Goal: Task Accomplishment & Management: Use online tool/utility

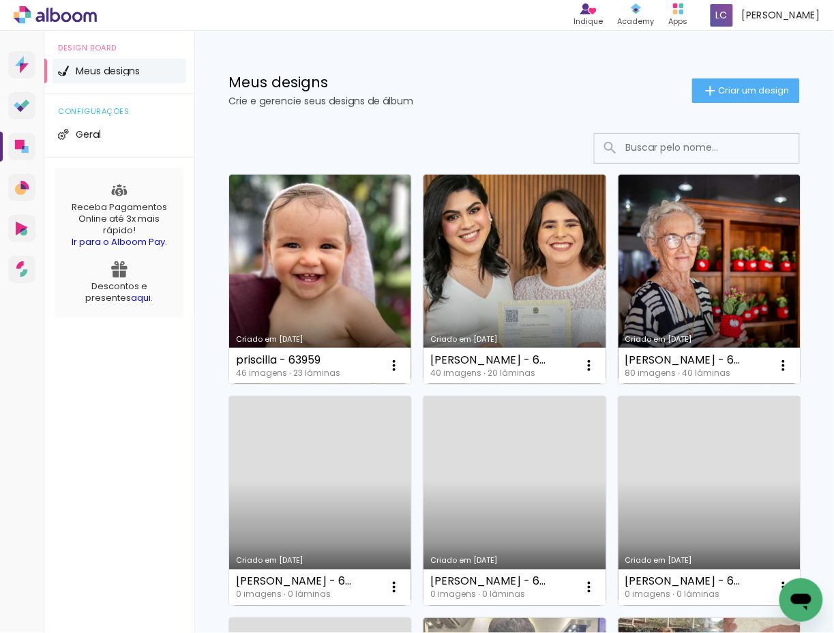
click at [695, 76] on div "Meus designs Crie e gerencie seus designs de álbum Criar um design" at bounding box center [513, 75] width 639 height 89
click at [695, 95] on iron-icon at bounding box center [710, 90] width 16 height 16
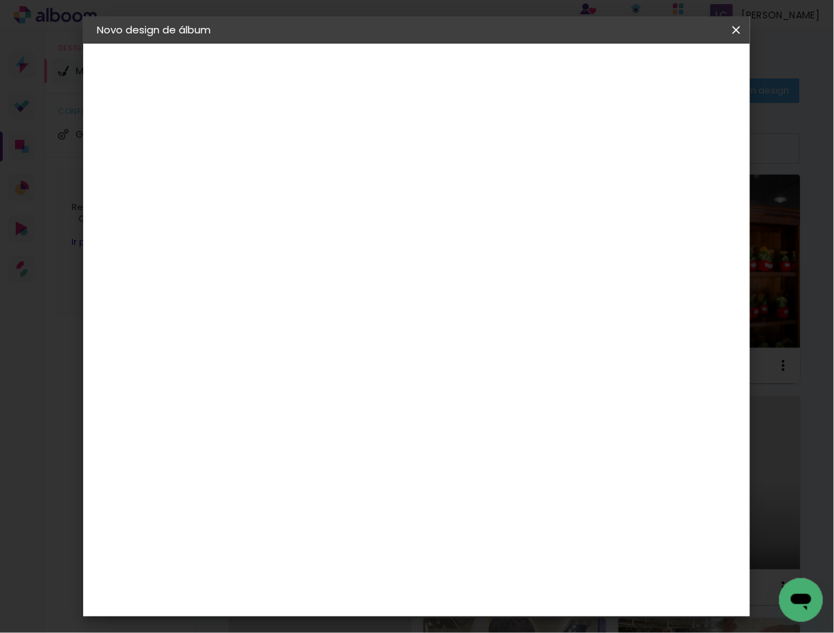
click at [320, 183] on input at bounding box center [320, 182] width 0 height 21
type input "leticia - 63827"
type paper-input "leticia - 63827"
click at [459, 70] on paper-button "Avançar" at bounding box center [426, 72] width 67 height 23
click at [575, 209] on paper-item "Tamanho Livre" at bounding box center [509, 207] width 131 height 30
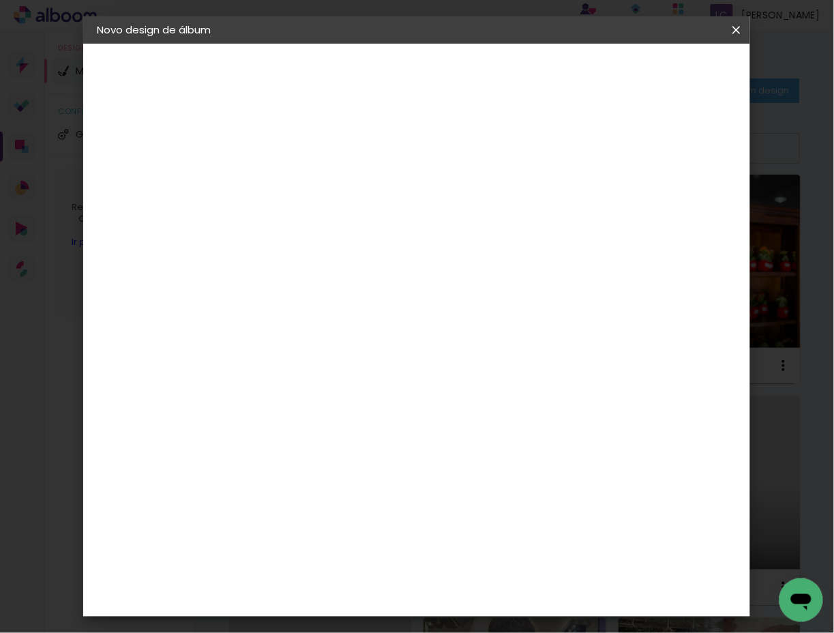
click at [575, 80] on paper-button "Avançar" at bounding box center [541, 72] width 67 height 23
click at [486, 454] on input "60" at bounding box center [490, 458] width 35 height 20
click at [501, 331] on input "305" at bounding box center [490, 332] width 35 height 20
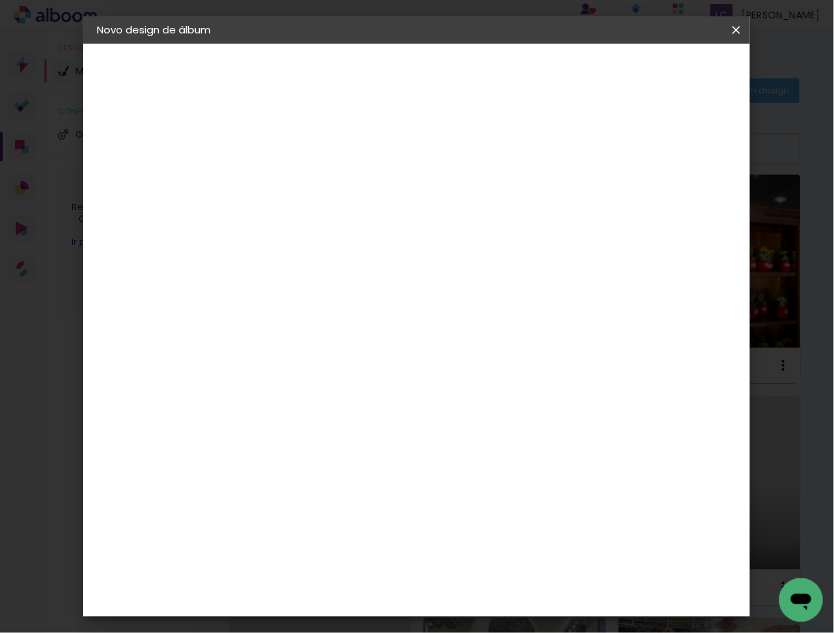
type input "30,5"
type paper-input "30,5"
click at [282, 414] on input "30" at bounding box center [276, 408] width 35 height 20
type input "21"
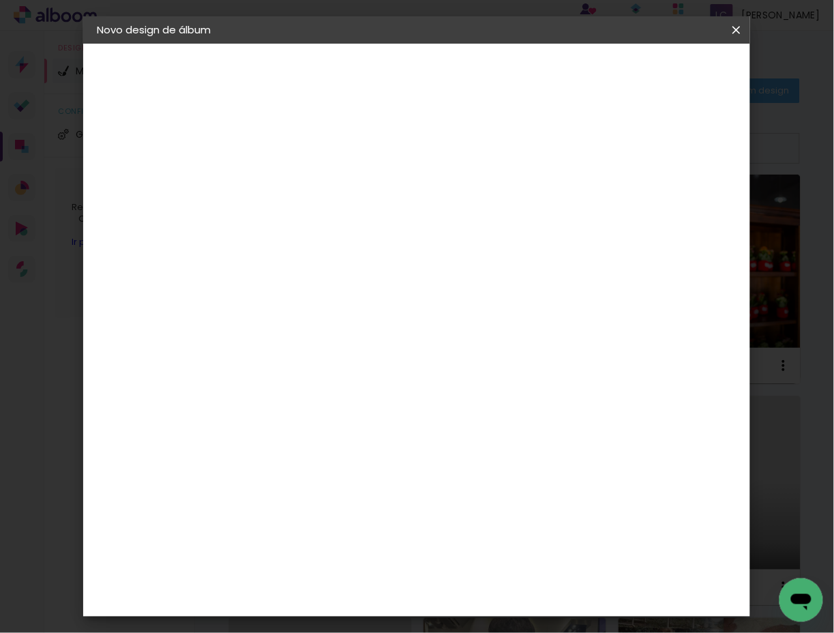
type paper-input "21"
type input "4"
type paper-input "4"
click at [673, 206] on input "4" at bounding box center [662, 206] width 25 height 20
type input "3"
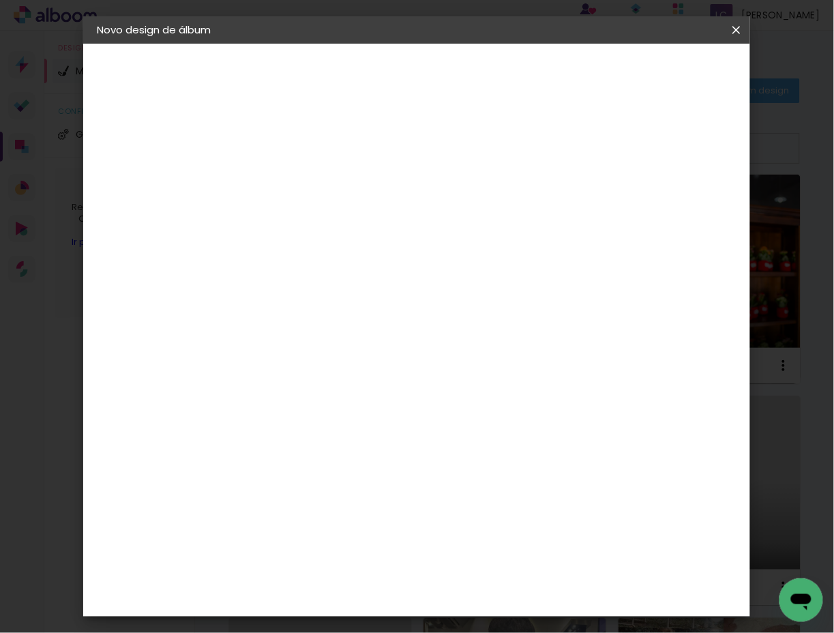
type paper-input "3"
click at [673, 206] on input "3" at bounding box center [666, 206] width 25 height 20
type input "2"
type paper-input "2"
click at [673, 206] on input "2" at bounding box center [666, 206] width 25 height 20
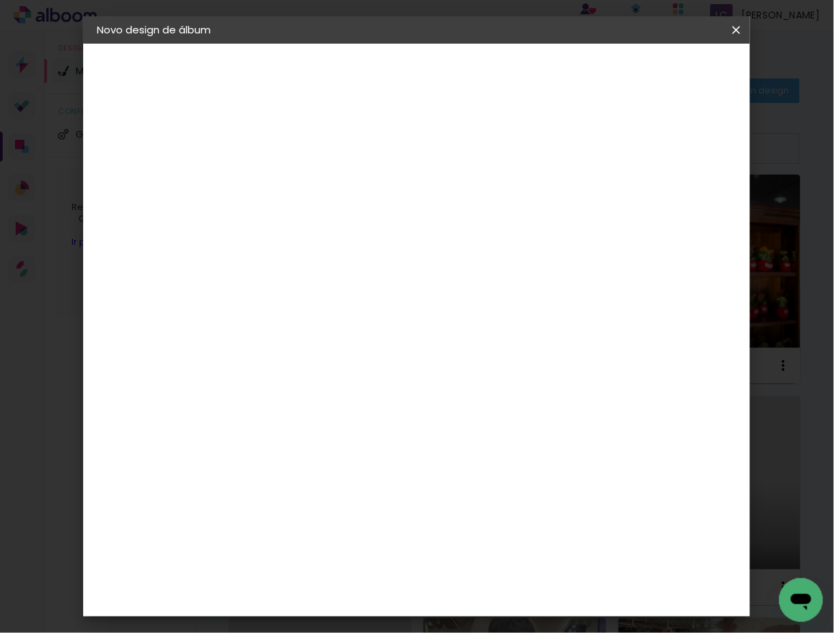
click at [649, 67] on span "Iniciar design" at bounding box center [621, 76] width 55 height 19
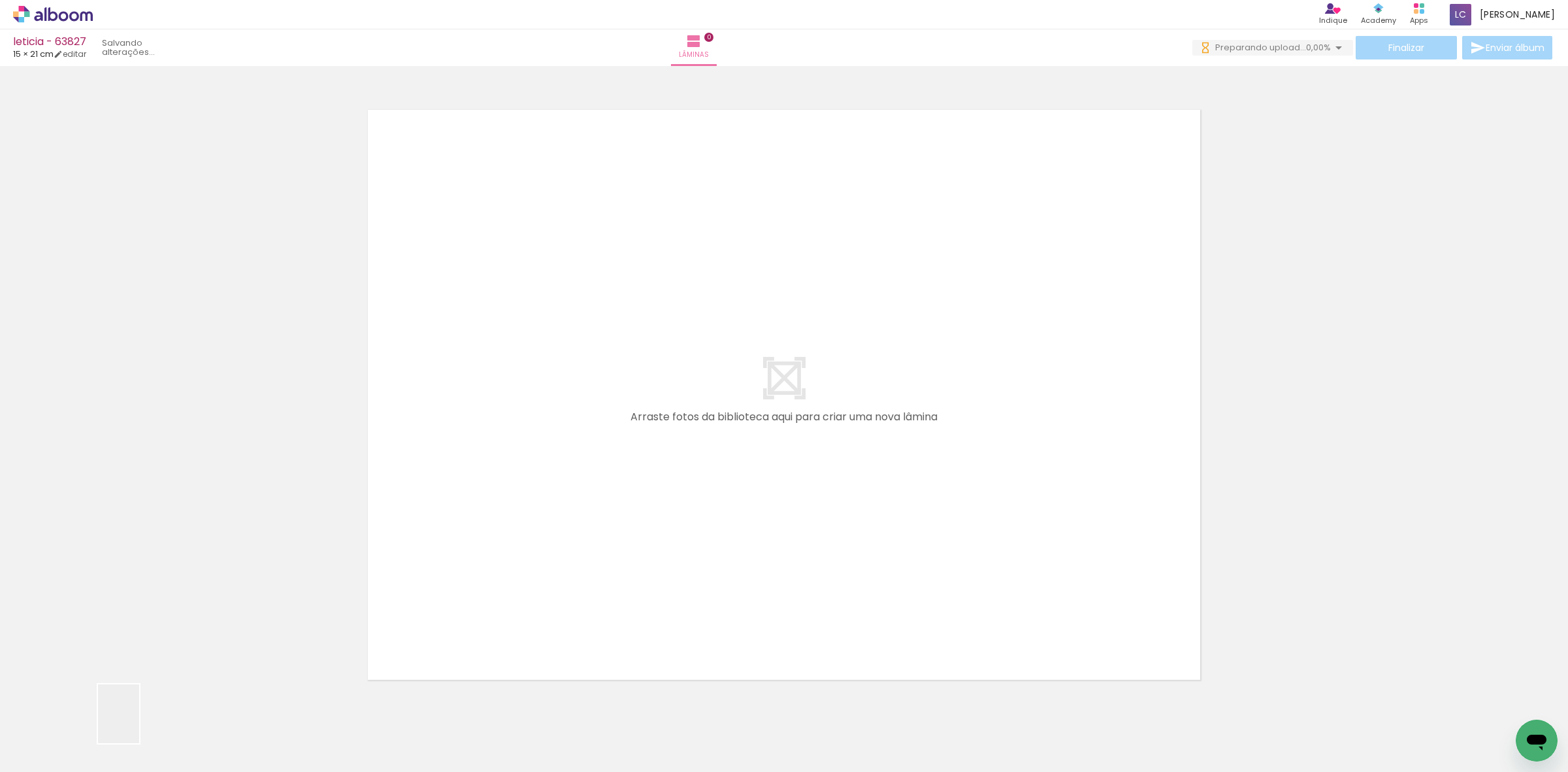
drag, startPoint x: 137, startPoint y: 724, endPoint x: 185, endPoint y: 738, distance: 50.0
click at [394, 472] on quentale-workspace at bounding box center [784, 386] width 1568 height 772
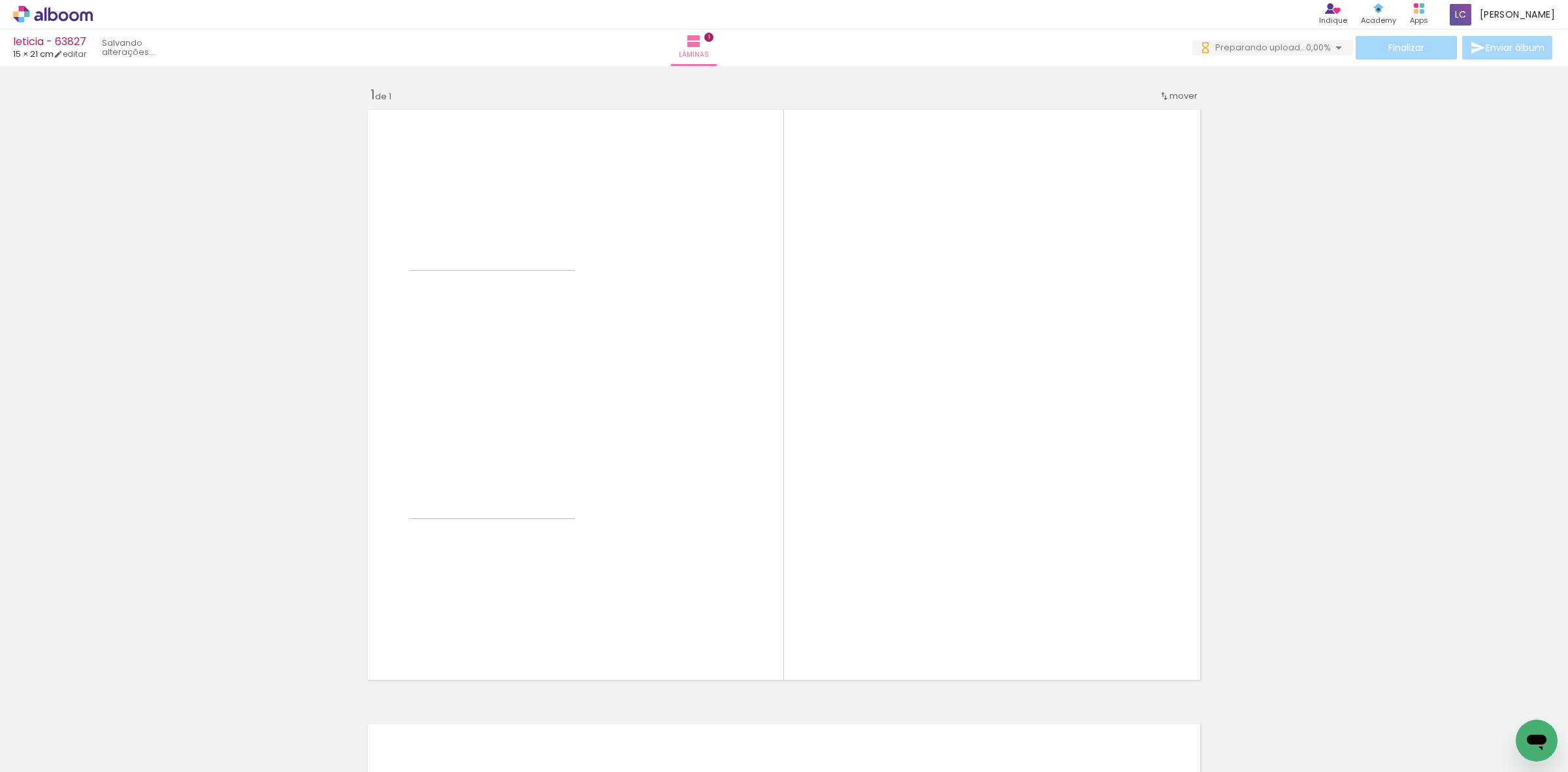
scroll to position [16, 0]
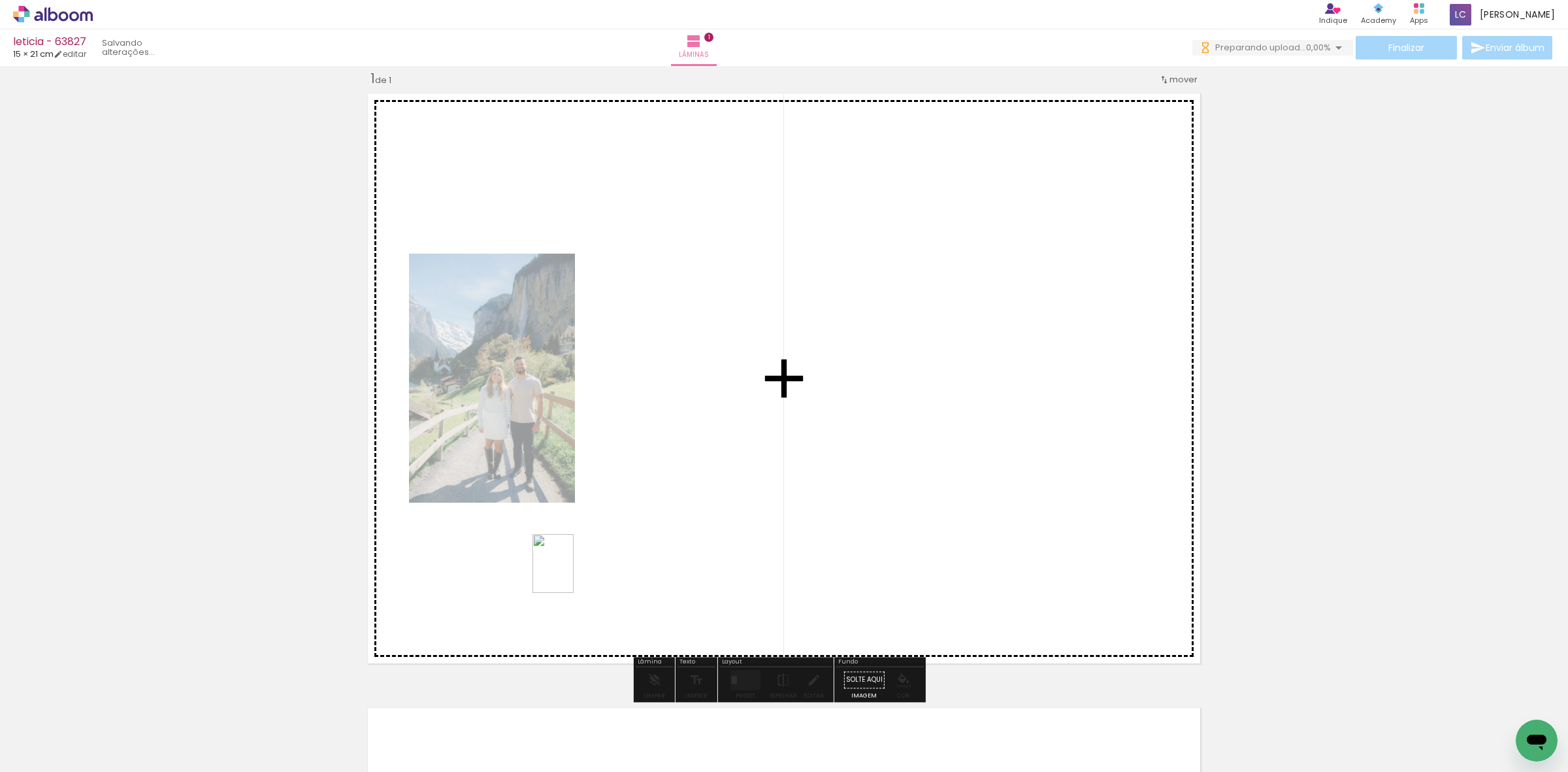
drag, startPoint x: 185, startPoint y: 738, endPoint x: 573, endPoint y: 573, distance: 421.6
click at [573, 573] on quentale-workspace at bounding box center [784, 386] width 1568 height 772
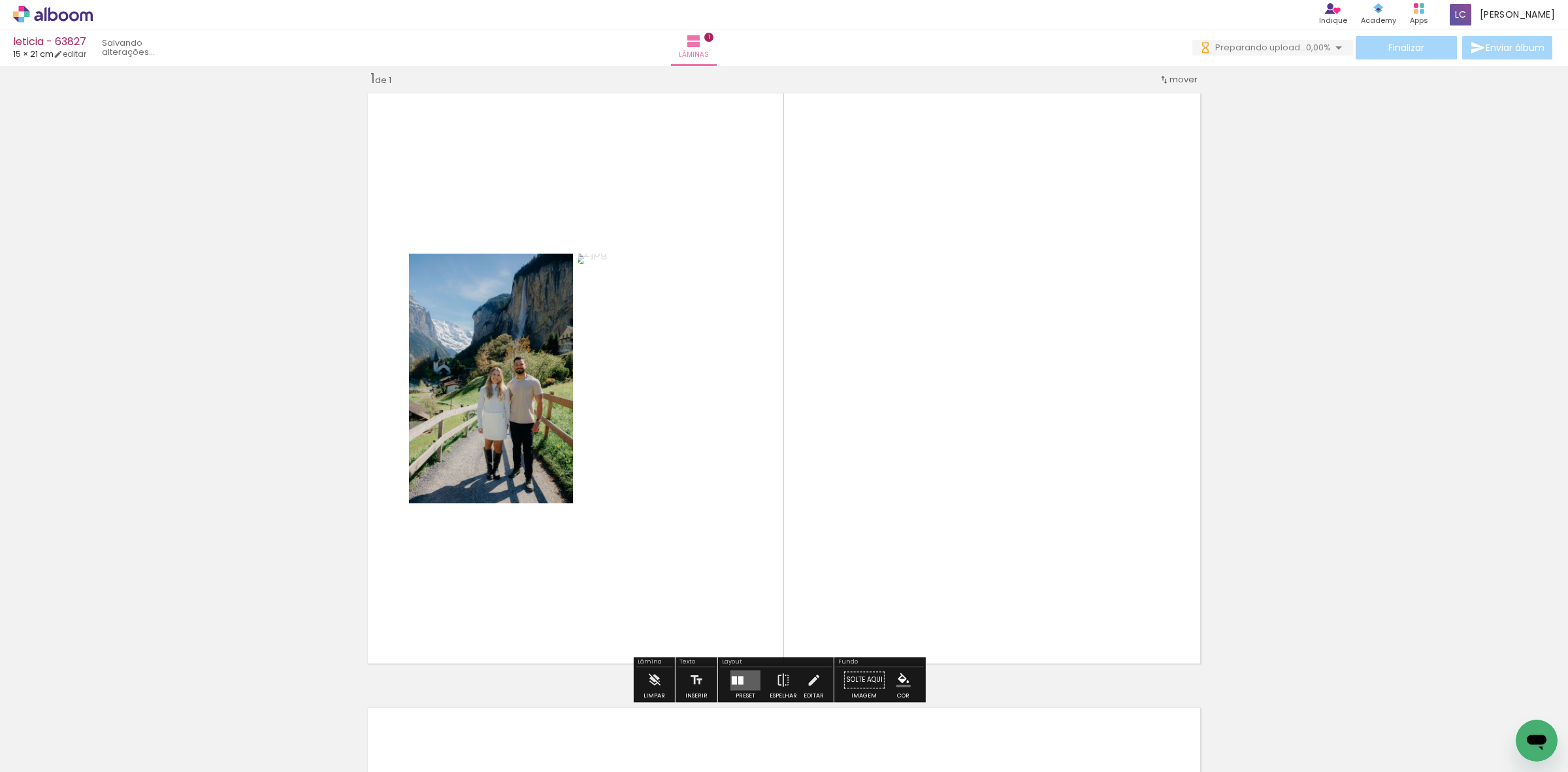
click at [666, 606] on quentale-layouter at bounding box center [745, 680] width 30 height 20
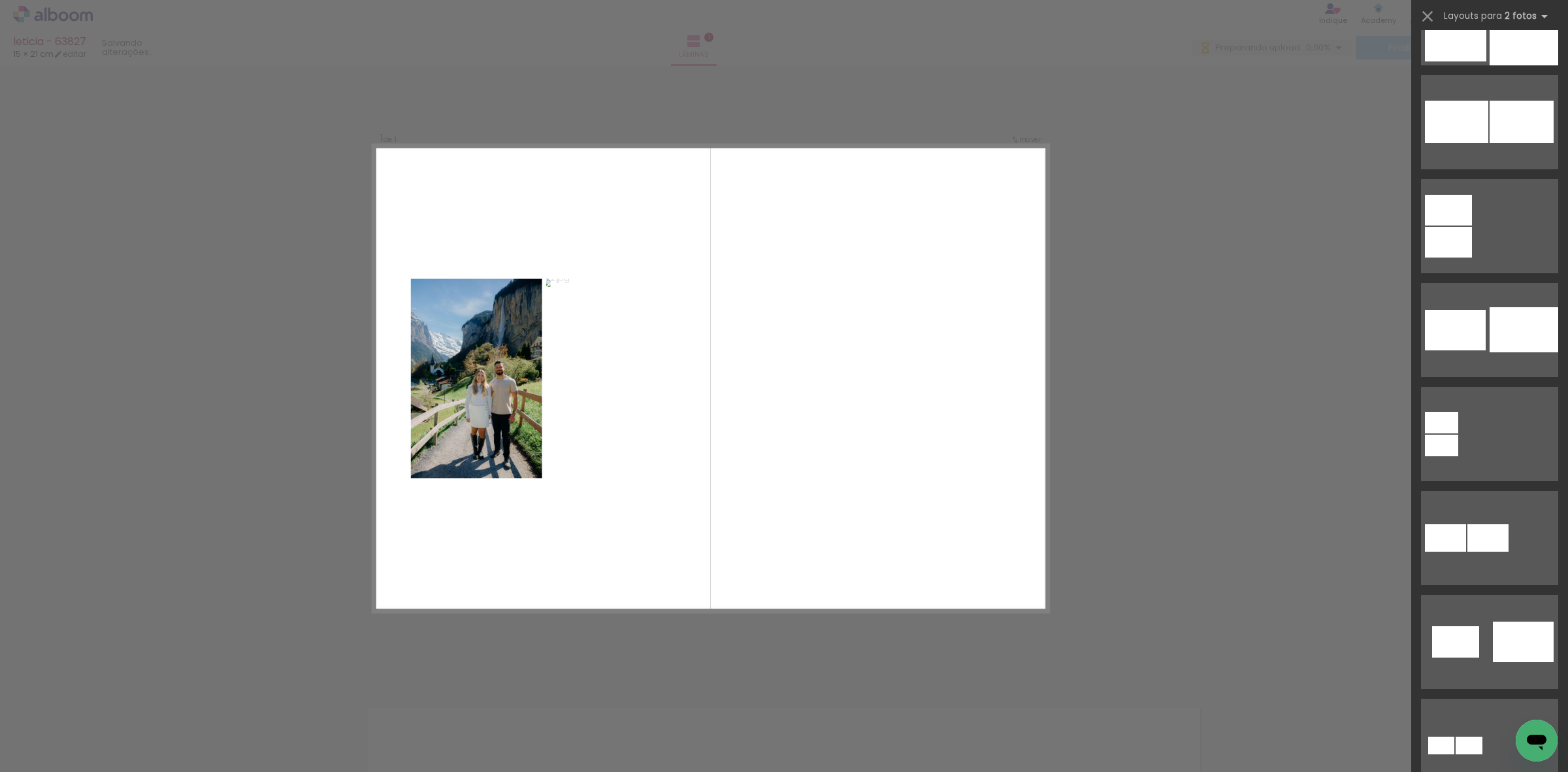
scroll to position [5495, 0]
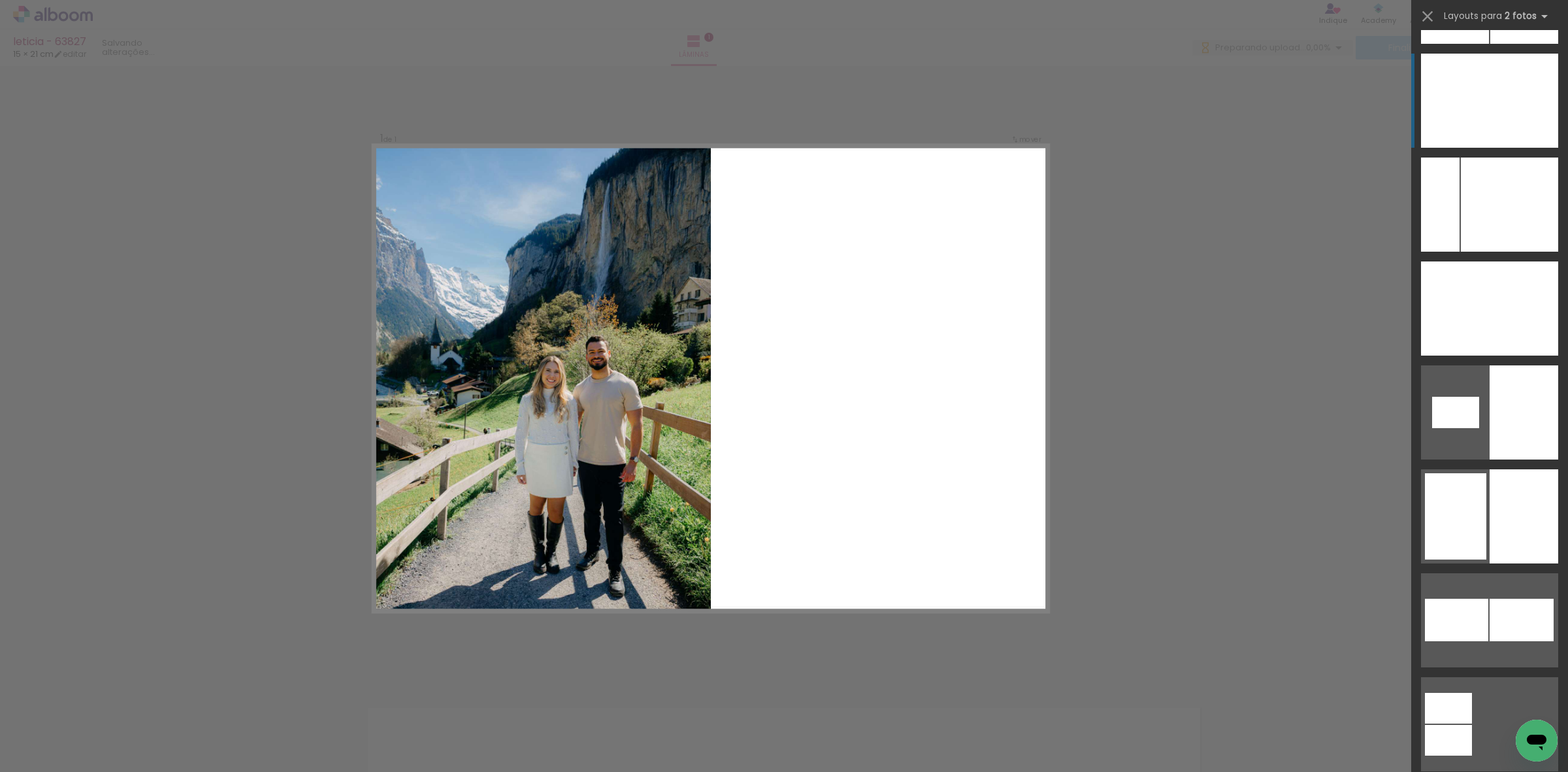
click at [666, 80] on div at bounding box center [1456, 101] width 69 height 94
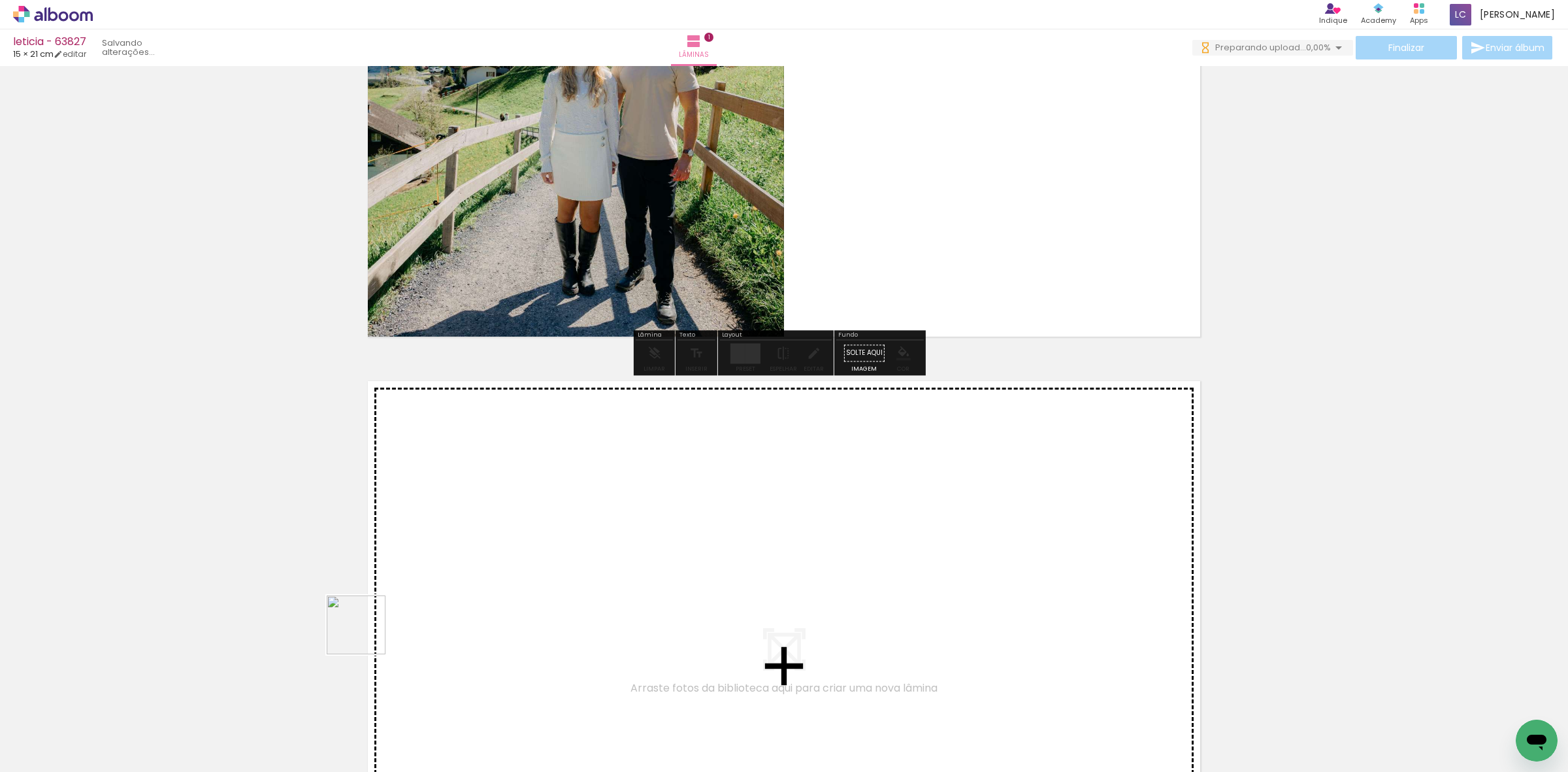
drag, startPoint x: 283, startPoint y: 719, endPoint x: 360, endPoint y: 724, distance: 77.2
click at [386, 606] on quentale-workspace at bounding box center [784, 386] width 1568 height 772
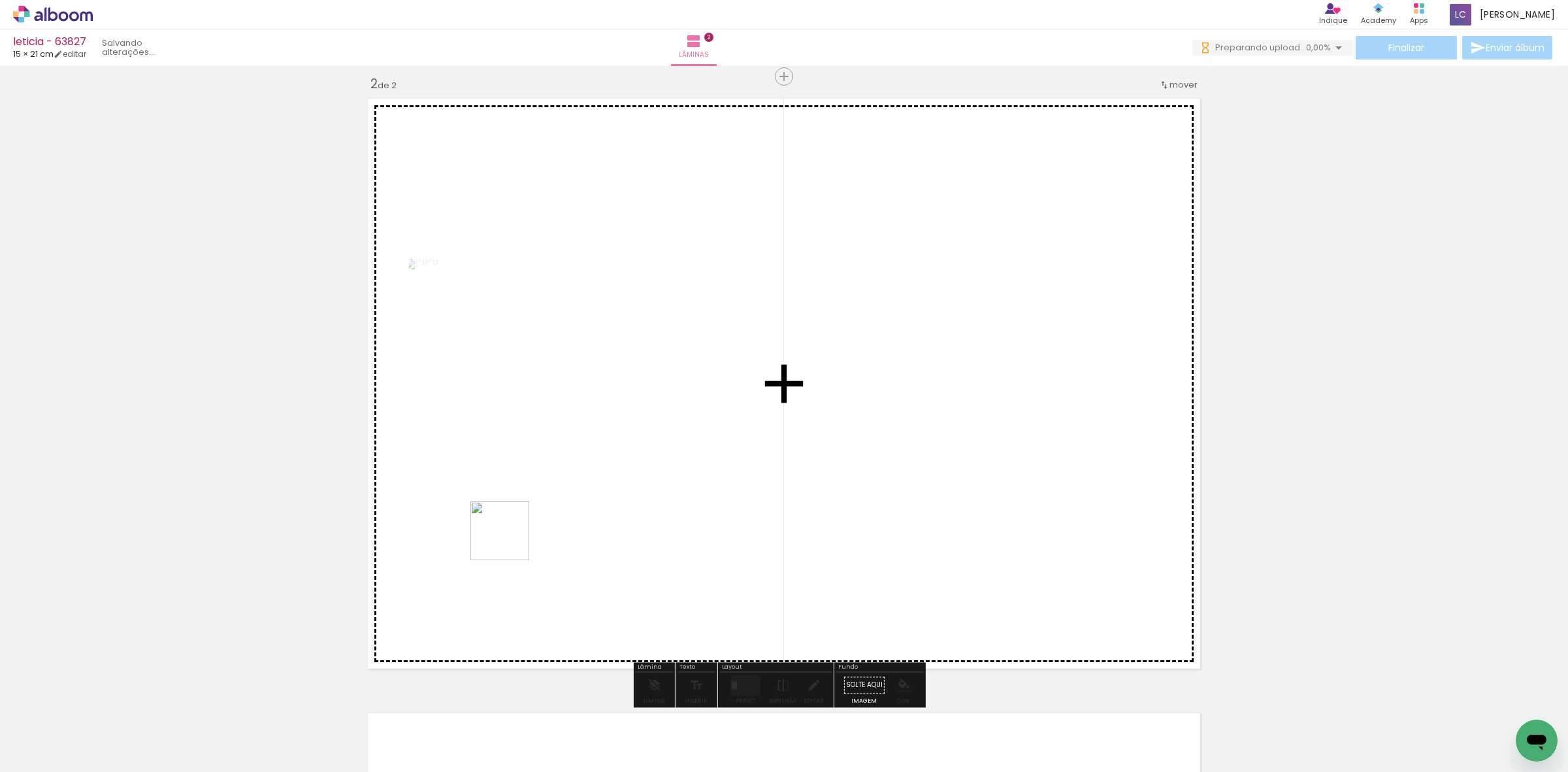
drag, startPoint x: 364, startPoint y: 728, endPoint x: 546, endPoint y: 521, distance: 275.6
click at [541, 507] on quentale-workspace at bounding box center [784, 386] width 1568 height 772
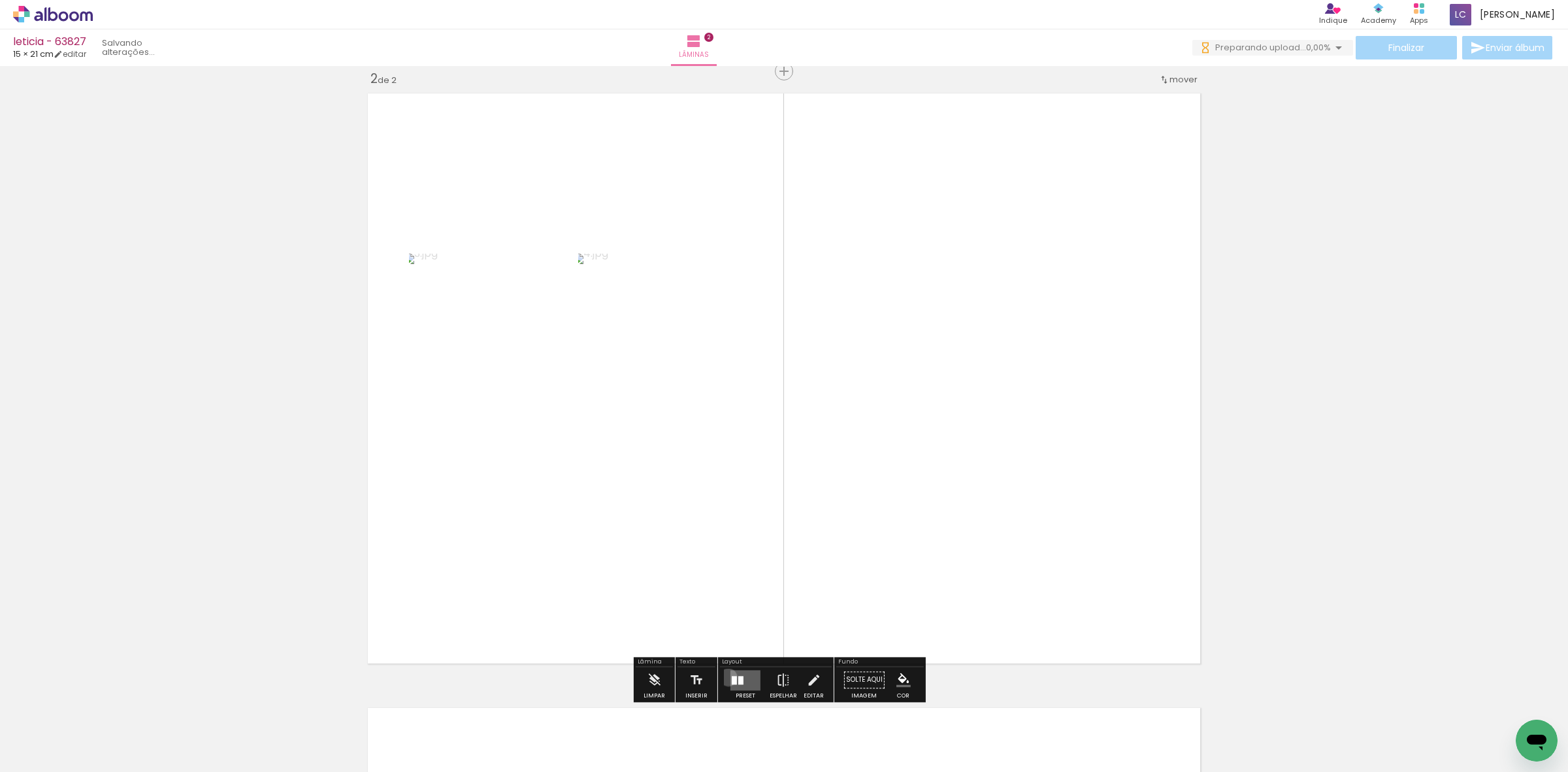
click at [666, 606] on div at bounding box center [745, 679] width 35 height 26
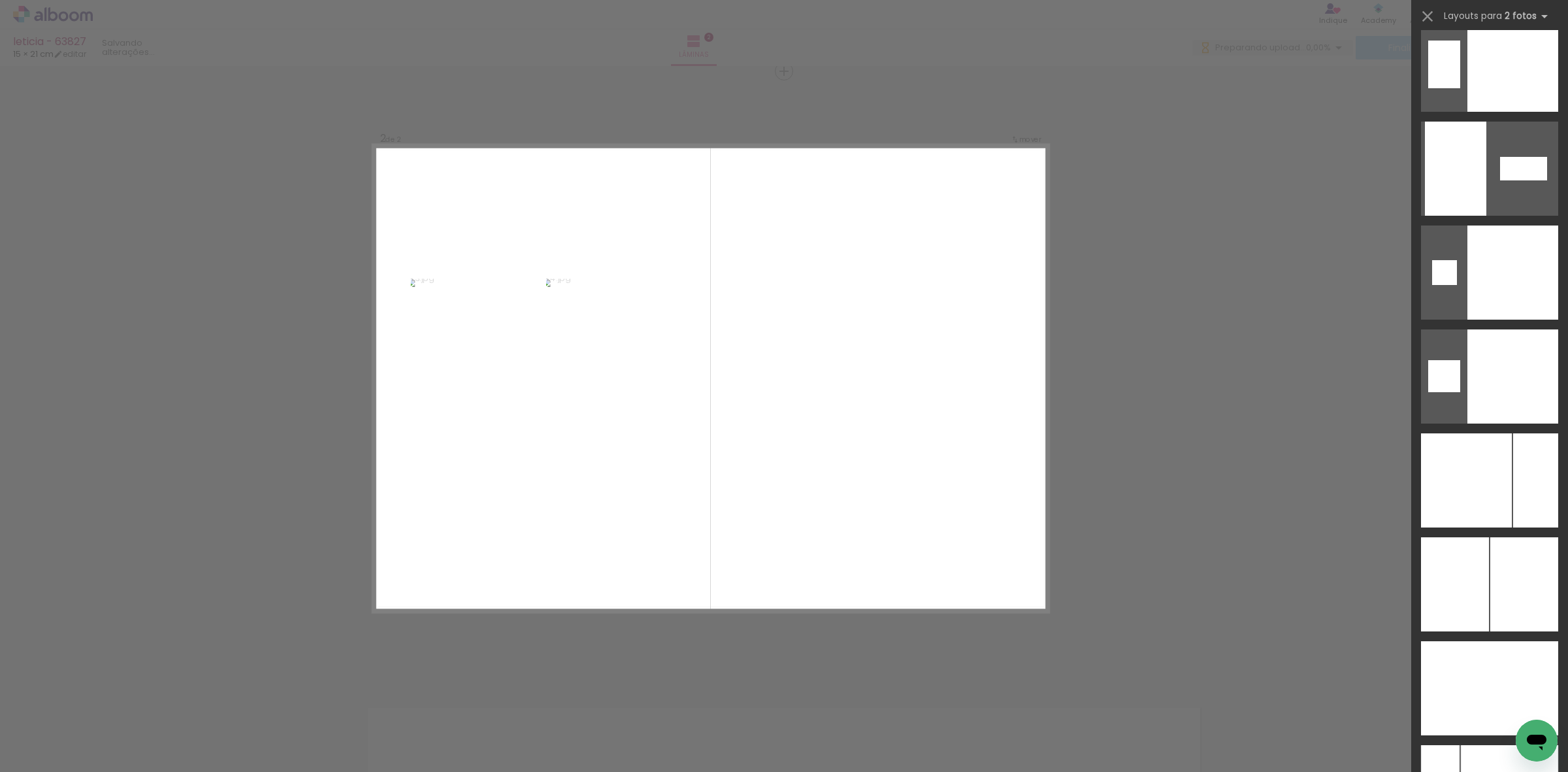
scroll to position [4905, 0]
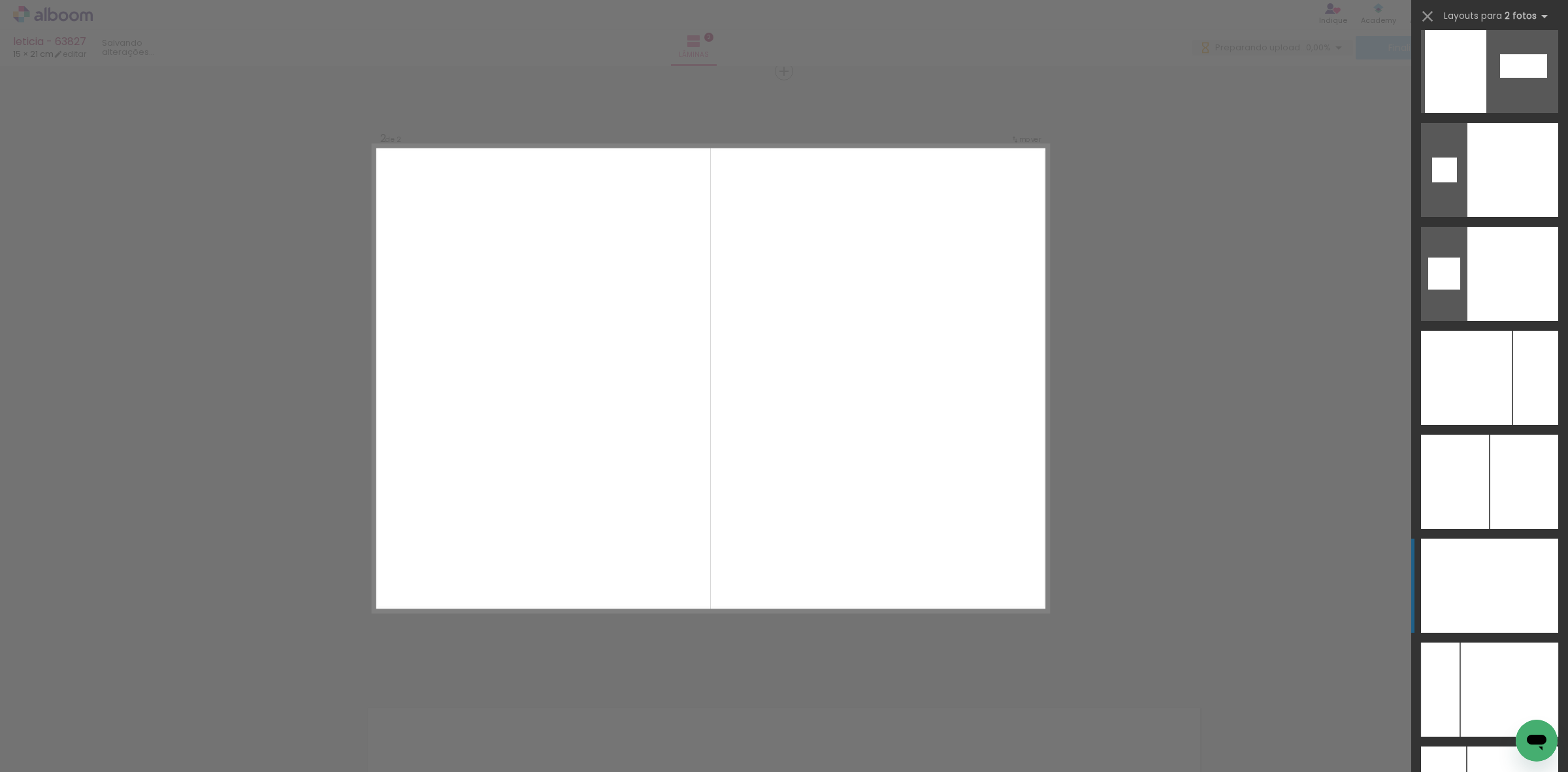
click at [666, 564] on div at bounding box center [1524, 586] width 69 height 94
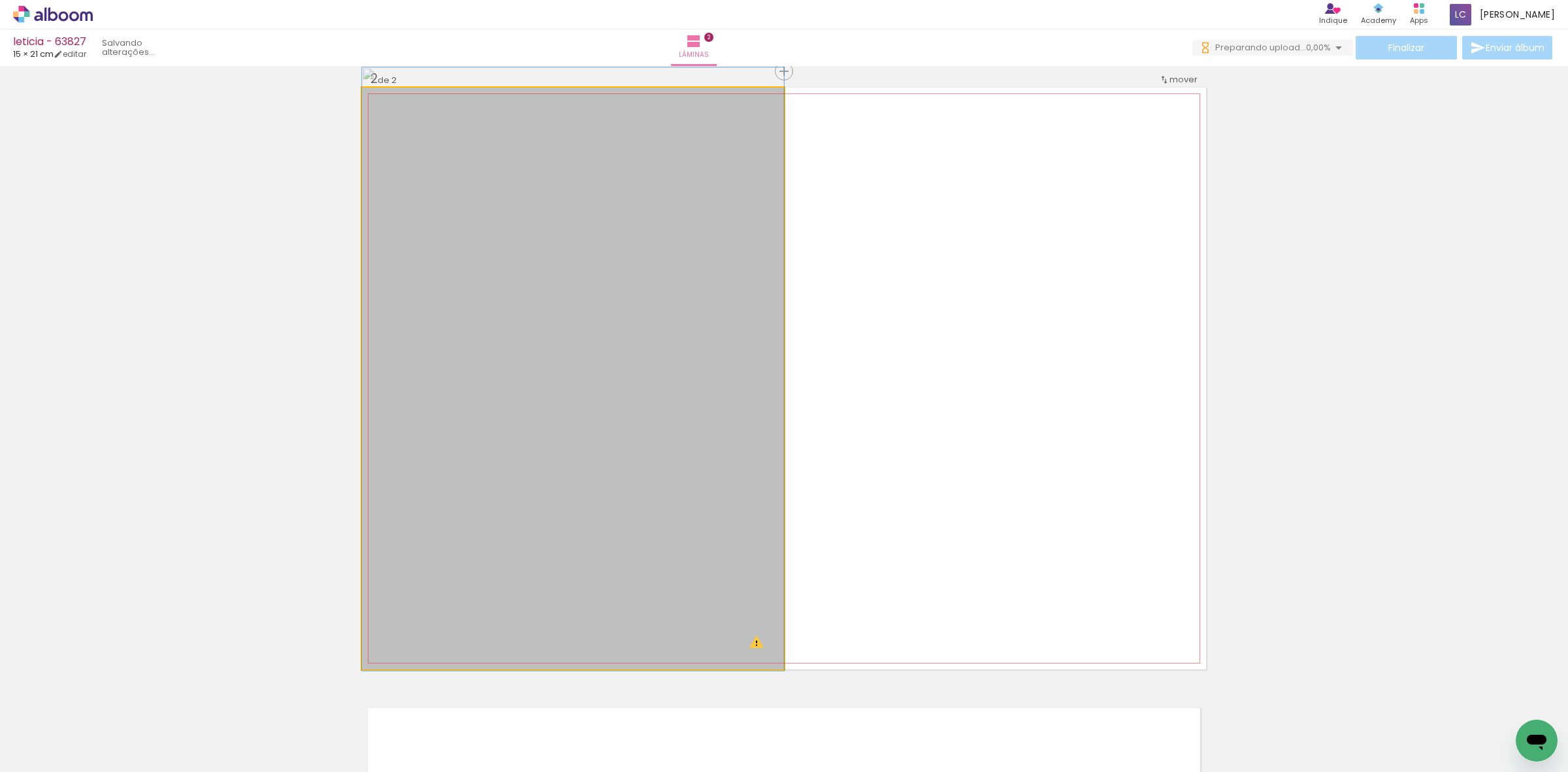
drag, startPoint x: 561, startPoint y: 556, endPoint x: 549, endPoint y: 548, distance: 14.4
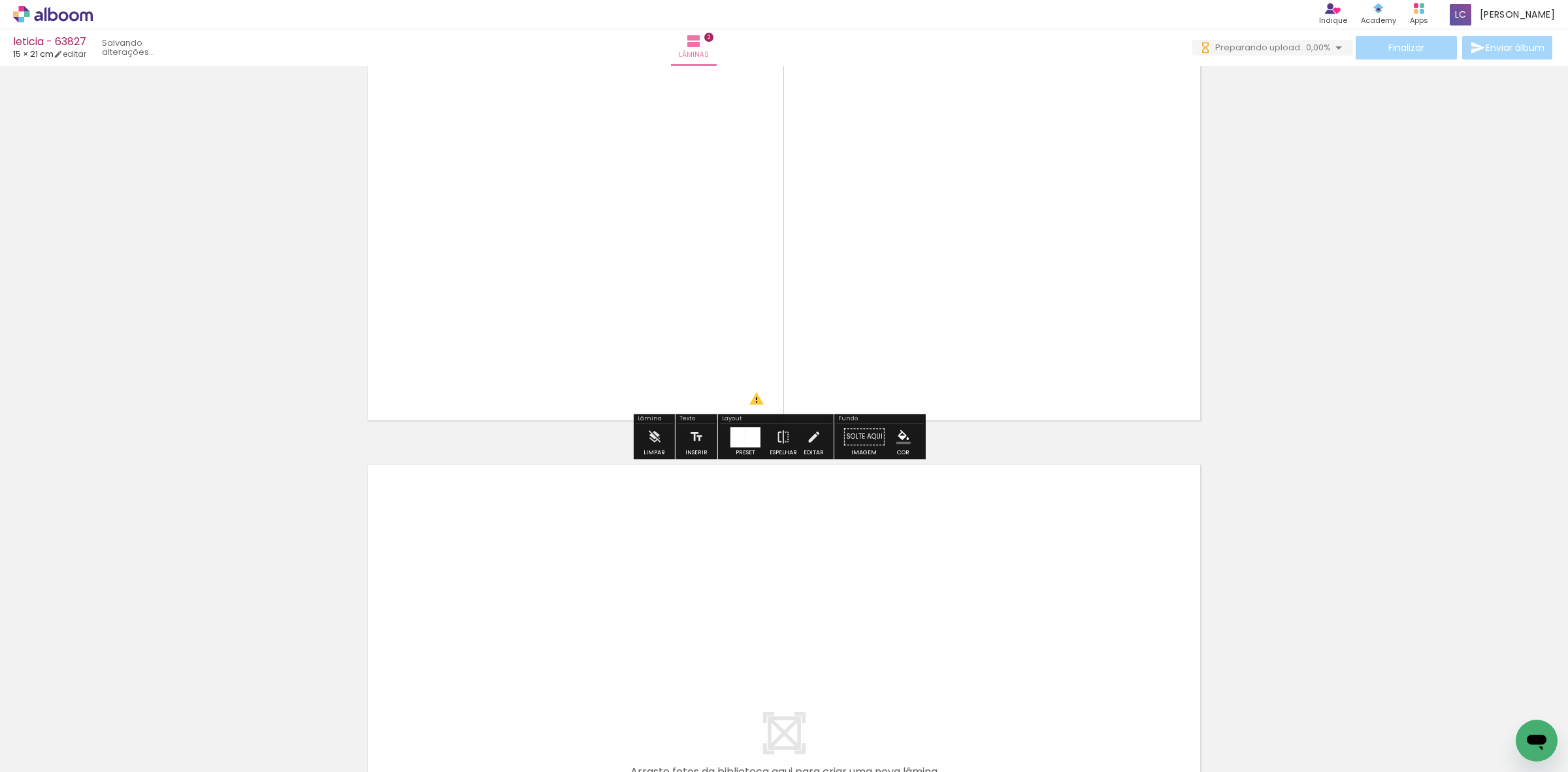
scroll to position [876, 0]
drag, startPoint x: 440, startPoint y: 724, endPoint x: 510, endPoint y: 714, distance: 70.7
click at [510, 606] on quentale-workspace at bounding box center [784, 386] width 1568 height 772
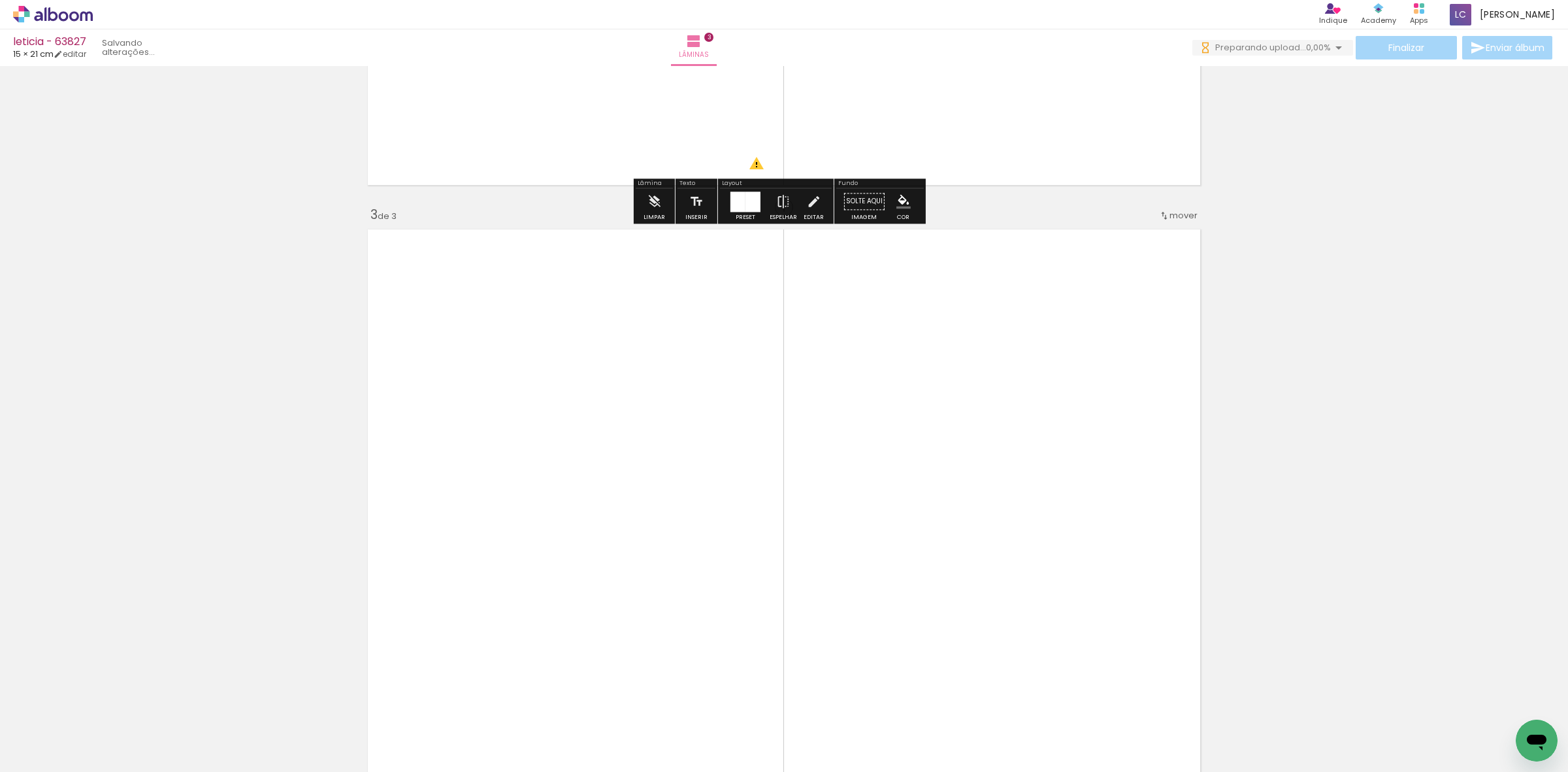
scroll to position [1245, 0]
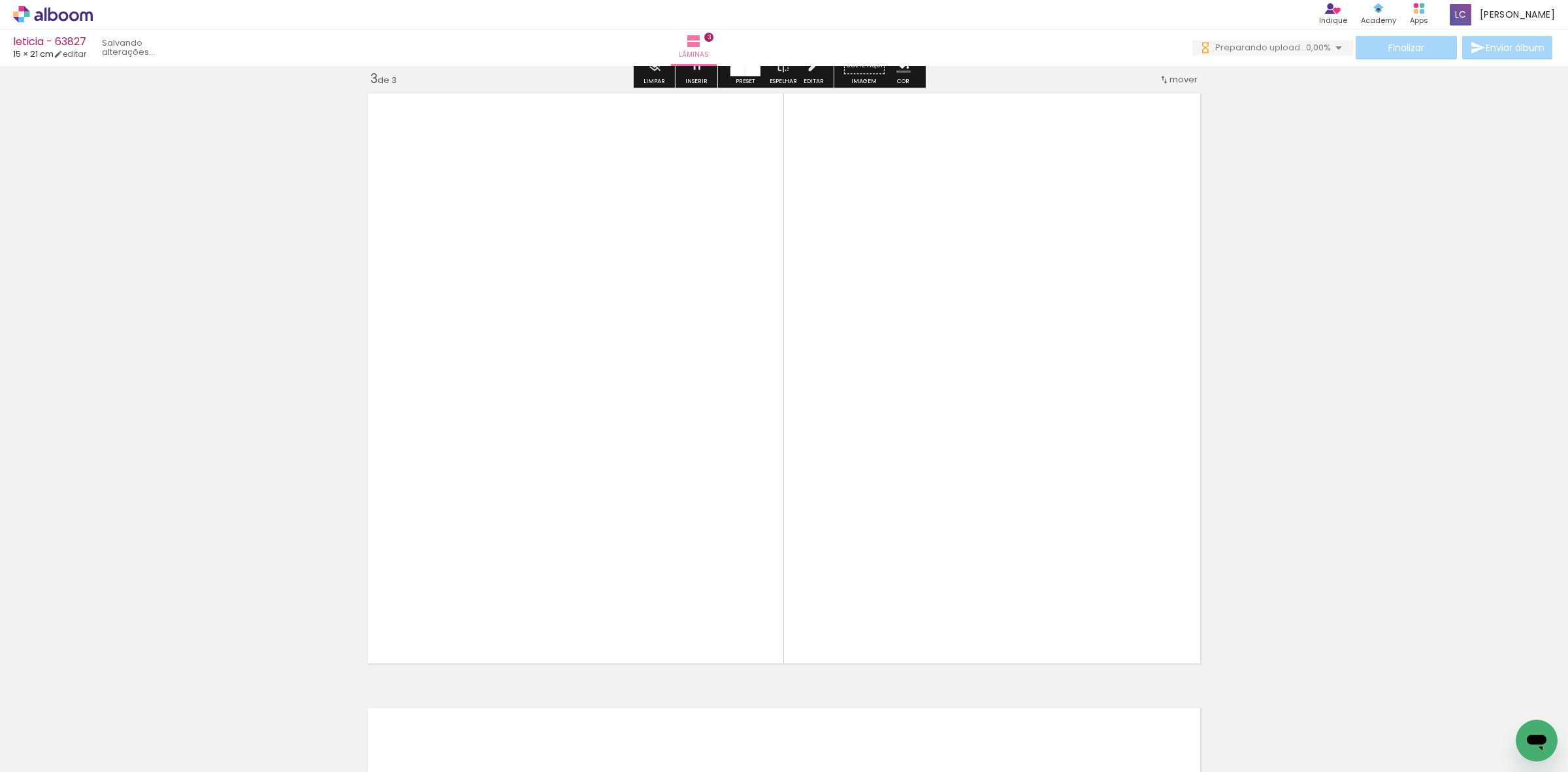
drag, startPoint x: 504, startPoint y: 722, endPoint x: 808, endPoint y: 455, distance: 404.6
click at [666, 455] on quentale-workspace at bounding box center [784, 386] width 1568 height 772
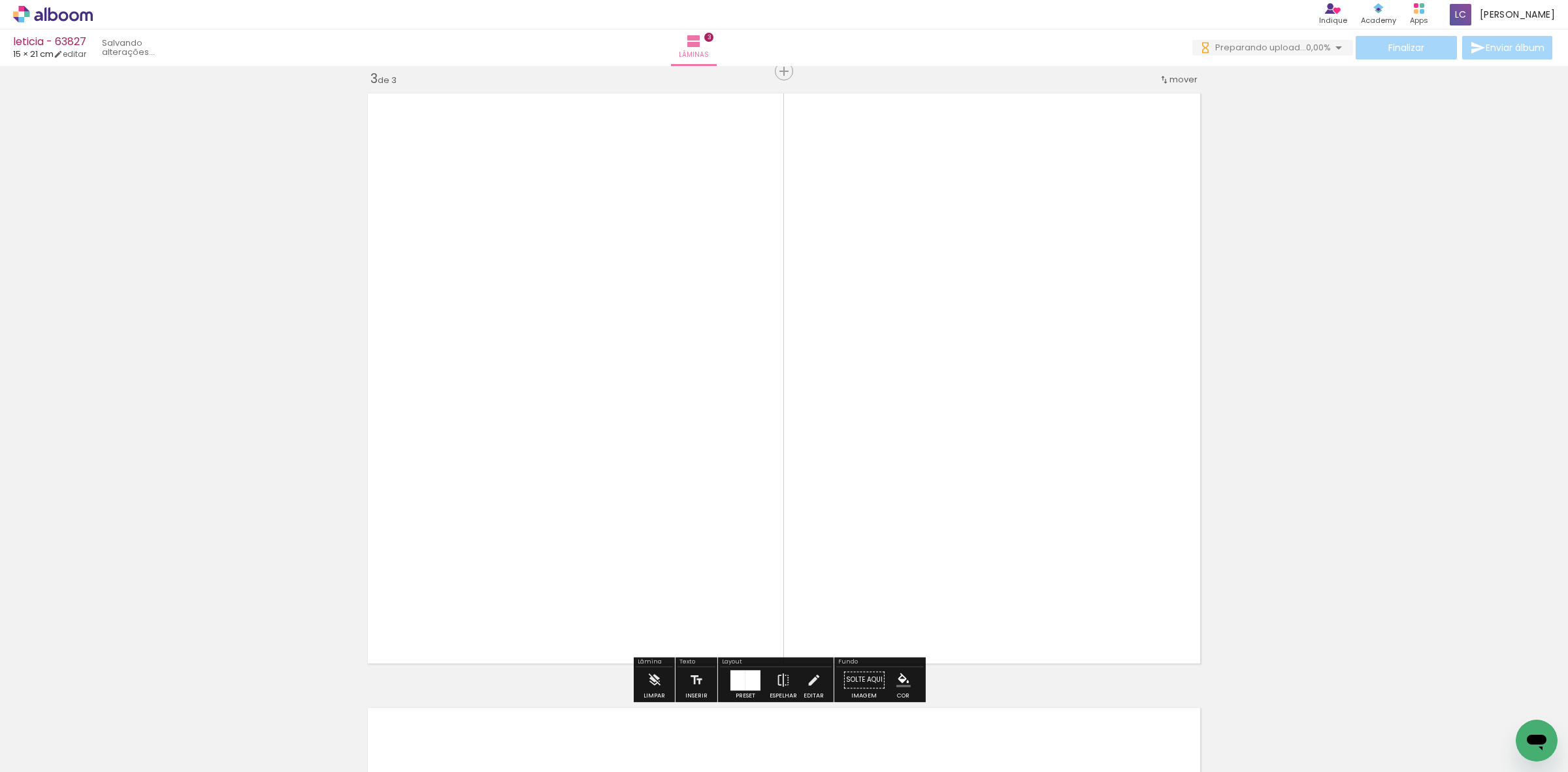
click at [666, 606] on div at bounding box center [753, 680] width 15 height 20
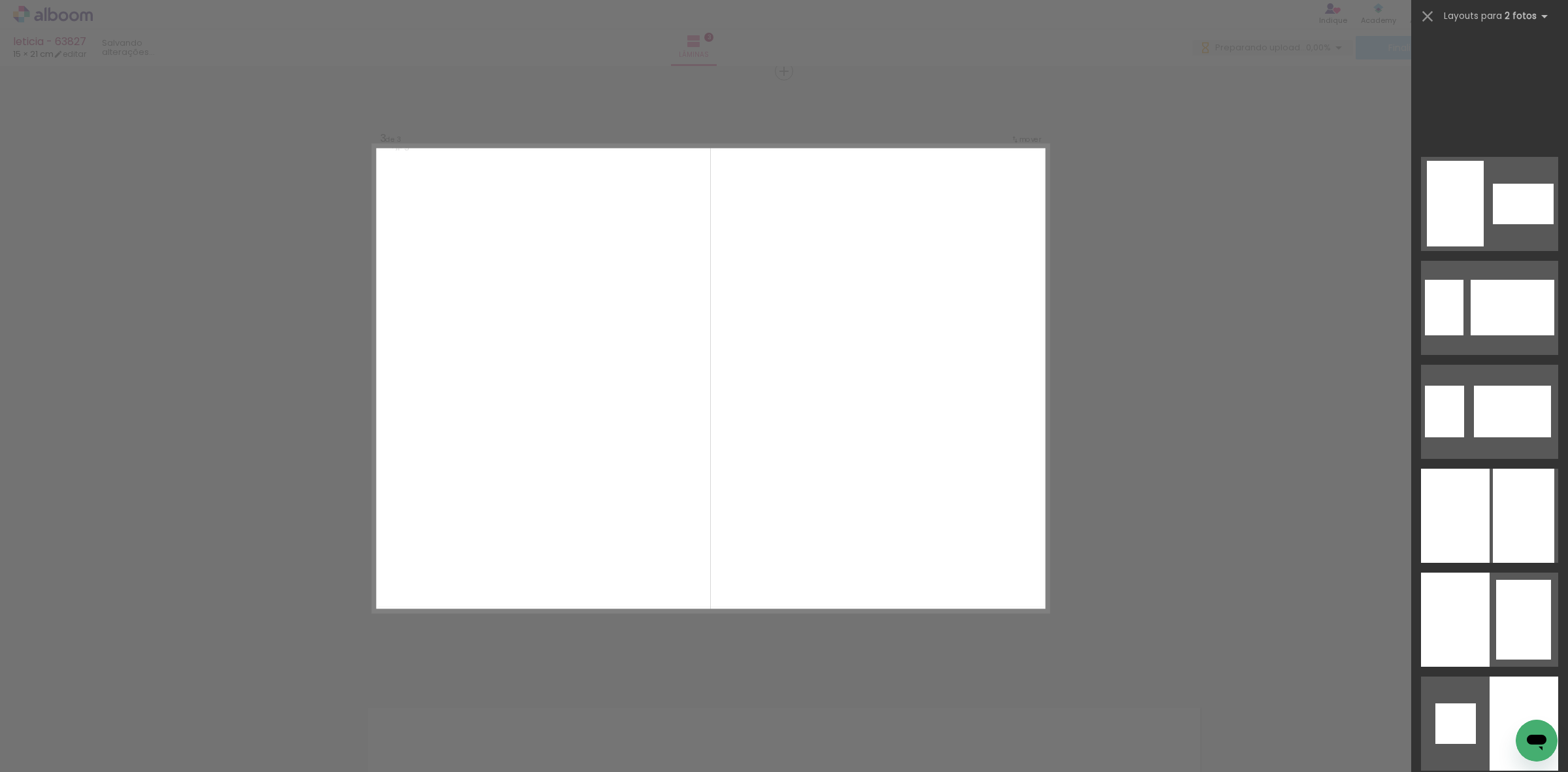
scroll to position [3728, 0]
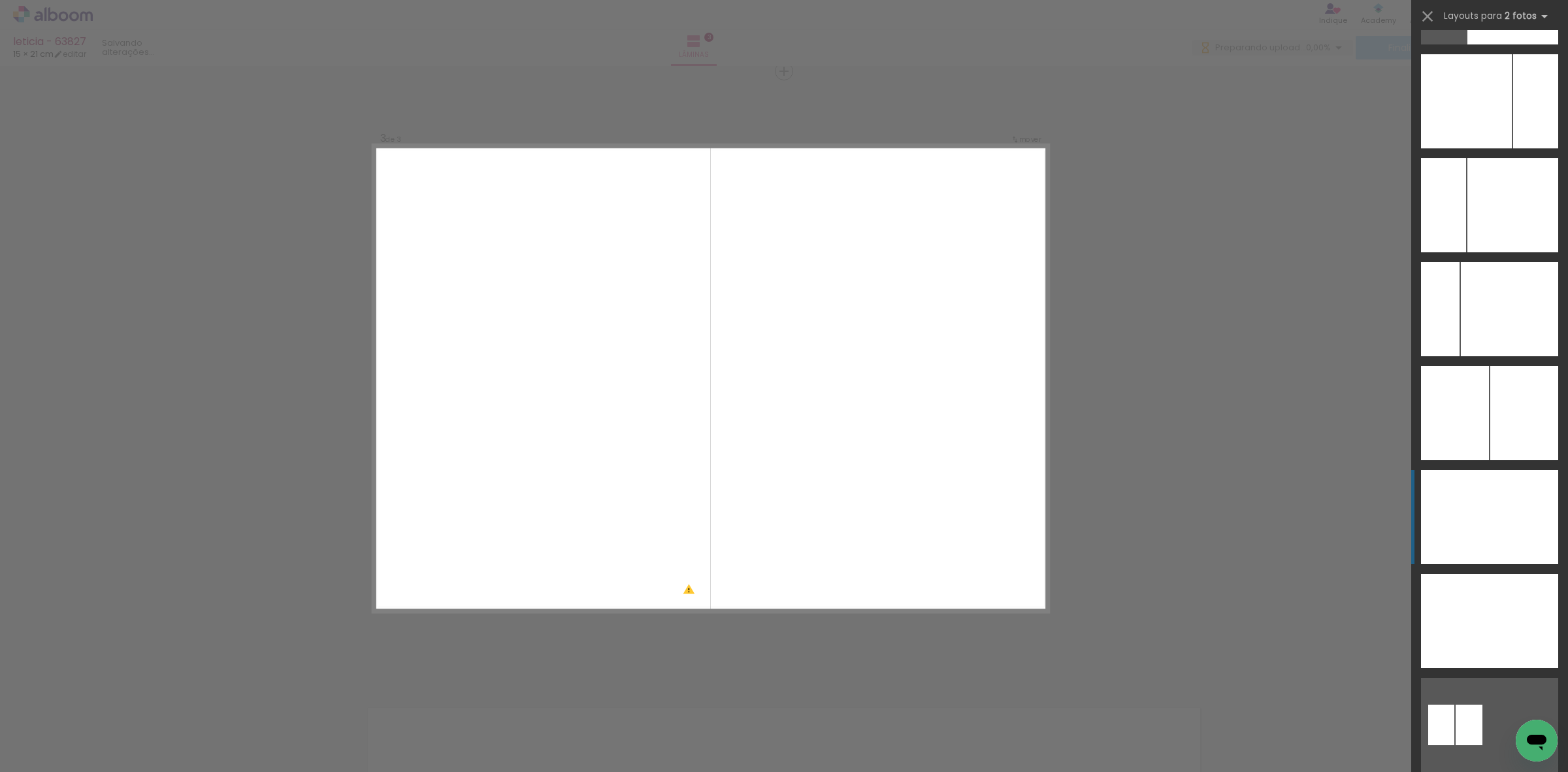
click at [666, 487] on div at bounding box center [1524, 517] width 69 height 94
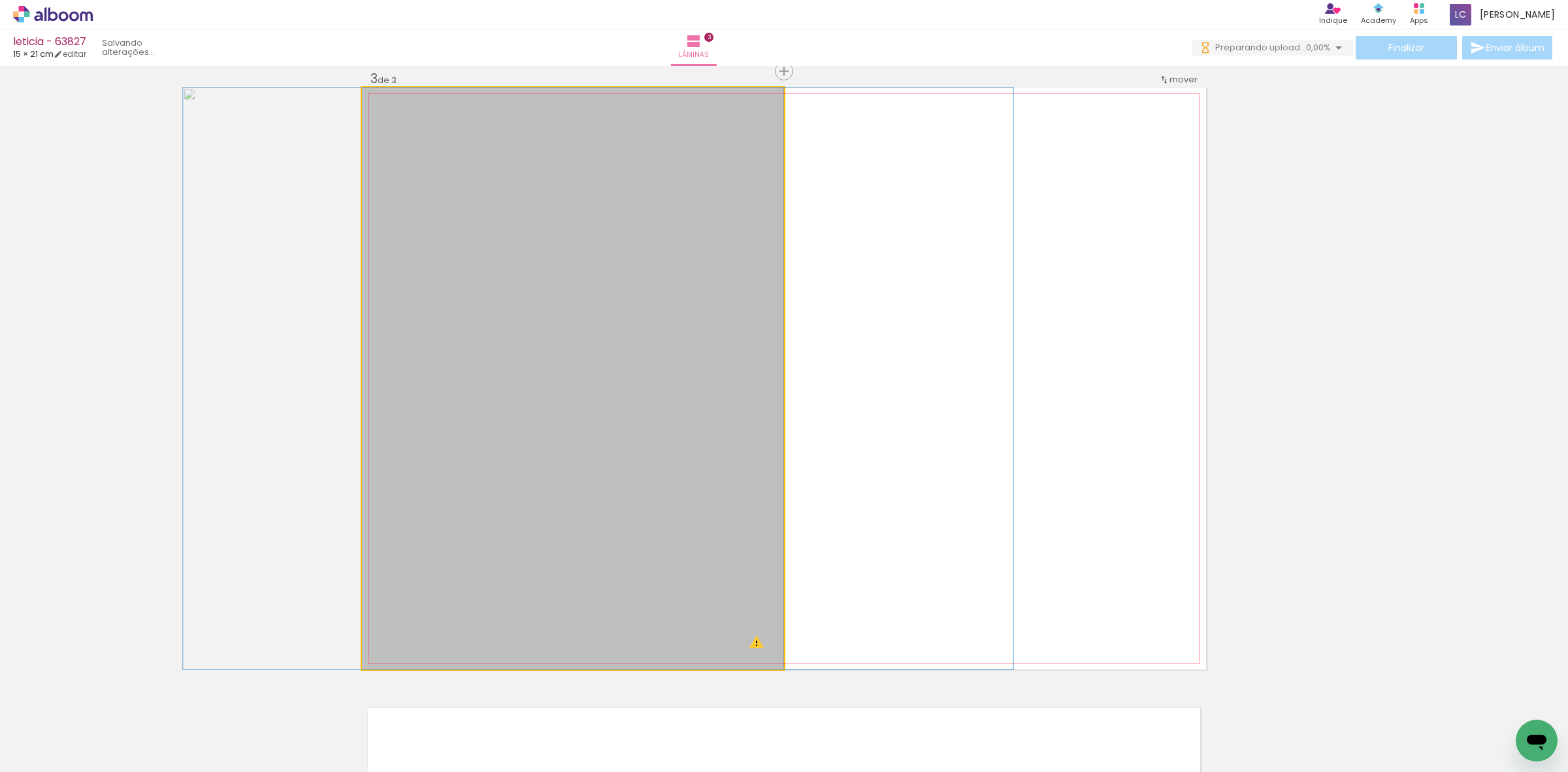
drag, startPoint x: 603, startPoint y: 392, endPoint x: 629, endPoint y: 395, distance: 26.2
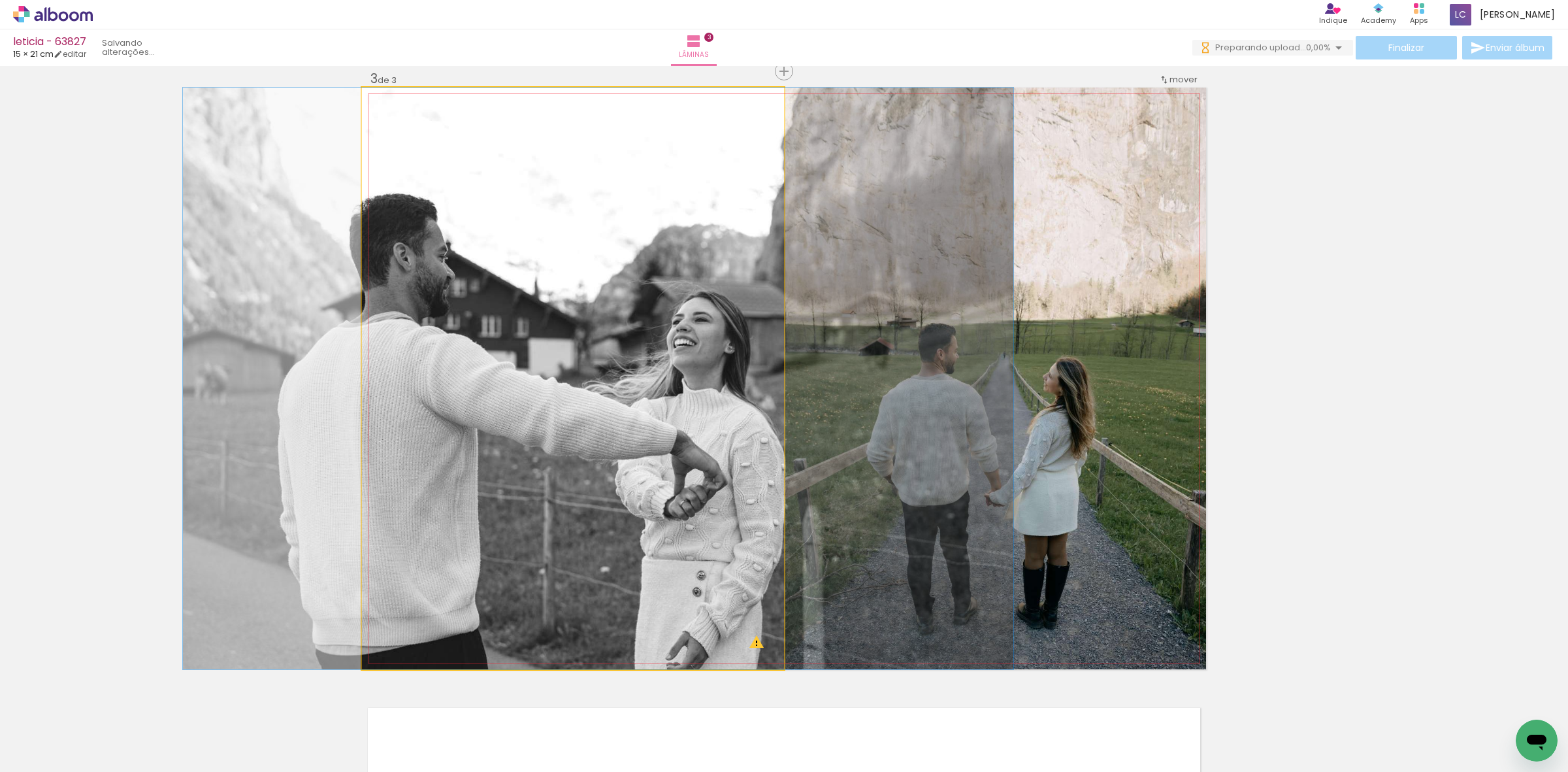
click at [596, 201] on quentale-photo at bounding box center [573, 378] width 422 height 582
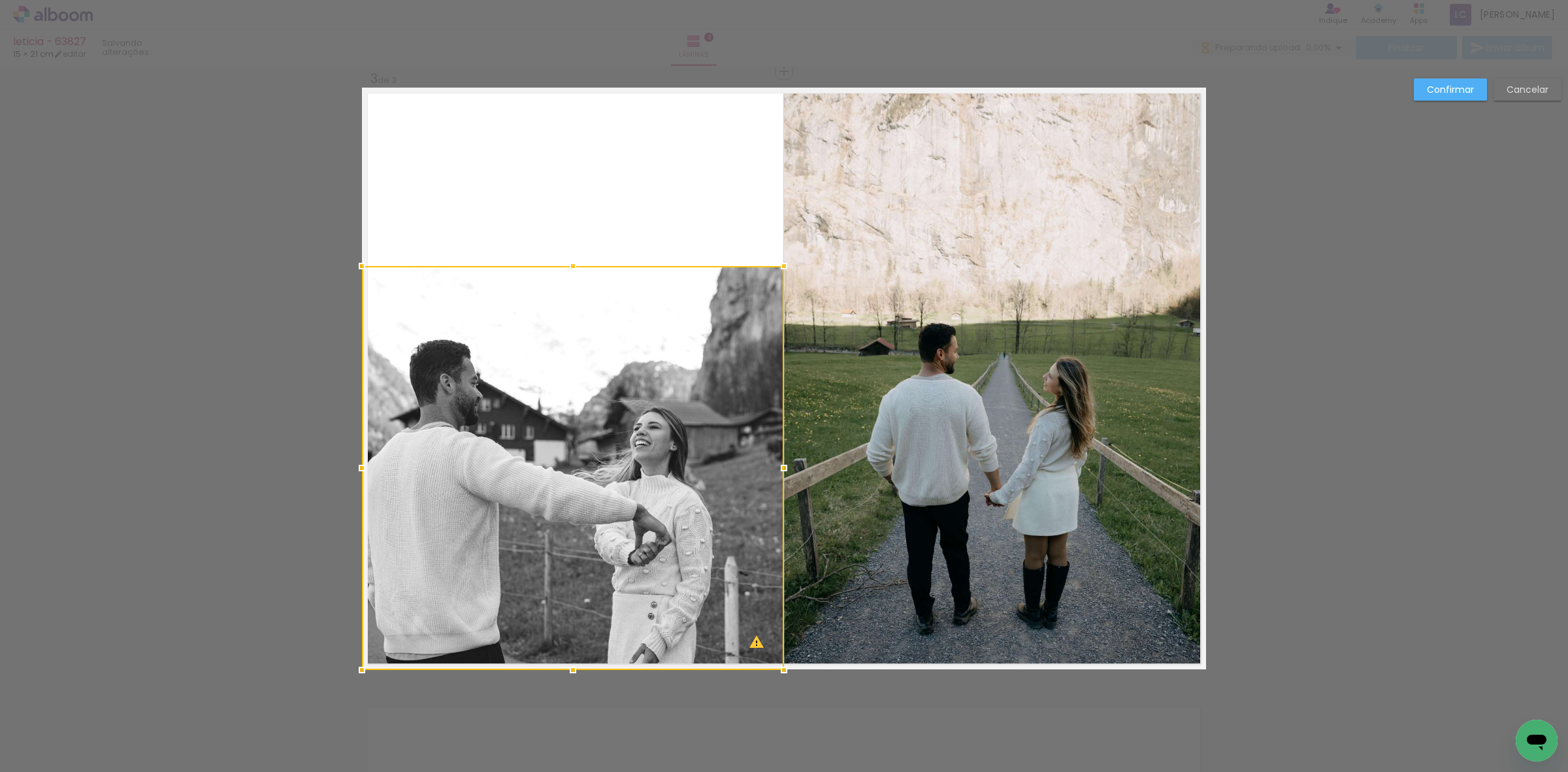
drag, startPoint x: 564, startPoint y: 86, endPoint x: 577, endPoint y: 265, distance: 179.5
click at [577, 265] on div at bounding box center [572, 266] width 26 height 26
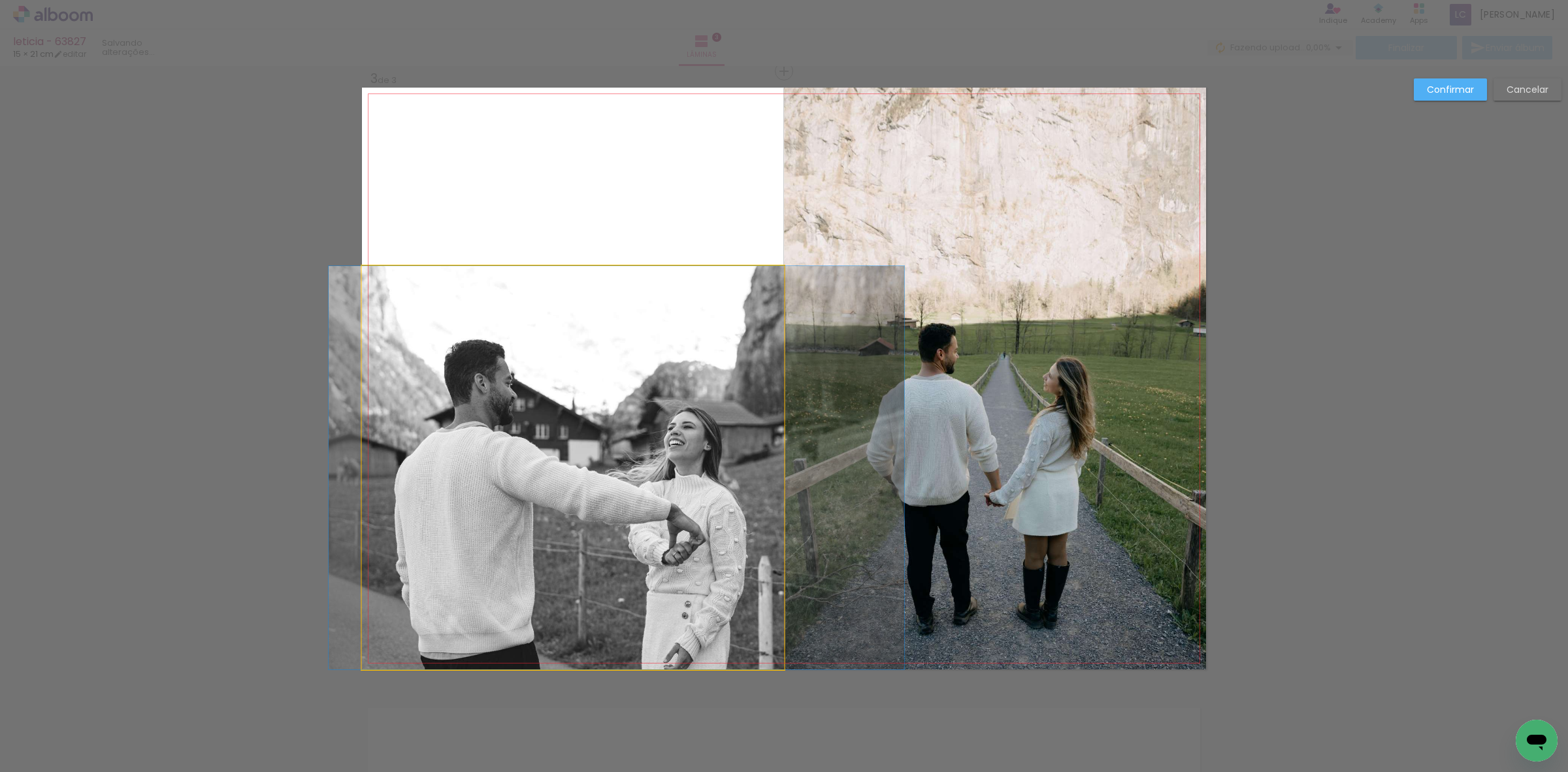
drag, startPoint x: 577, startPoint y: 318, endPoint x: 610, endPoint y: 318, distance: 33.0
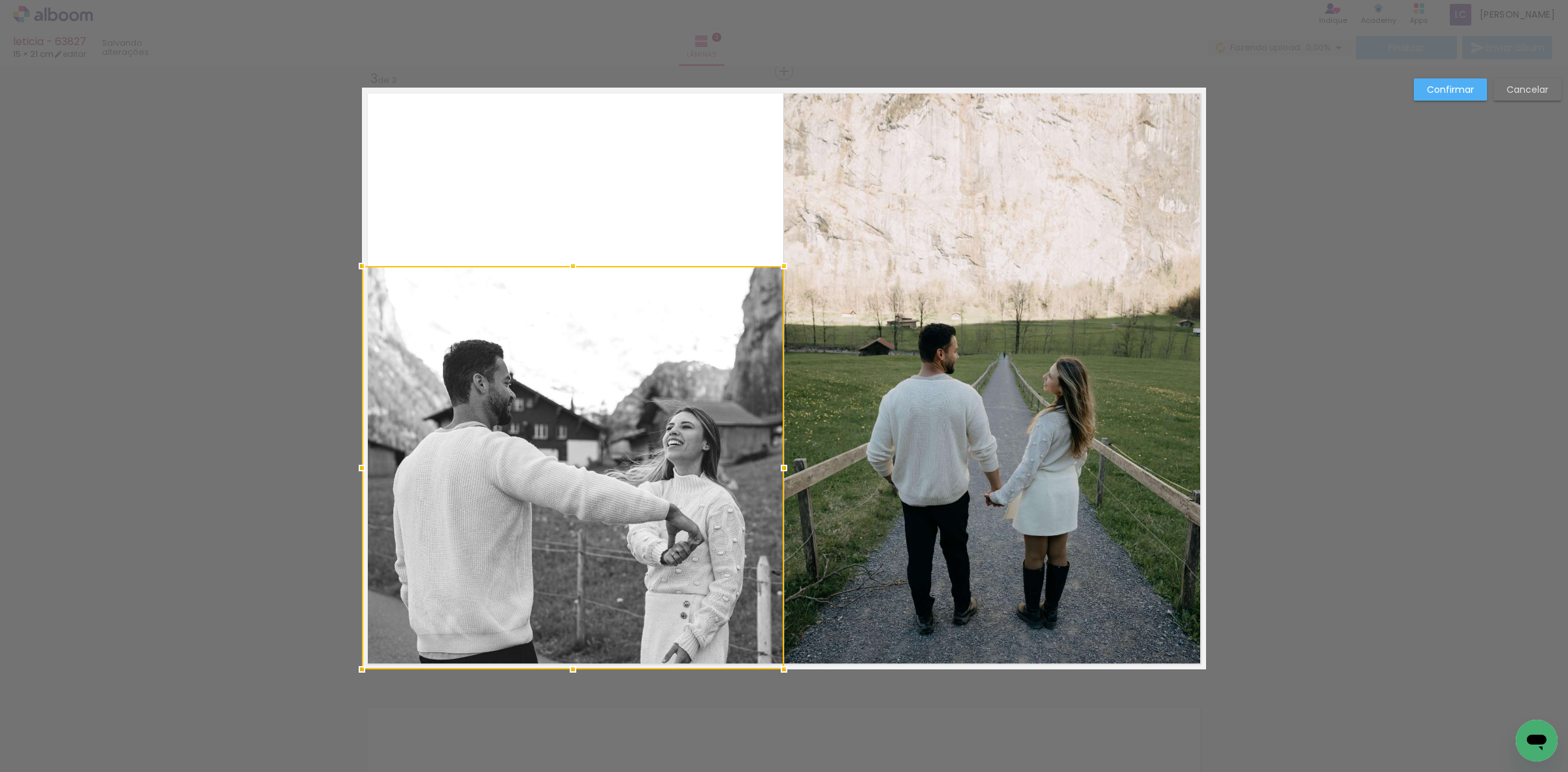
click at [598, 335] on div at bounding box center [573, 467] width 422 height 404
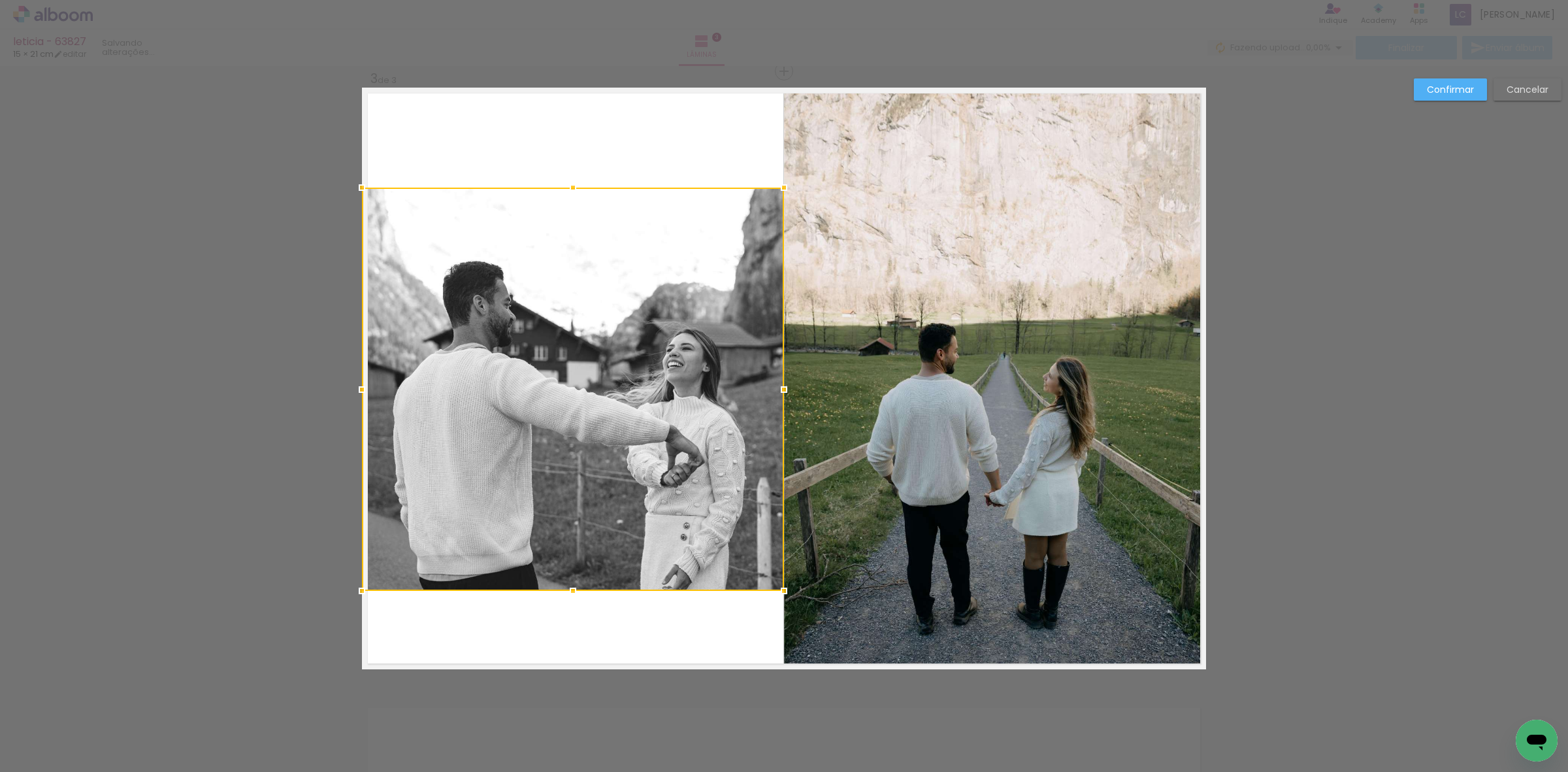
drag, startPoint x: 598, startPoint y: 335, endPoint x: 334, endPoint y: 239, distance: 280.9
click at [329, 237] on div "Inserir lâmina 1 de 3 Inserir lâmina 2 de 3 Inserir lâmina 3 de 3 O Designbox p…" at bounding box center [784, 65] width 1568 height 2490
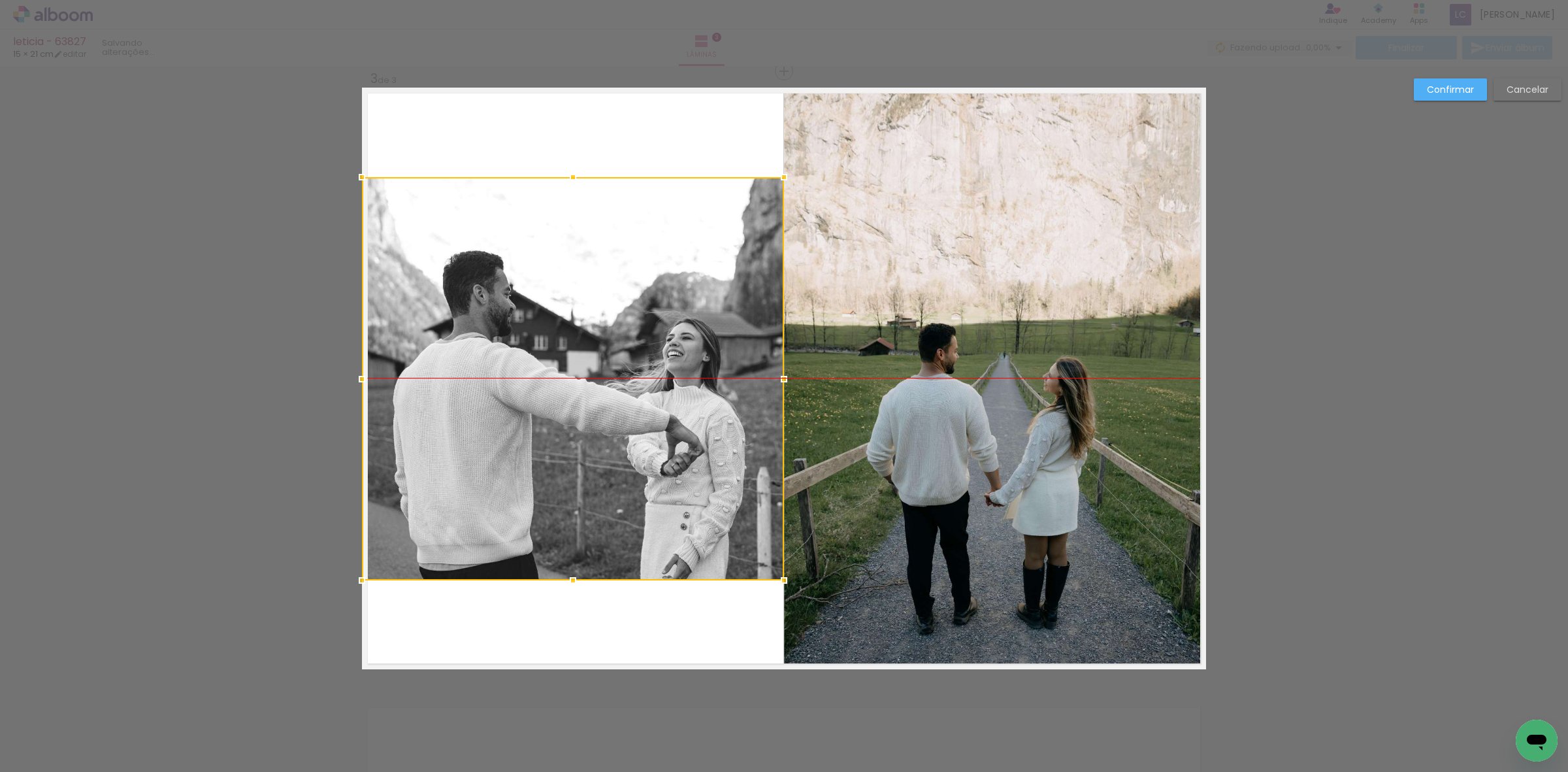
drag, startPoint x: 582, startPoint y: 341, endPoint x: 464, endPoint y: 348, distance: 118.2
click at [464, 348] on div at bounding box center [573, 379] width 422 height 404
click at [0, 0] on slot "Confirmar" at bounding box center [0, 0] width 0 height 0
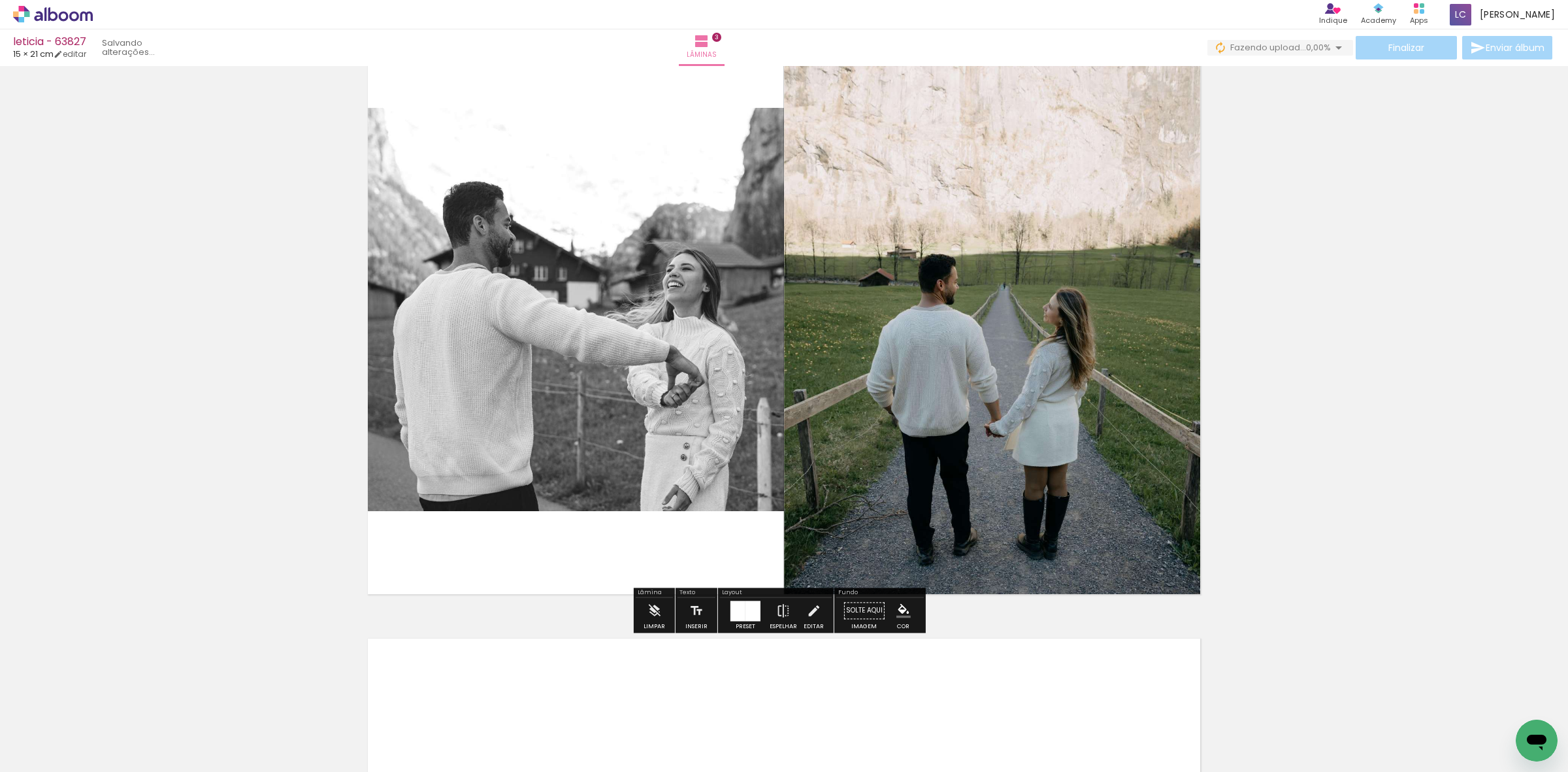
scroll to position [1409, 0]
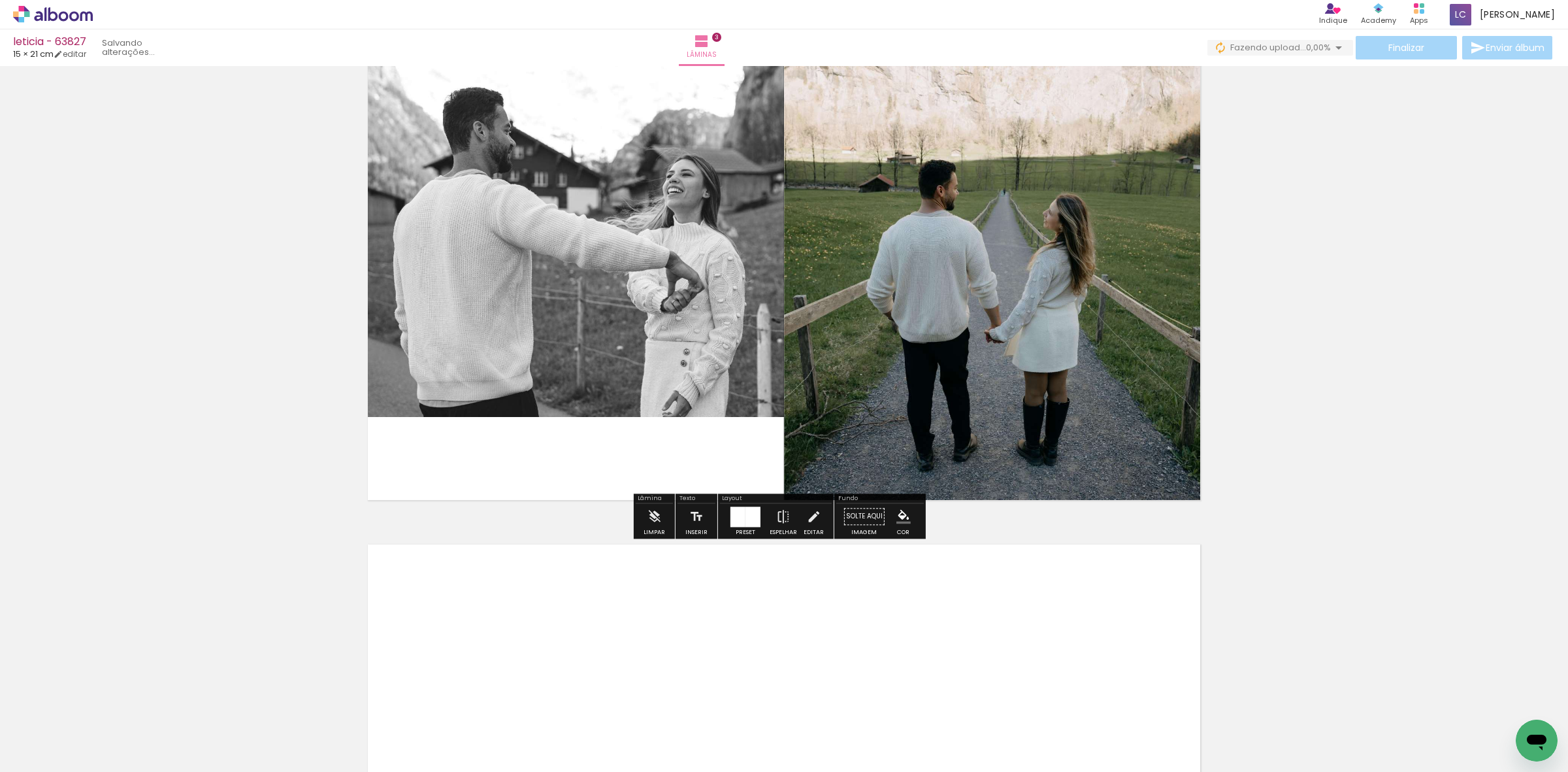
drag, startPoint x: 579, startPoint y: 728, endPoint x: 641, endPoint y: 705, distance: 66.1
click at [605, 606] on quentale-workspace at bounding box center [784, 386] width 1568 height 772
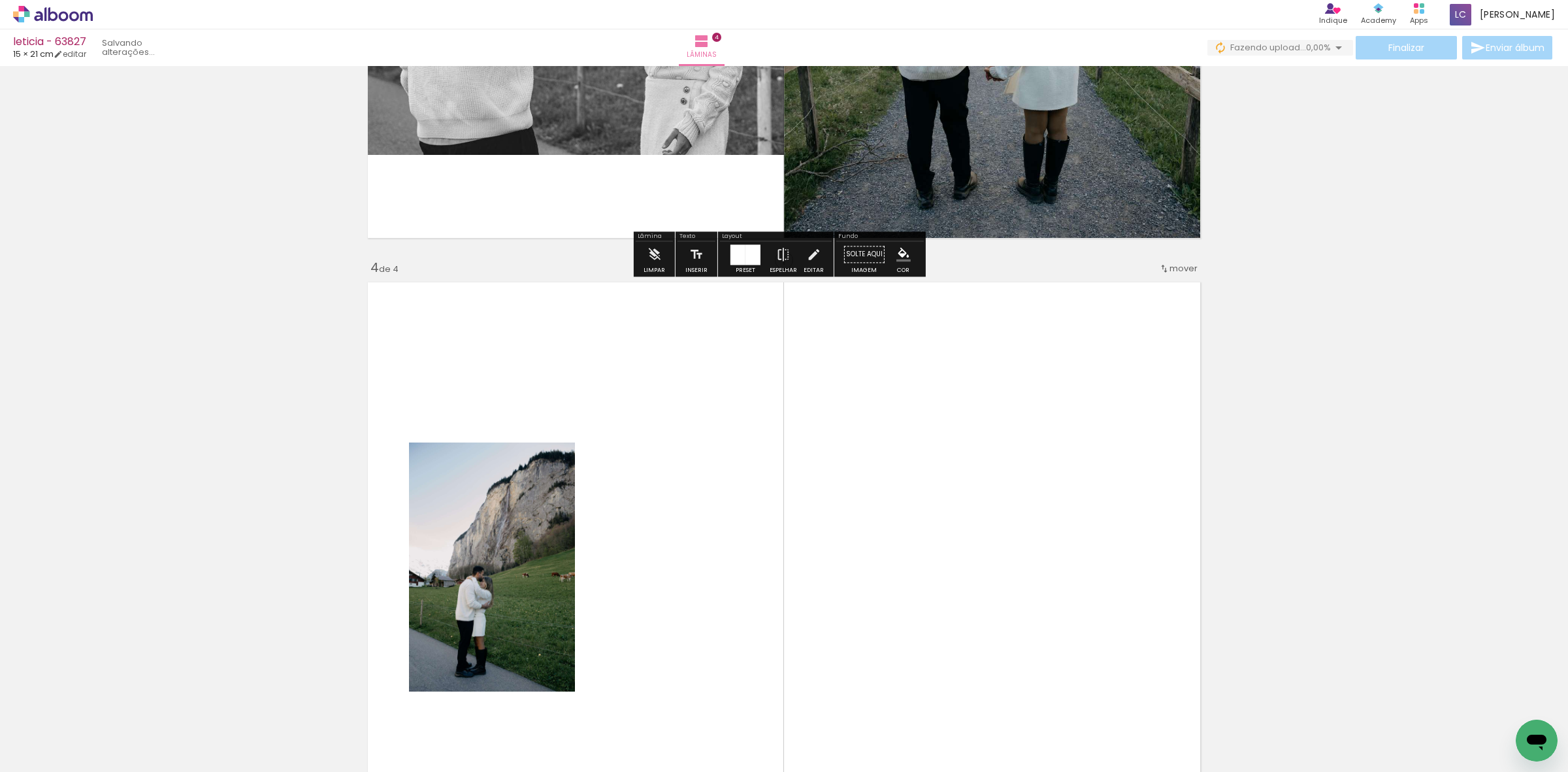
drag, startPoint x: 652, startPoint y: 721, endPoint x: 785, endPoint y: 515, distance: 245.2
click at [666, 438] on quentale-workspace at bounding box center [784, 386] width 1568 height 772
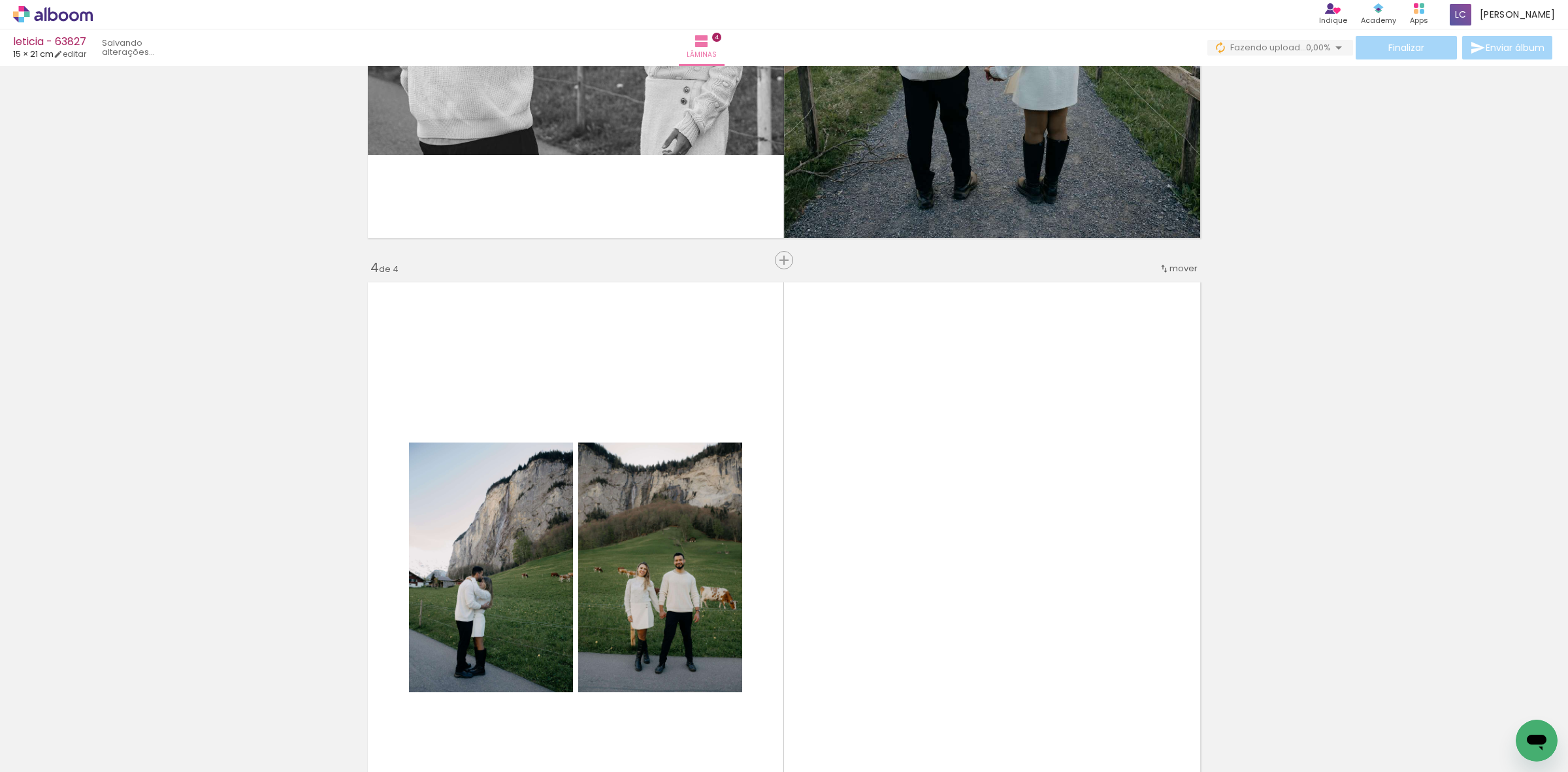
scroll to position [1860, 0]
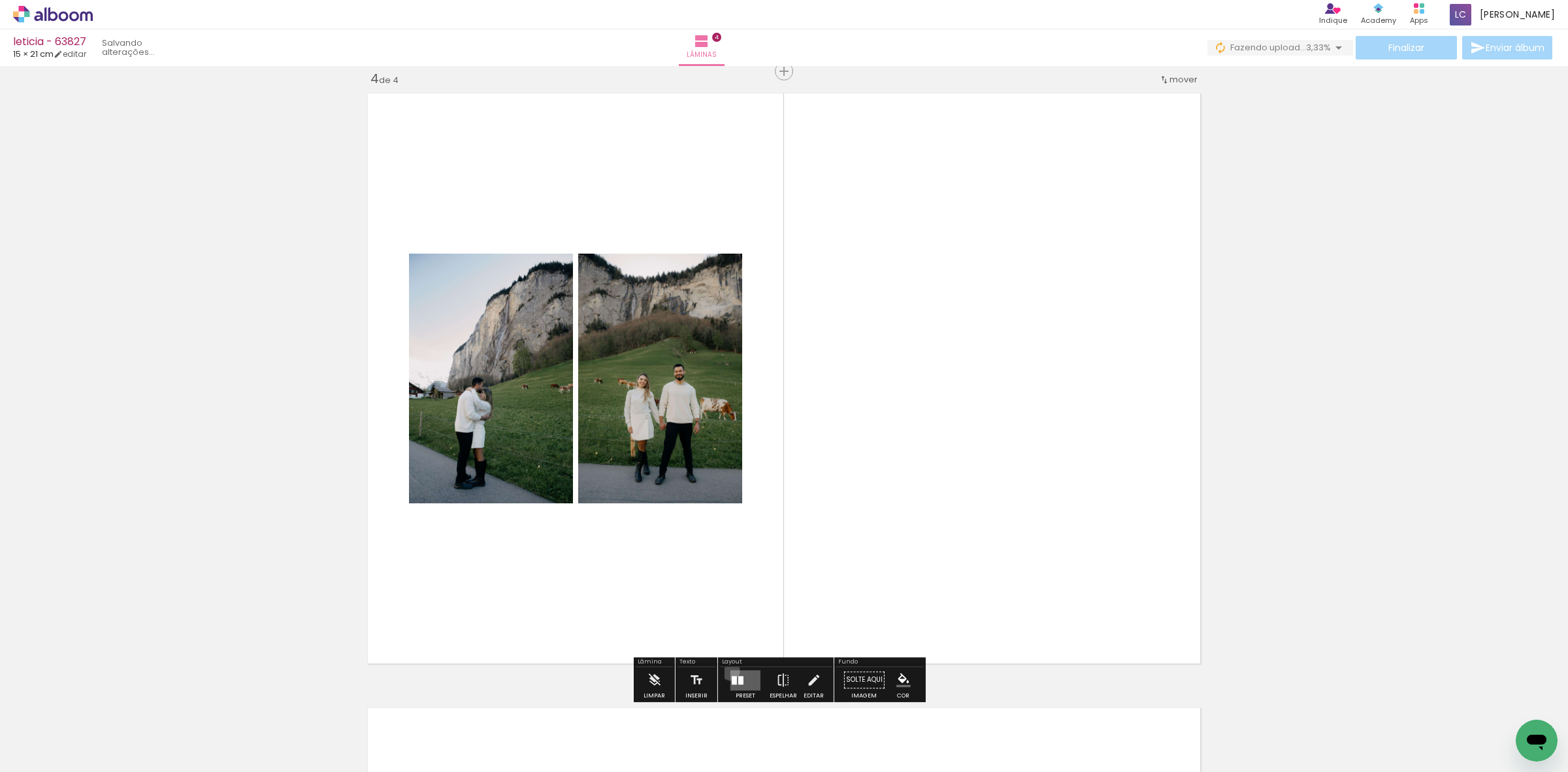
click at [666, 606] on quentale-layouter at bounding box center [745, 680] width 30 height 20
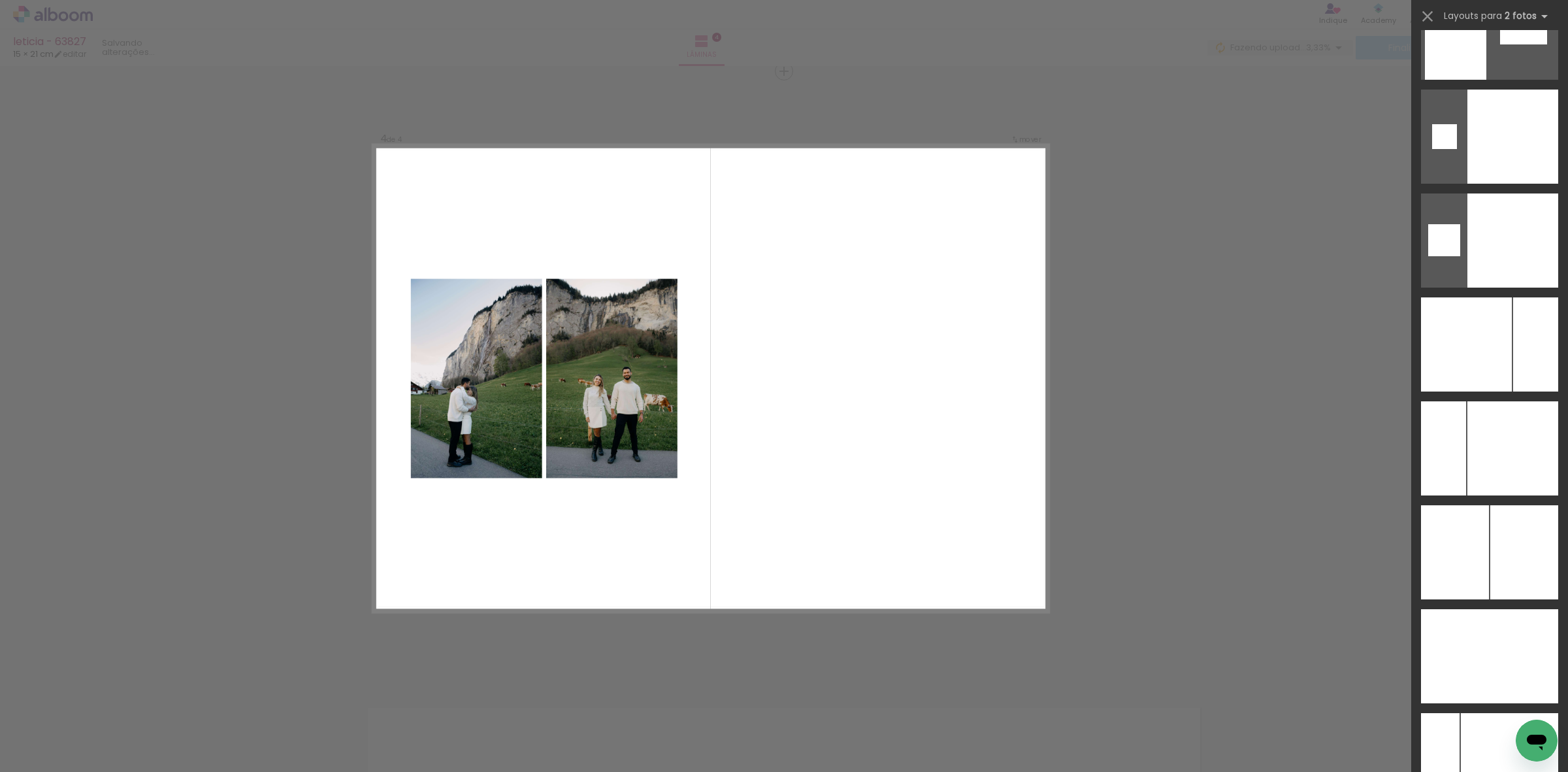
scroll to position [5109, 0]
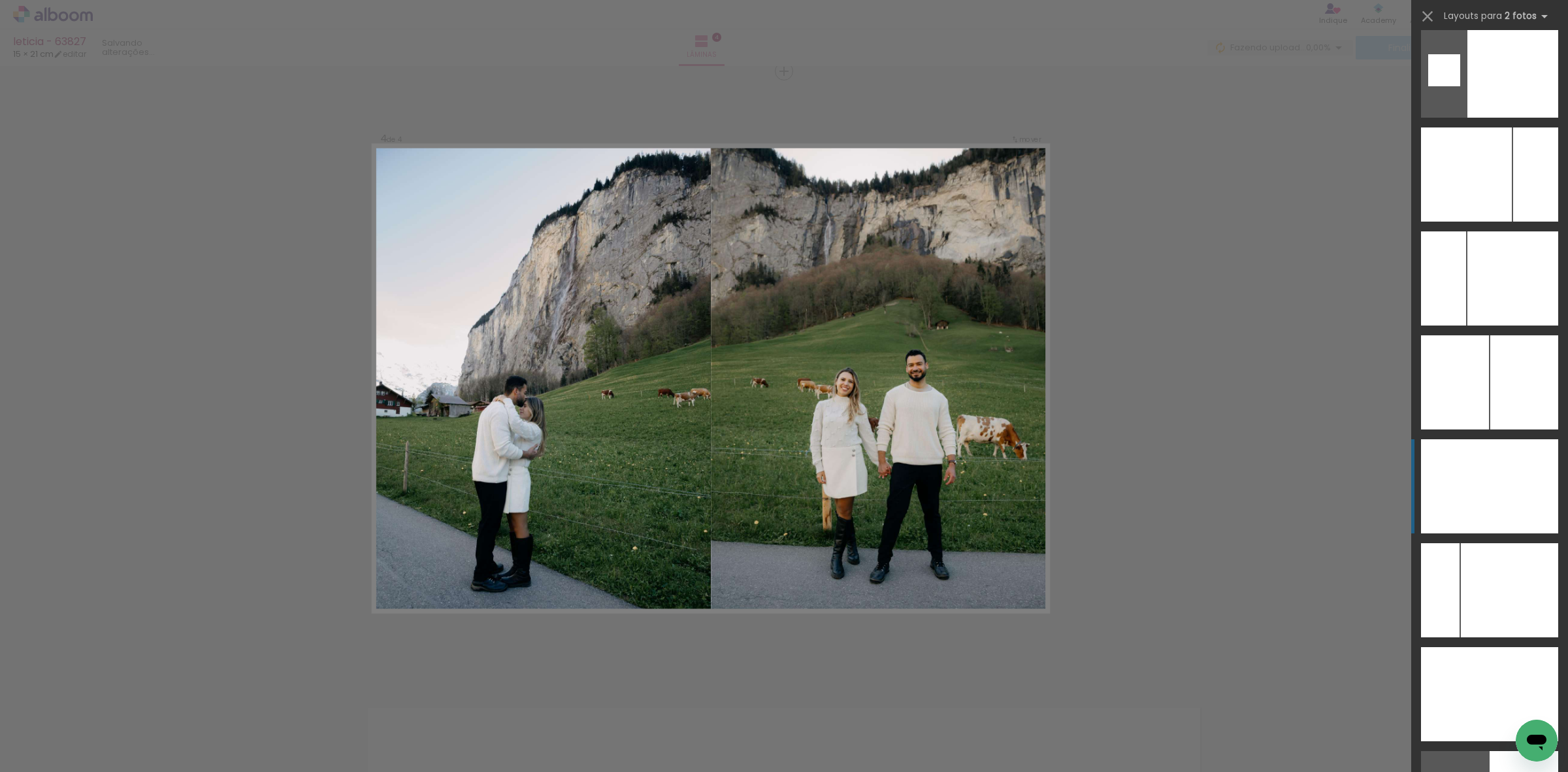
click at [666, 488] on div at bounding box center [1456, 486] width 69 height 94
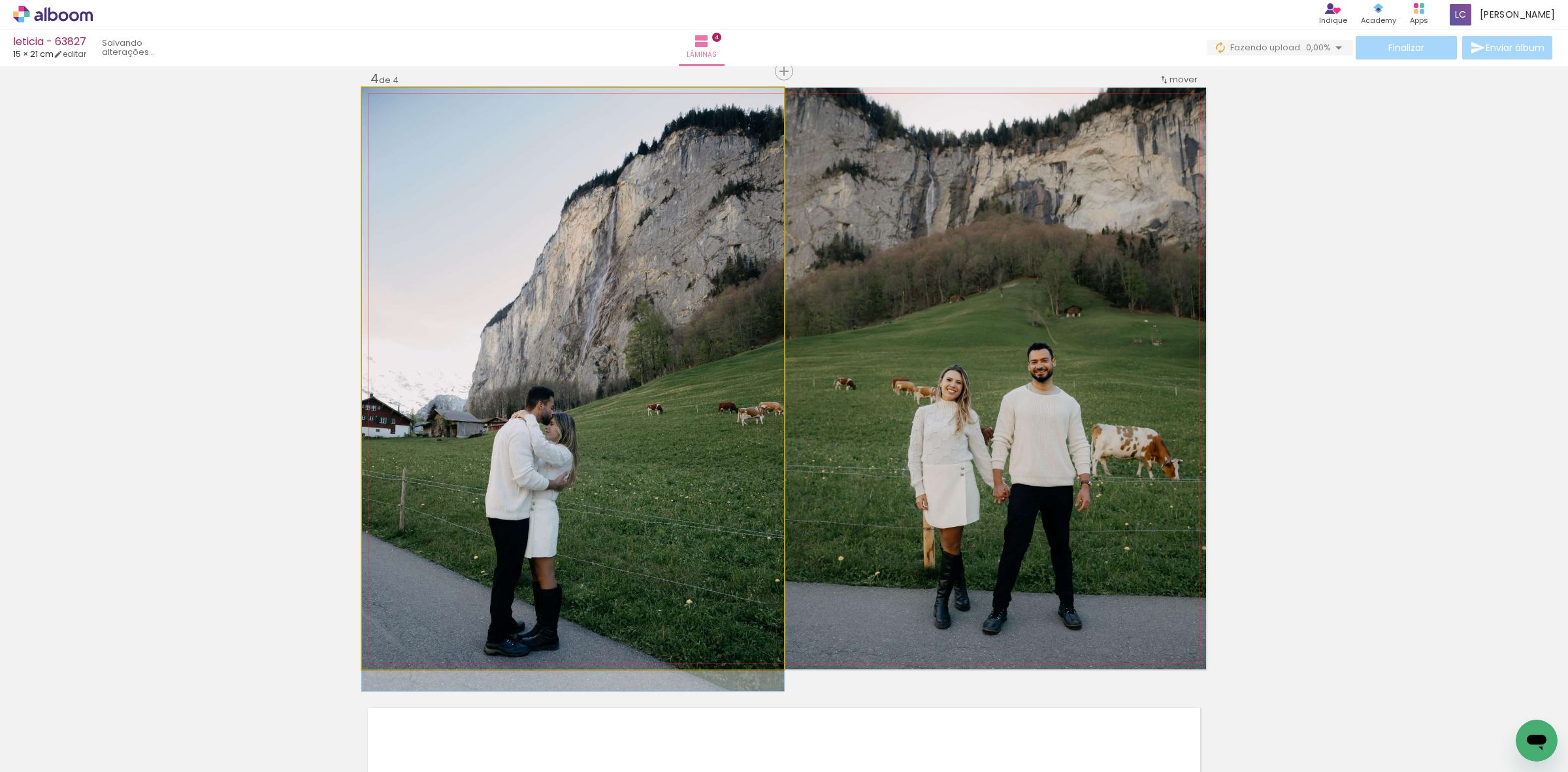
drag, startPoint x: 676, startPoint y: 433, endPoint x: 680, endPoint y: 448, distance: 15.5
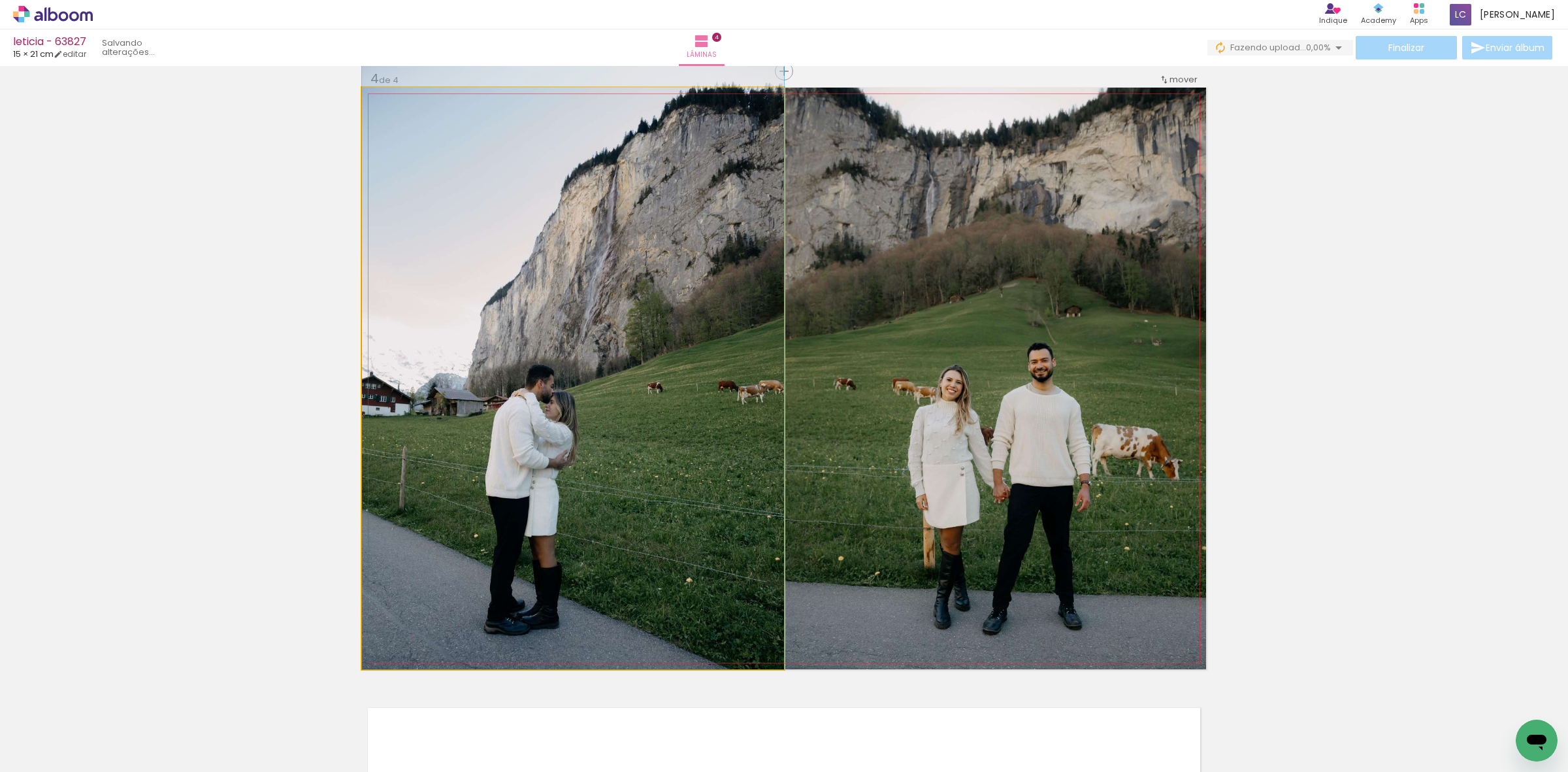
drag, startPoint x: 687, startPoint y: 428, endPoint x: 690, endPoint y: 366, distance: 62.1
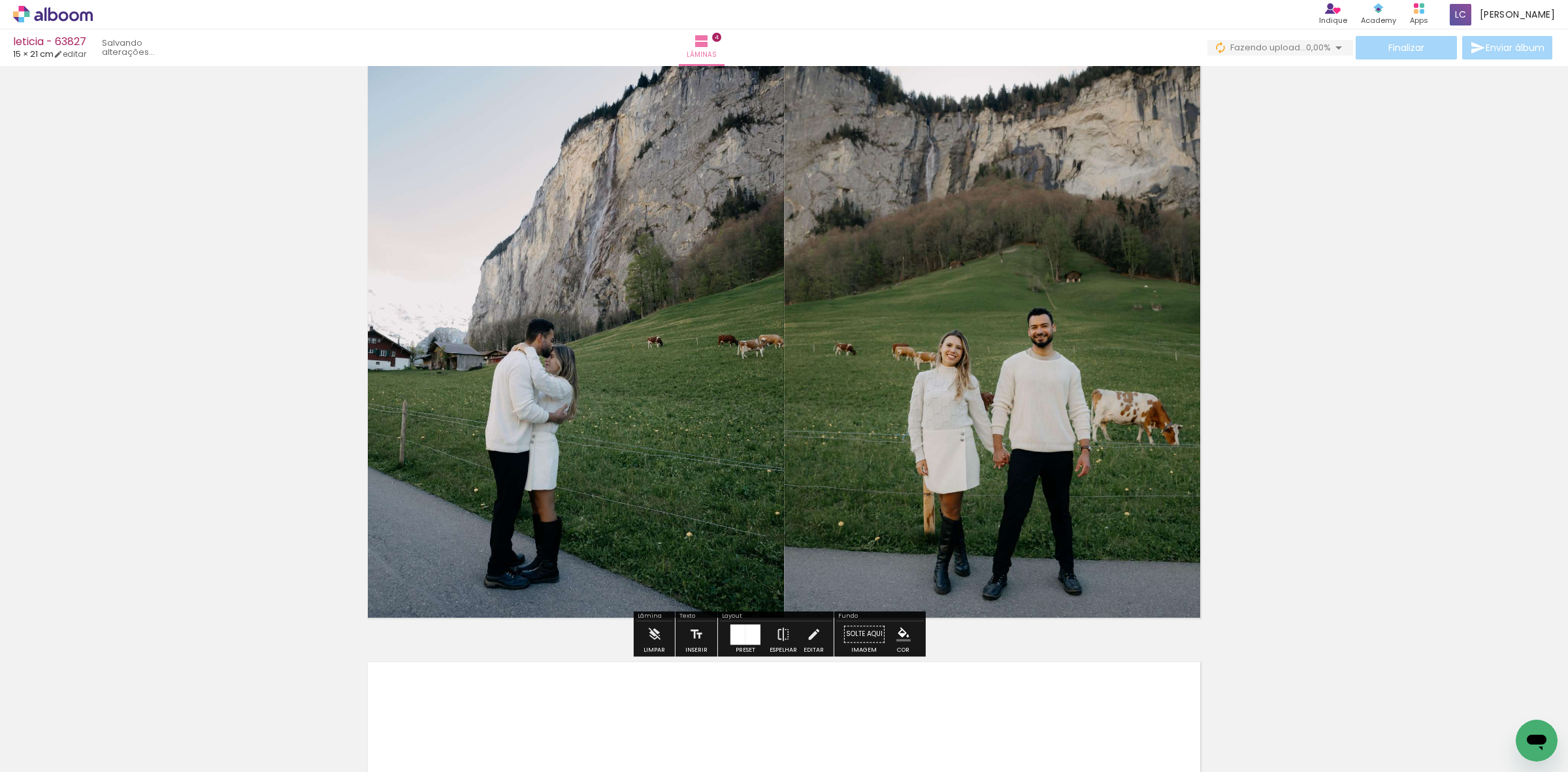
scroll to position [1941, 0]
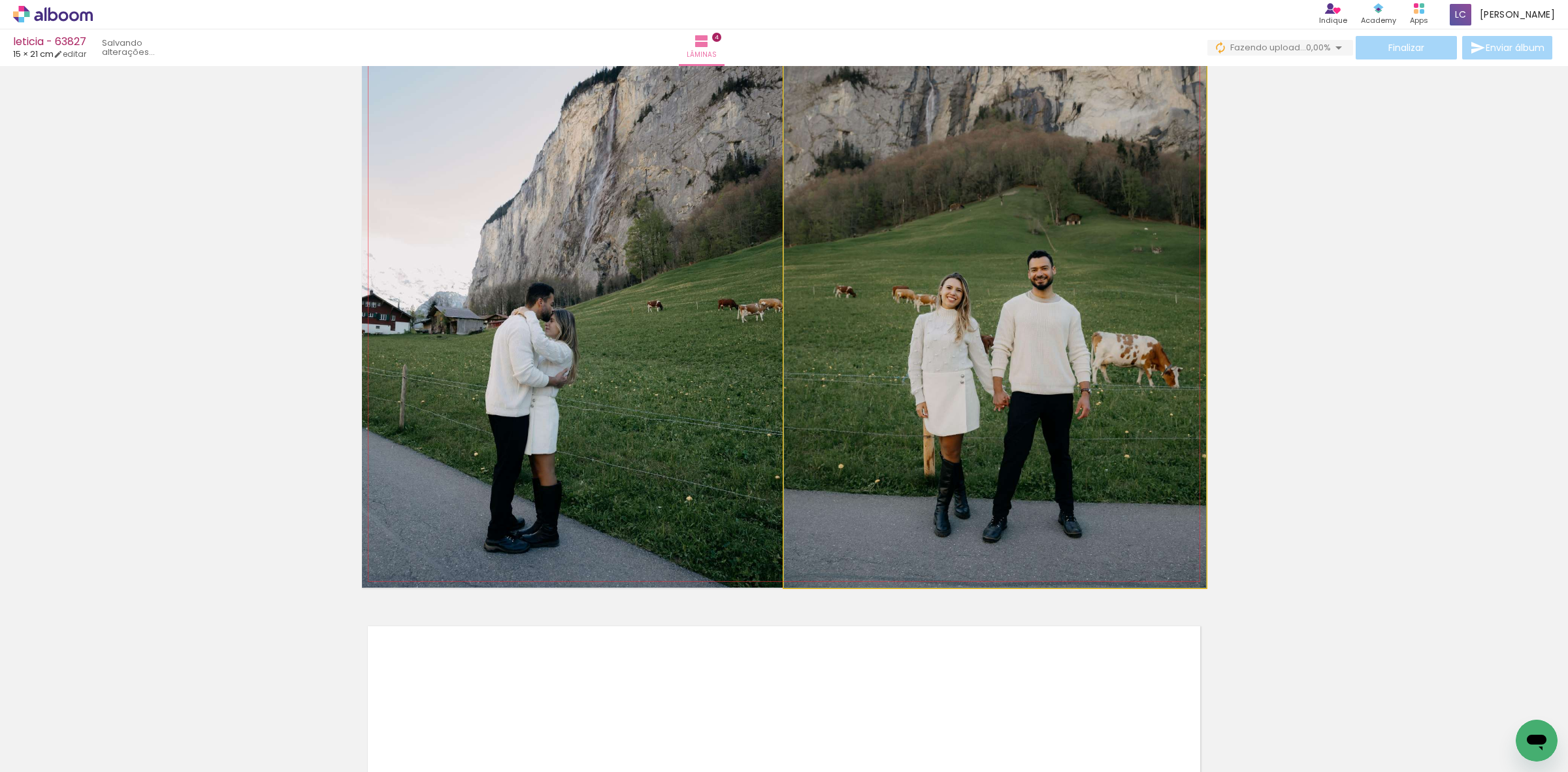
drag, startPoint x: 905, startPoint y: 315, endPoint x: 897, endPoint y: 266, distance: 49.6
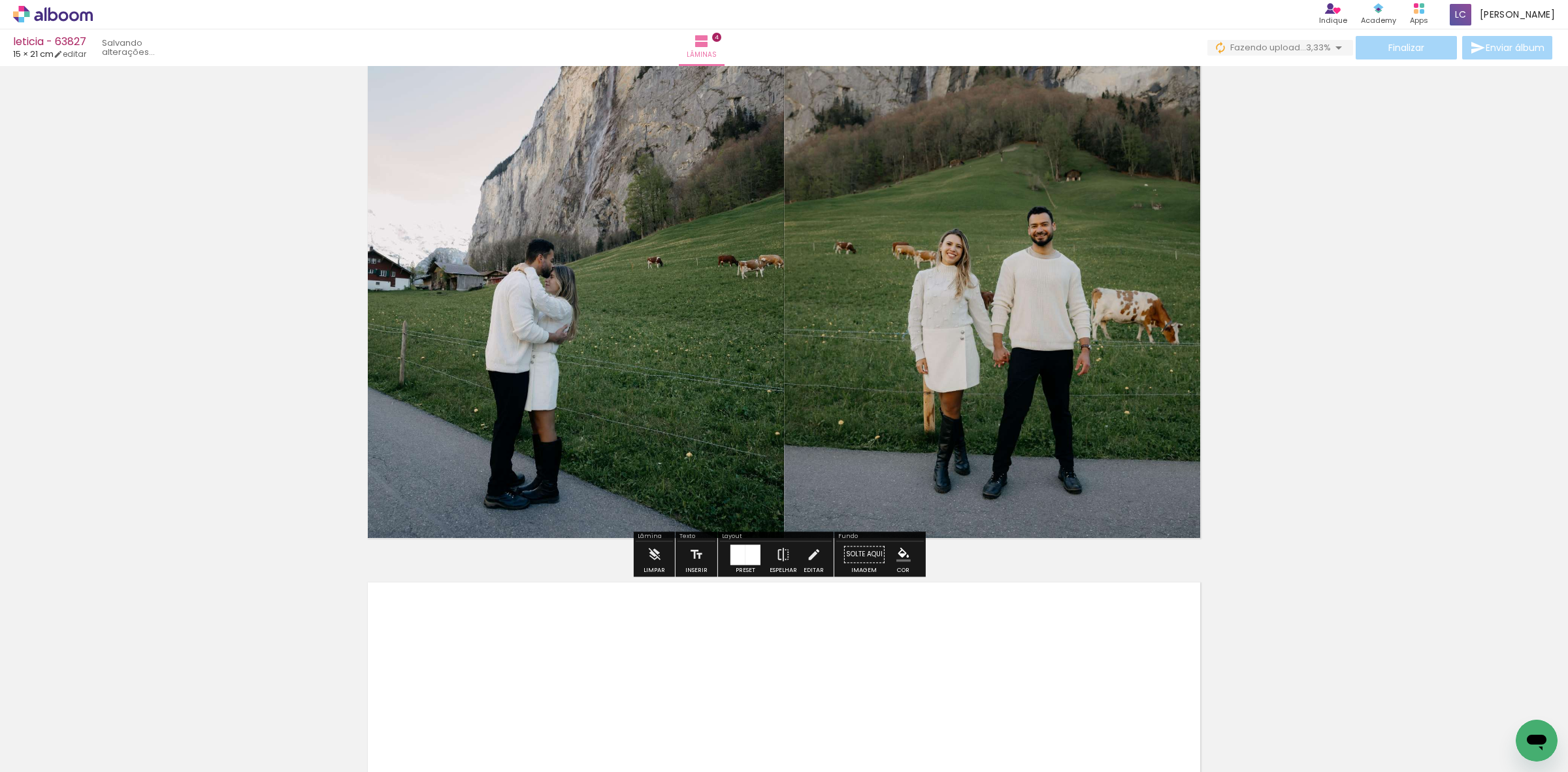
scroll to position [2024, 0]
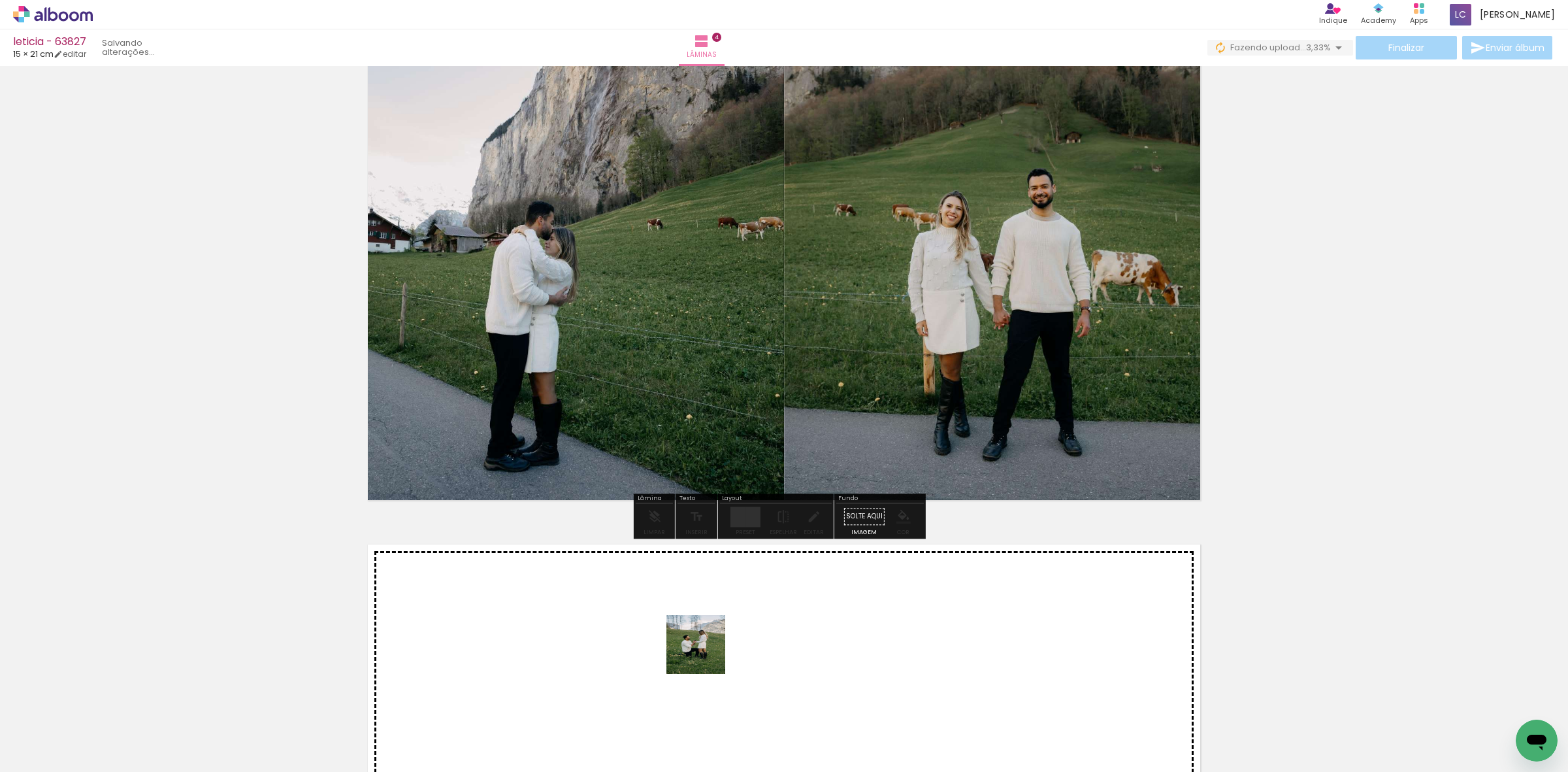
drag, startPoint x: 719, startPoint y: 730, endPoint x: 705, endPoint y: 654, distance: 77.3
click at [666, 606] on quentale-workspace at bounding box center [784, 386] width 1568 height 772
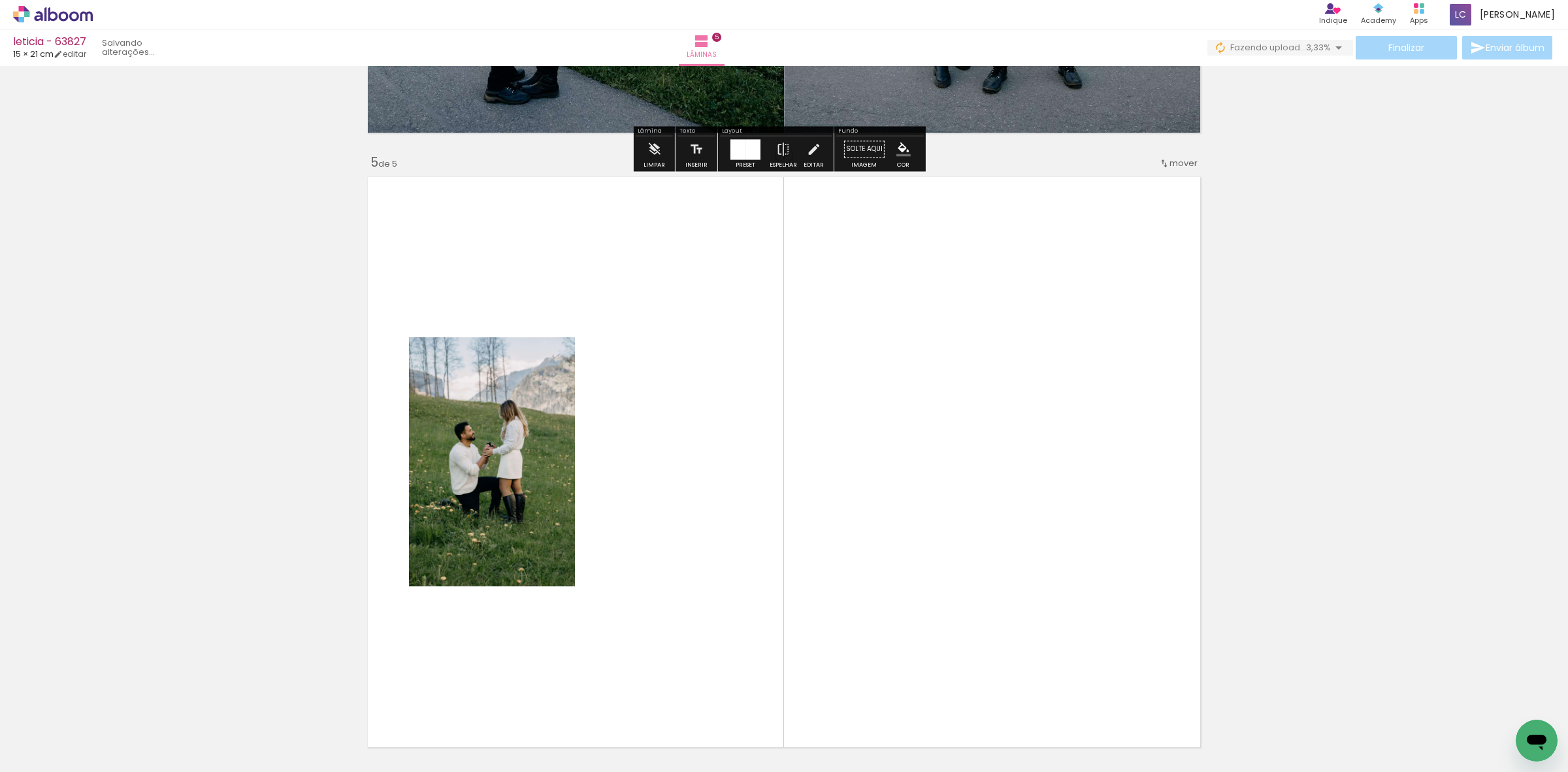
scroll to position [2474, 0]
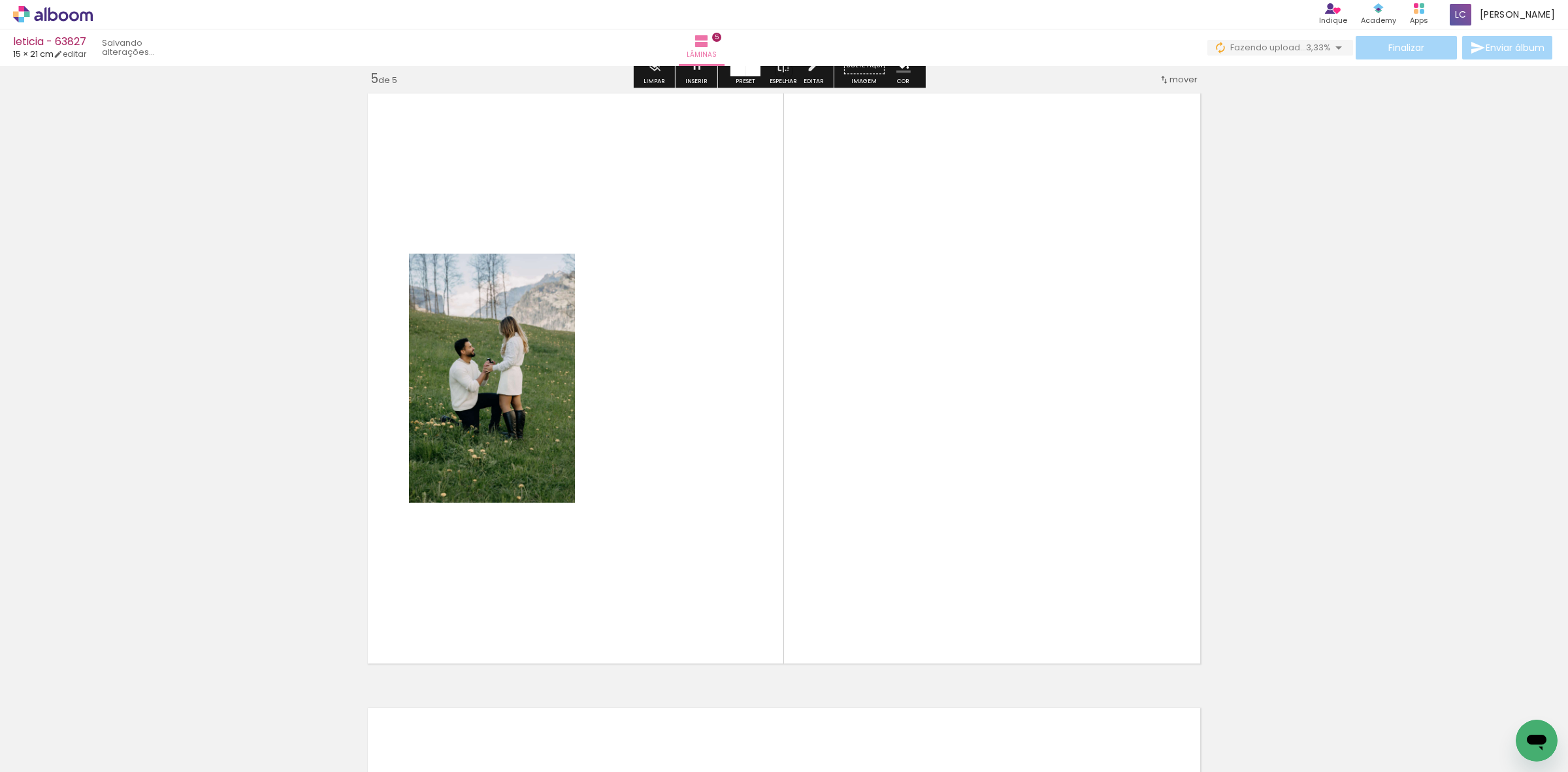
drag, startPoint x: 786, startPoint y: 537, endPoint x: 774, endPoint y: 423, distance: 114.6
click at [666, 423] on quentale-workspace at bounding box center [784, 386] width 1568 height 772
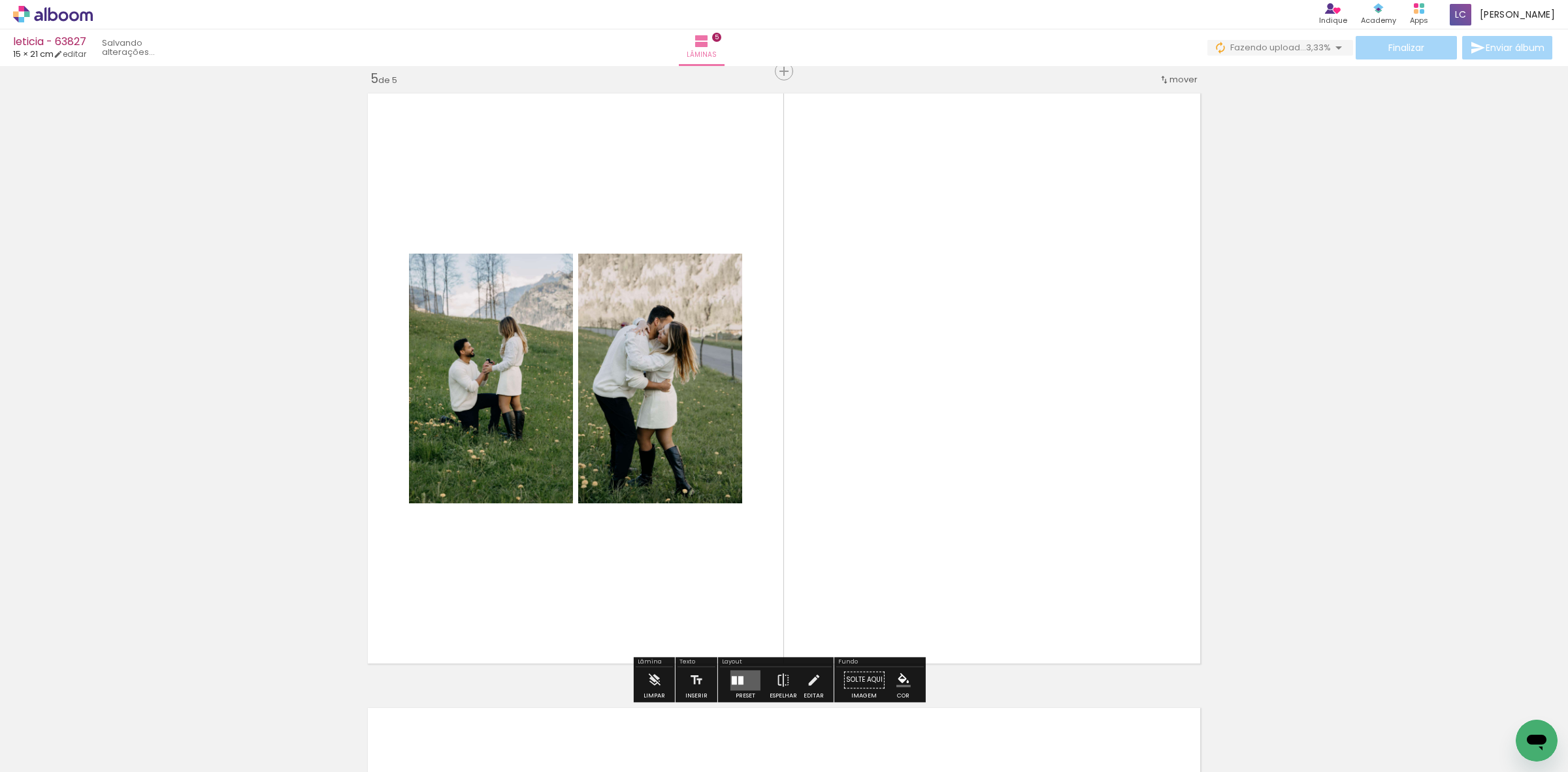
click at [666, 606] on quentale-layouter at bounding box center [745, 680] width 30 height 20
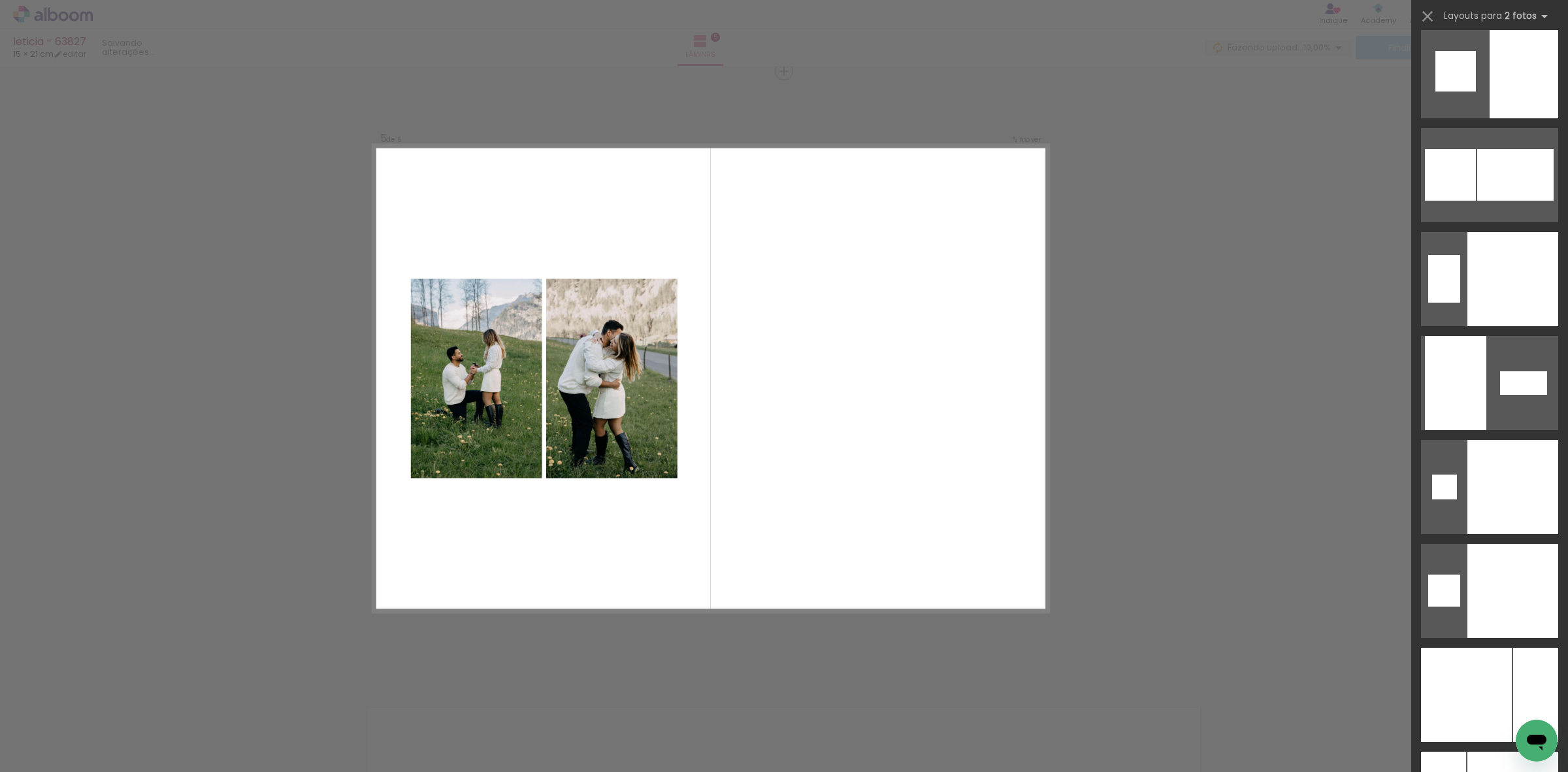
scroll to position [5234, 0]
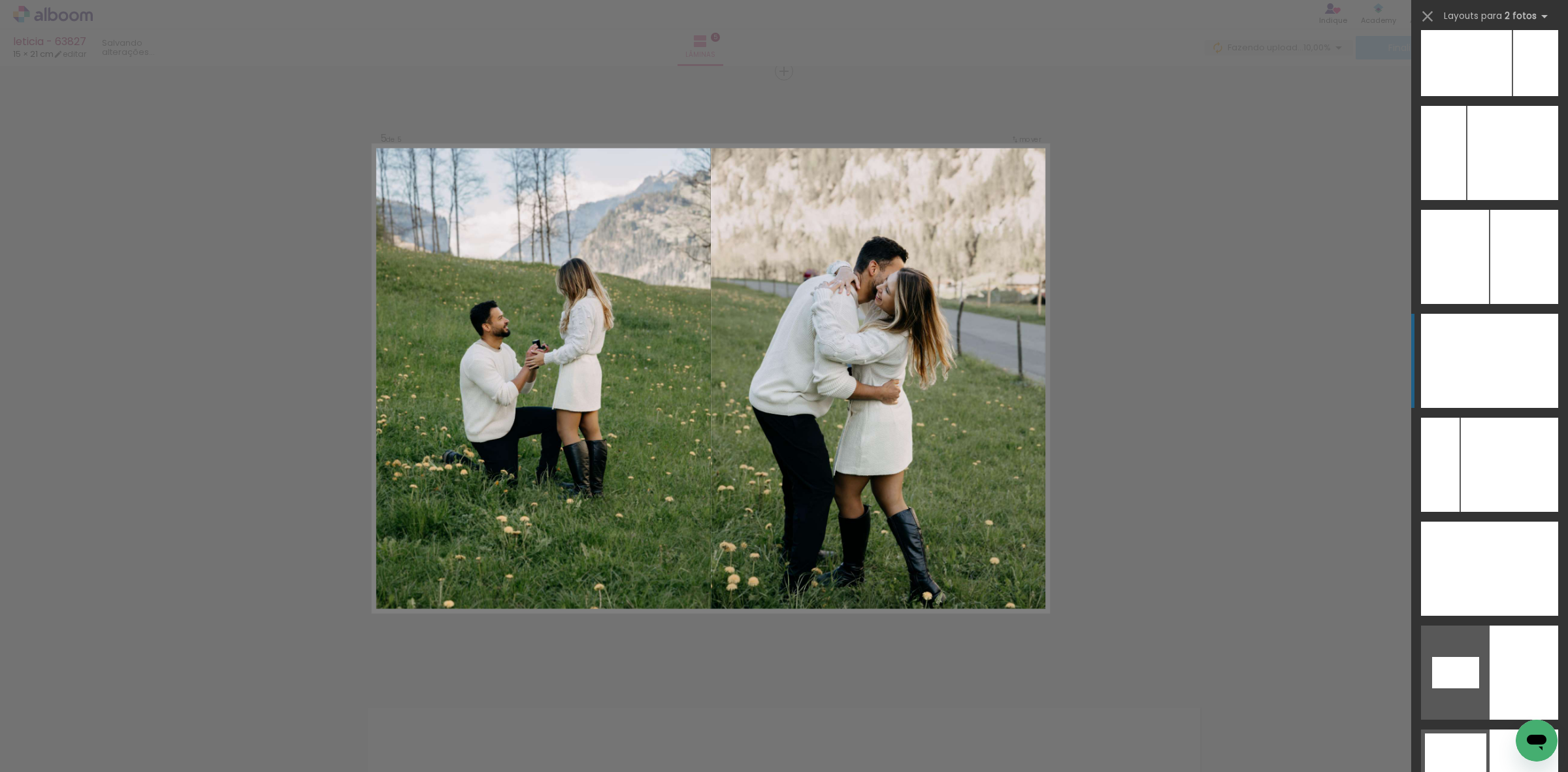
click at [666, 363] on div at bounding box center [1524, 361] width 69 height 94
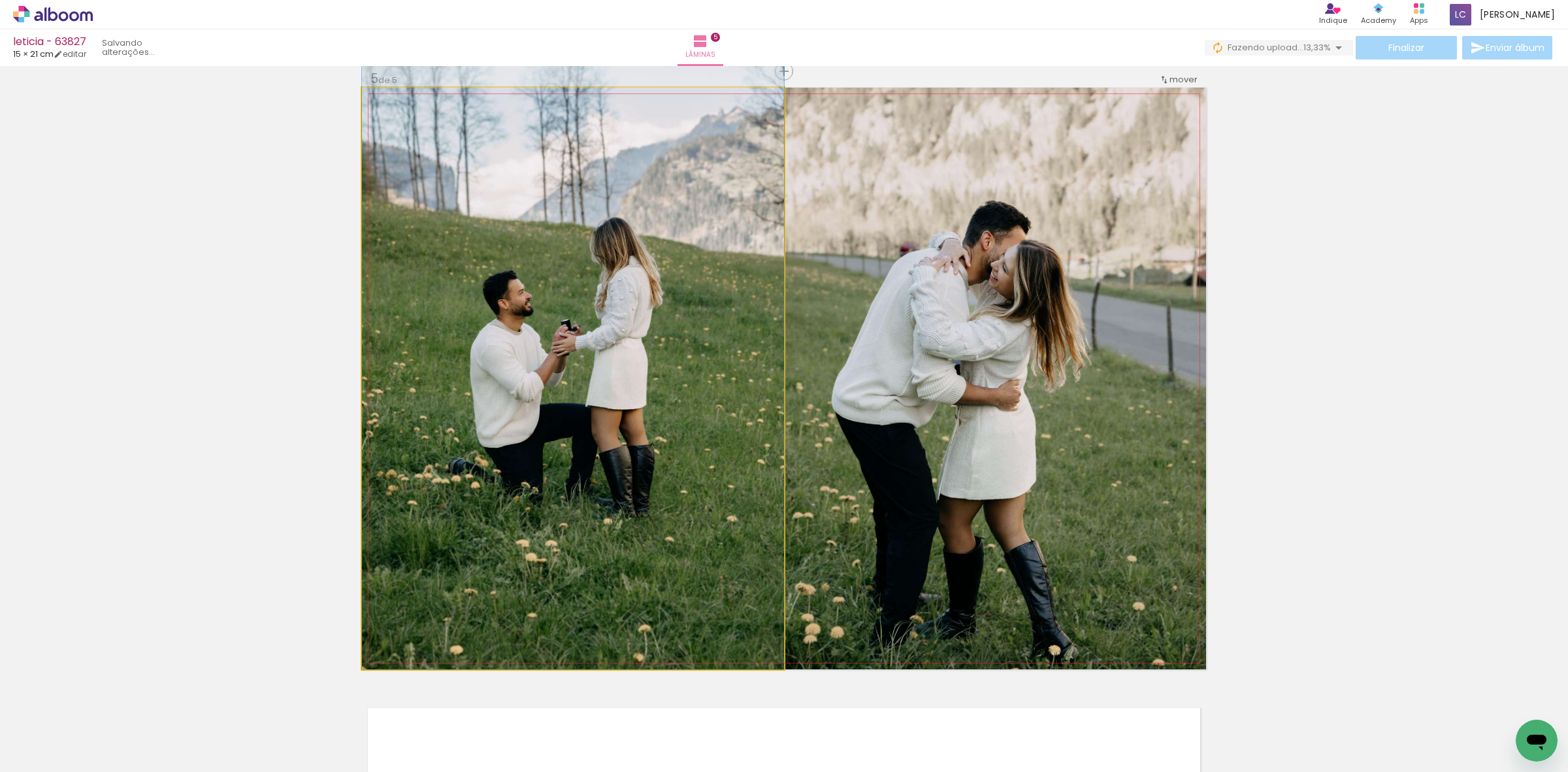
drag, startPoint x: 516, startPoint y: 292, endPoint x: 518, endPoint y: 262, distance: 30.1
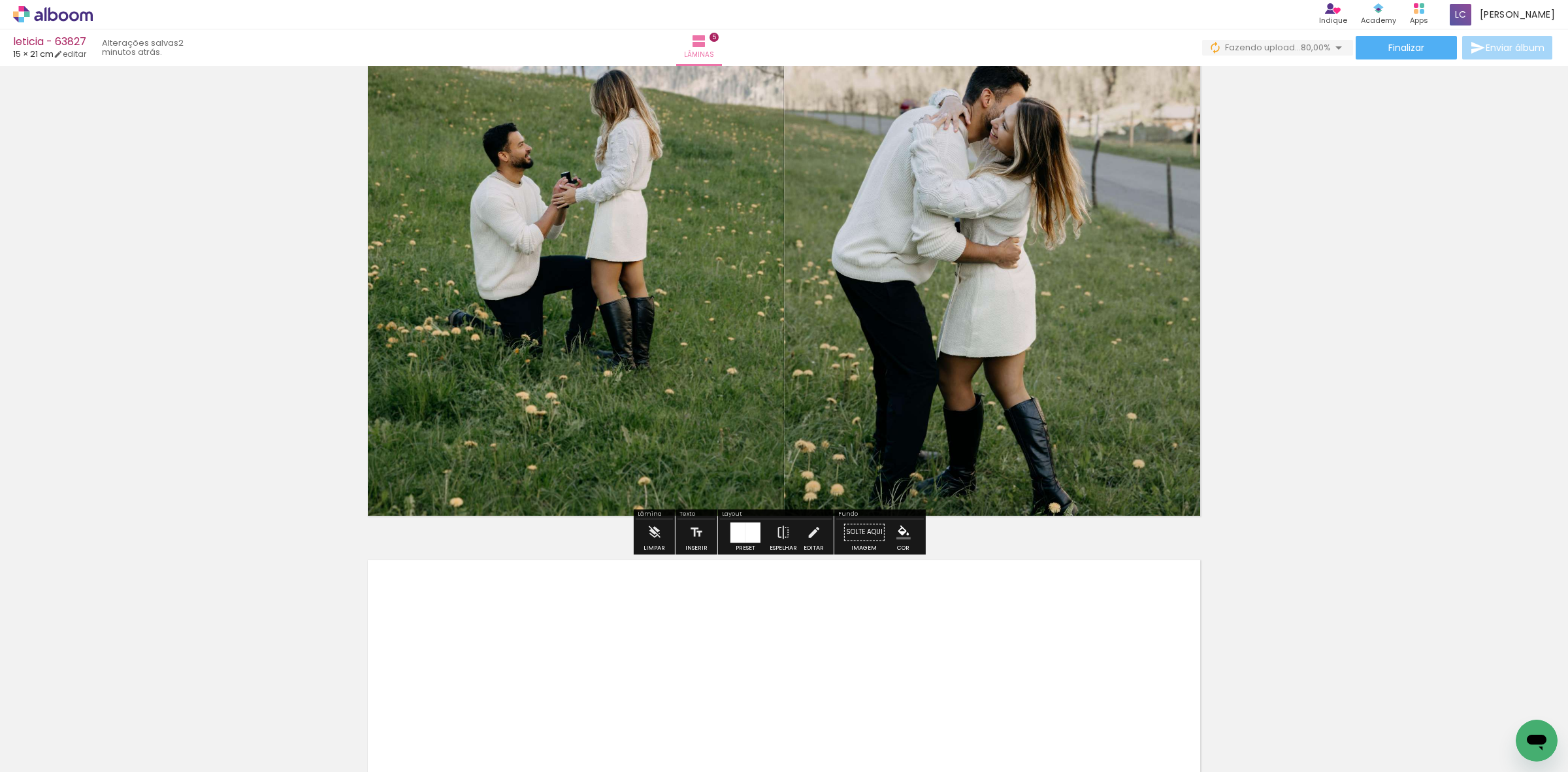
scroll to position [2801, 0]
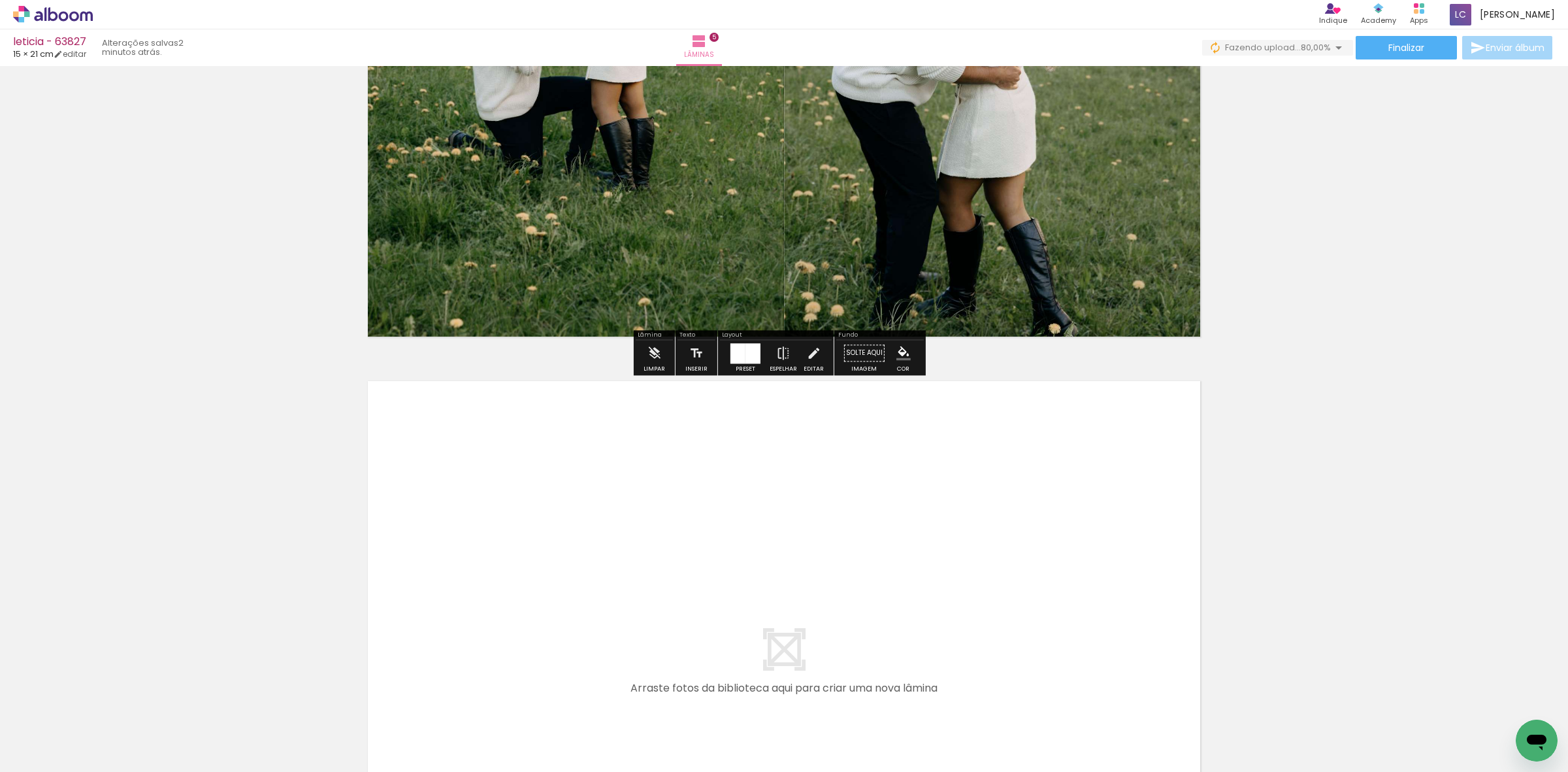
click at [666, 606] on quentale-workspace at bounding box center [784, 386] width 1568 height 772
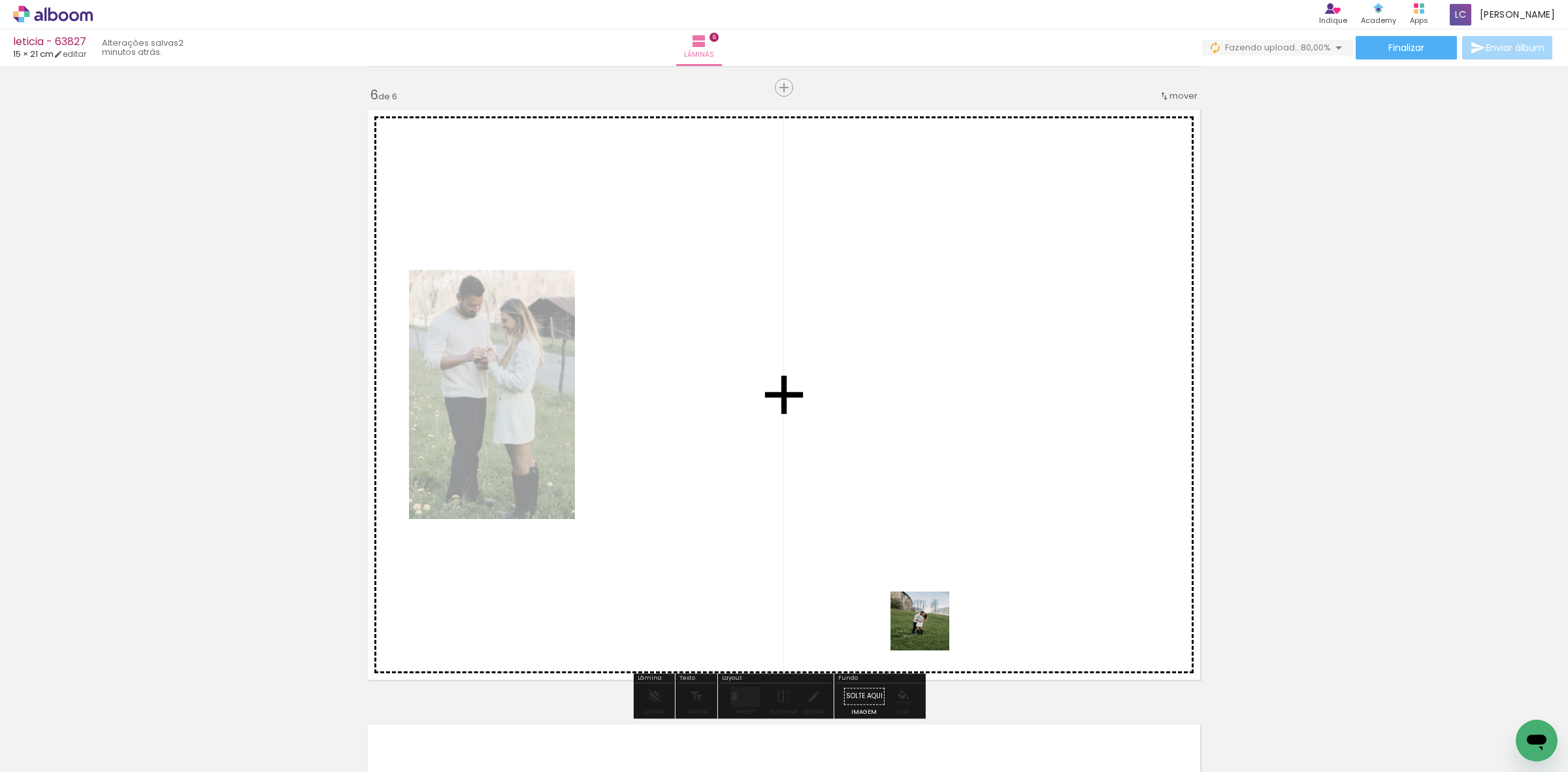
scroll to position [3089, 0]
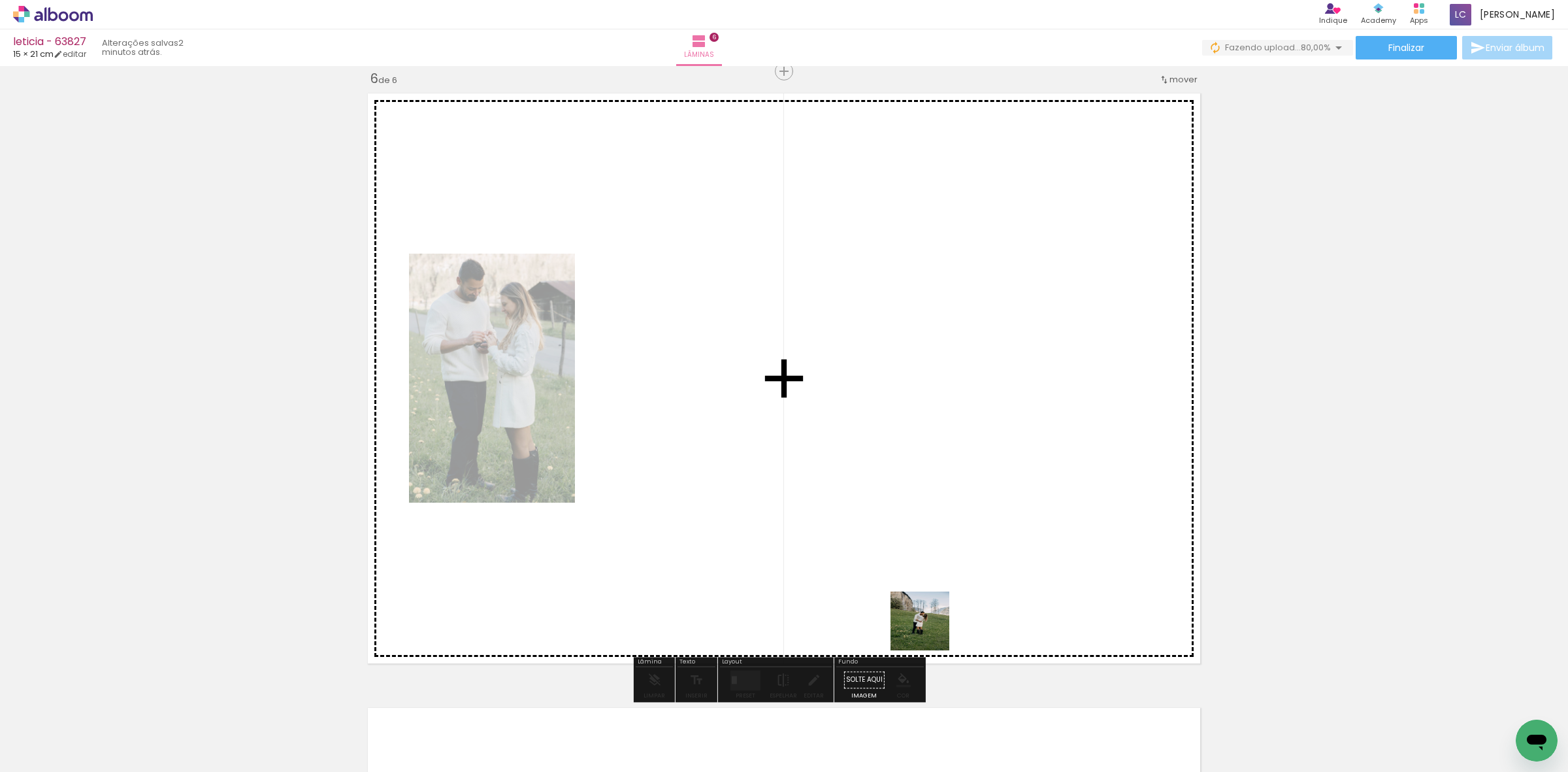
drag, startPoint x: 930, startPoint y: 631, endPoint x: 789, endPoint y: 668, distance: 145.8
click at [666, 550] on quentale-workspace at bounding box center [784, 386] width 1568 height 772
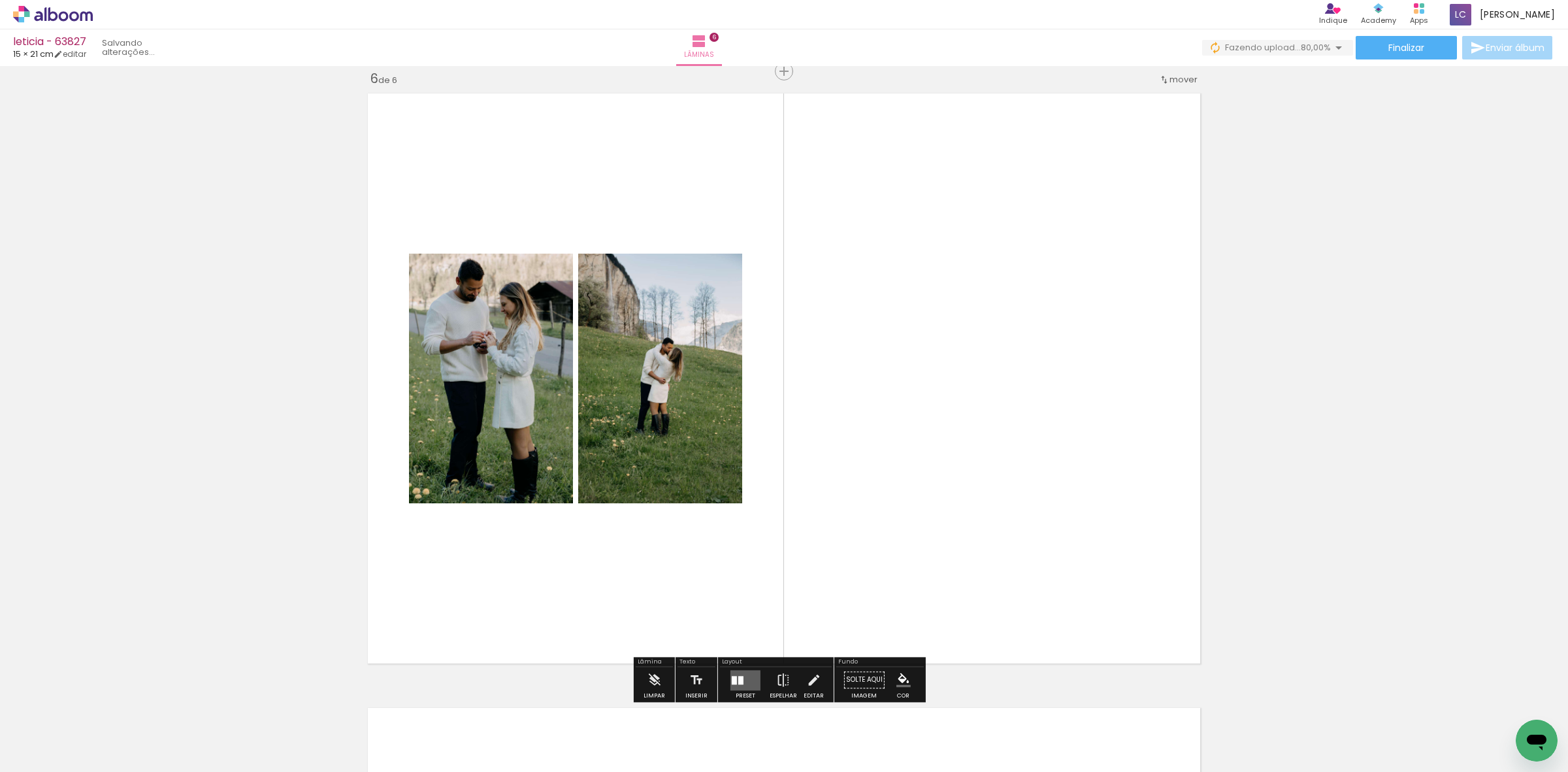
click at [666, 606] on quentale-layouter at bounding box center [745, 680] width 30 height 20
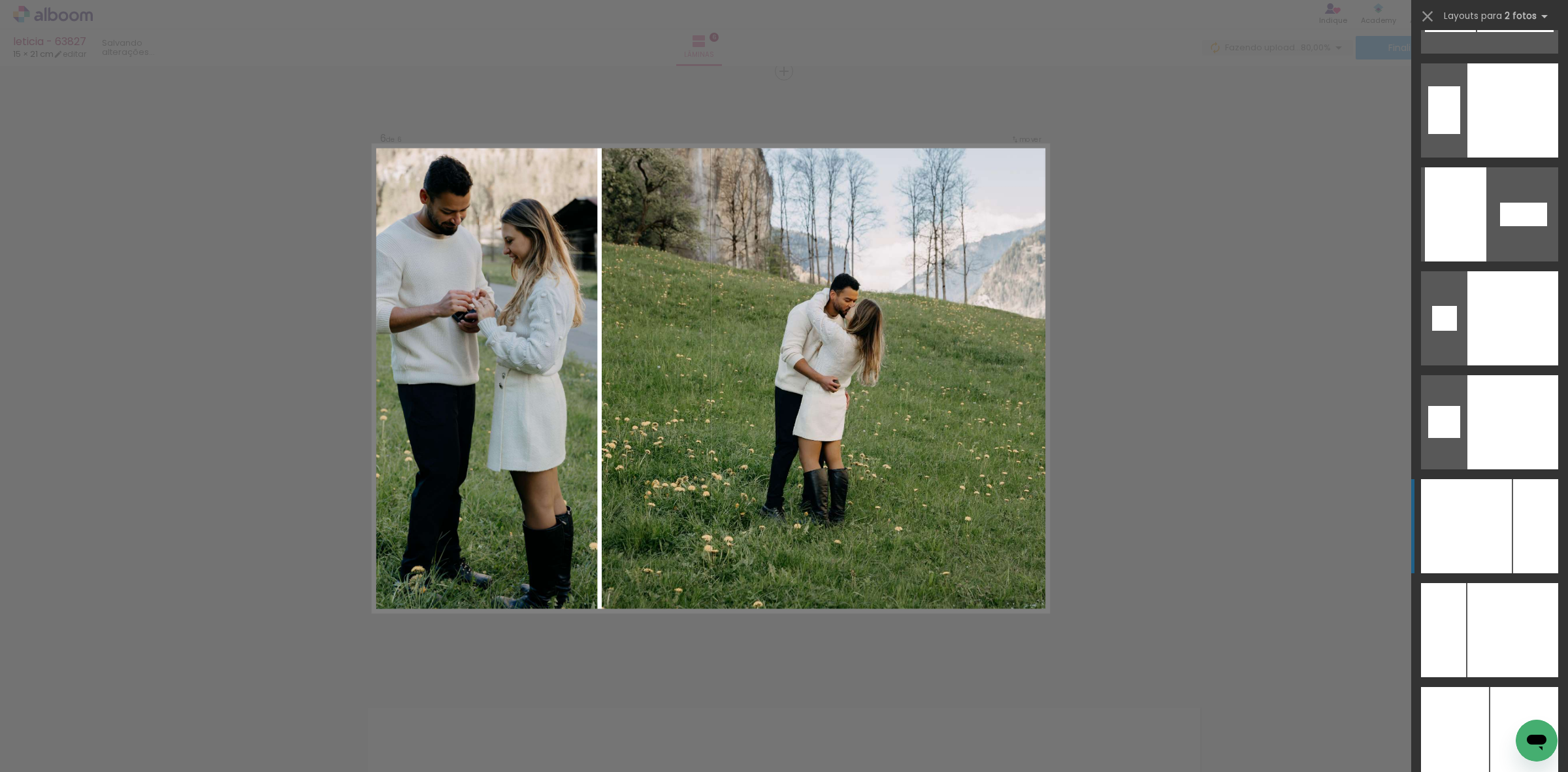
scroll to position [4921, 0]
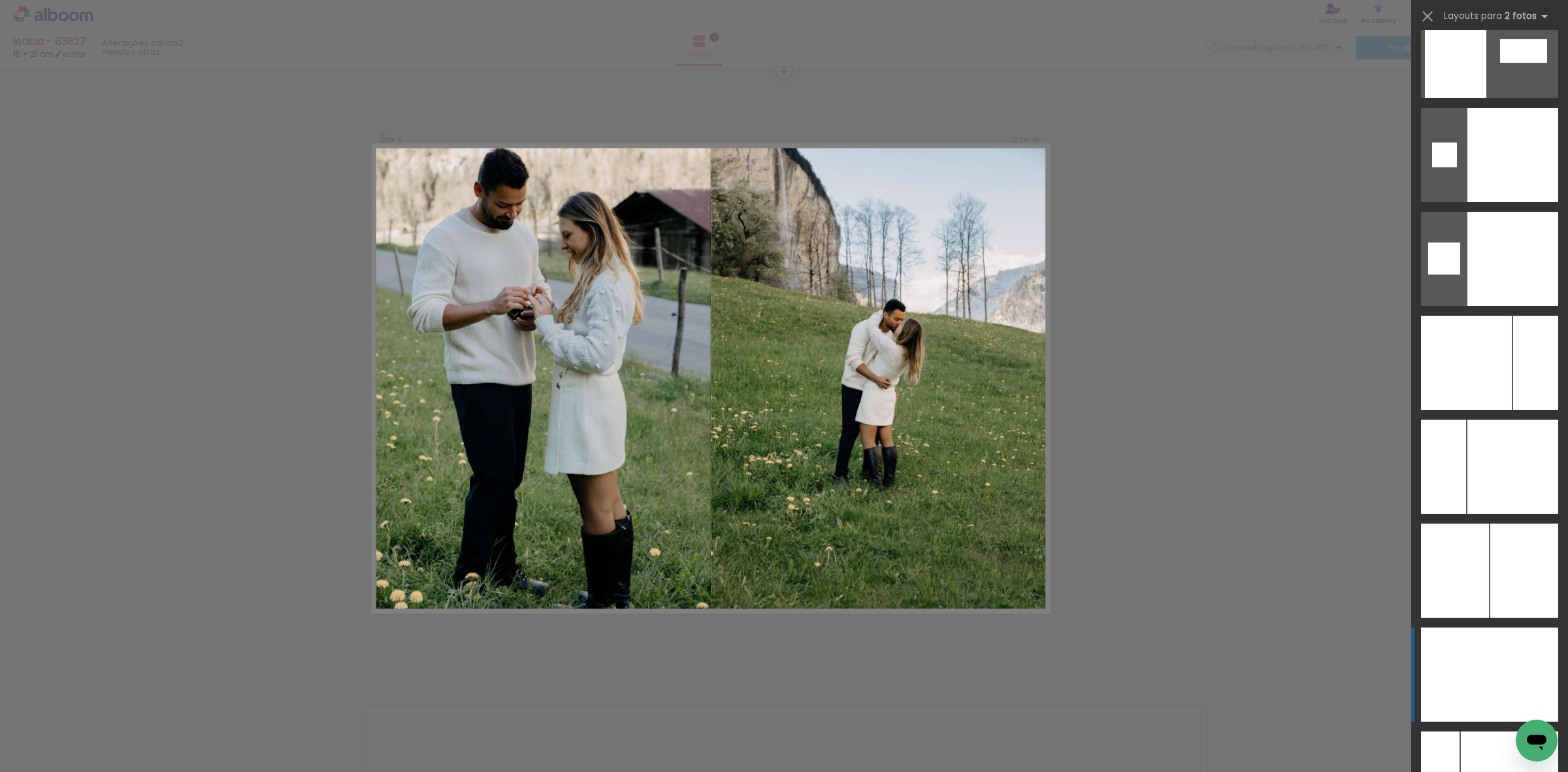
click at [666, 606] on div at bounding box center [1456, 674] width 69 height 94
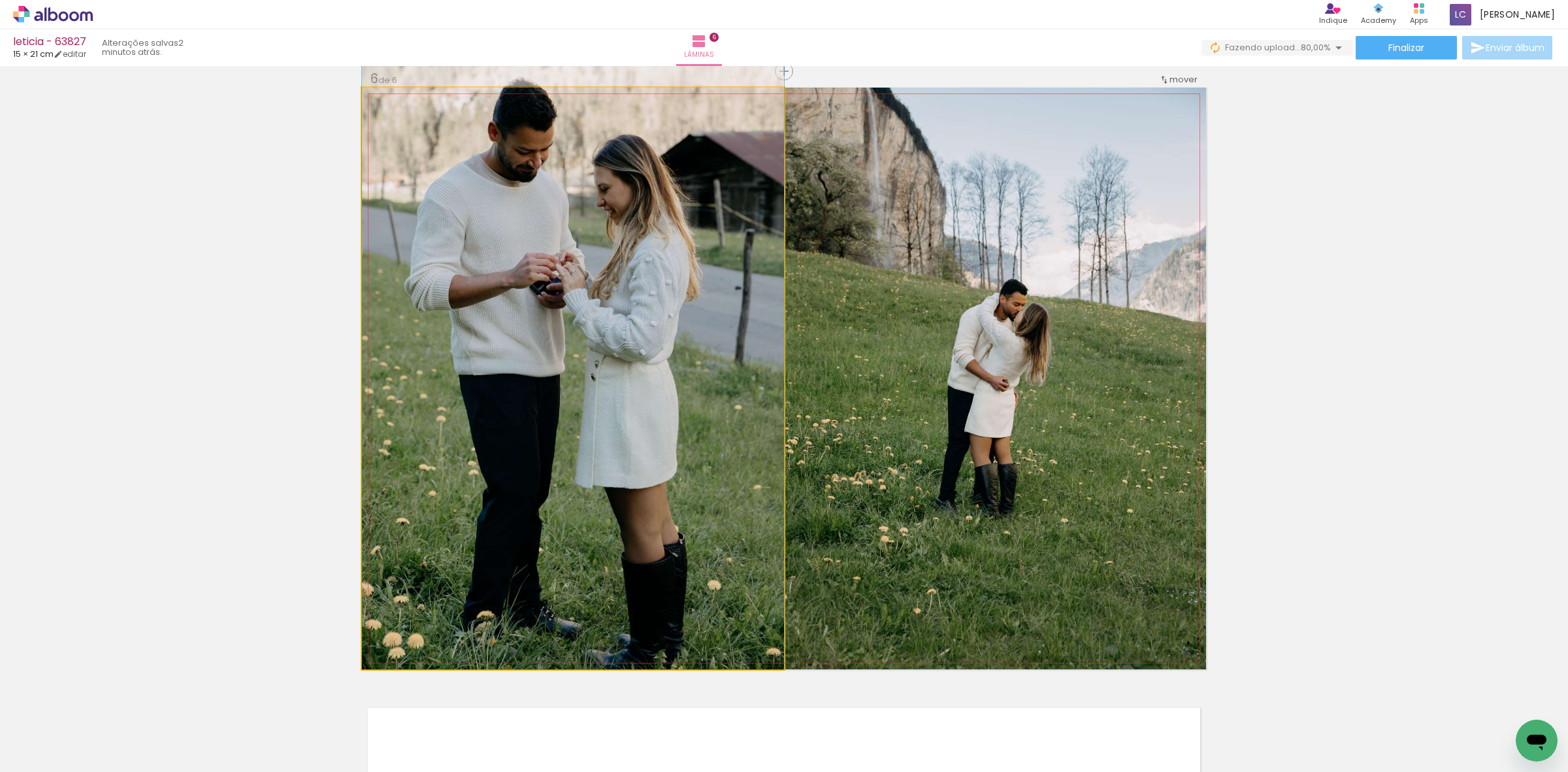
drag, startPoint x: 589, startPoint y: 418, endPoint x: 638, endPoint y: 301, distance: 126.8
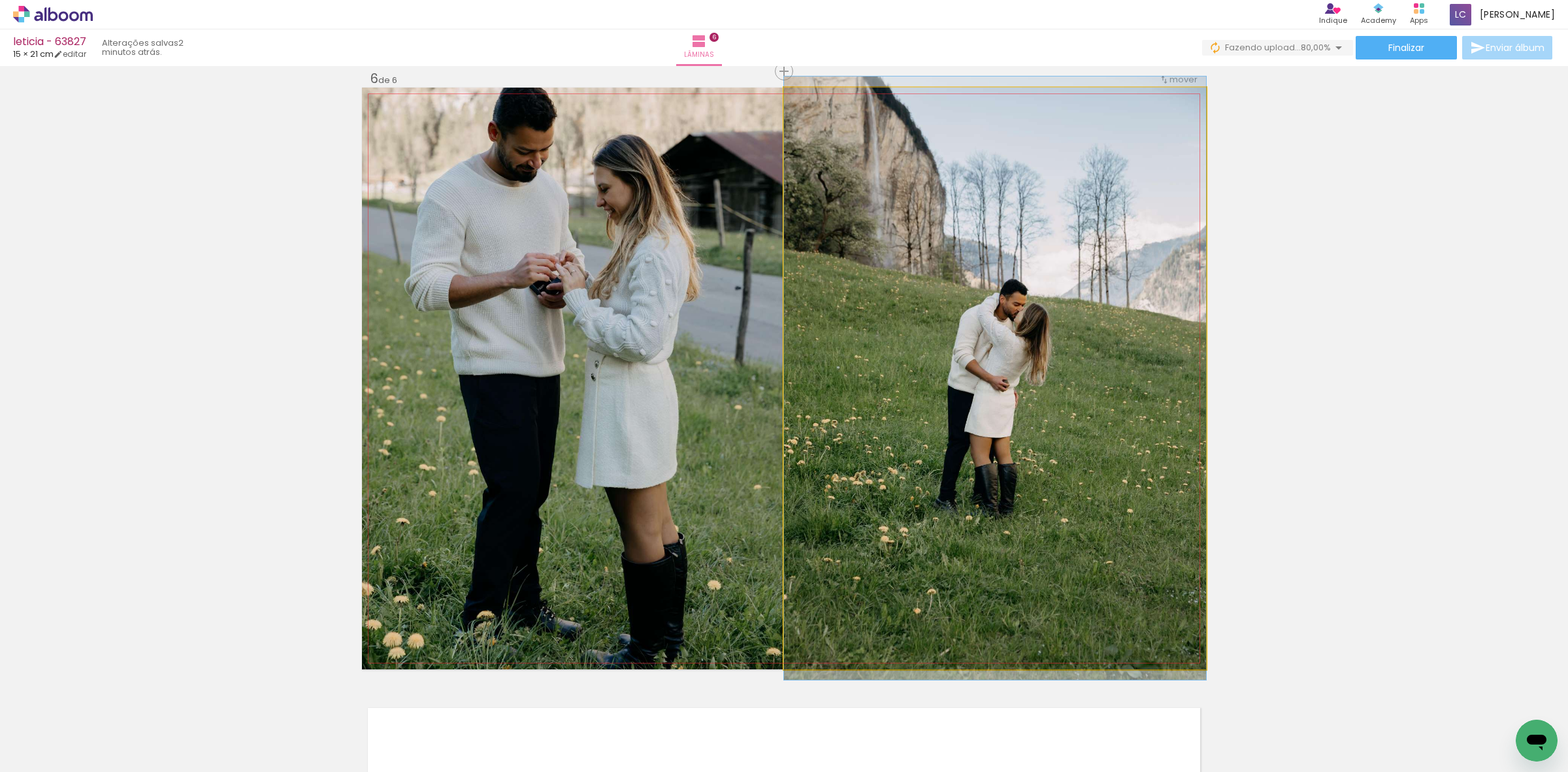
drag, startPoint x: 844, startPoint y: 260, endPoint x: 857, endPoint y: 352, distance: 92.9
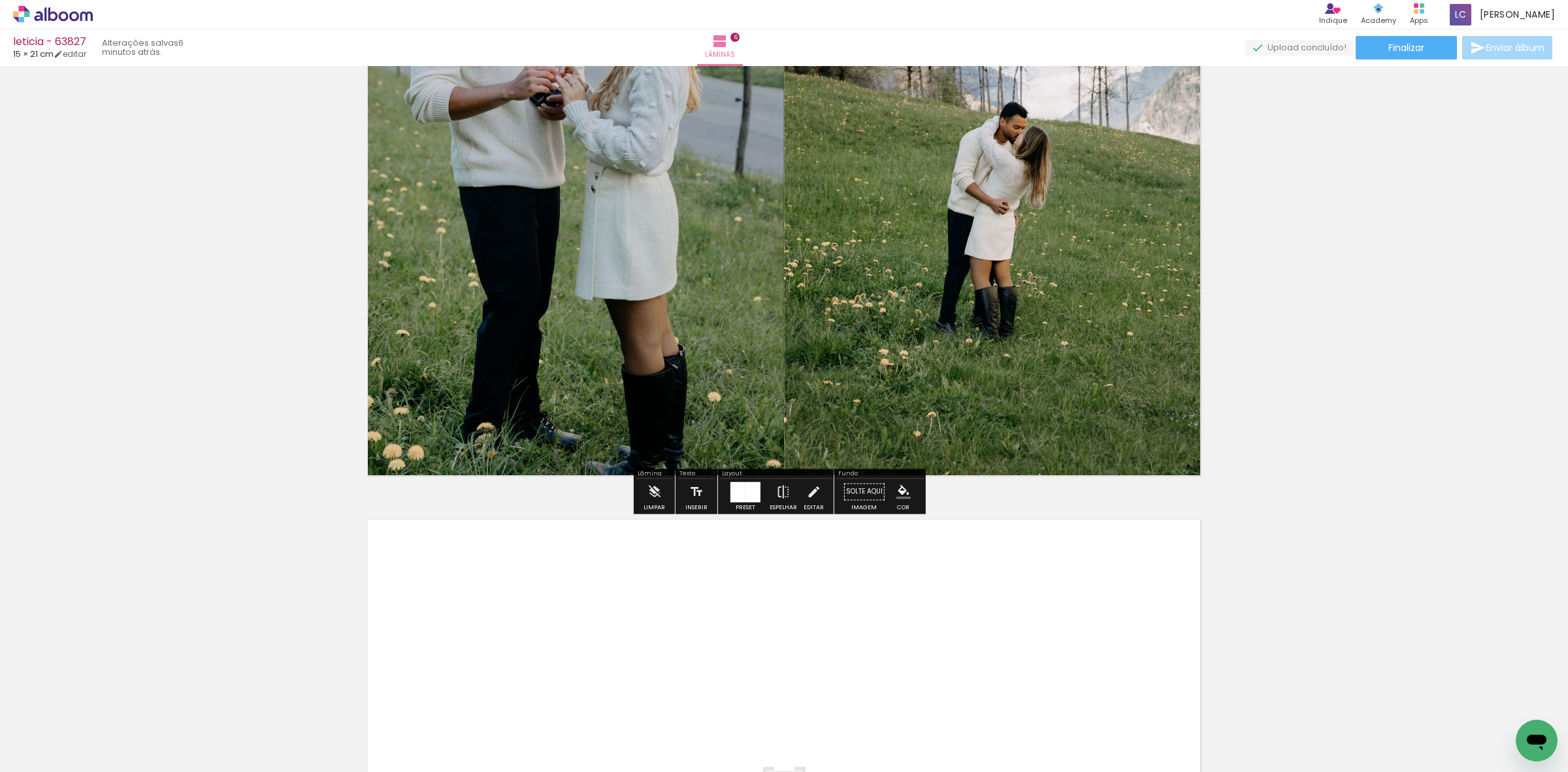
scroll to position [3497, 0]
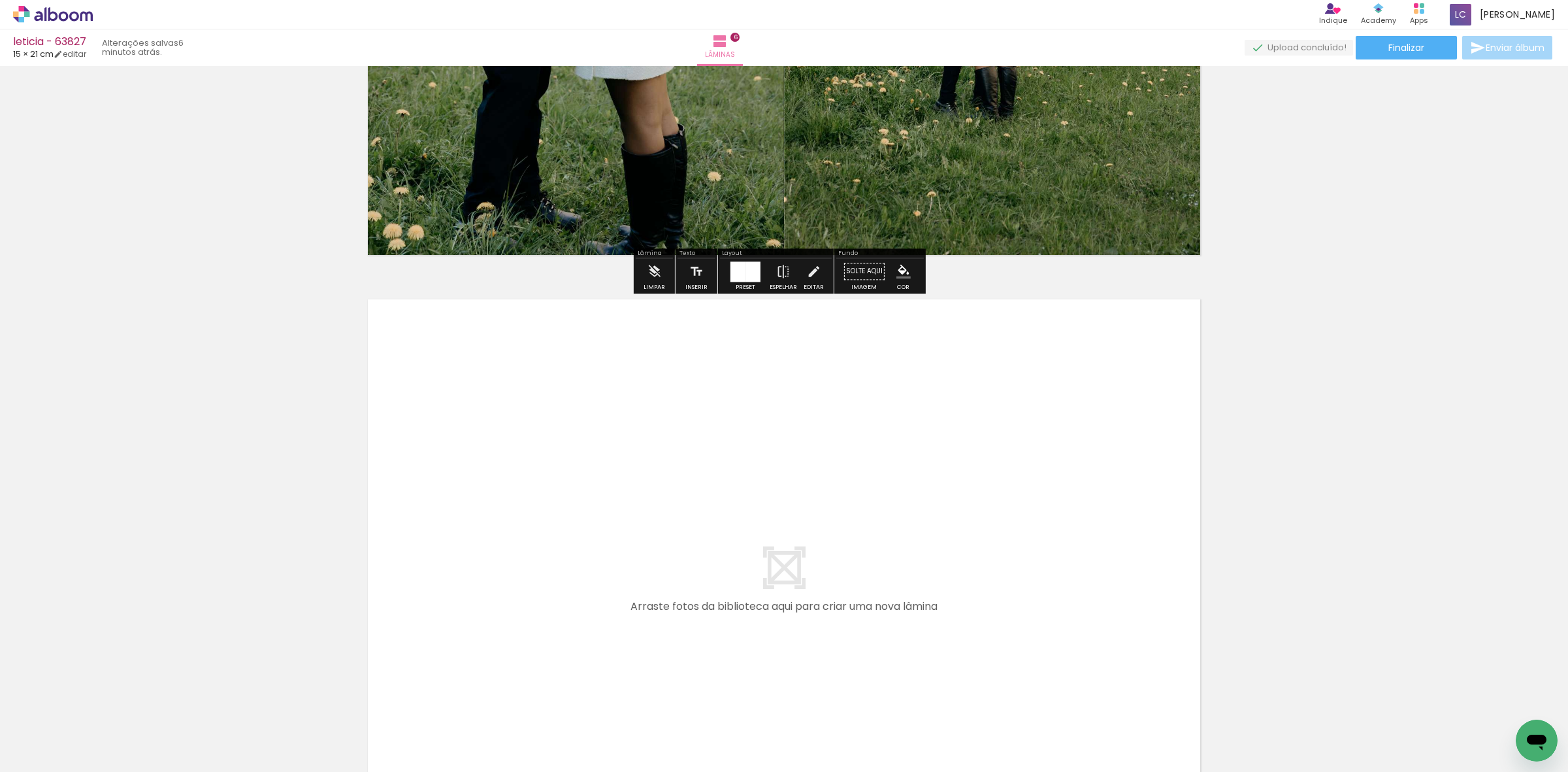
click at [666, 606] on div at bounding box center [1008, 727] width 45 height 64
drag, startPoint x: 1014, startPoint y: 631, endPoint x: 1072, endPoint y: 706, distance: 94.8
click at [666, 590] on quentale-workspace at bounding box center [784, 386] width 1568 height 772
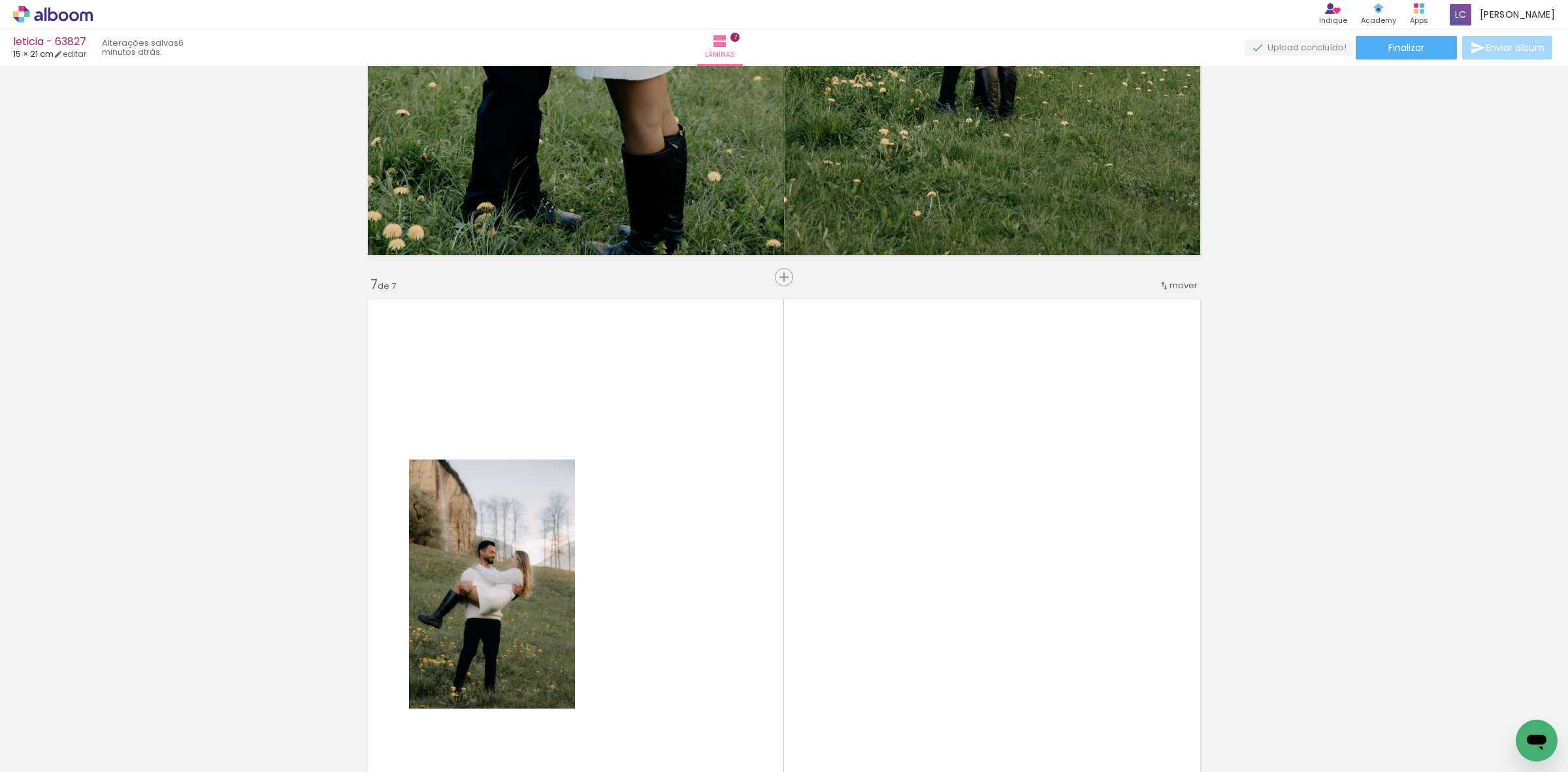
scroll to position [3703, 0]
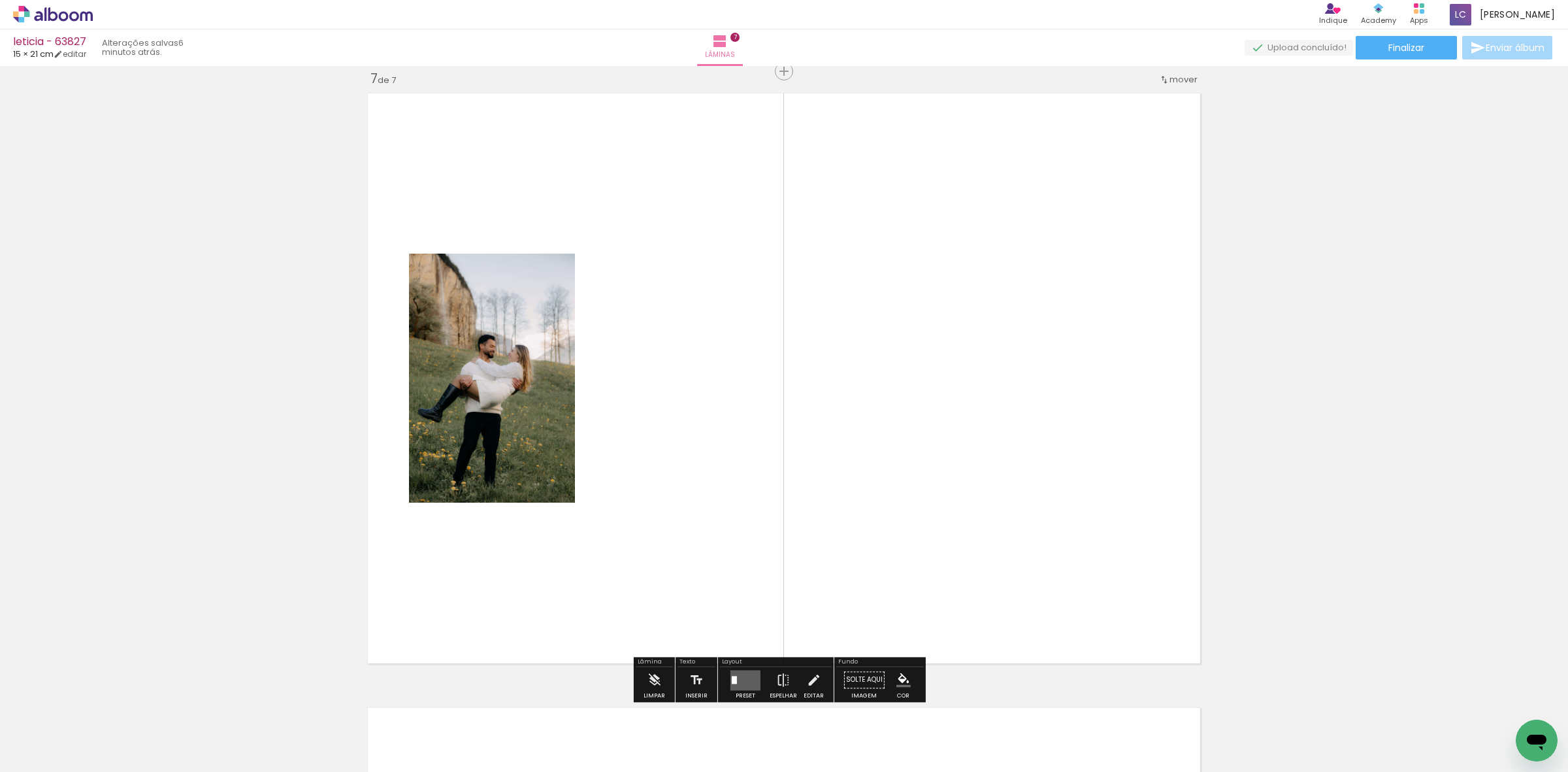
drag, startPoint x: 1084, startPoint y: 713, endPoint x: 984, endPoint y: 583, distance: 164.0
click at [666, 606] on quentale-workspace at bounding box center [784, 386] width 1568 height 772
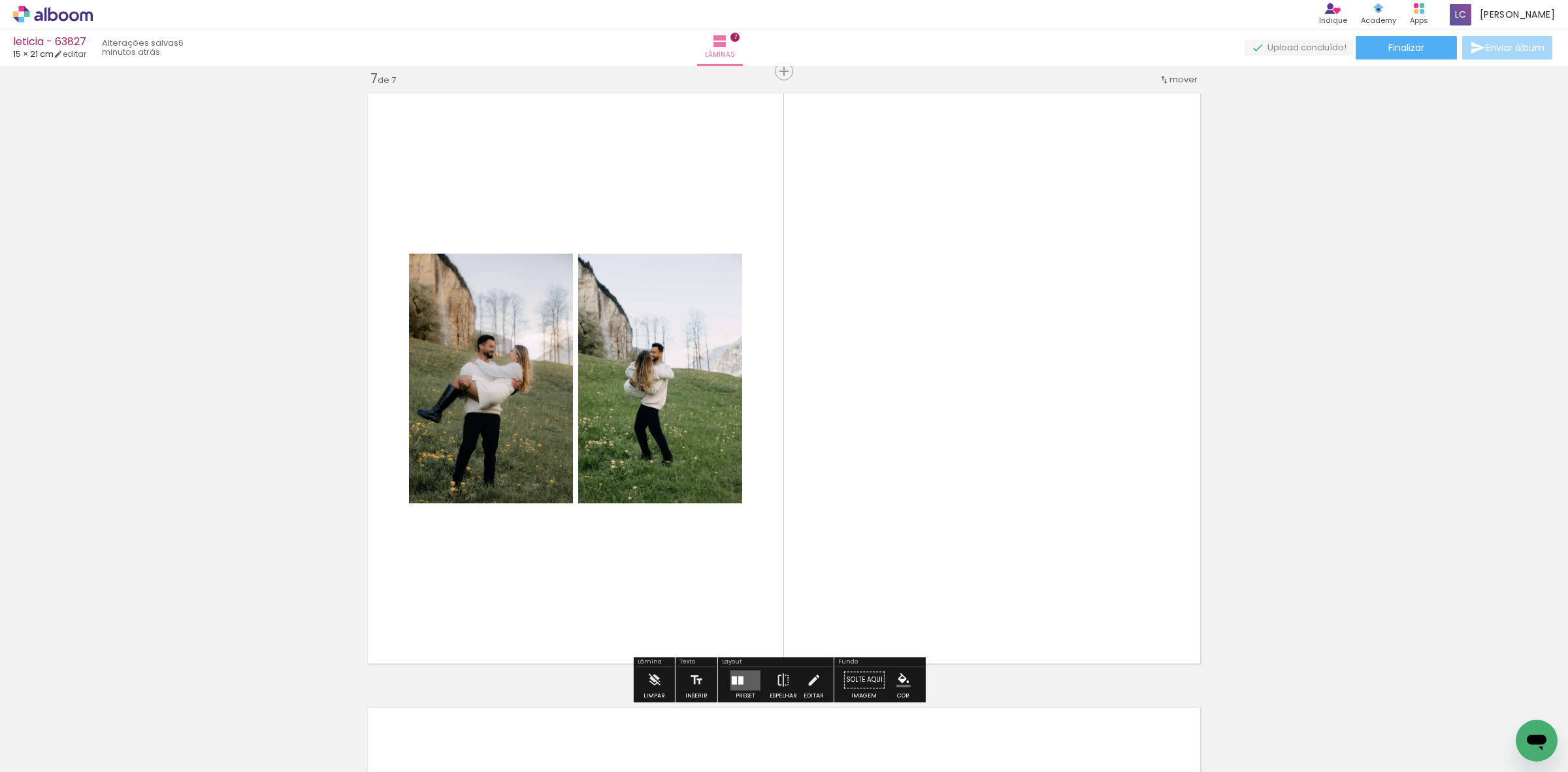
click at [666, 606] on quentale-layouter at bounding box center [745, 680] width 30 height 20
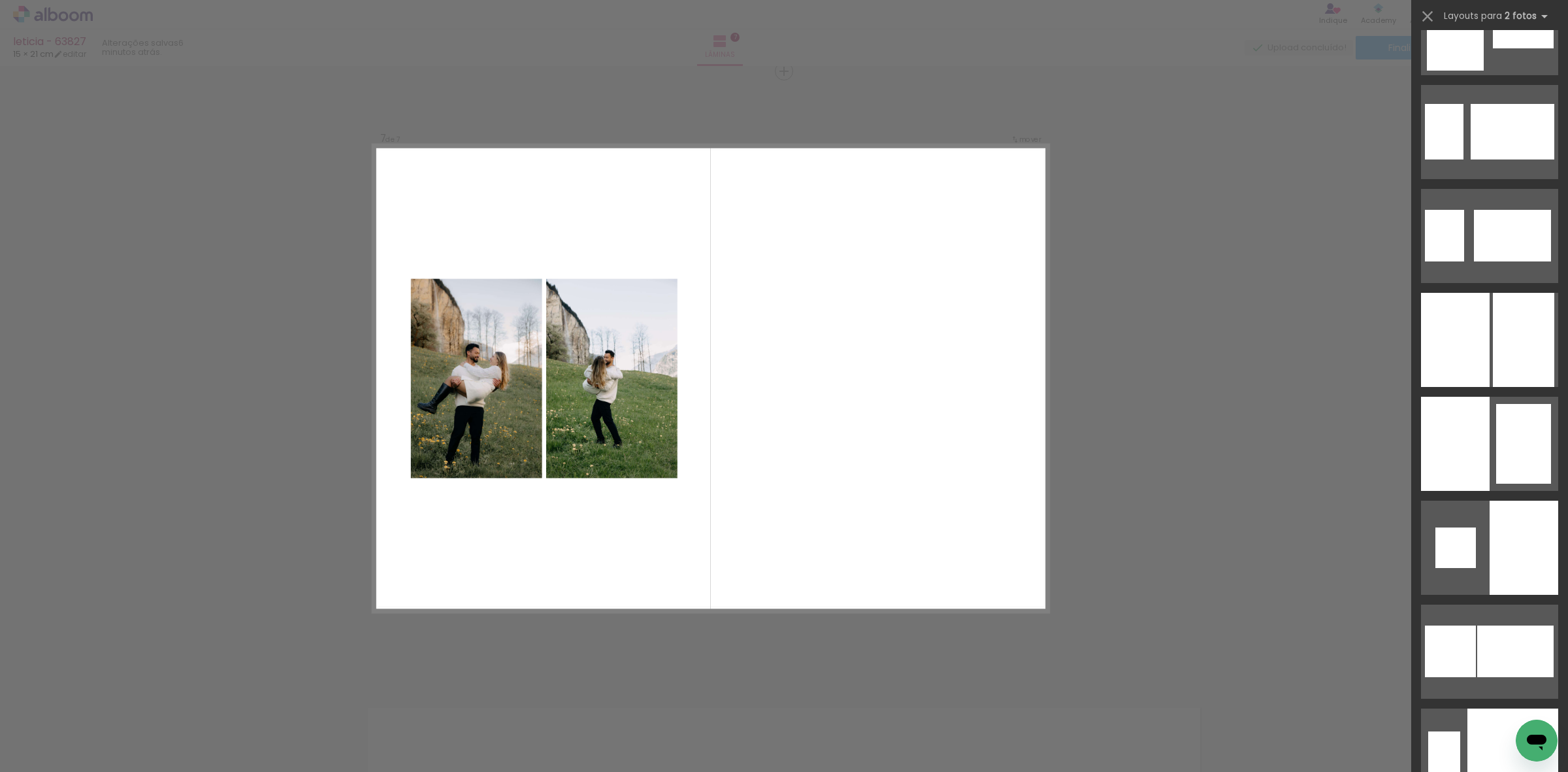
scroll to position [5155, 0]
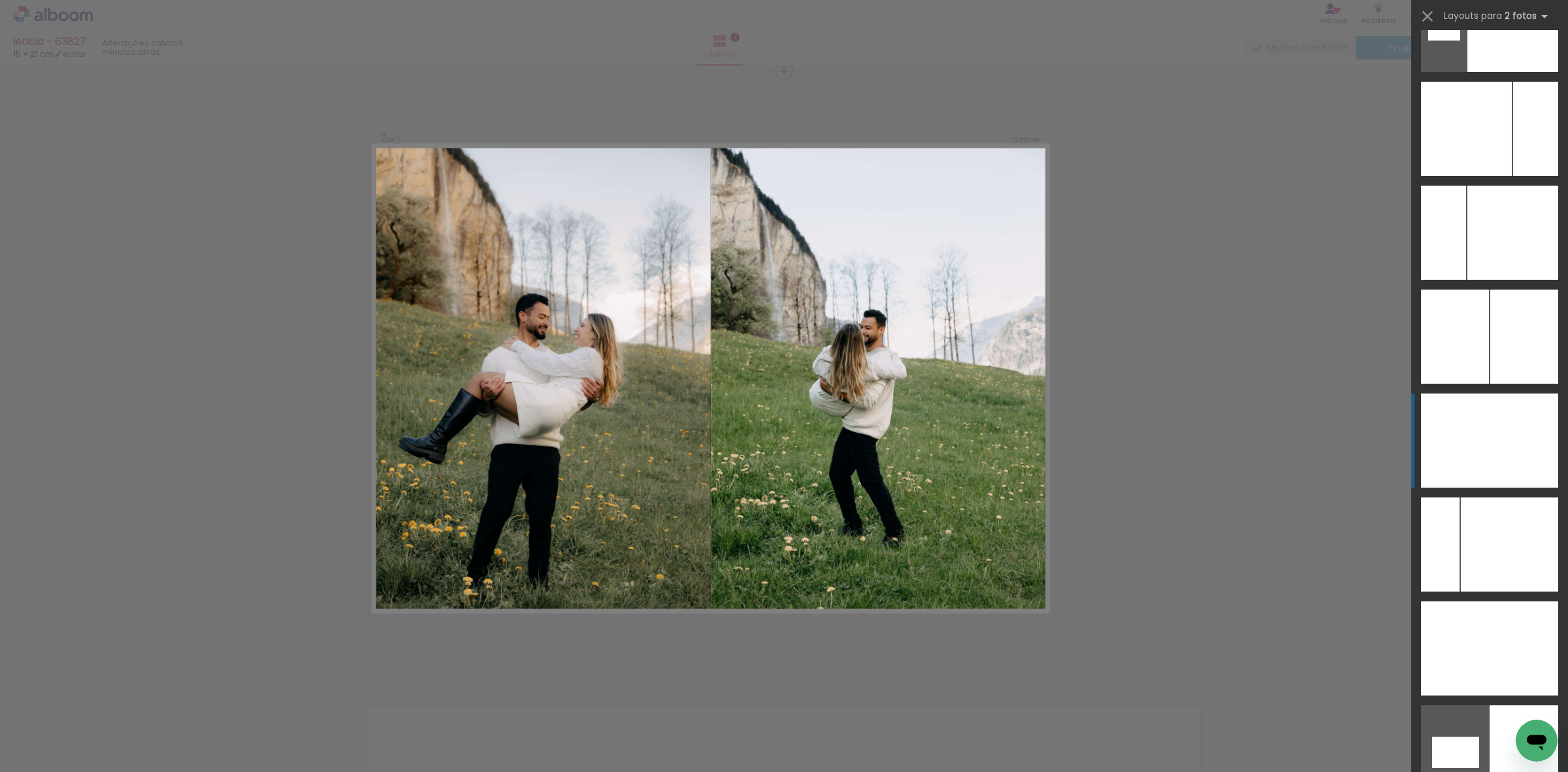
click at [666, 441] on div at bounding box center [1524, 440] width 69 height 94
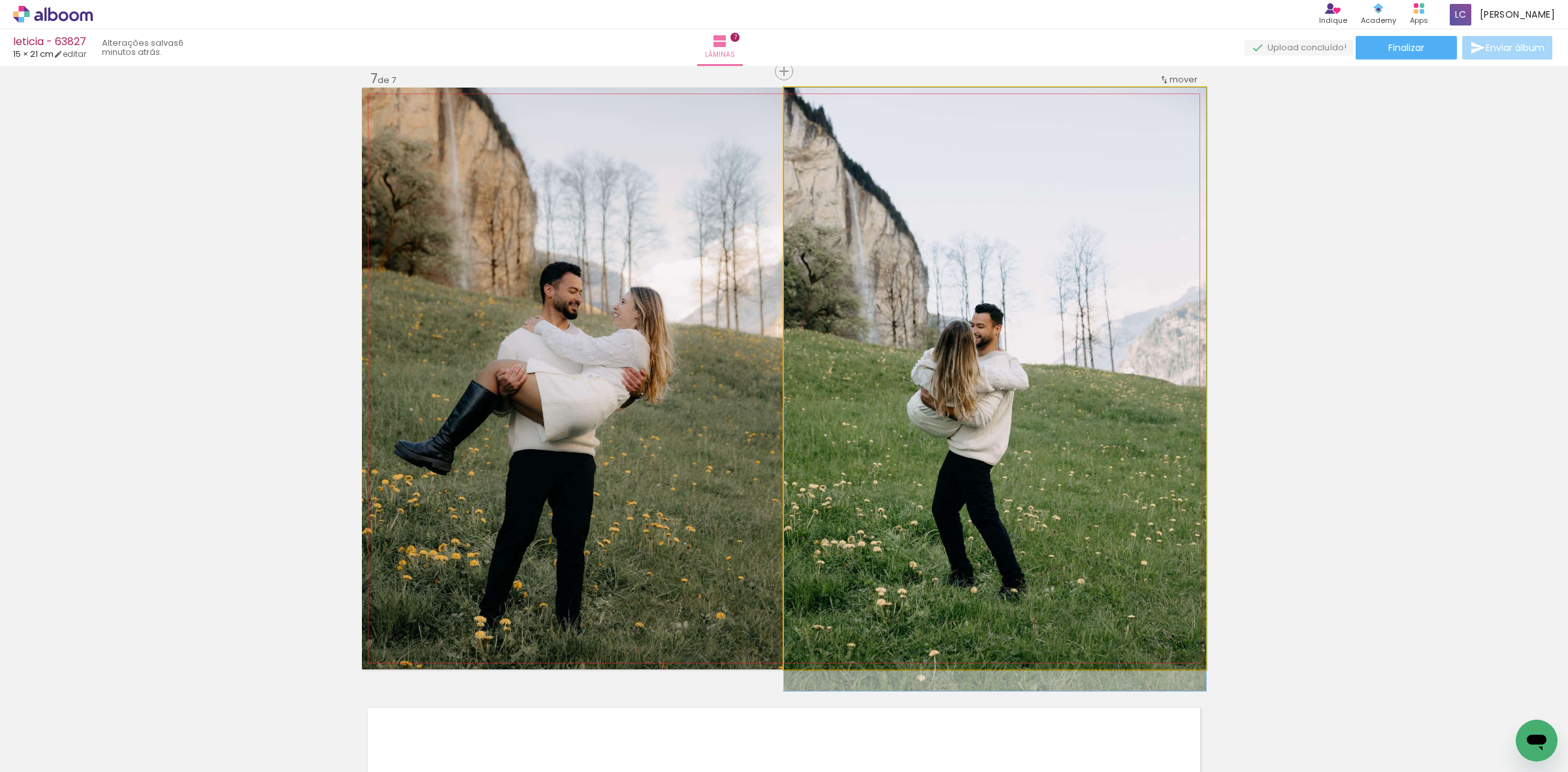
drag, startPoint x: 880, startPoint y: 298, endPoint x: 880, endPoint y: 348, distance: 50.0
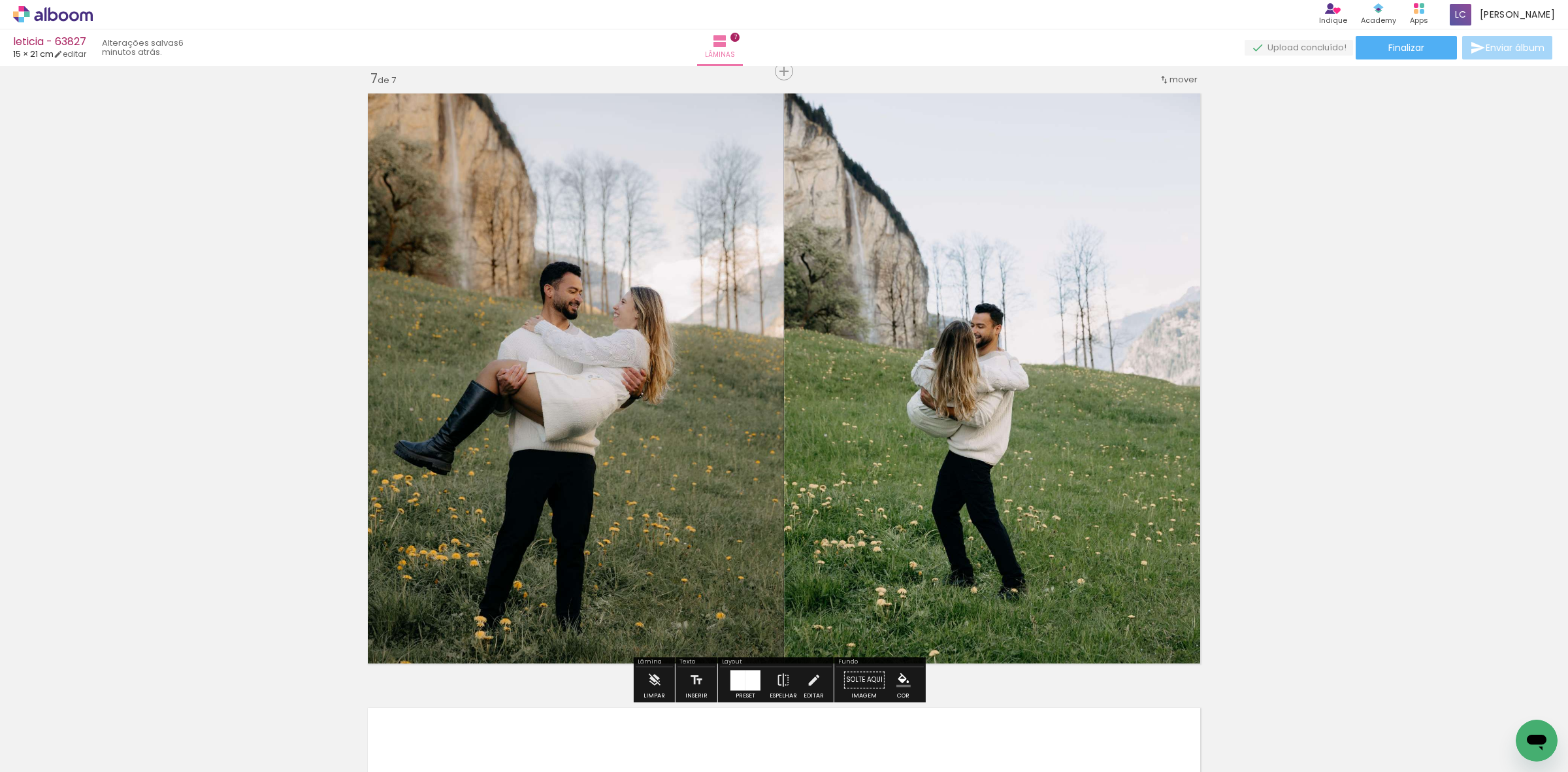
click at [616, 165] on quentale-photo at bounding box center [573, 378] width 422 height 582
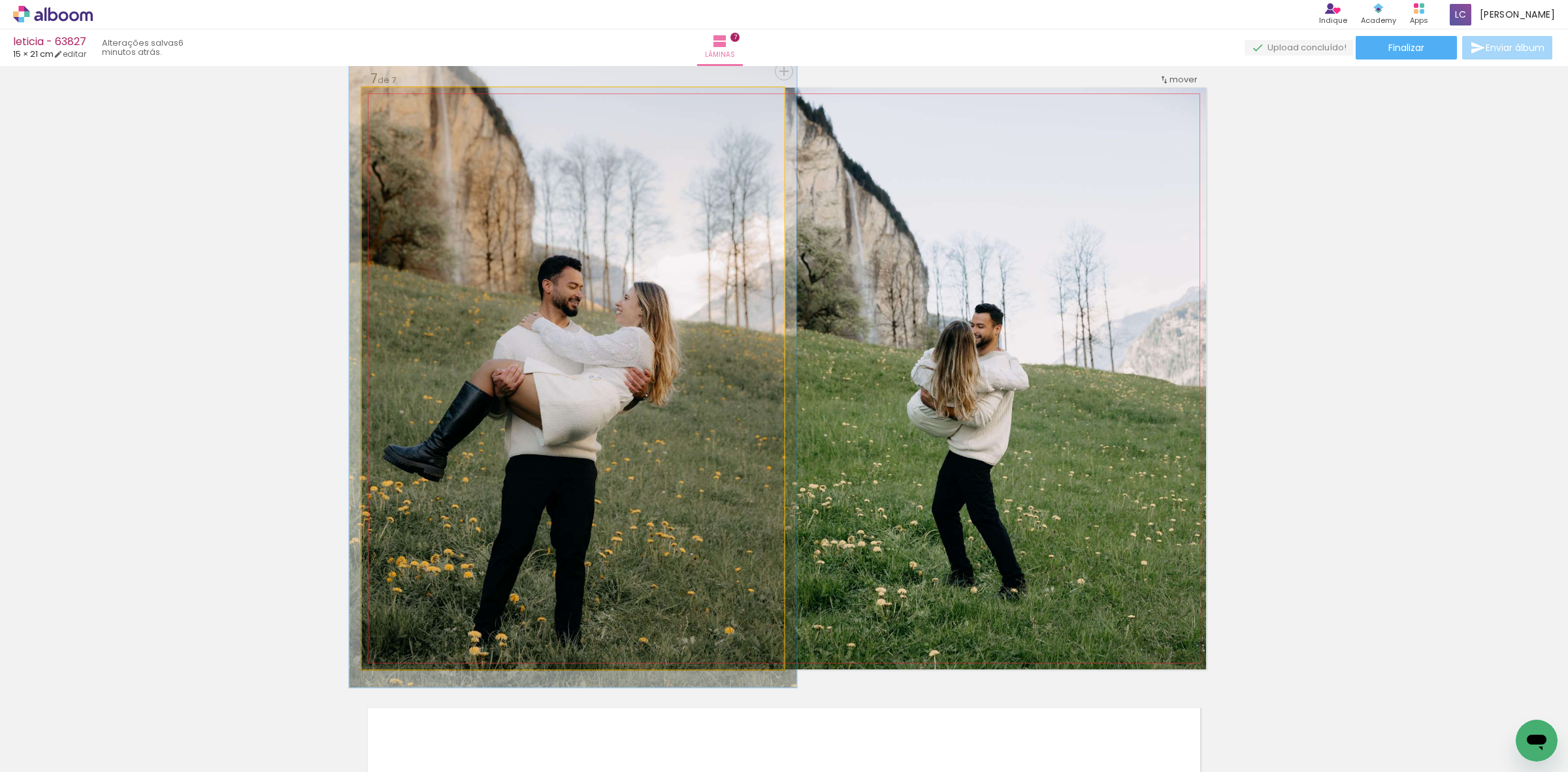
type paper-slider "106"
click at [393, 102] on div at bounding box center [395, 102] width 21 height 21
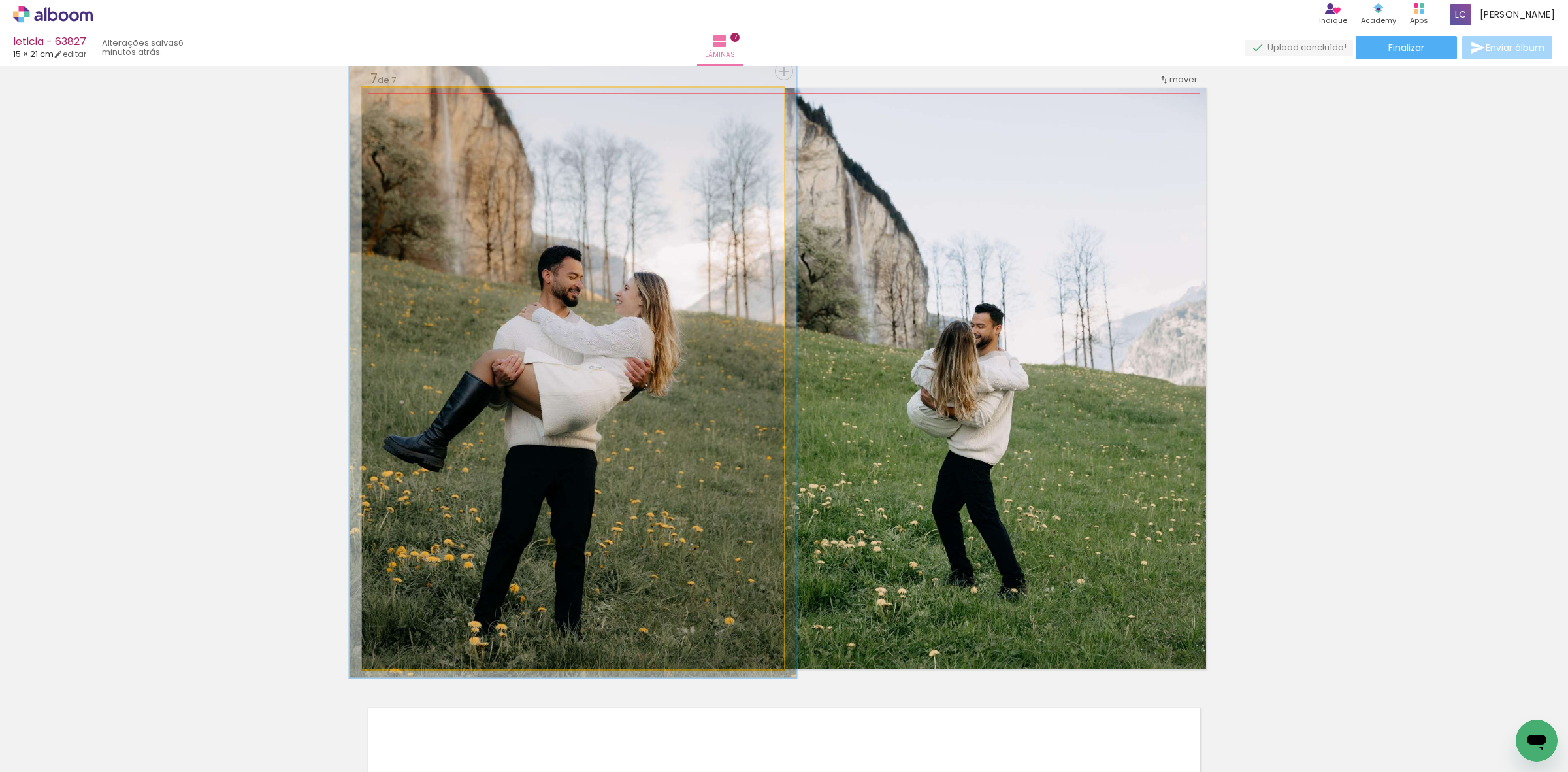
drag, startPoint x: 464, startPoint y: 236, endPoint x: 464, endPoint y: 227, distance: 9.0
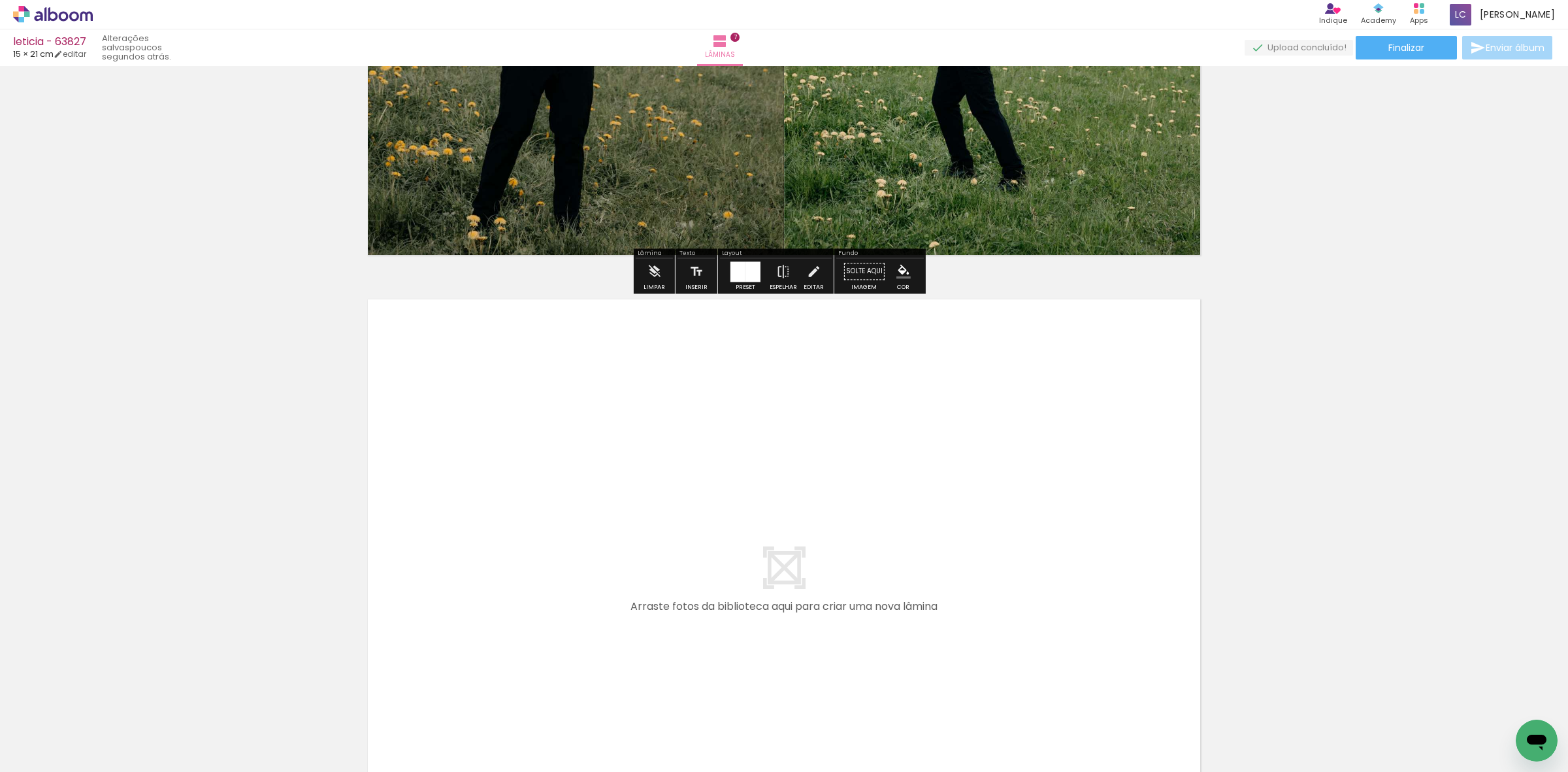
click at [666, 606] on quentale-workspace at bounding box center [784, 386] width 1568 height 772
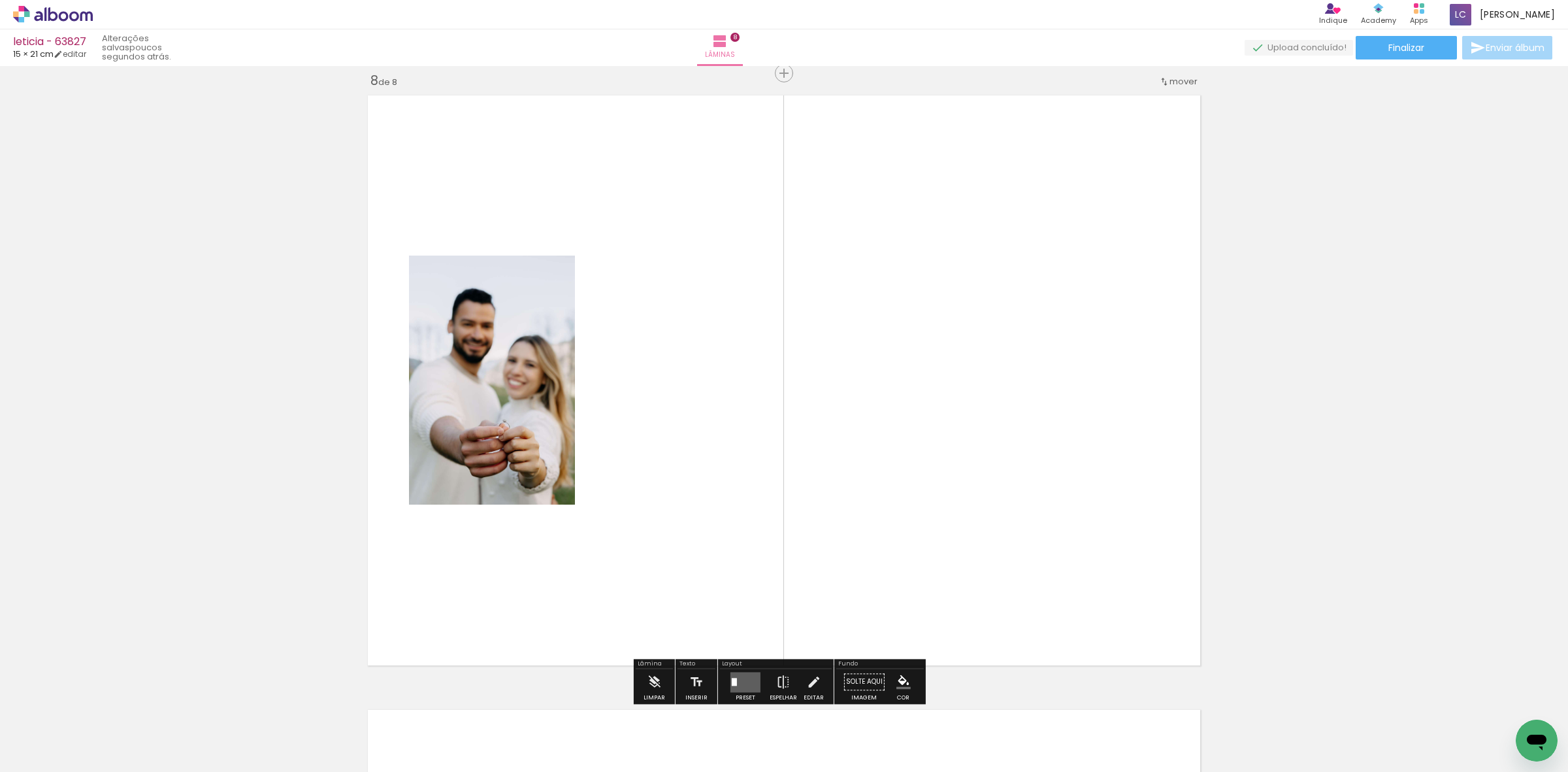
scroll to position [4317, 0]
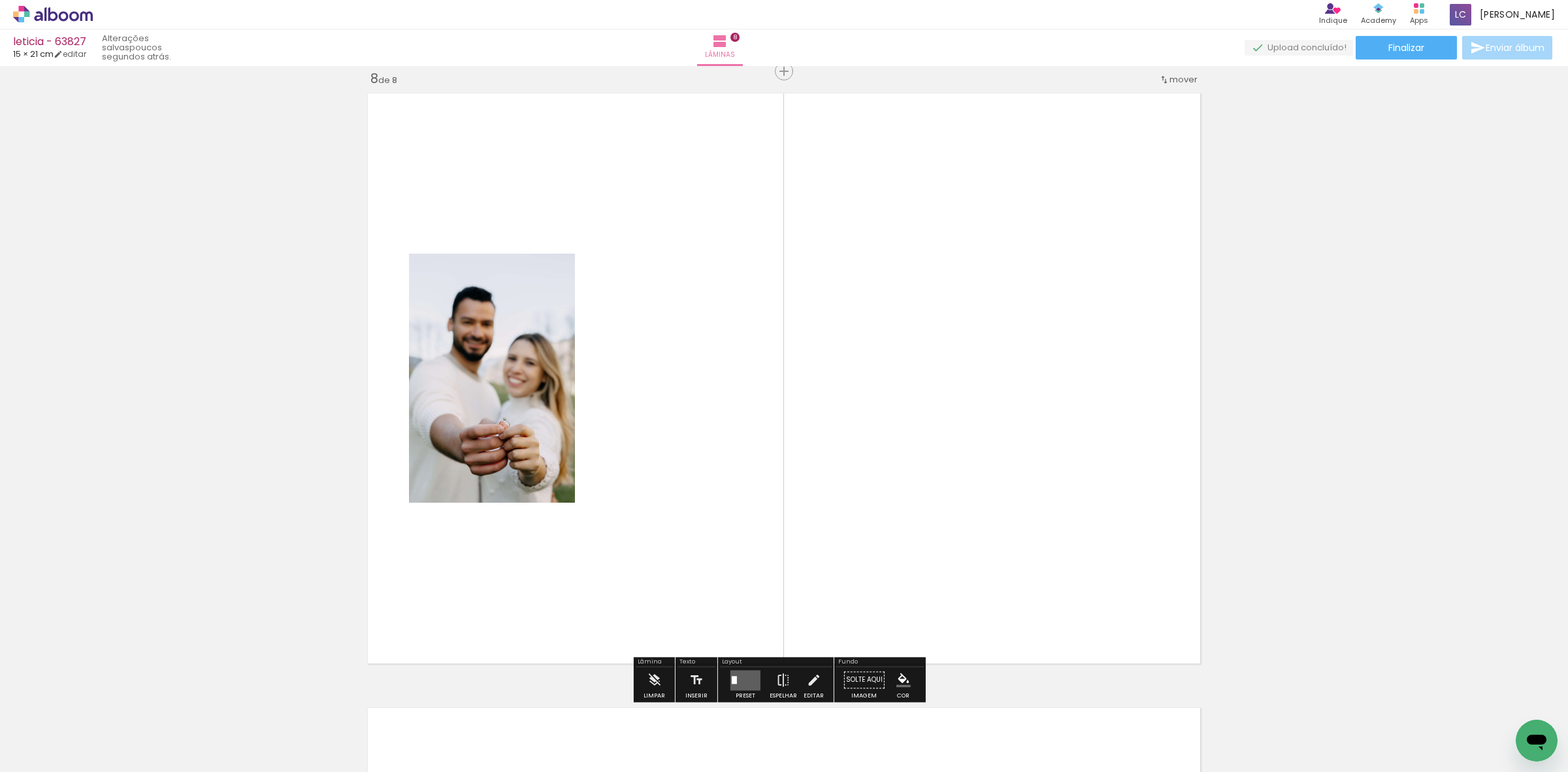
click at [666, 524] on quentale-workspace at bounding box center [784, 386] width 1568 height 772
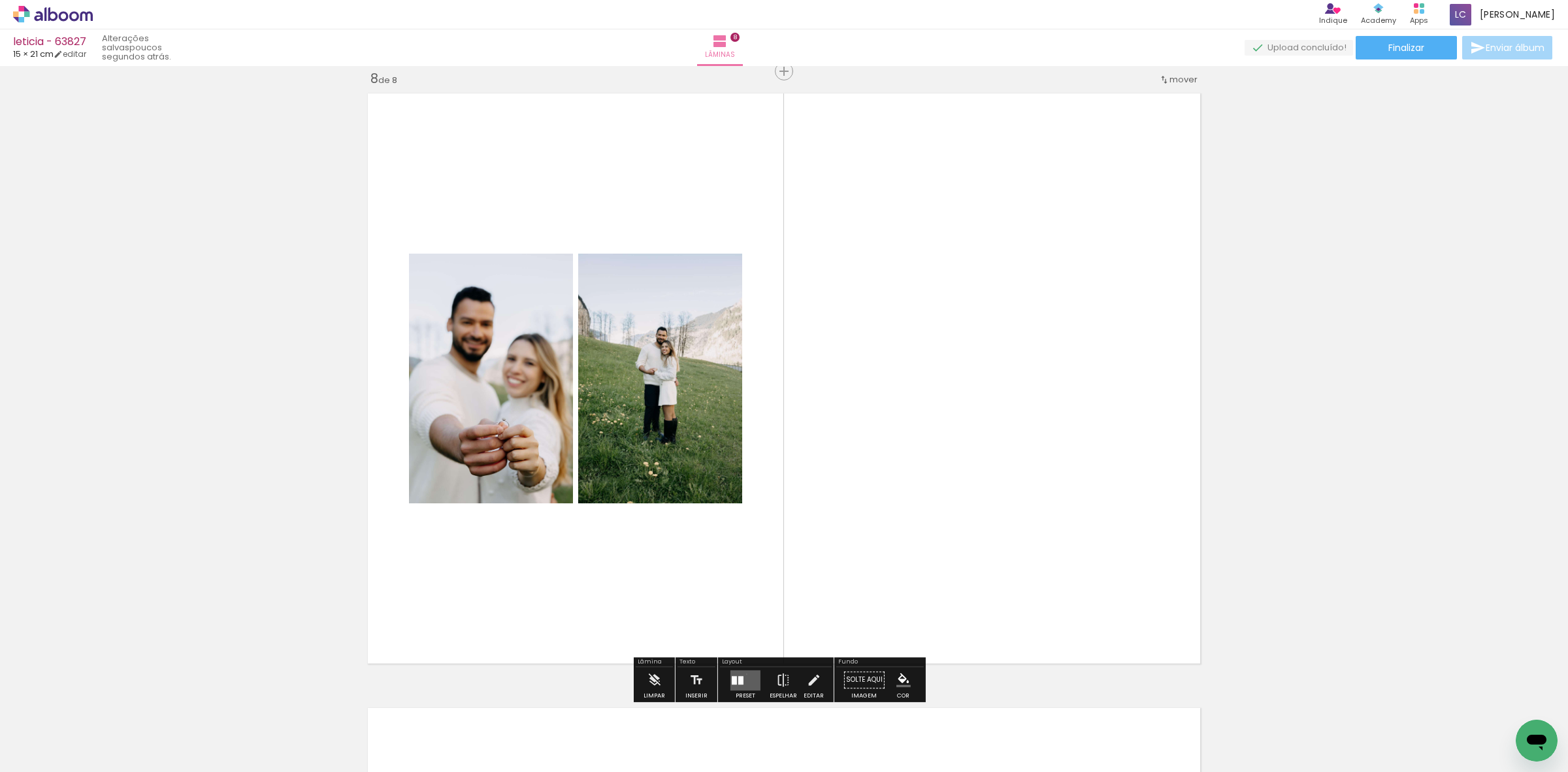
click at [666, 606] on quentale-layouter at bounding box center [745, 680] width 30 height 20
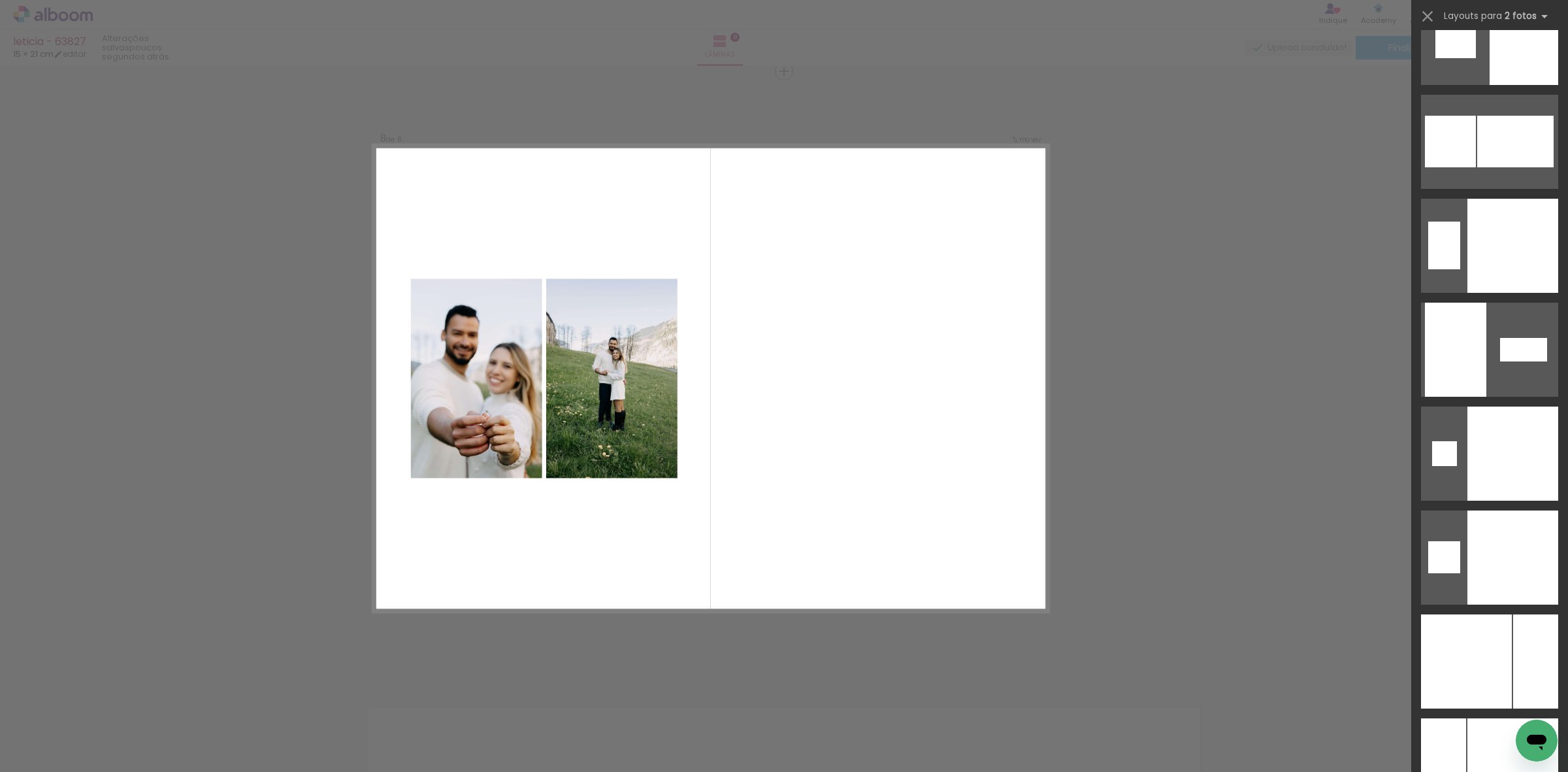
scroll to position [5041, 0]
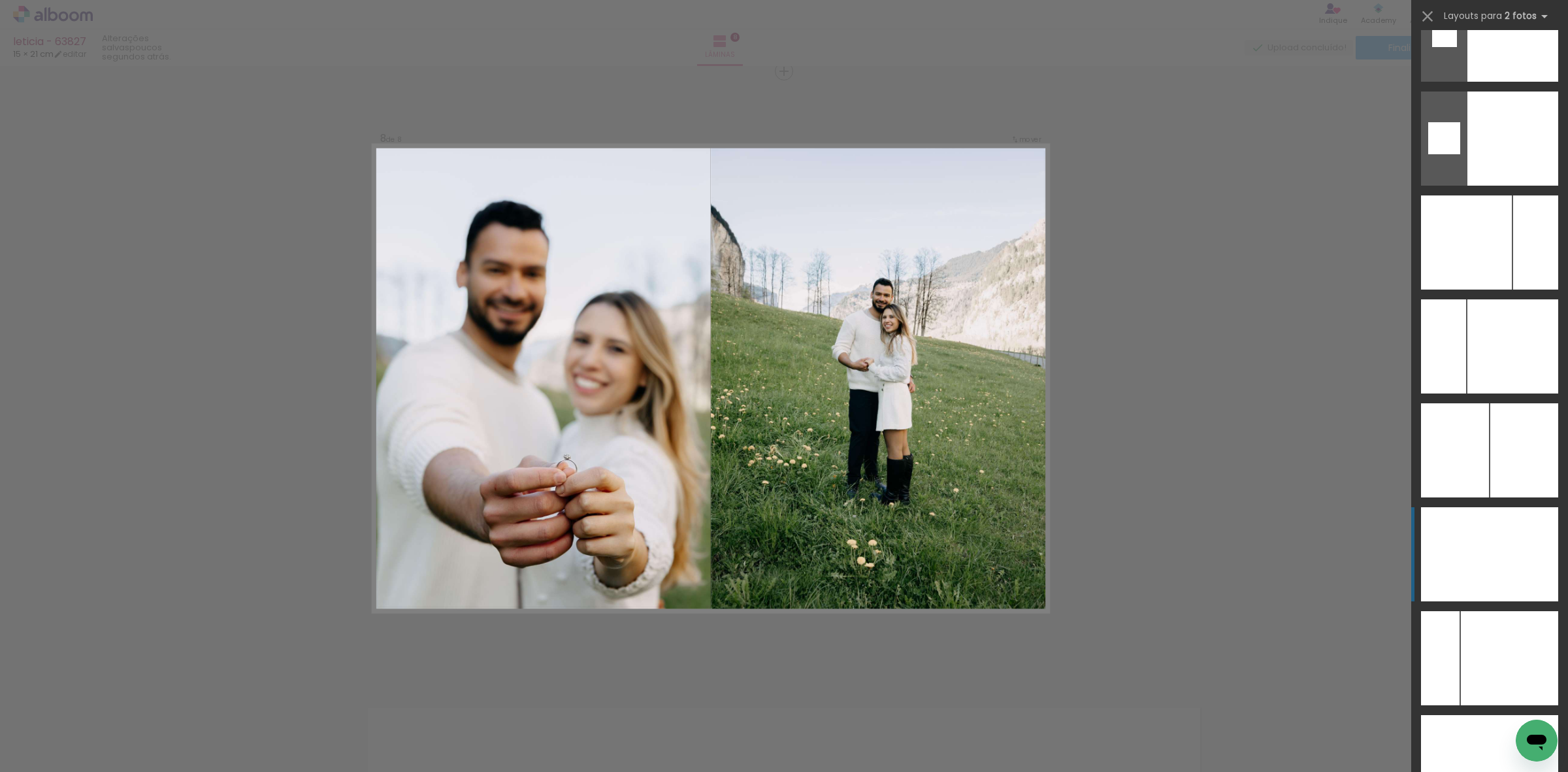
click at [666, 550] on div at bounding box center [1524, 554] width 69 height 94
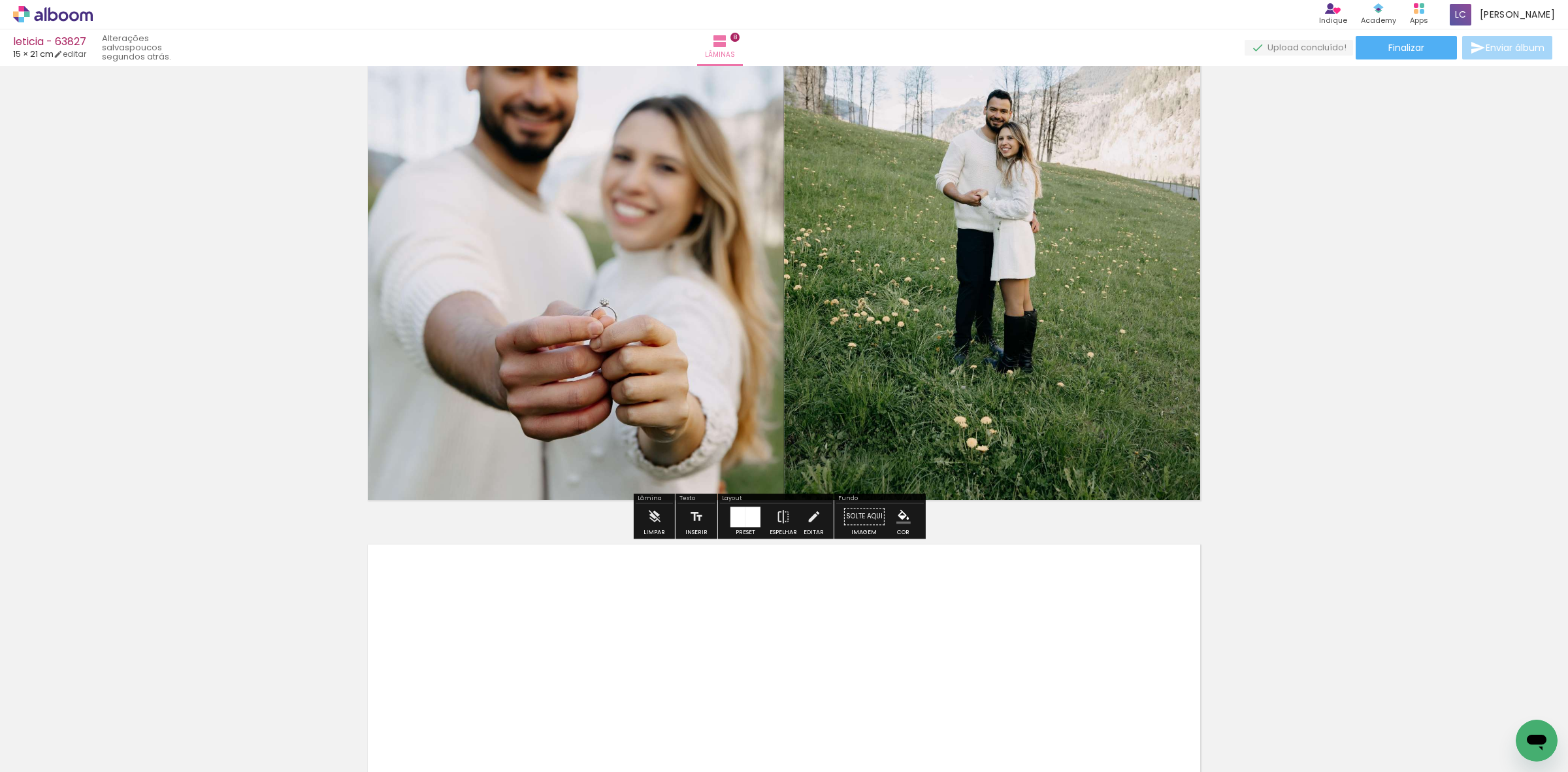
scroll to position [0, 275]
drag, startPoint x: 1042, startPoint y: 708, endPoint x: 1006, endPoint y: 648, distance: 70.0
click at [666, 606] on quentale-workspace at bounding box center [784, 386] width 1568 height 772
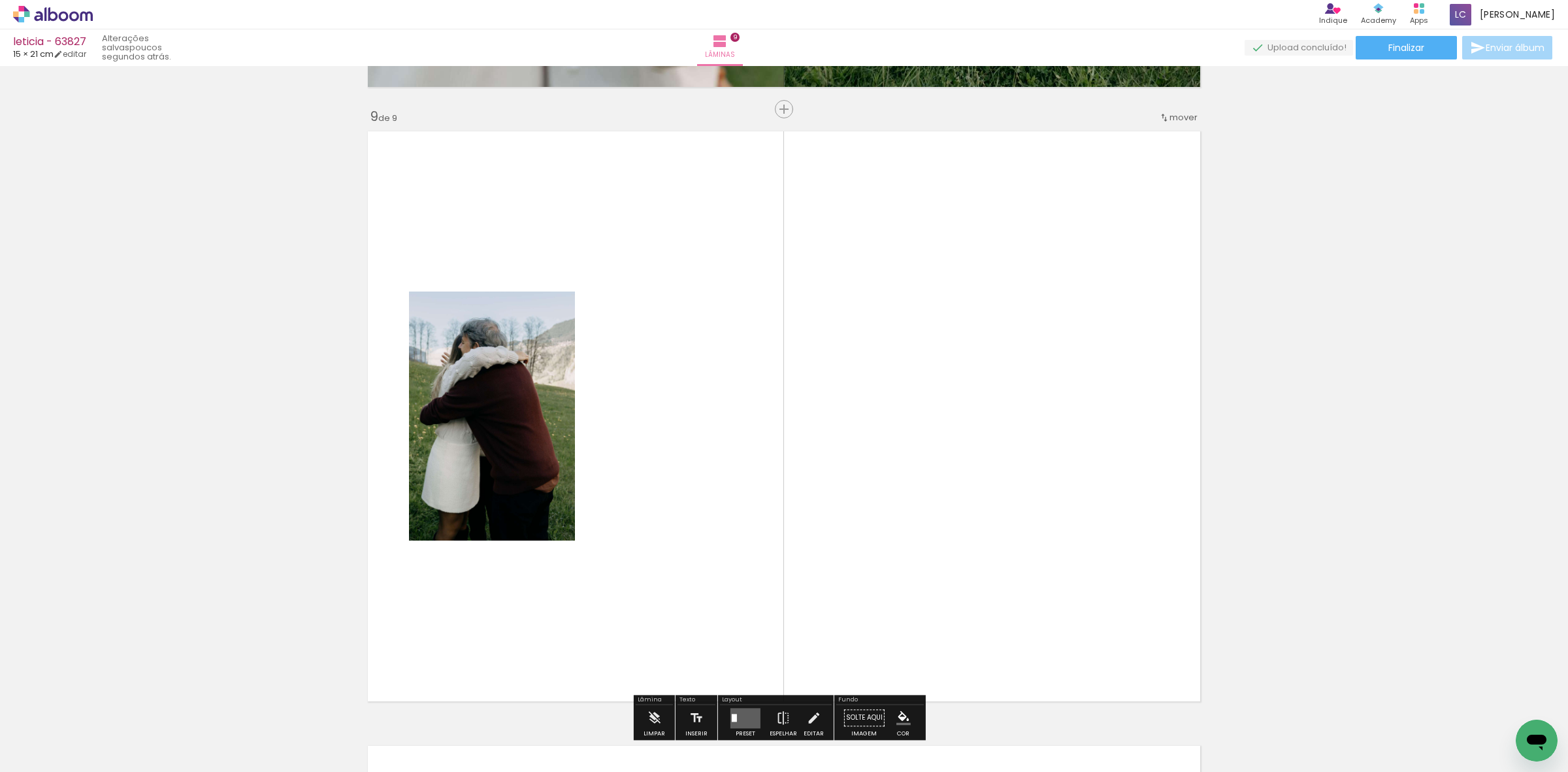
scroll to position [4932, 0]
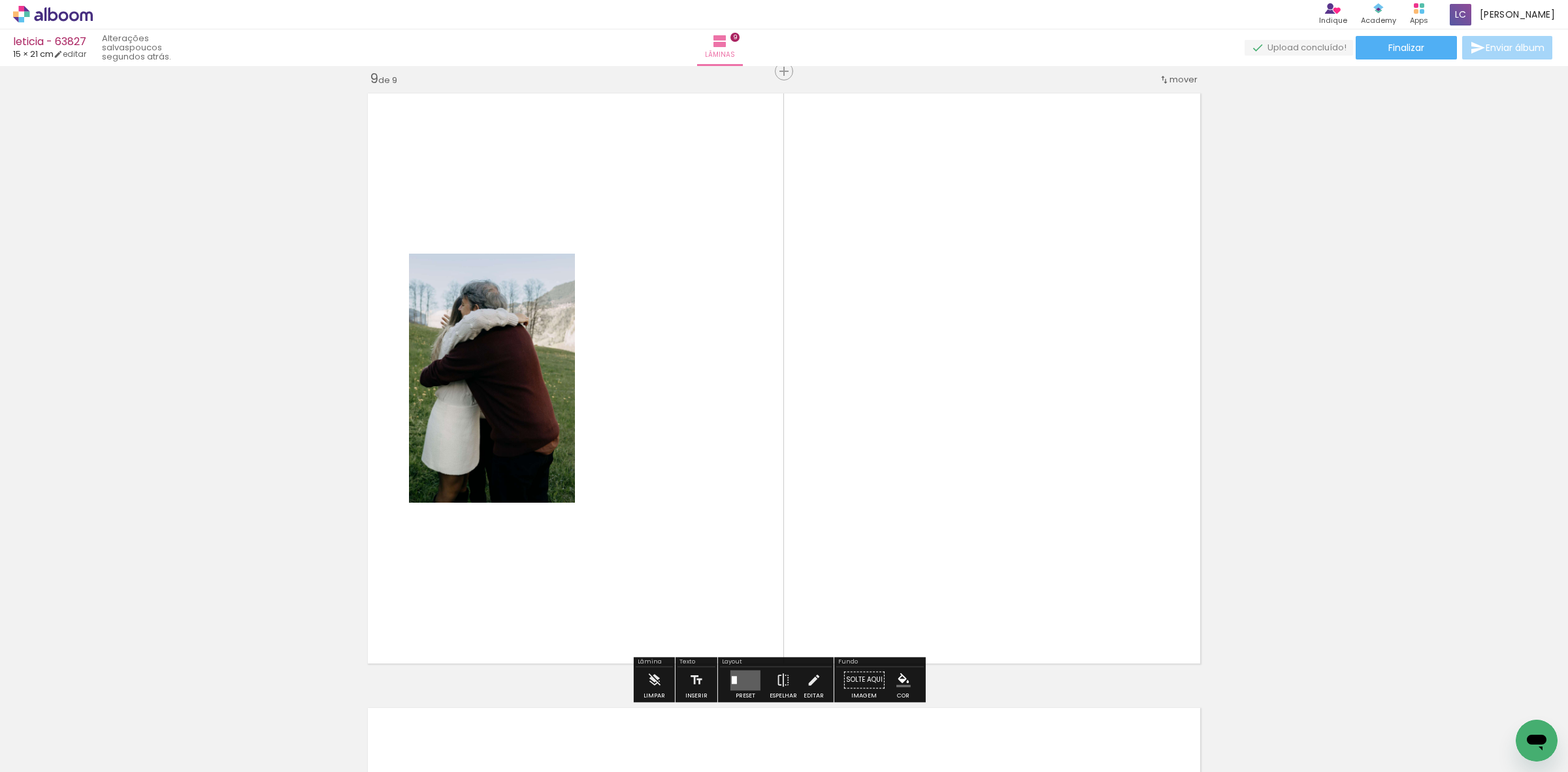
drag, startPoint x: 1012, startPoint y: 515, endPoint x: 825, endPoint y: 511, distance: 187.0
click at [666, 447] on quentale-workspace at bounding box center [784, 386] width 1568 height 772
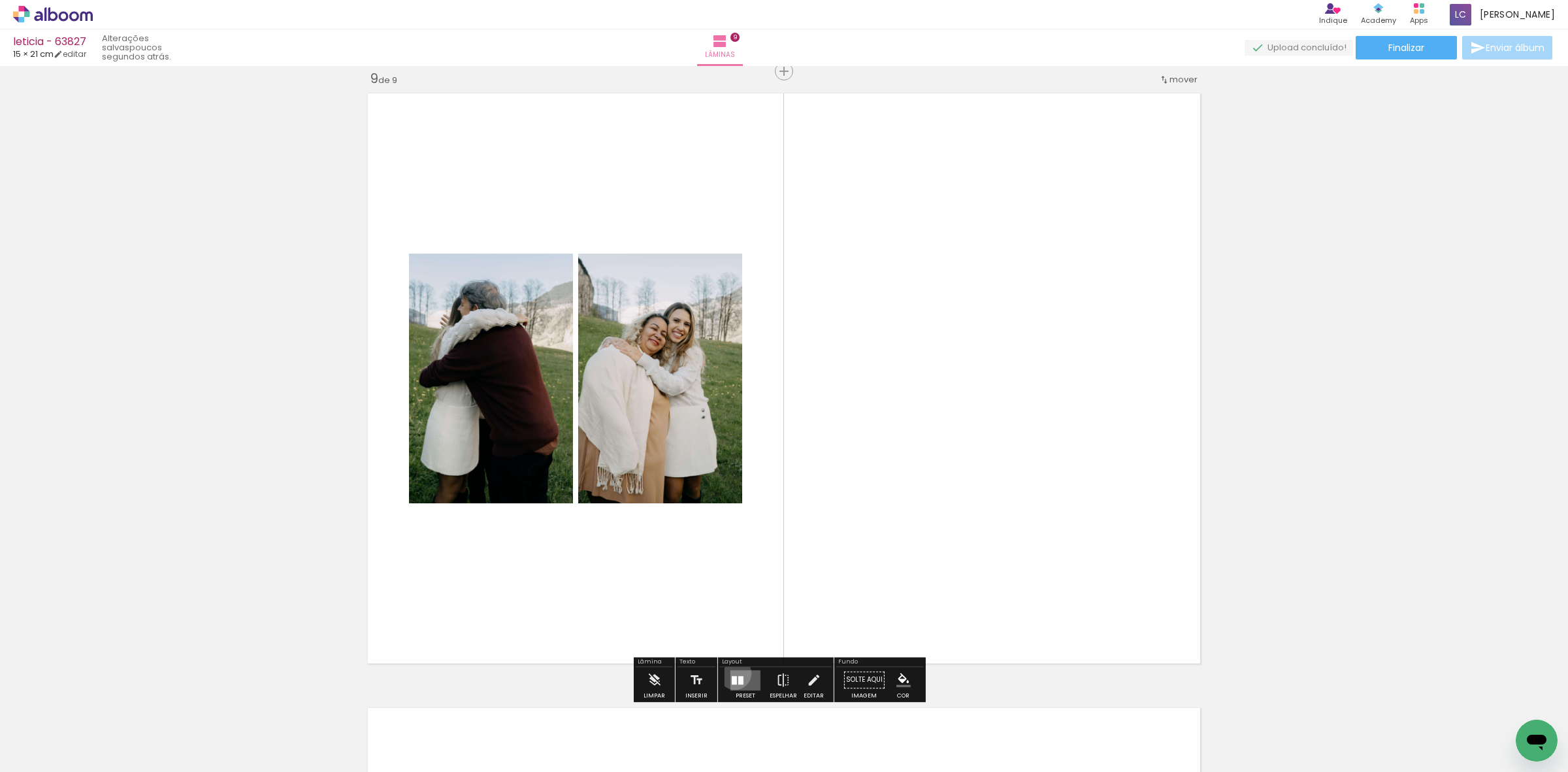
click at [666, 606] on quentale-layouter at bounding box center [745, 680] width 30 height 20
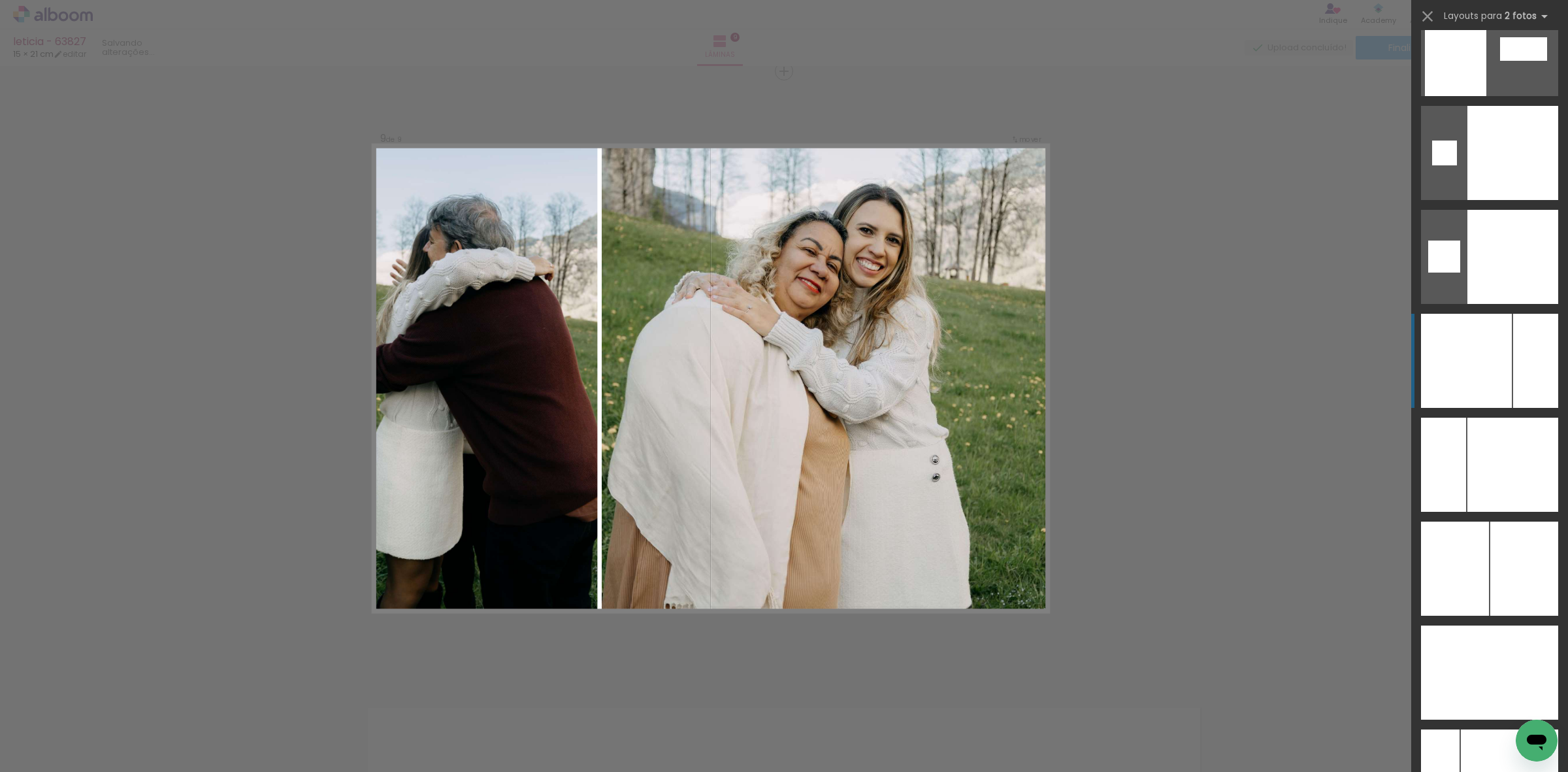
scroll to position [4933, 0]
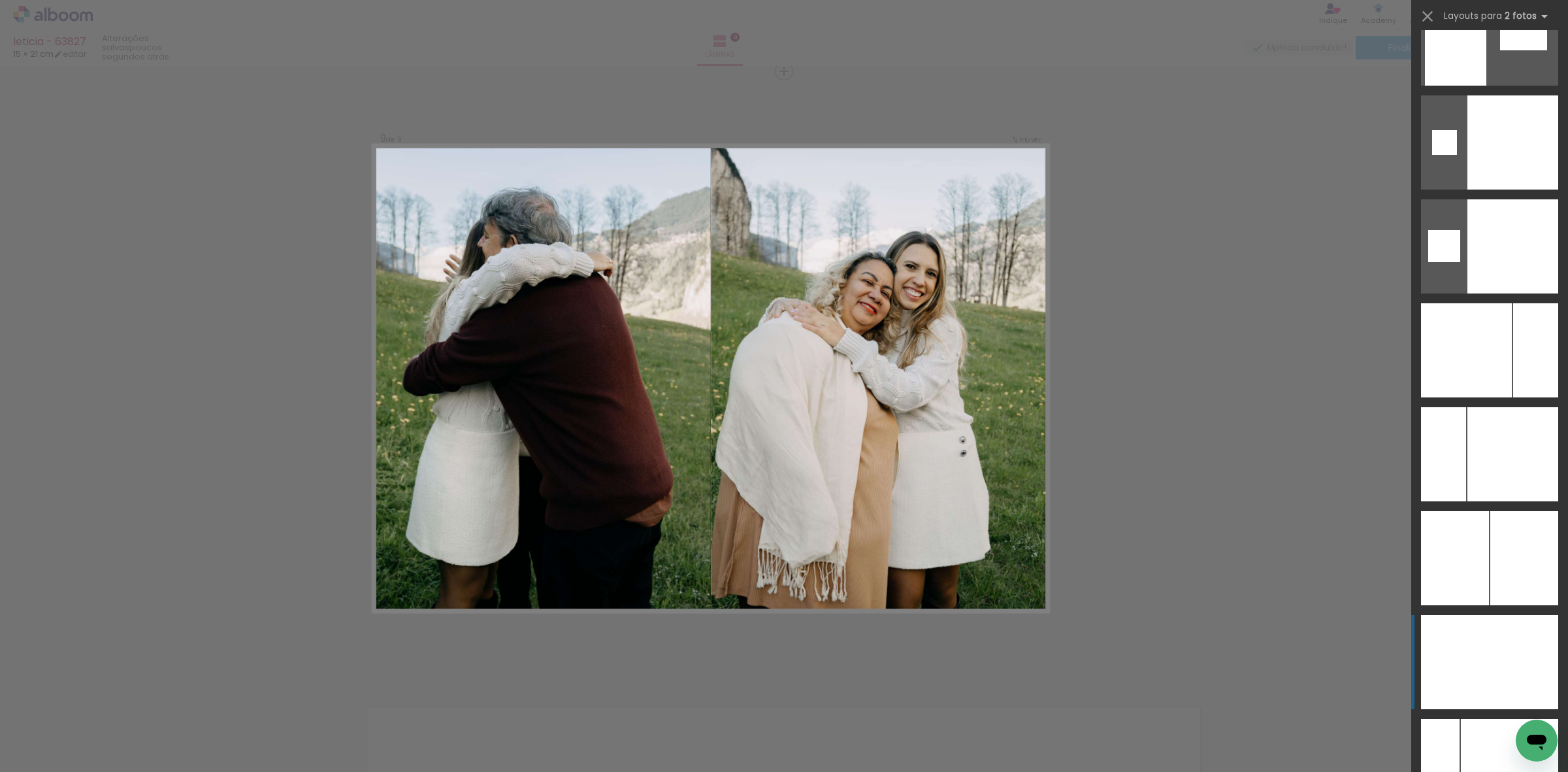
click at [666, 606] on div at bounding box center [1524, 662] width 69 height 94
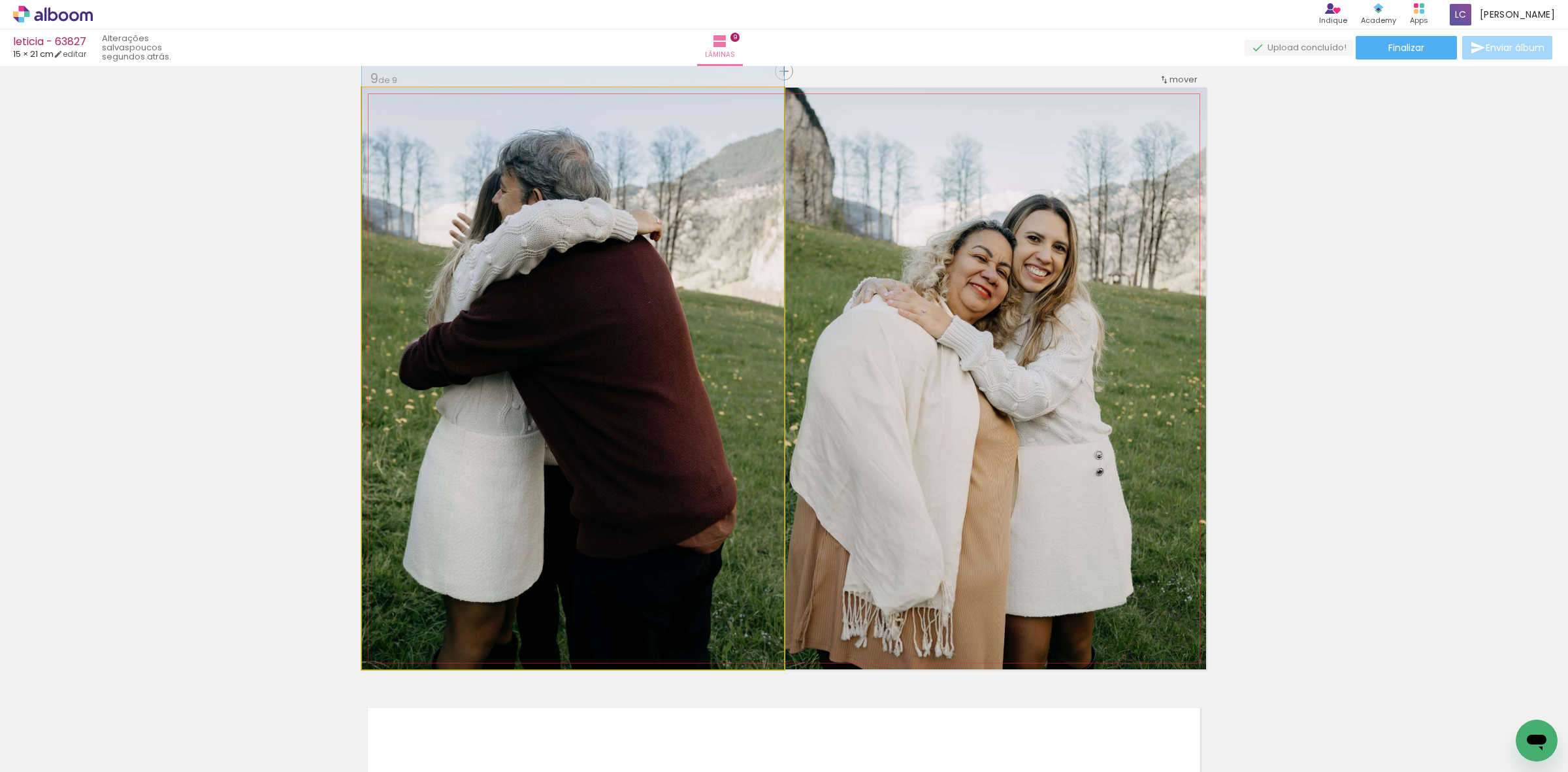
drag, startPoint x: 709, startPoint y: 362, endPoint x: 747, endPoint y: 270, distance: 99.5
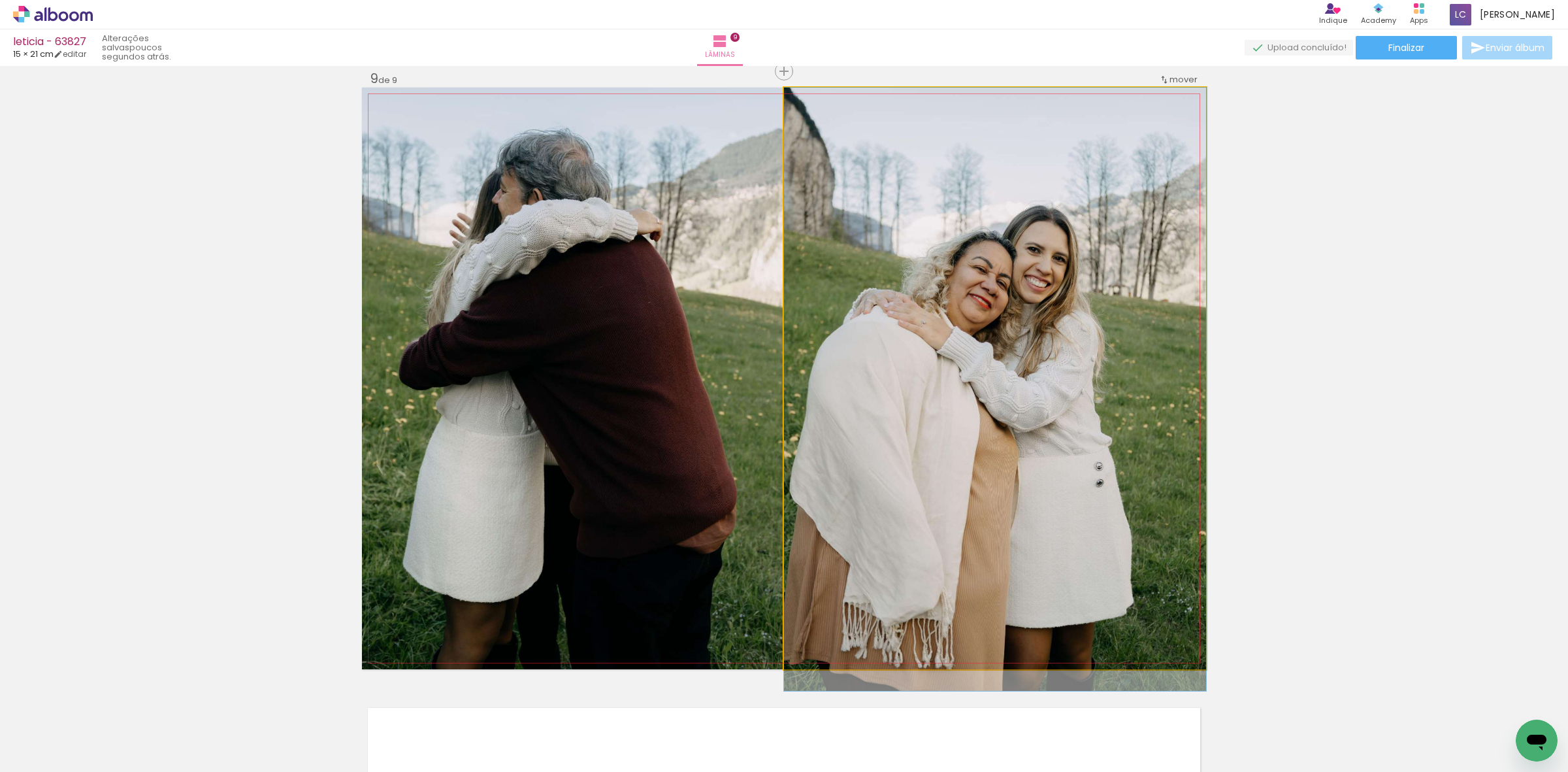
drag, startPoint x: 880, startPoint y: 231, endPoint x: 897, endPoint y: 327, distance: 97.5
drag, startPoint x: 1053, startPoint y: 286, endPoint x: 1069, endPoint y: 290, distance: 16.5
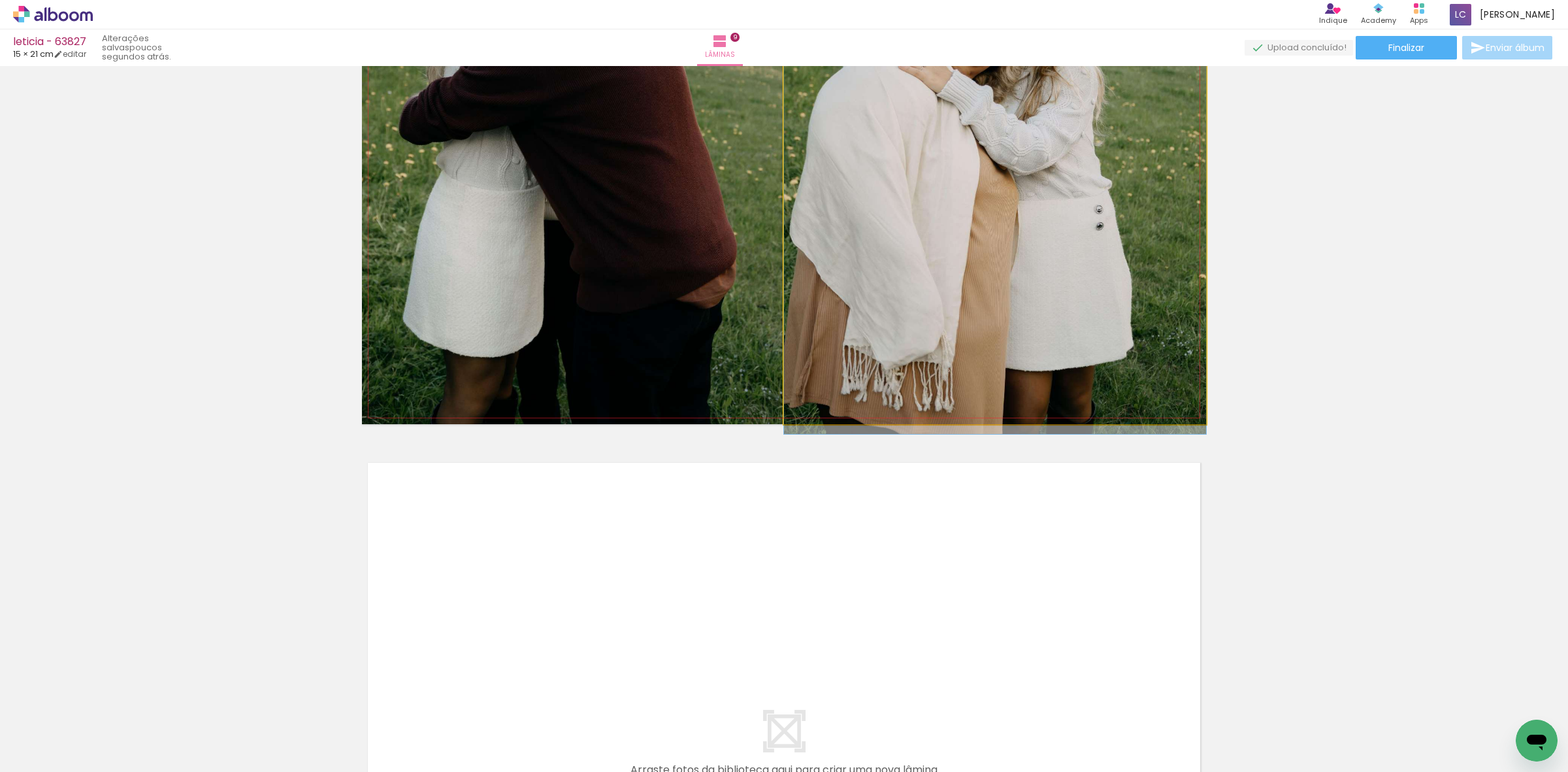
drag, startPoint x: 978, startPoint y: 262, endPoint x: 997, endPoint y: 213, distance: 52.6
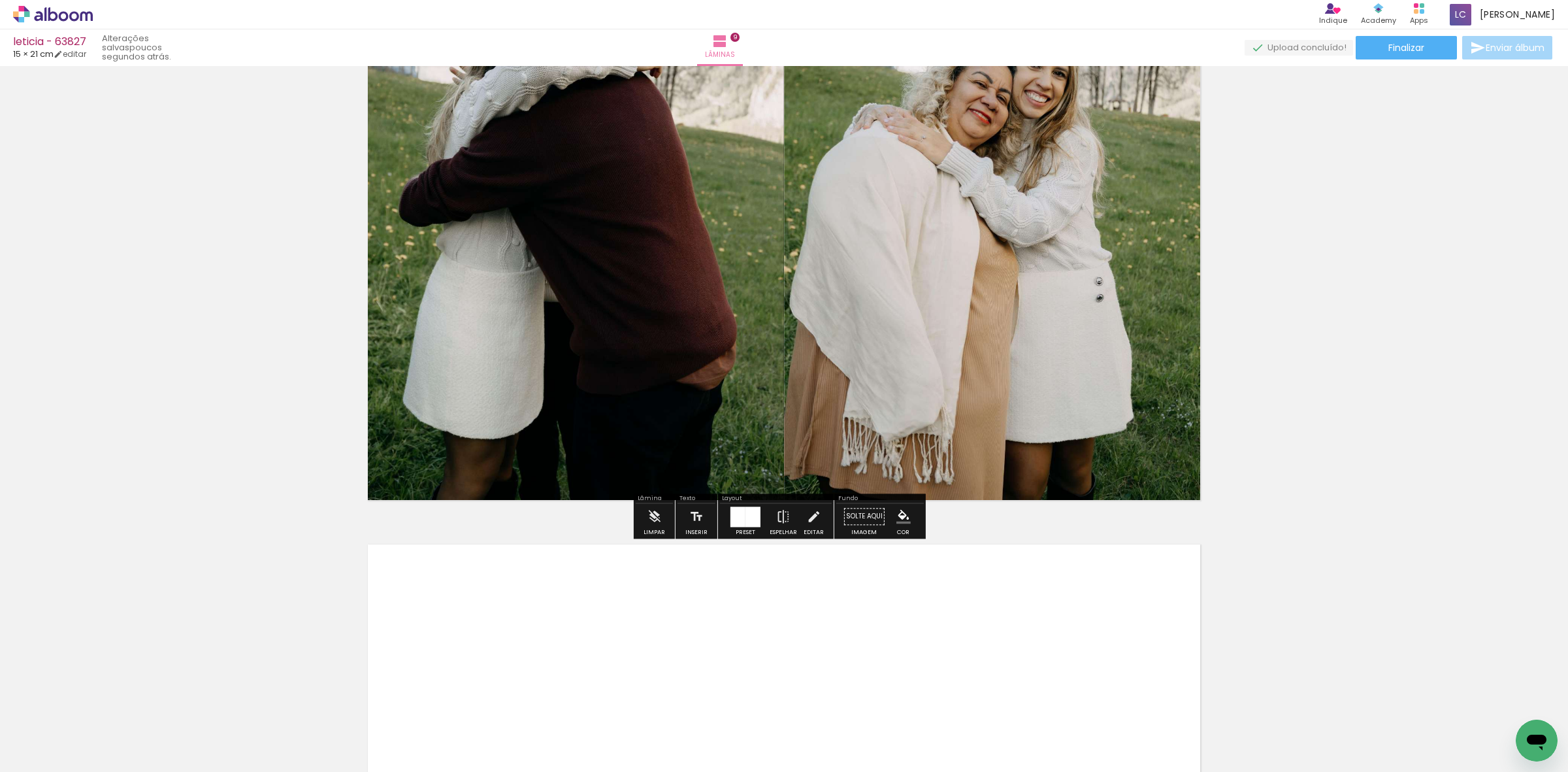
drag, startPoint x: 1157, startPoint y: 714, endPoint x: 1249, endPoint y: 736, distance: 94.6
click at [666, 606] on quentale-workspace at bounding box center [784, 386] width 1568 height 772
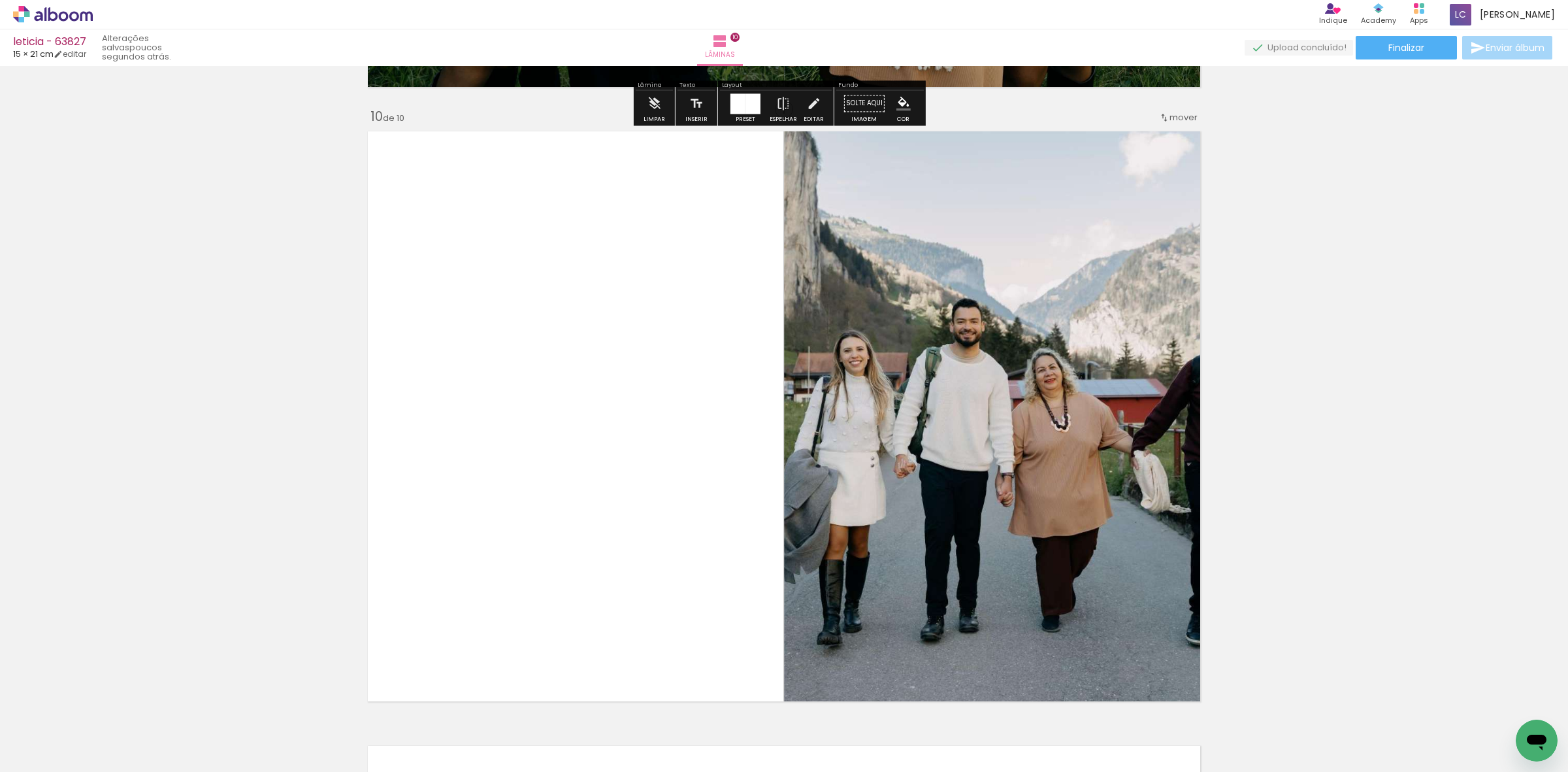
scroll to position [5546, 0]
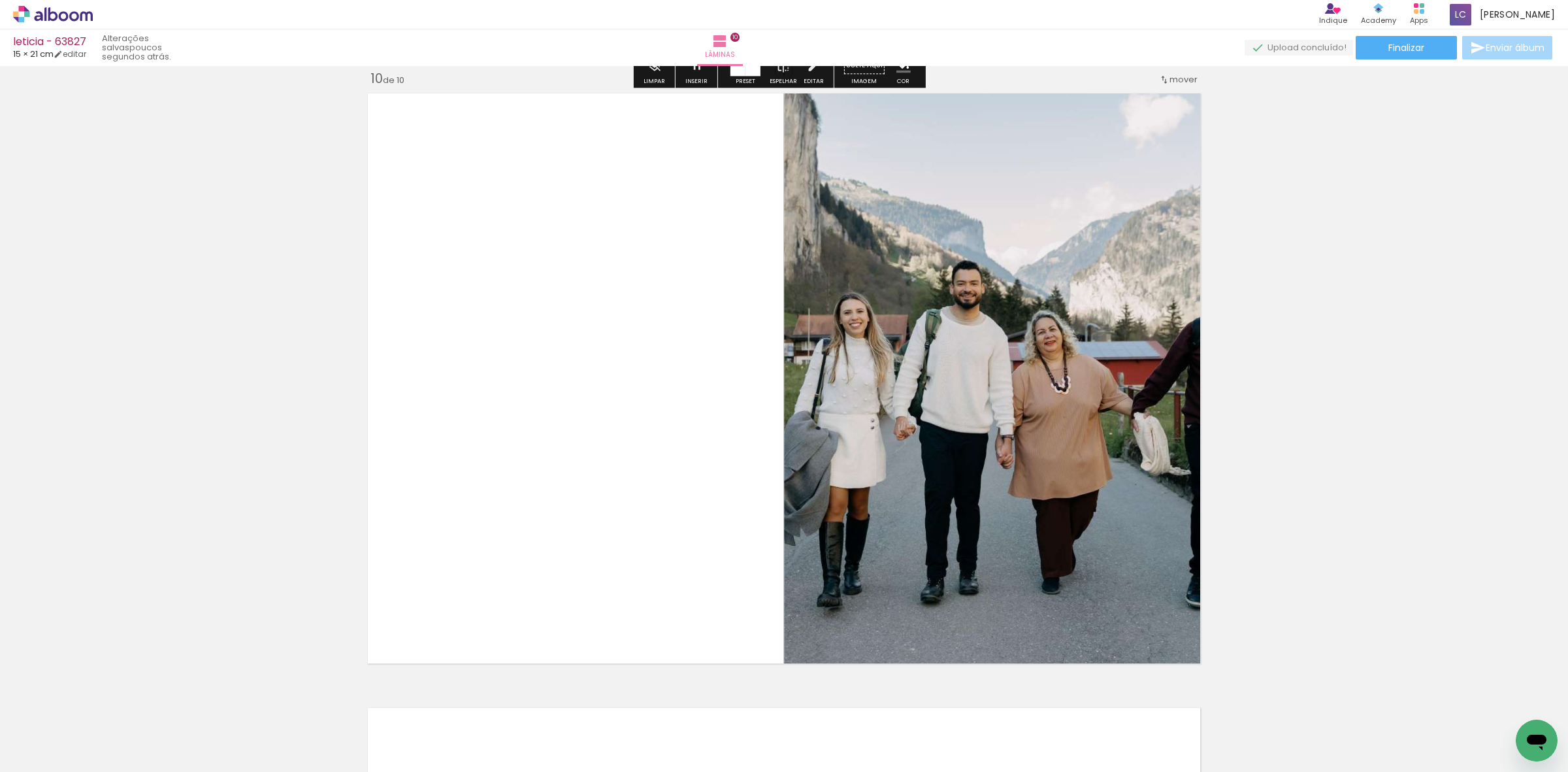
drag, startPoint x: 1245, startPoint y: 719, endPoint x: 767, endPoint y: 485, distance: 532.2
click at [666, 535] on quentale-workspace at bounding box center [784, 386] width 1568 height 772
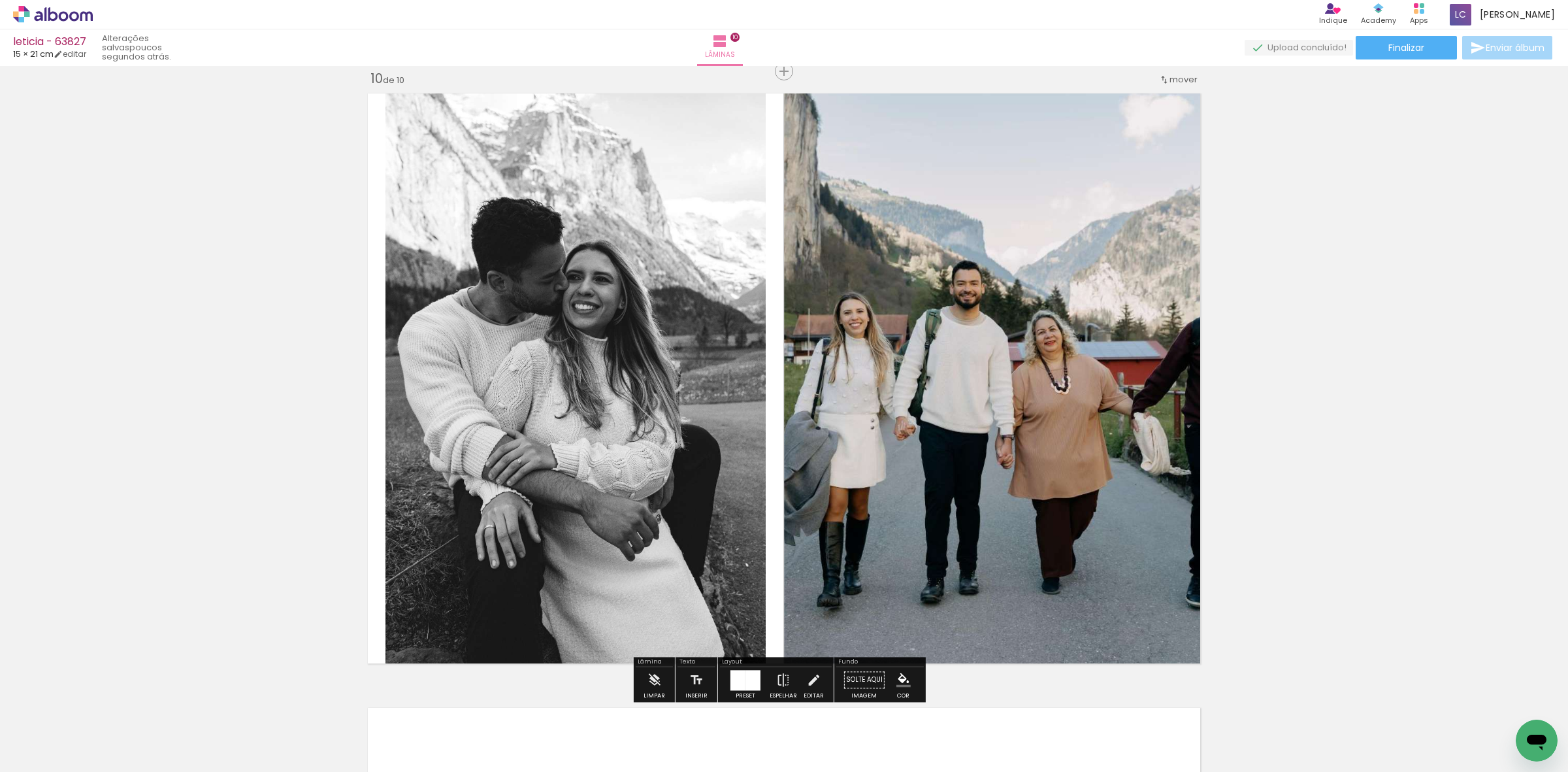
click at [666, 606] on div at bounding box center [753, 680] width 15 height 20
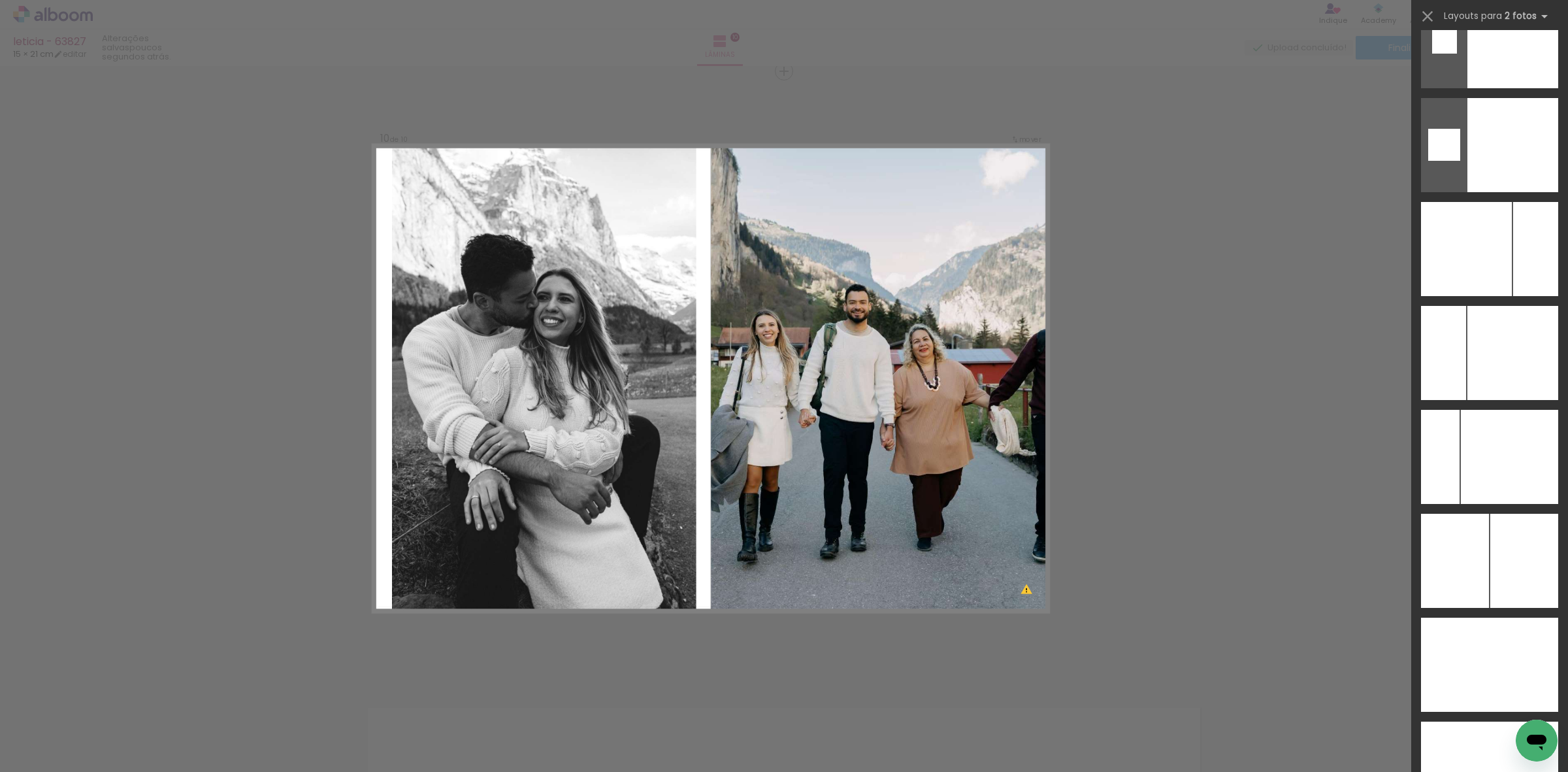
scroll to position [3670, 0]
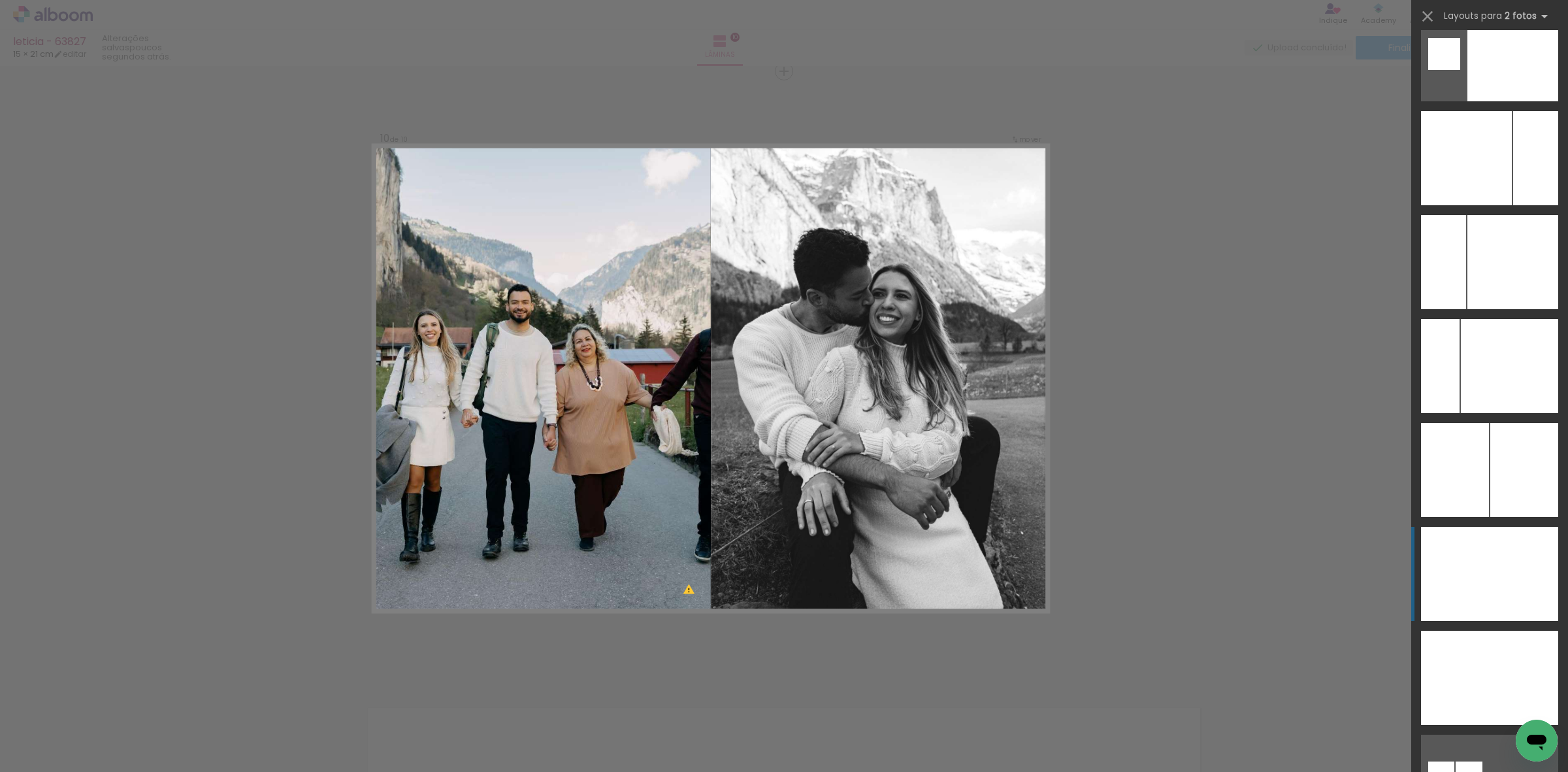
click at [666, 582] on div at bounding box center [1456, 573] width 69 height 94
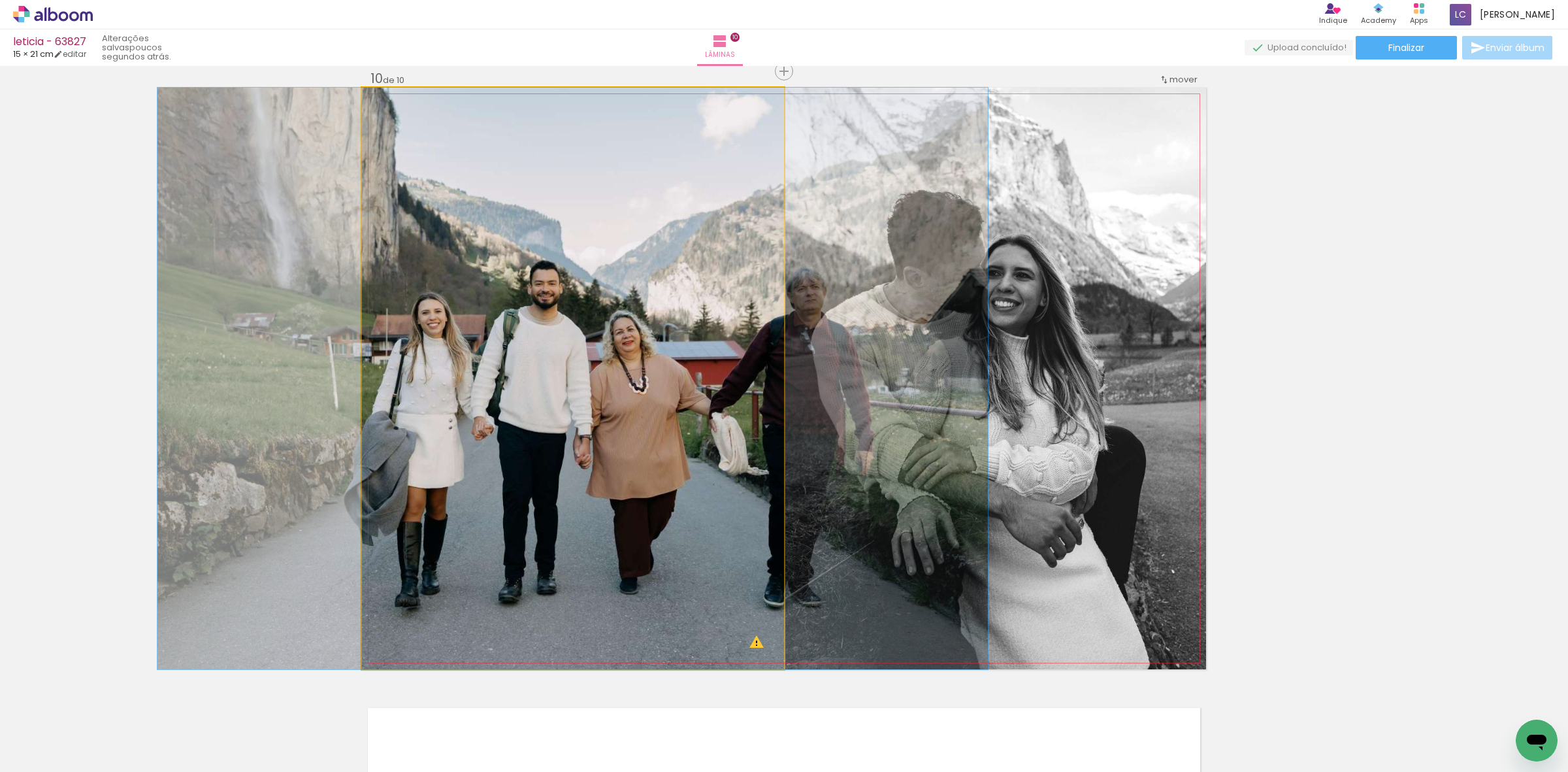
click at [519, 355] on quentale-photo at bounding box center [573, 378] width 422 height 582
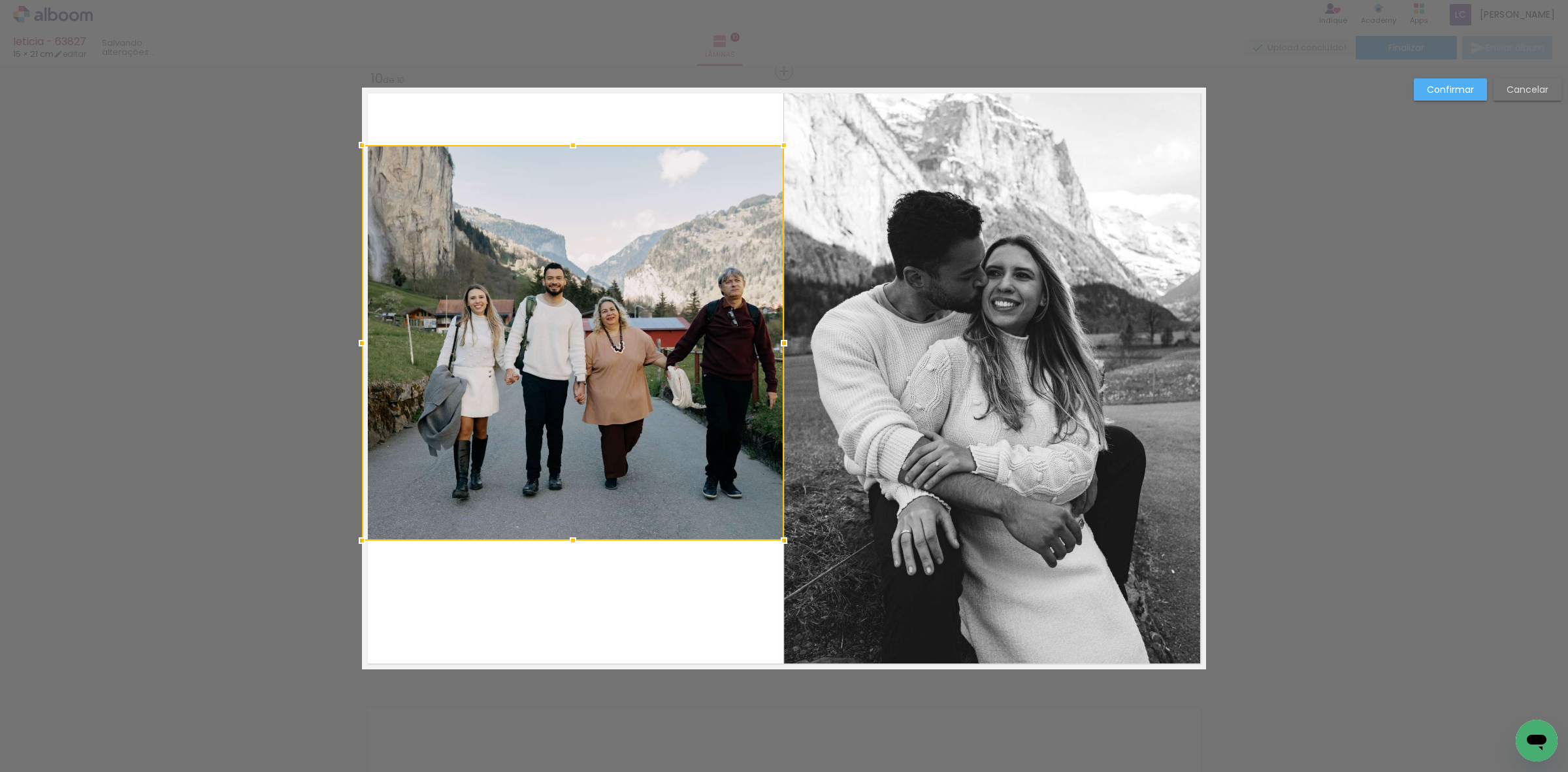
scroll to position [0, 275]
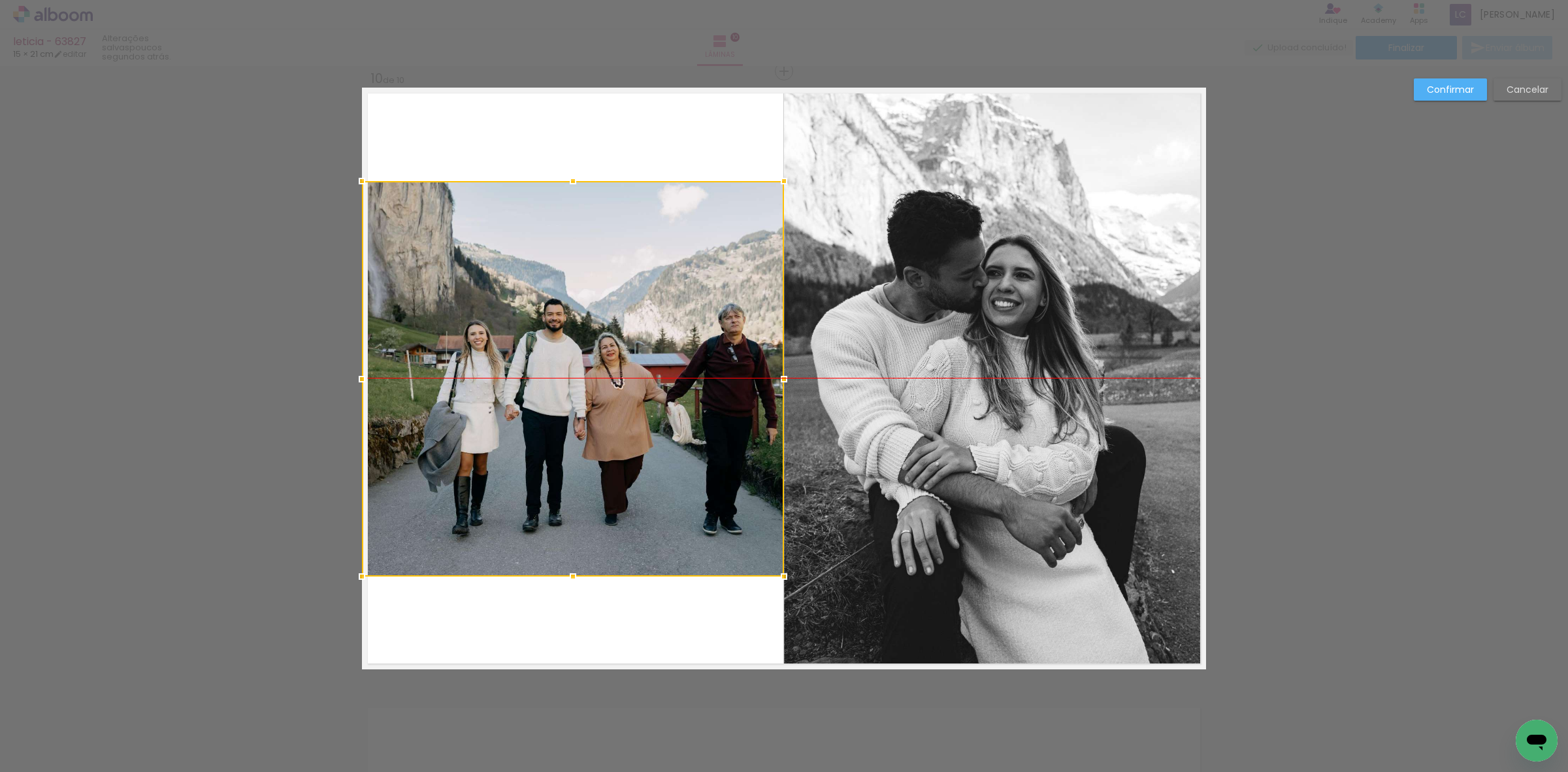
drag, startPoint x: 565, startPoint y: 392, endPoint x: 517, endPoint y: 418, distance: 54.6
click at [517, 418] on div at bounding box center [573, 379] width 422 height 395
click at [1421, 104] on div "Confirmar Cancelar" at bounding box center [1484, 94] width 154 height 32
click at [0, 0] on slot "Confirmar" at bounding box center [0, 0] width 0 height 0
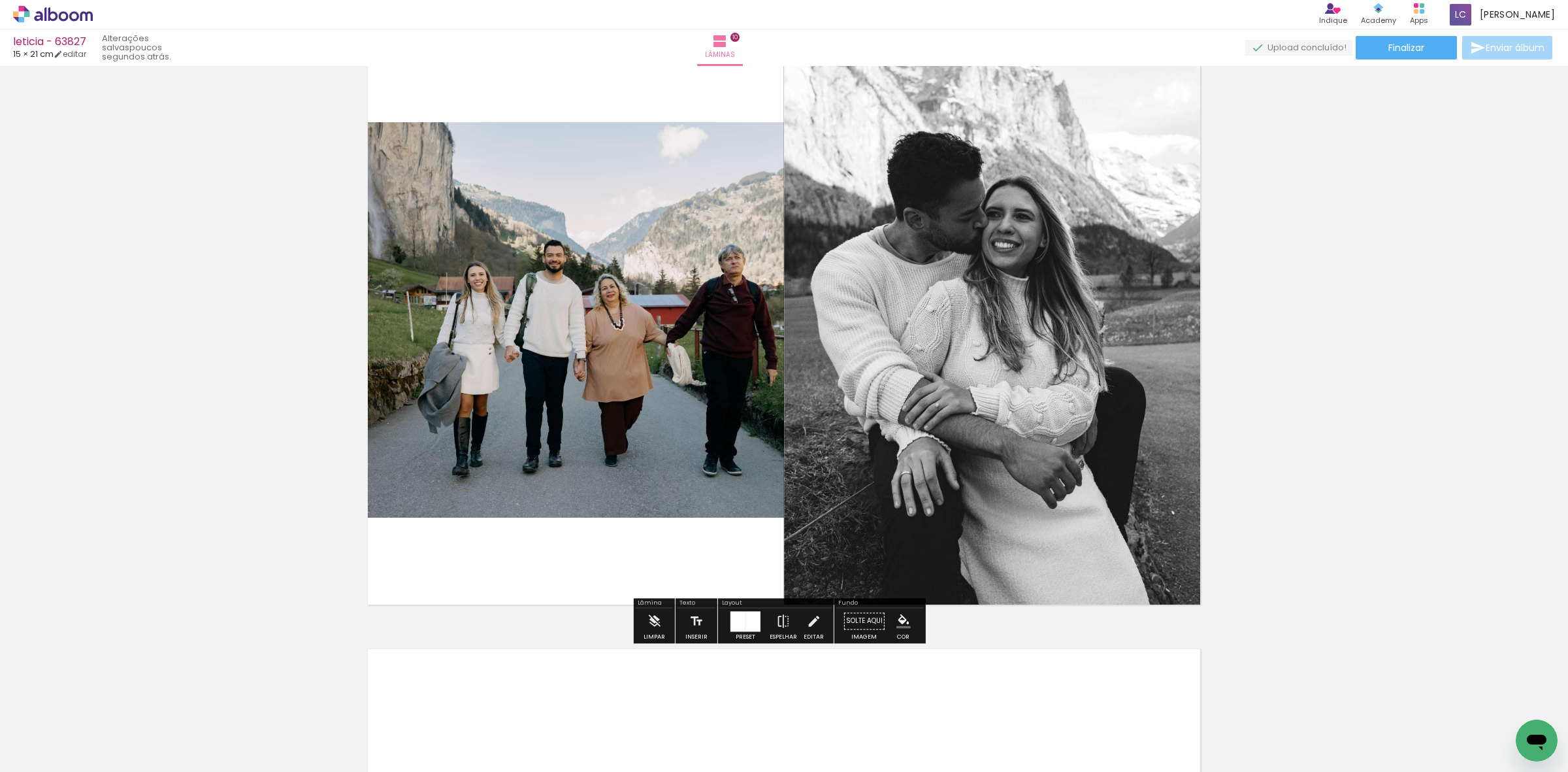
scroll to position [5791, 0]
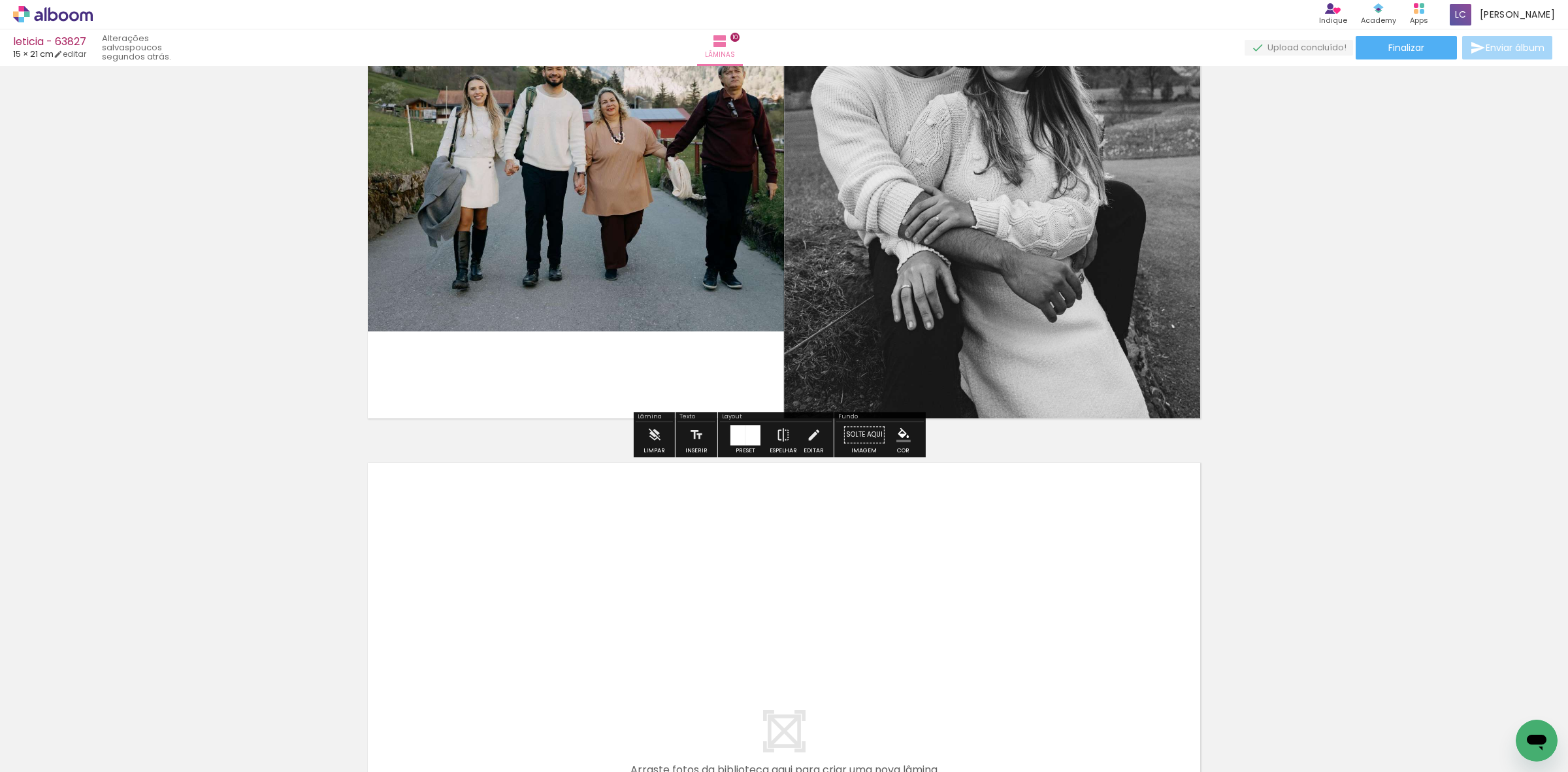
drag, startPoint x: 1310, startPoint y: 717, endPoint x: 1347, endPoint y: 704, distance: 39.2
click at [987, 554] on quentale-workspace at bounding box center [784, 386] width 1568 height 772
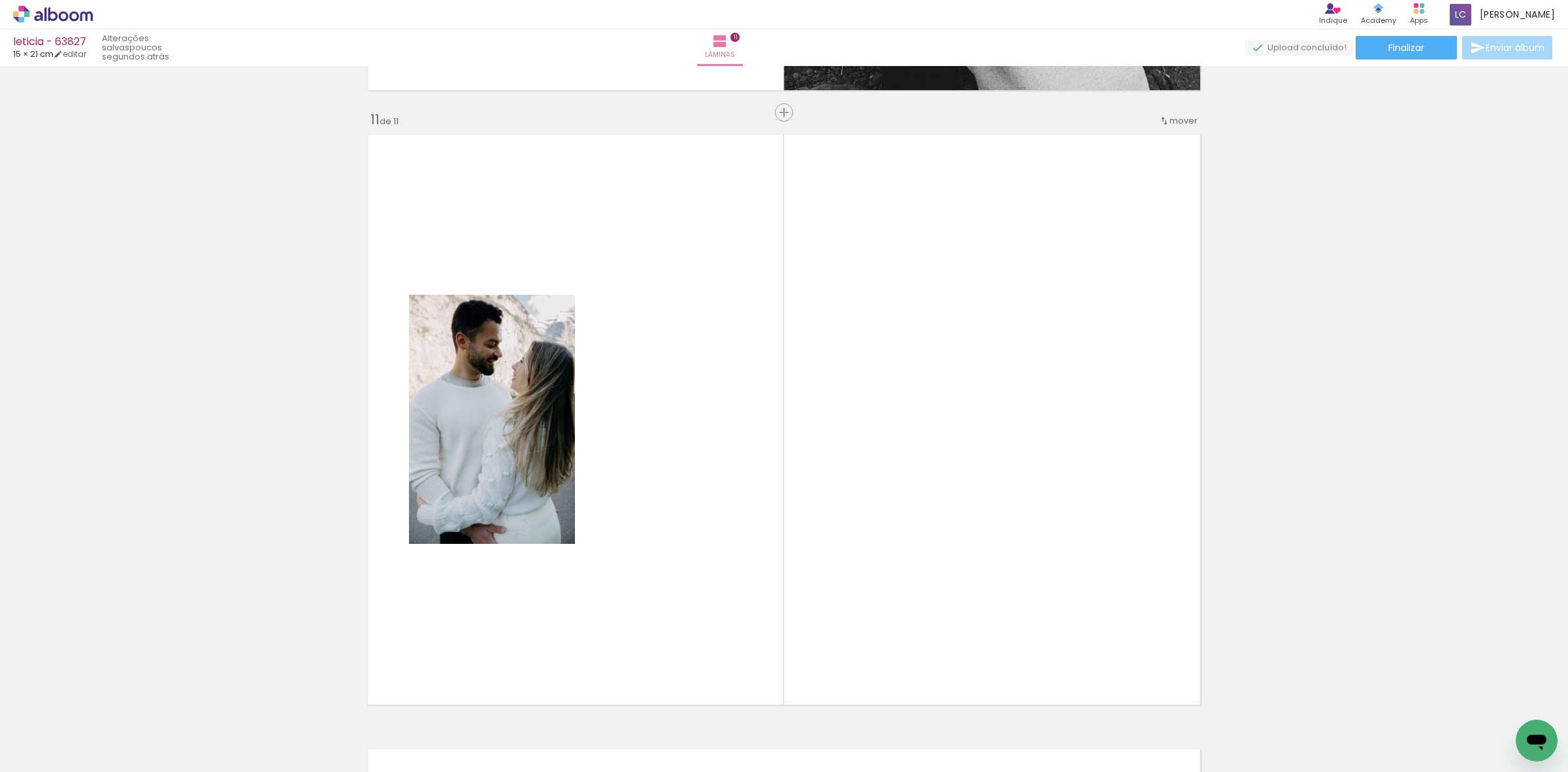
scroll to position [6161, 0]
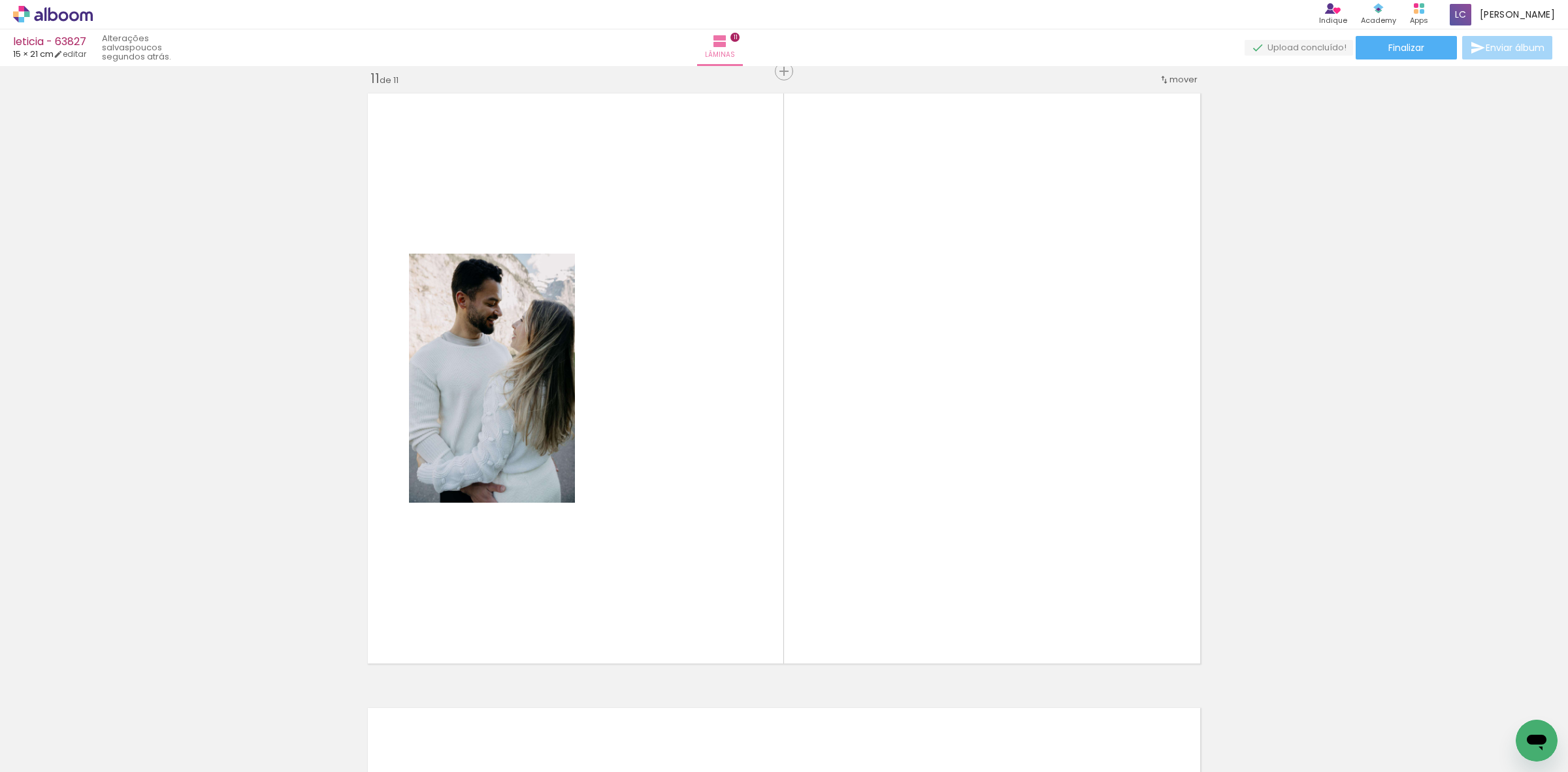
drag, startPoint x: 1402, startPoint y: 736, endPoint x: 784, endPoint y: 597, distance: 633.4
click at [907, 514] on quentale-workspace at bounding box center [784, 386] width 1568 height 772
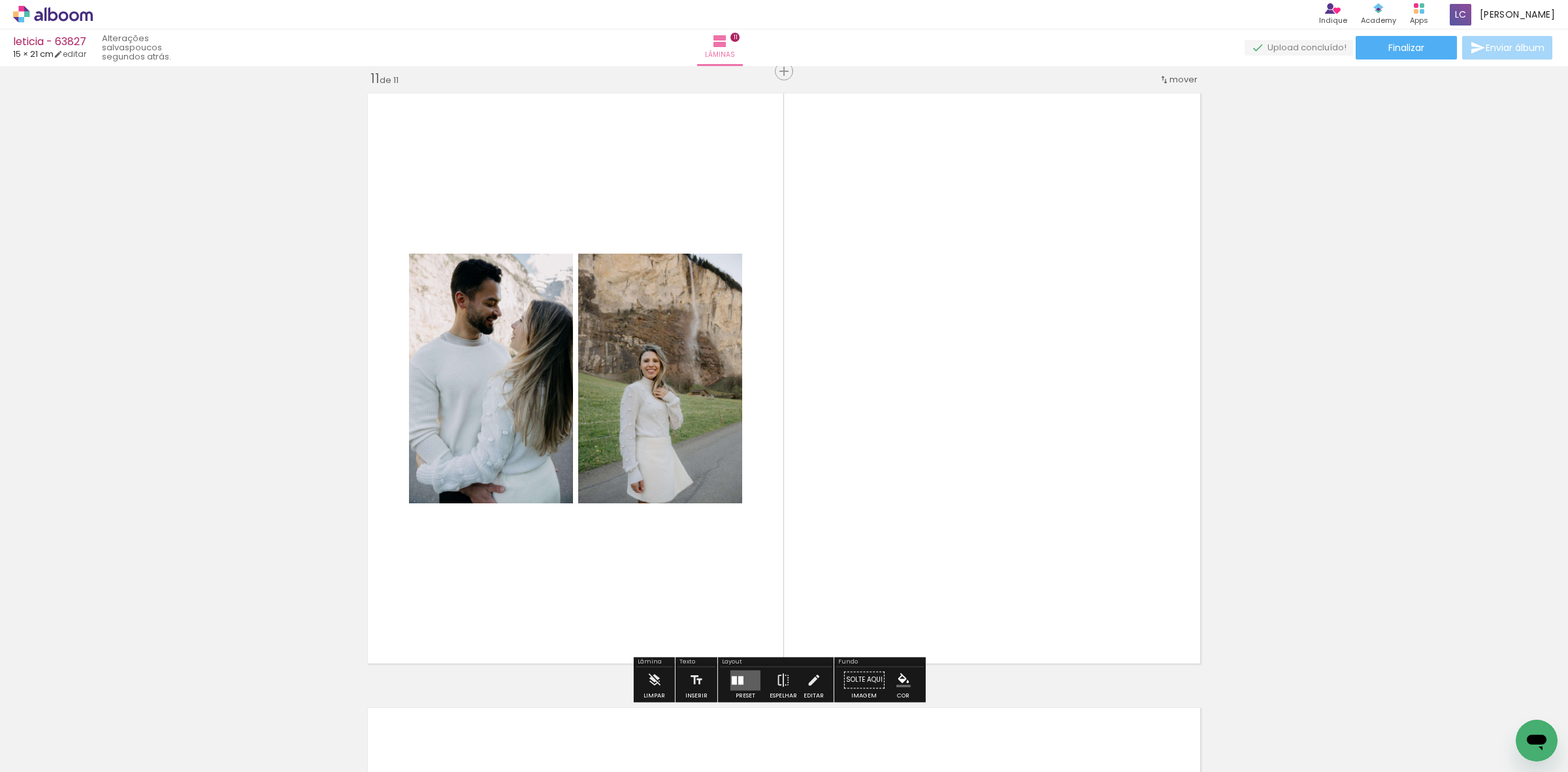
click at [713, 665] on div "Texto Inserir" at bounding box center [697, 679] width 42 height 45
click at [740, 662] on div "Layout" at bounding box center [775, 663] width 112 height 8
click at [747, 673] on quentale-layouter at bounding box center [745, 680] width 30 height 20
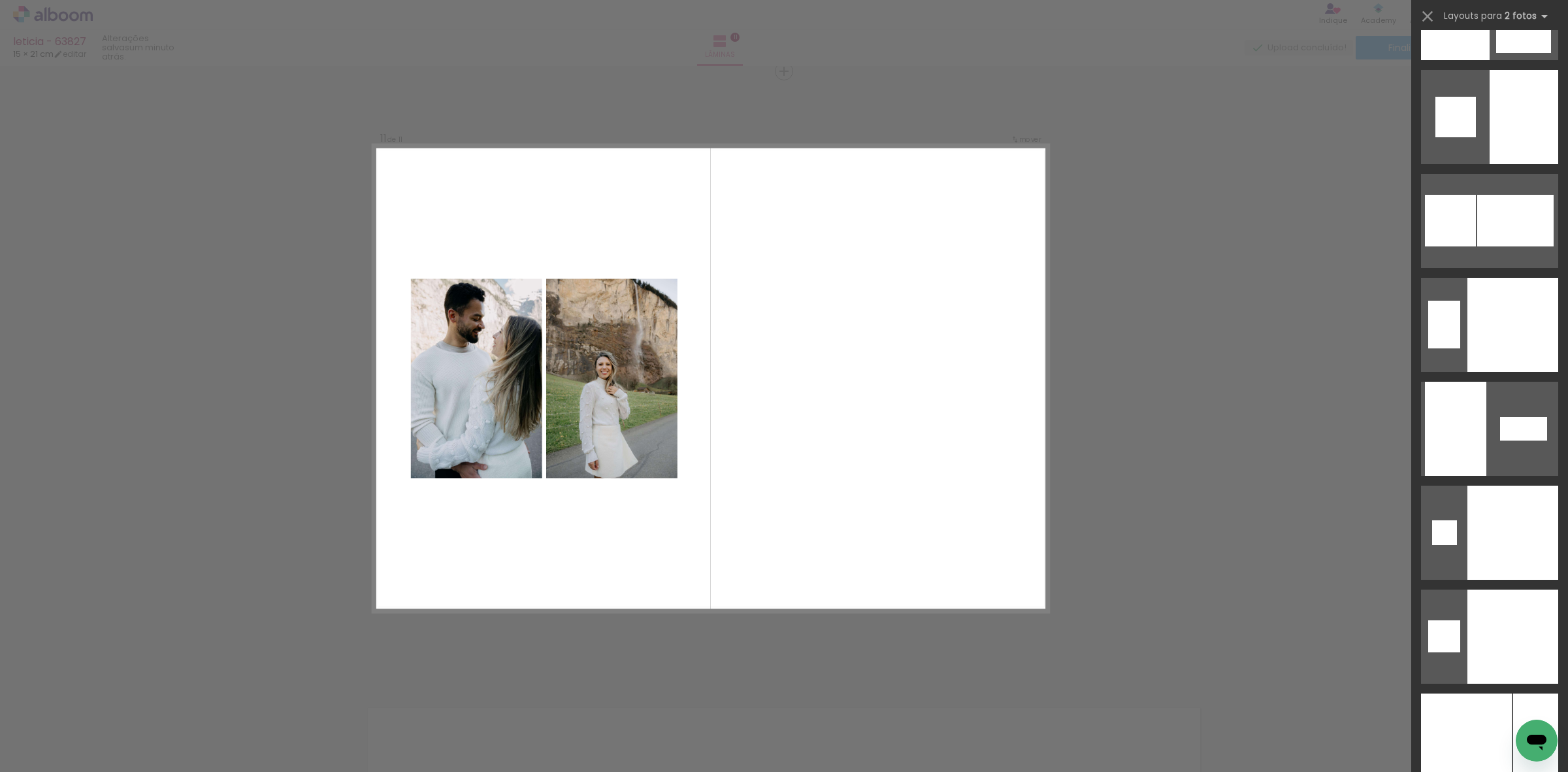
scroll to position [4849, 0]
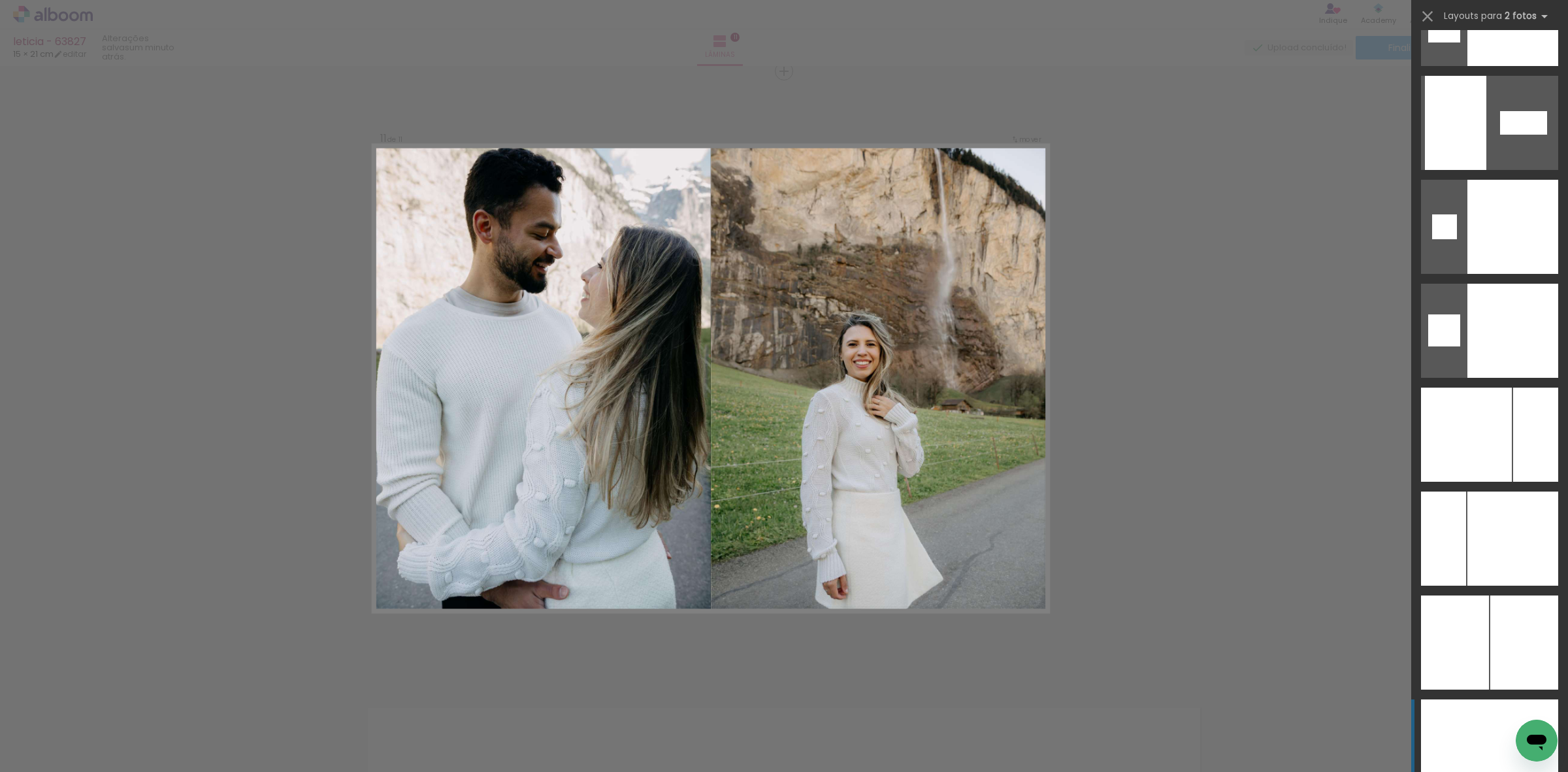
click at [1505, 721] on div at bounding box center [1524, 746] width 69 height 94
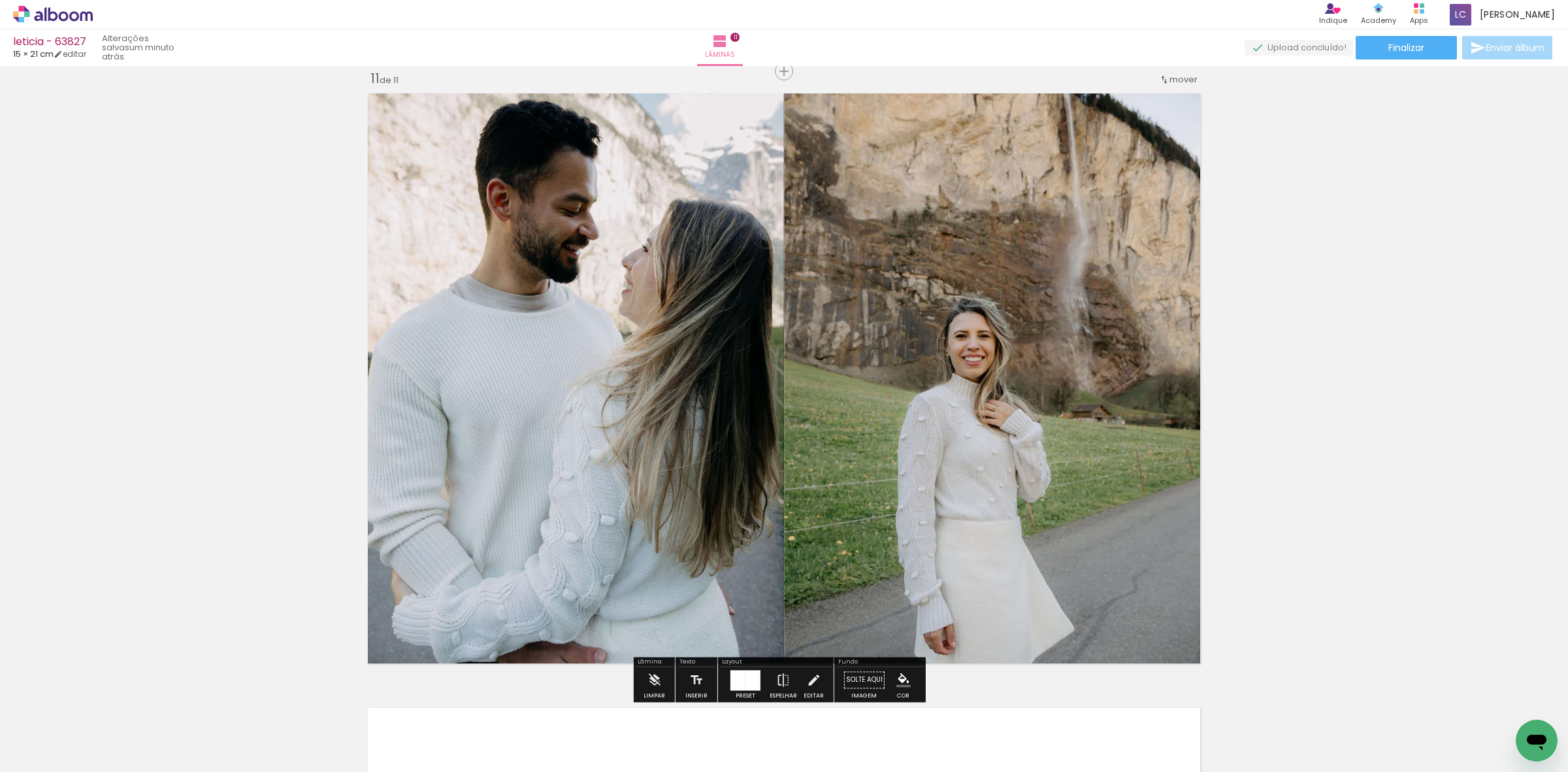
scroll to position [6406, 0]
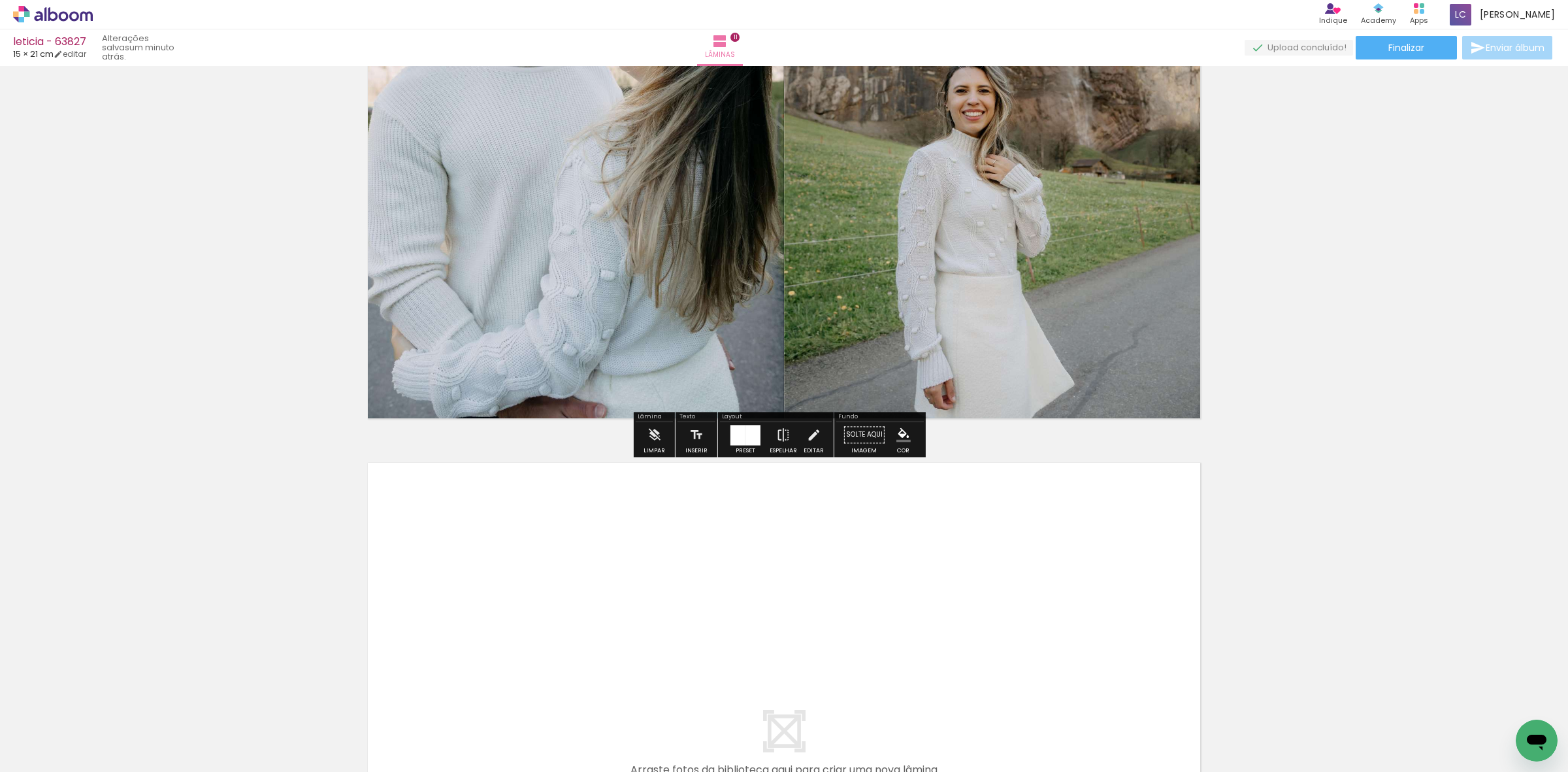
drag, startPoint x: 1010, startPoint y: 715, endPoint x: 1093, endPoint y: 716, distance: 83.0
click at [1050, 622] on quentale-workspace at bounding box center [784, 386] width 1568 height 772
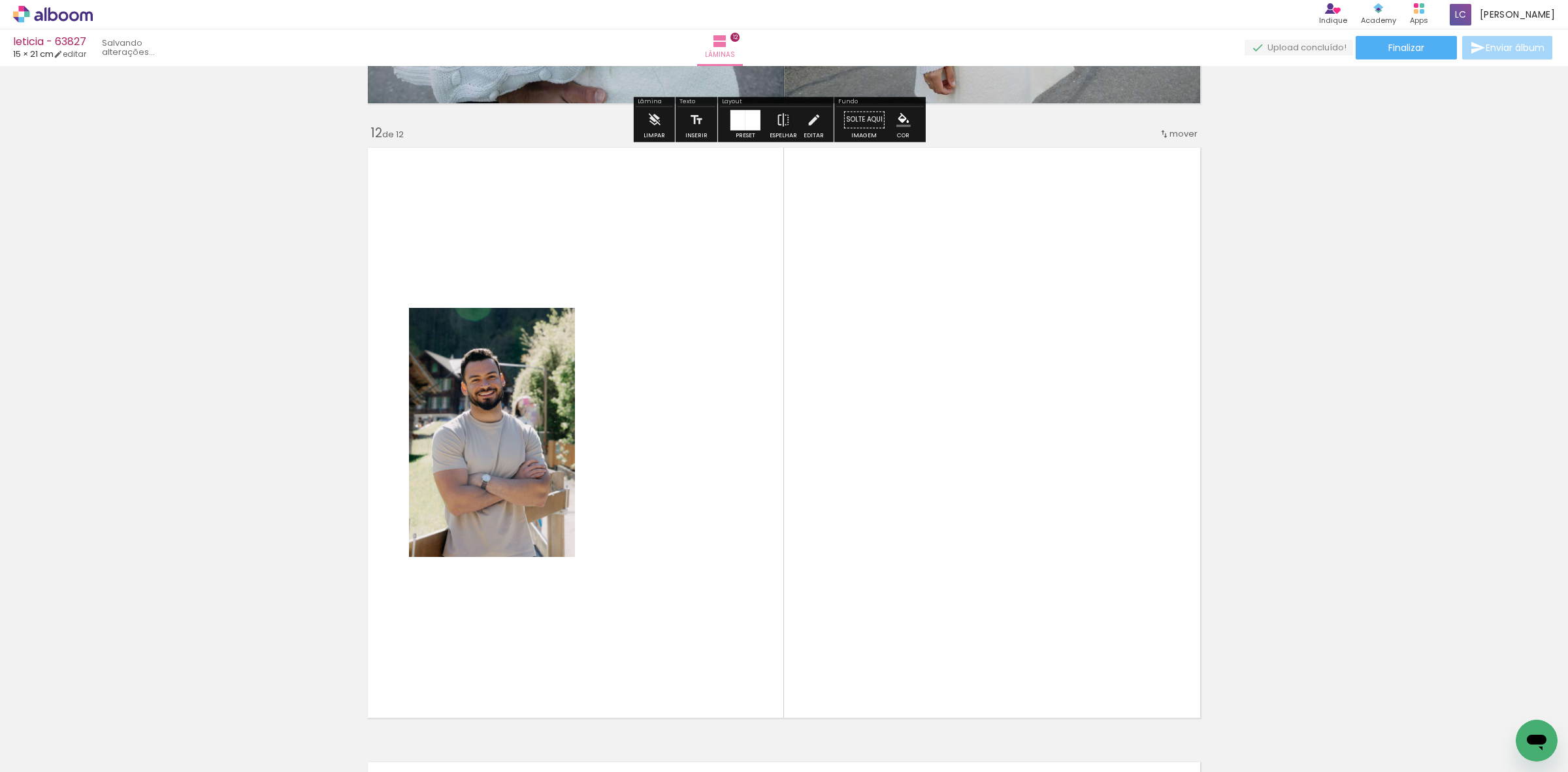
drag, startPoint x: 1092, startPoint y: 723, endPoint x: 807, endPoint y: 517, distance: 351.7
click at [1003, 541] on quentale-workspace at bounding box center [784, 386] width 1568 height 772
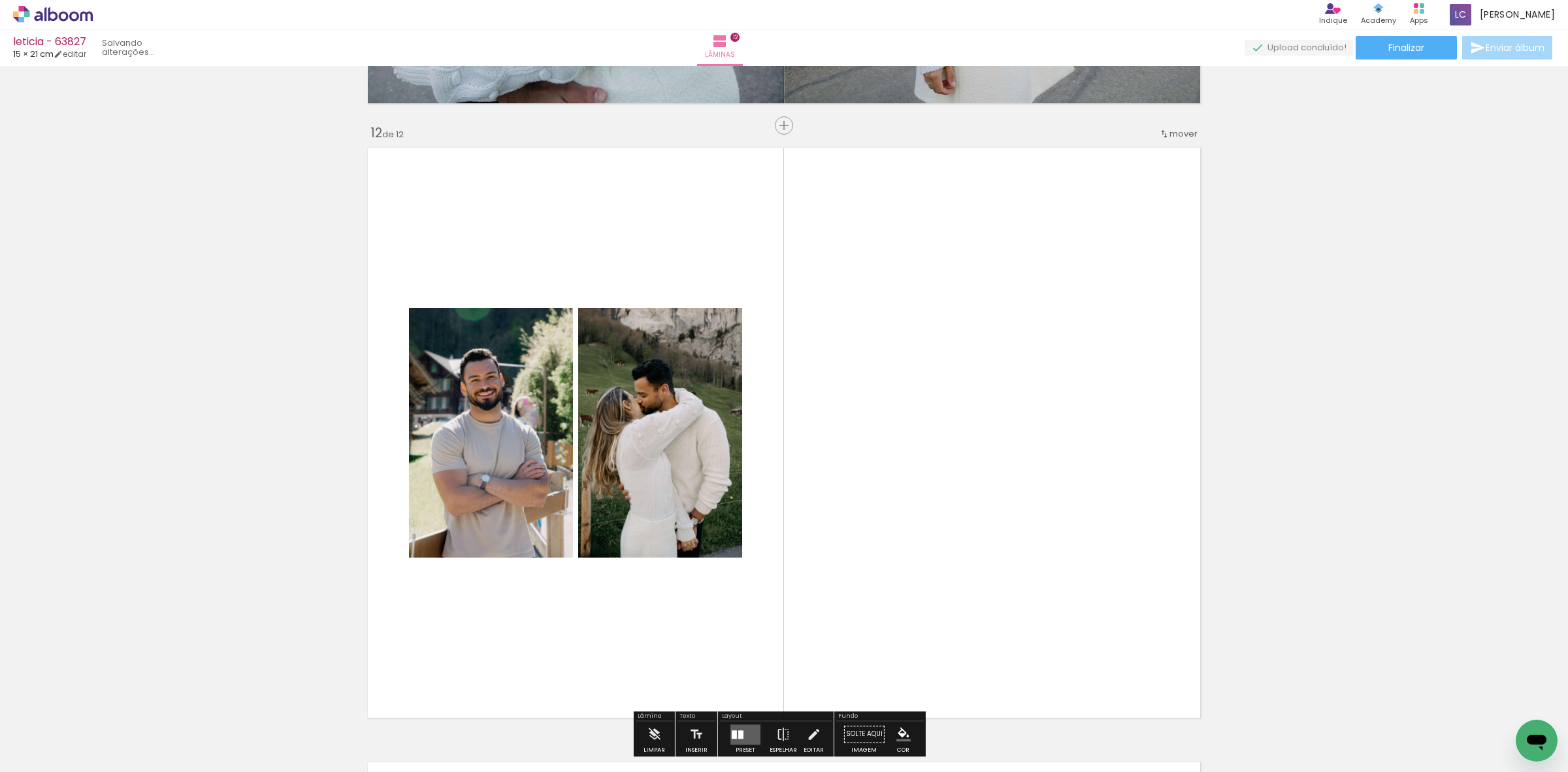
scroll to position [6775, 0]
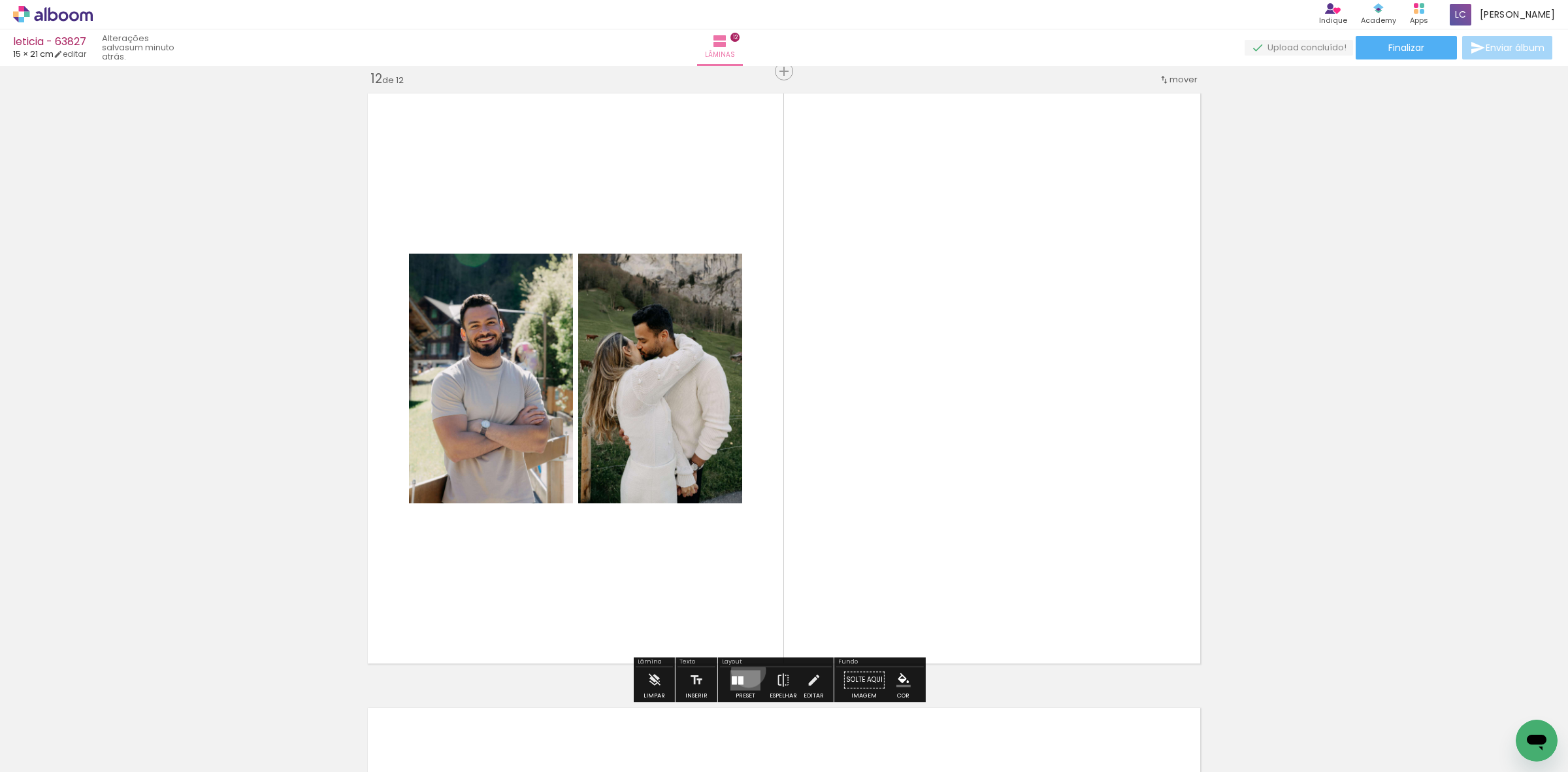
click at [746, 670] on quentale-layouter at bounding box center [745, 680] width 30 height 20
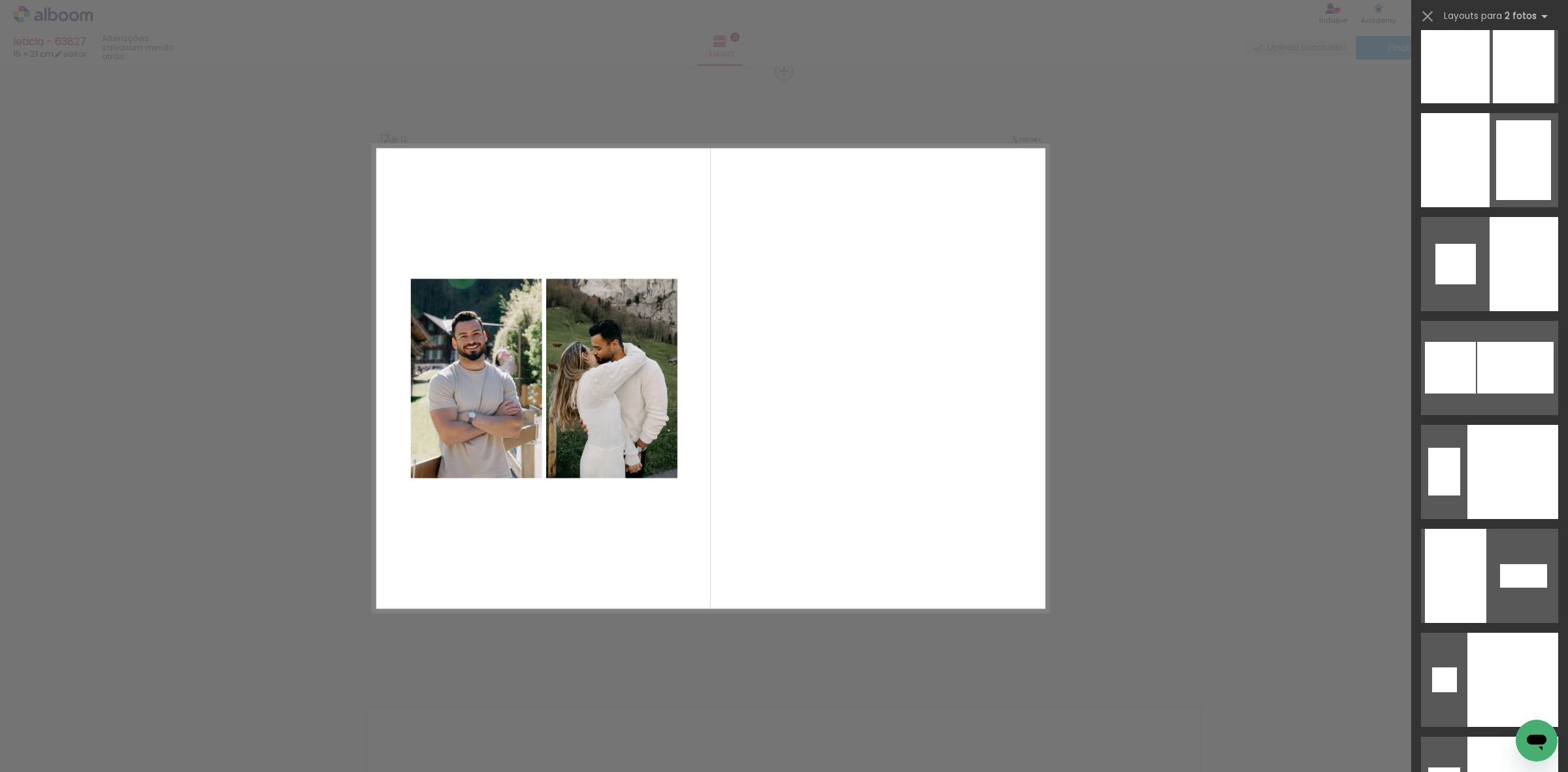
scroll to position [5099, 0]
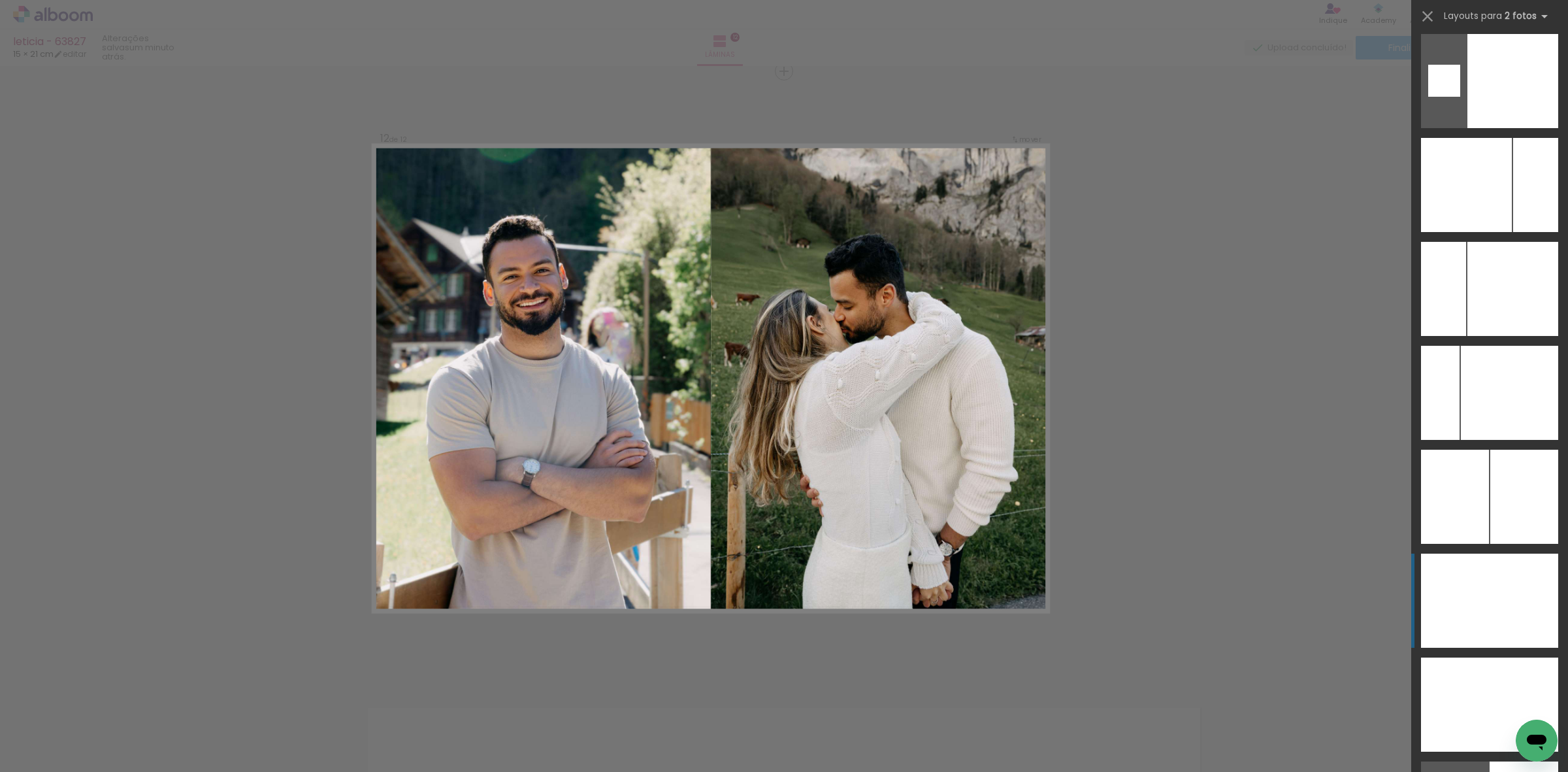
click at [1506, 597] on div at bounding box center [1524, 600] width 69 height 94
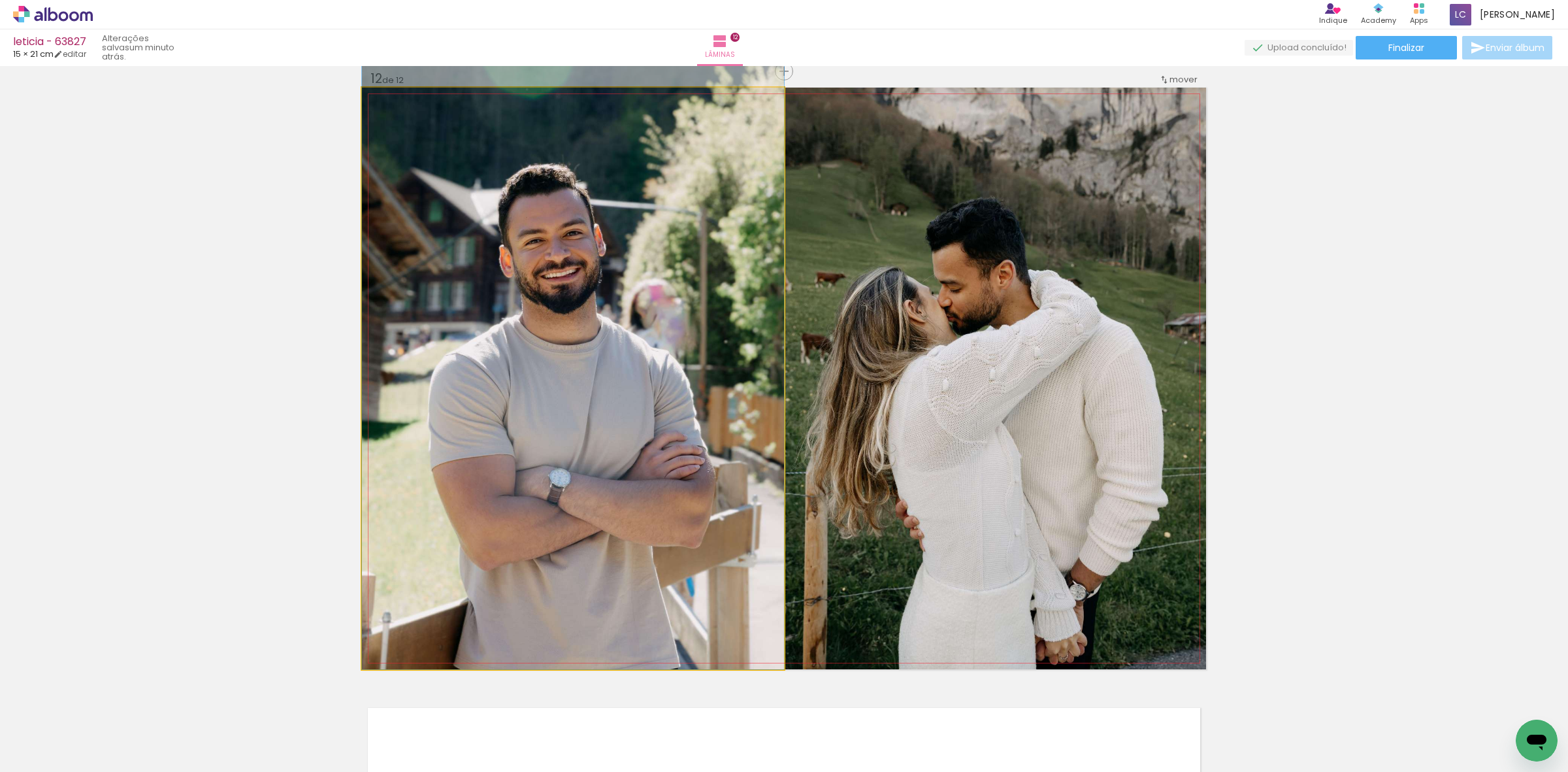
drag, startPoint x: 668, startPoint y: 526, endPoint x: 697, endPoint y: 444, distance: 87.0
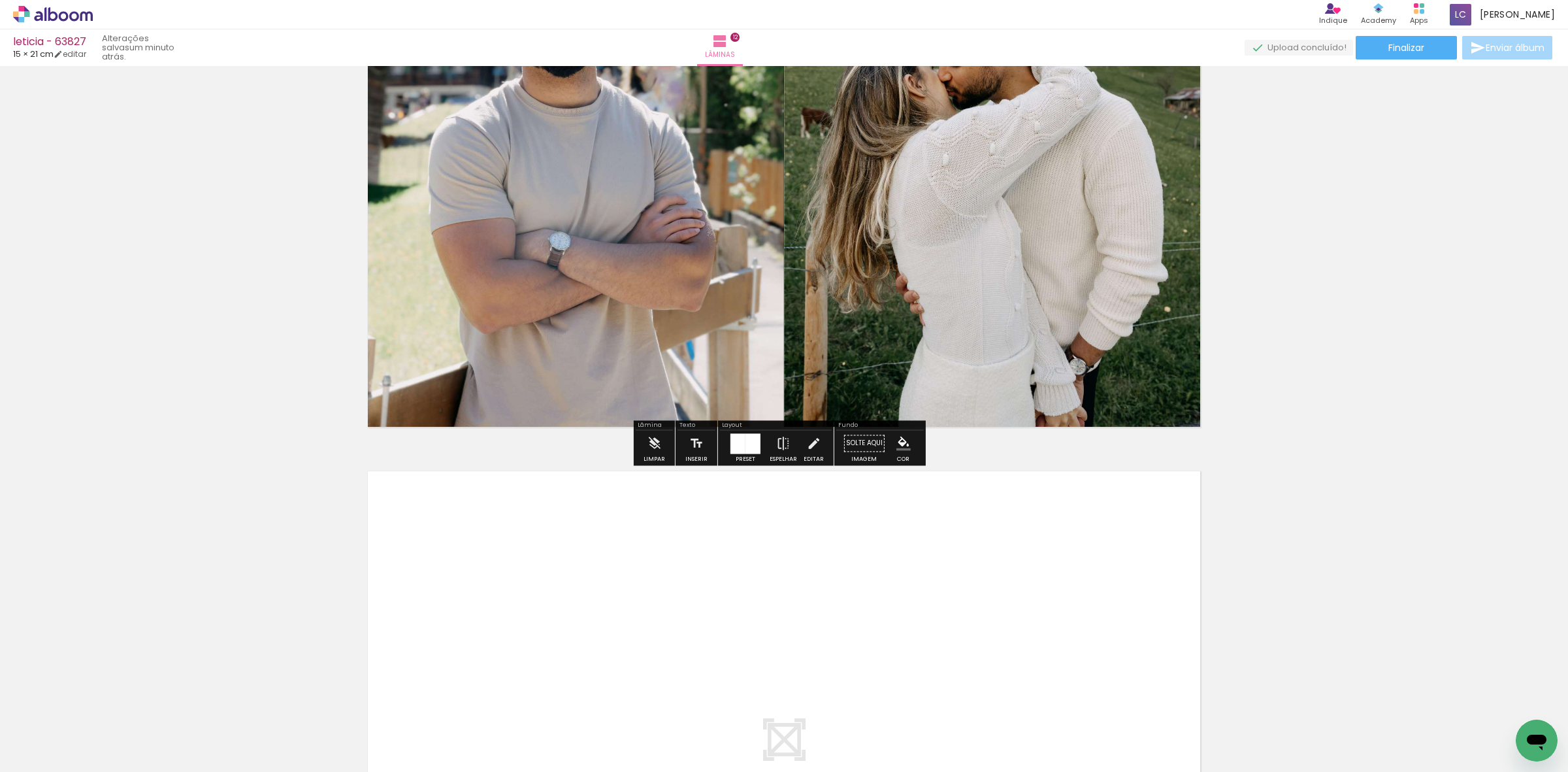
scroll to position [7020, 0]
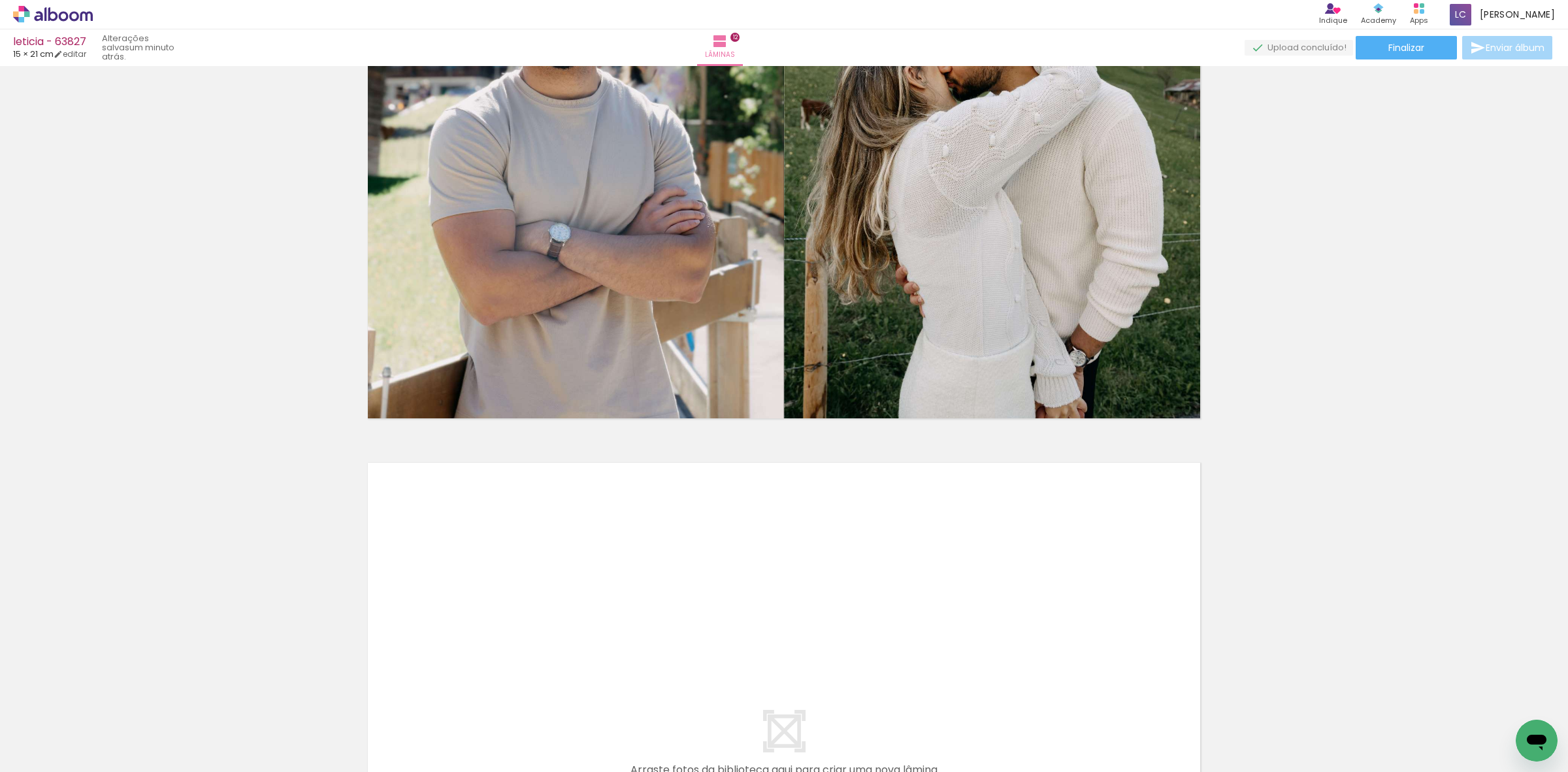
drag, startPoint x: 1154, startPoint y: 721, endPoint x: 1026, endPoint y: 612, distance: 168.1
click at [1026, 612] on quentale-workspace at bounding box center [784, 386] width 1568 height 772
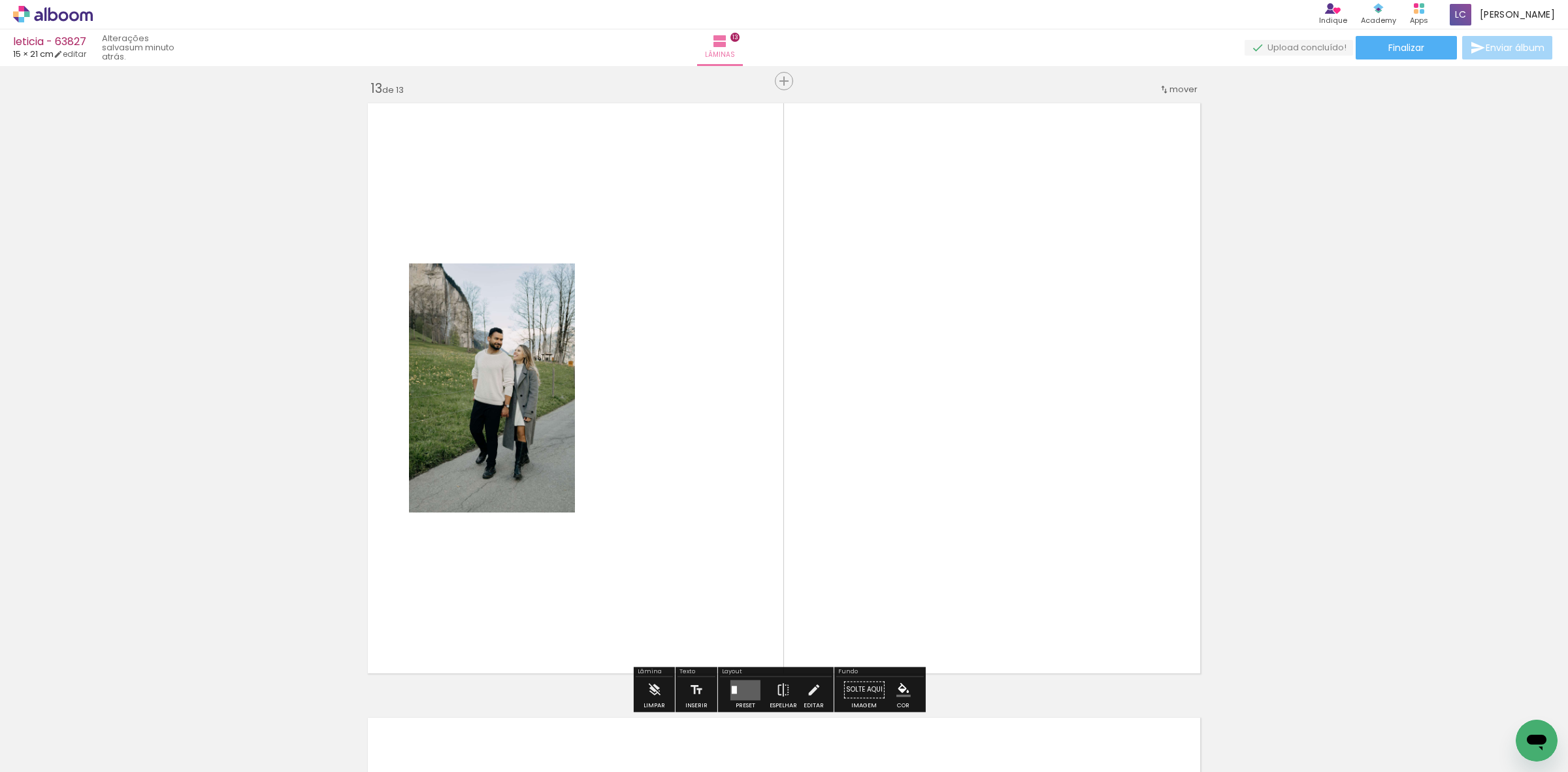
scroll to position [7390, 0]
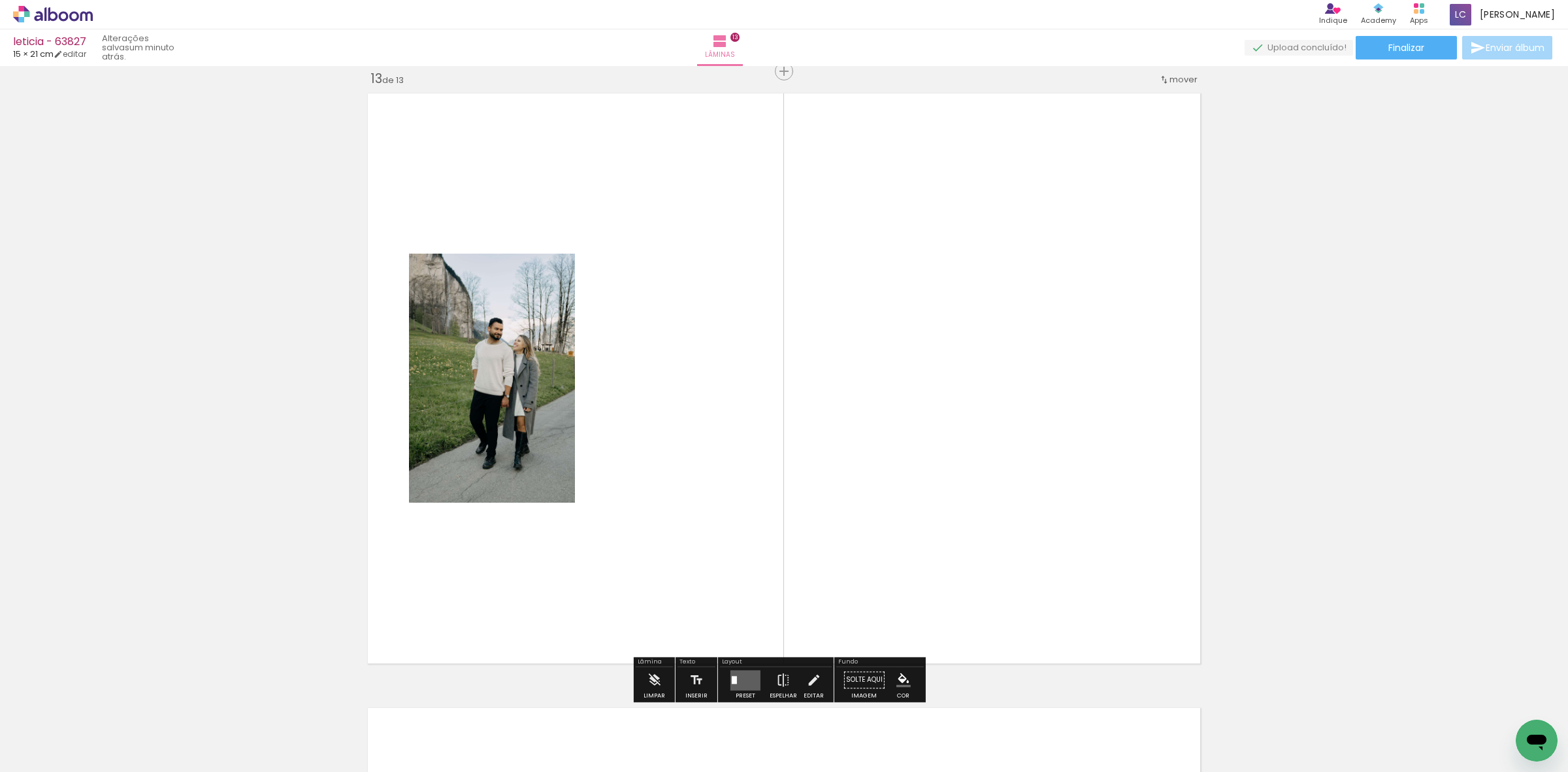
drag, startPoint x: 1234, startPoint y: 724, endPoint x: 703, endPoint y: 533, distance: 564.3
click at [768, 442] on quentale-workspace at bounding box center [784, 386] width 1568 height 772
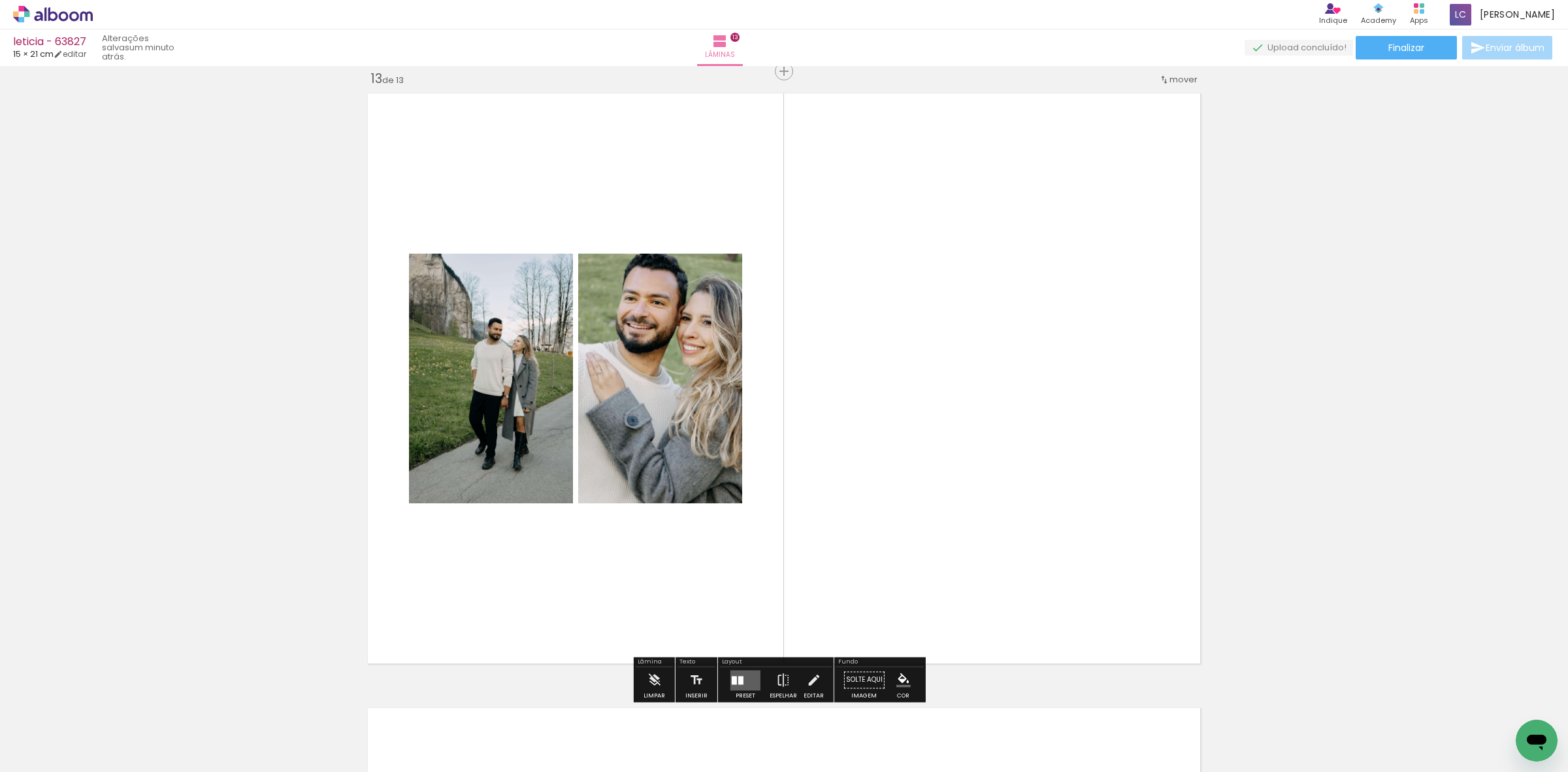
click at [743, 679] on quentale-layouter at bounding box center [745, 680] width 30 height 20
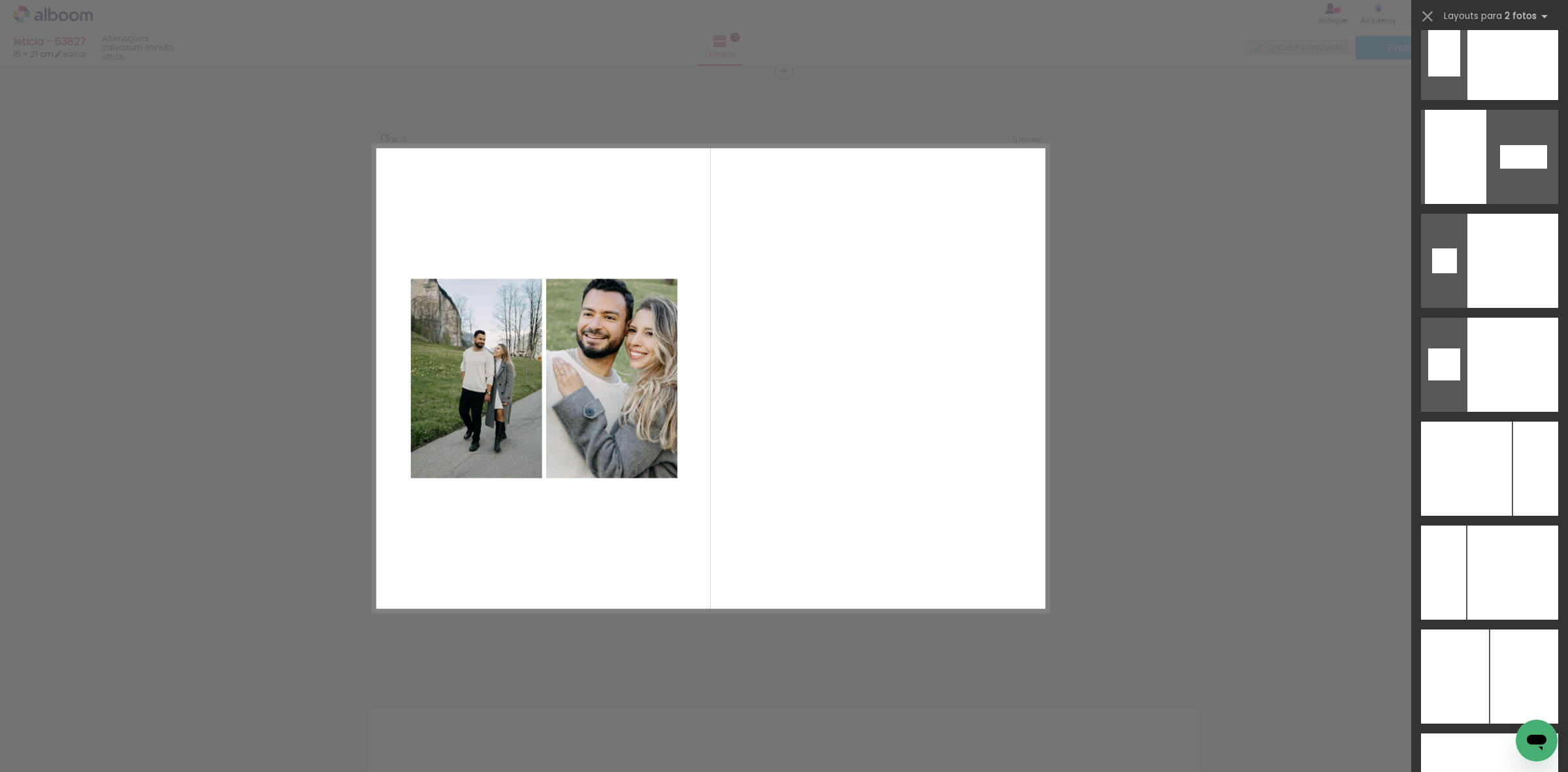
scroll to position [5053, 0]
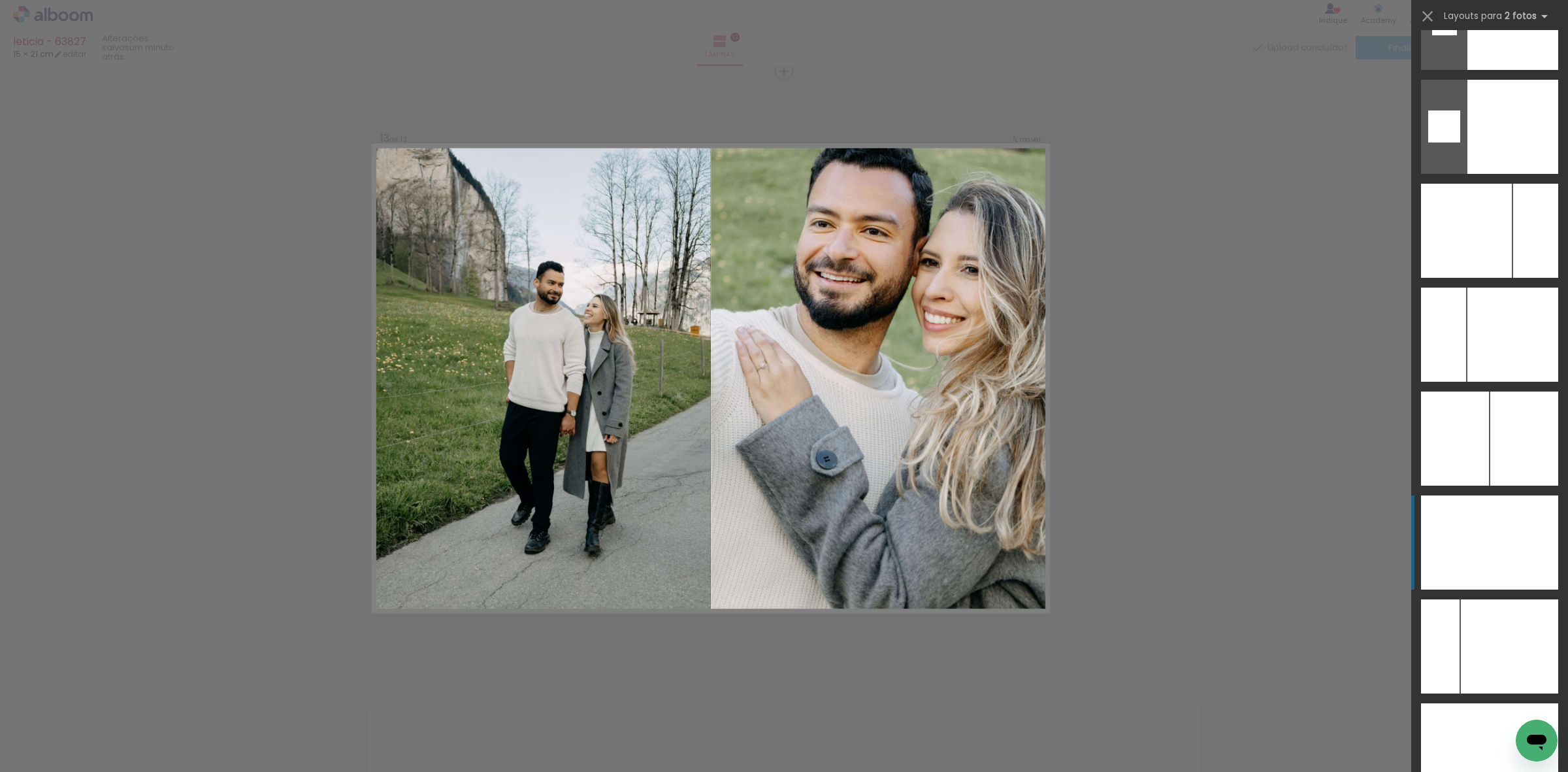
click at [1530, 524] on div at bounding box center [1524, 543] width 69 height 94
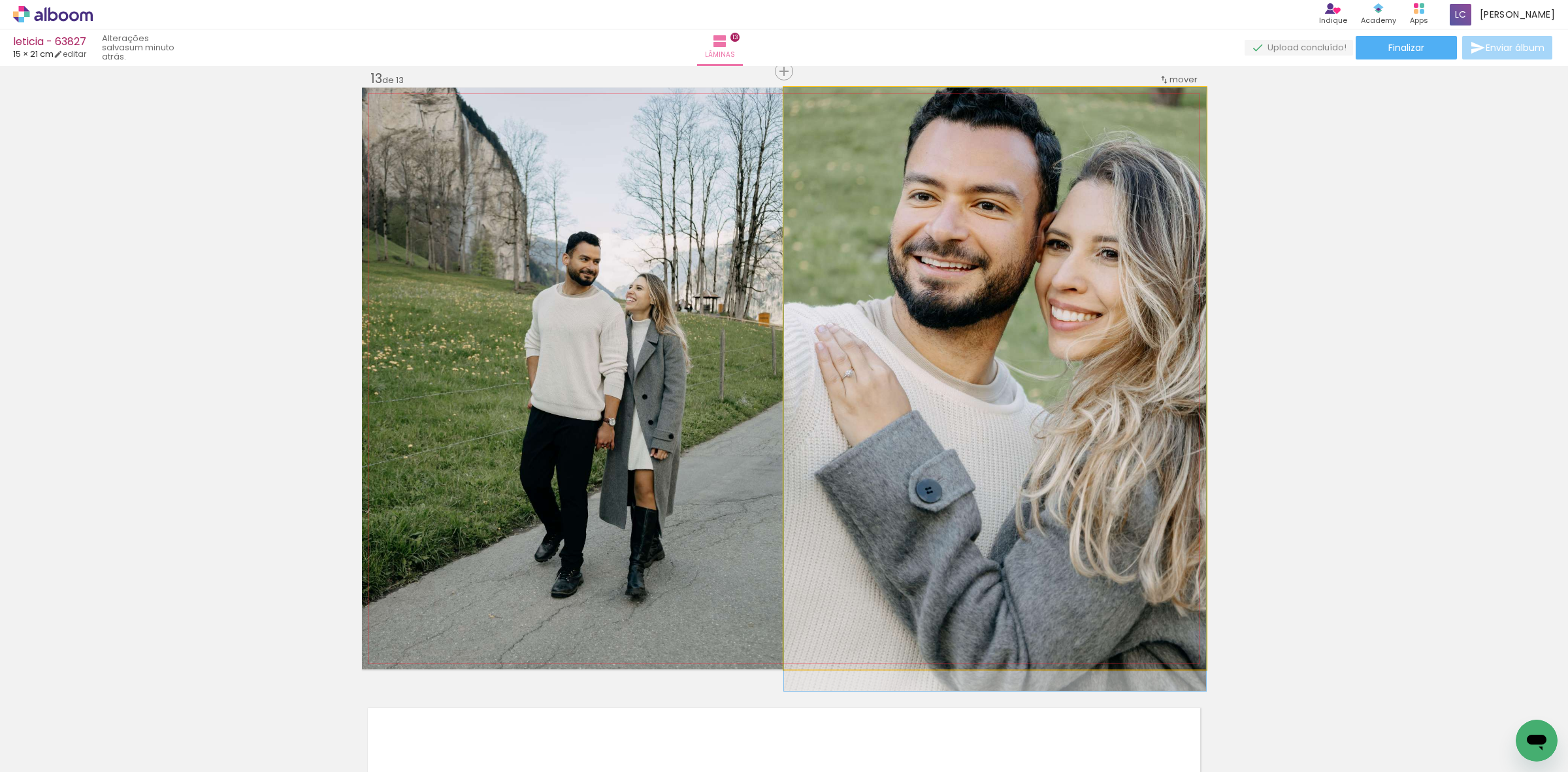
drag, startPoint x: 1102, startPoint y: 383, endPoint x: 1087, endPoint y: 425, distance: 44.6
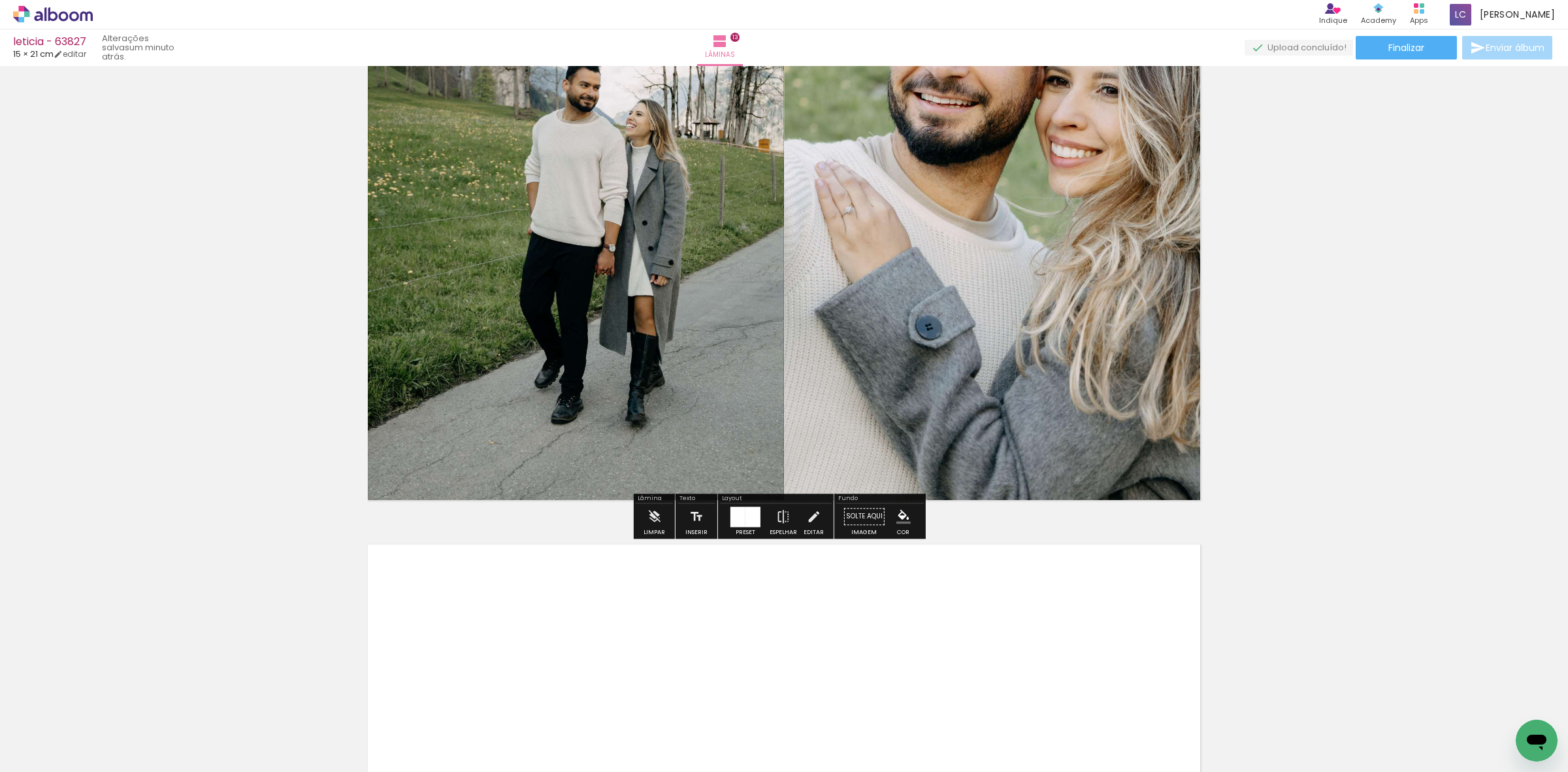
drag, startPoint x: 1285, startPoint y: 746, endPoint x: 1283, endPoint y: 714, distance: 32.1
click at [1051, 620] on quentale-workspace at bounding box center [784, 386] width 1568 height 772
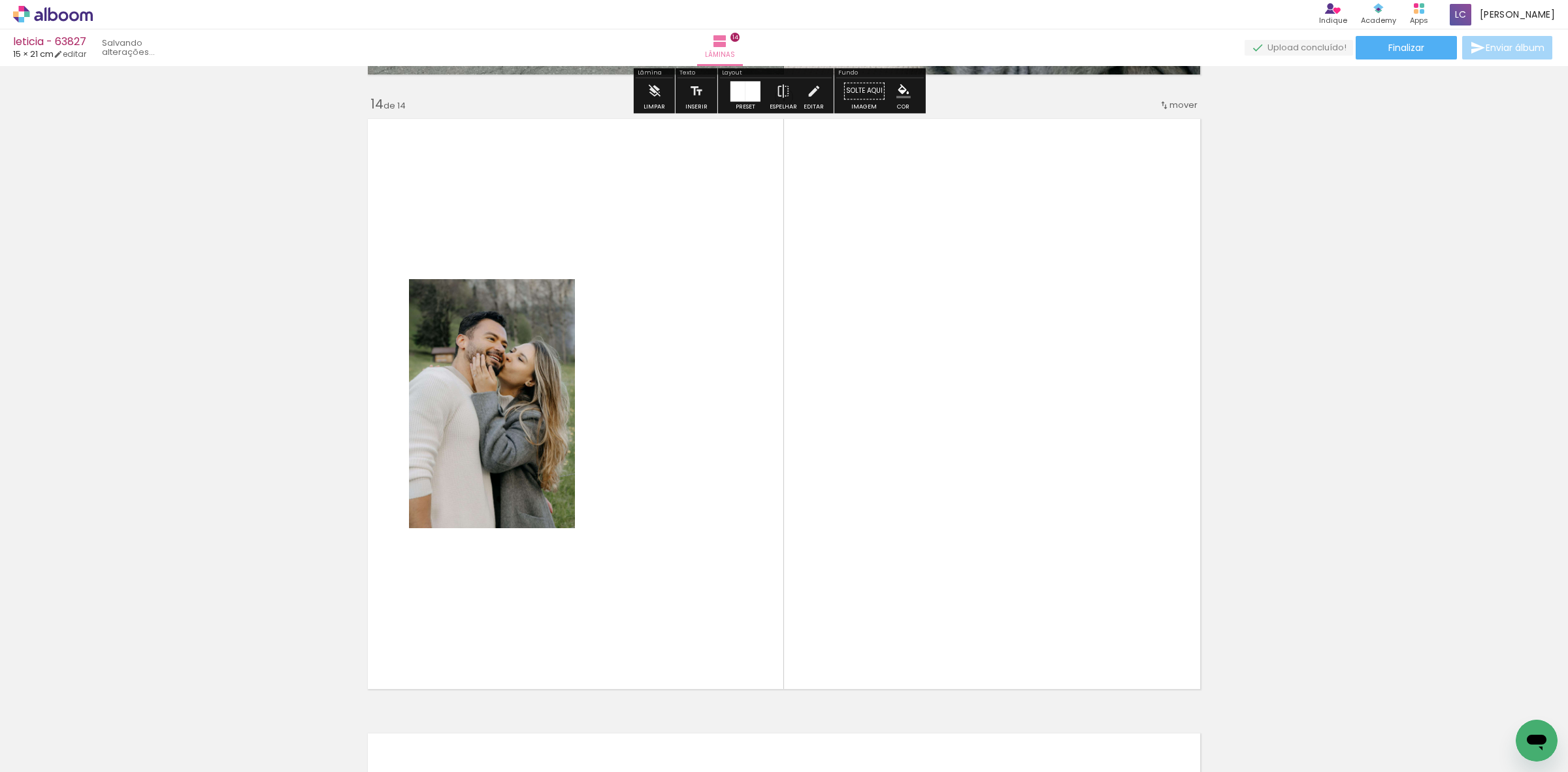
scroll to position [8004, 0]
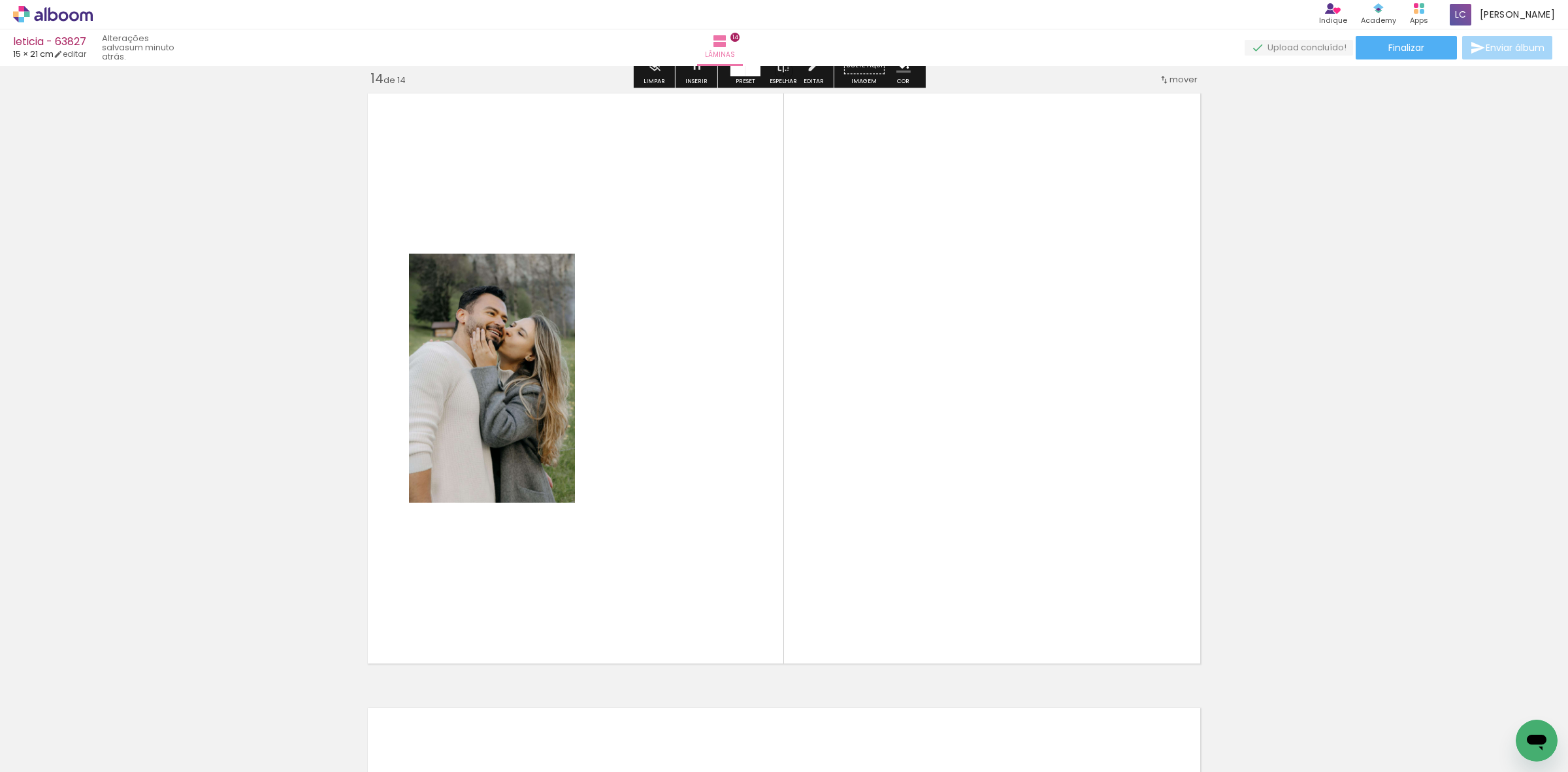
drag, startPoint x: 1357, startPoint y: 731, endPoint x: 840, endPoint y: 569, distance: 541.8
click at [1148, 562] on quentale-workspace at bounding box center [784, 386] width 1568 height 772
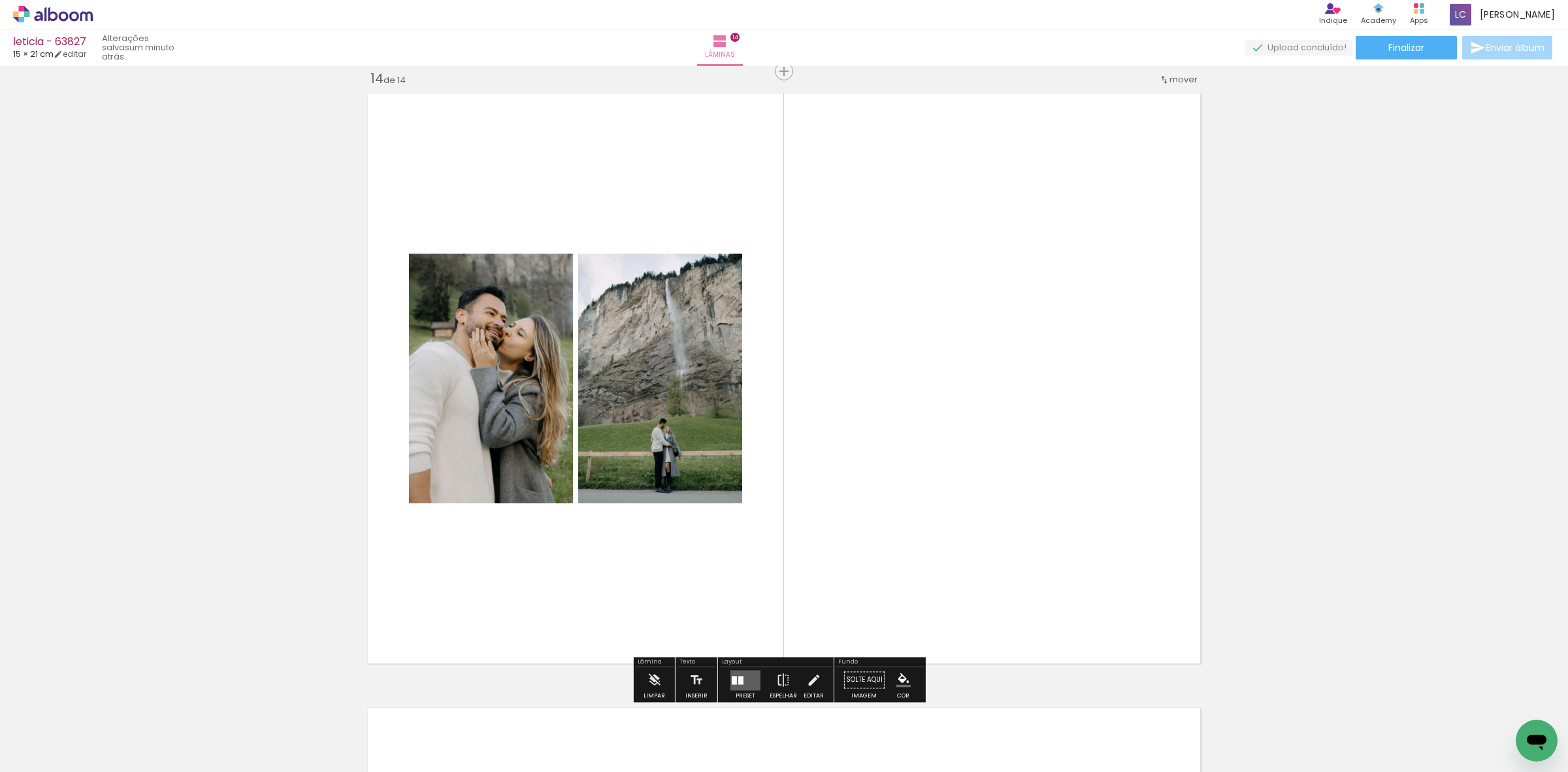
click at [740, 668] on div at bounding box center [745, 679] width 35 height 26
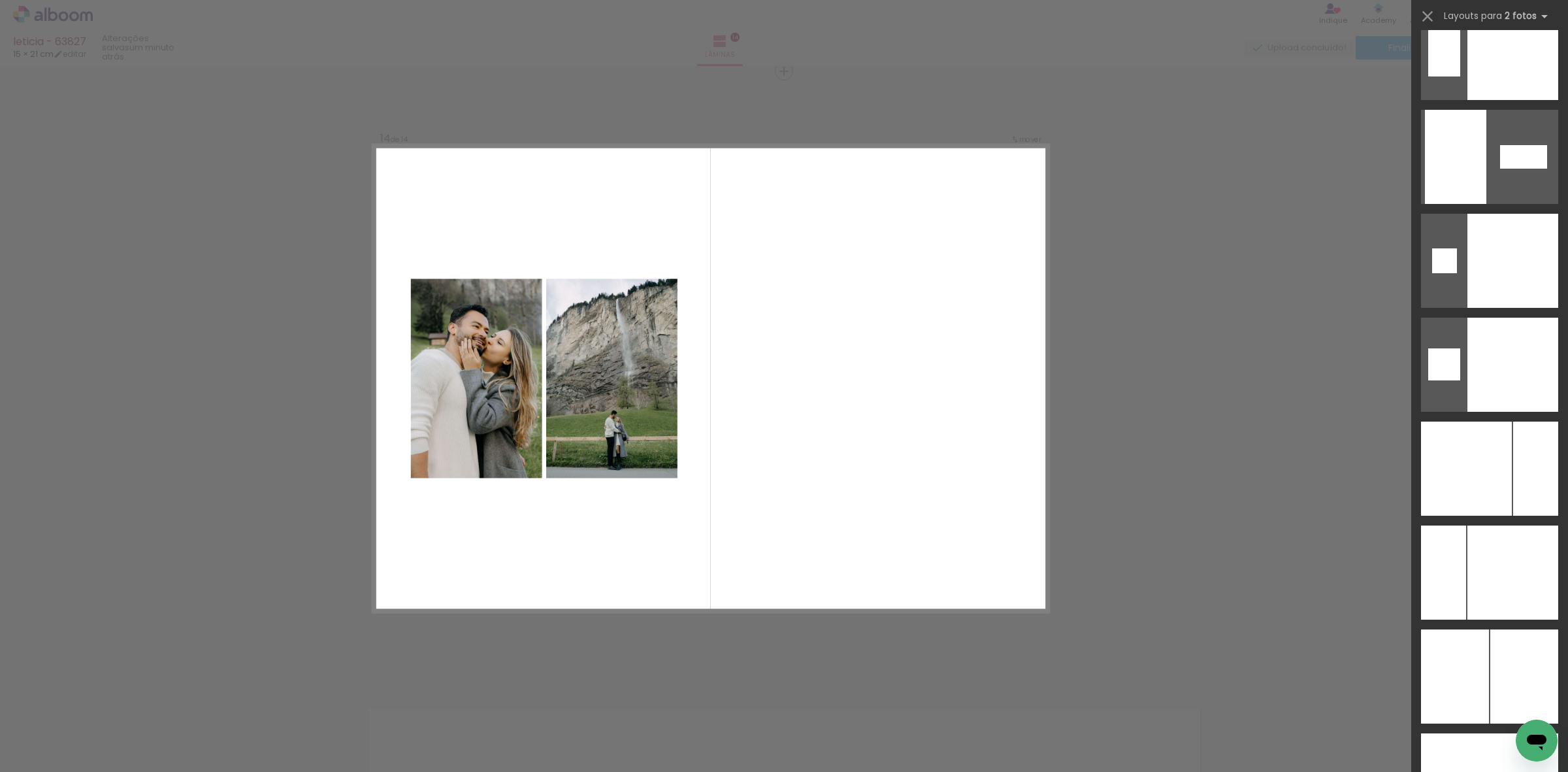
scroll to position [5234, 0]
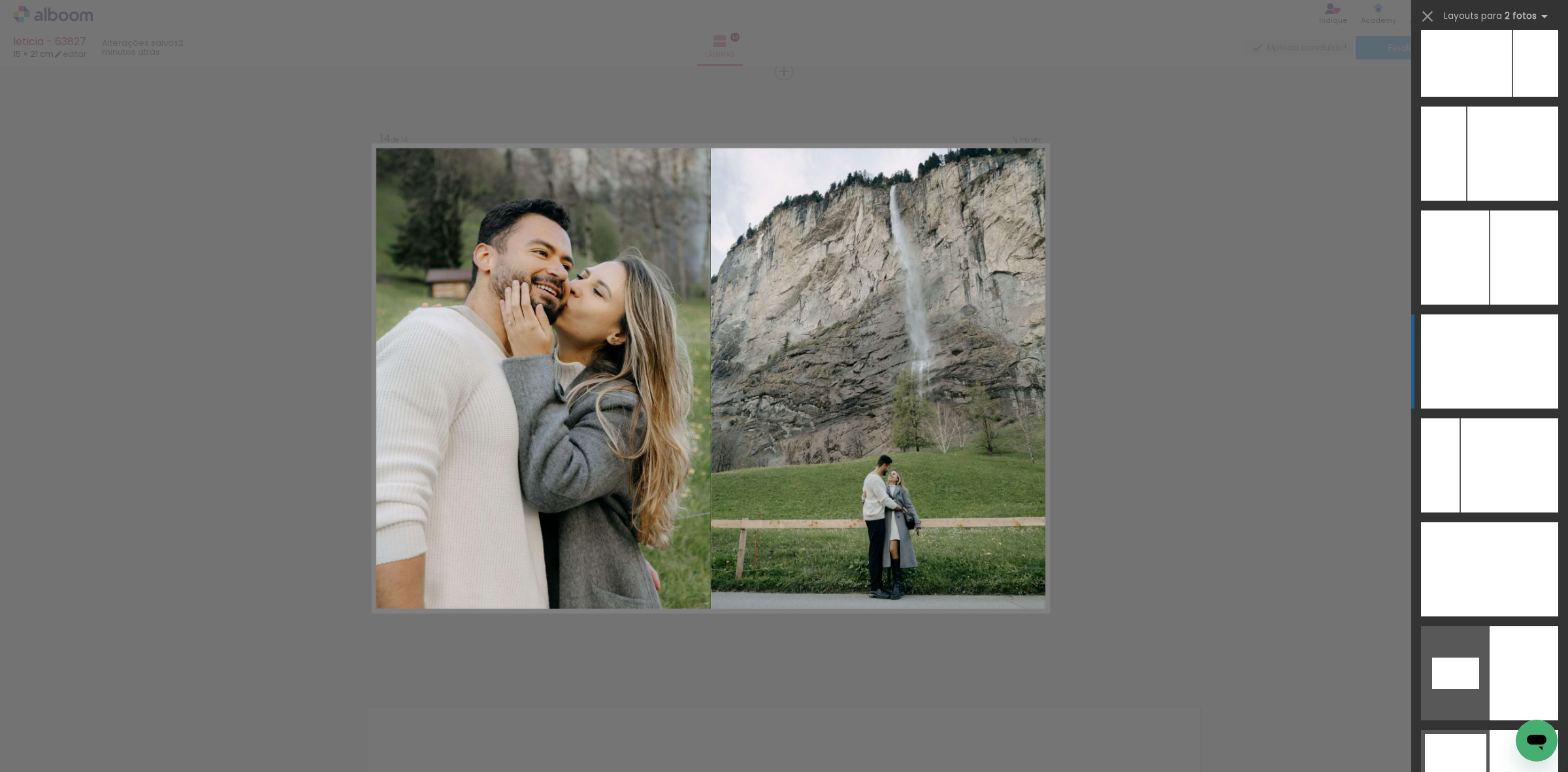
click at [1477, 347] on div at bounding box center [1456, 362] width 69 height 94
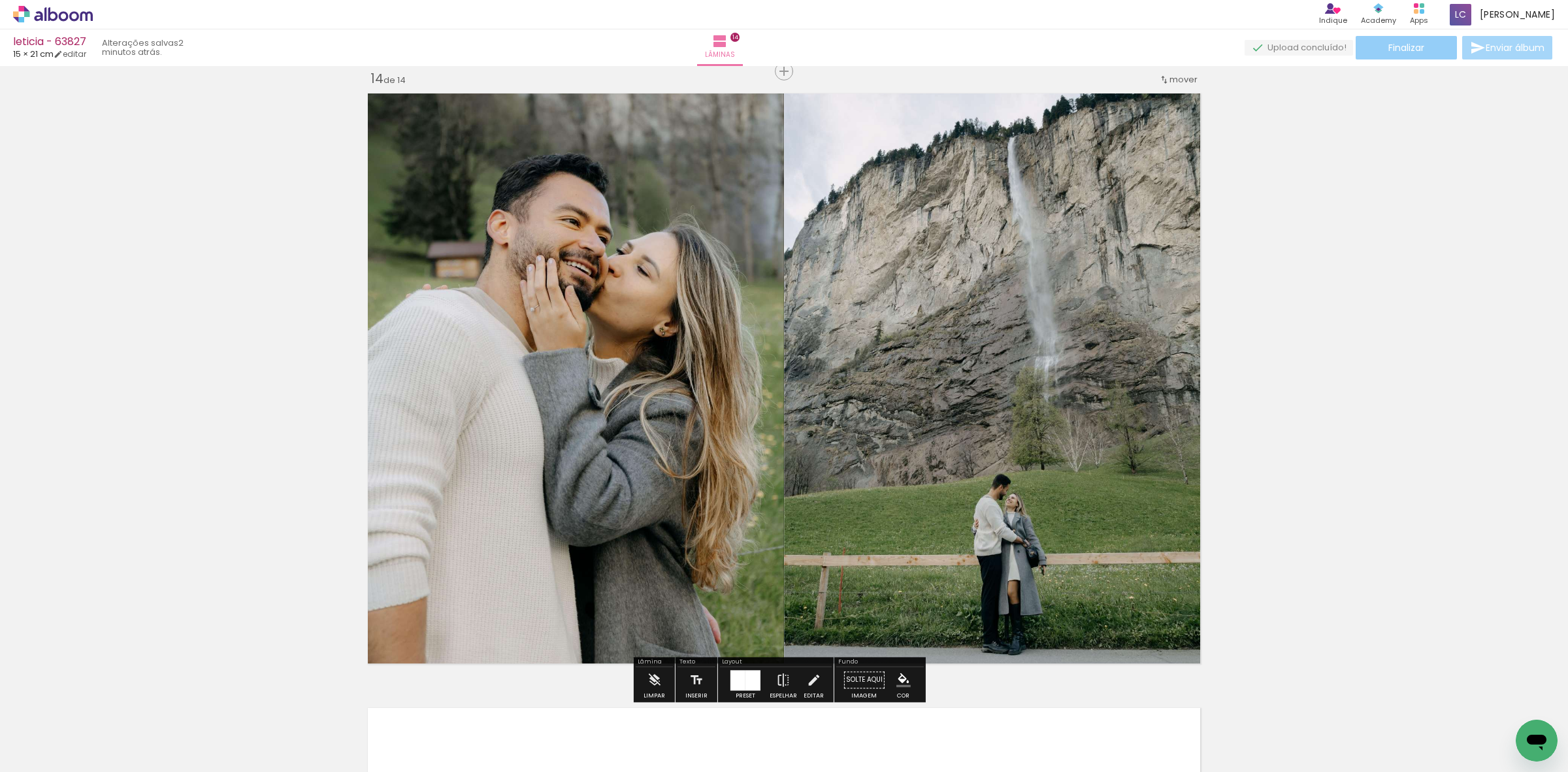
drag, startPoint x: 1477, startPoint y: 347, endPoint x: 1409, endPoint y: 49, distance: 305.7
click at [1409, 49] on span "Finalizar" at bounding box center [1405, 48] width 35 height 10
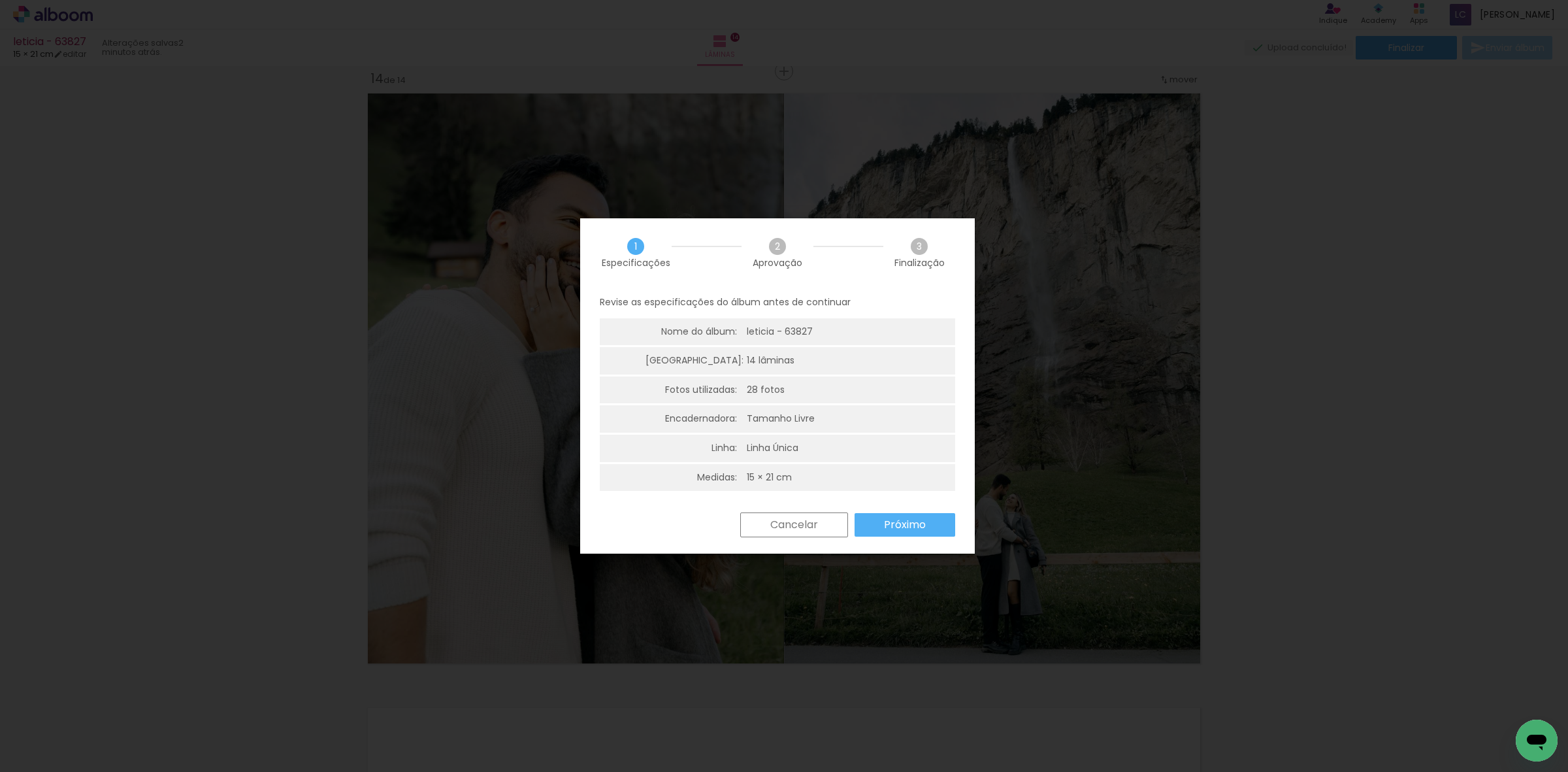
click at [0, 0] on slot "Próximo" at bounding box center [0, 0] width 0 height 0
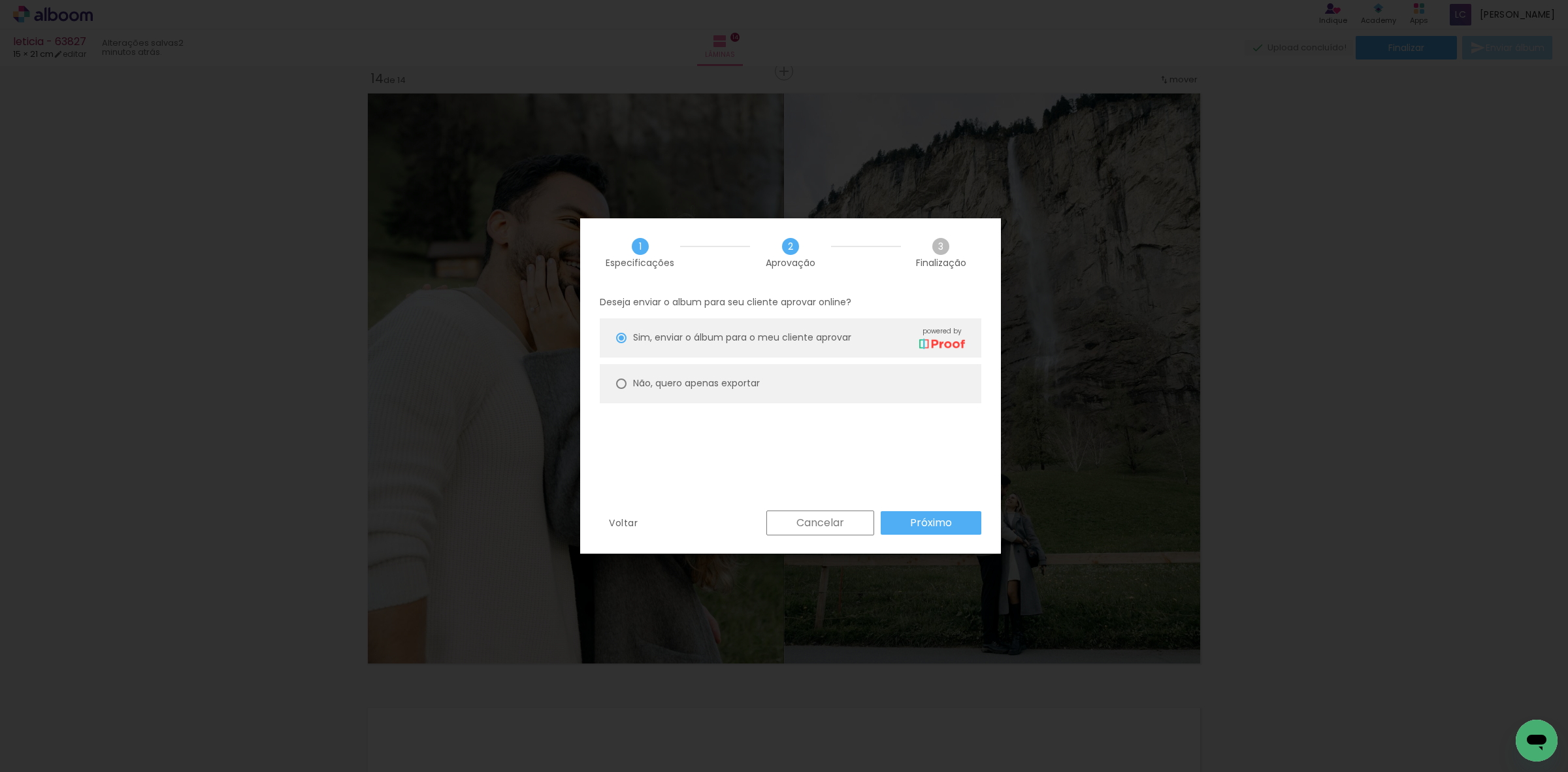
click at [0, 0] on slot "Não, quero apenas exportar" at bounding box center [0, 0] width 0 height 0
type paper-radio-button "on"
drag, startPoint x: 912, startPoint y: 508, endPoint x: 918, endPoint y: 514, distance: 8.5
click at [916, 513] on div "1 Especificações 2 Aprovação 3 Finalização Deseja enviar o album para seu clien…" at bounding box center [790, 386] width 421 height 336
click at [0, 0] on slot "Próximo" at bounding box center [0, 0] width 0 height 0
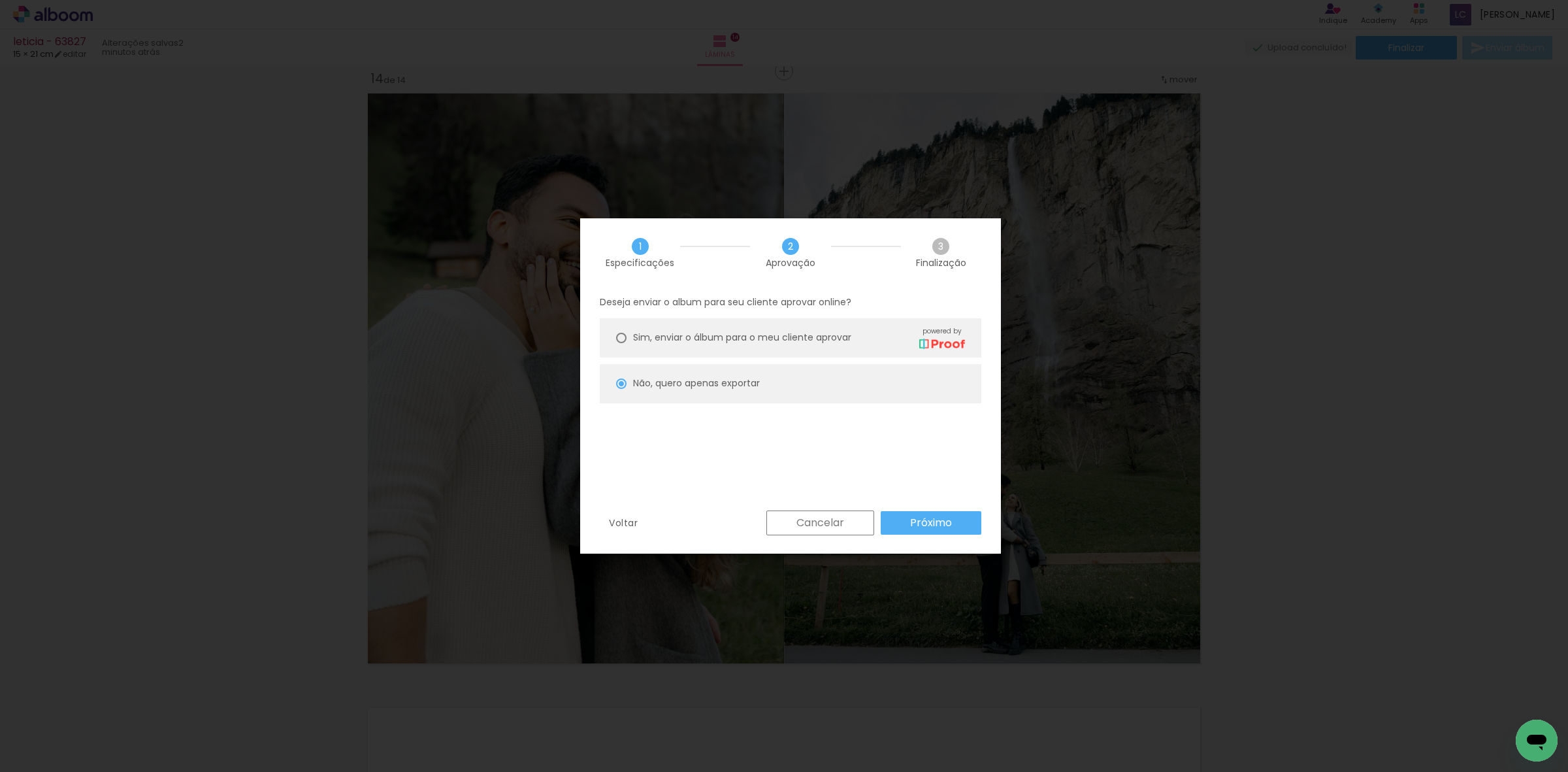
type input "Alta, 300 DPI"
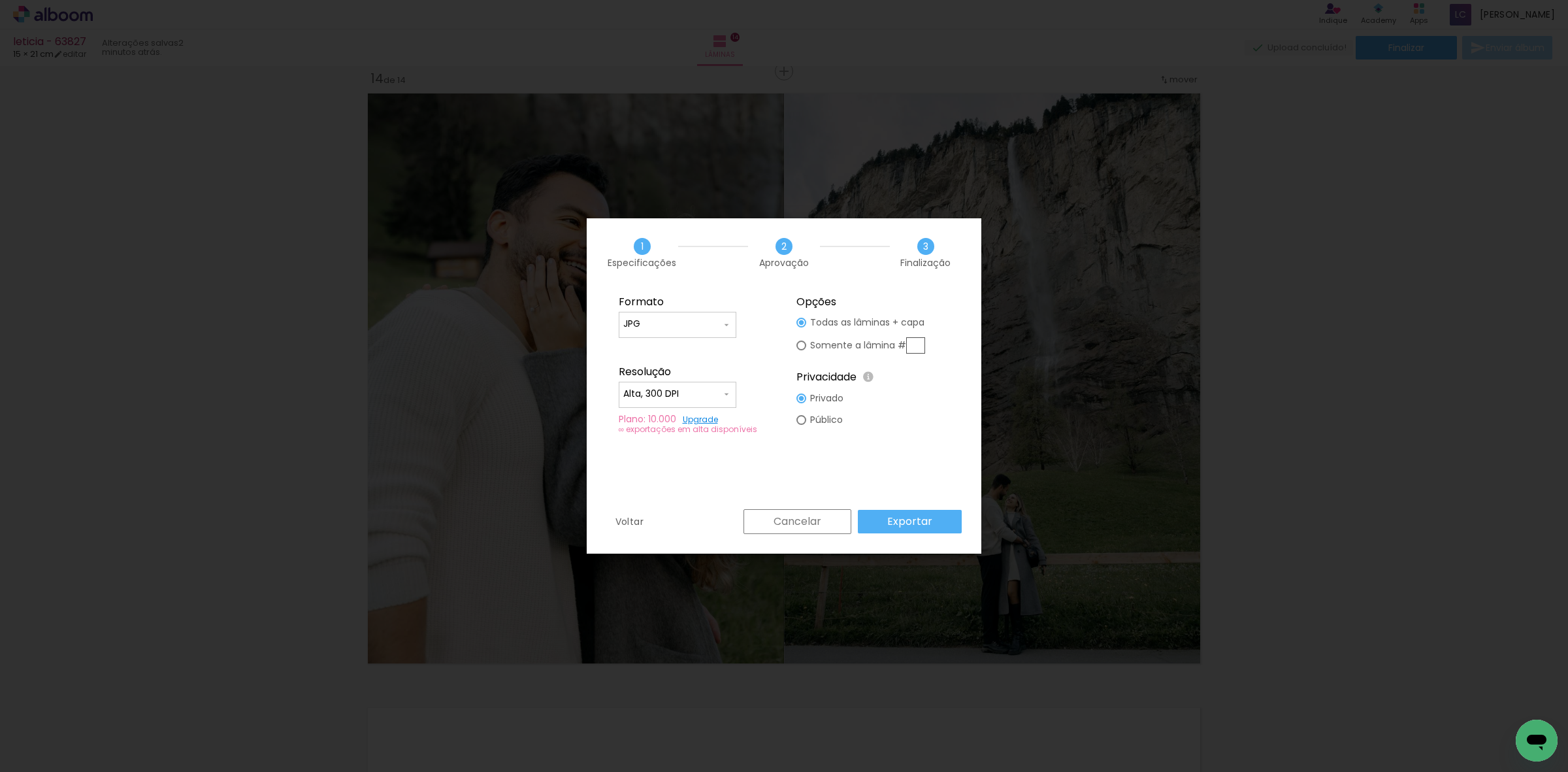
click at [0, 0] on slot "Exportar" at bounding box center [0, 0] width 0 height 0
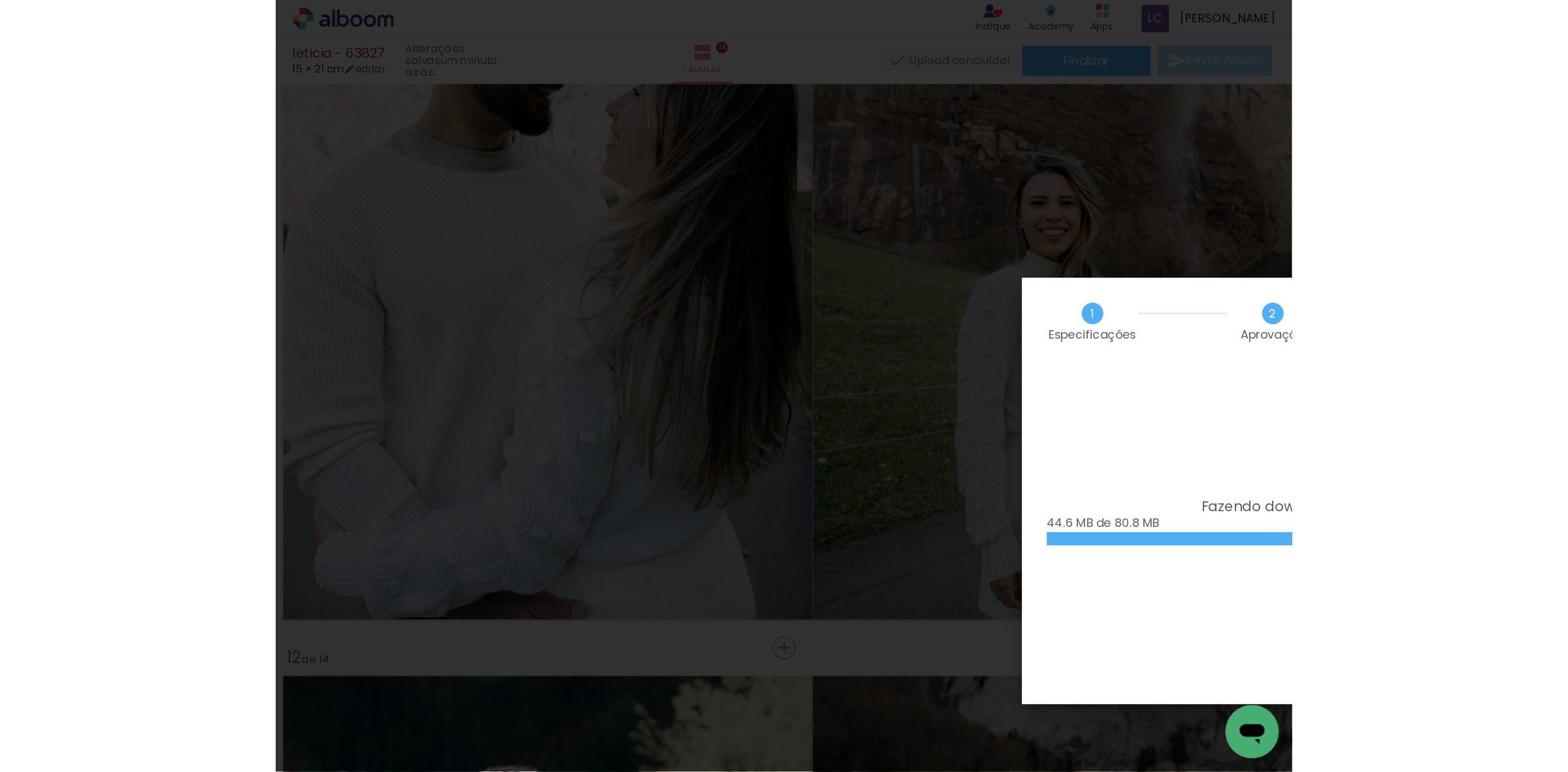
scroll to position [8314, 0]
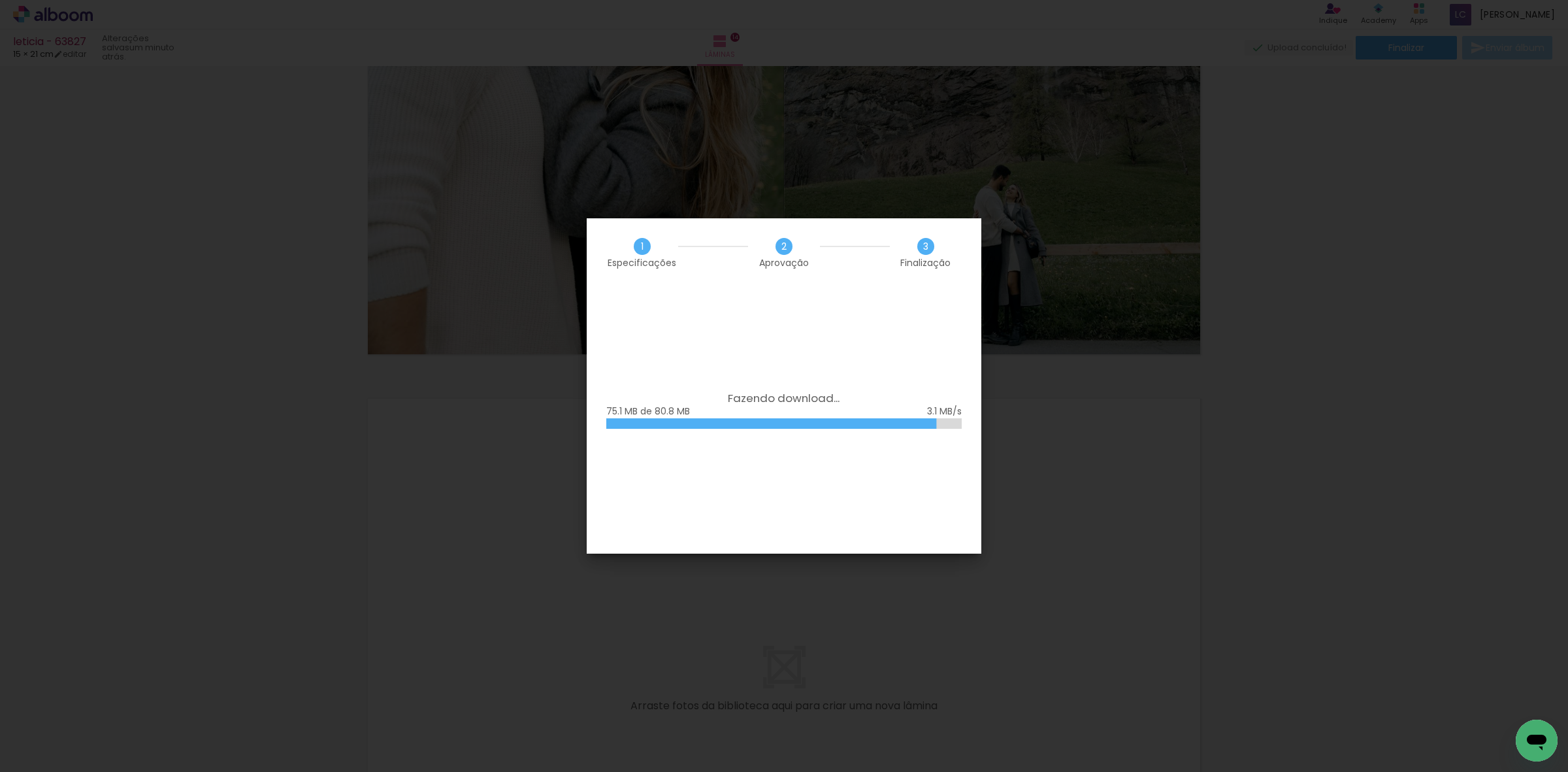
click at [449, 262] on iron-overlay-backdrop at bounding box center [784, 386] width 1568 height 772
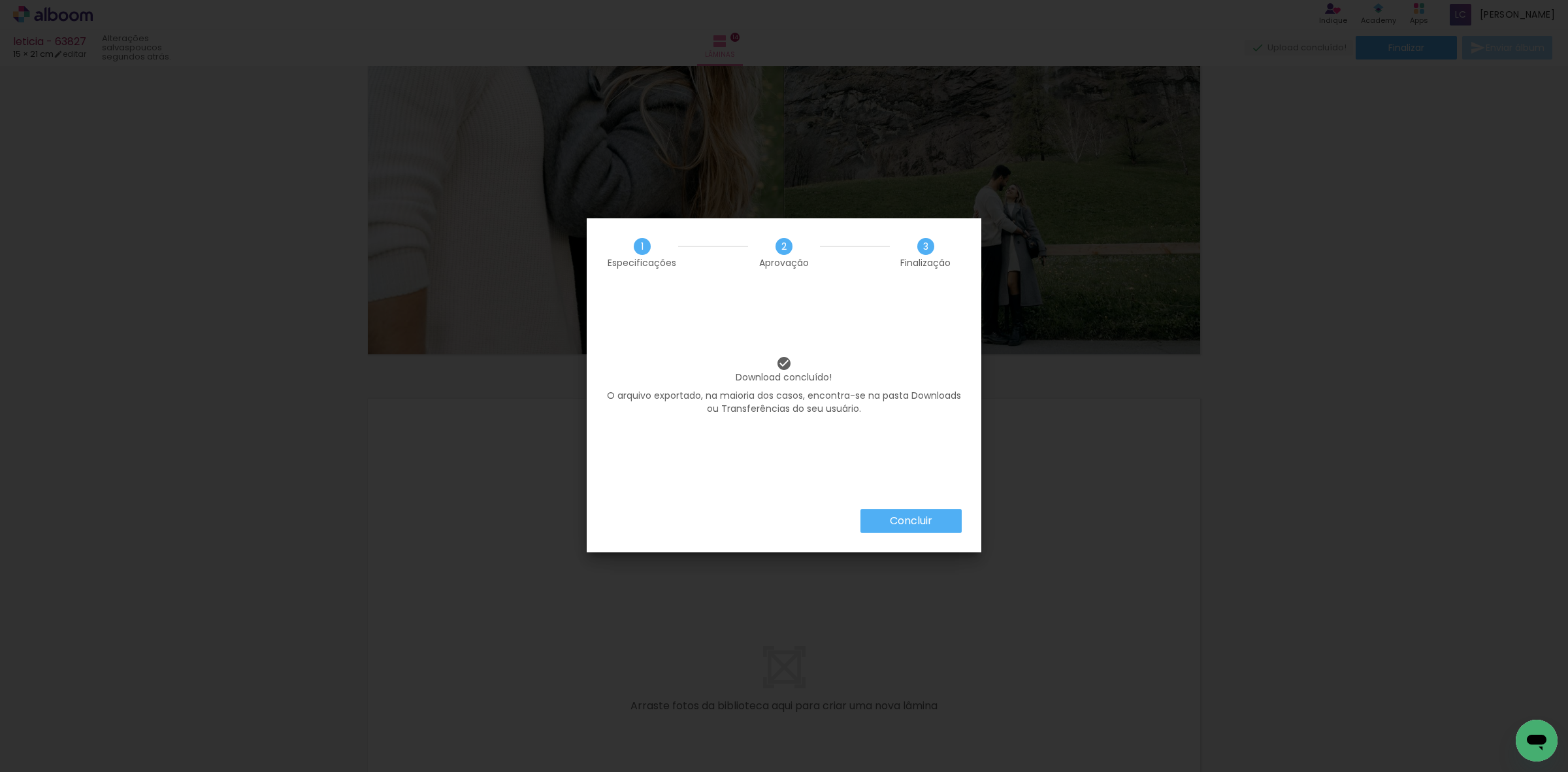
drag, startPoint x: 291, startPoint y: 74, endPoint x: 327, endPoint y: 4, distance: 78.7
click at [291, 74] on iron-overlay-backdrop at bounding box center [784, 386] width 1568 height 772
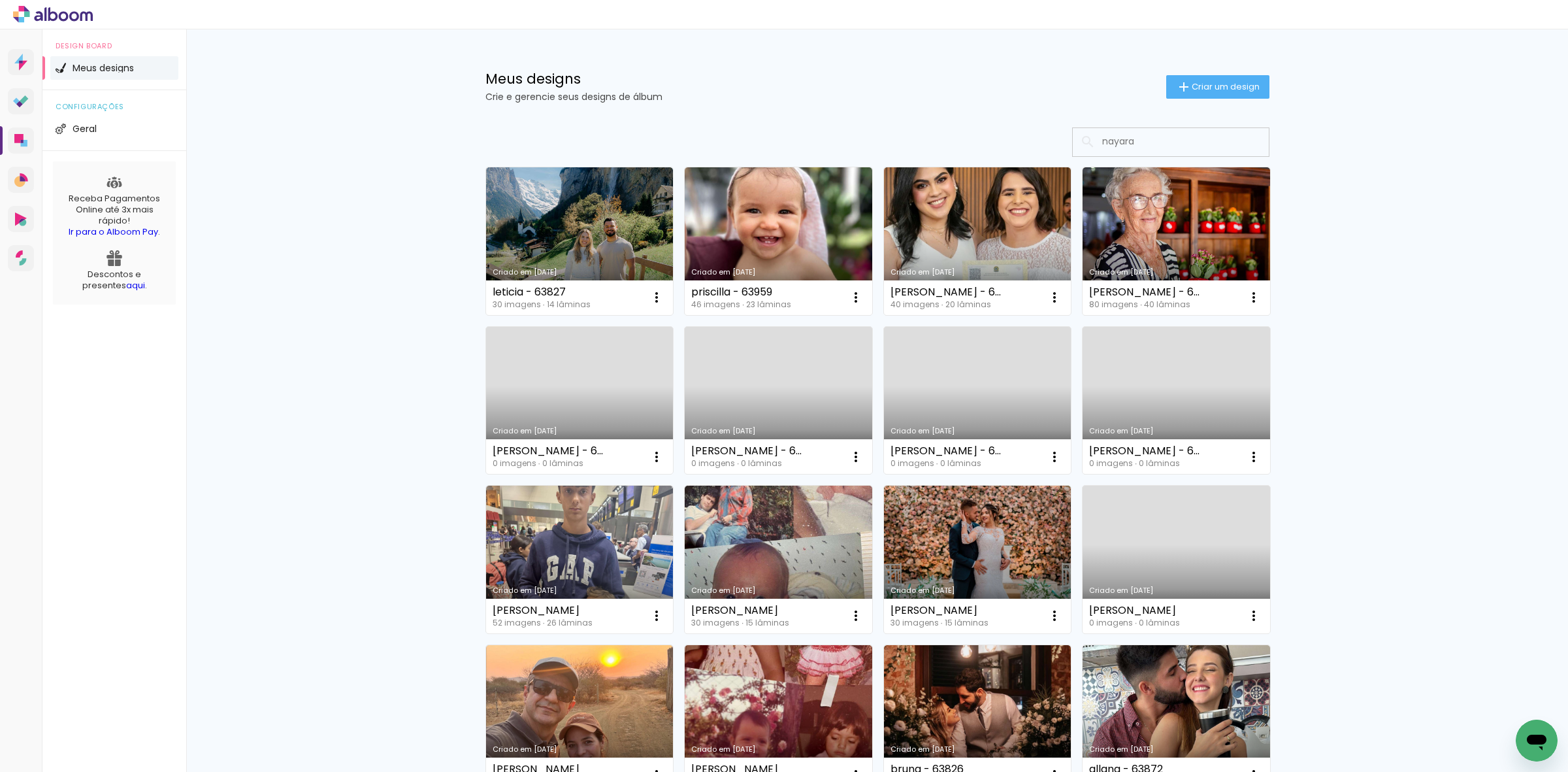
click at [1193, 134] on input "nayara" at bounding box center [1188, 142] width 186 height 27
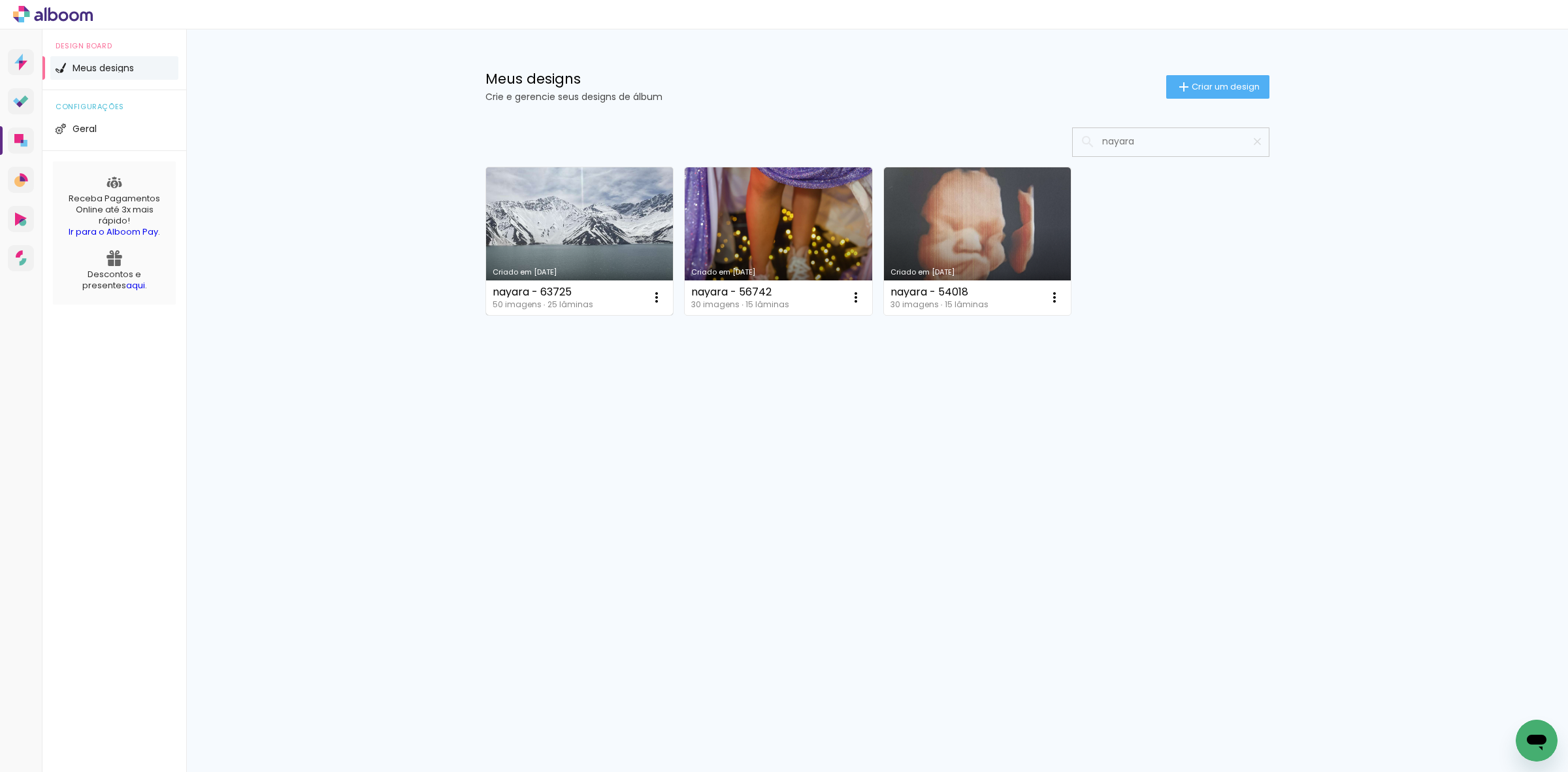
type input "nayara"
type paper-input "nayara"
click at [601, 227] on link "Criado em [DATE]" at bounding box center [580, 241] width 188 height 148
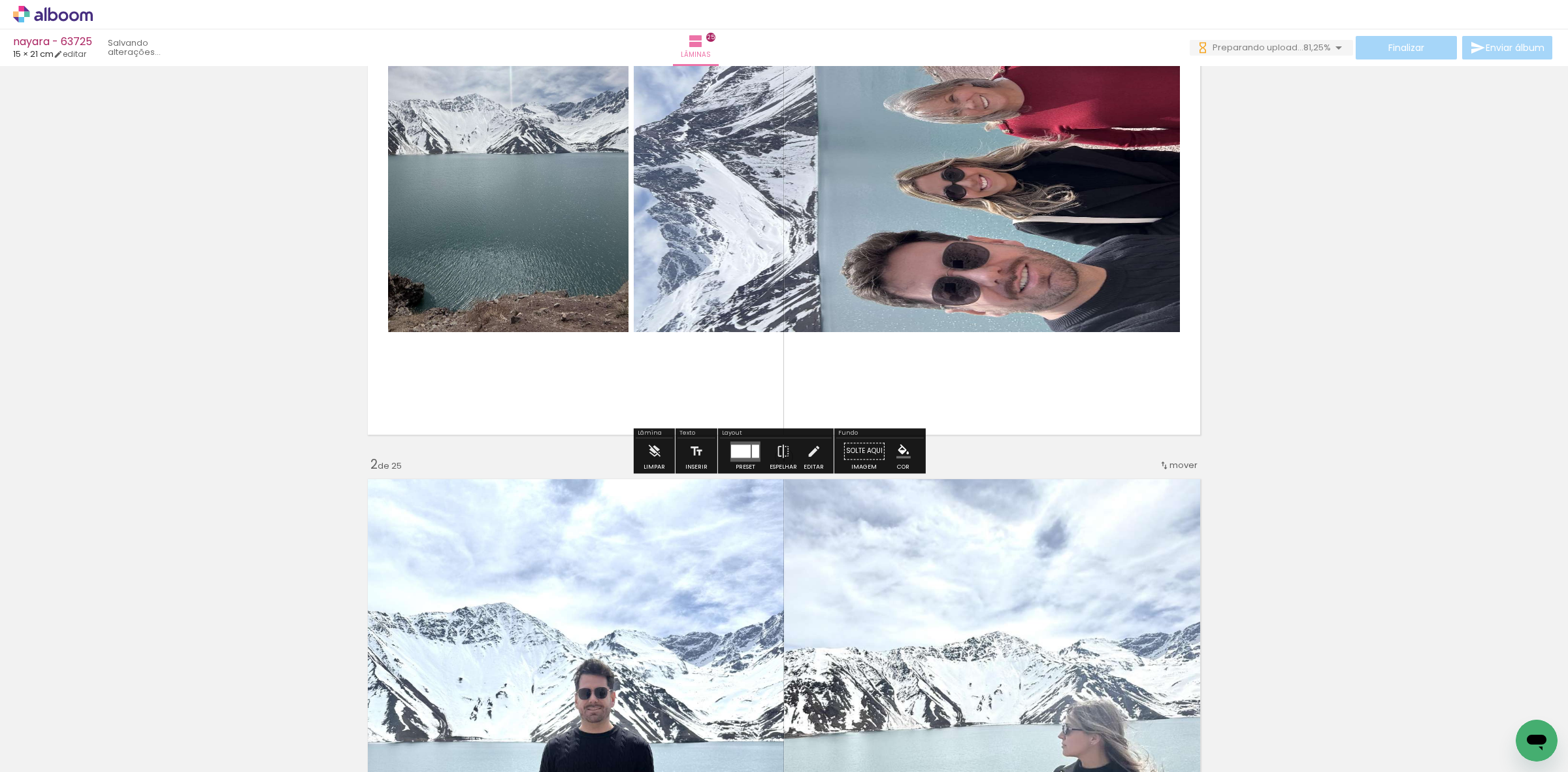
click at [749, 440] on div at bounding box center [745, 451] width 35 height 26
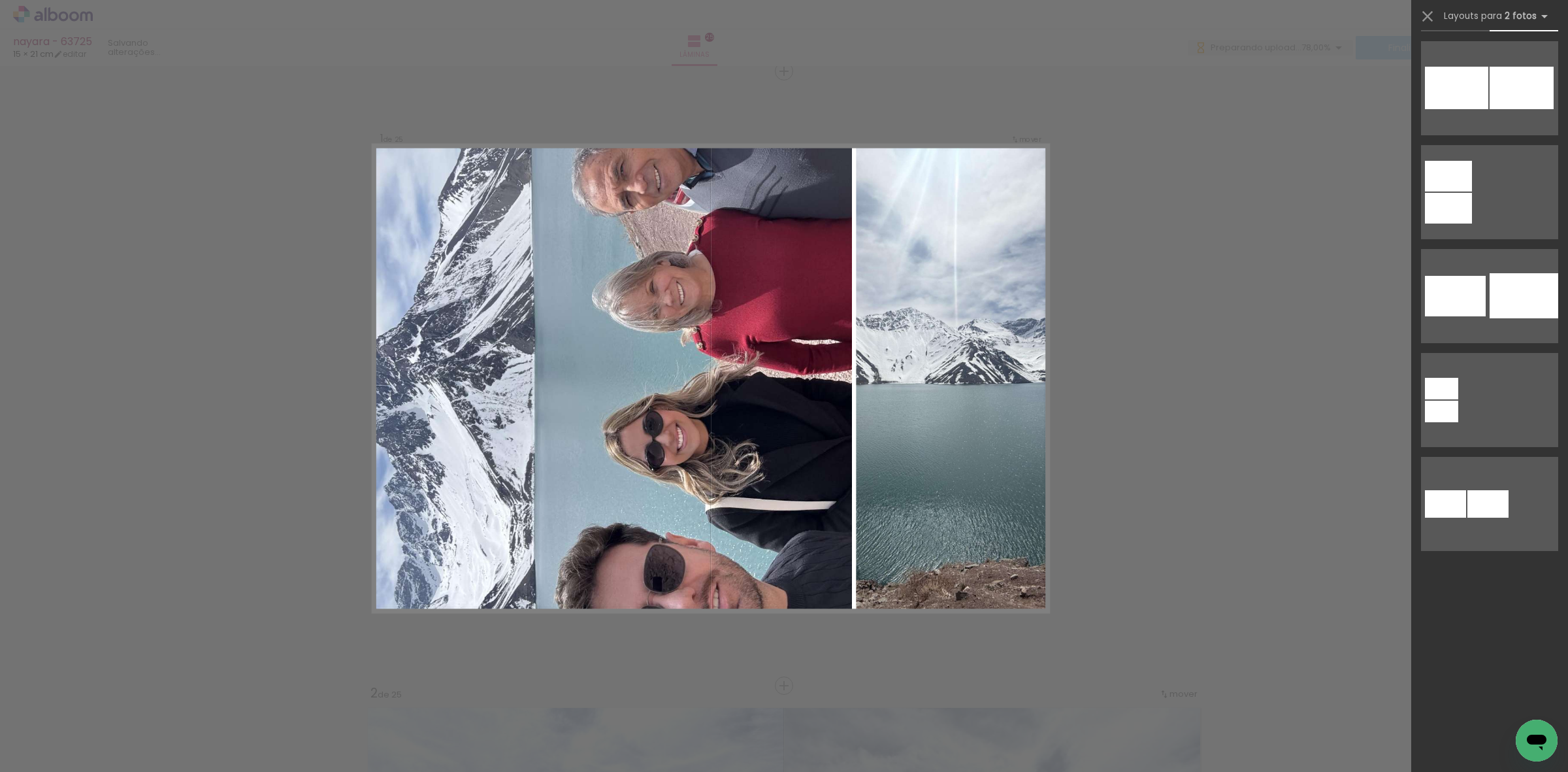
scroll to position [5209, 0]
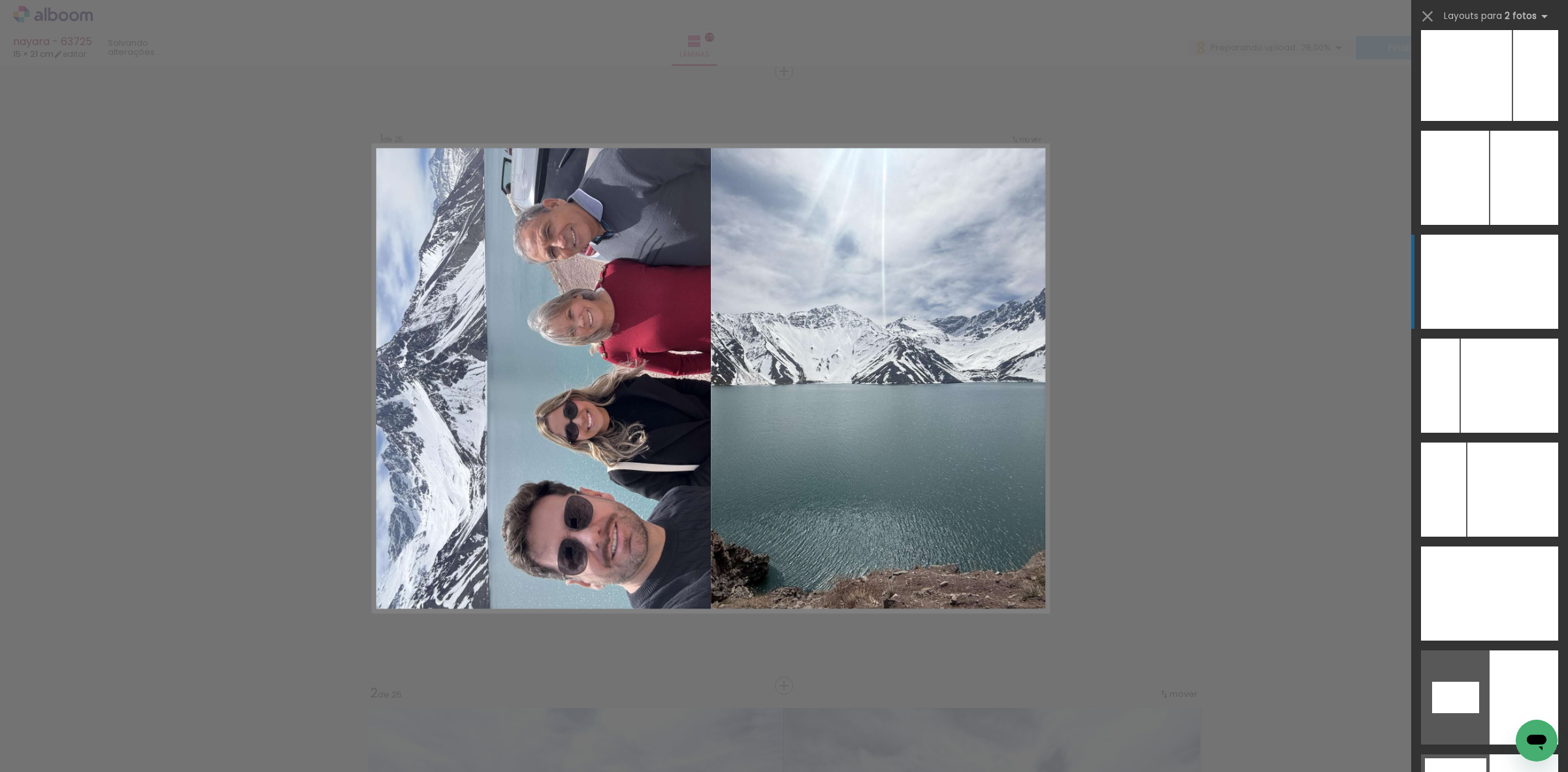
click at [1515, 304] on div at bounding box center [1524, 282] width 69 height 94
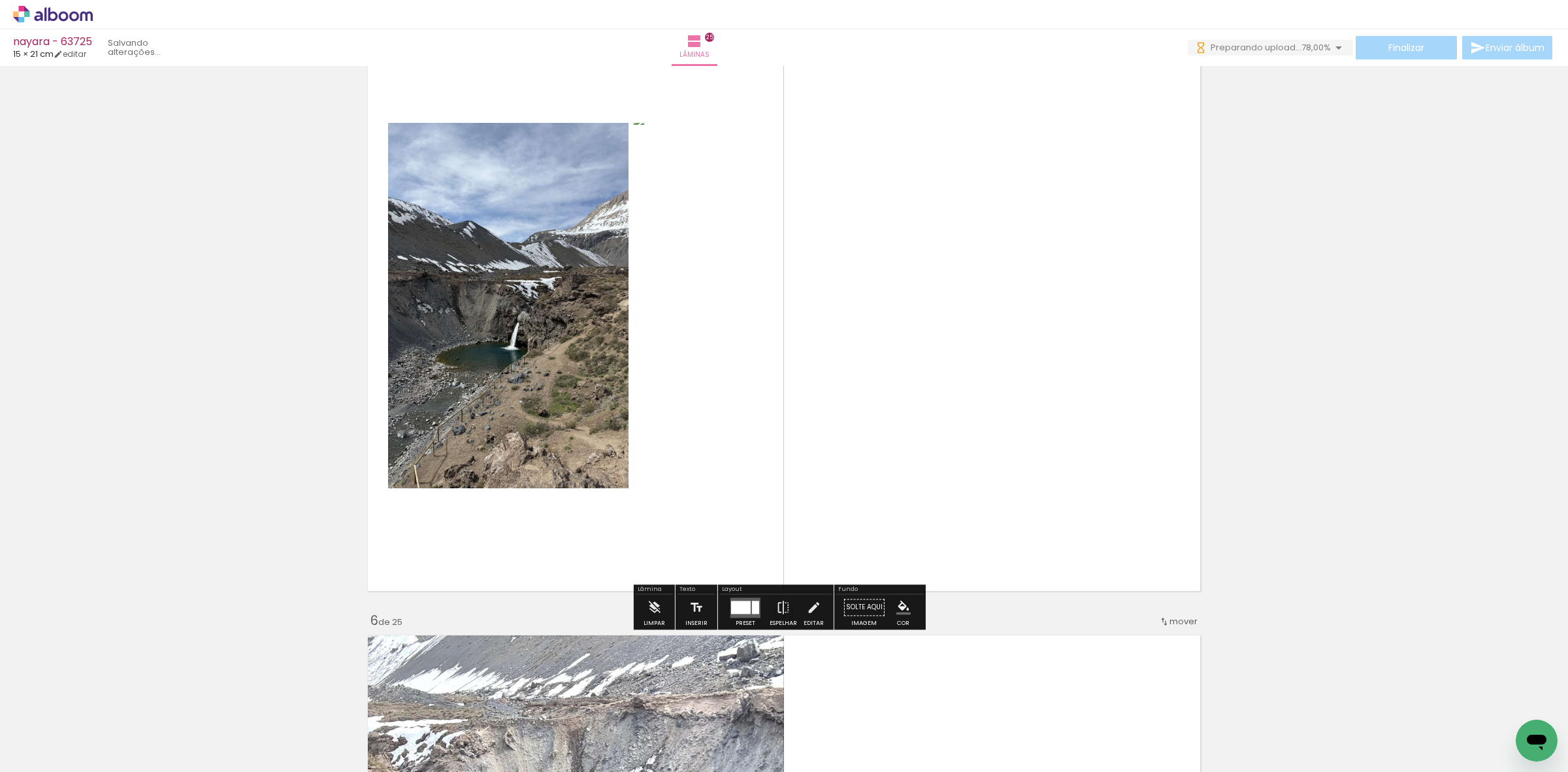
scroll to position [2549, 0]
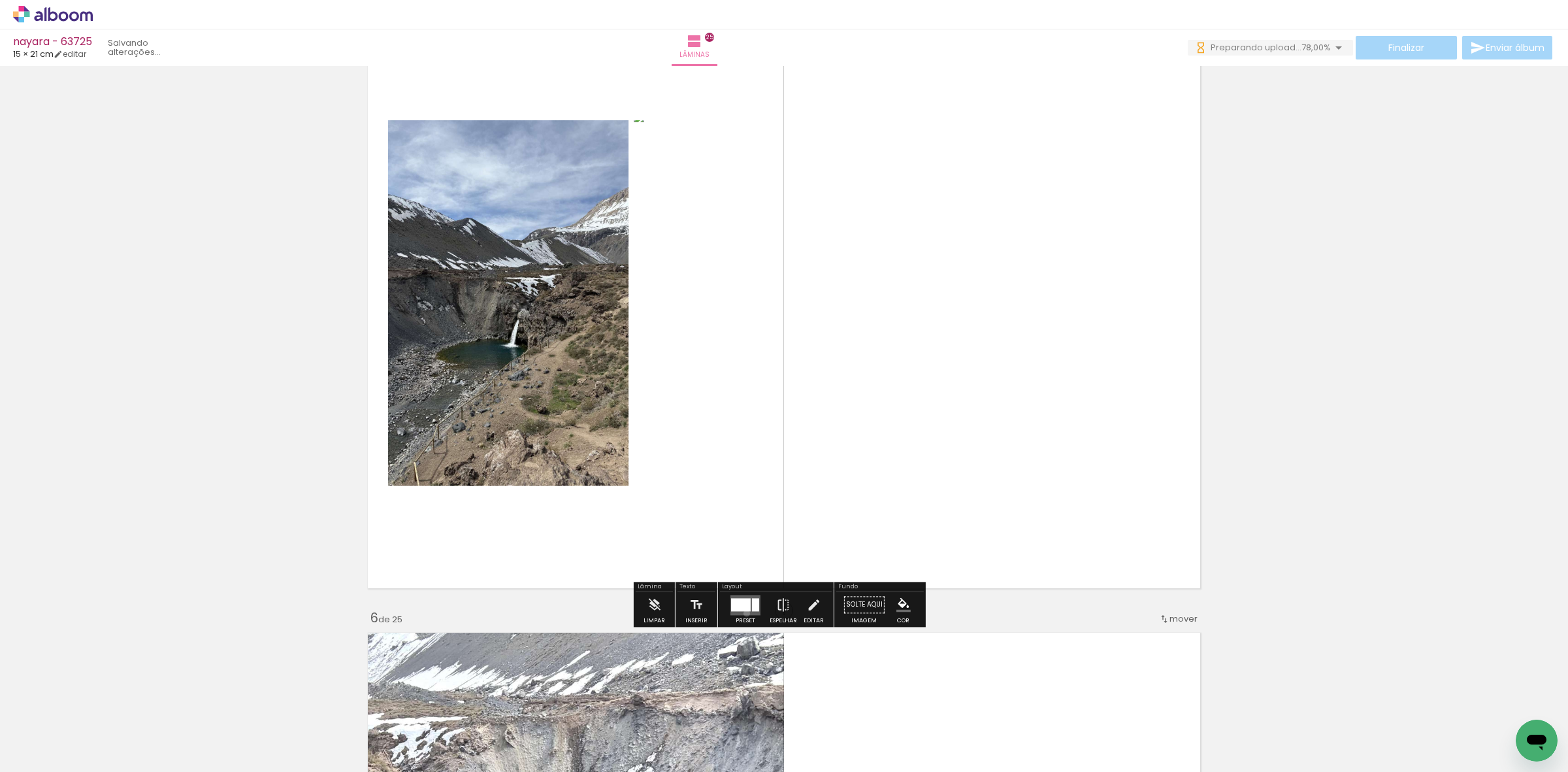
click at [744, 613] on quentale-layouter at bounding box center [745, 604] width 30 height 20
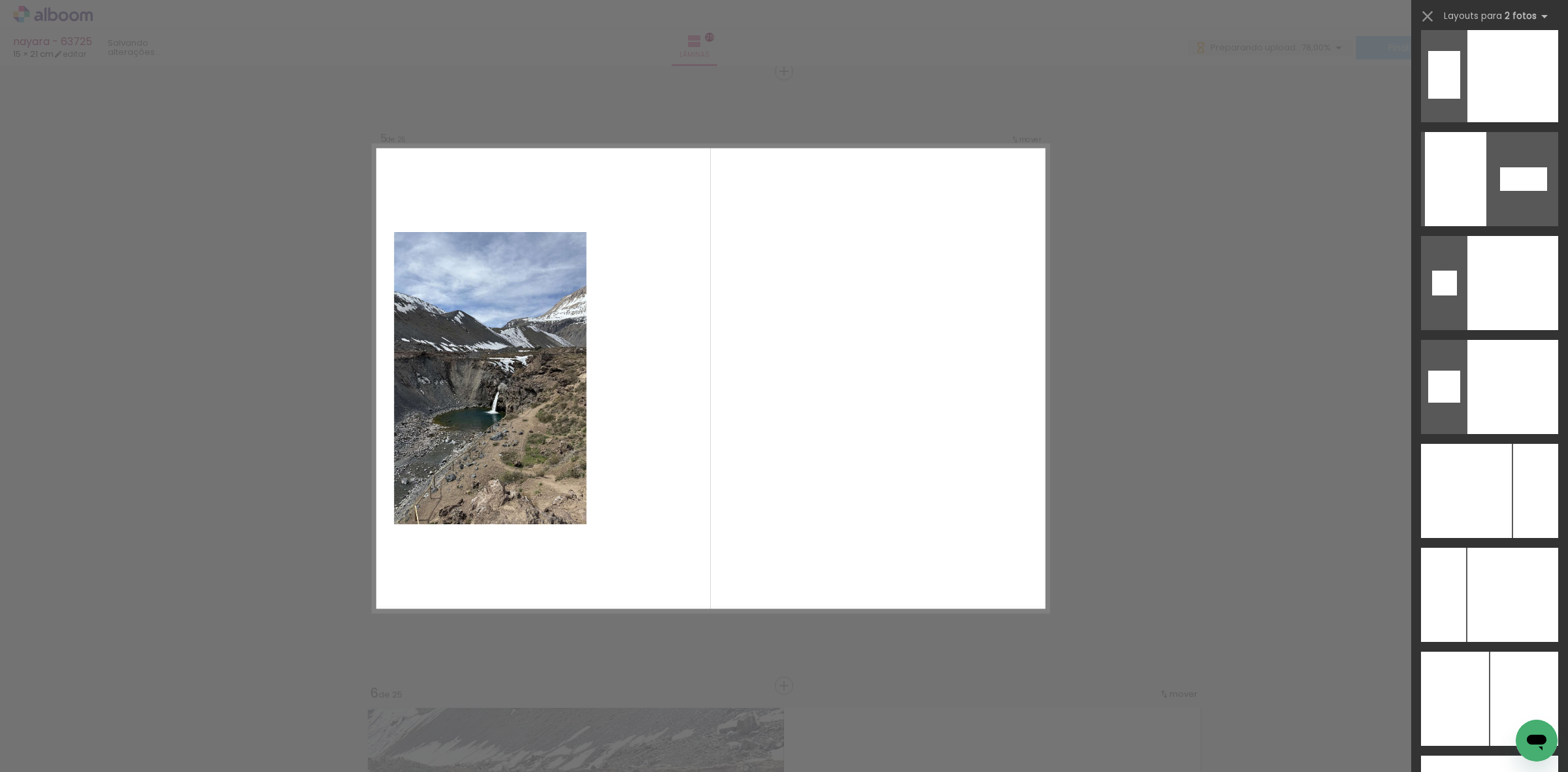
scroll to position [4872, 0]
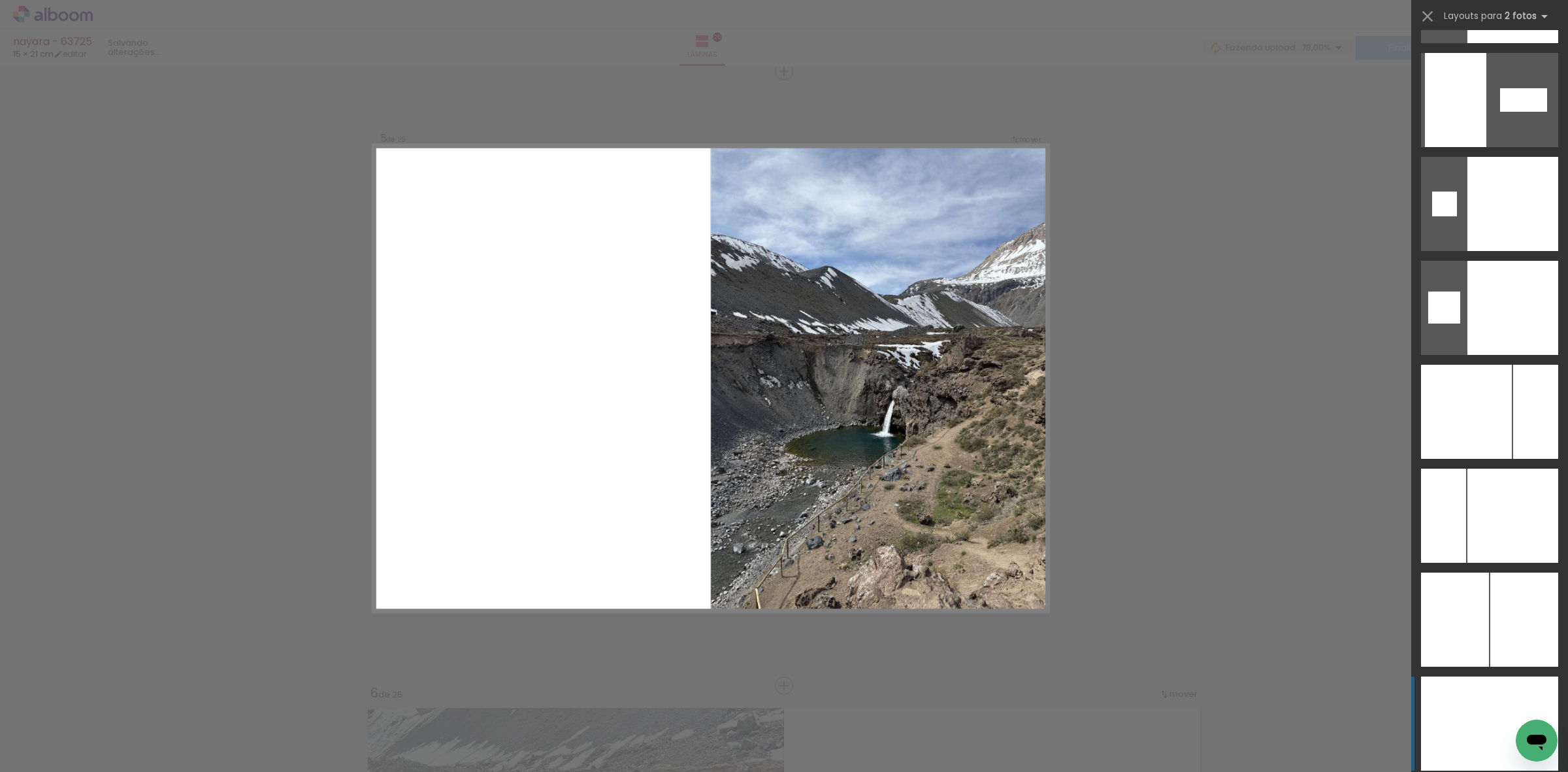
click at [1489, 690] on div at bounding box center [1524, 723] width 69 height 94
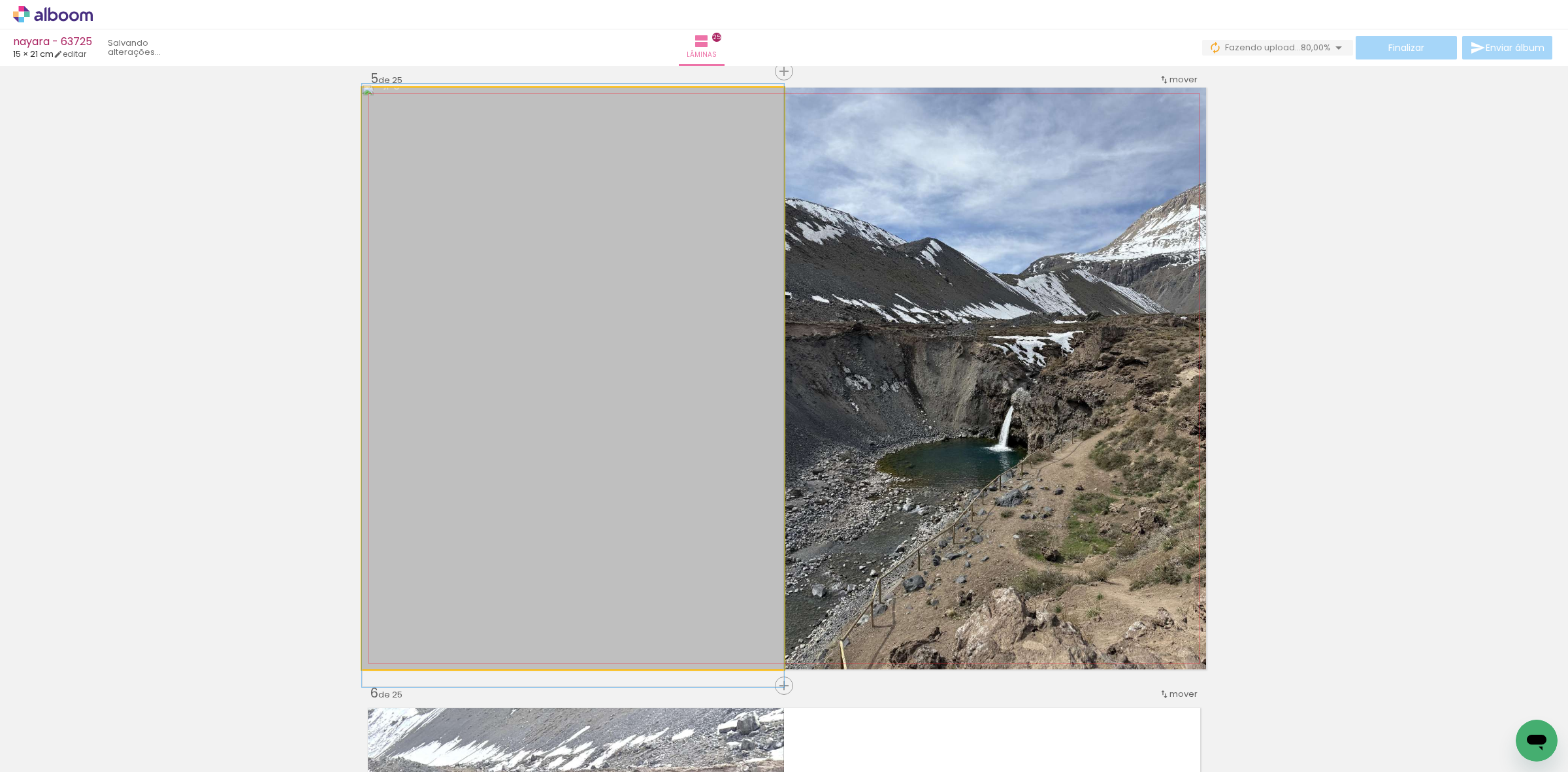
drag, startPoint x: 472, startPoint y: 397, endPoint x: 472, endPoint y: 404, distance: 7.0
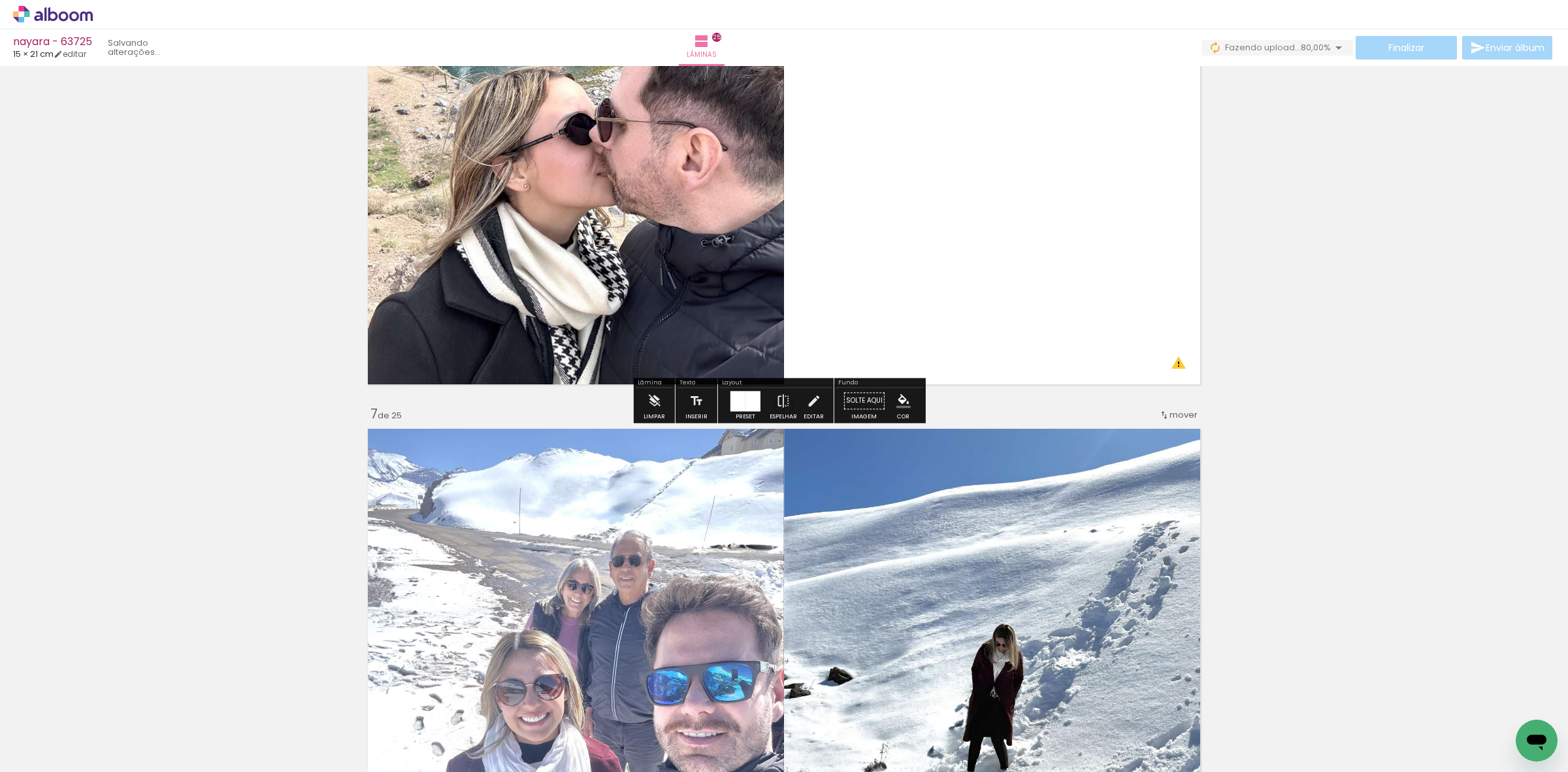
scroll to position [3210, 0]
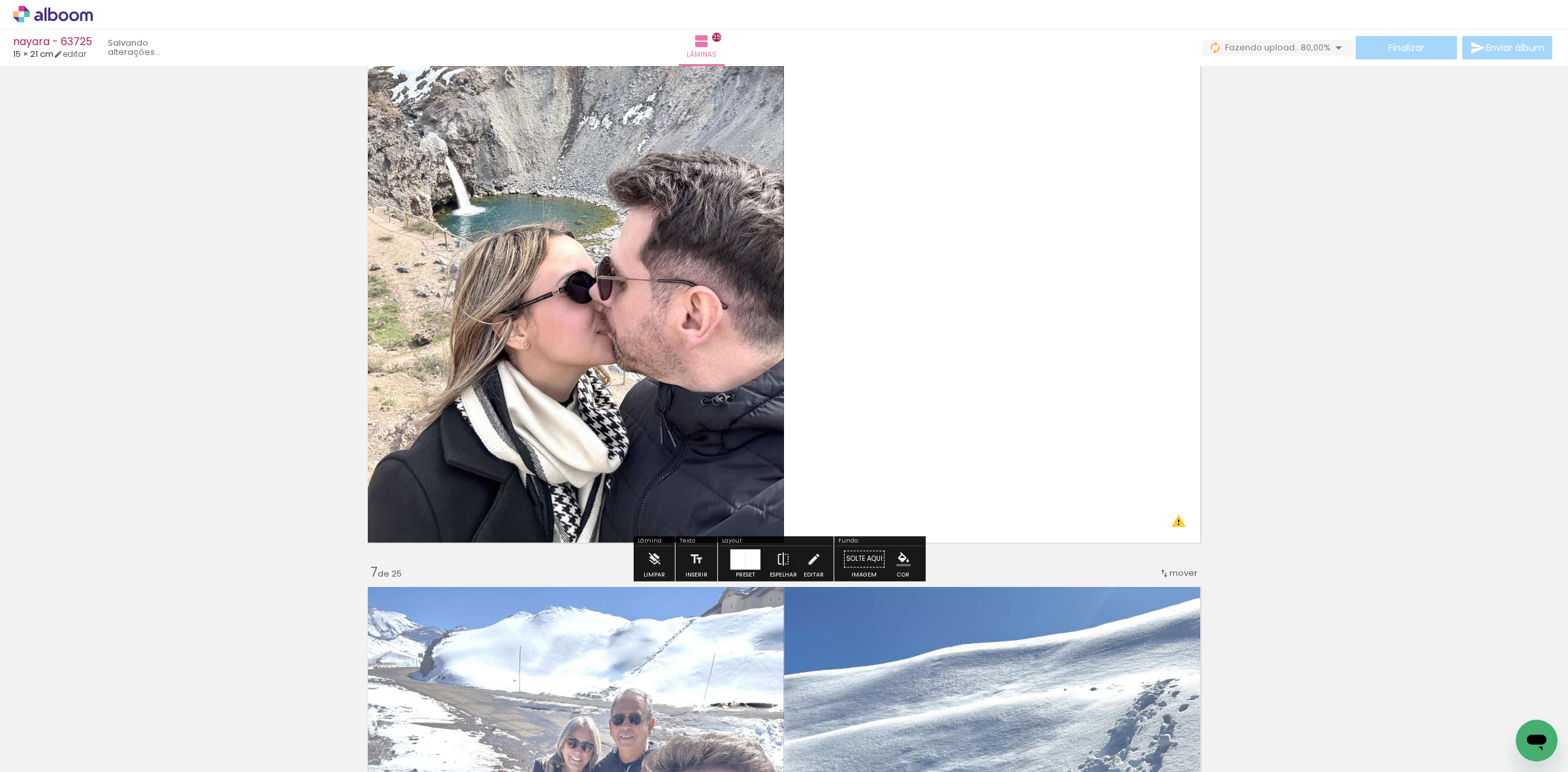
click at [747, 546] on div "Layout Preset Espelhar Editar" at bounding box center [775, 558] width 116 height 45
click at [746, 550] on div at bounding box center [753, 559] width 15 height 20
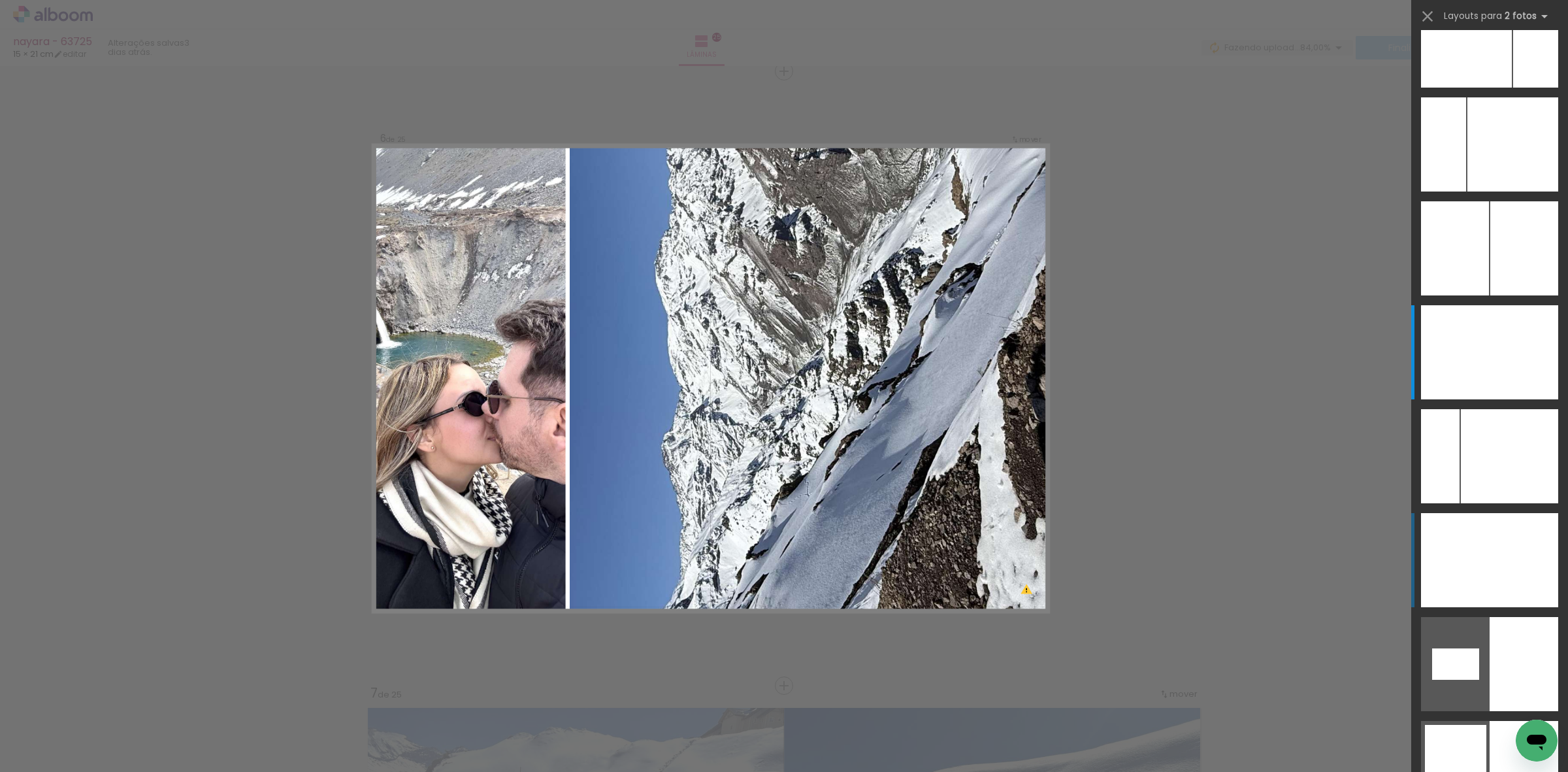
scroll to position [5322, 0]
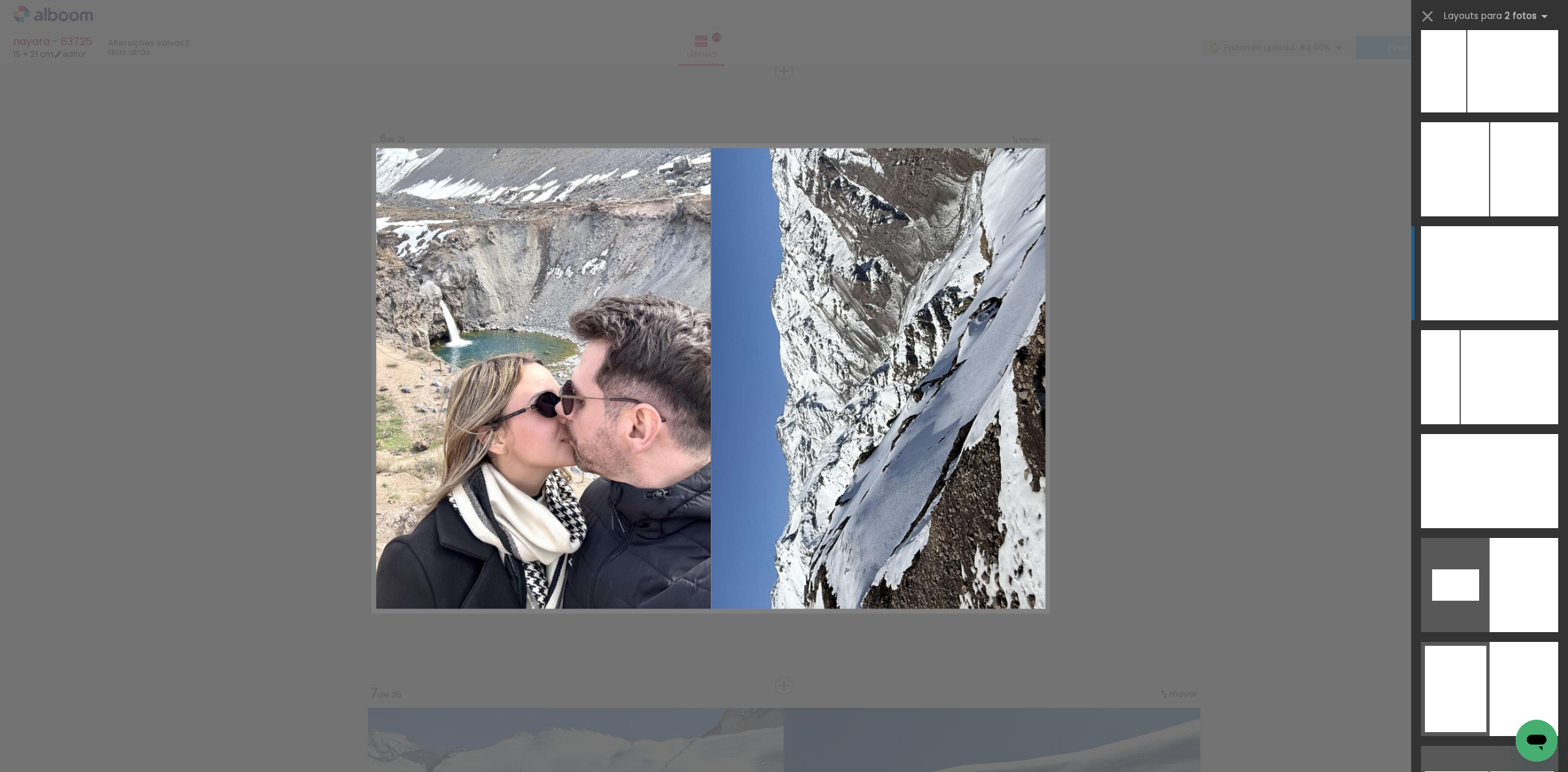
click at [1471, 276] on div at bounding box center [1456, 273] width 69 height 94
click at [1495, 296] on div at bounding box center [1524, 273] width 69 height 94
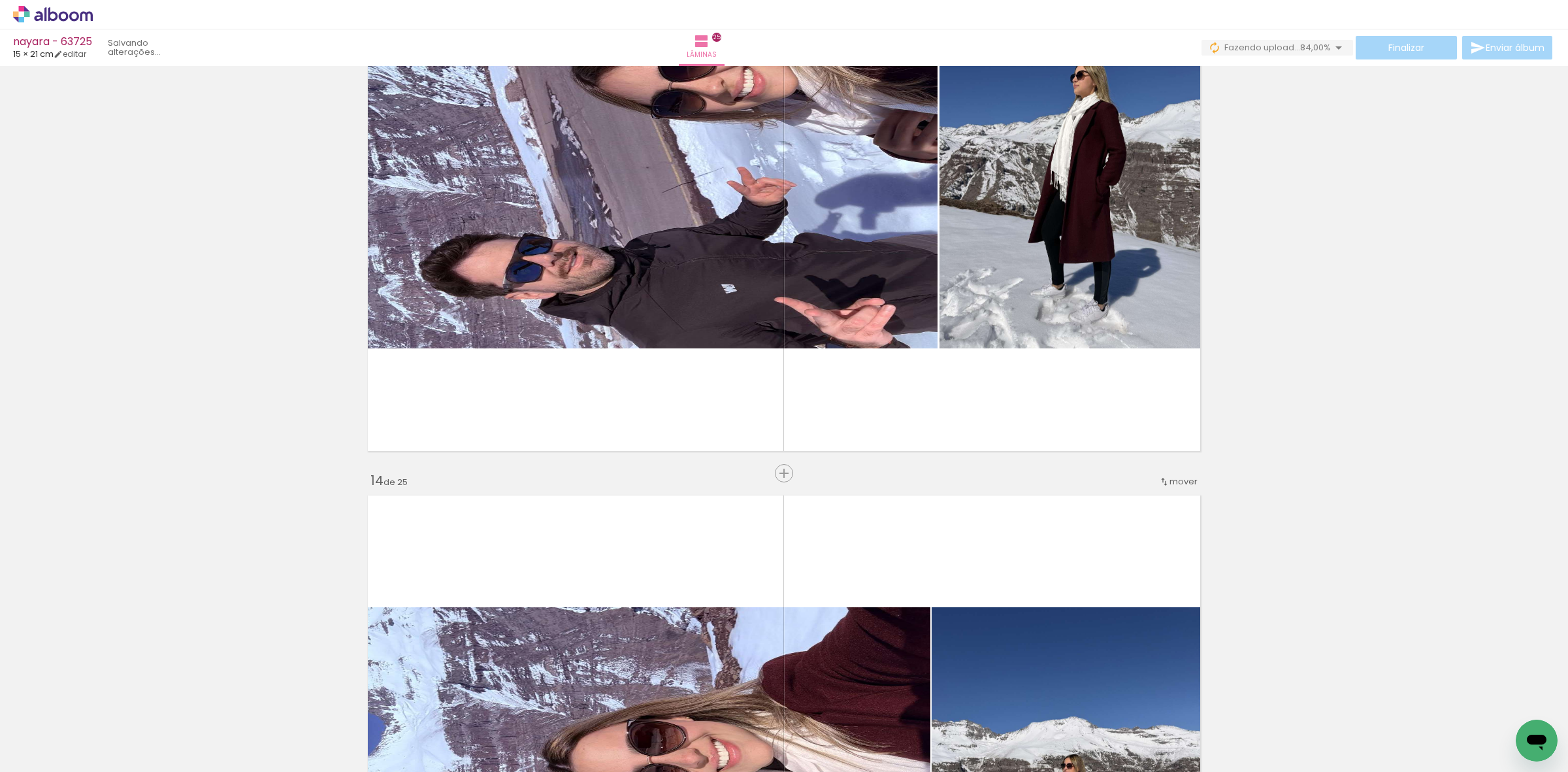
scroll to position [7664, 0]
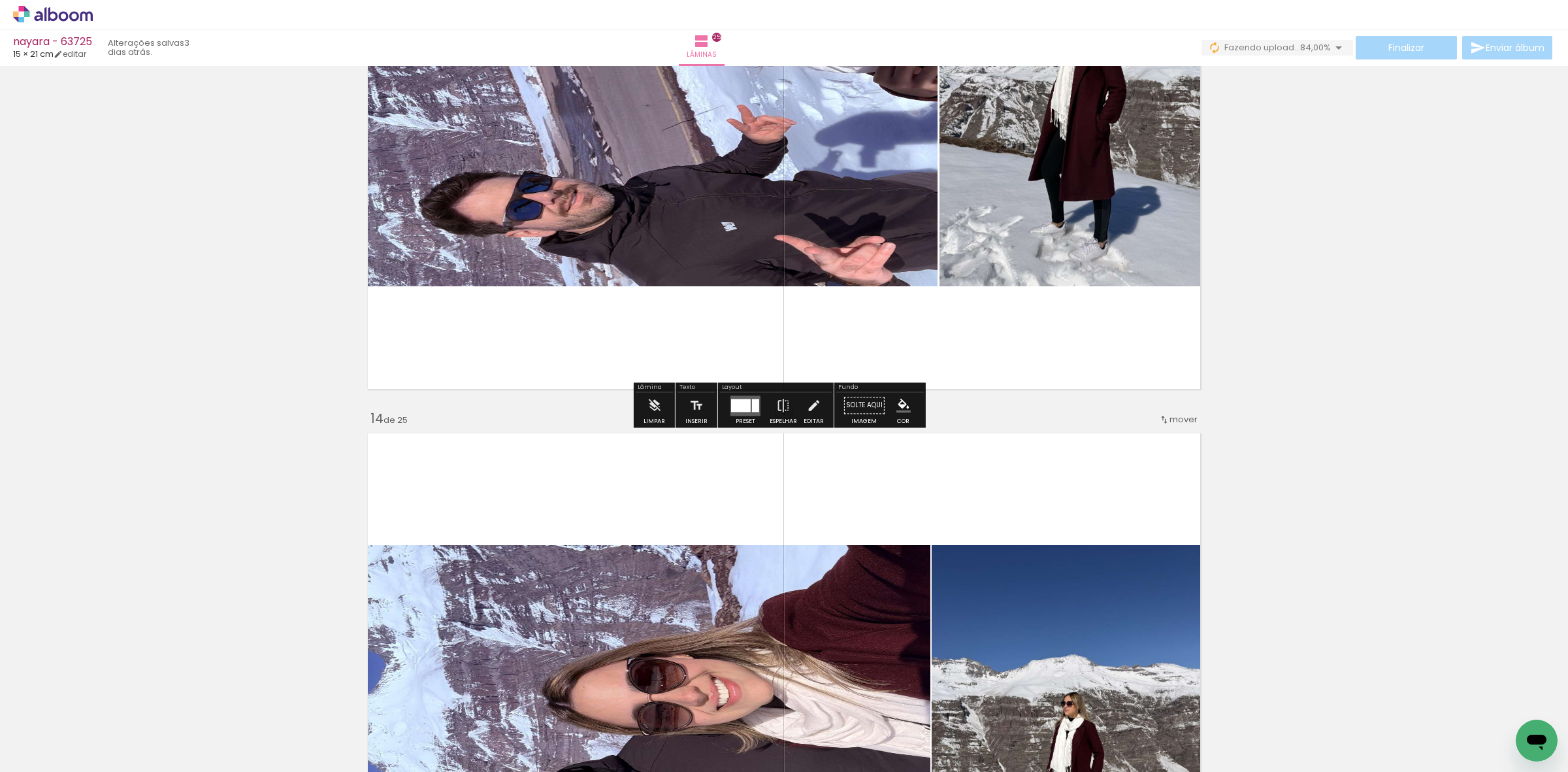
click at [752, 406] on div at bounding box center [755, 406] width 7 height 13
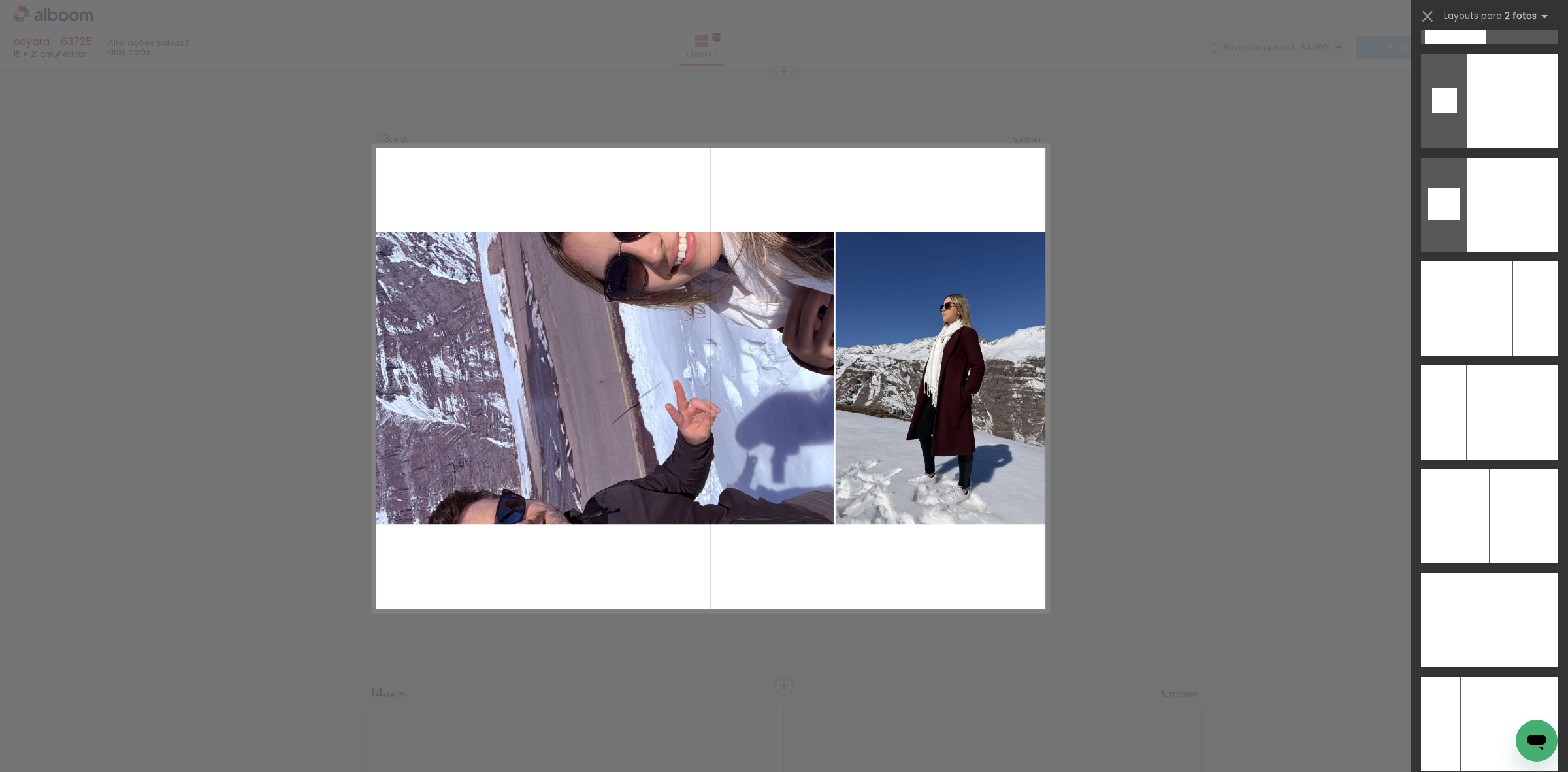
scroll to position [5099, 0]
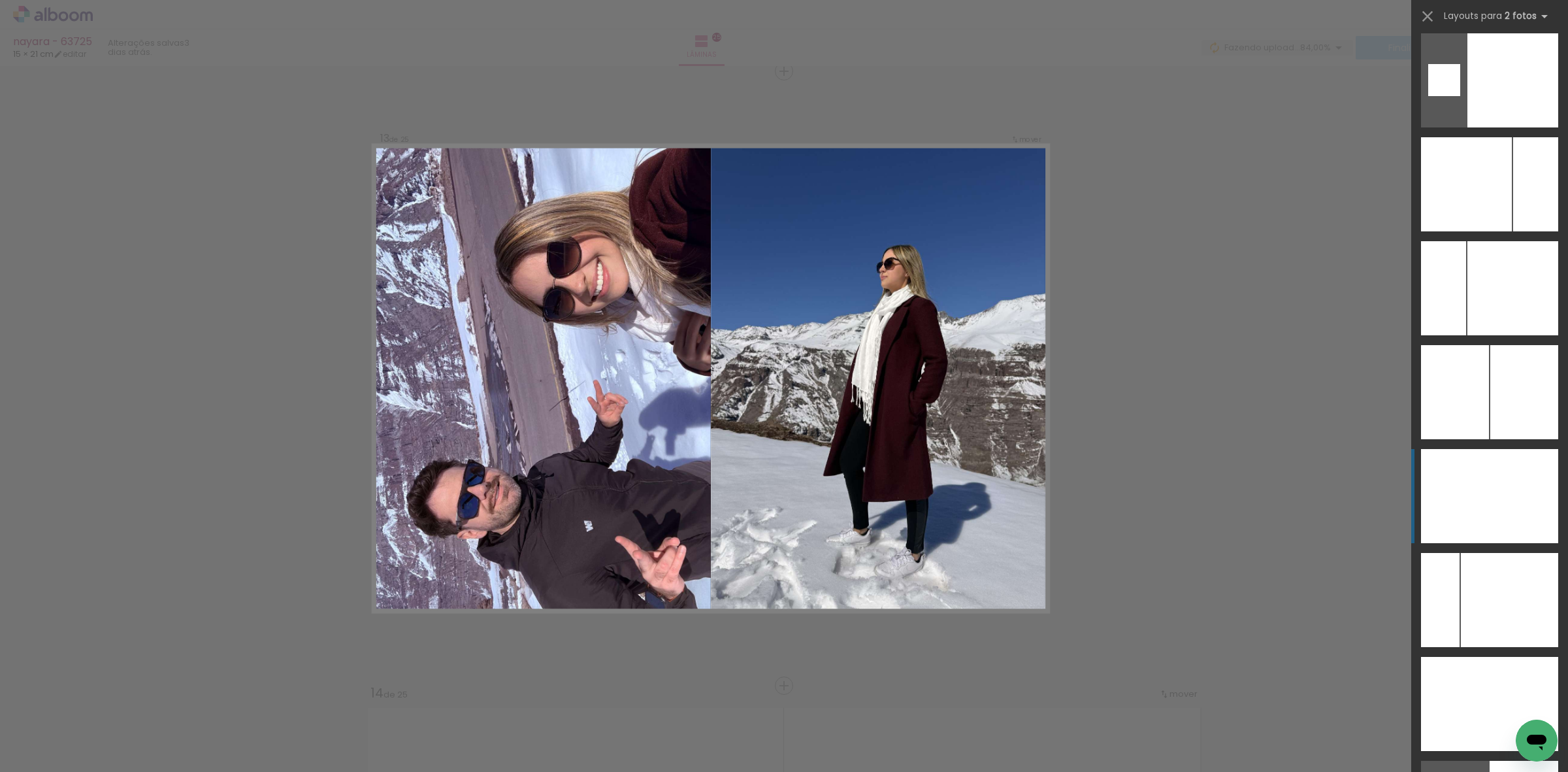
click at [1458, 501] on div at bounding box center [1456, 496] width 69 height 94
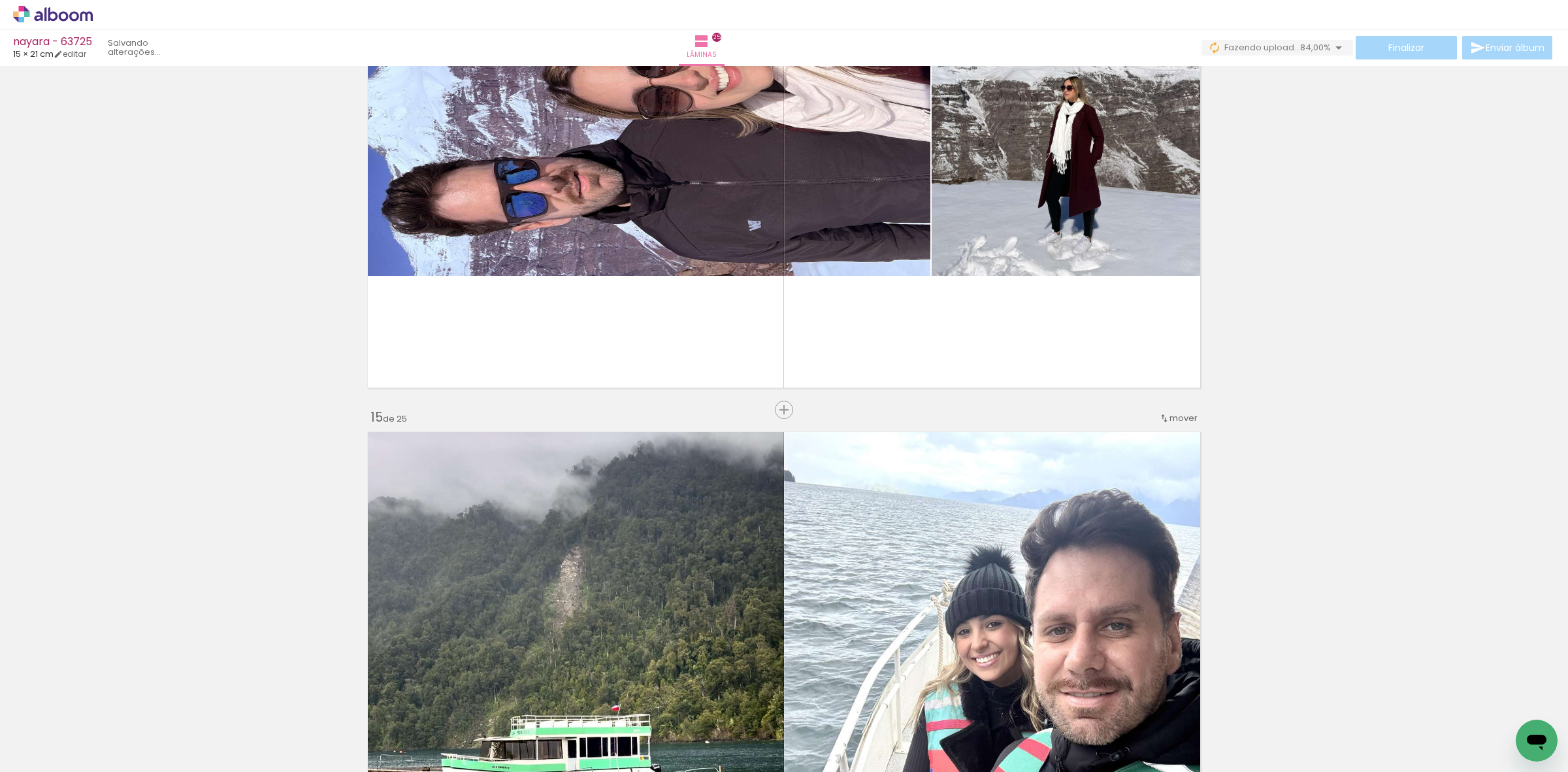
scroll to position [8289, 0]
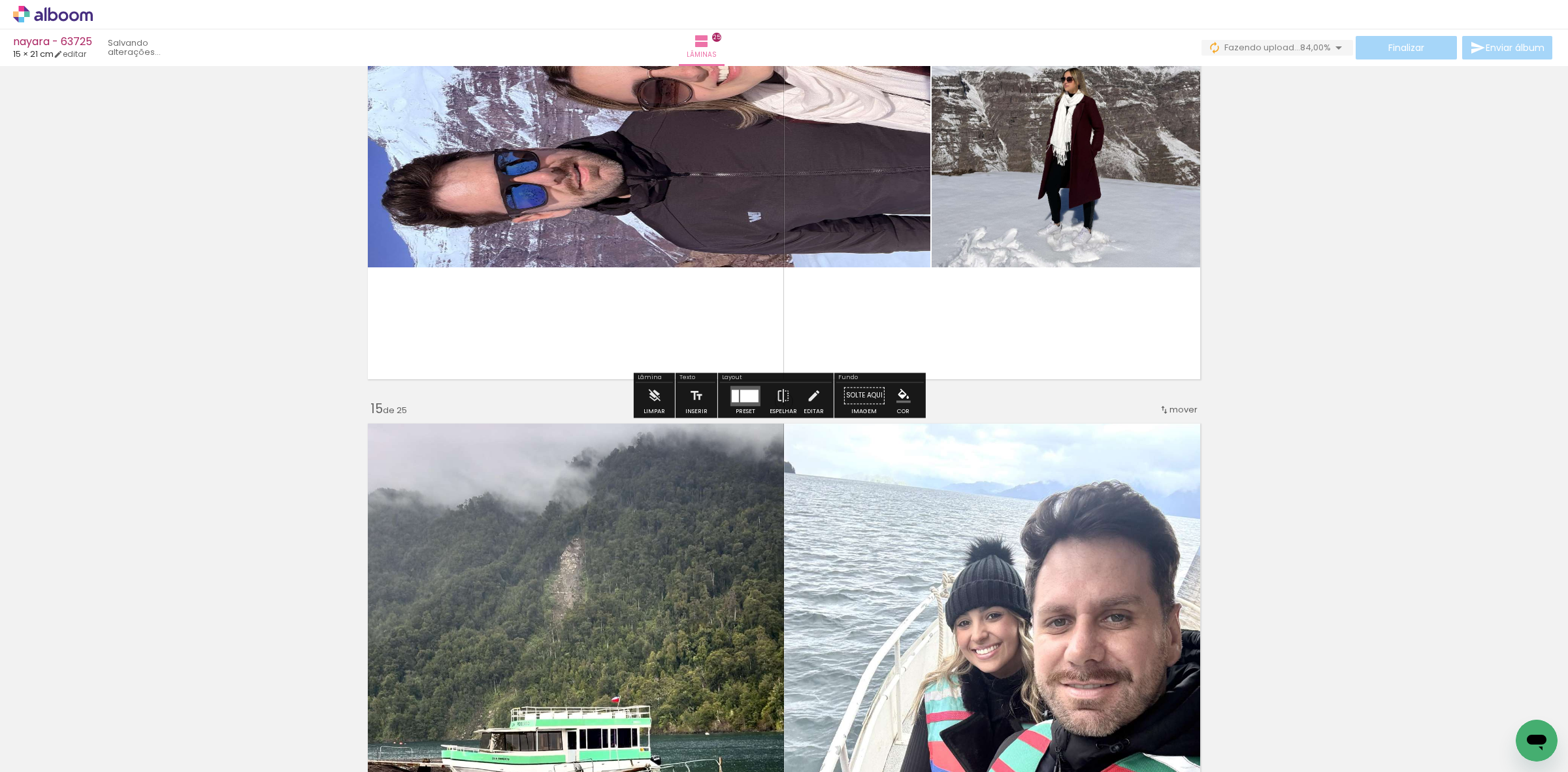
click at [730, 391] on quentale-layouter at bounding box center [745, 395] width 30 height 20
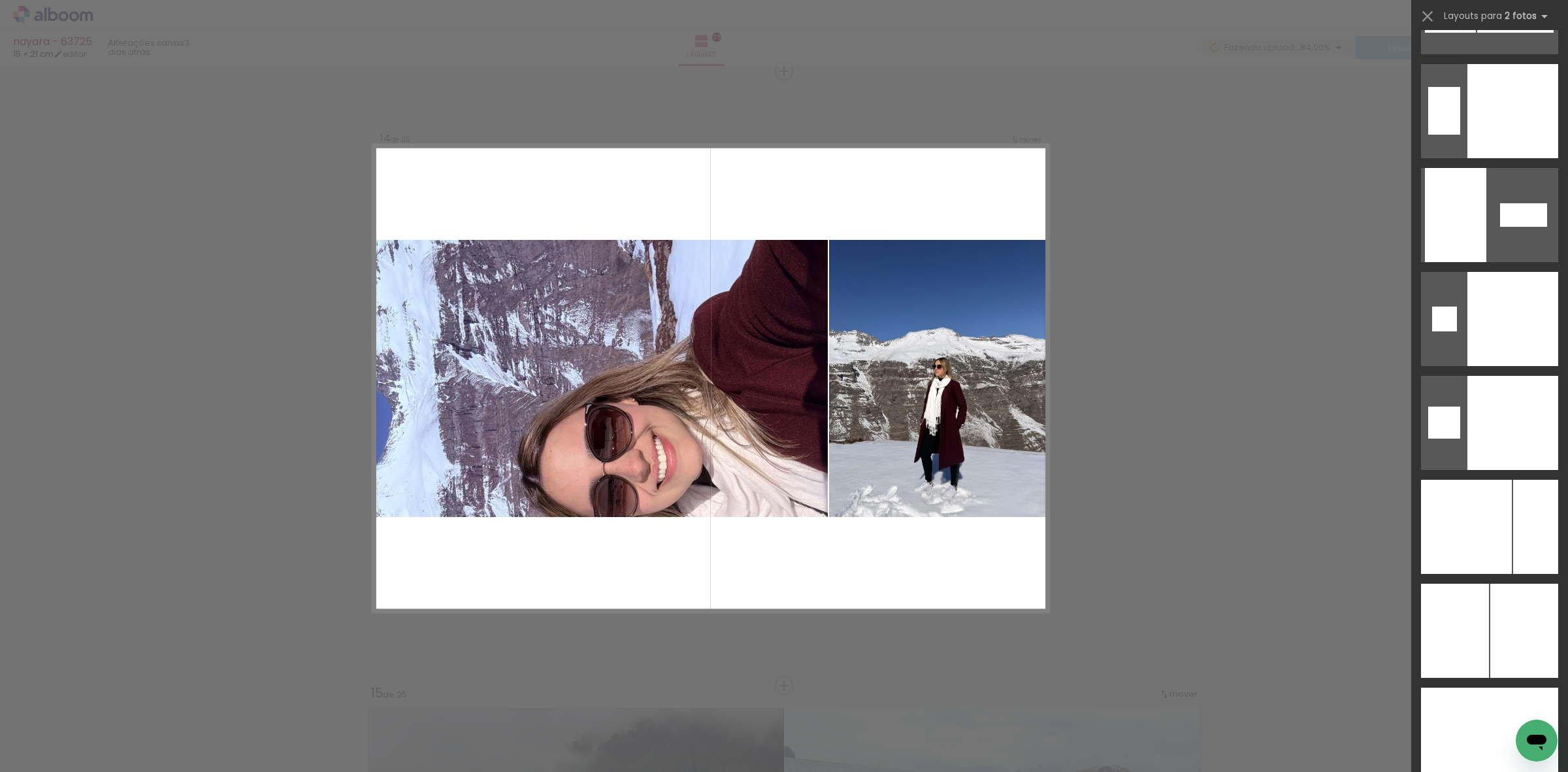
scroll to position [5029, 0]
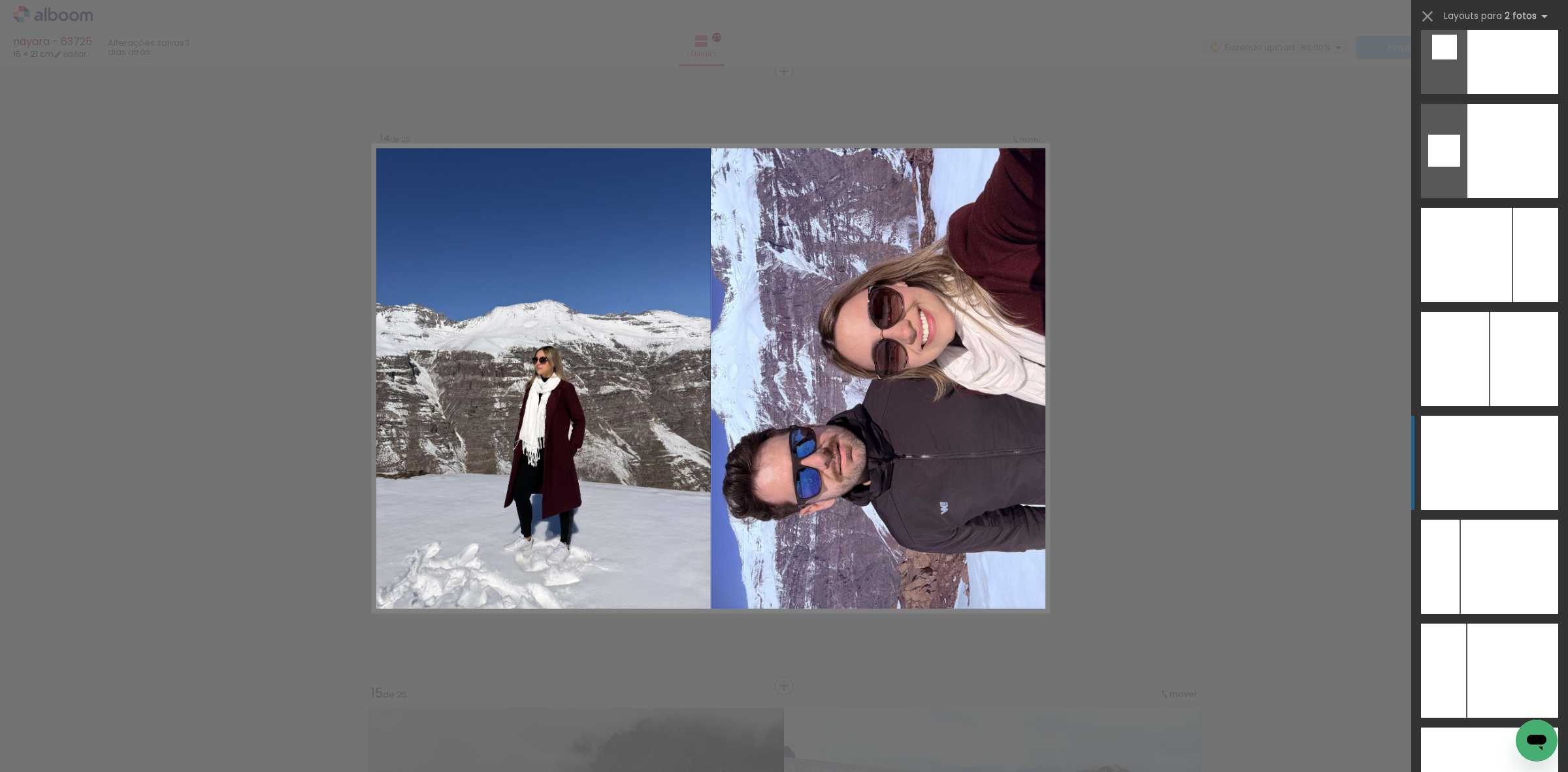
click at [1503, 426] on div at bounding box center [1524, 463] width 69 height 94
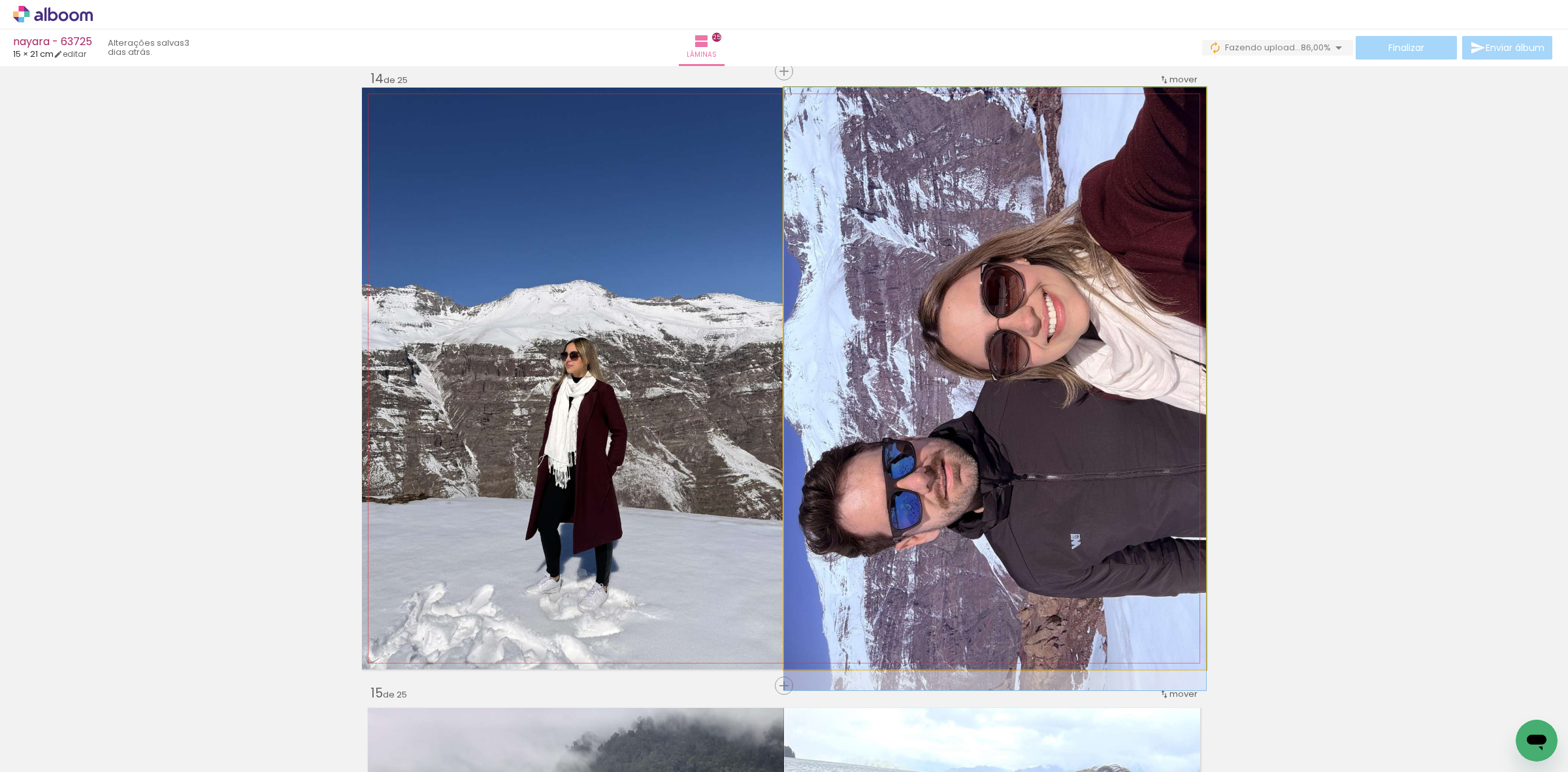
drag, startPoint x: 1070, startPoint y: 461, endPoint x: 1088, endPoint y: 462, distance: 18.0
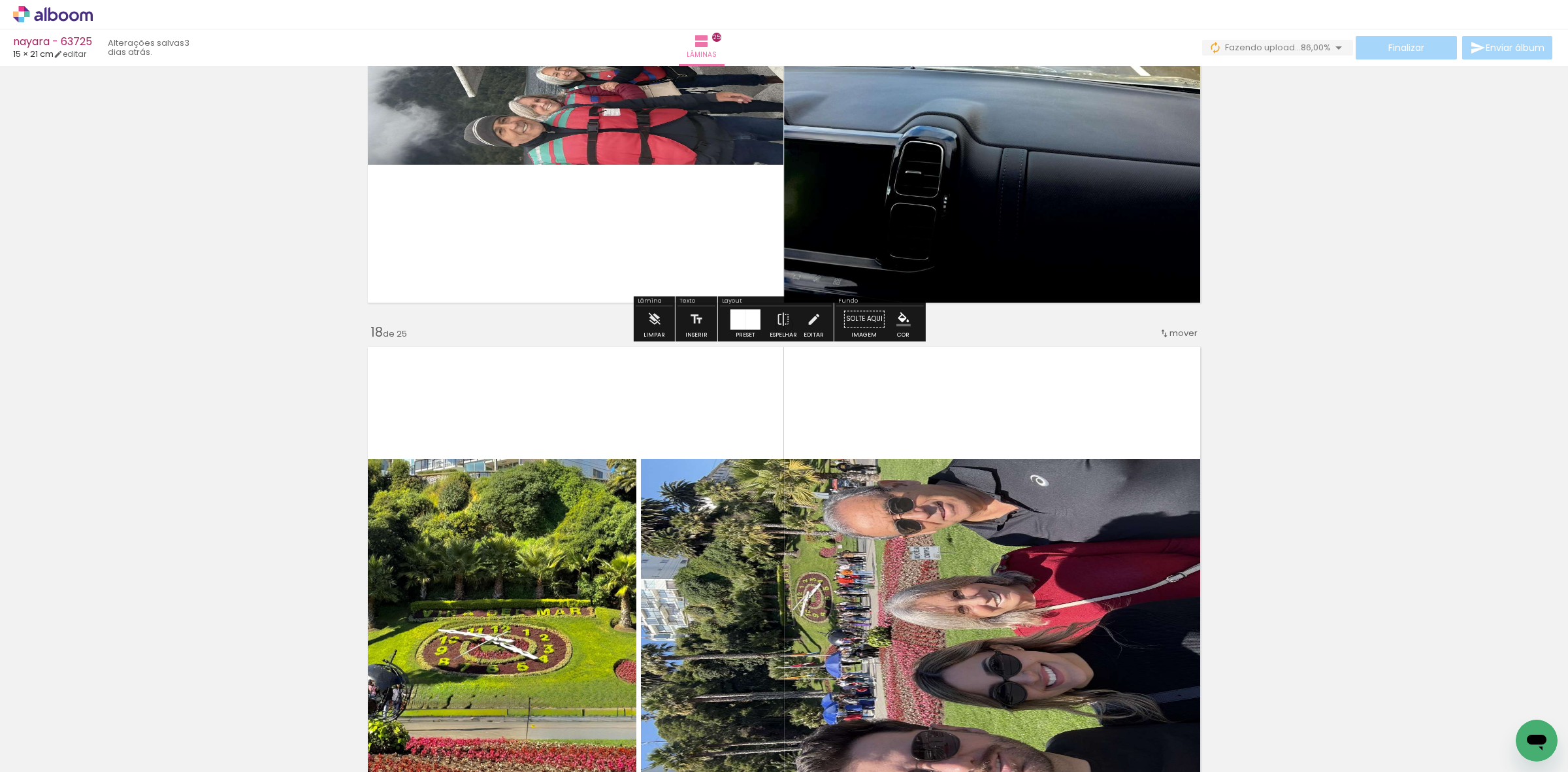
scroll to position [10211, 0]
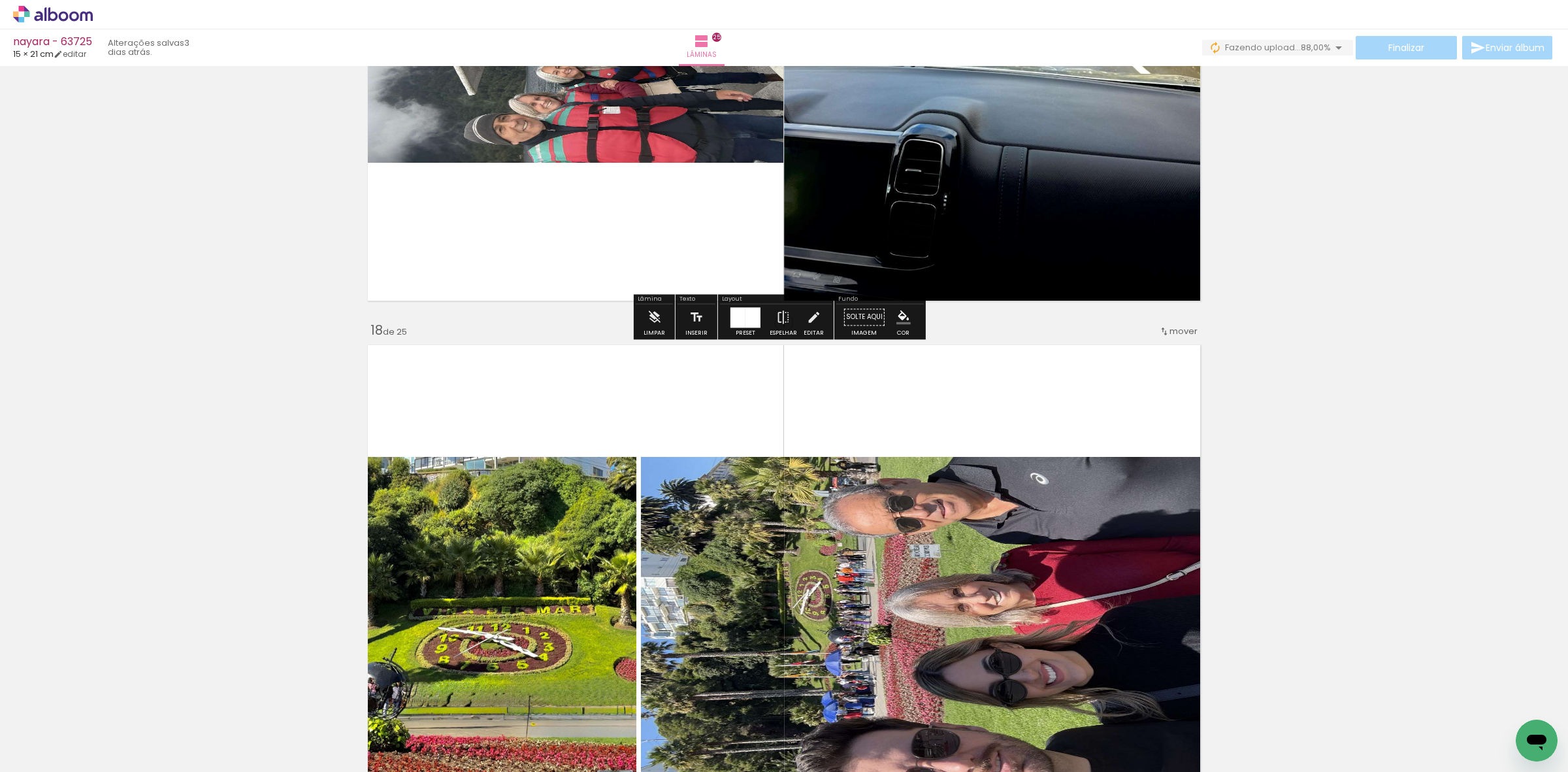
click at [748, 318] on div at bounding box center [753, 316] width 15 height 20
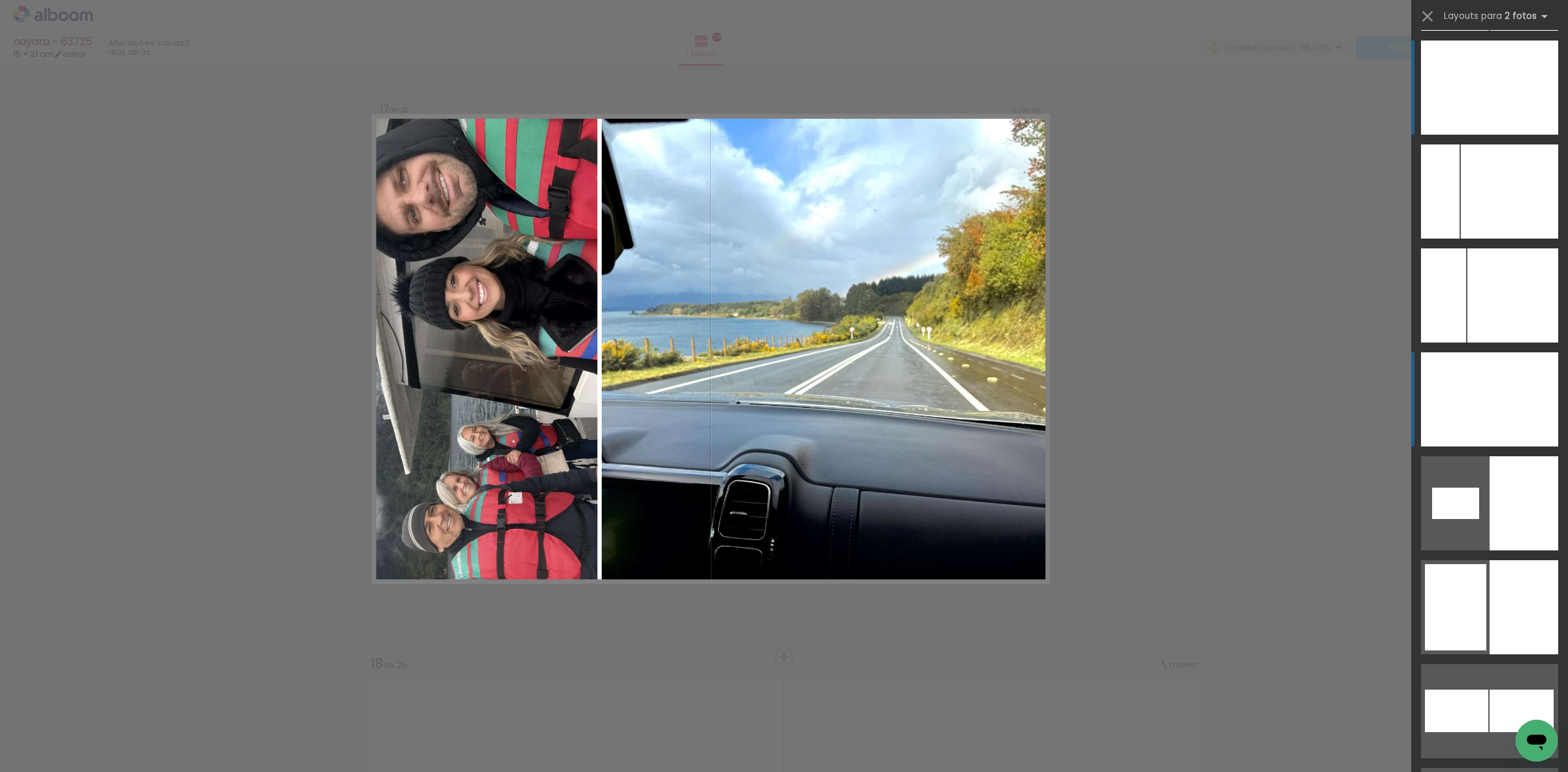
scroll to position [9847, 0]
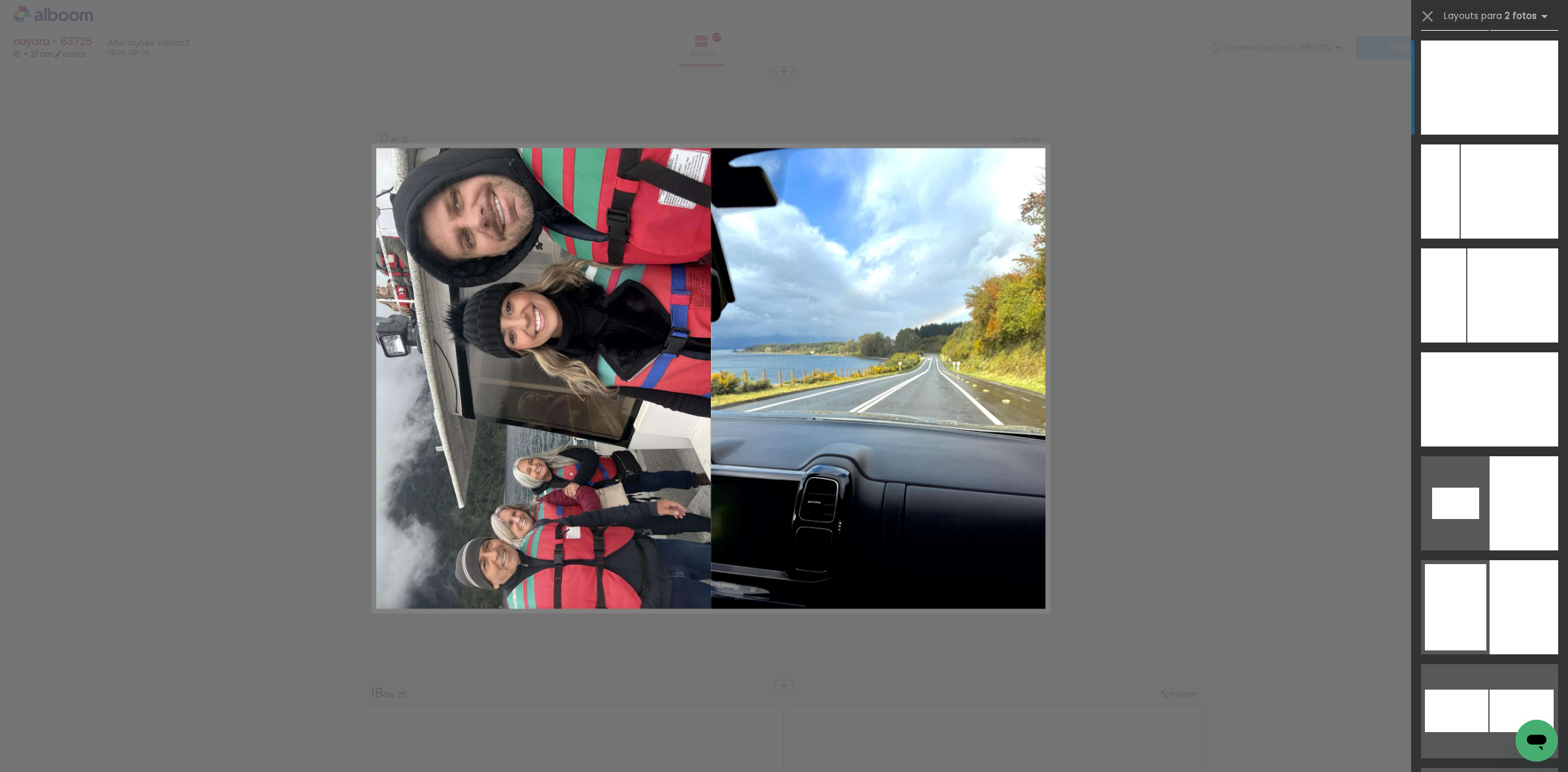
click at [1466, 83] on div at bounding box center [1456, 87] width 69 height 94
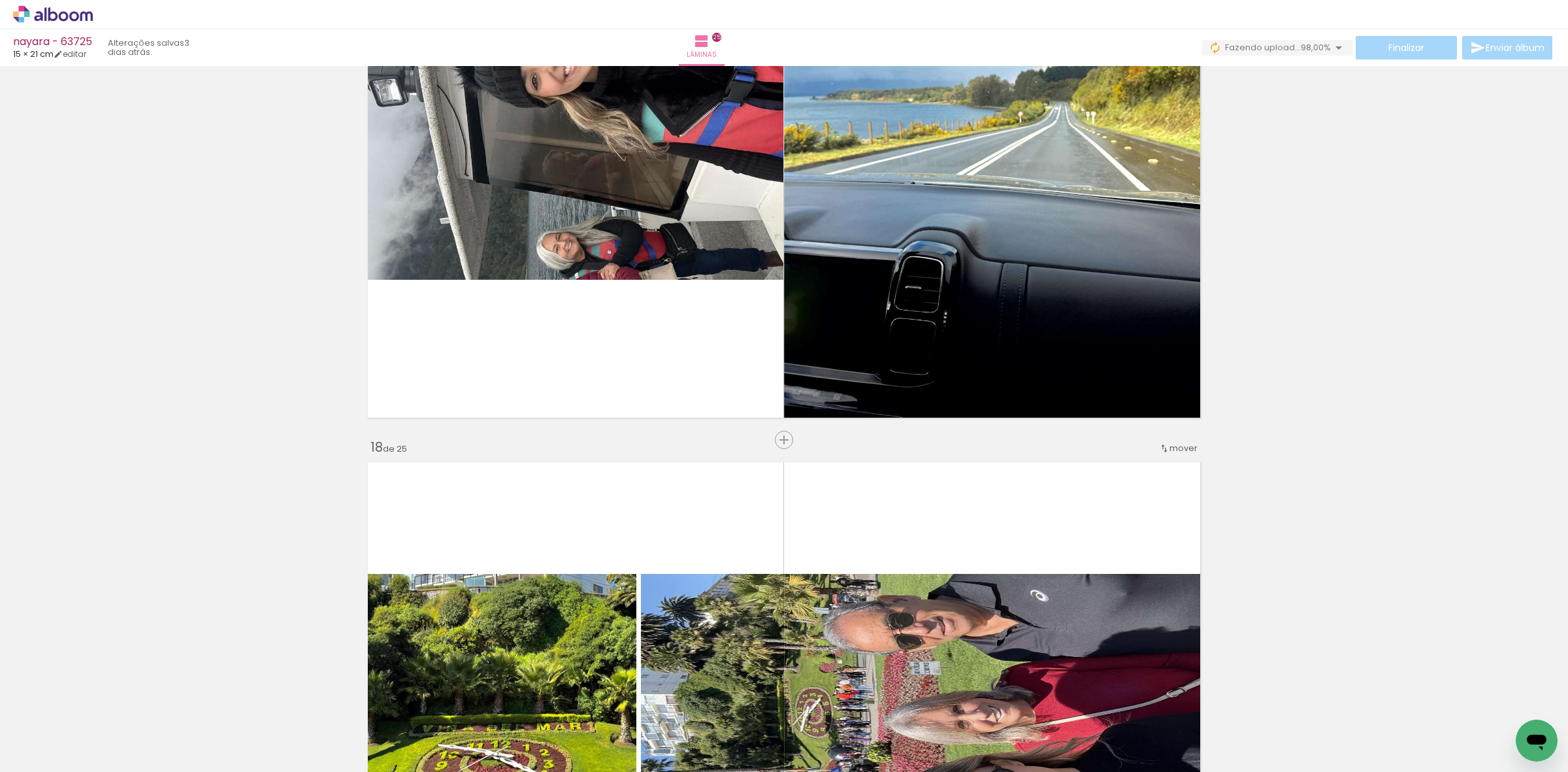
scroll to position [10093, 0]
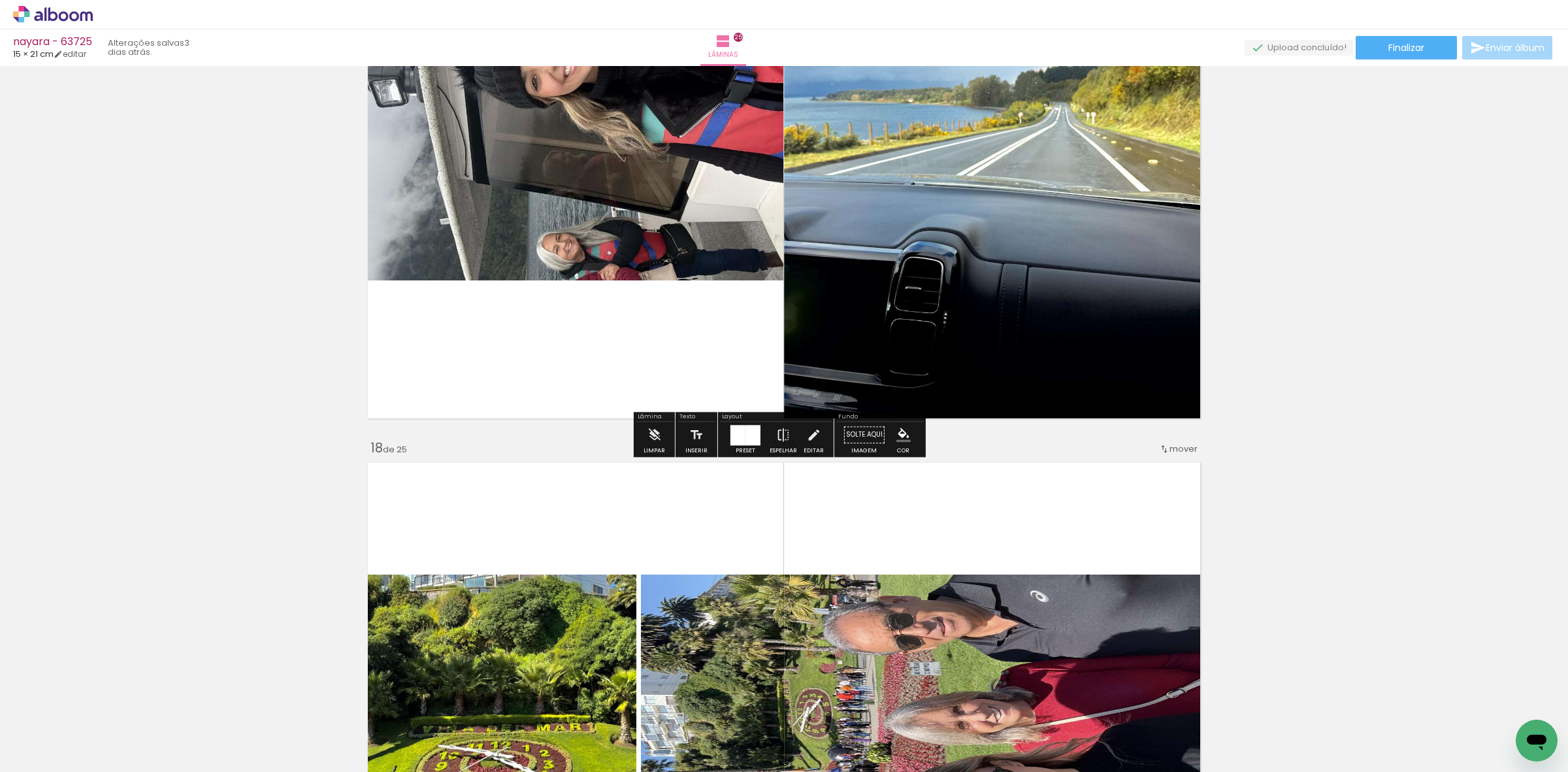
click at [746, 434] on div at bounding box center [753, 434] width 15 height 20
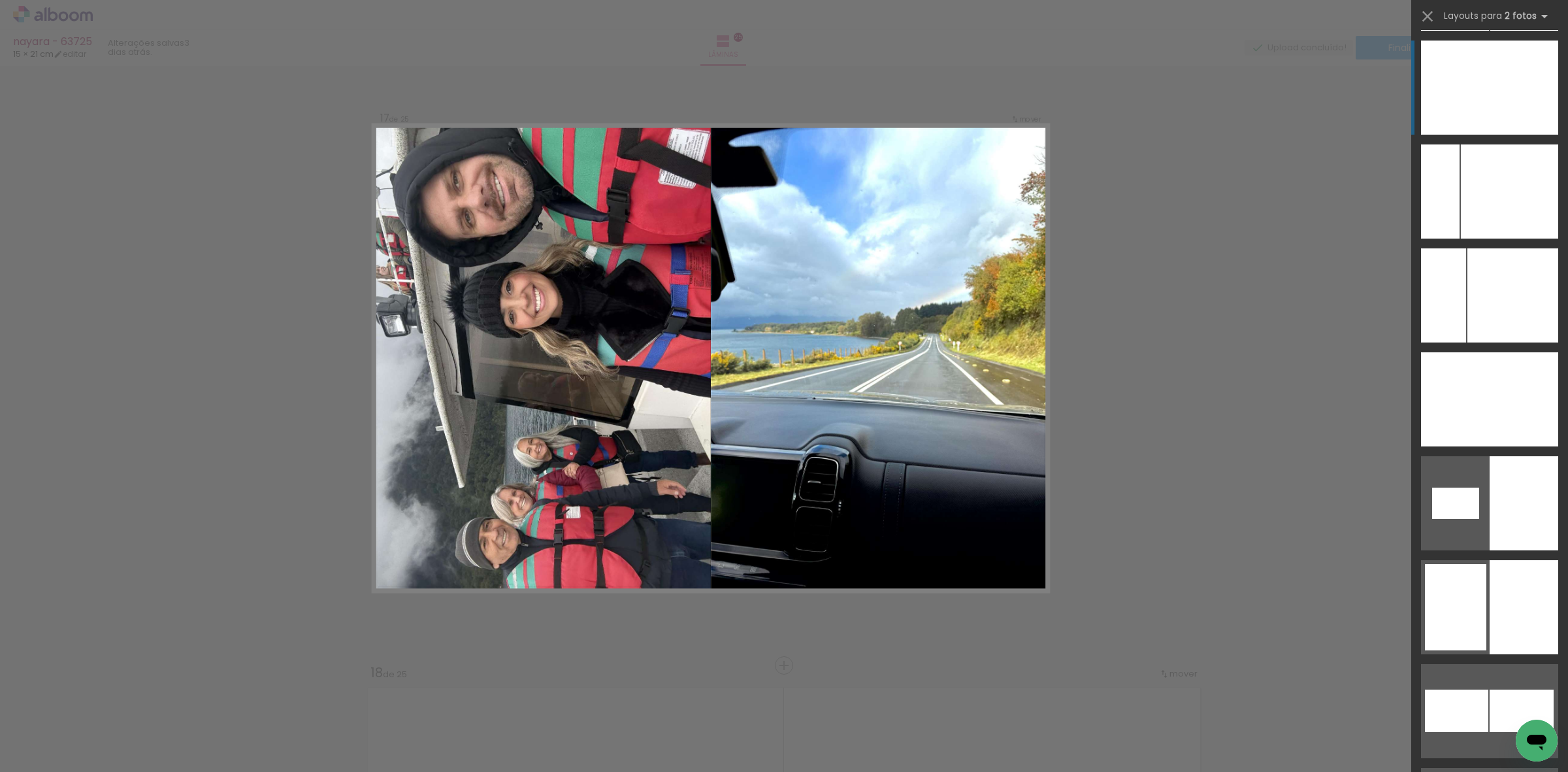
scroll to position [9847, 0]
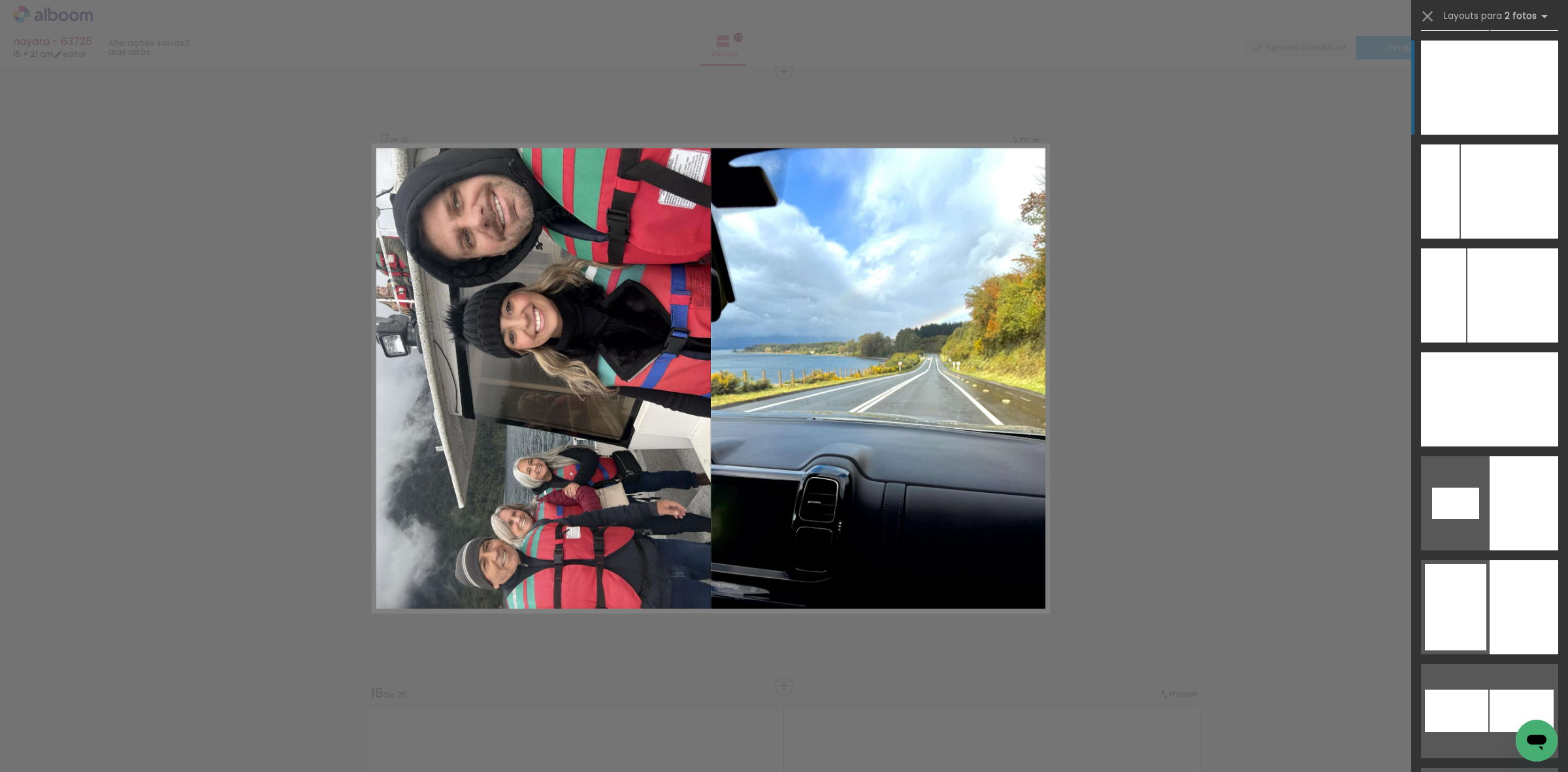
click at [1489, 105] on div at bounding box center [1524, 87] width 69 height 94
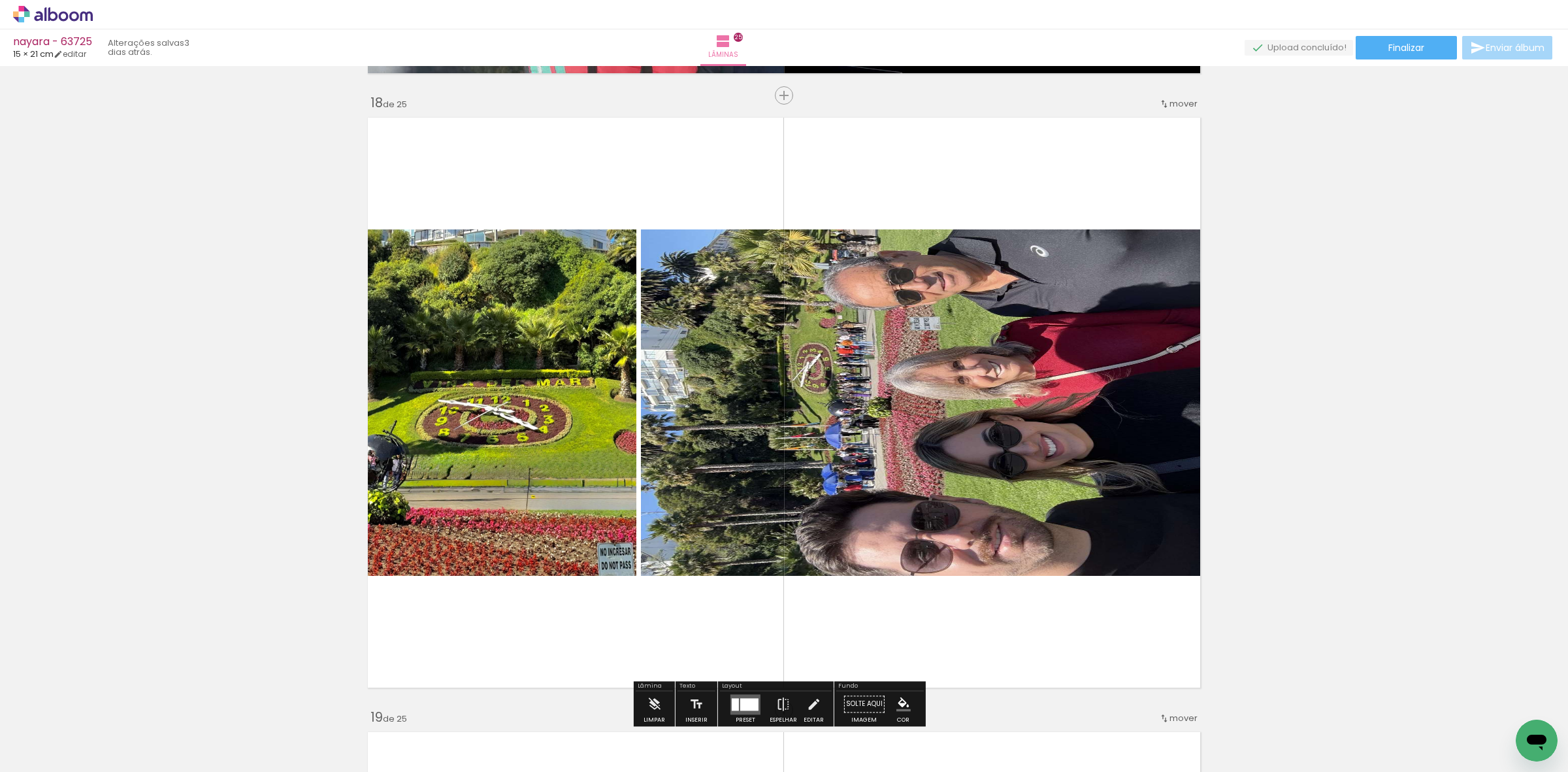
scroll to position [10664, 0]
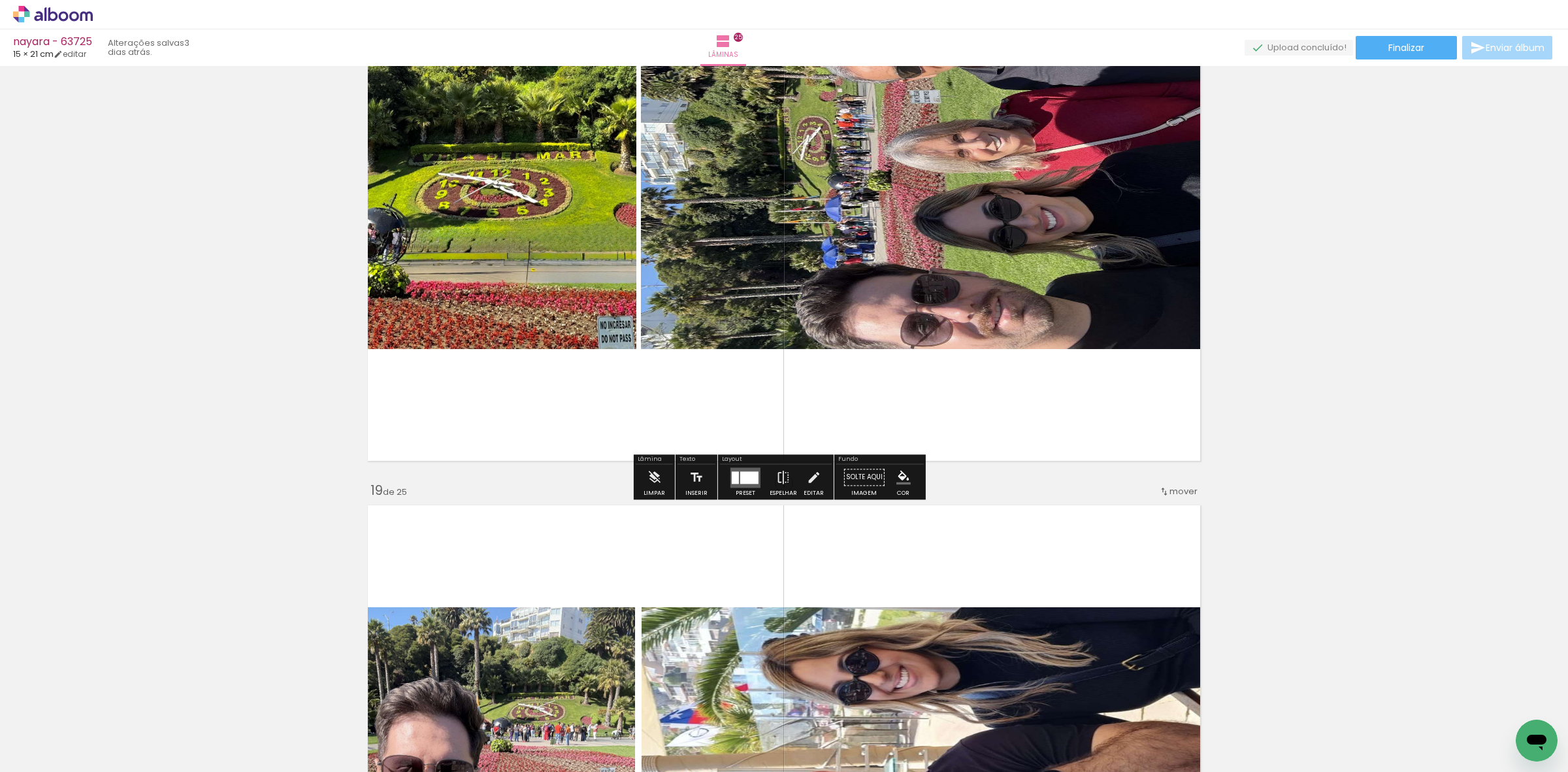
click at [740, 475] on div at bounding box center [749, 477] width 18 height 12
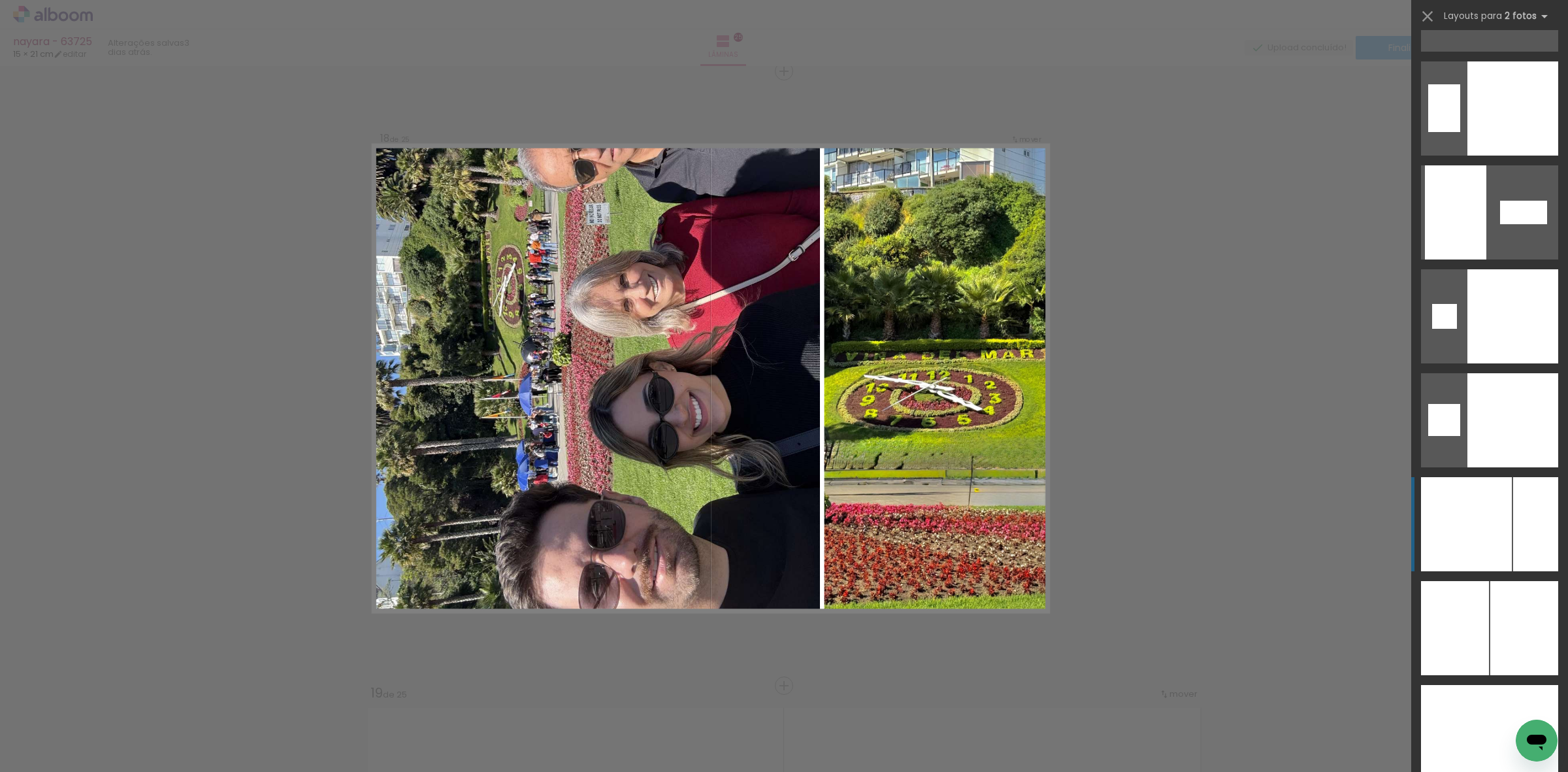
scroll to position [4953, 0]
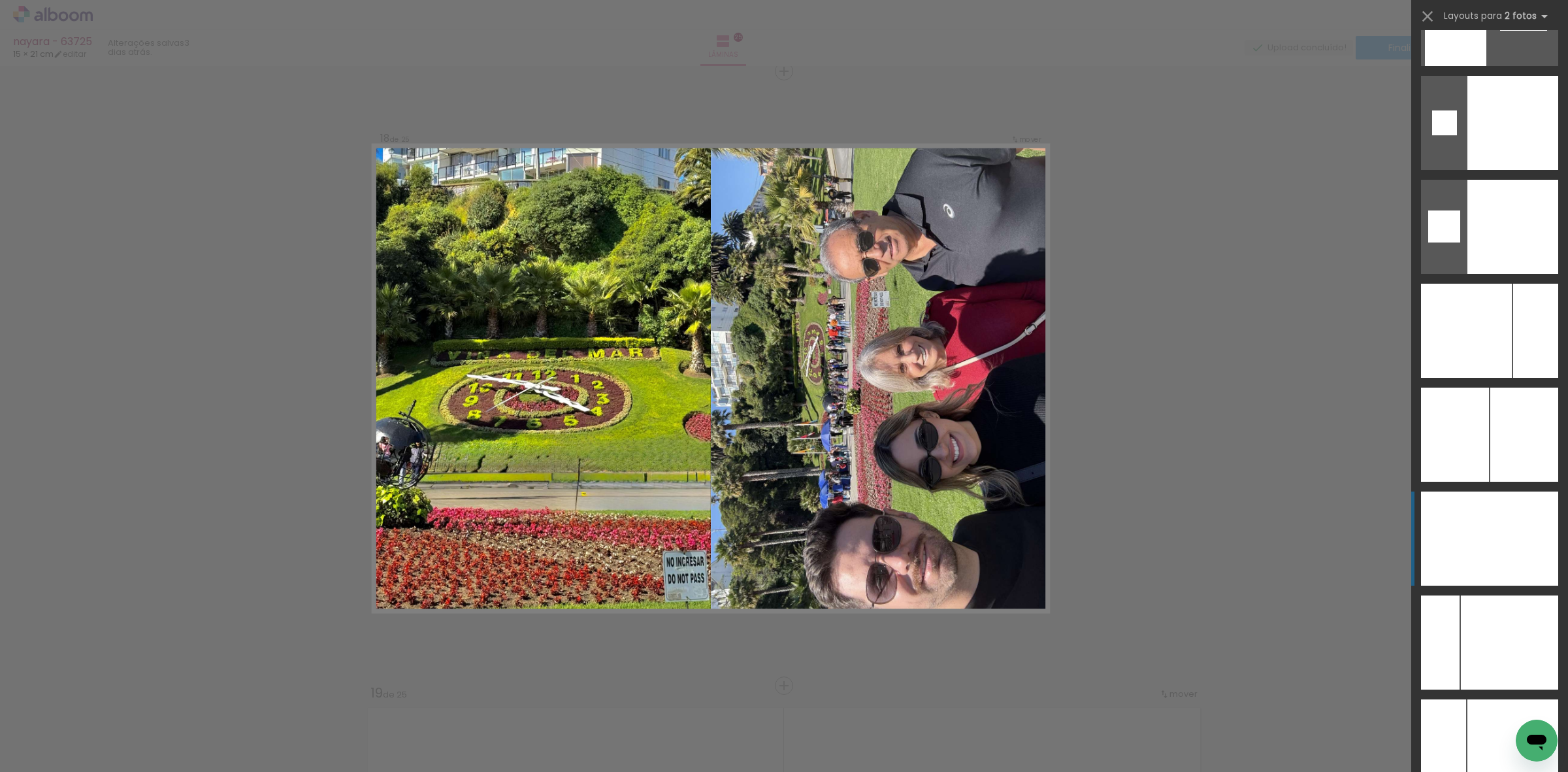
click at [1452, 533] on div at bounding box center [1456, 539] width 69 height 94
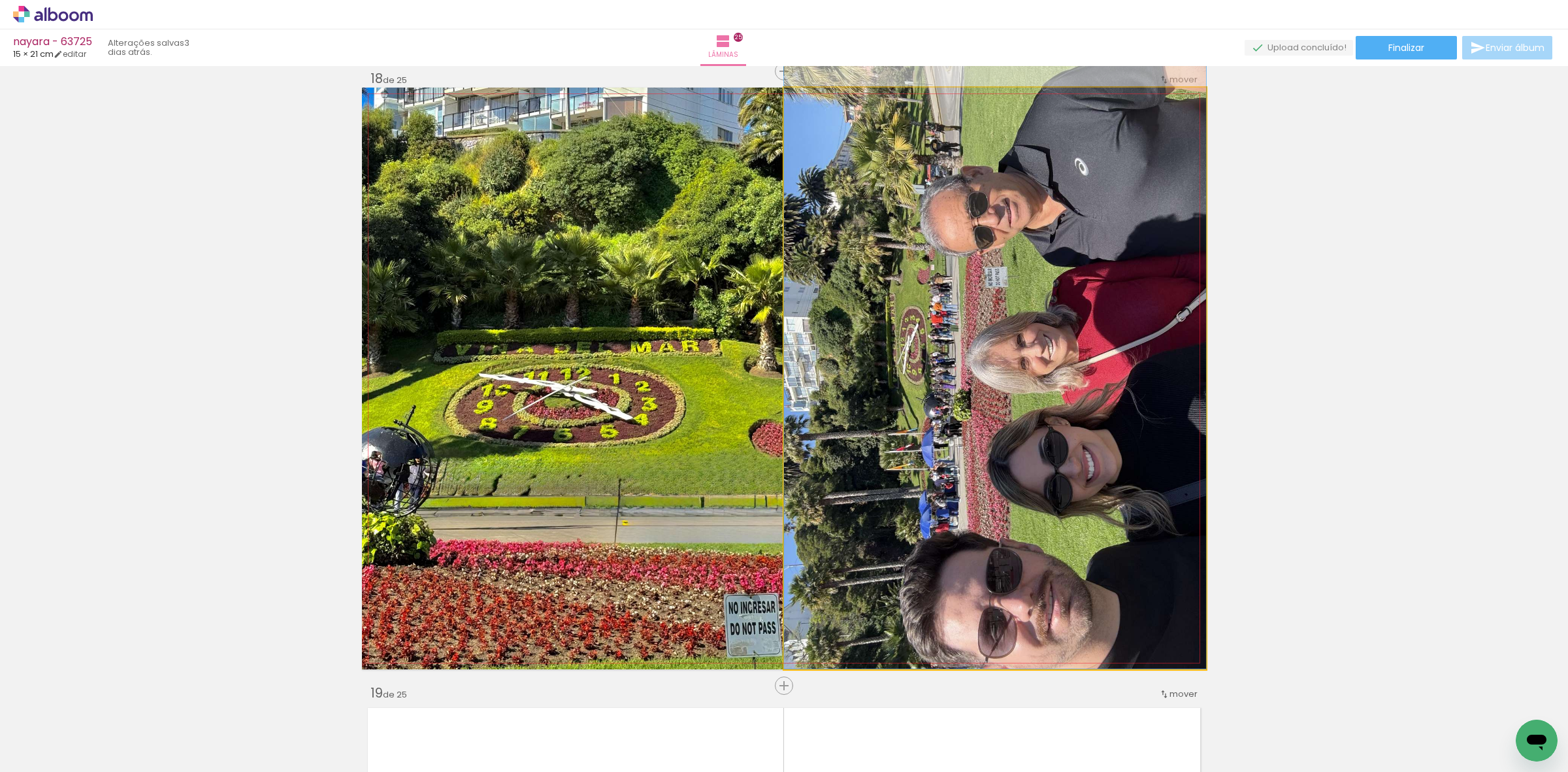
drag, startPoint x: 1066, startPoint y: 564, endPoint x: 1065, endPoint y: 525, distance: 39.0
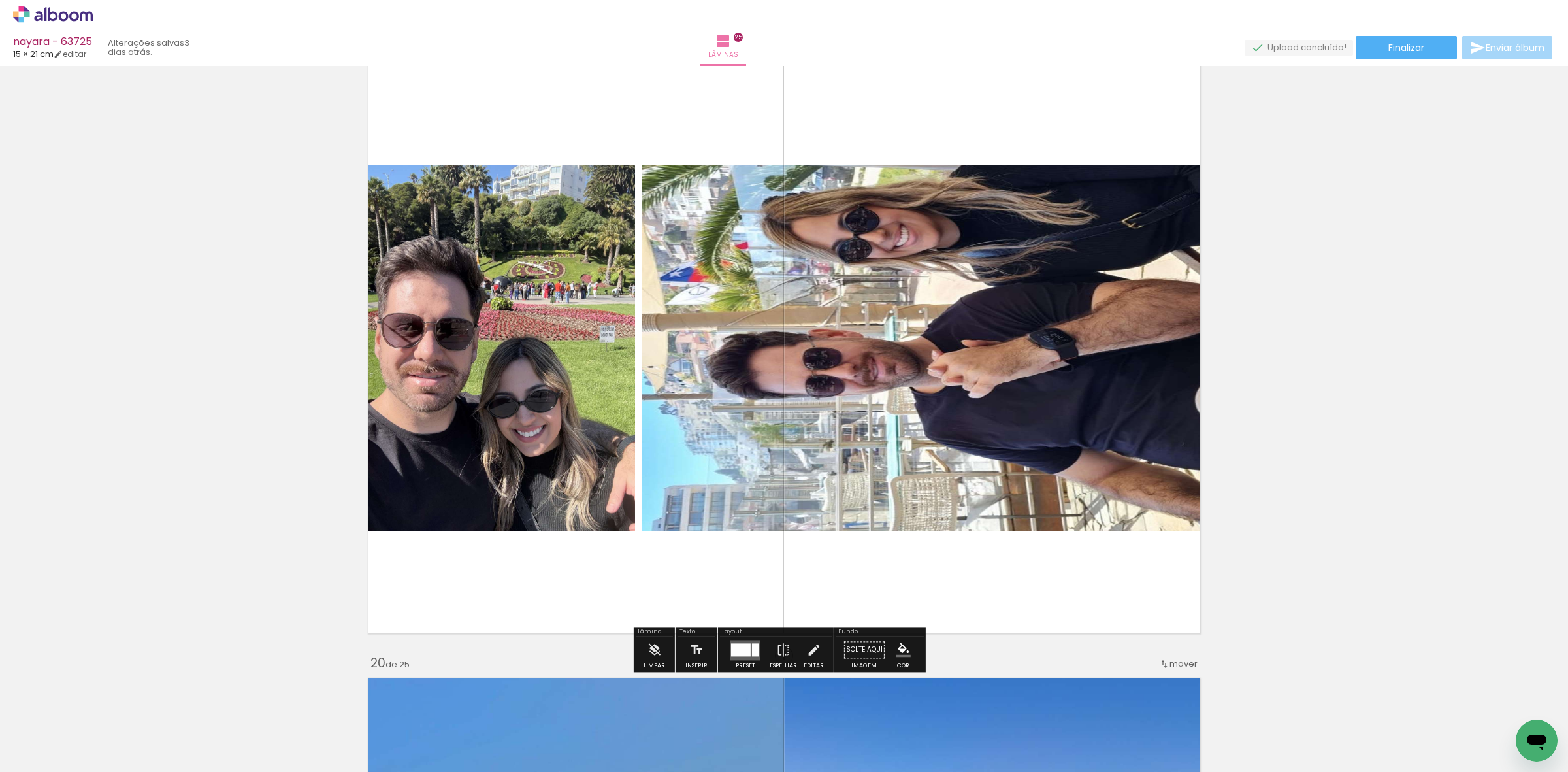
scroll to position [11116, 0]
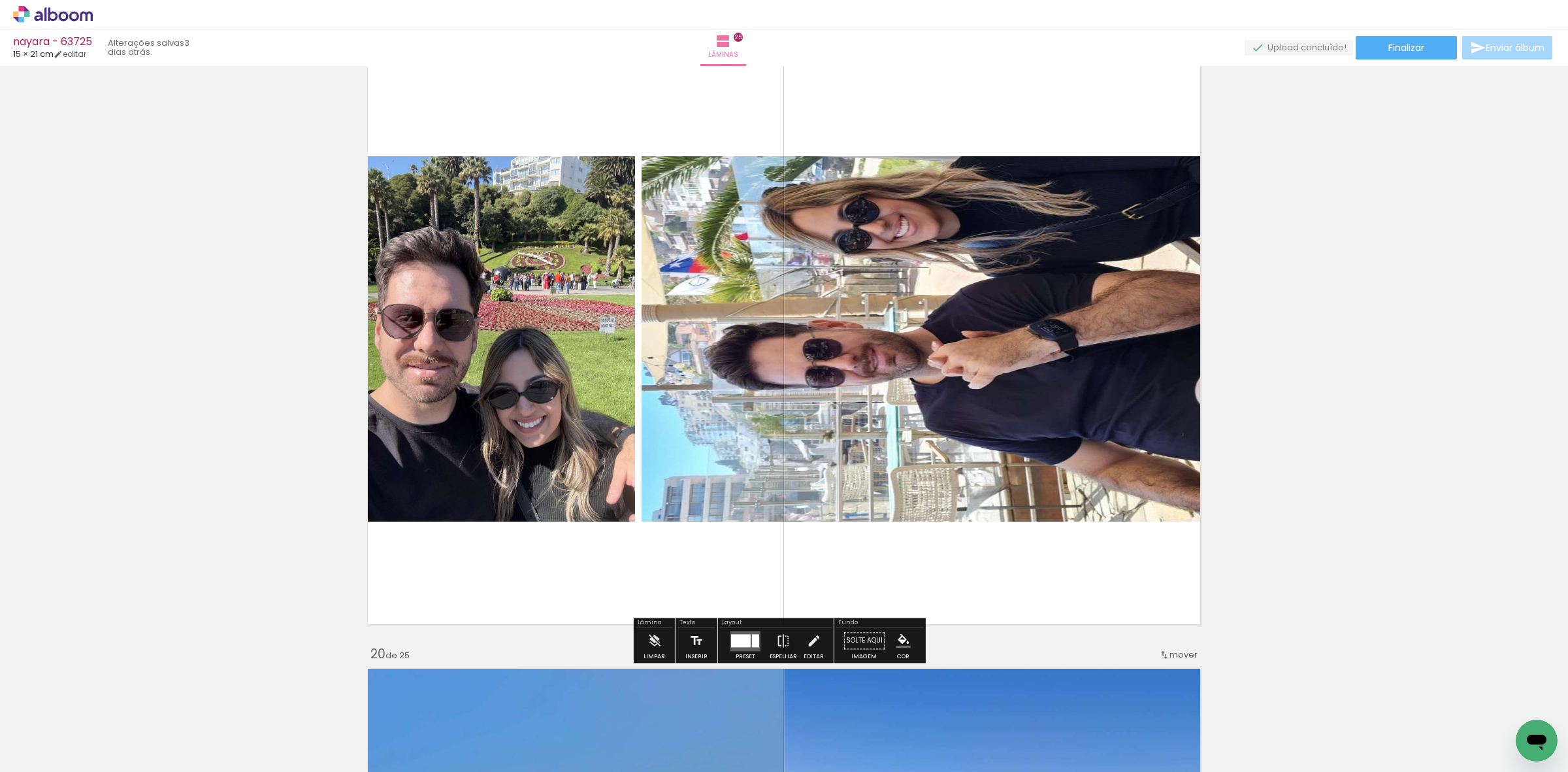
click at [739, 645] on div at bounding box center [741, 641] width 19 height 13
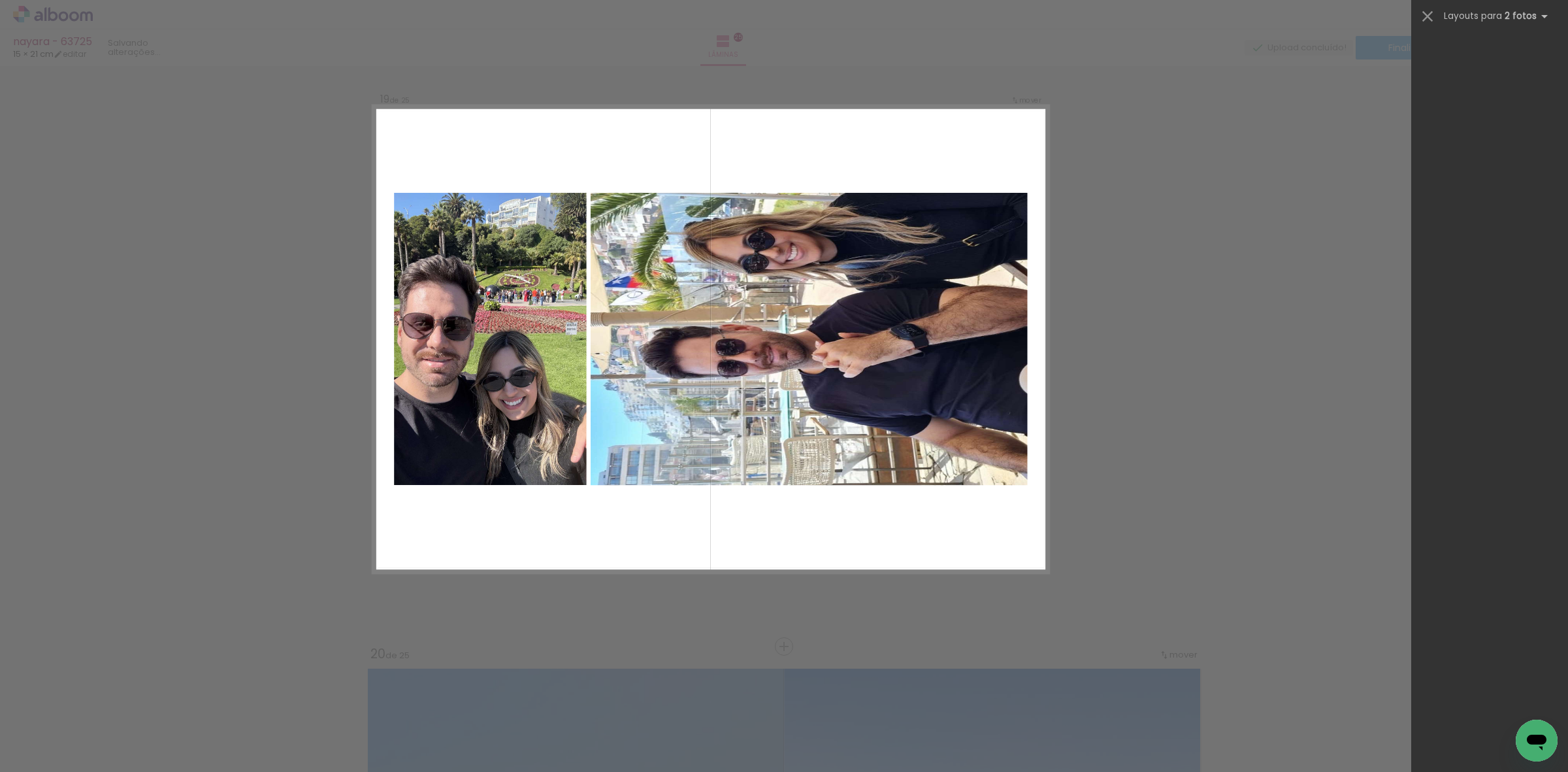
scroll to position [935, 0]
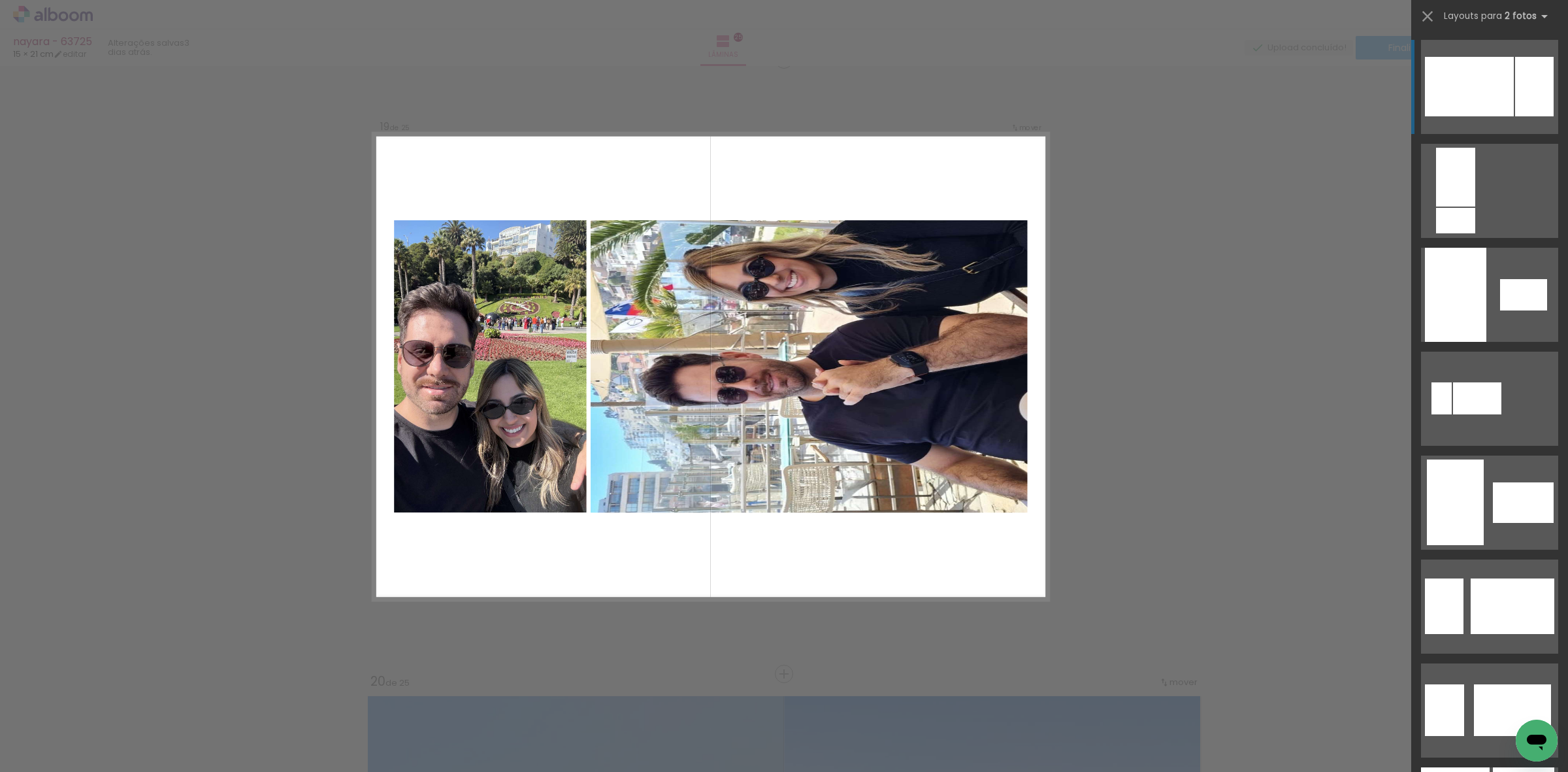
click at [0, 0] on div "Confirmar Cancelar" at bounding box center [0, 0] width 0 height 0
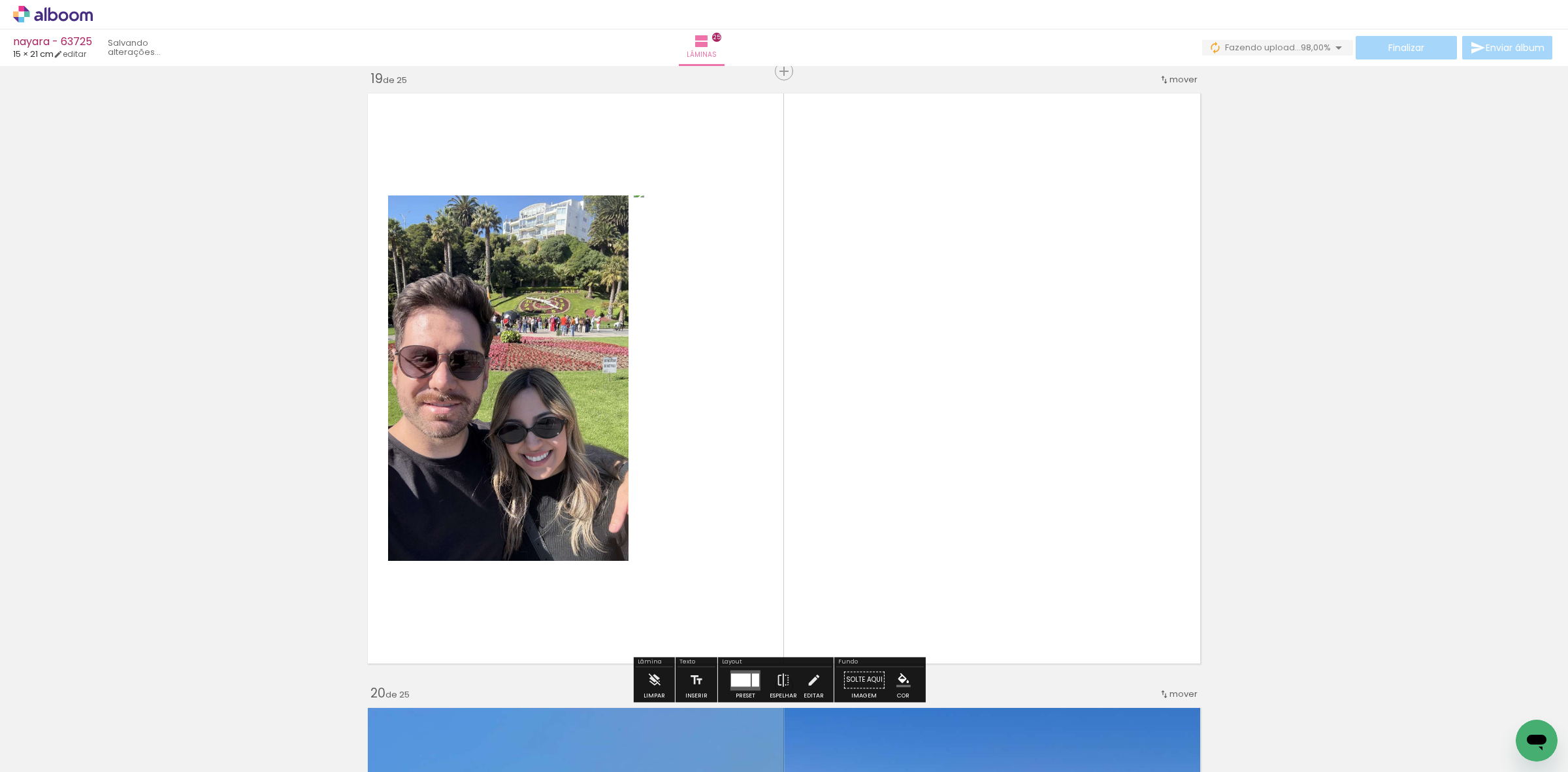
drag, startPoint x: 730, startPoint y: 678, endPoint x: 738, endPoint y: 671, distance: 10.6
click at [731, 679] on div at bounding box center [741, 680] width 19 height 13
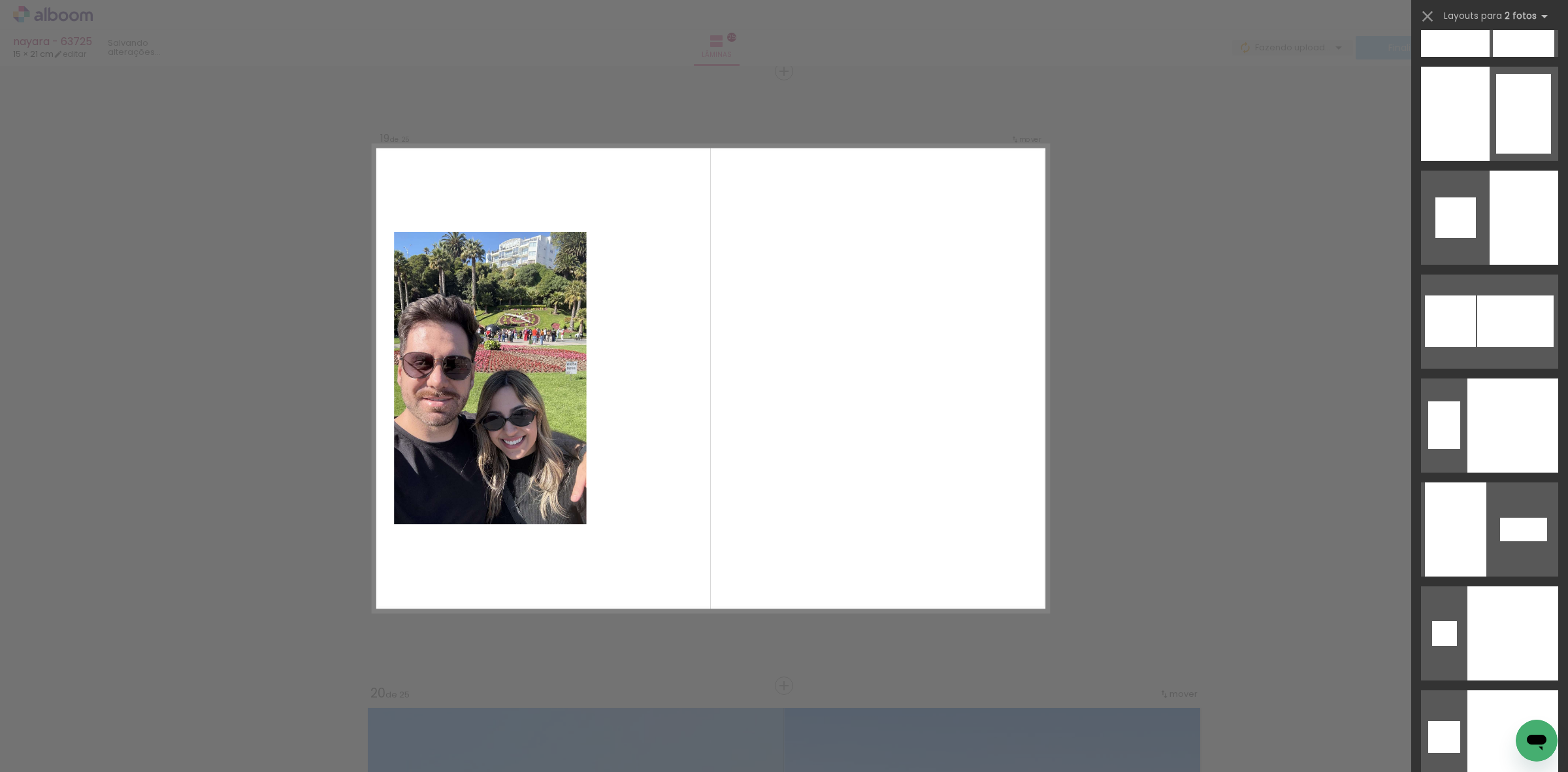
scroll to position [5088, 0]
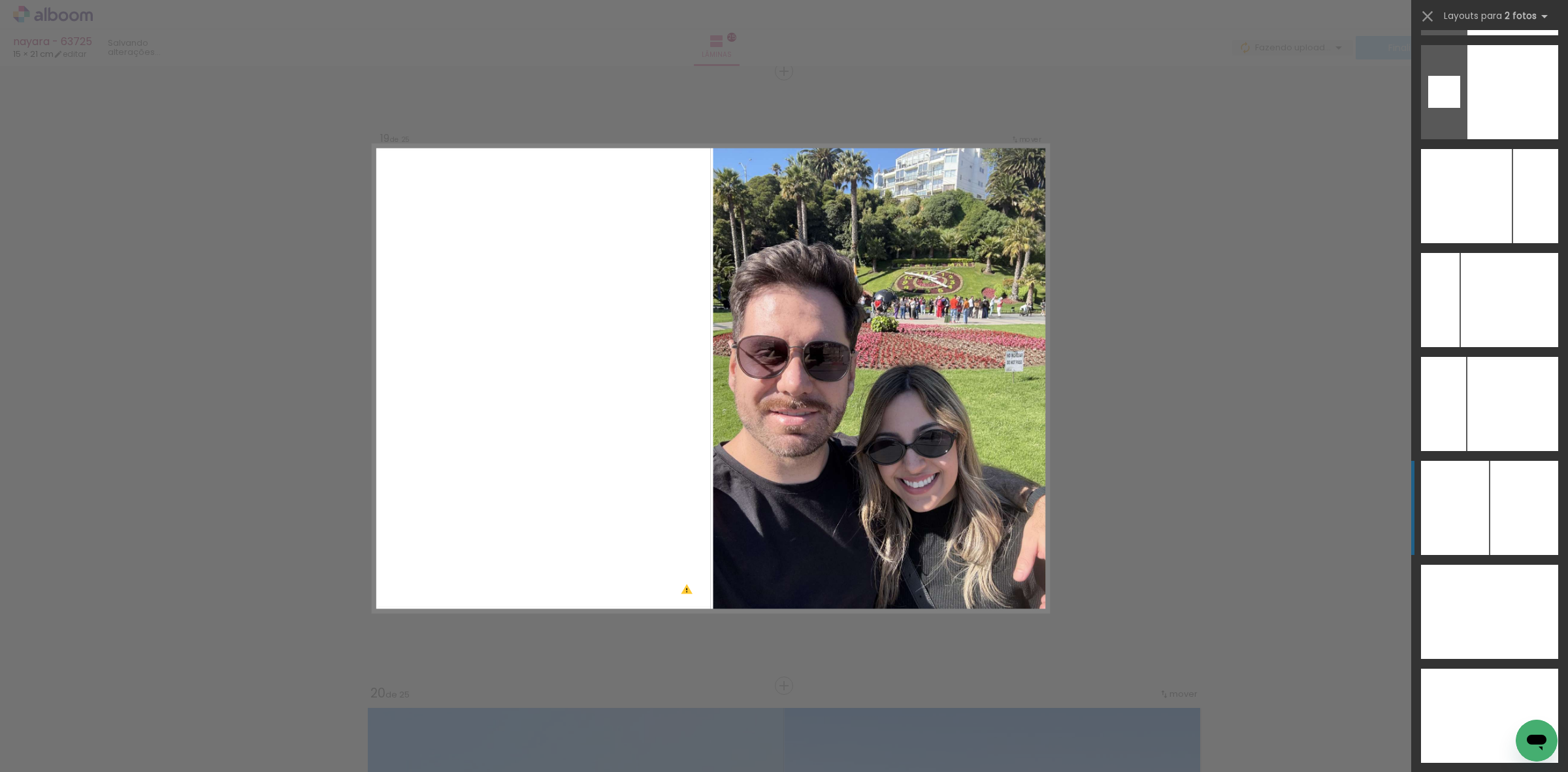
click at [1467, 498] on div at bounding box center [1455, 508] width 68 height 94
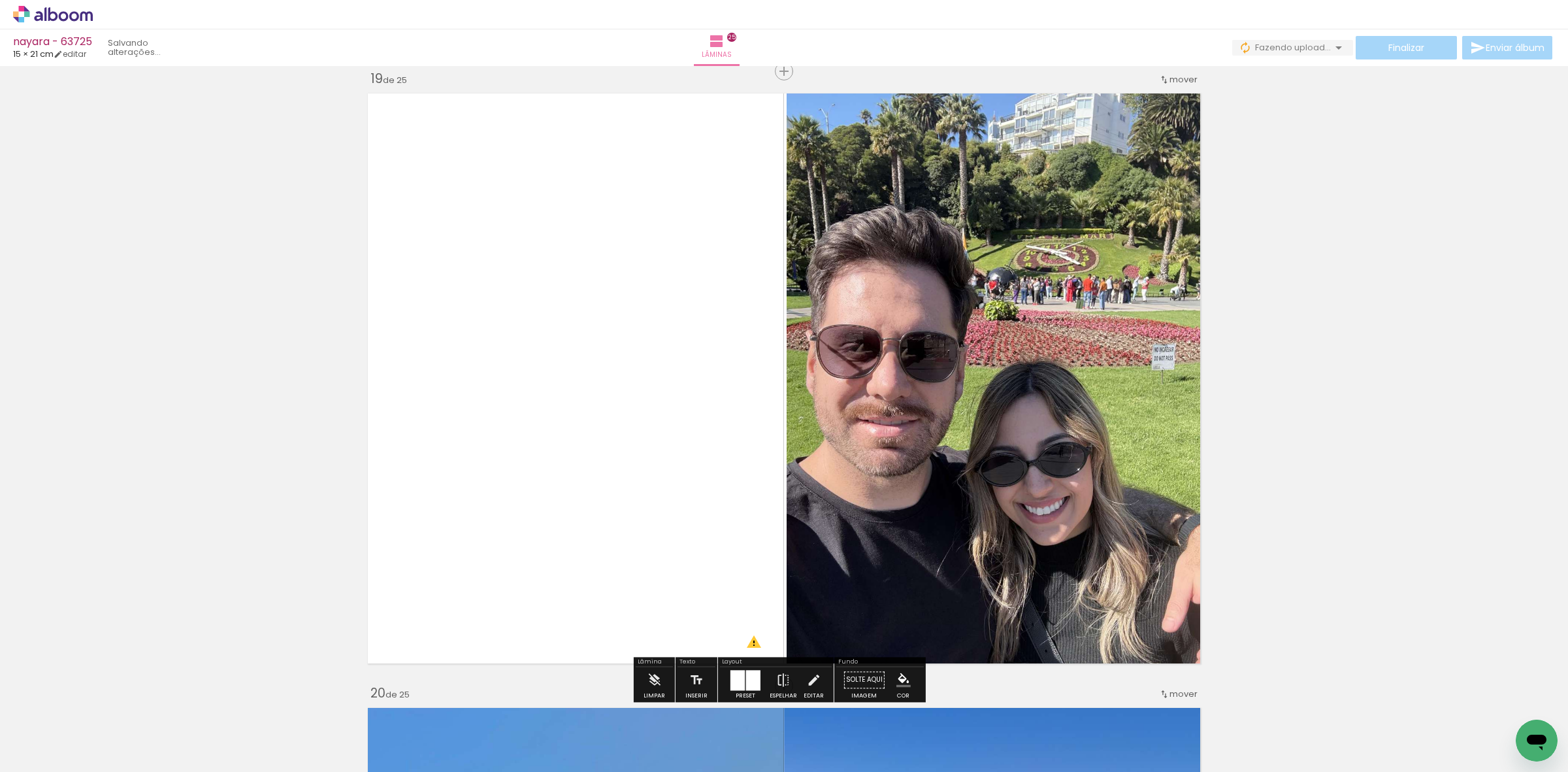
click at [746, 676] on div at bounding box center [752, 680] width 14 height 20
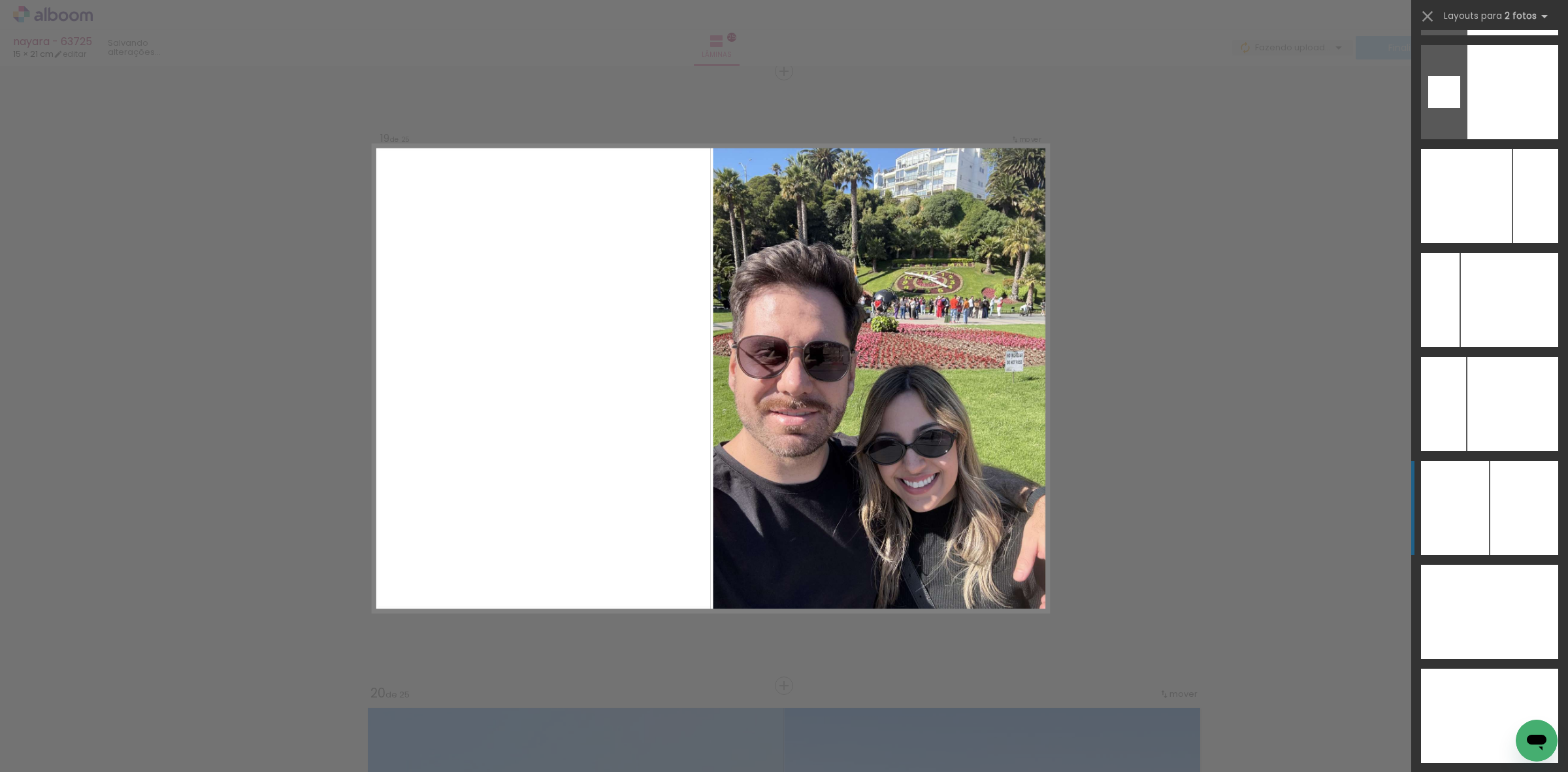
scroll to position [5509, 0]
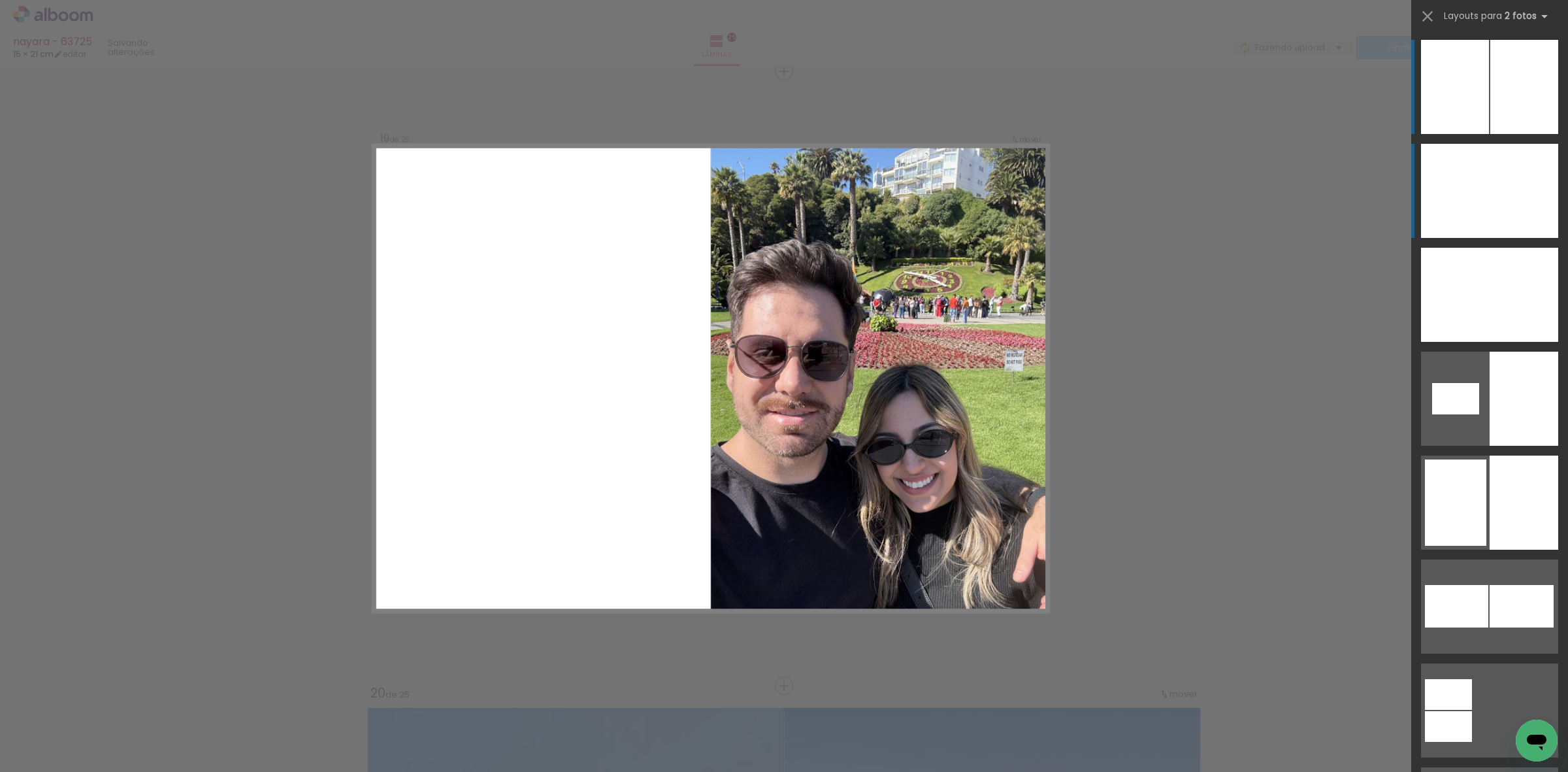
click at [1481, 191] on div at bounding box center [1456, 191] width 69 height 94
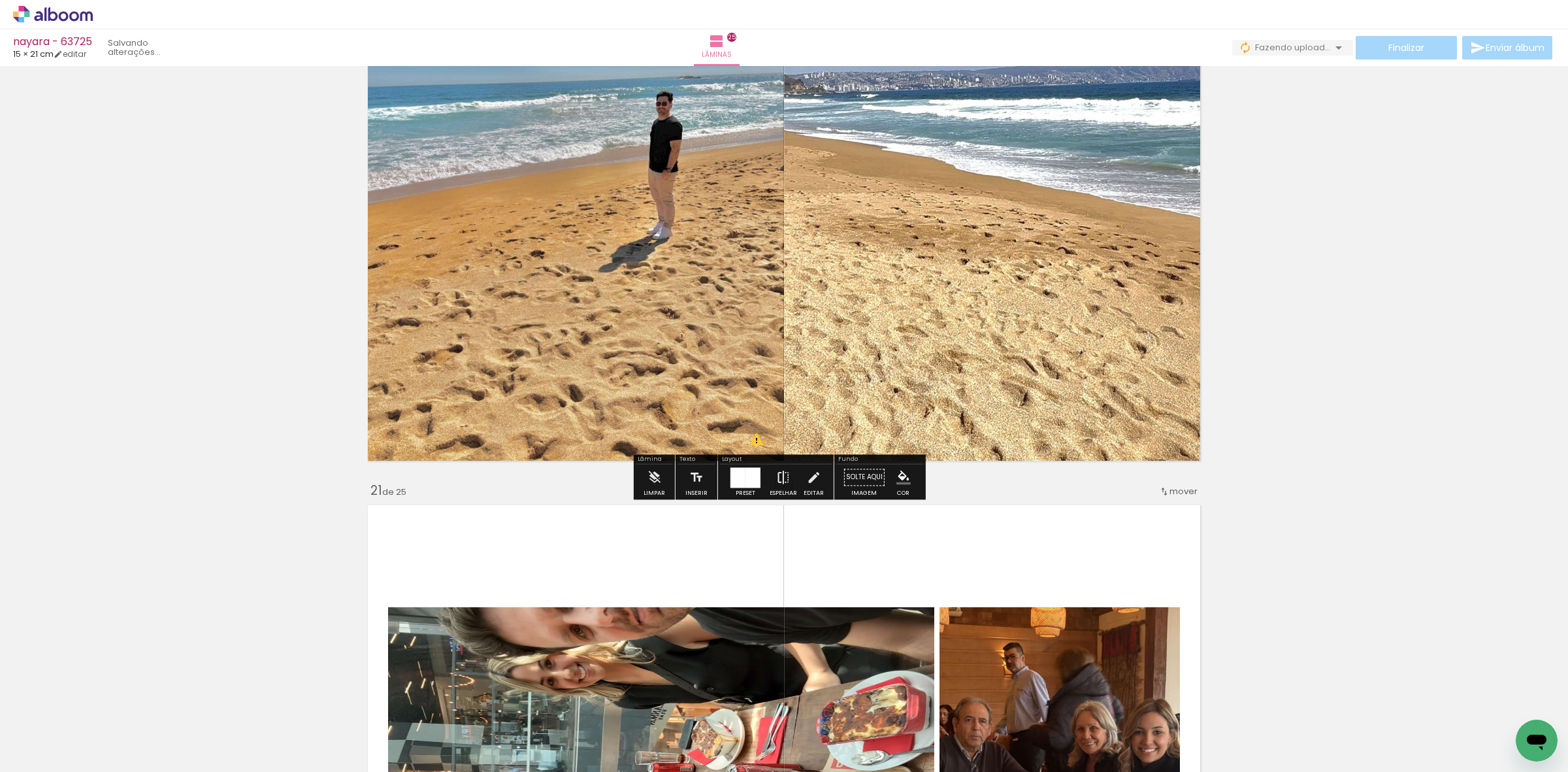
scroll to position [12465, 0]
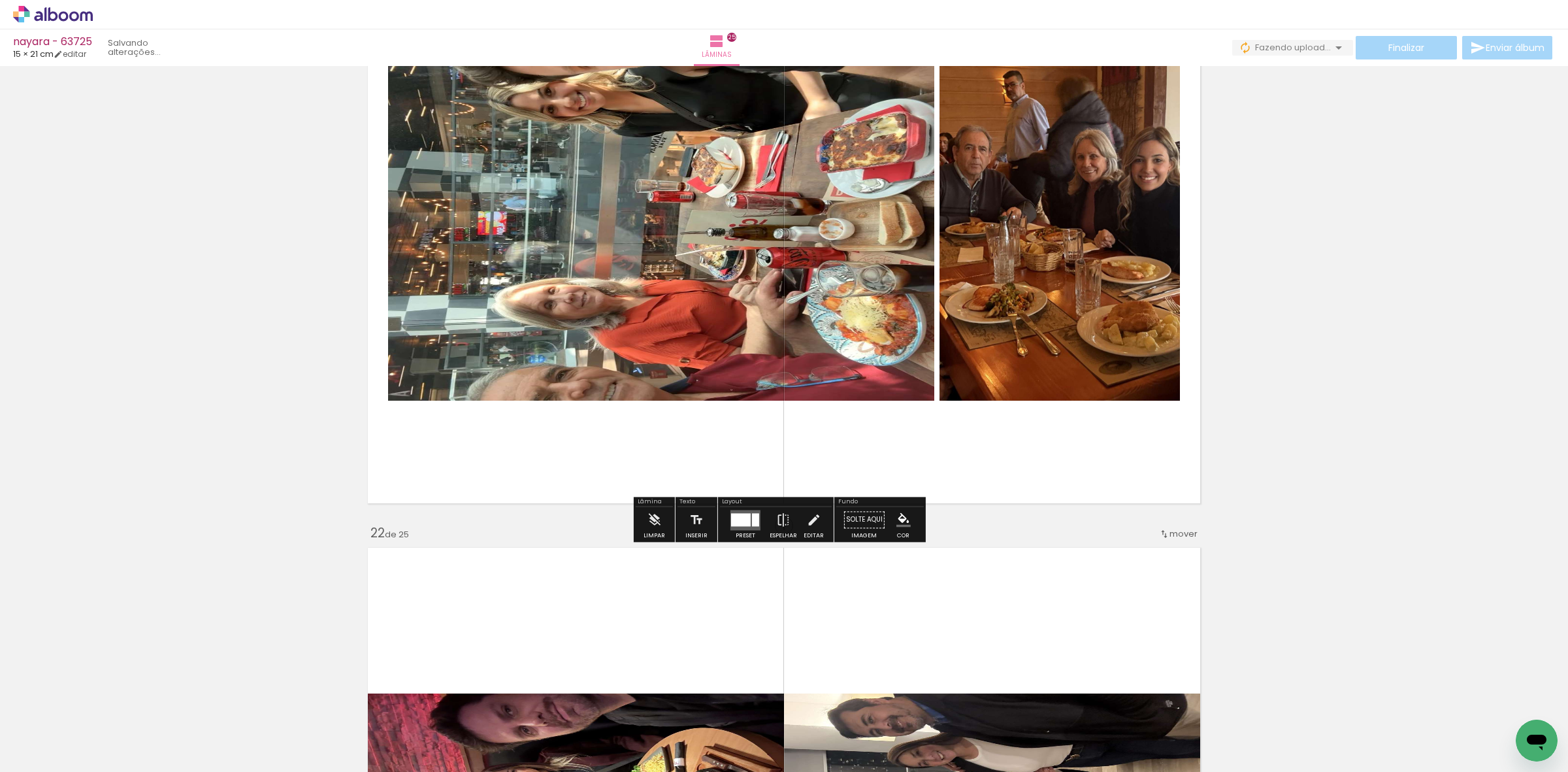
click at [737, 511] on quentale-layouter at bounding box center [745, 520] width 30 height 20
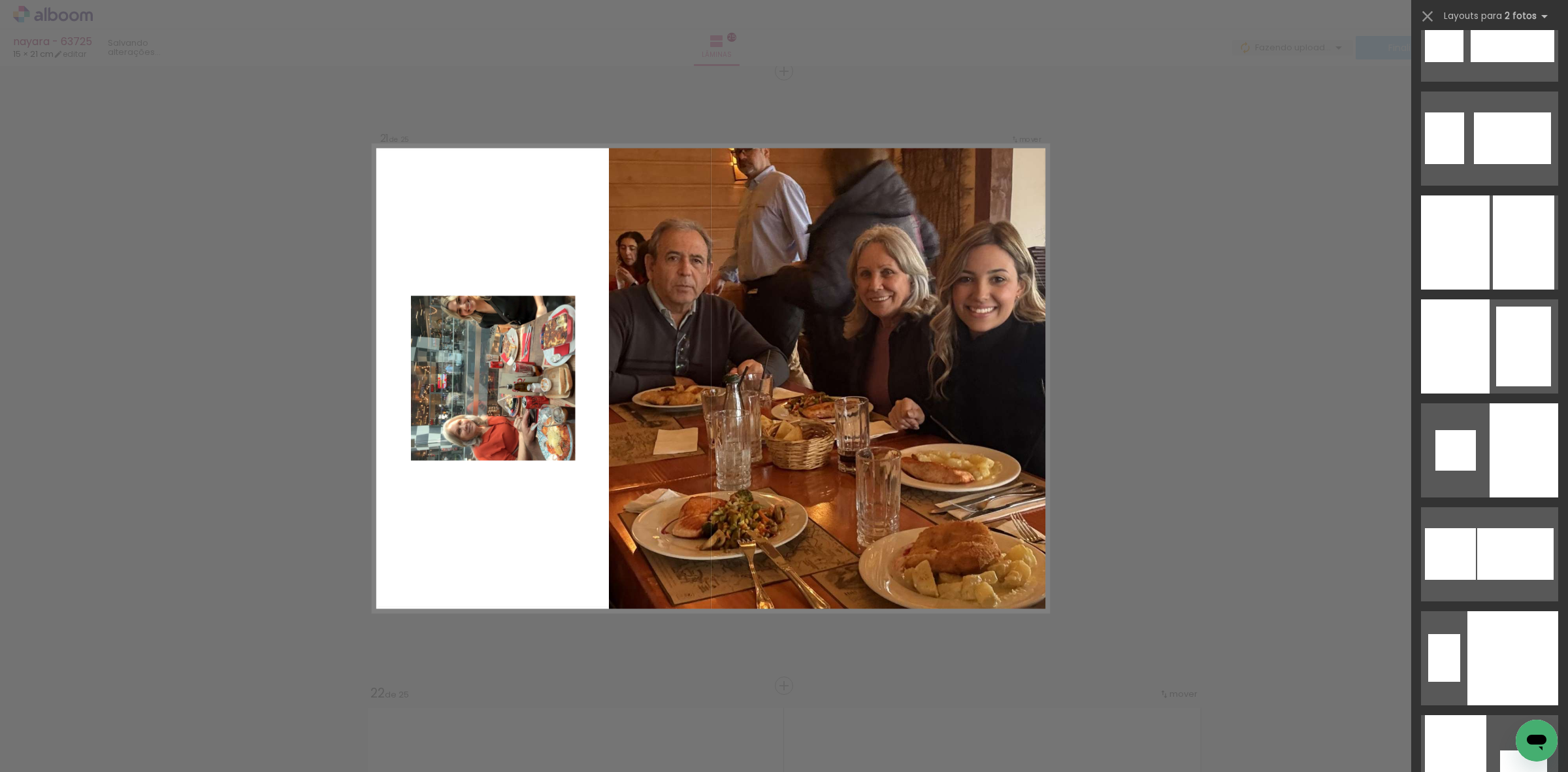
scroll to position [4863, 0]
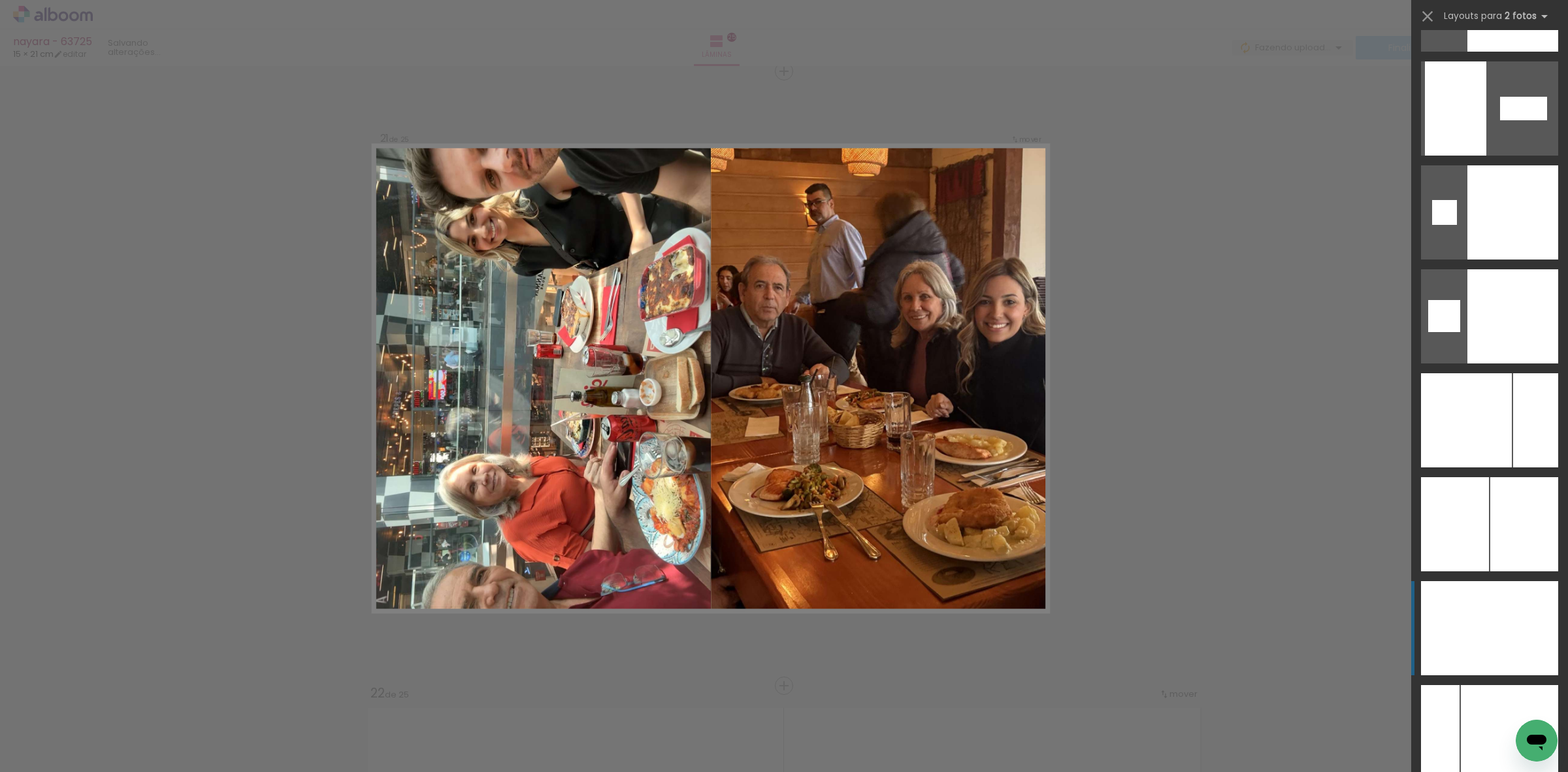
click at [1489, 635] on div at bounding box center [1524, 628] width 69 height 94
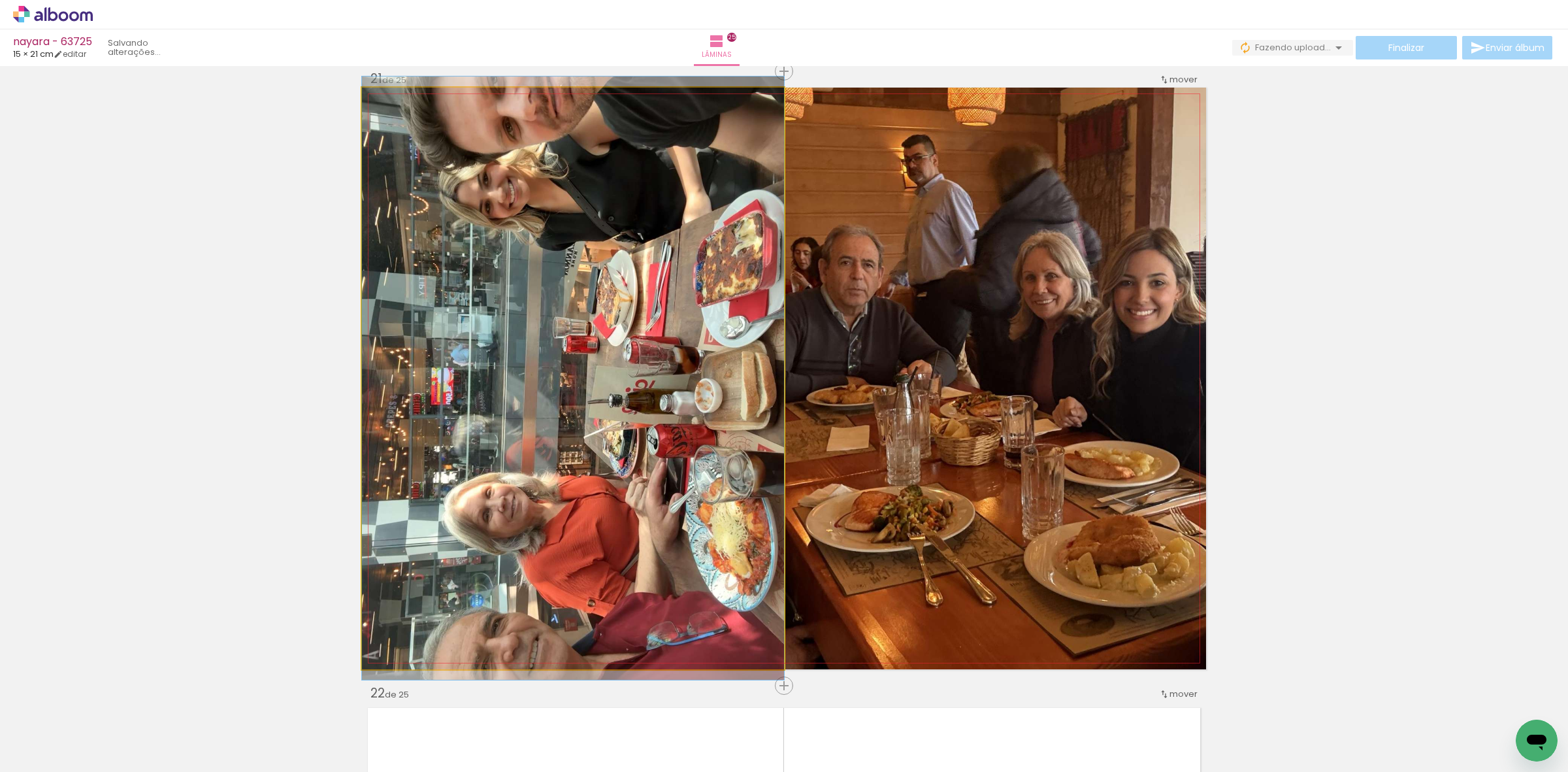
click at [614, 498] on quentale-photo at bounding box center [573, 378] width 422 height 582
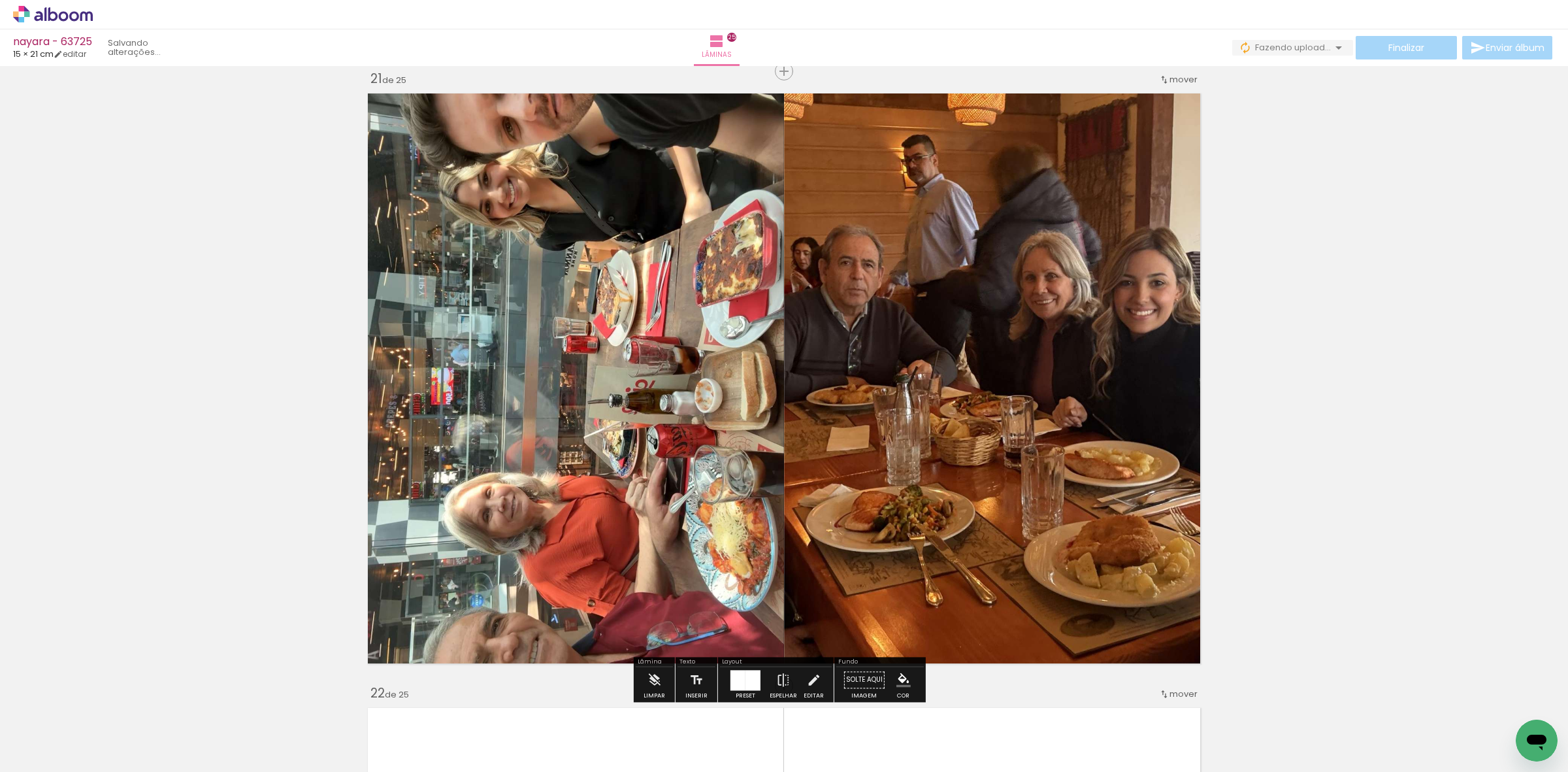
click at [633, 476] on quentale-photo at bounding box center [573, 378] width 422 height 582
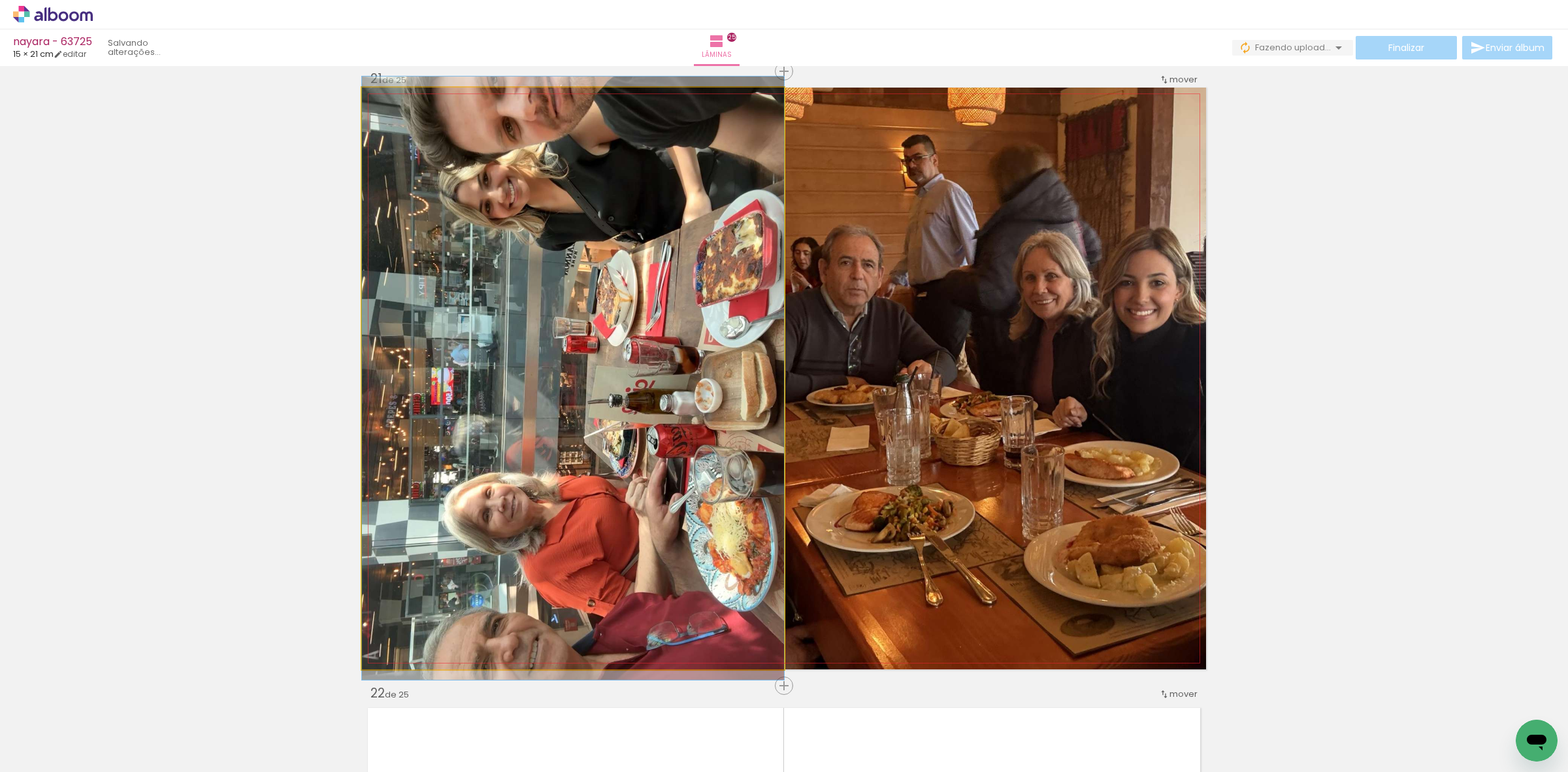
click at [633, 476] on quentale-photo at bounding box center [573, 378] width 422 height 582
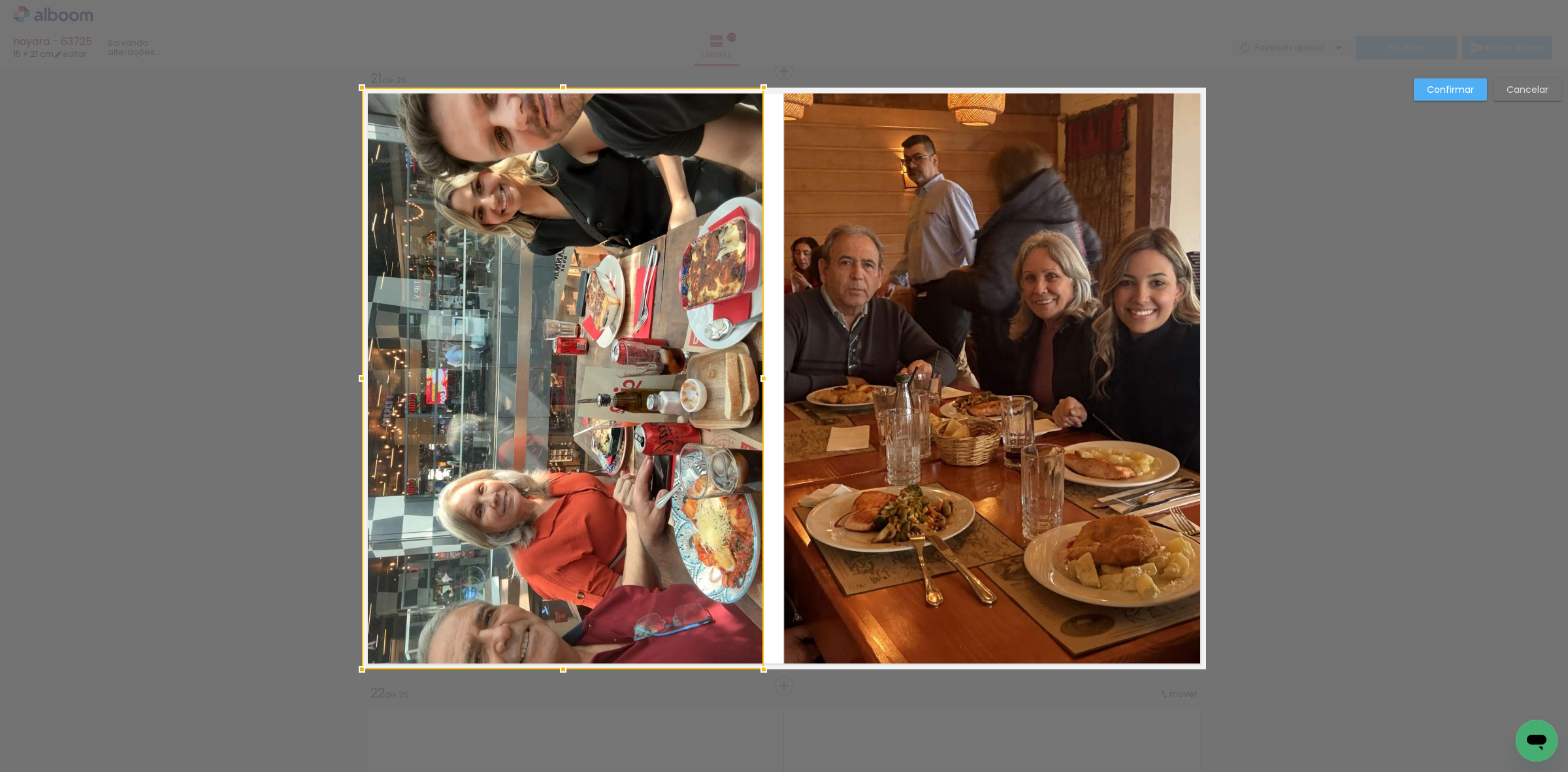
drag, startPoint x: 775, startPoint y: 386, endPoint x: 755, endPoint y: 387, distance: 20.0
click at [755, 387] on div at bounding box center [763, 378] width 26 height 26
click at [703, 402] on div at bounding box center [563, 378] width 402 height 582
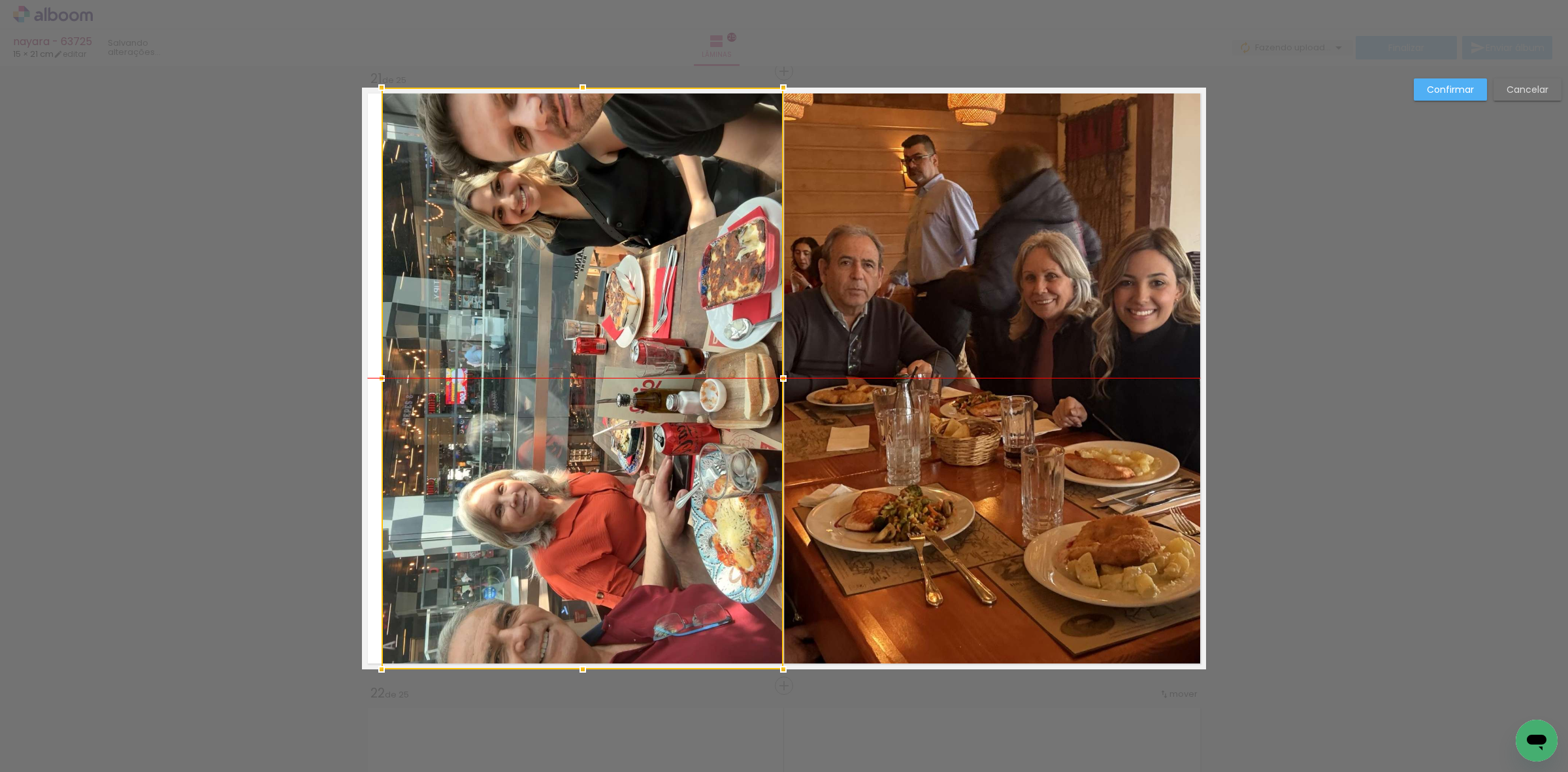
drag, startPoint x: 703, startPoint y: 402, endPoint x: 723, endPoint y: 402, distance: 20.0
click at [723, 402] on div at bounding box center [582, 378] width 402 height 582
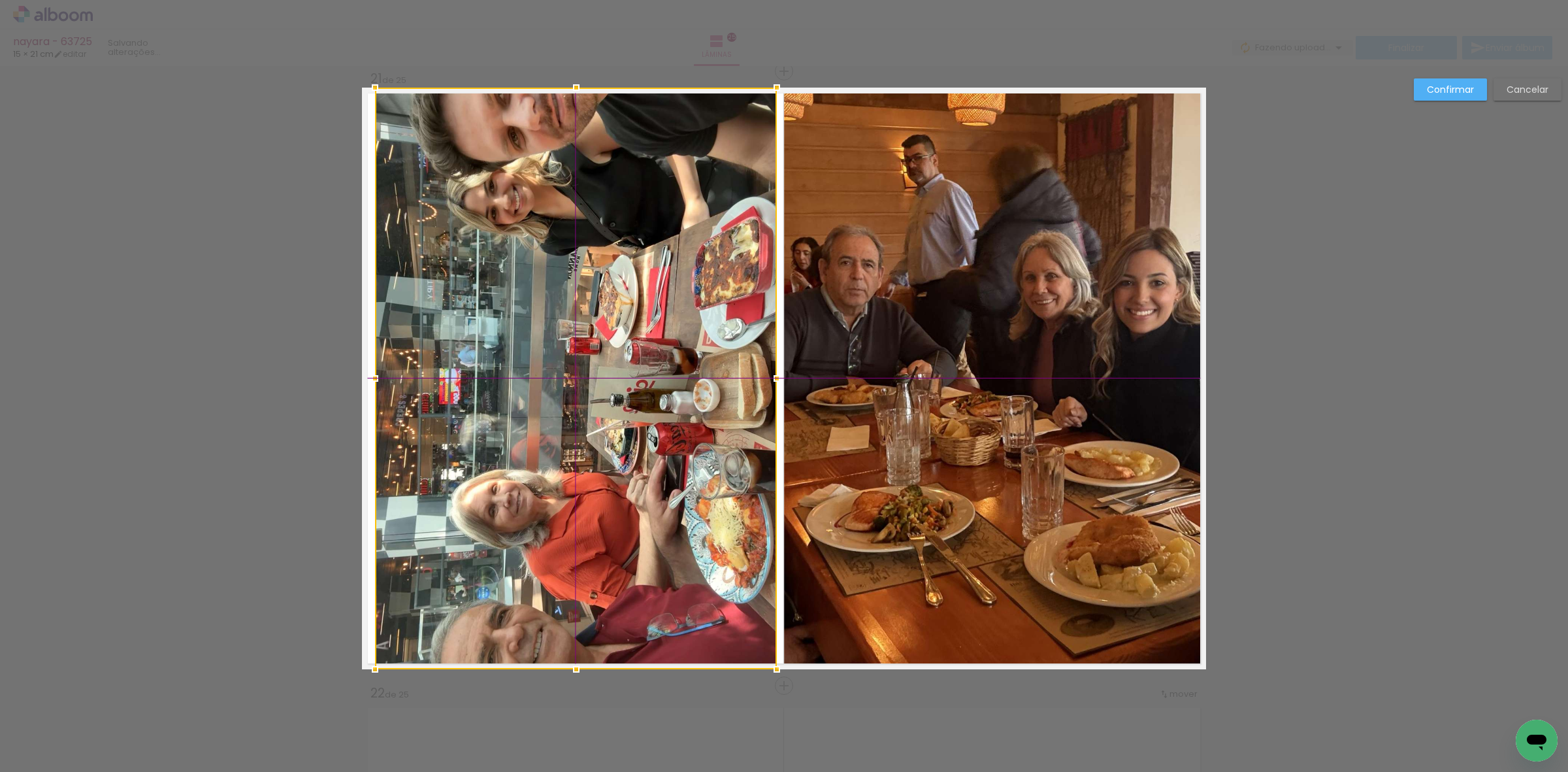
drag, startPoint x: 658, startPoint y: 401, endPoint x: 652, endPoint y: 399, distance: 6.3
click at [652, 399] on div at bounding box center [575, 378] width 402 height 582
click at [0, 0] on paper-button "Confirmar" at bounding box center [0, 0] width 0 height 0
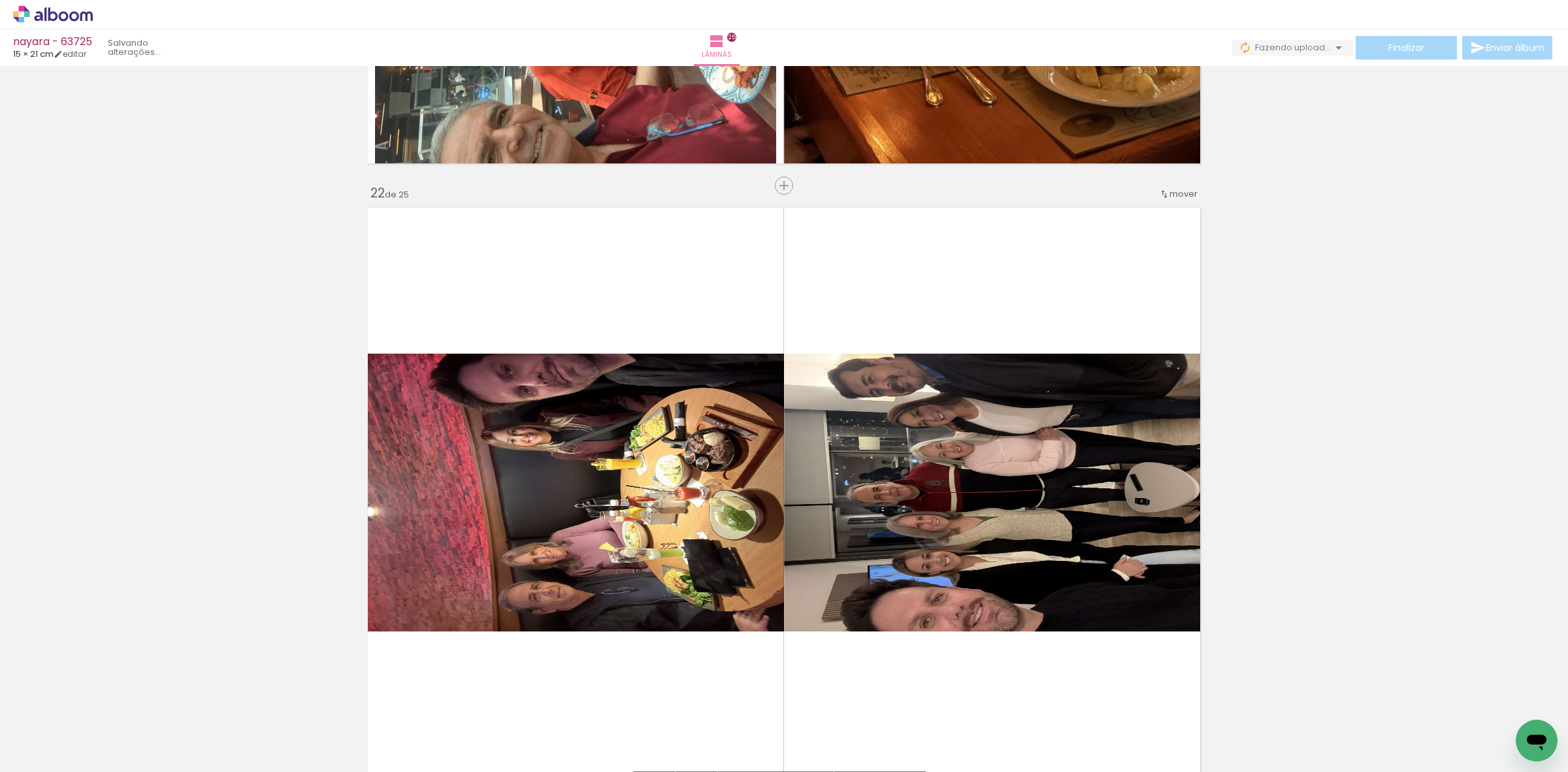
scroll to position [12959, 0]
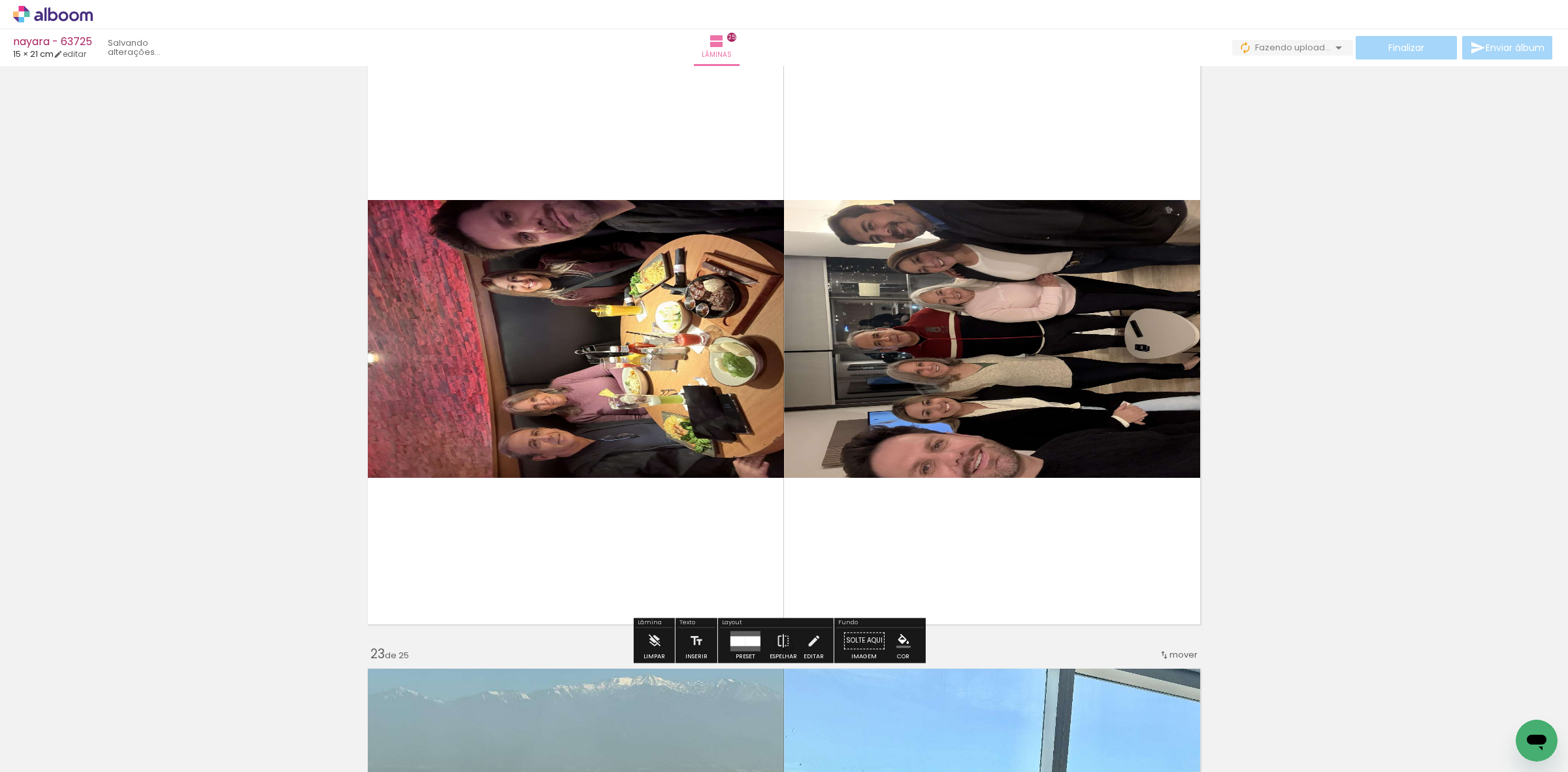
click at [747, 642] on div at bounding box center [753, 641] width 15 height 10
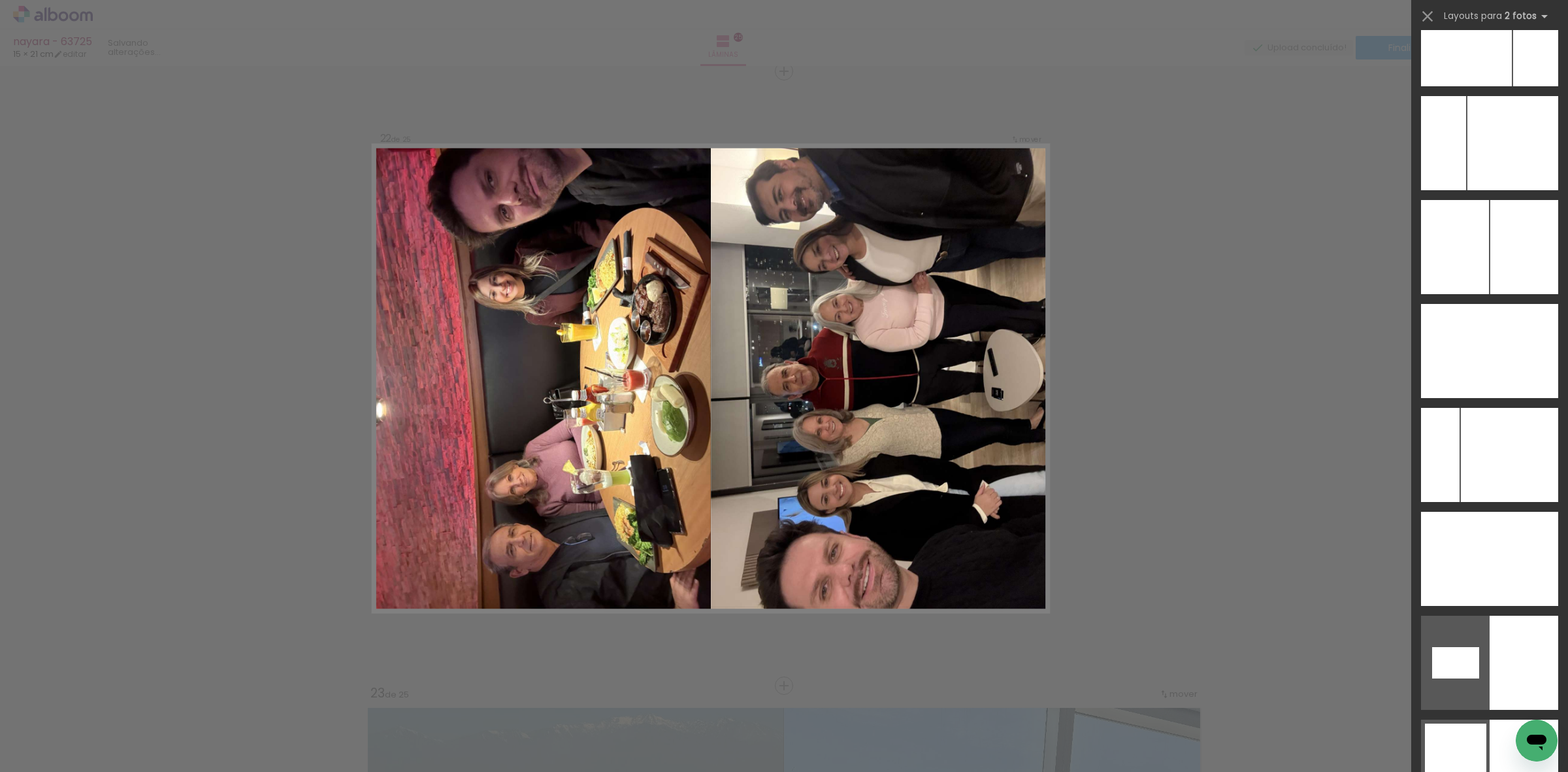
scroll to position [5209, 0]
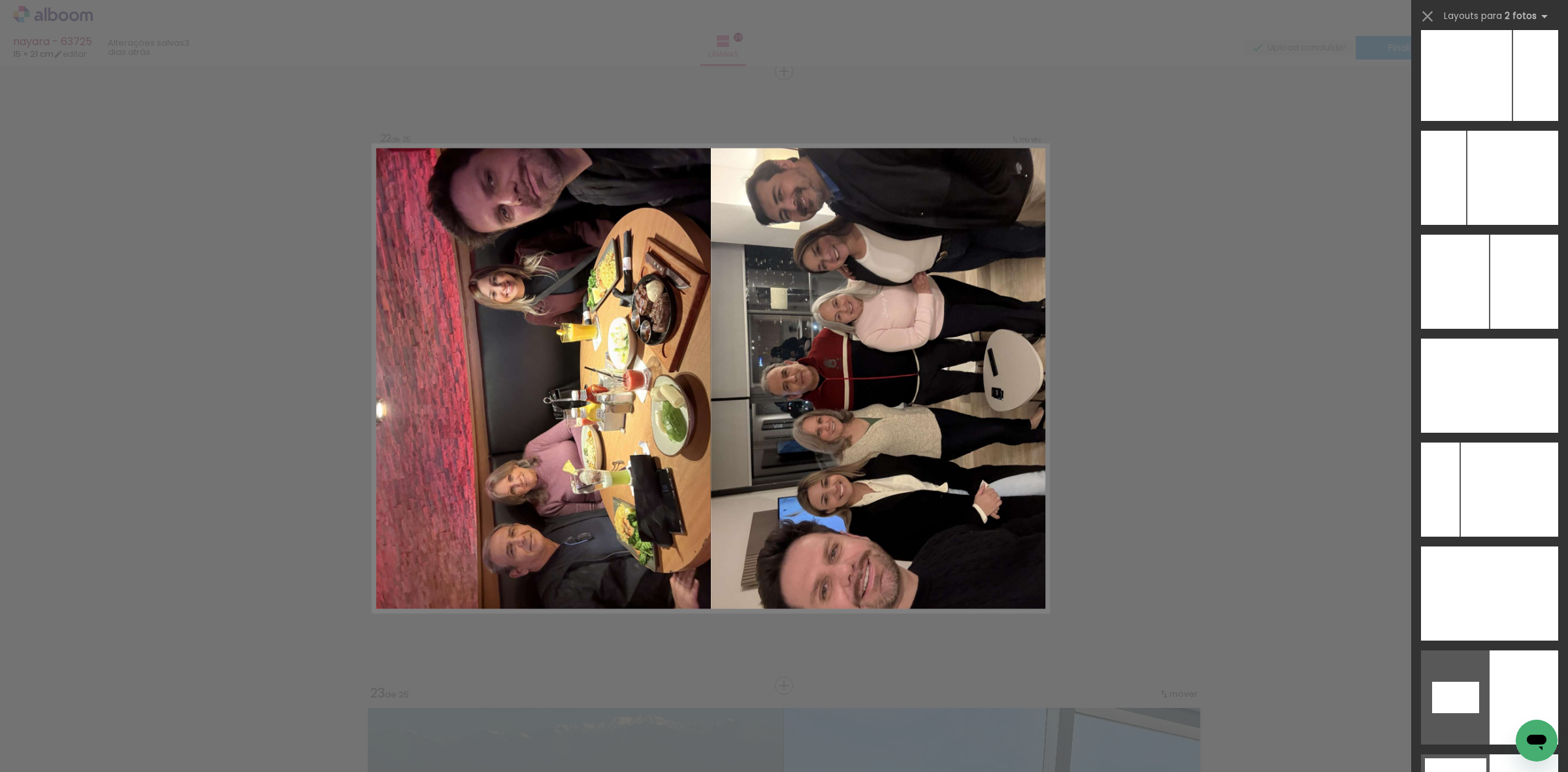
click at [1461, 369] on div at bounding box center [1456, 386] width 69 height 94
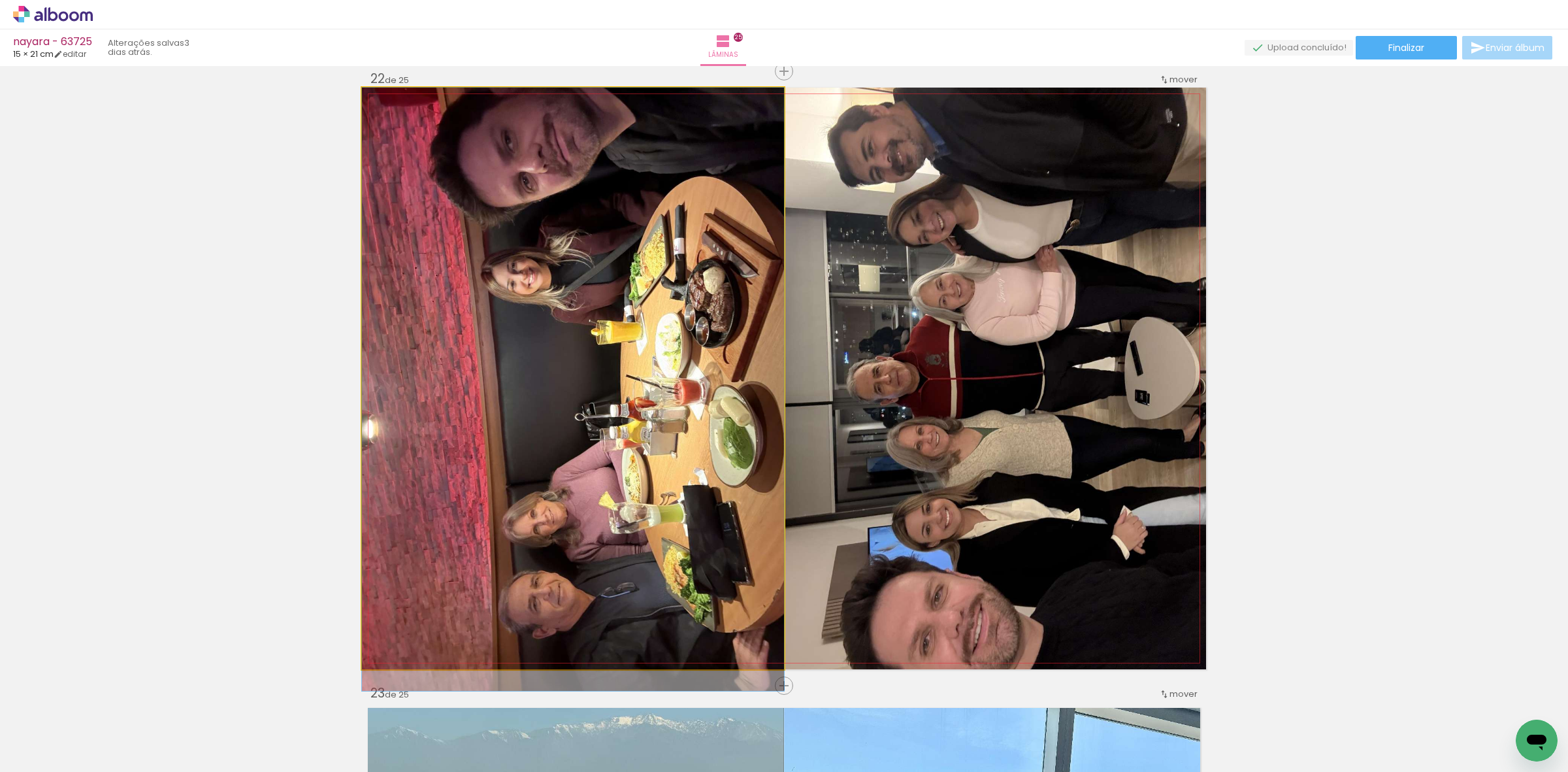
drag, startPoint x: 530, startPoint y: 343, endPoint x: 540, endPoint y: 368, distance: 26.9
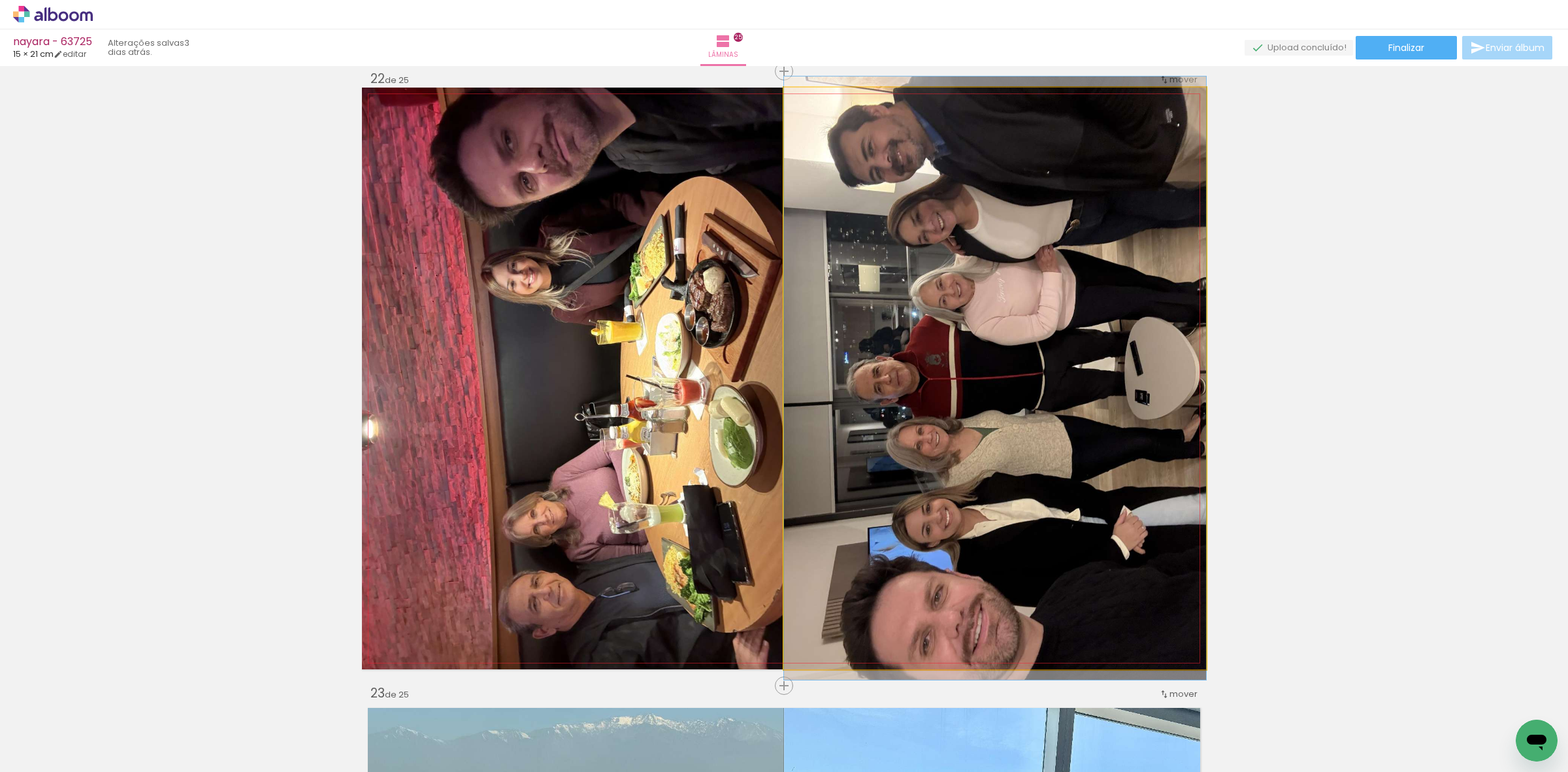
drag, startPoint x: 983, startPoint y: 461, endPoint x: 985, endPoint y: 448, distance: 13.2
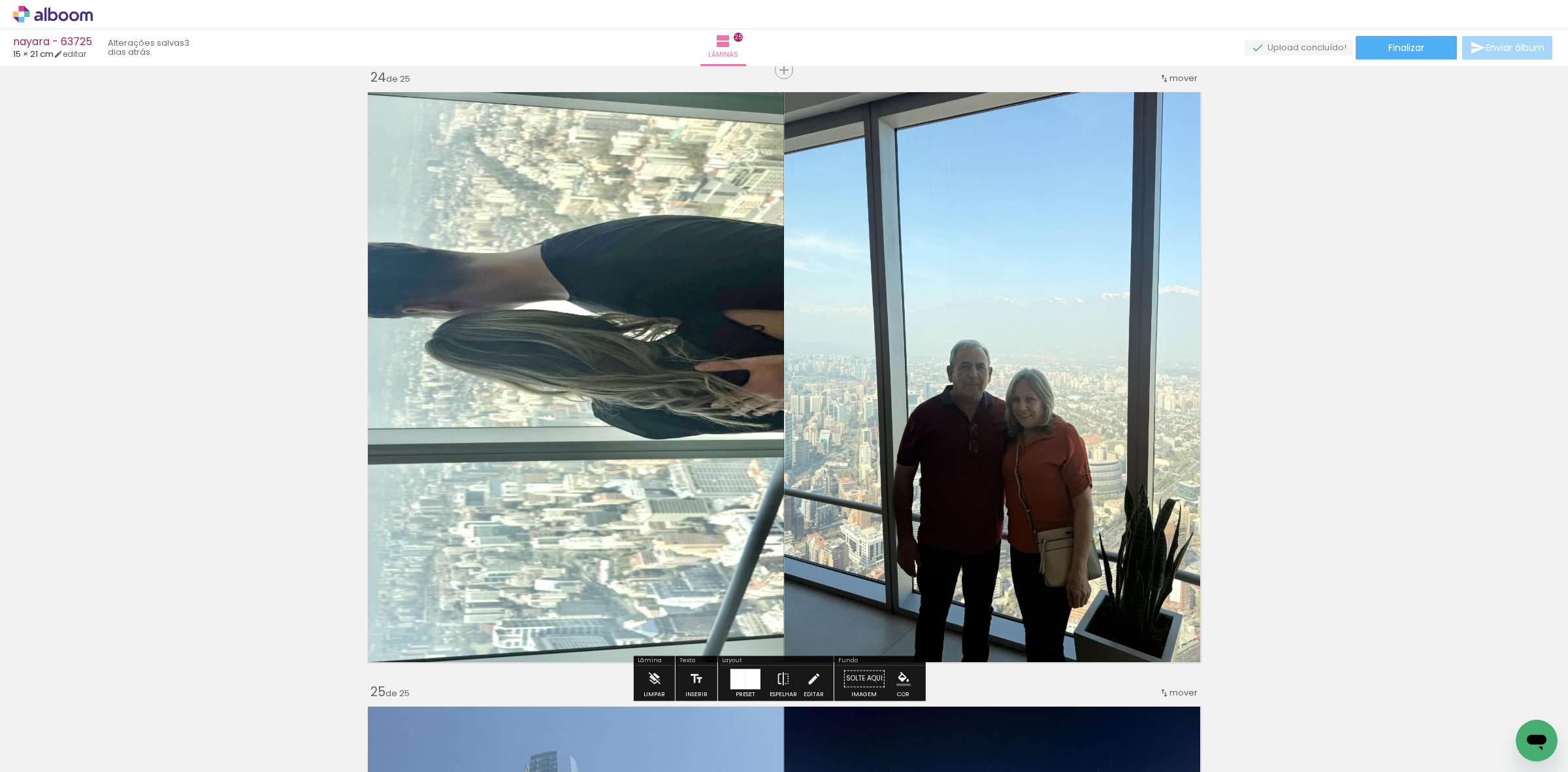
scroll to position [14308, 0]
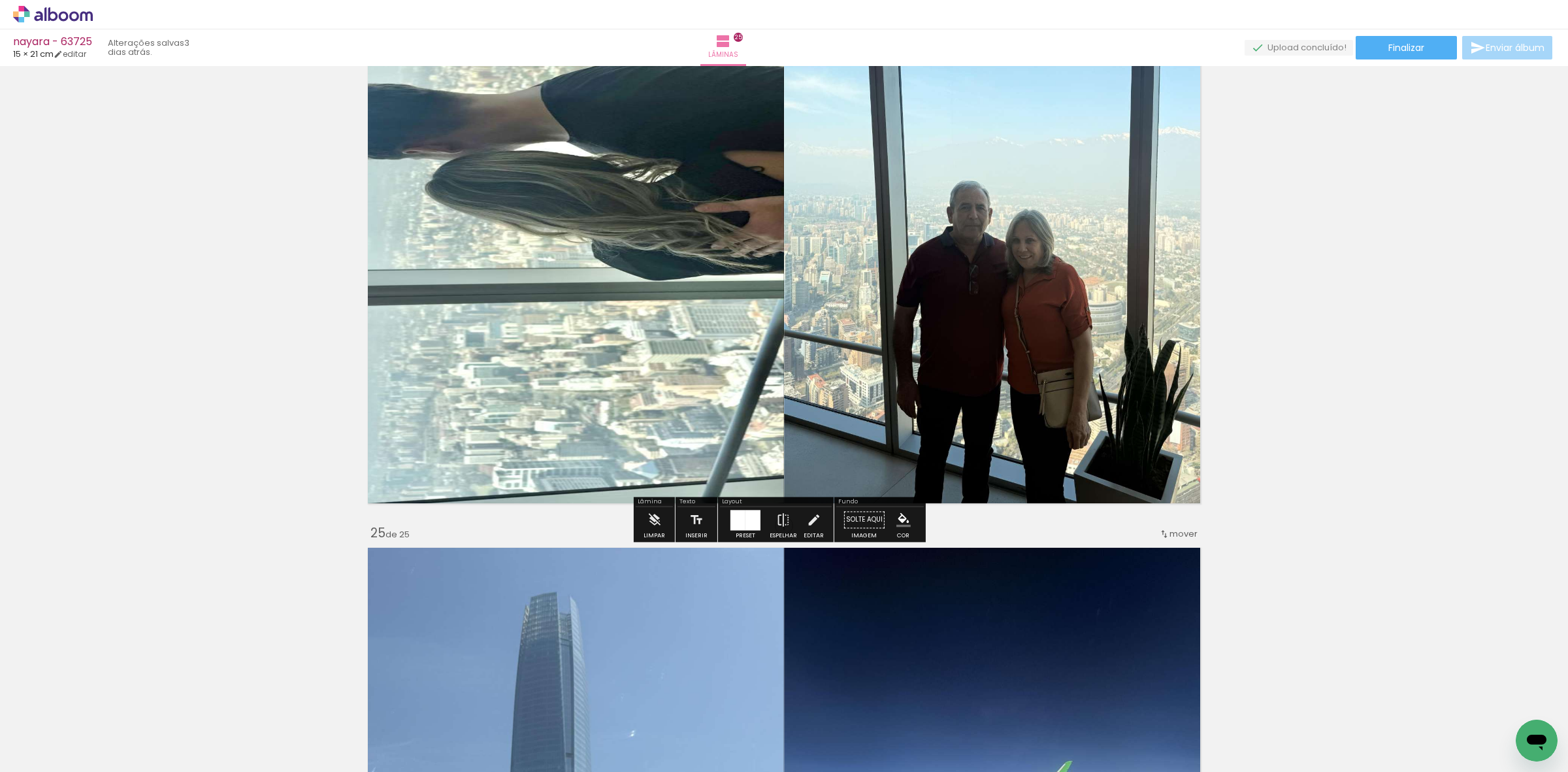
click at [746, 516] on div at bounding box center [753, 520] width 15 height 20
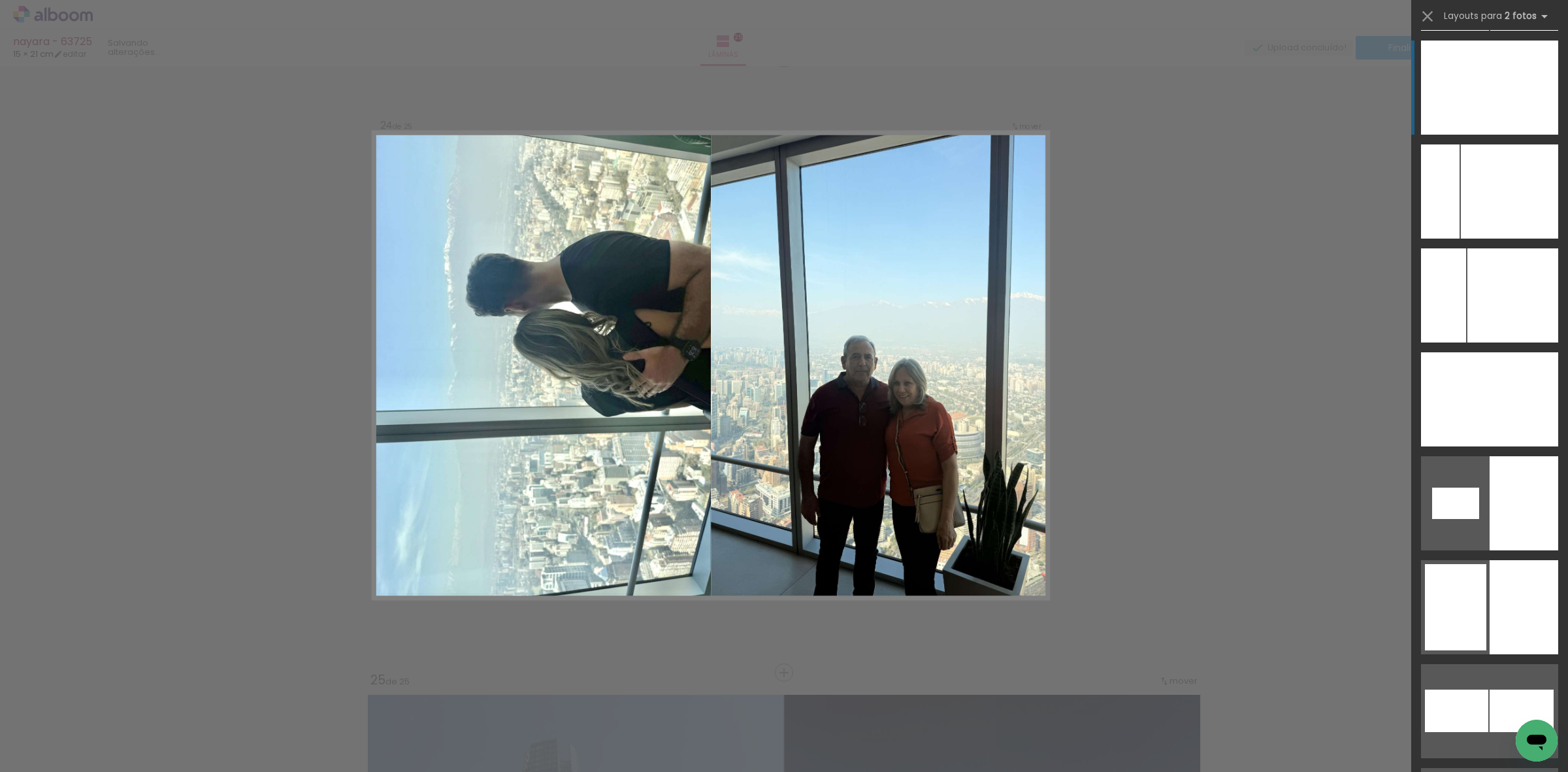
scroll to position [14148, 0]
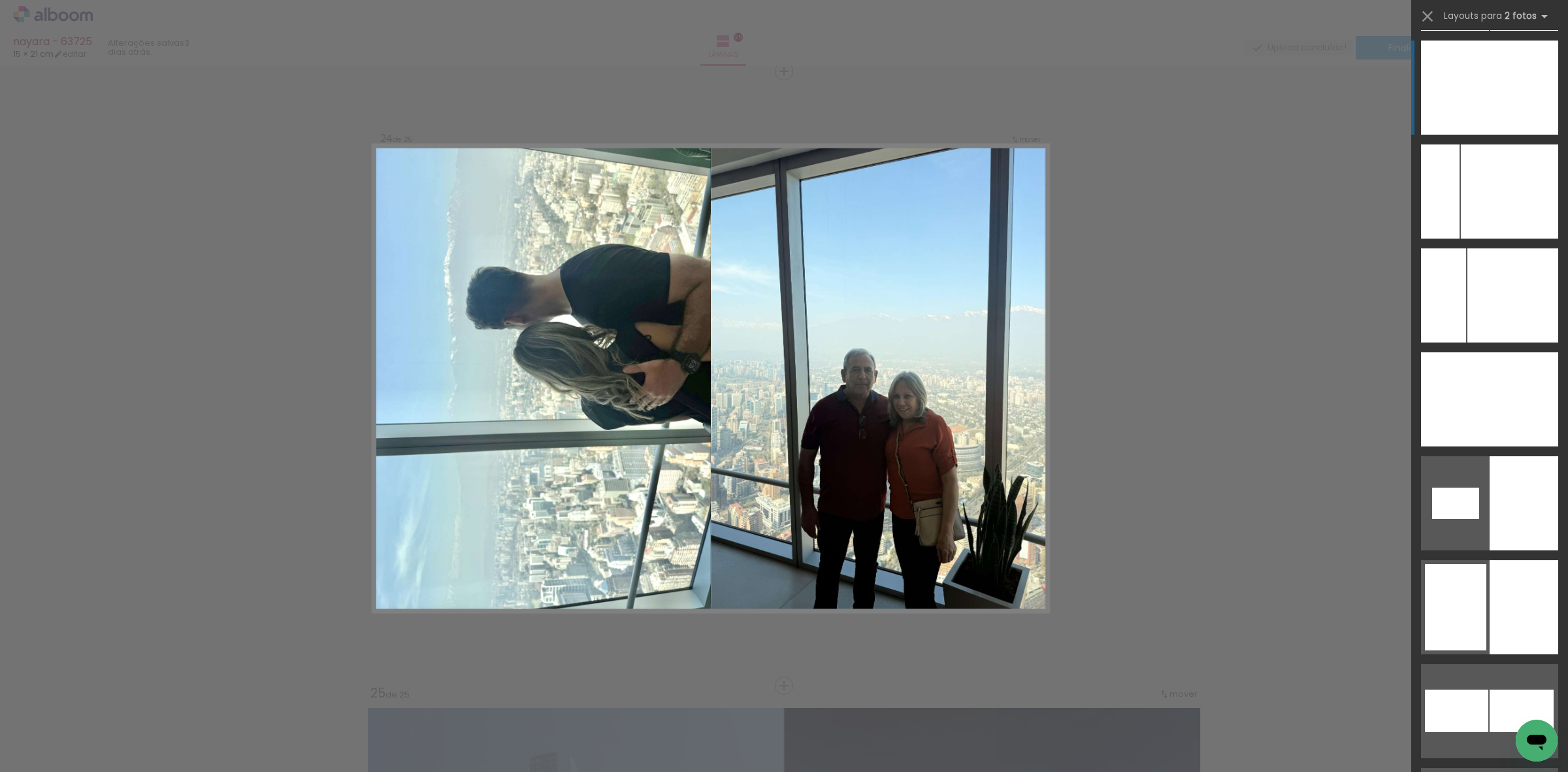
click at [1458, 116] on div at bounding box center [1456, 87] width 69 height 94
click at [1452, 71] on div at bounding box center [1456, 87] width 69 height 94
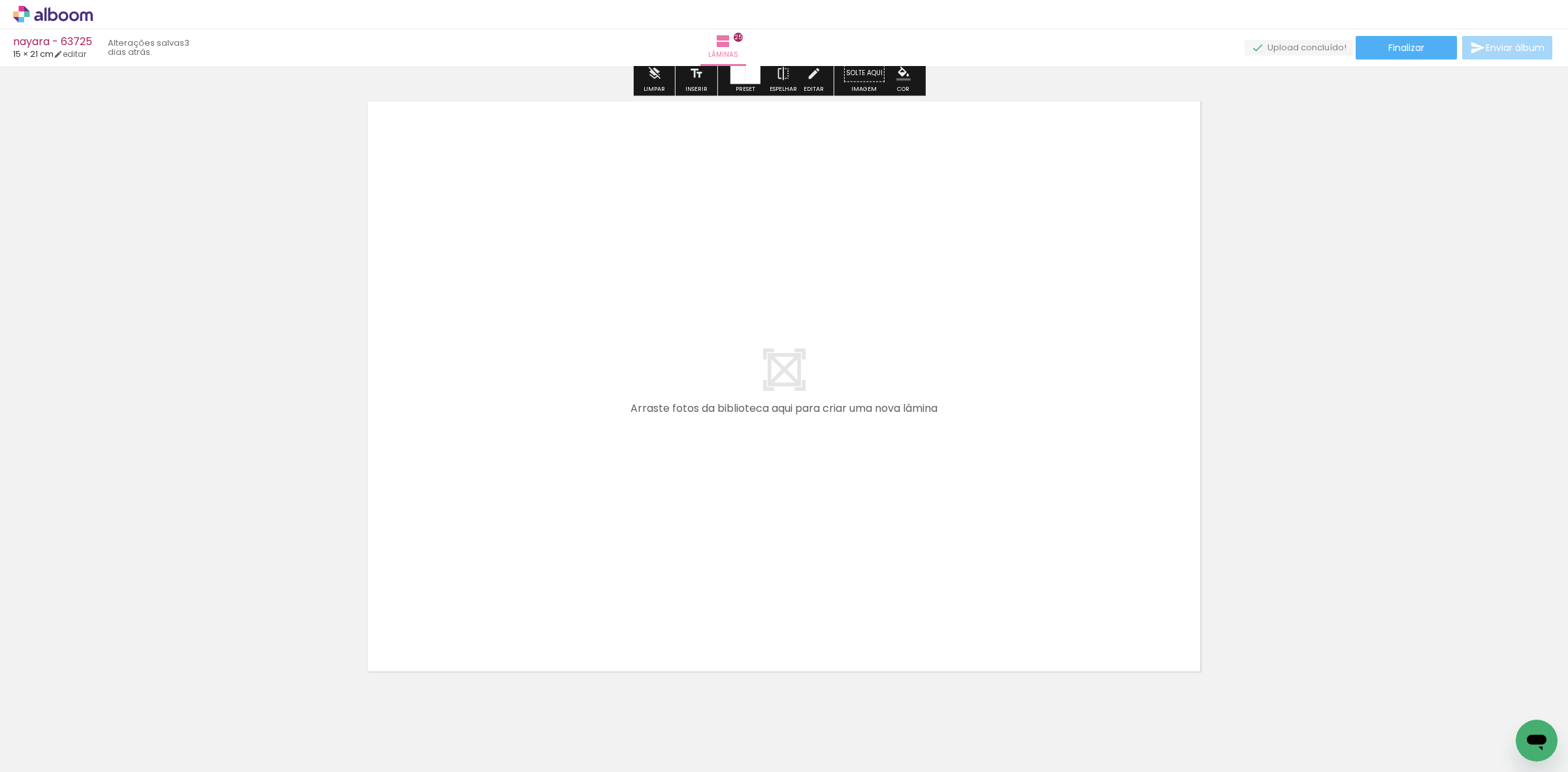
scroll to position [15374, 0]
click at [1427, 53] on paper-button "Finalizar" at bounding box center [1406, 47] width 102 height 24
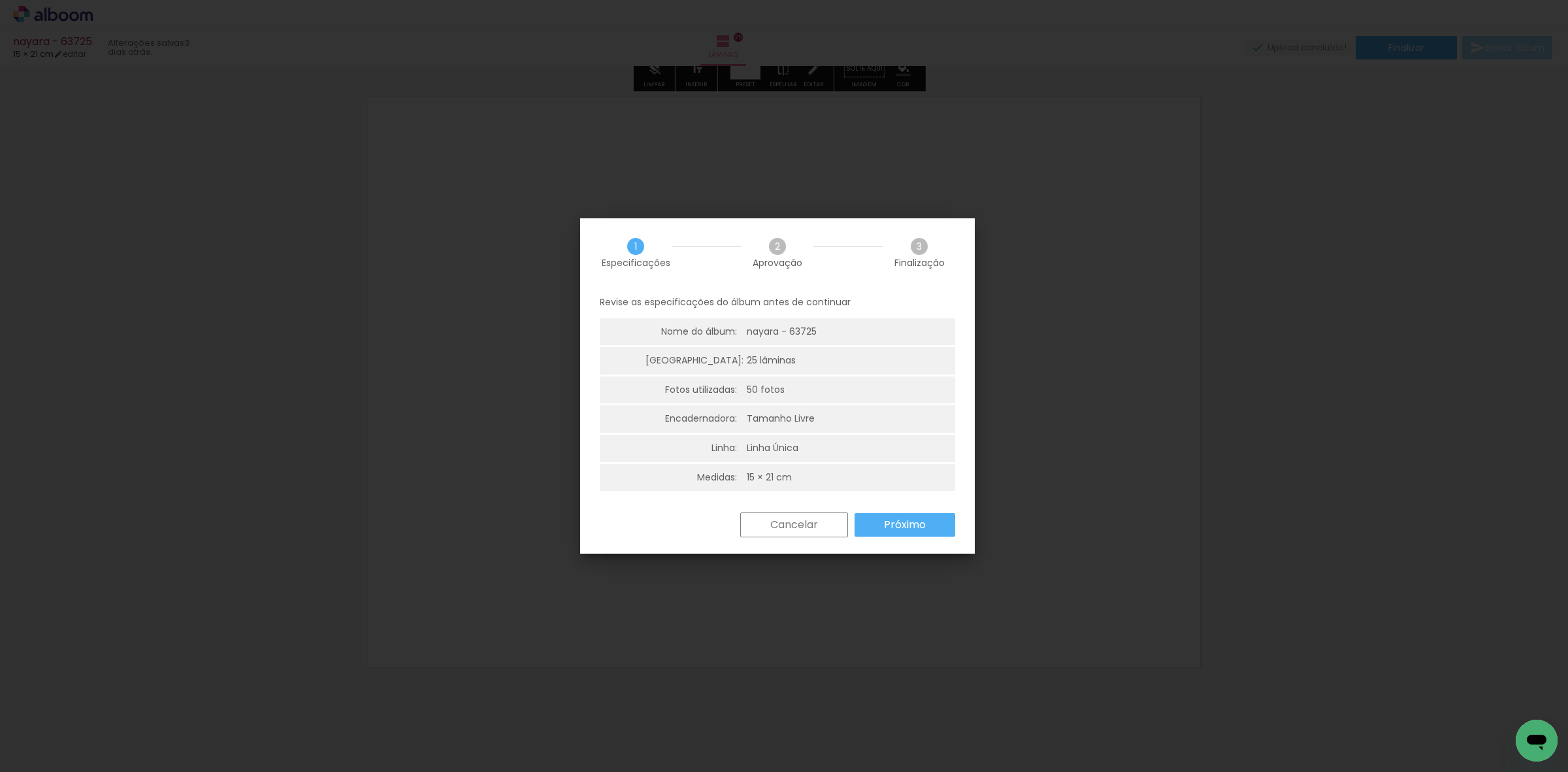
click at [848, 525] on slot "Próximo" at bounding box center [794, 525] width 107 height 25
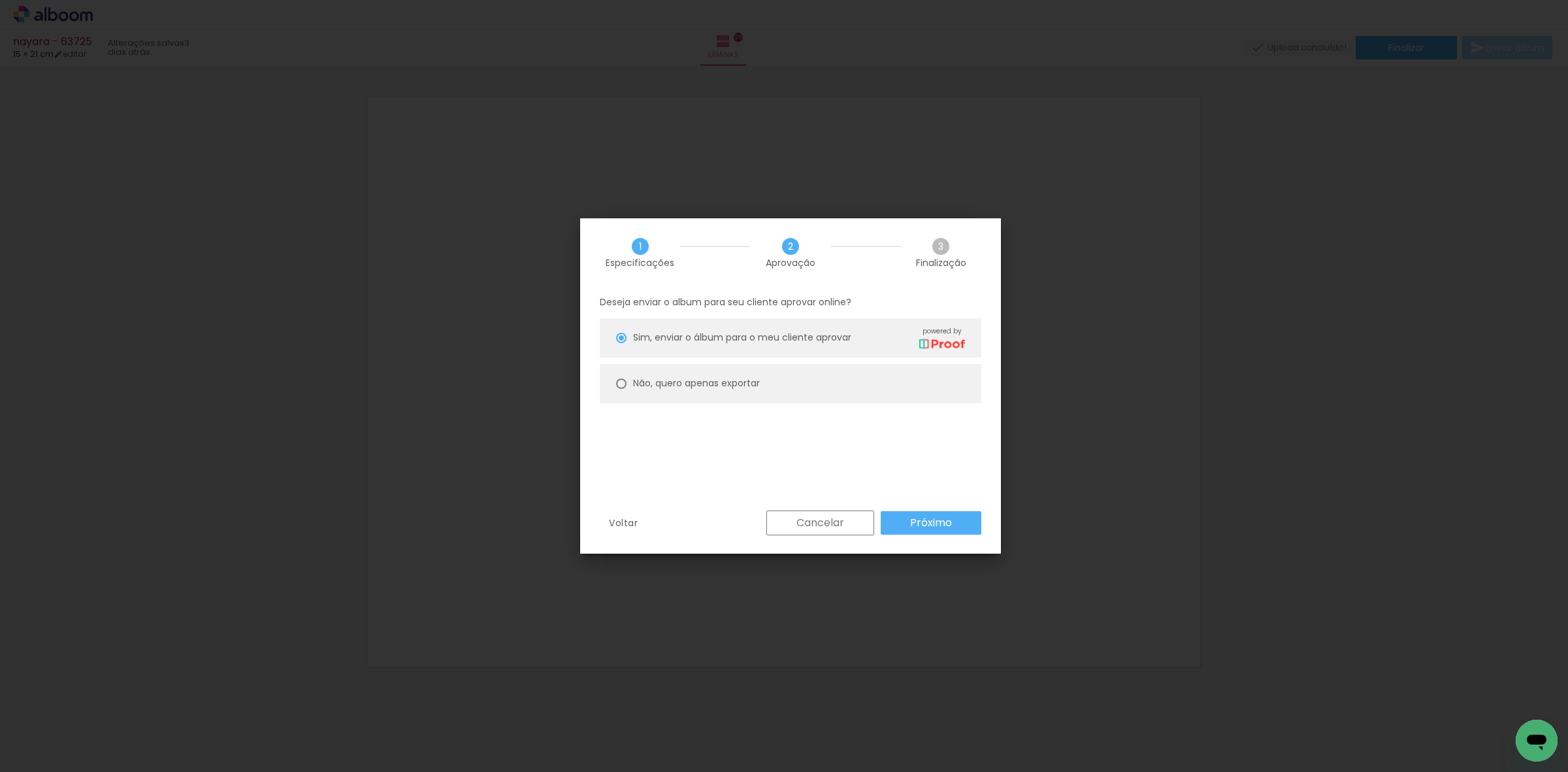
click at [855, 389] on paper-radio-button "Não, quero apenas exportar" at bounding box center [791, 384] width 381 height 39
type paper-radio-button "on"
click at [918, 534] on paper-button "Próximo" at bounding box center [931, 523] width 101 height 24
type input "Alta, 300 DPI"
click at [0, 0] on div "Voltar Cancelar Exportar" at bounding box center [0, 0] width 0 height 0
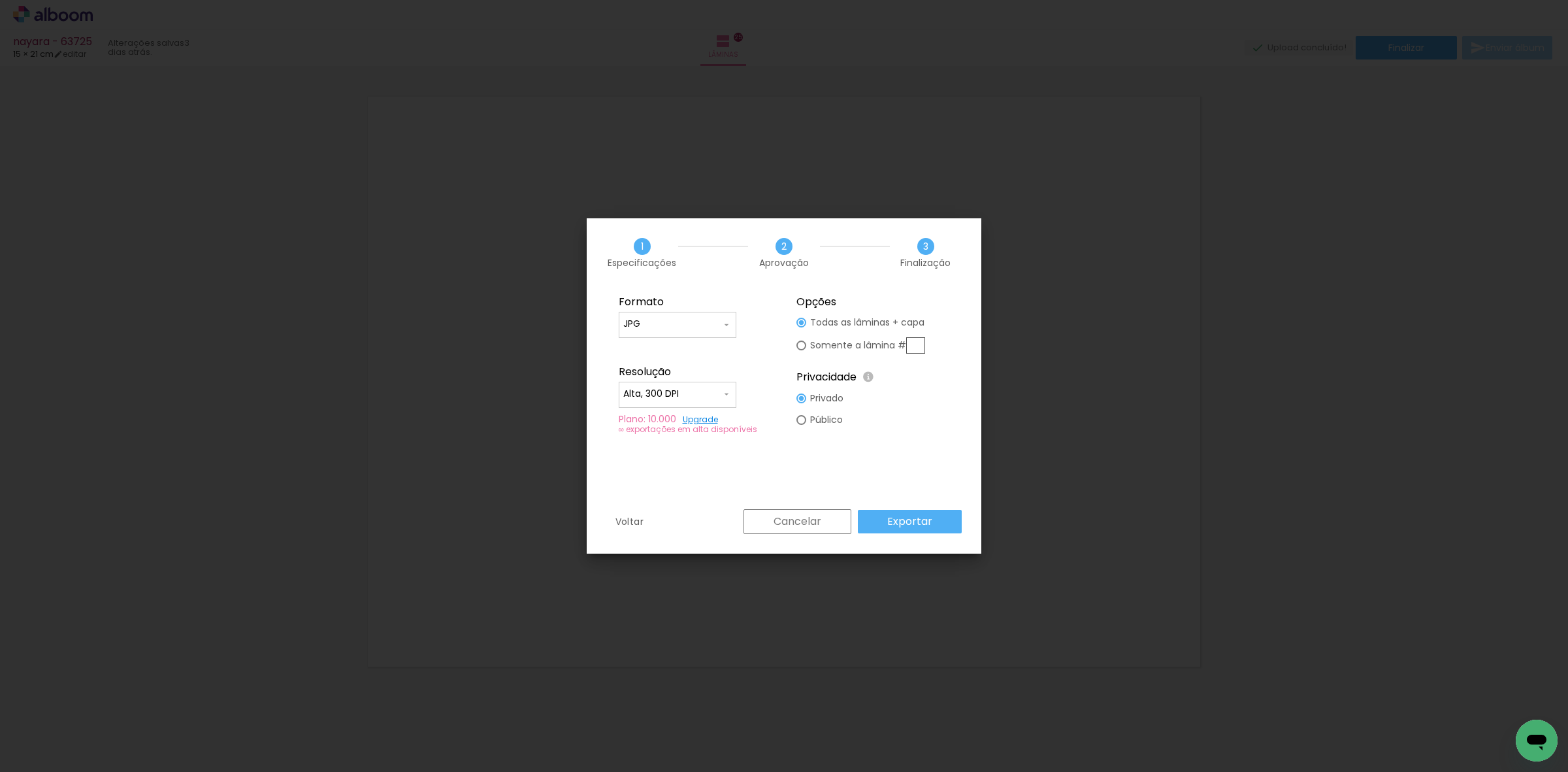
click at [0, 0] on slot "Exportar" at bounding box center [0, 0] width 0 height 0
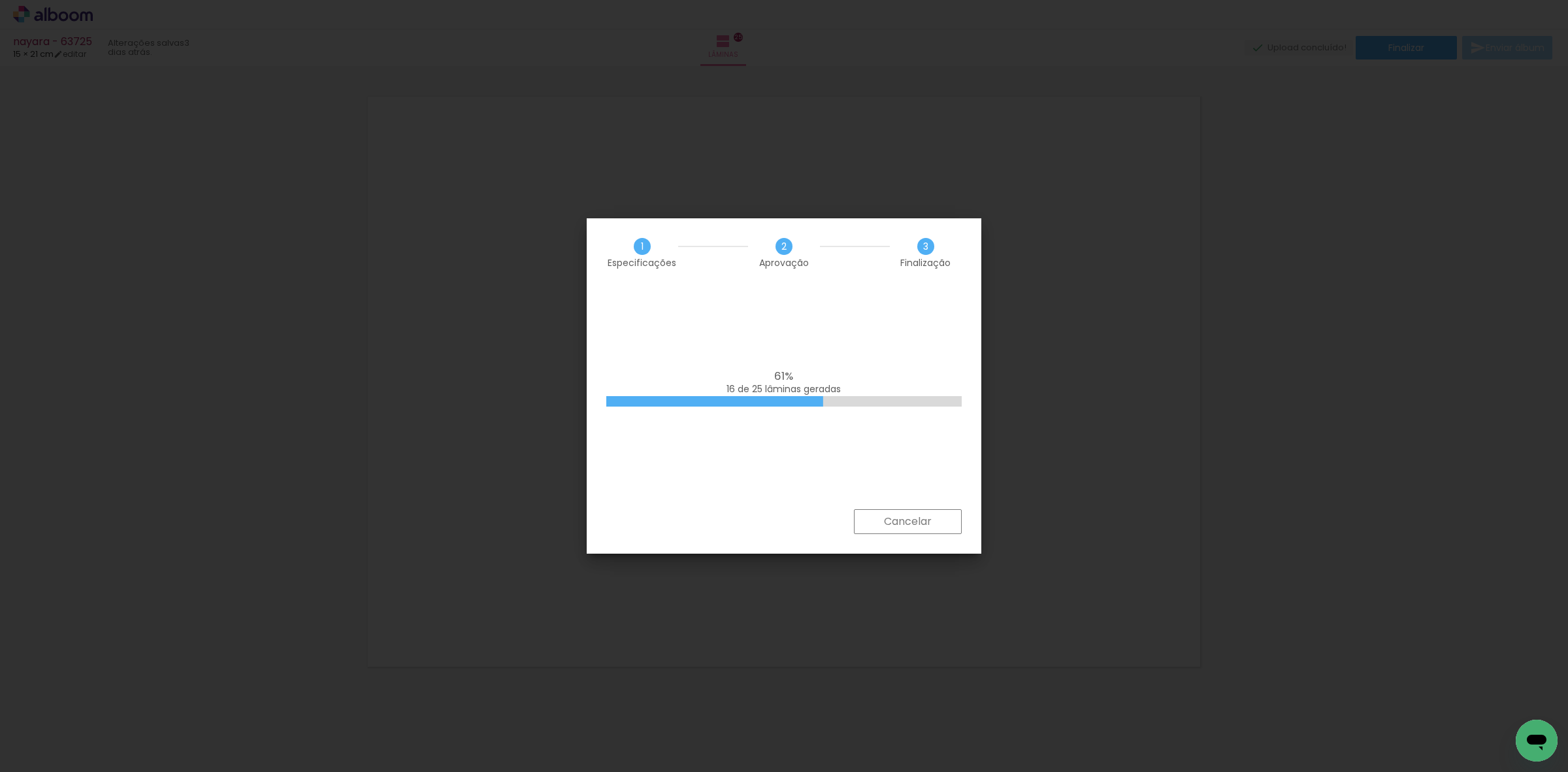
click at [202, 247] on iron-overlay-backdrop at bounding box center [784, 386] width 1568 height 772
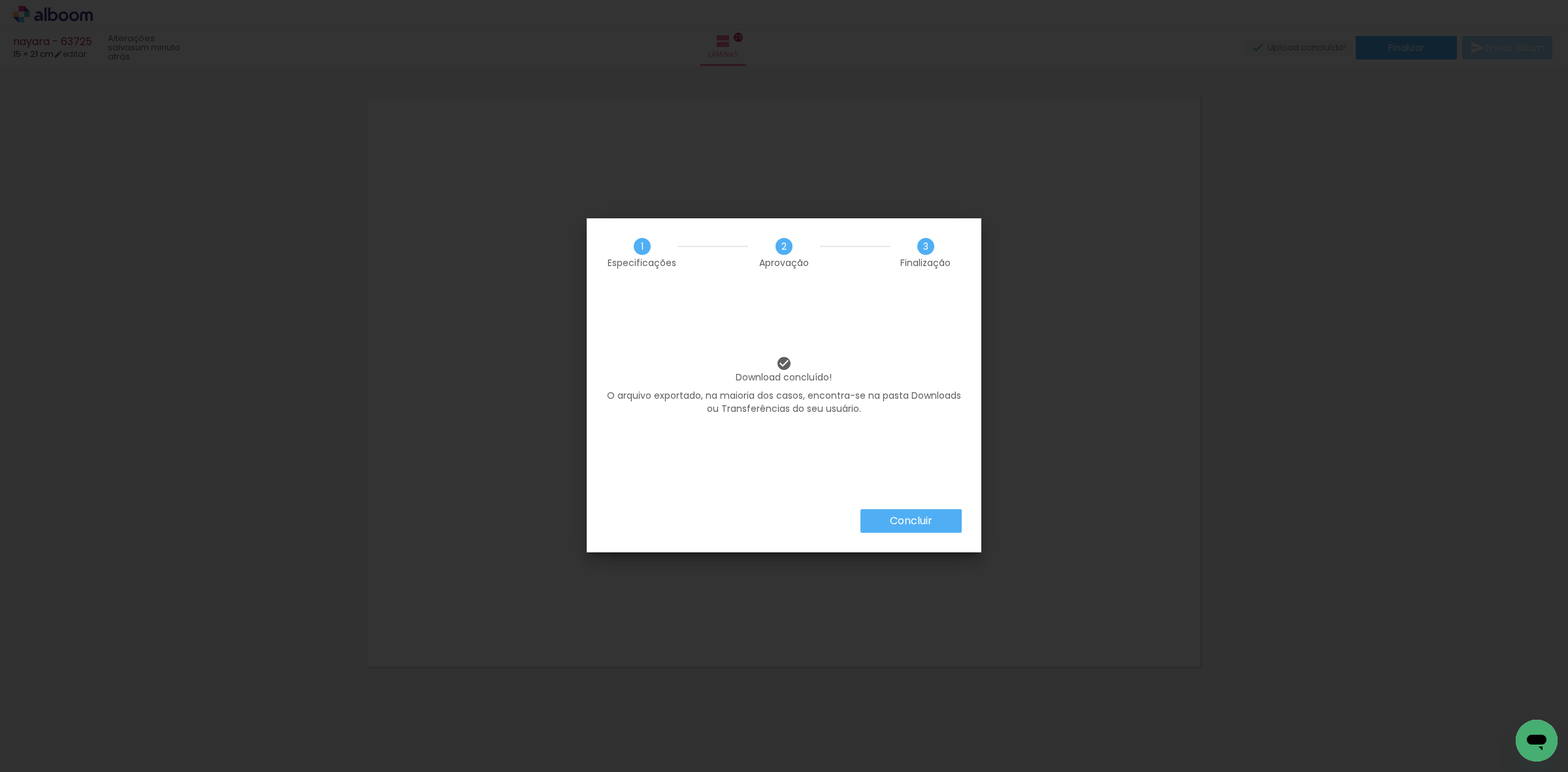
scroll to position [5404, 0]
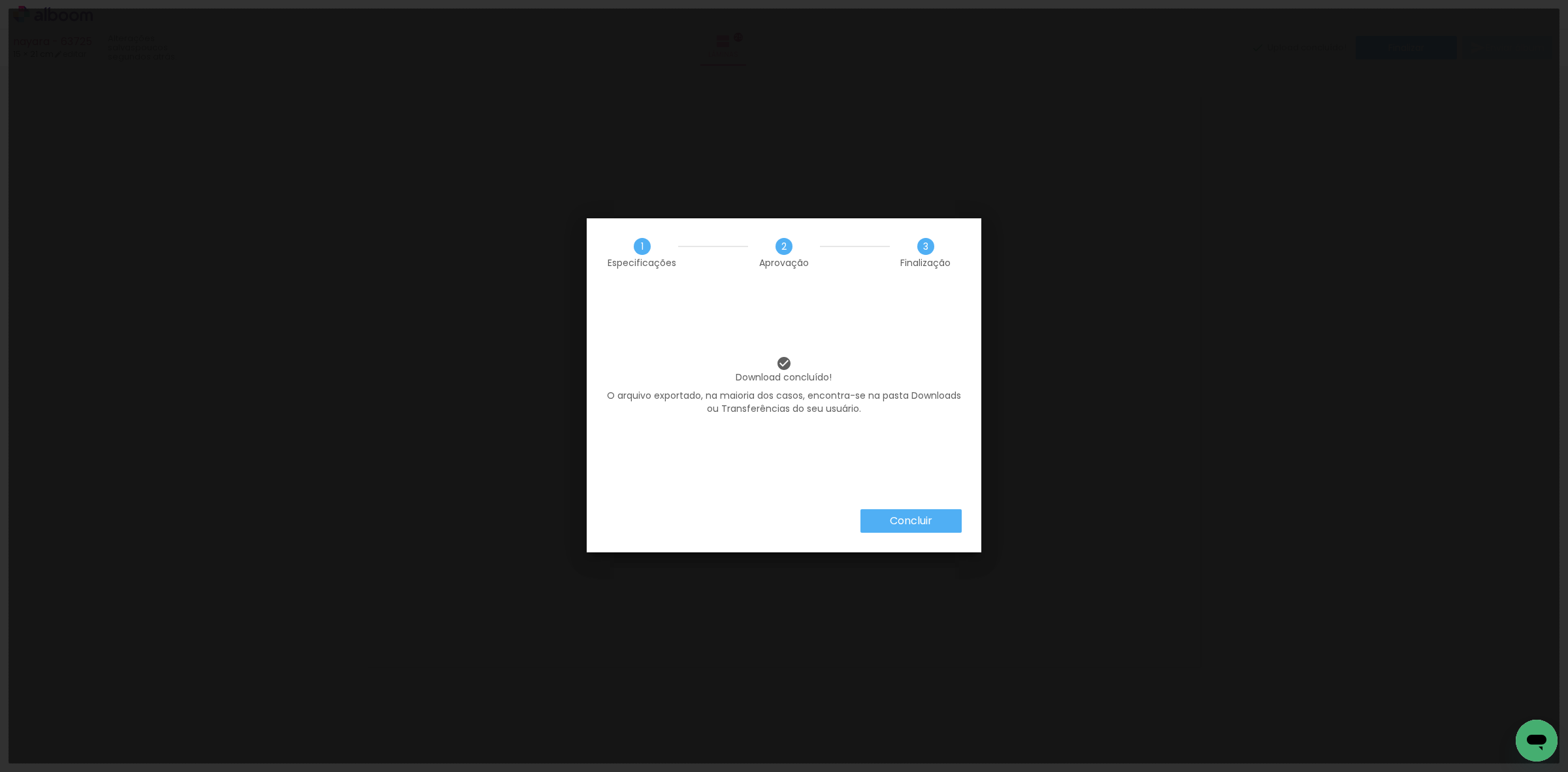
click at [169, 265] on iron-overlay-backdrop at bounding box center [784, 386] width 1568 height 772
click at [906, 533] on div "Concluir" at bounding box center [784, 530] width 395 height 43
click at [0, 0] on slot "Concluir" at bounding box center [0, 0] width 0 height 0
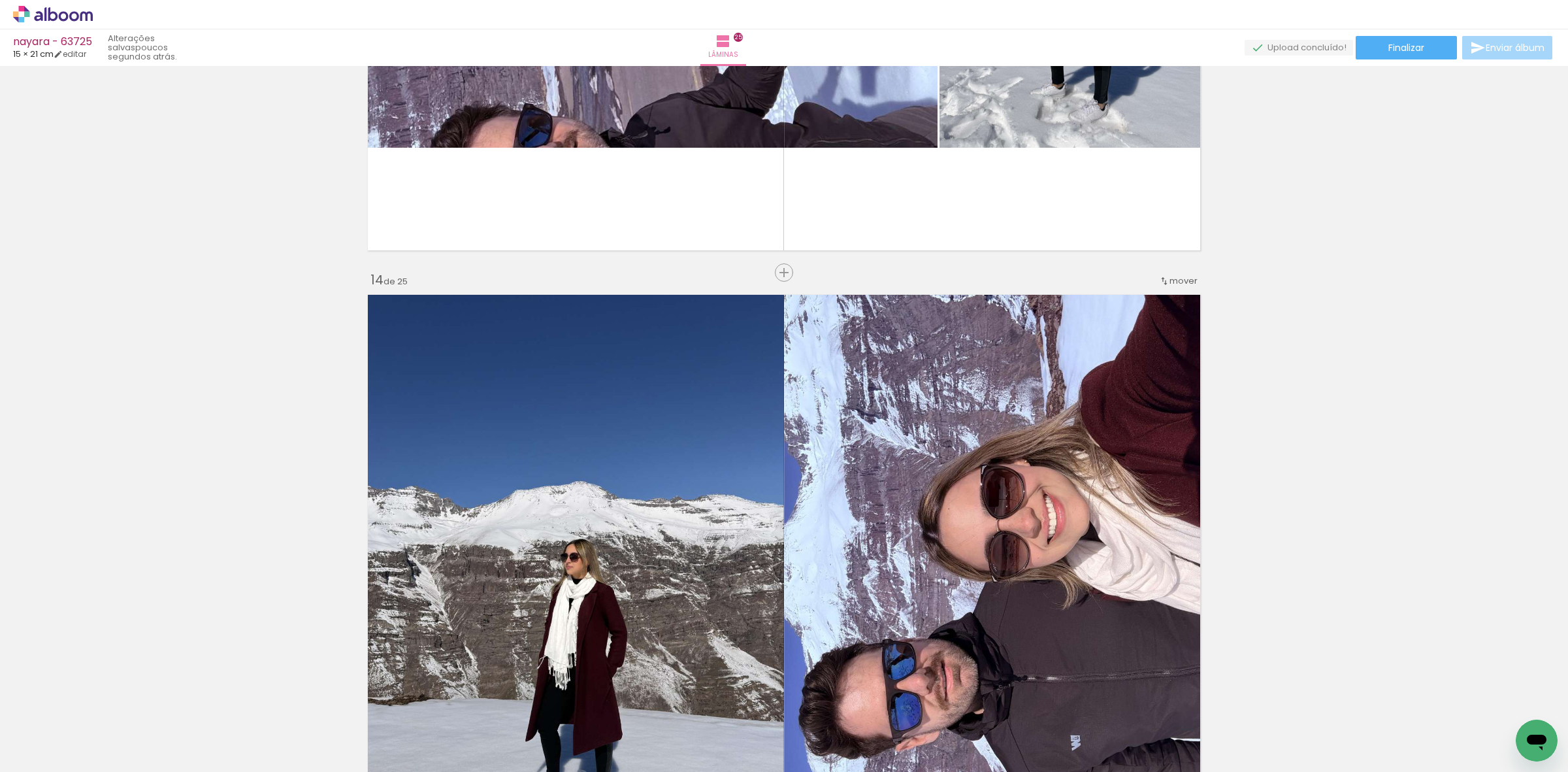
scroll to position [7394, 0]
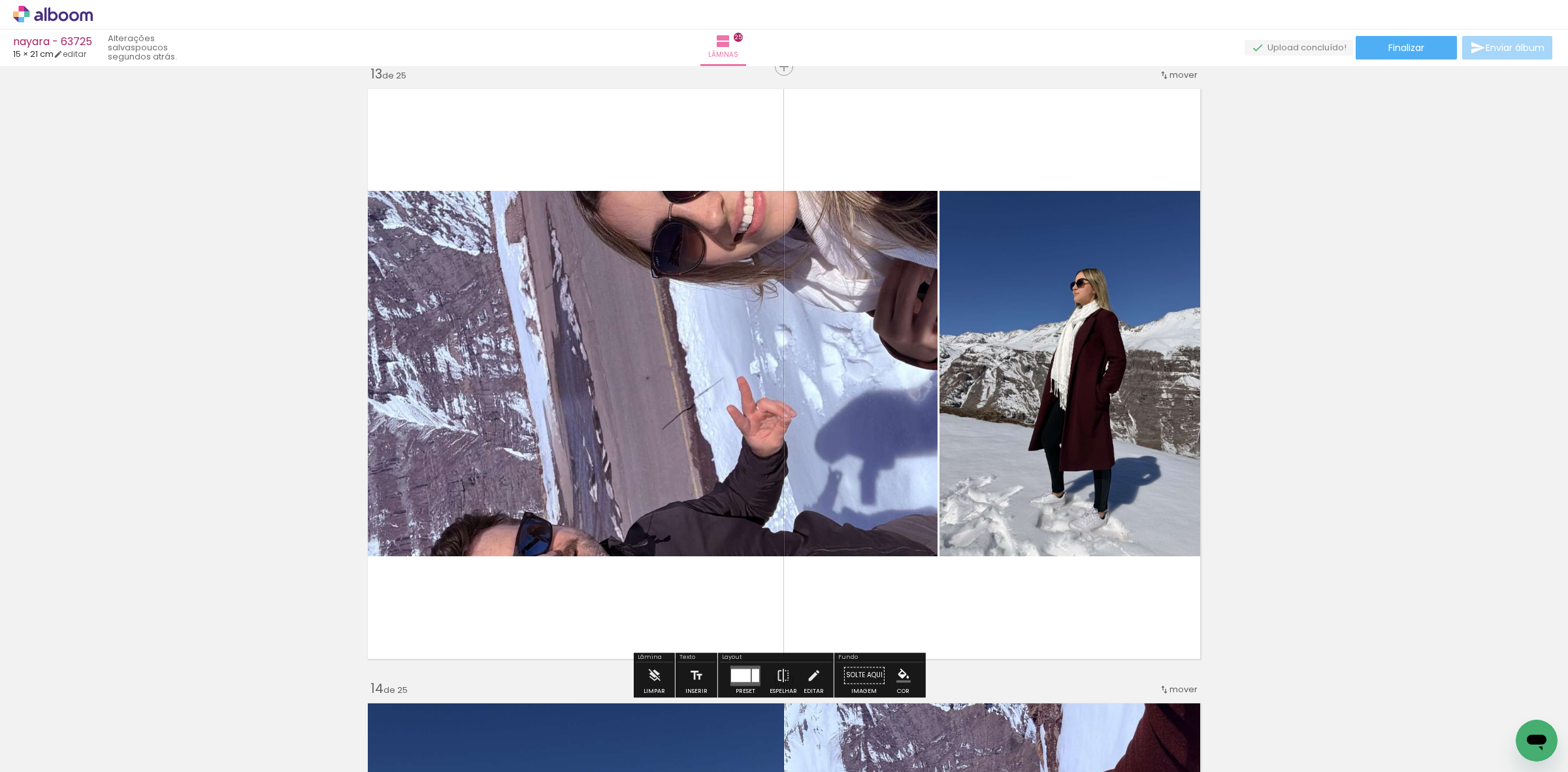
click at [753, 674] on div at bounding box center [755, 675] width 7 height 13
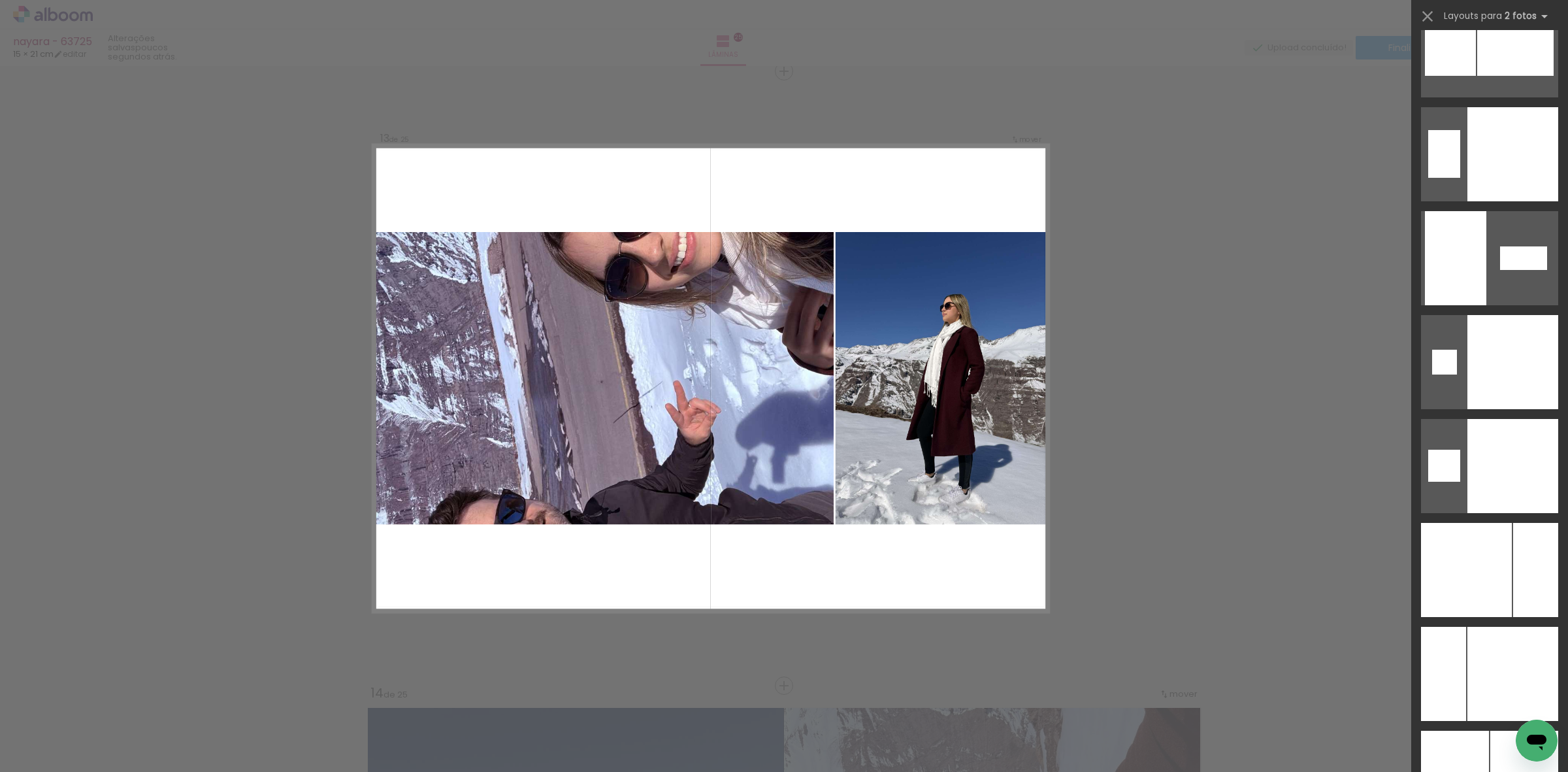
scroll to position [4951, 0]
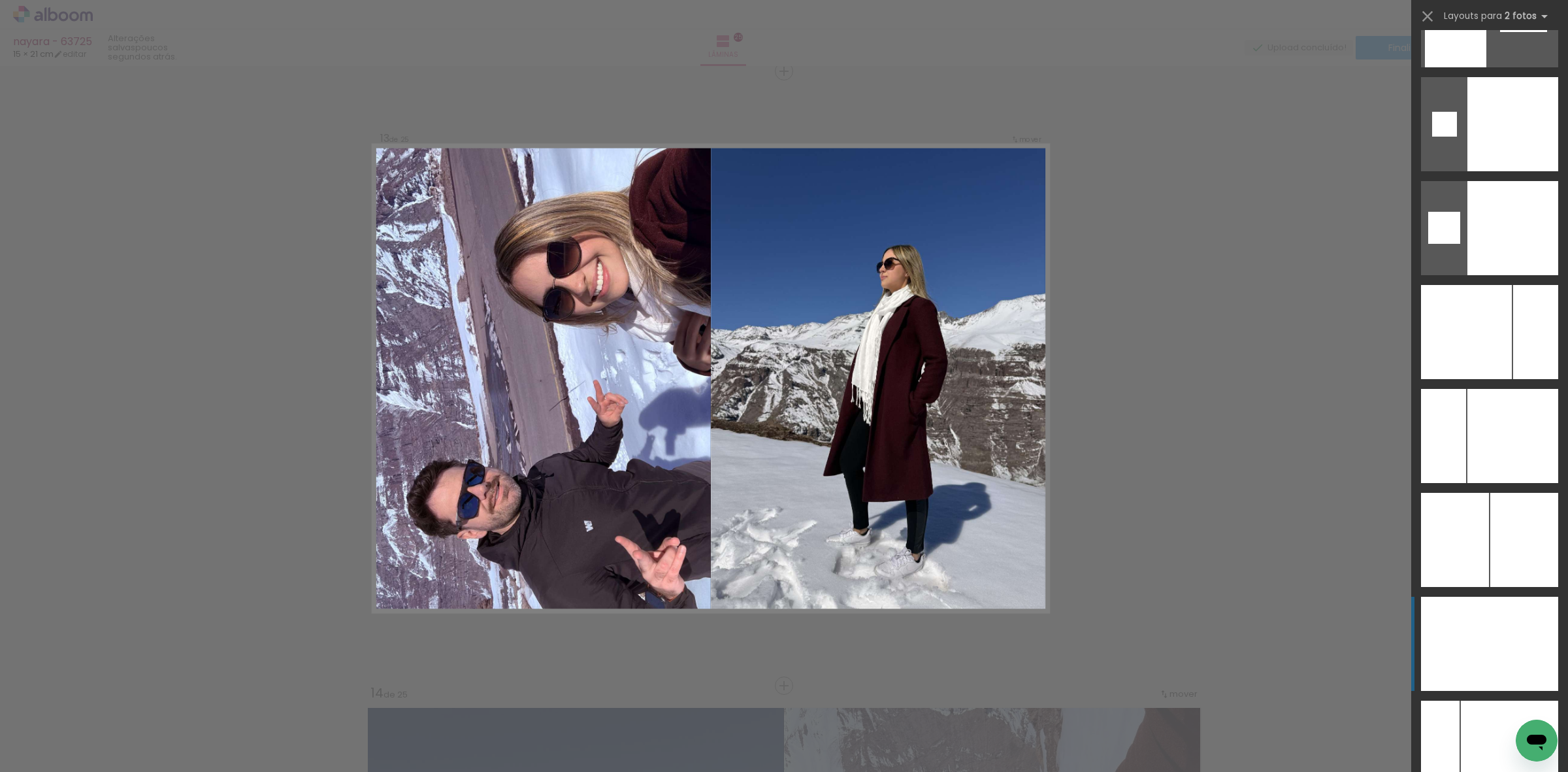
click at [1510, 631] on div at bounding box center [1524, 643] width 69 height 94
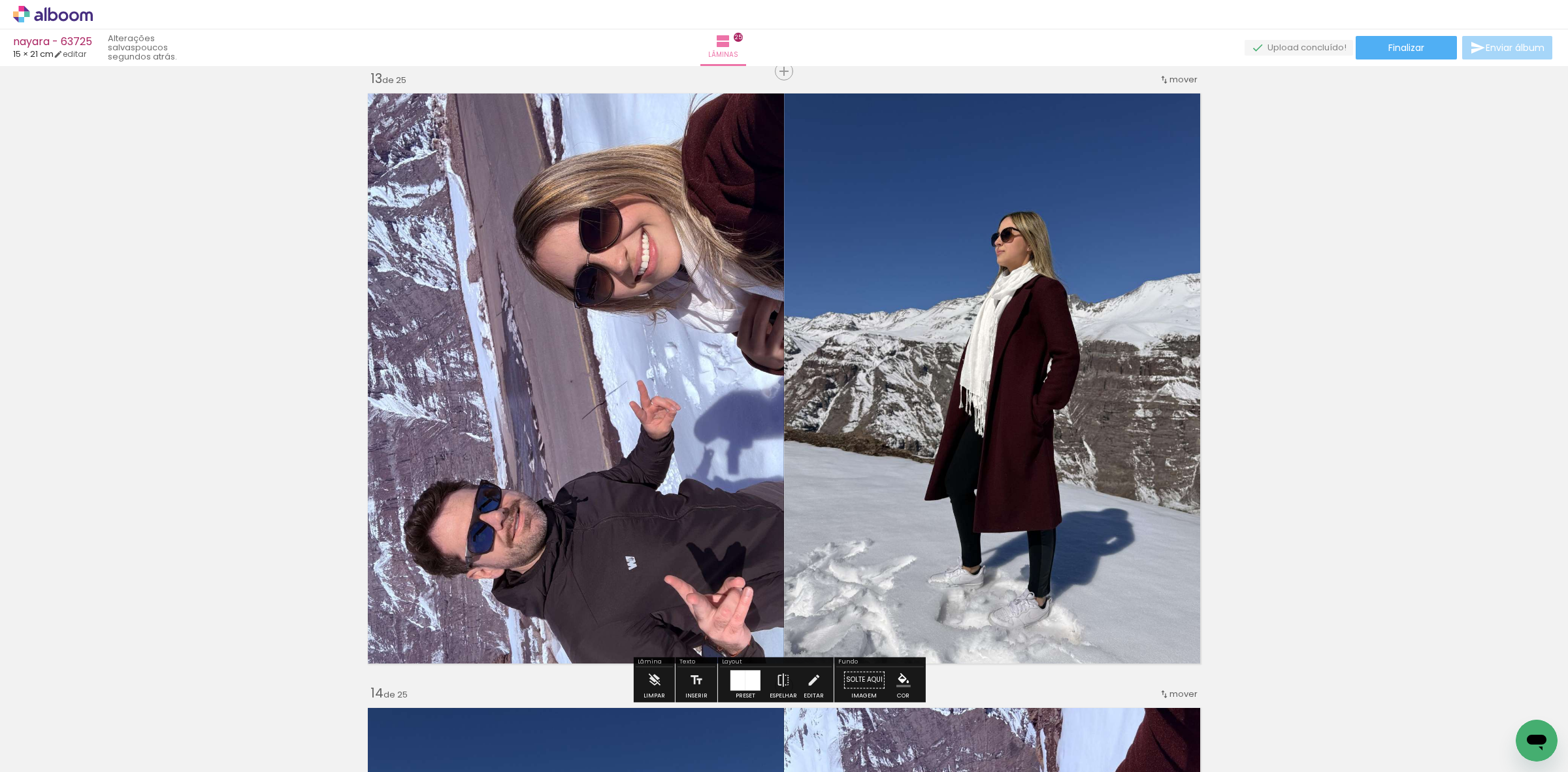
click at [1436, 63] on div "nayara - 63725 15 × 21 cm editar poucos segundos atrás. Lâminas 25 Finalizar En…" at bounding box center [784, 33] width 1568 height 66
click at [1424, 43] on paper-button "Finalizar" at bounding box center [1406, 47] width 102 height 24
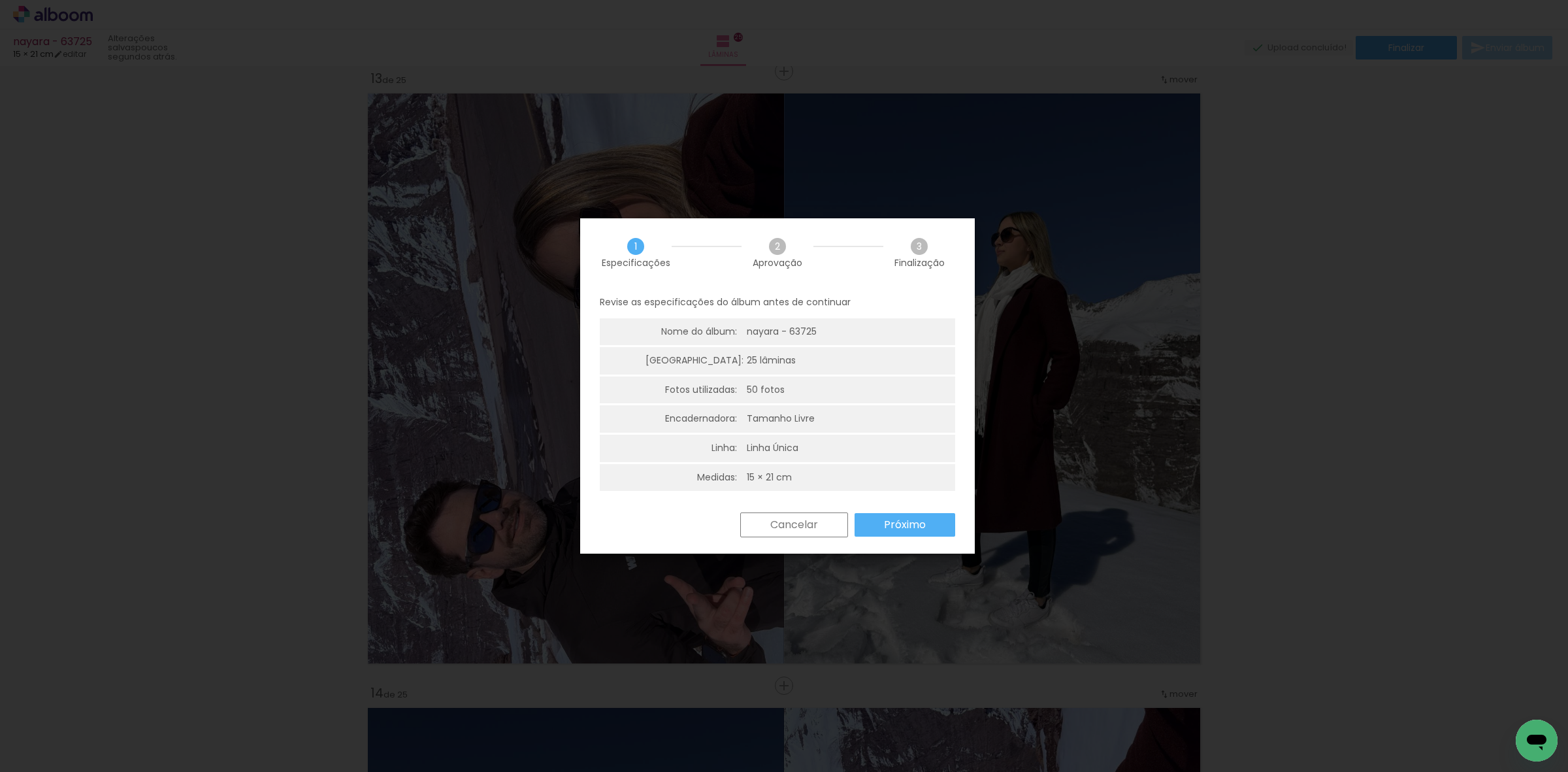
click at [944, 526] on paper-button "Próximo" at bounding box center [905, 525] width 101 height 24
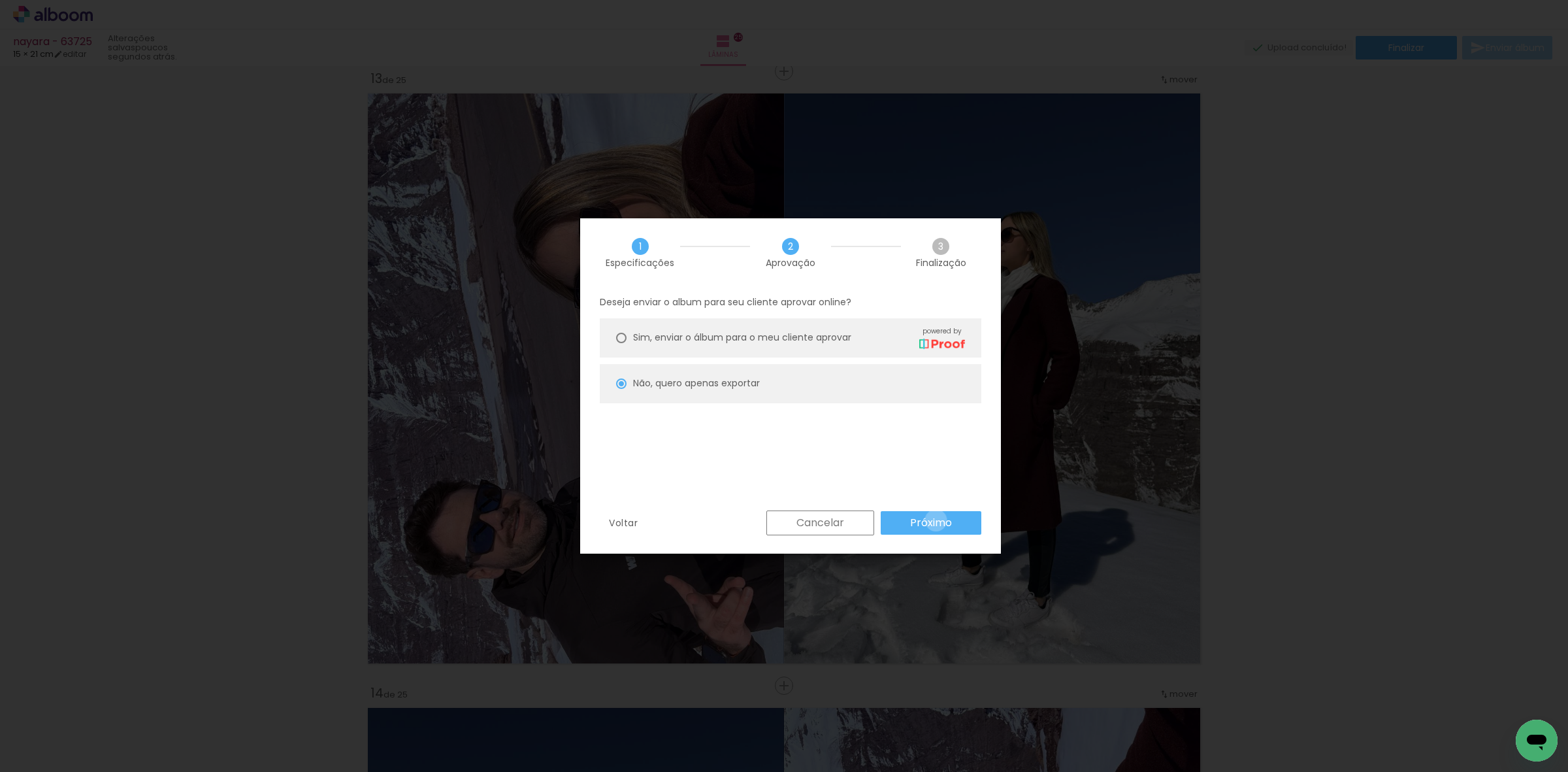
click at [0, 0] on slot "Próximo" at bounding box center [0, 0] width 0 height 0
type input "Alta, 300 DPI"
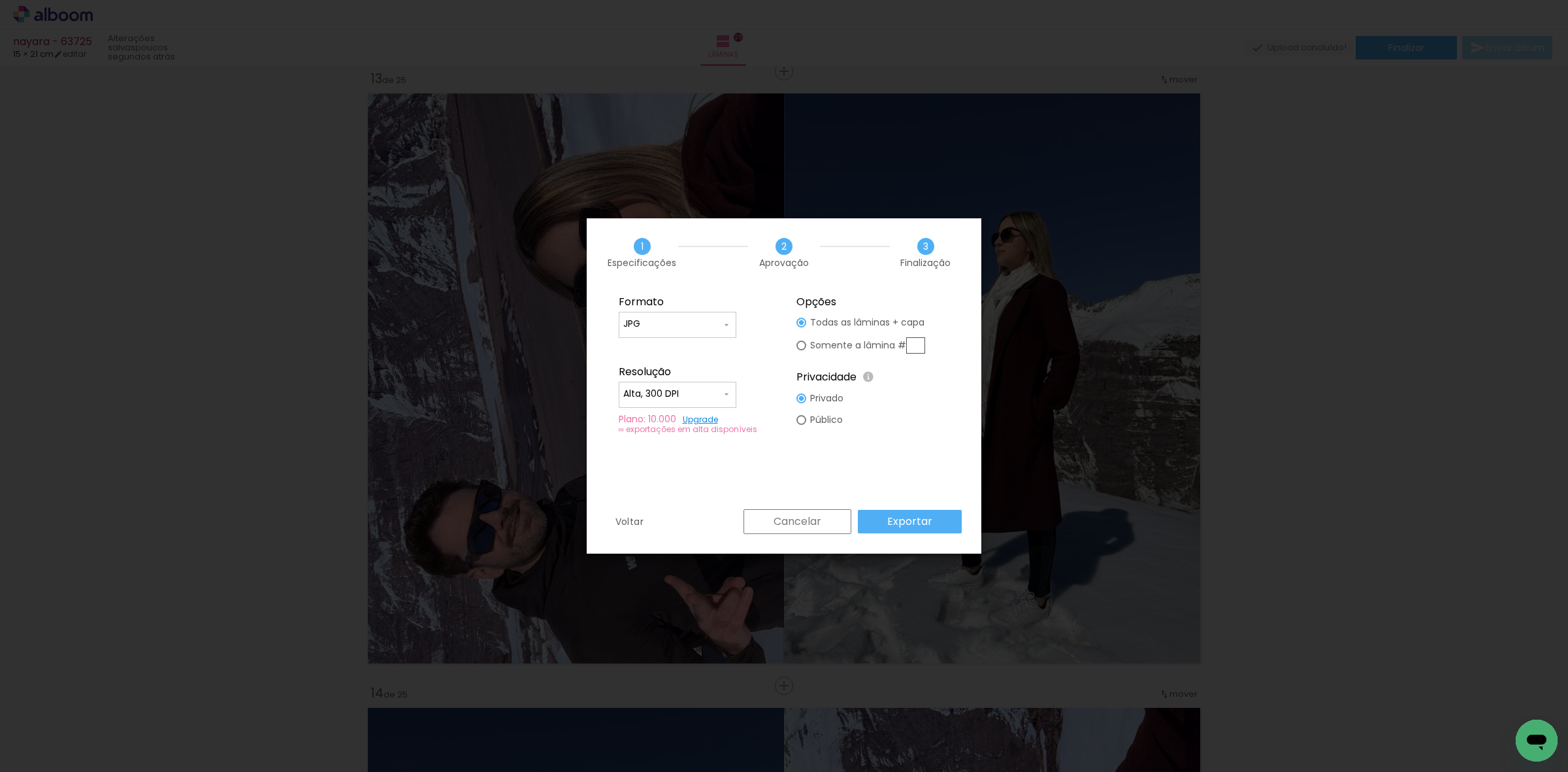
click at [921, 346] on input "text" at bounding box center [915, 345] width 19 height 16
type paper-radio-button "on"
type input "13"
click at [938, 526] on paper-button "Exportar" at bounding box center [910, 522] width 104 height 24
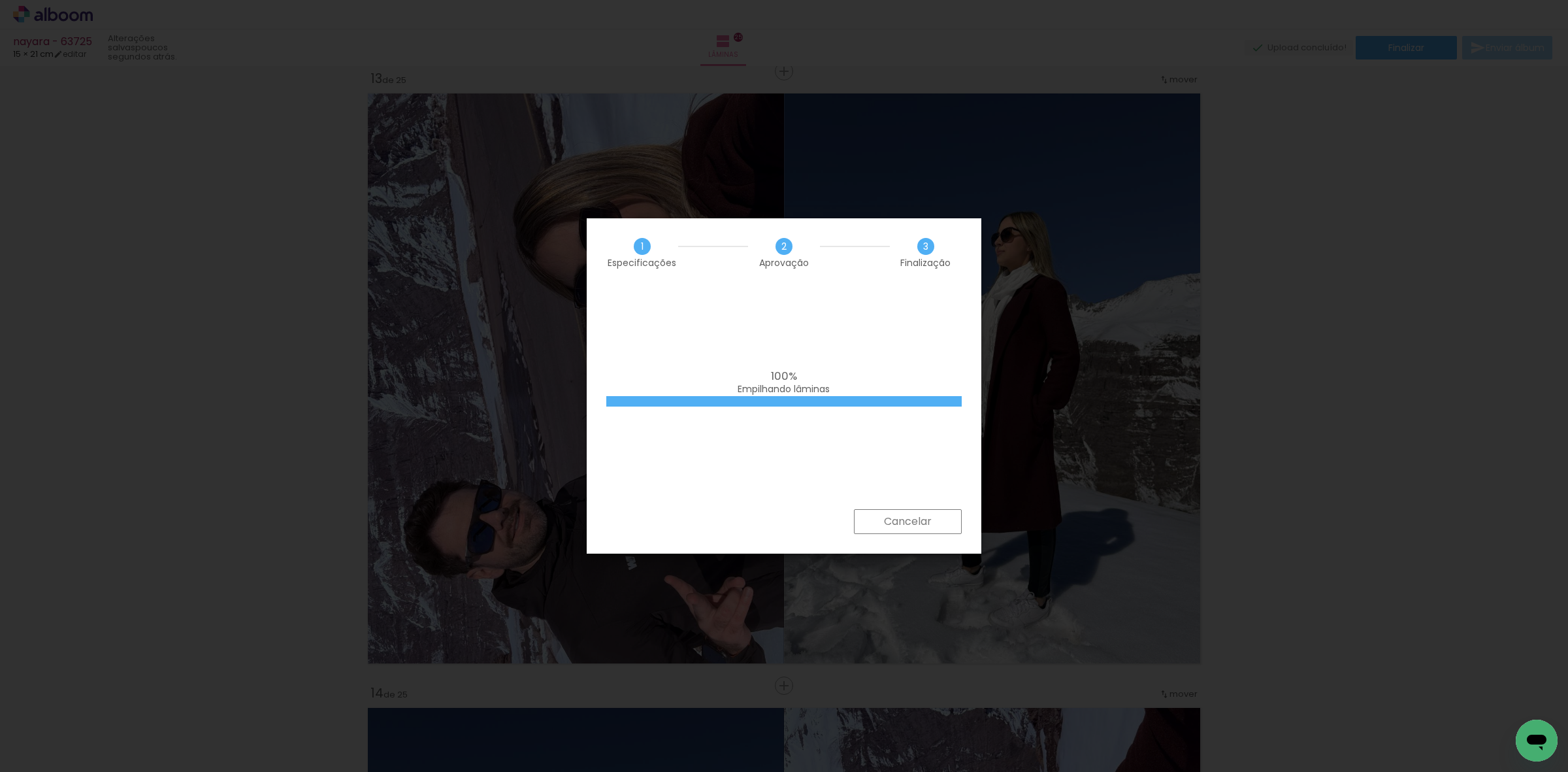
click at [267, 221] on iron-overlay-backdrop at bounding box center [784, 386] width 1568 height 772
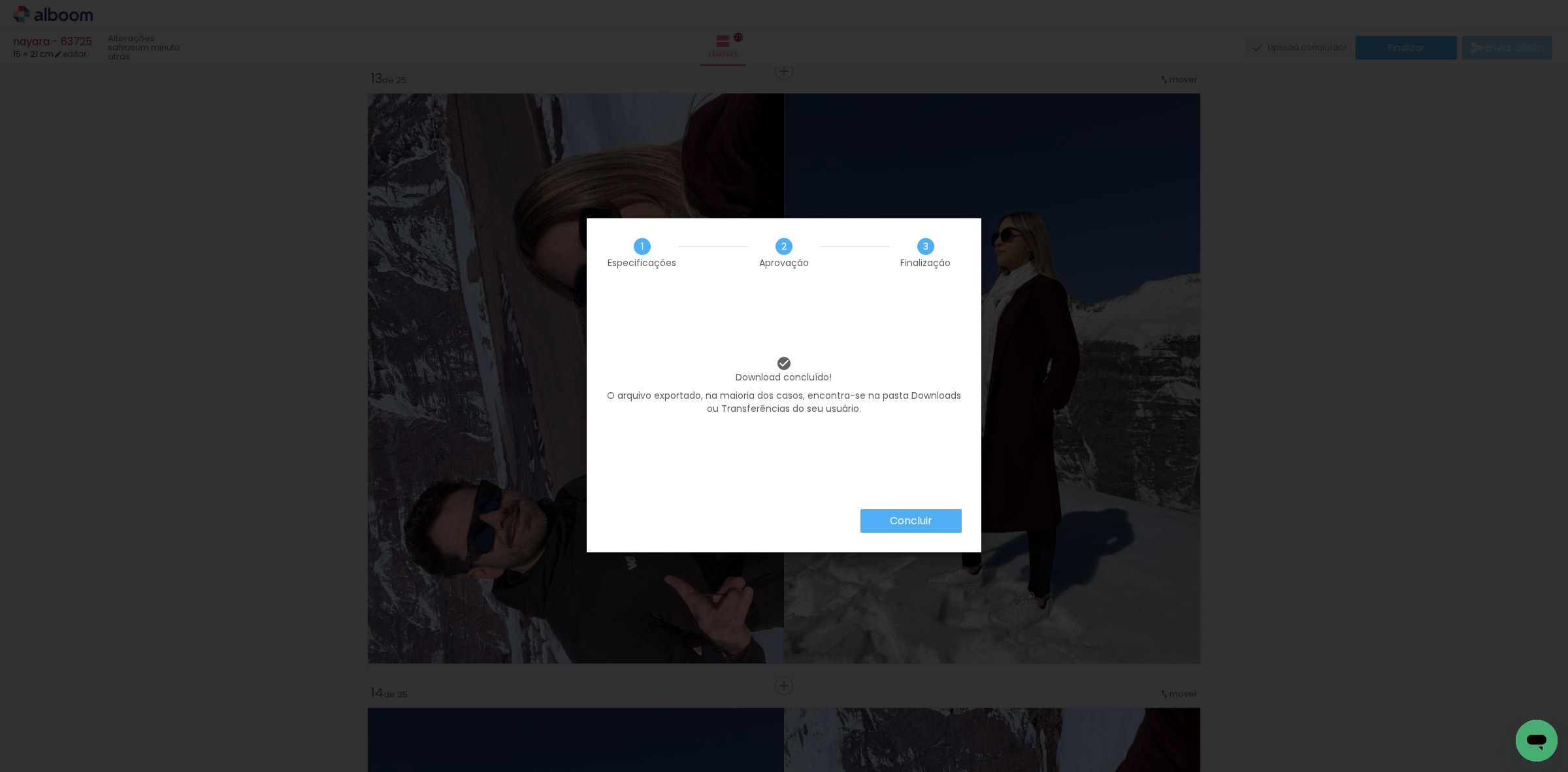
click at [302, 409] on iron-overlay-backdrop at bounding box center [784, 386] width 1568 height 772
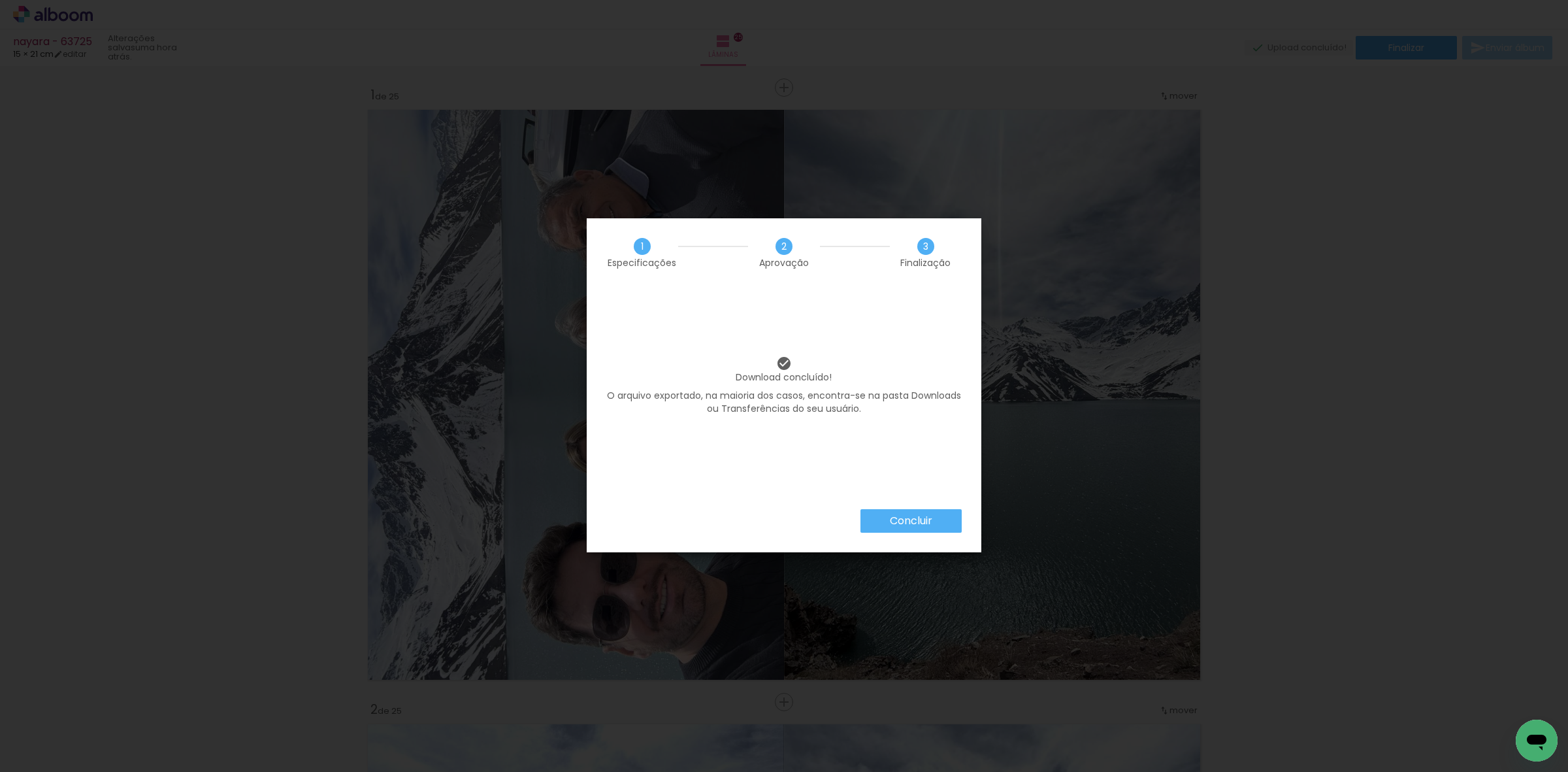
scroll to position [4951, 0]
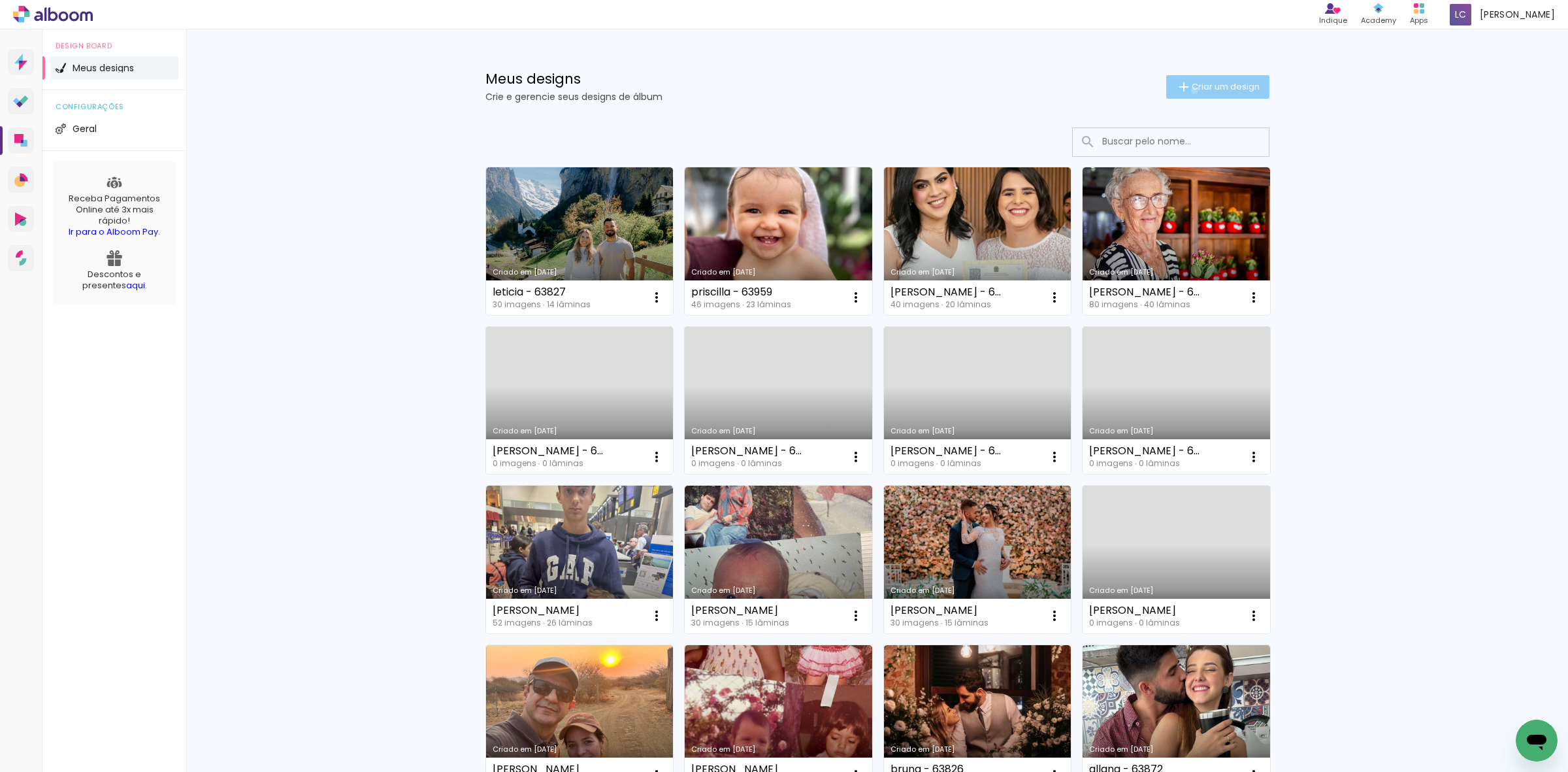
click at [1191, 90] on span "Criar um design" at bounding box center [1225, 86] width 68 height 9
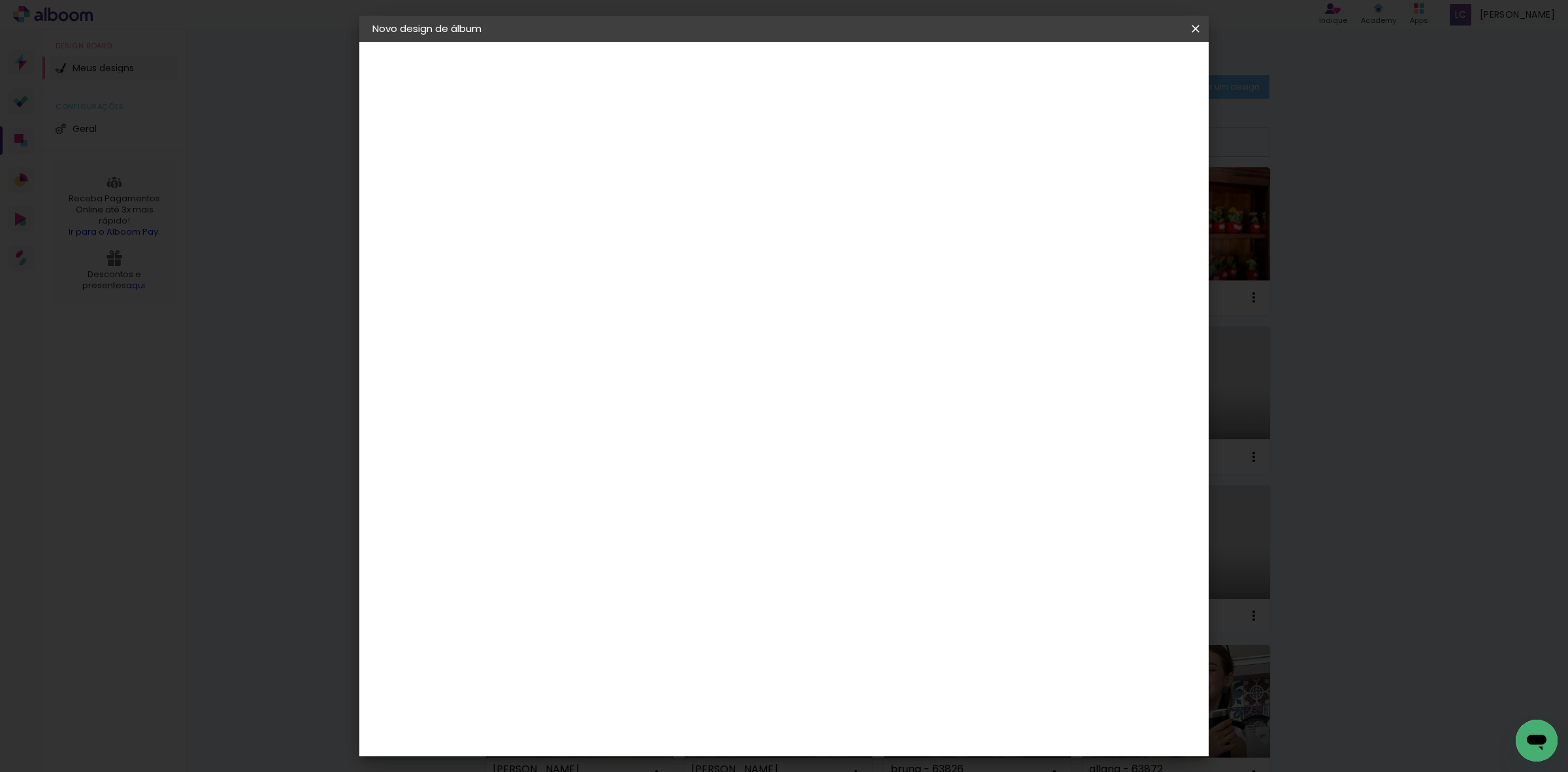
drag, startPoint x: 814, startPoint y: 149, endPoint x: 811, endPoint y: 163, distance: 14.3
click at [623, 155] on div at bounding box center [587, 175] width 75 height 99
click at [590, 163] on paper-input-container "Título do álbum" at bounding box center [587, 175] width 10 height 34
type input "erivelton - 64007"
type paper-input "erivelton - 64007"
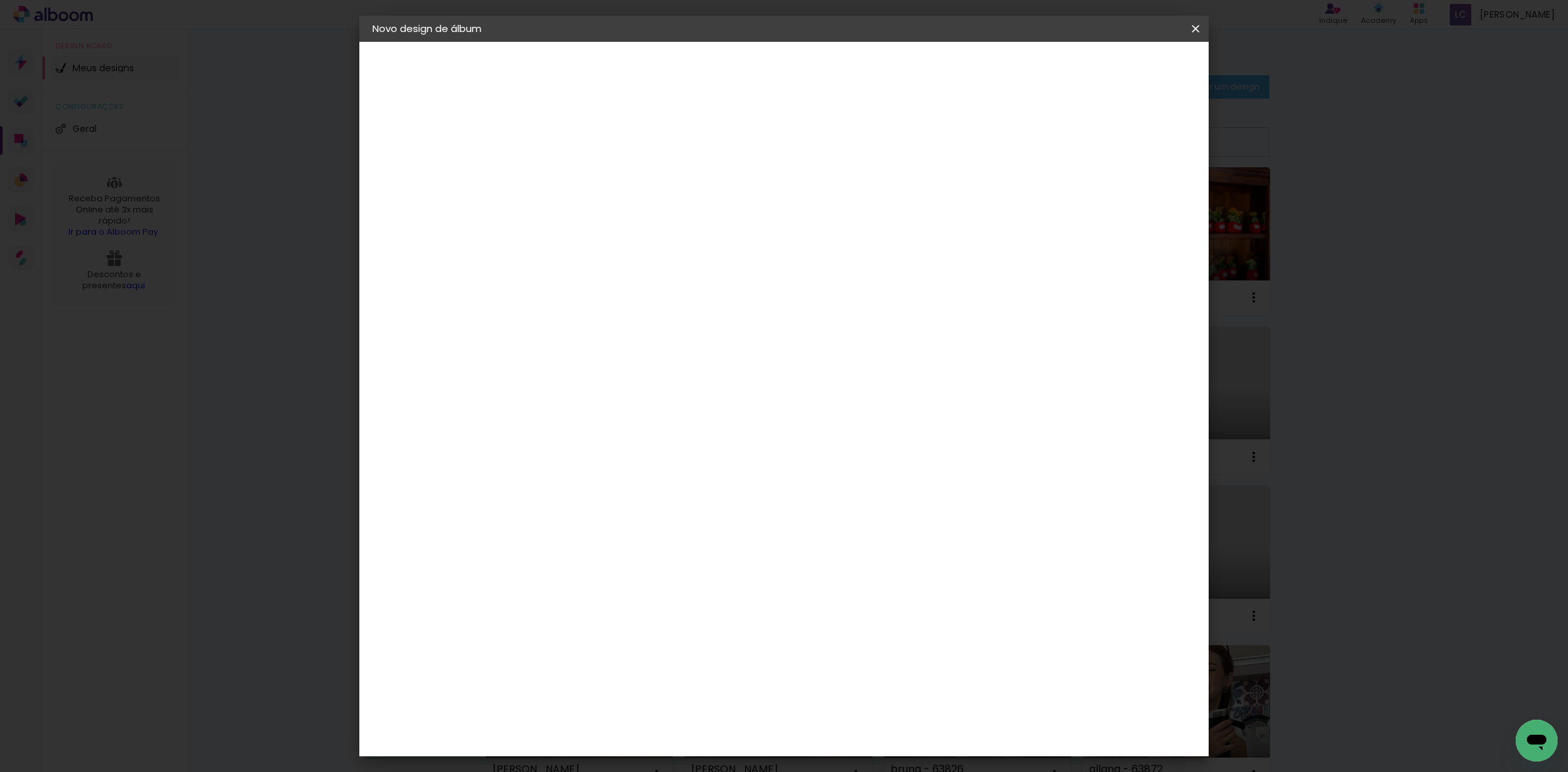
click at [720, 79] on paper-button "Avançar" at bounding box center [687, 69] width 64 height 22
click at [831, 199] on paper-item "Tamanho Livre" at bounding box center [768, 199] width 126 height 29
click at [0, 0] on slot "Avançar" at bounding box center [0, 0] width 0 height 0
click at [847, 543] on input "60" at bounding box center [855, 544] width 34 height 19
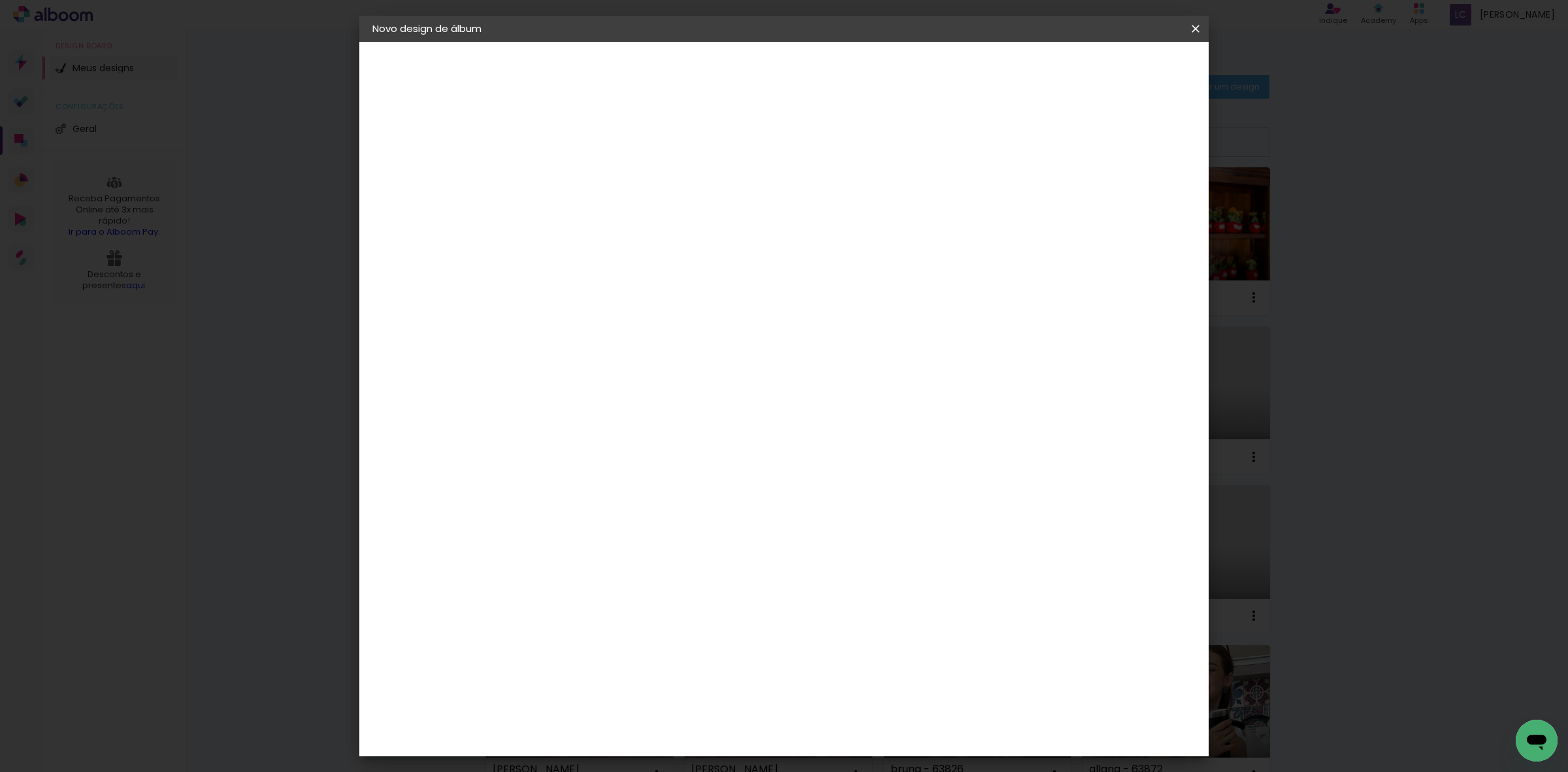
scroll to position [149, 0]
type input "30,5"
type paper-input "30,5"
click at [542, 495] on input "30" at bounding box center [544, 495] width 34 height 19
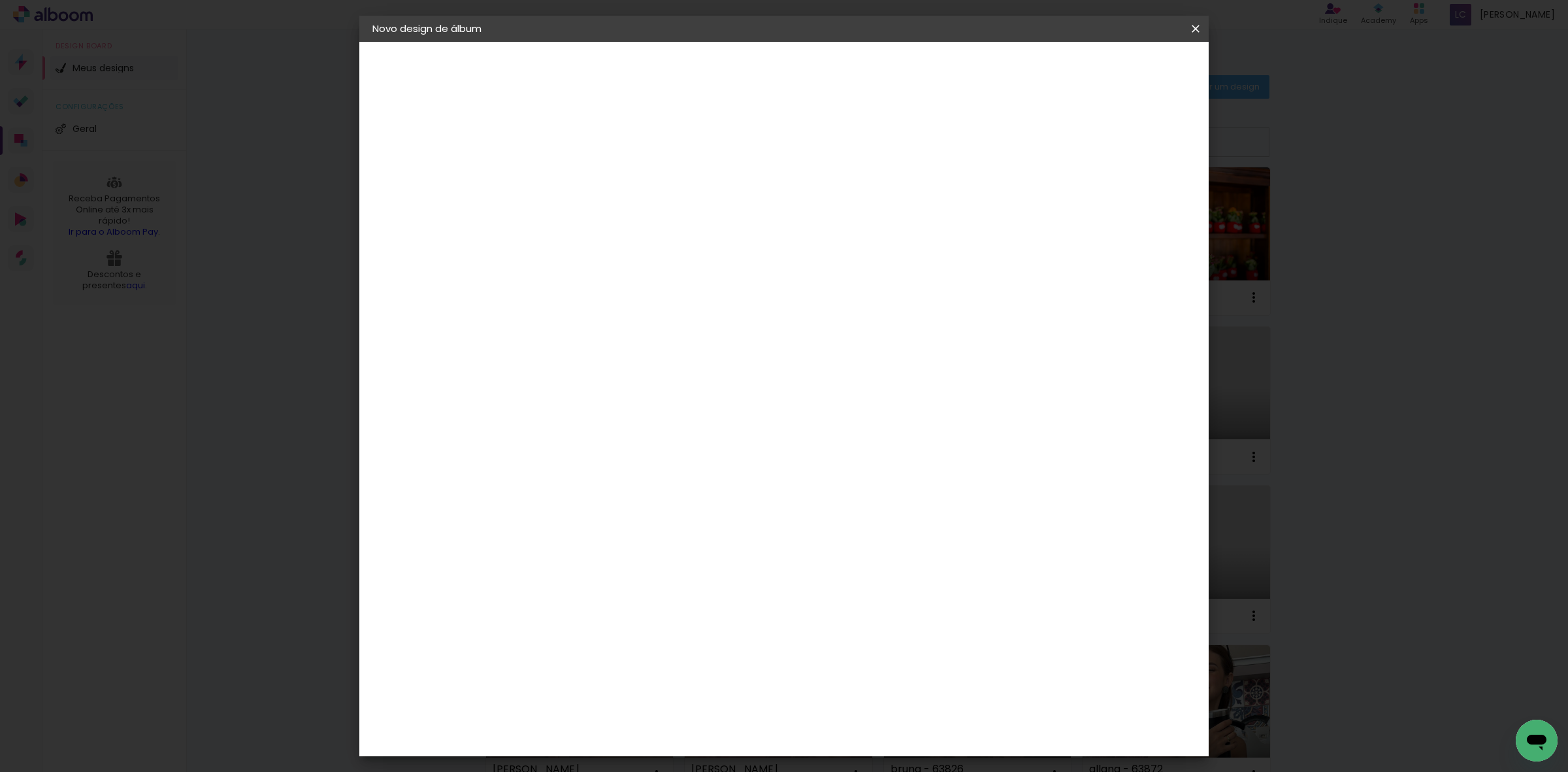
scroll to position [122, 0]
type input "21"
type paper-input "21"
click at [1128, 203] on paper-input-container "5 mm" at bounding box center [1127, 198] width 53 height 33
click at [1129, 202] on div "mm" at bounding box center [1139, 198] width 19 height 19
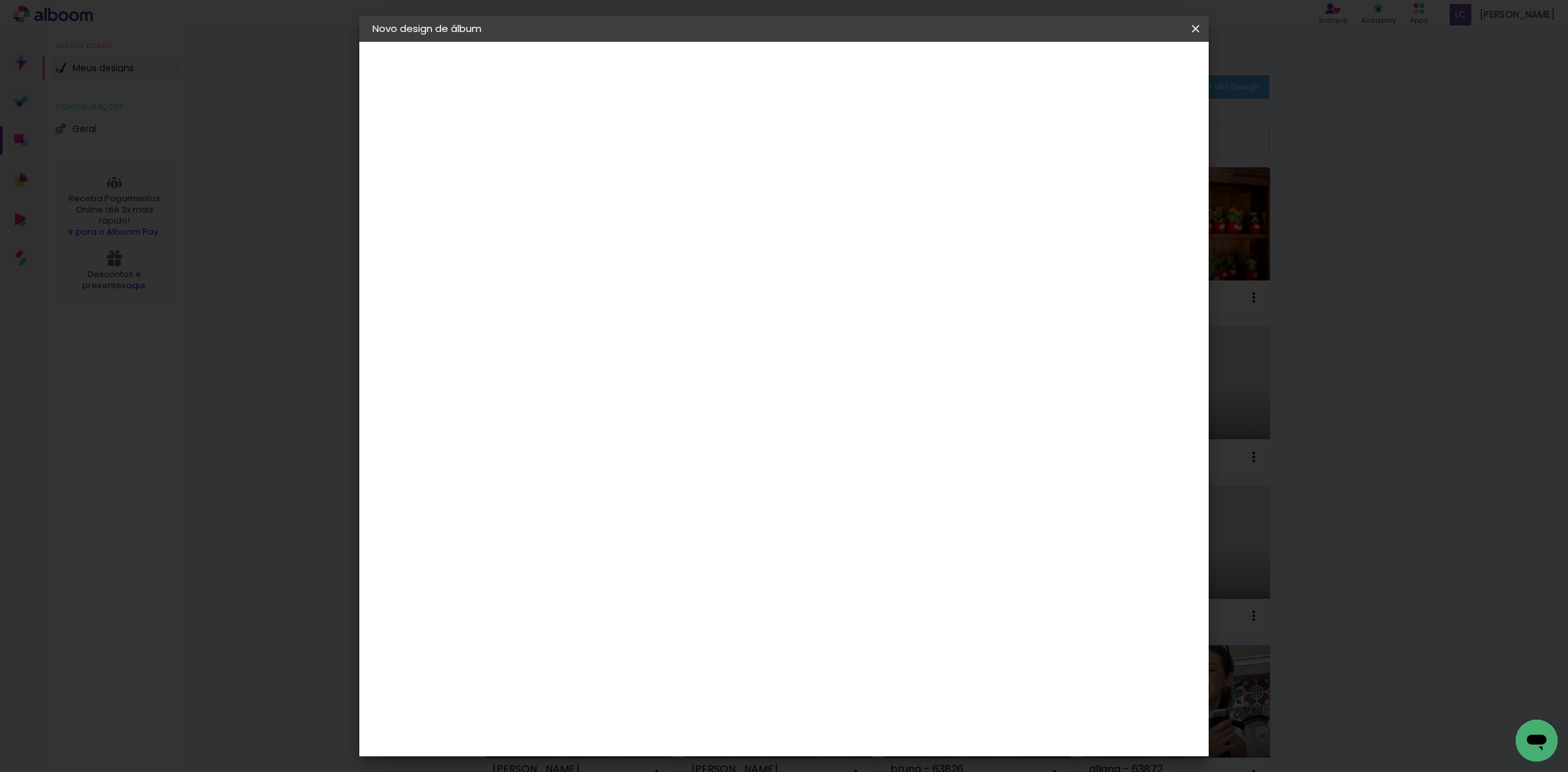
type input "4"
type paper-input "4"
click at [1127, 198] on input "4" at bounding box center [1117, 198] width 24 height 19
type input "3"
type paper-input "3"
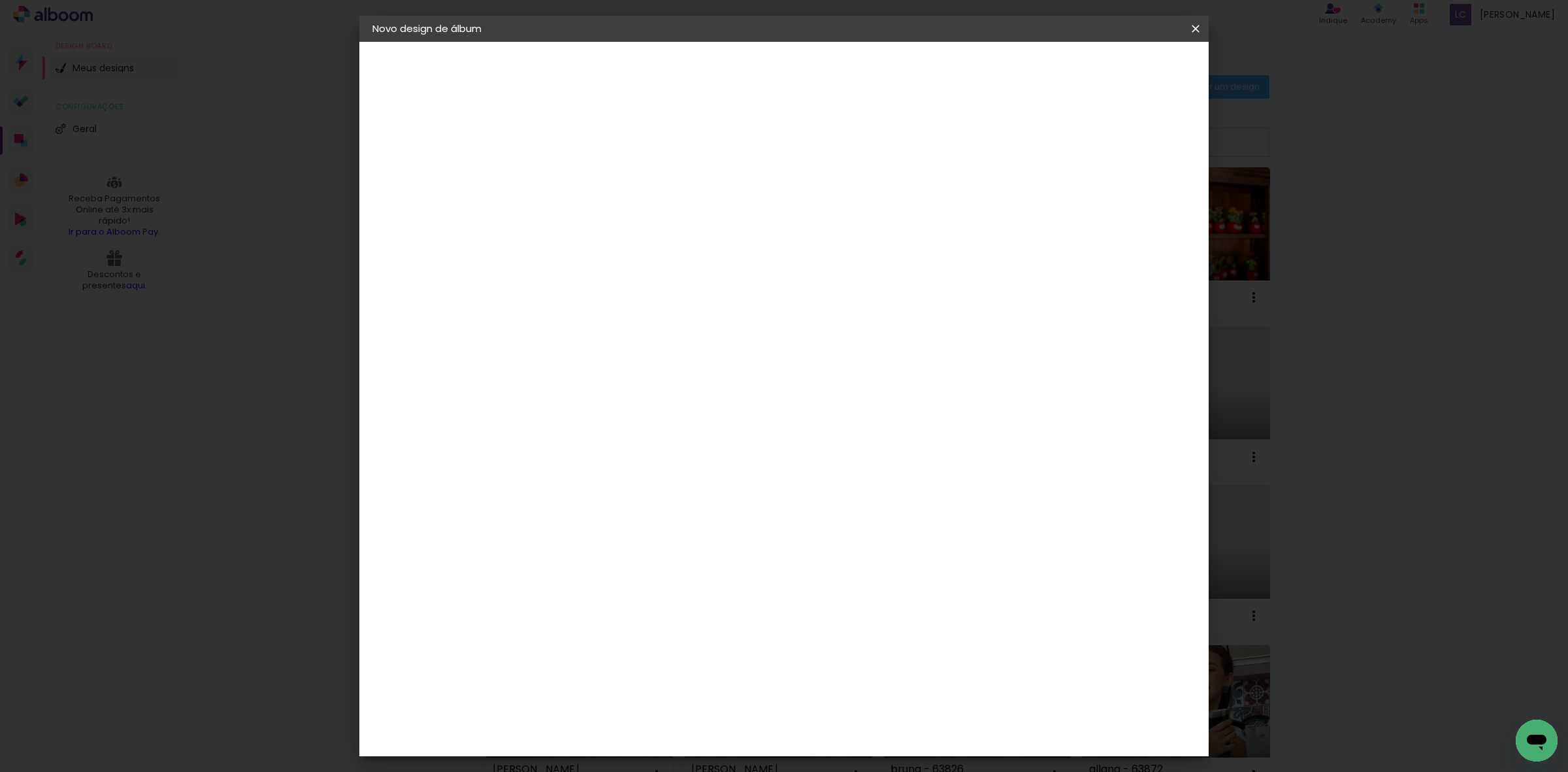
click at [1127, 198] on input "3" at bounding box center [1120, 198] width 24 height 19
type input "2"
type paper-input "2"
click at [1127, 198] on input "2" at bounding box center [1124, 198] width 24 height 19
click at [1144, 53] on header "Tamanho livre Defina a largura, altura e sangria das lâminas. Voltar Iniciar de…" at bounding box center [836, 76] width 614 height 67
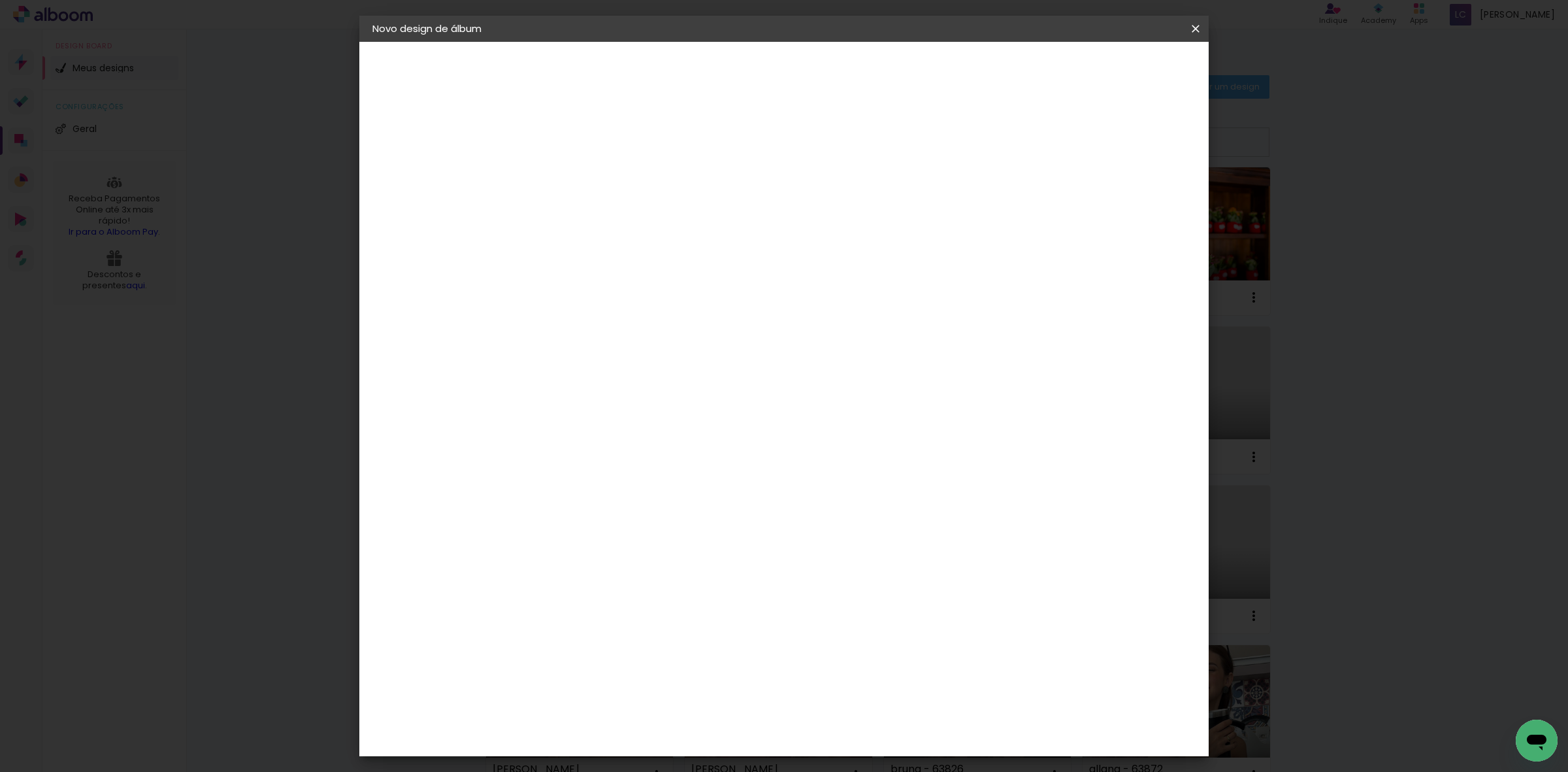
click at [1144, 82] on header "Tamanho livre Defina a largura, altura e sangria das lâminas. Voltar Iniciar de…" at bounding box center [836, 76] width 614 height 67
click at [1111, 72] on span "Iniciar design" at bounding box center [1081, 69] width 59 height 10
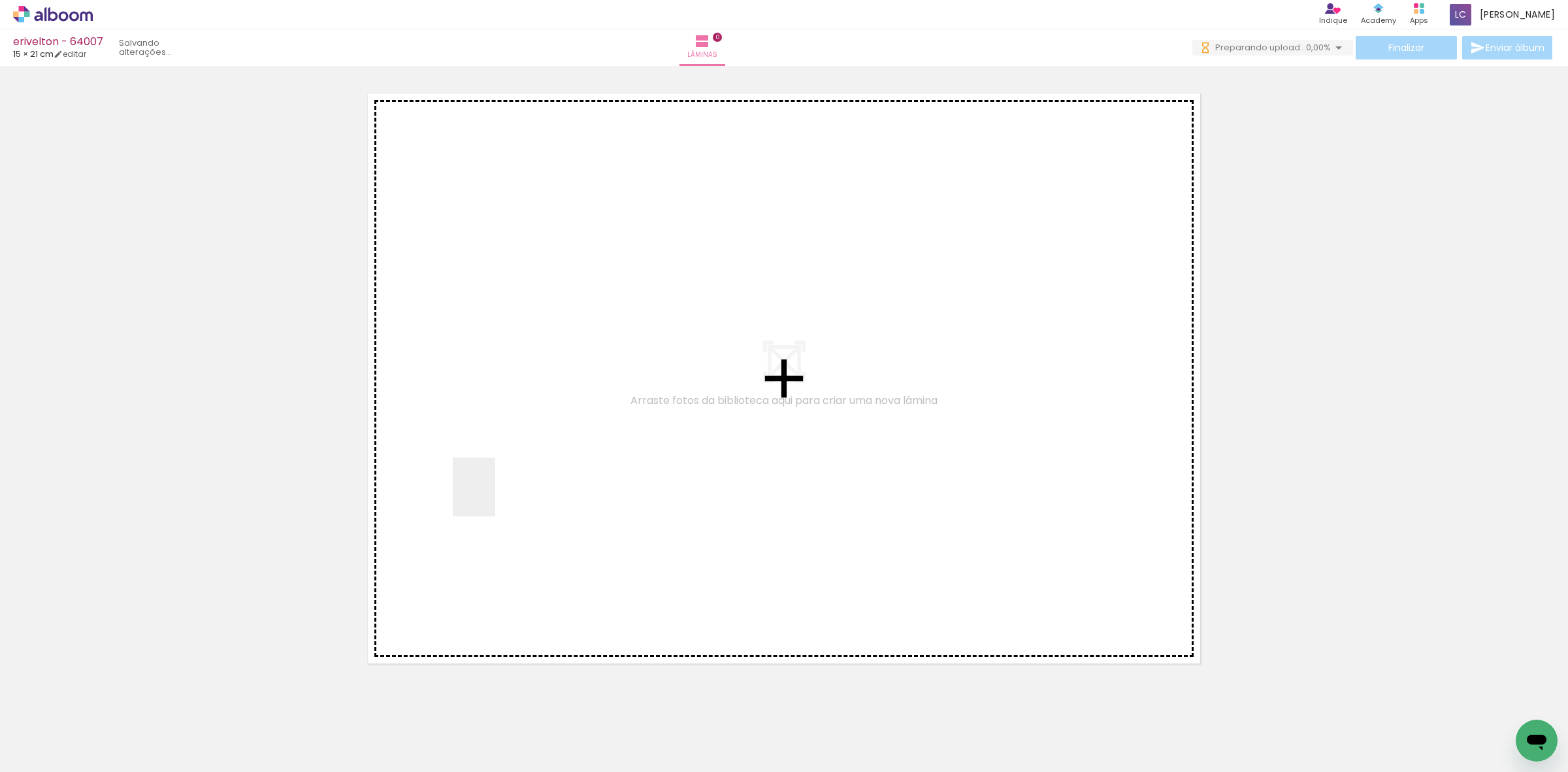
drag, startPoint x: 139, startPoint y: 733, endPoint x: 492, endPoint y: 497, distance: 424.6
click at [492, 497] on quentale-workspace at bounding box center [784, 386] width 1568 height 772
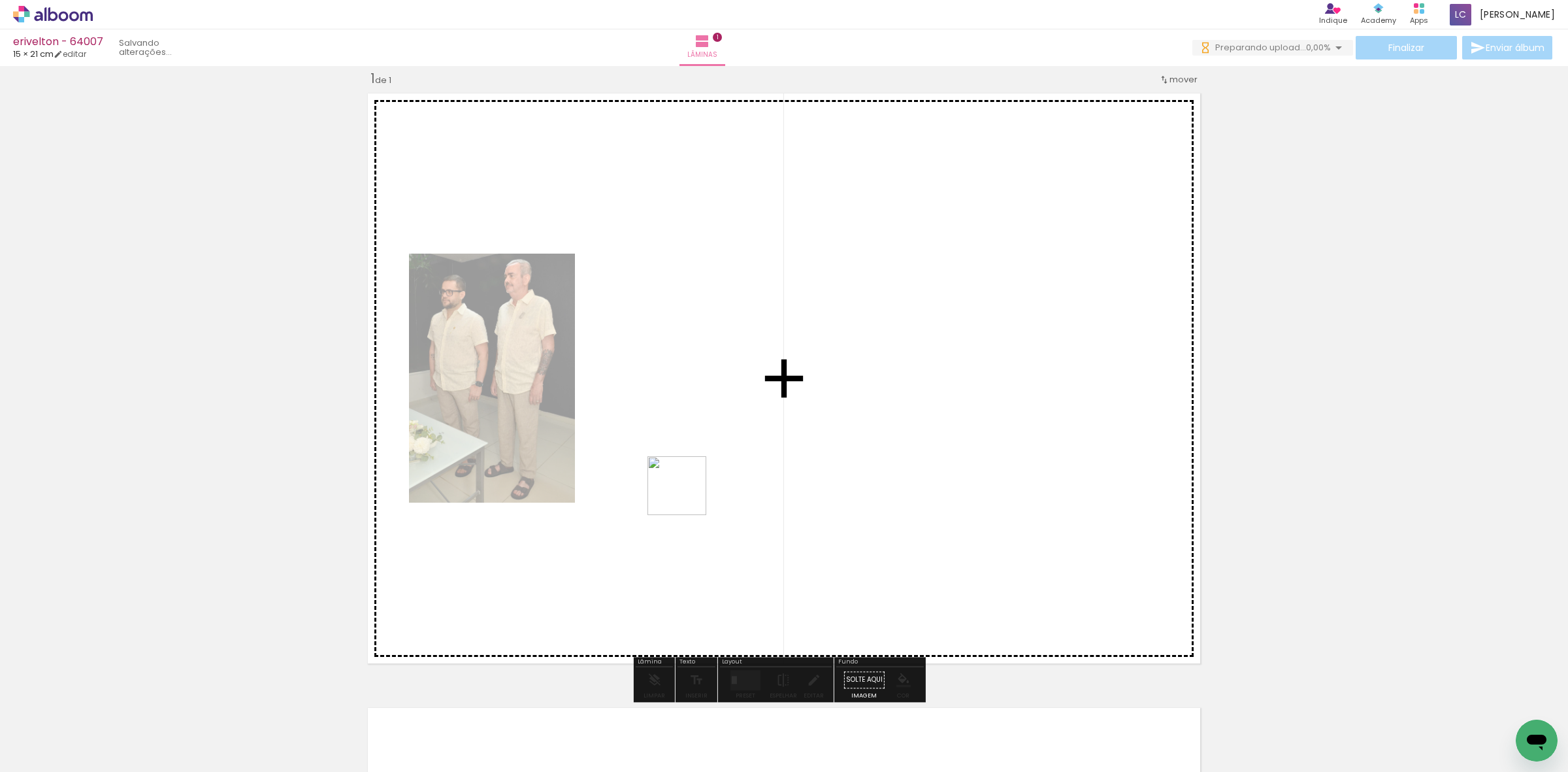
drag, startPoint x: 217, startPoint y: 731, endPoint x: 756, endPoint y: 587, distance: 557.9
click at [701, 491] on quentale-workspace at bounding box center [784, 386] width 1568 height 772
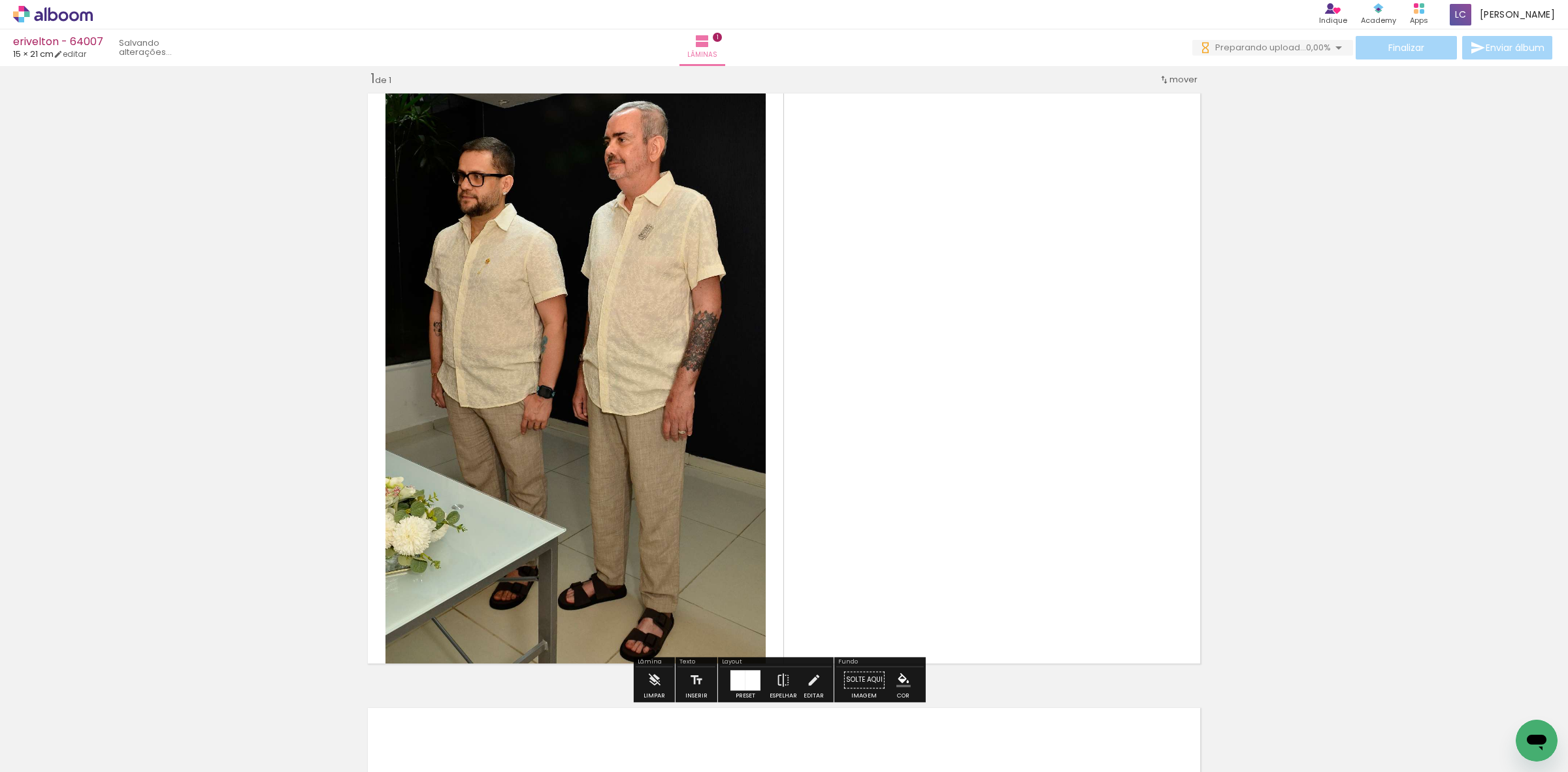
click at [733, 680] on div at bounding box center [738, 680] width 15 height 20
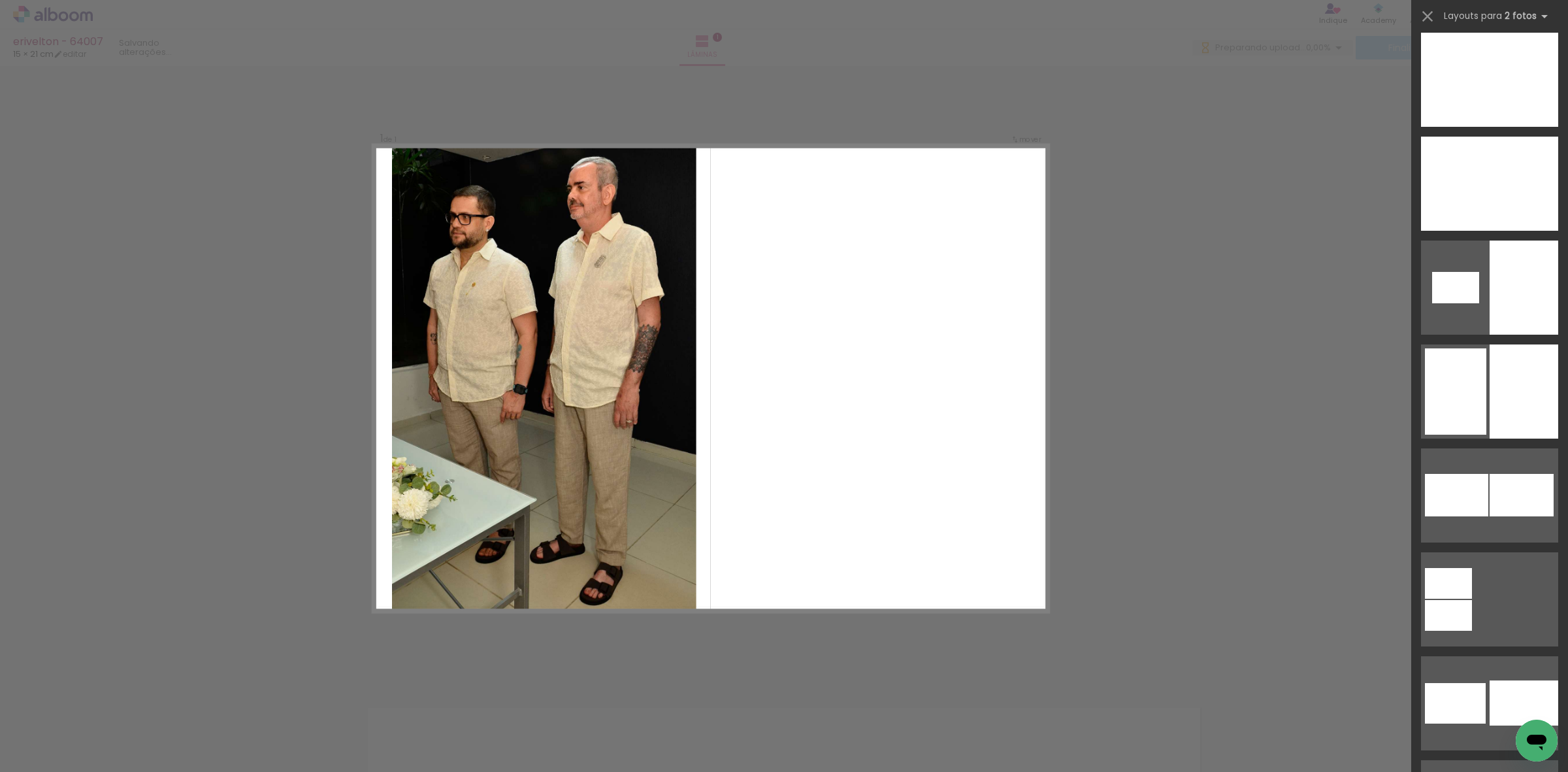
scroll to position [5166, 0]
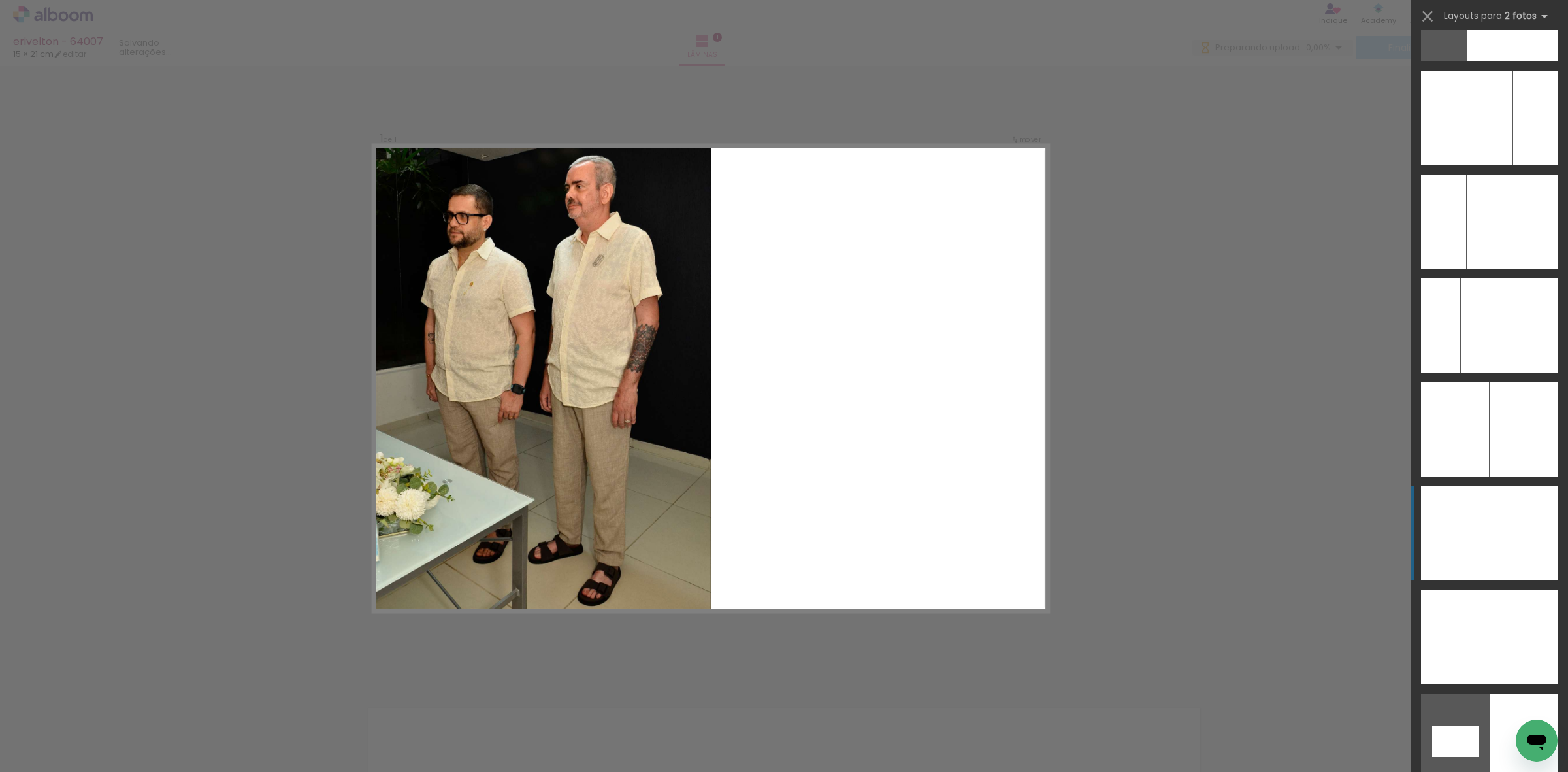
drag, startPoint x: 1485, startPoint y: 547, endPoint x: 1462, endPoint y: 548, distance: 23.0
click at [1489, 548] on div at bounding box center [1524, 533] width 69 height 94
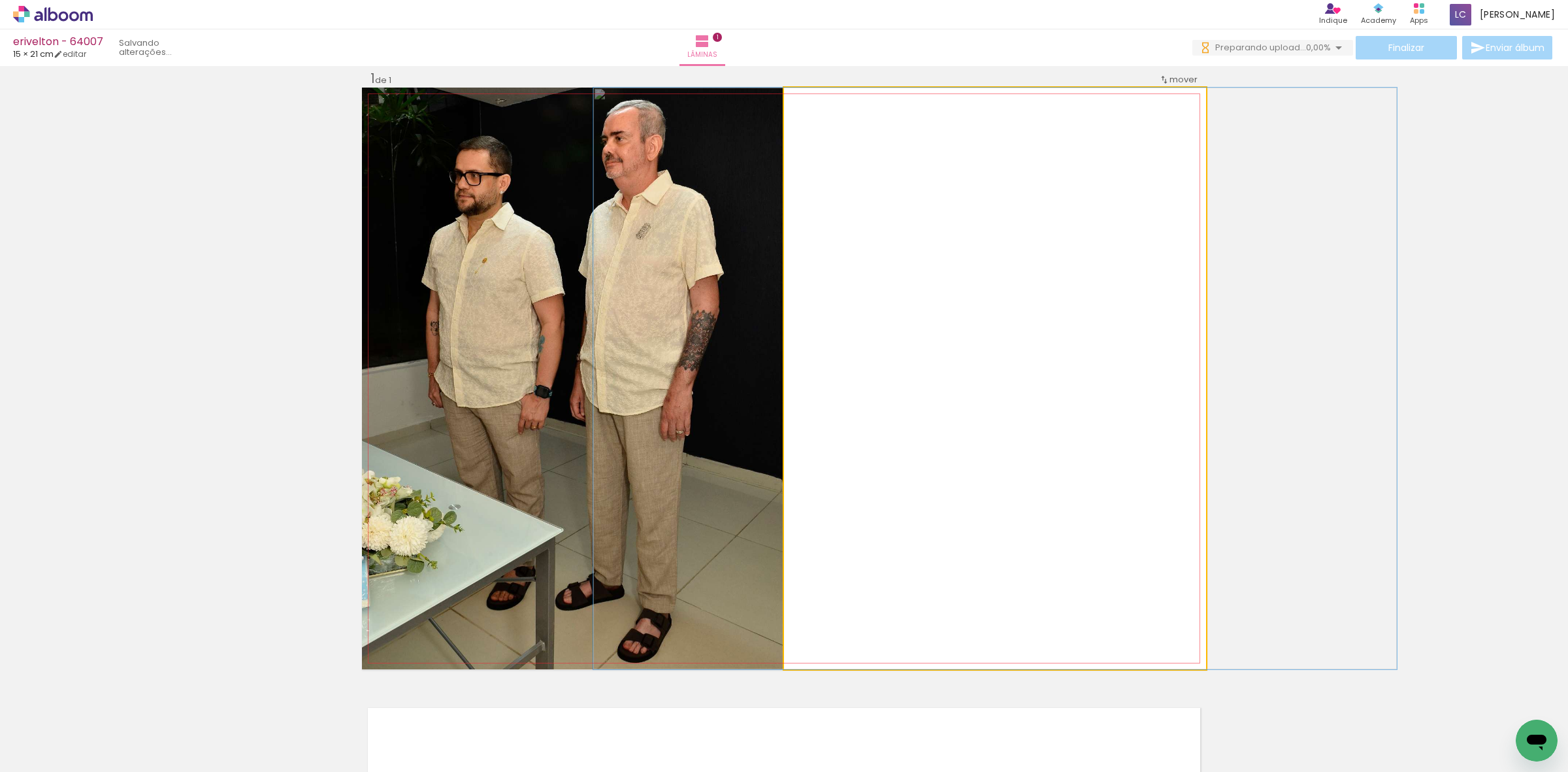
click at [795, 391] on quentale-photo at bounding box center [995, 378] width 422 height 582
click at [900, 276] on quentale-photo at bounding box center [995, 378] width 422 height 582
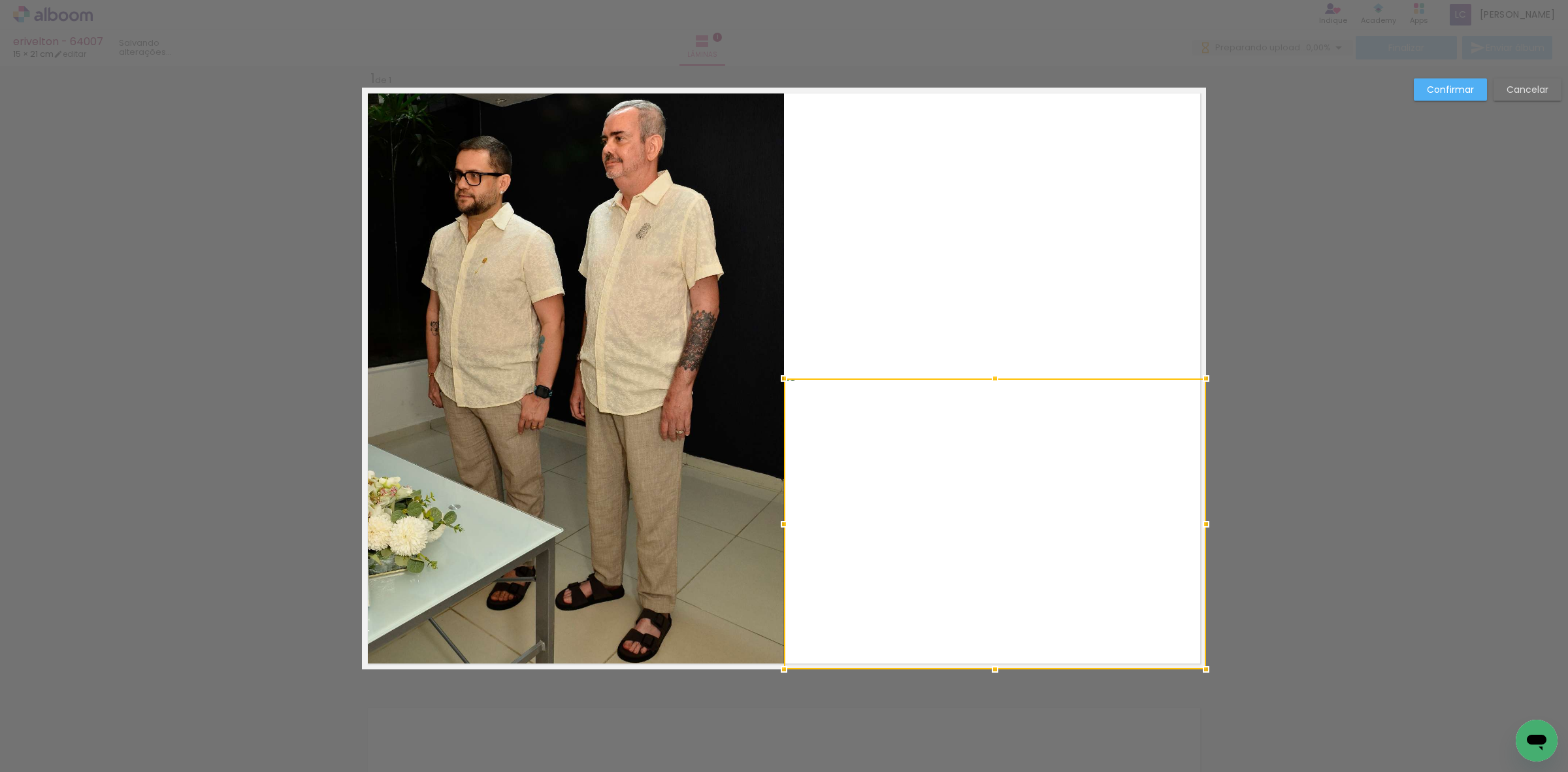
drag, startPoint x: 993, startPoint y: 91, endPoint x: 1008, endPoint y: 383, distance: 292.4
click at [1008, 383] on div at bounding box center [995, 524] width 422 height 291
click at [1026, 440] on div at bounding box center [995, 524] width 422 height 291
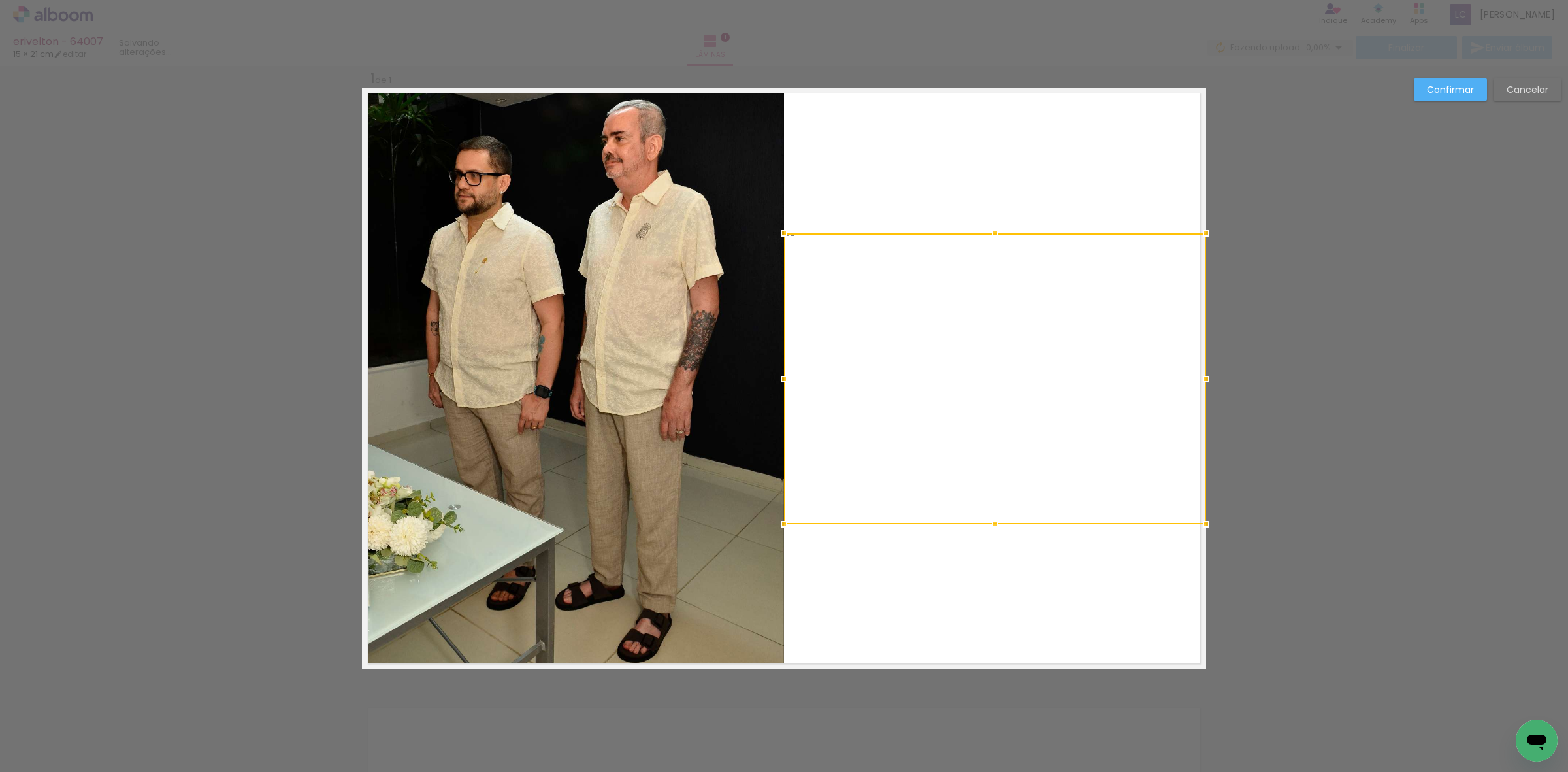
drag, startPoint x: 1026, startPoint y: 440, endPoint x: 1220, endPoint y: 302, distance: 238.1
click at [1220, 302] on div "Inserir lâmina 1 de 1 Confirmar Cancelar" at bounding box center [784, 680] width 1568 height 1260
click at [0, 0] on slot "Confirmar" at bounding box center [0, 0] width 0 height 0
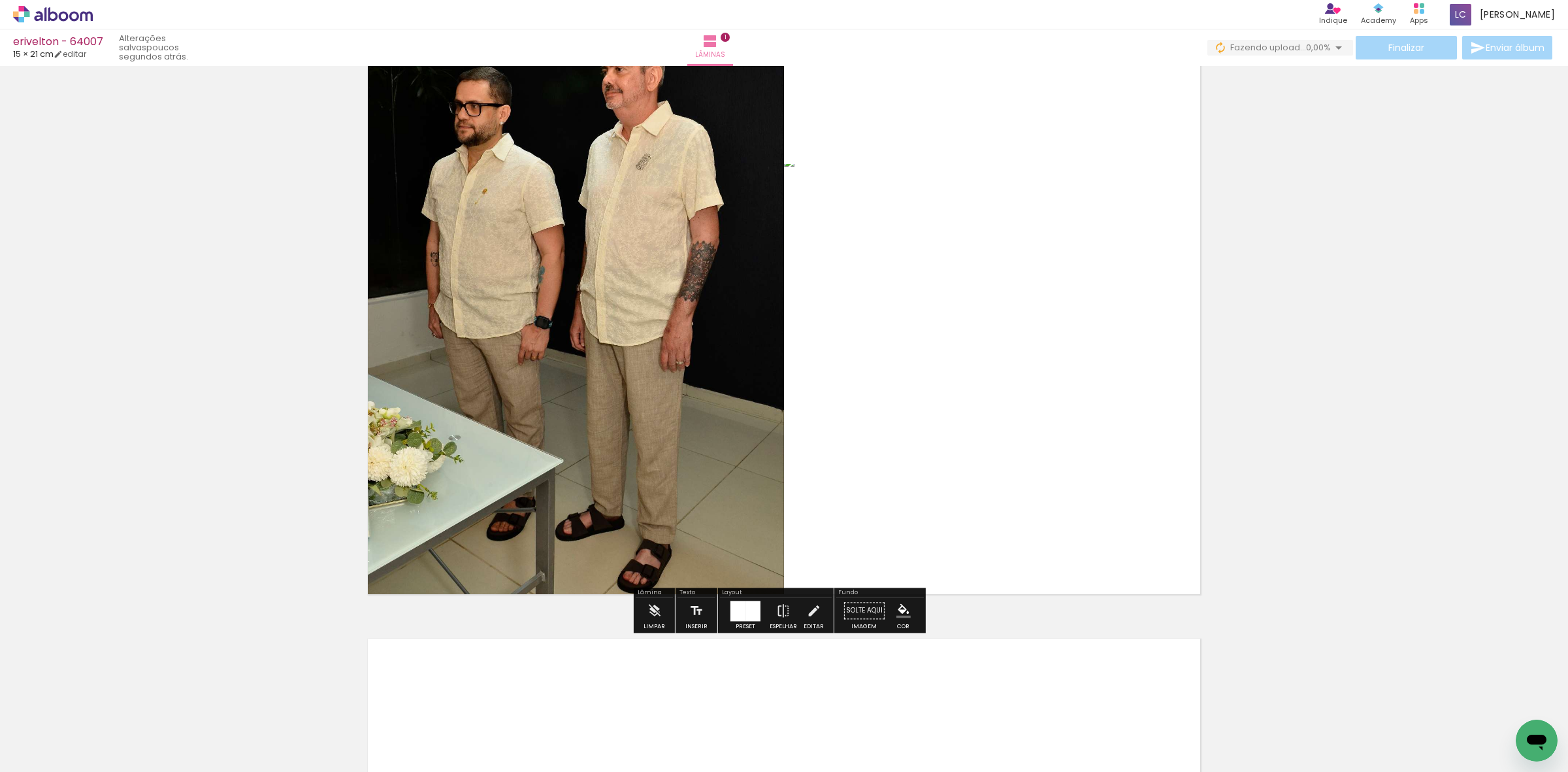
scroll to position [179, 0]
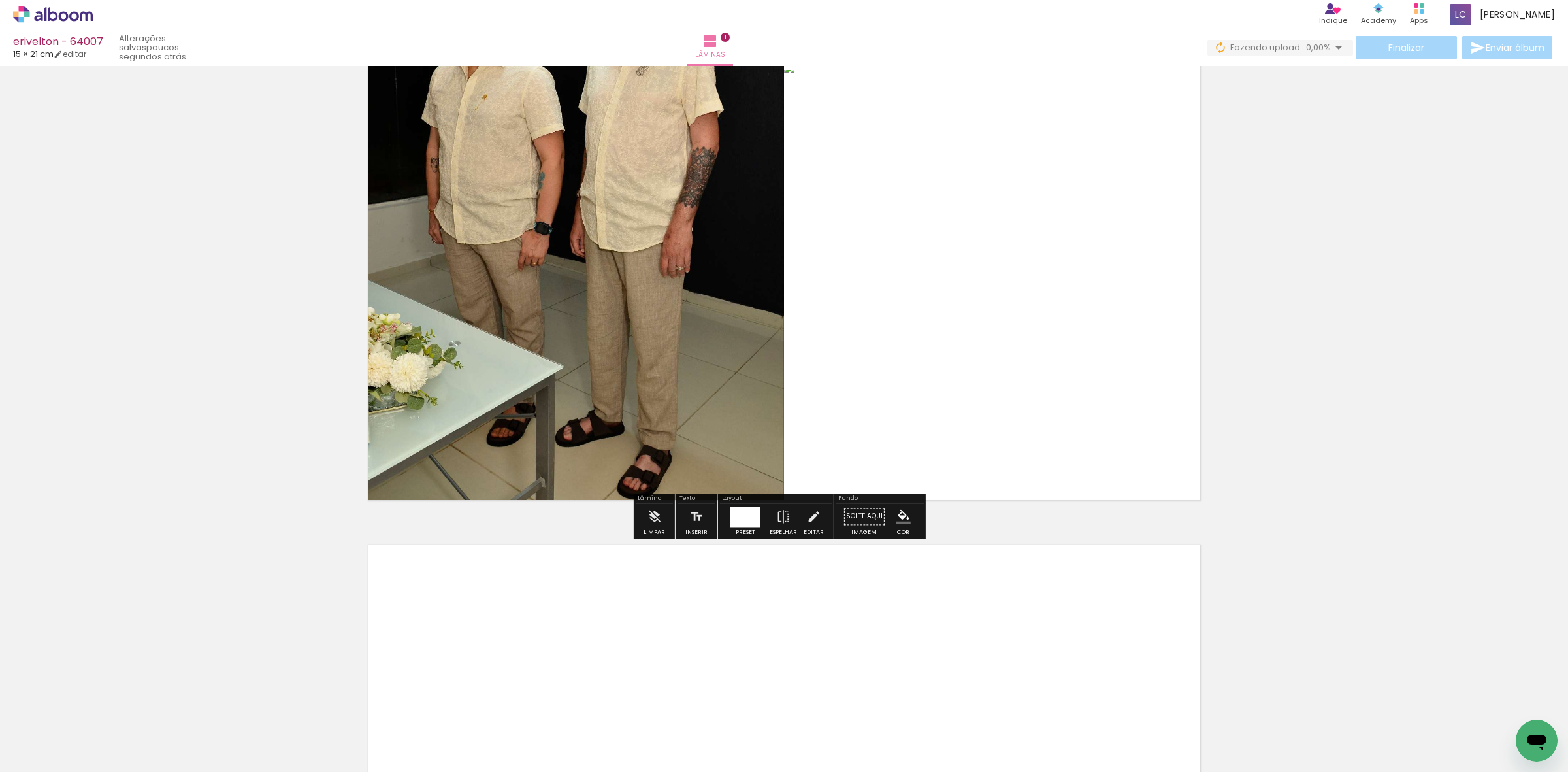
drag, startPoint x: 281, startPoint y: 715, endPoint x: 408, endPoint y: 726, distance: 127.5
click at [458, 586] on quentale-workspace at bounding box center [784, 386] width 1568 height 772
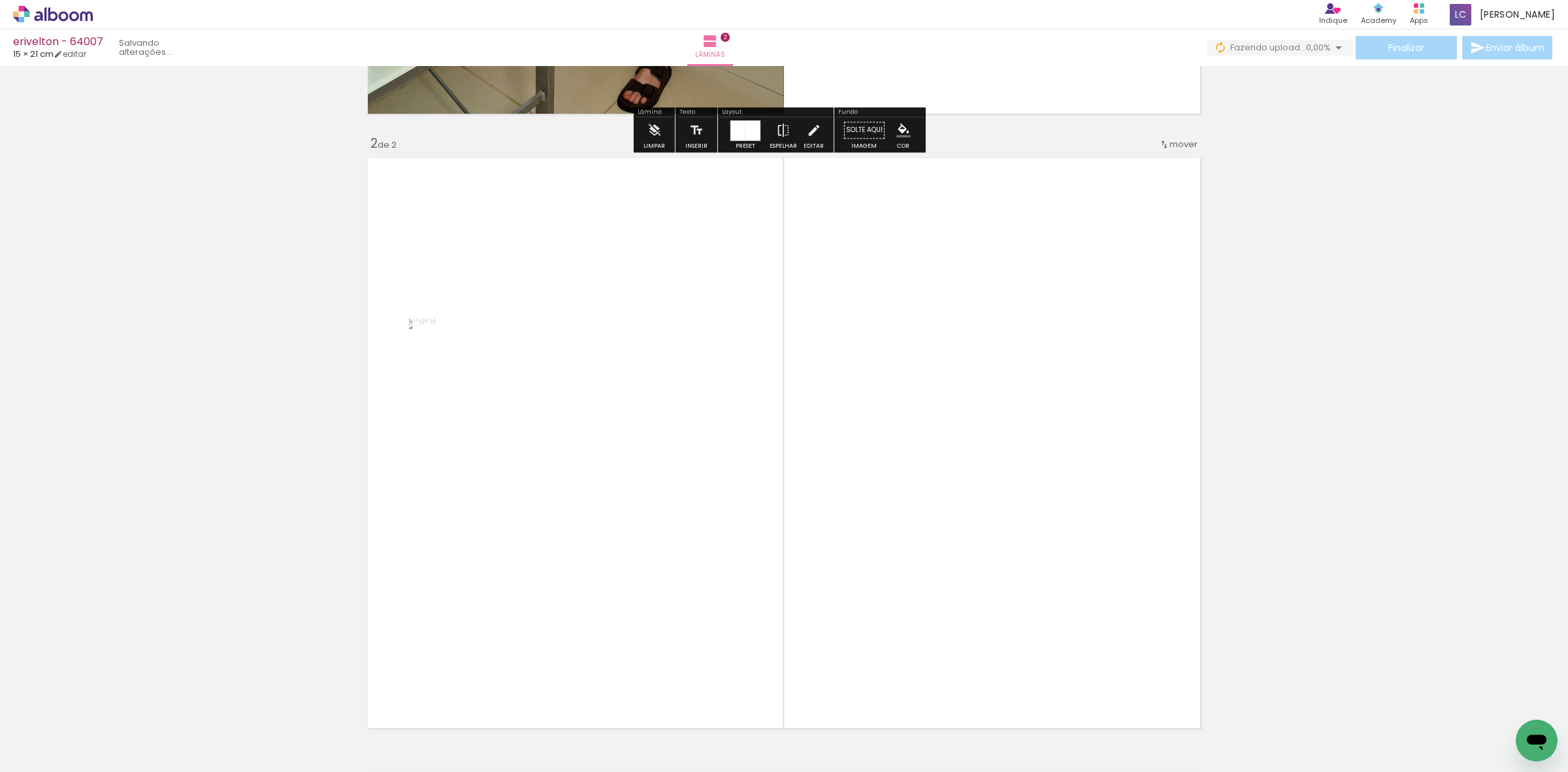
scroll to position [631, 0]
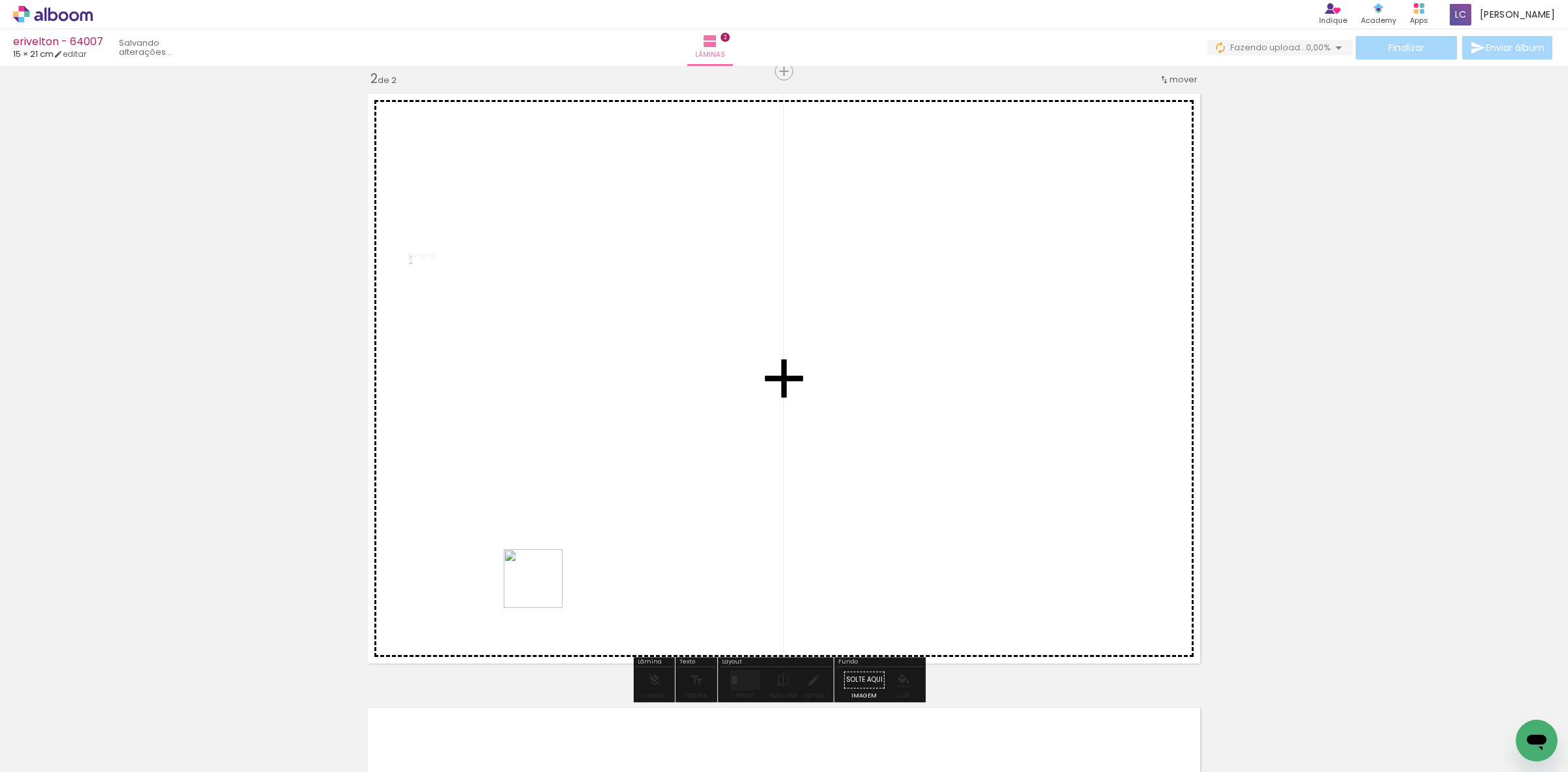
drag, startPoint x: 351, startPoint y: 742, endPoint x: 782, endPoint y: 592, distance: 456.4
click at [799, 426] on quentale-workspace at bounding box center [784, 386] width 1568 height 772
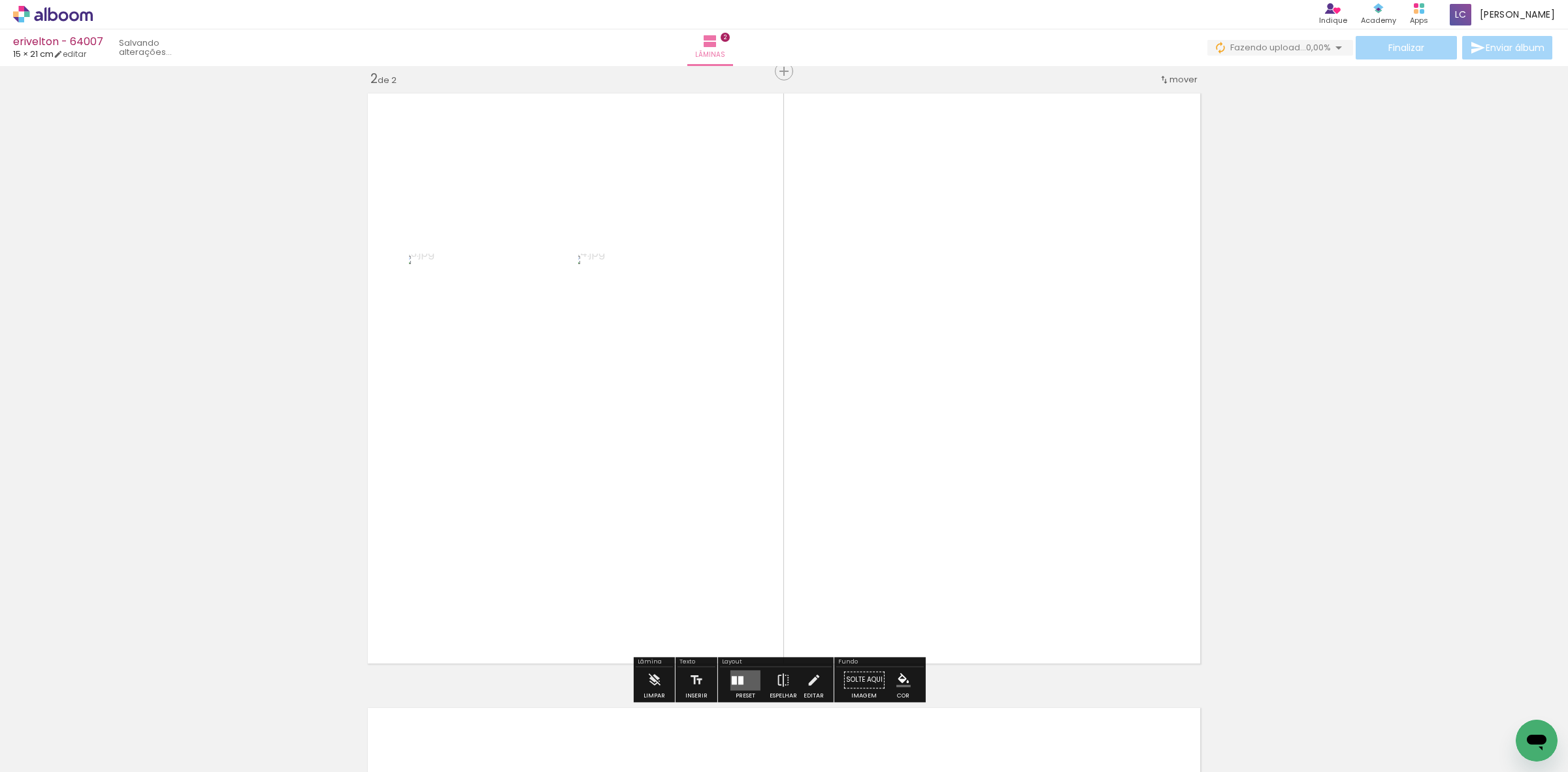
click at [726, 698] on quentale-thumb at bounding box center [716, 728] width 73 height 75
click at [732, 671] on quentale-layouter at bounding box center [745, 680] width 30 height 20
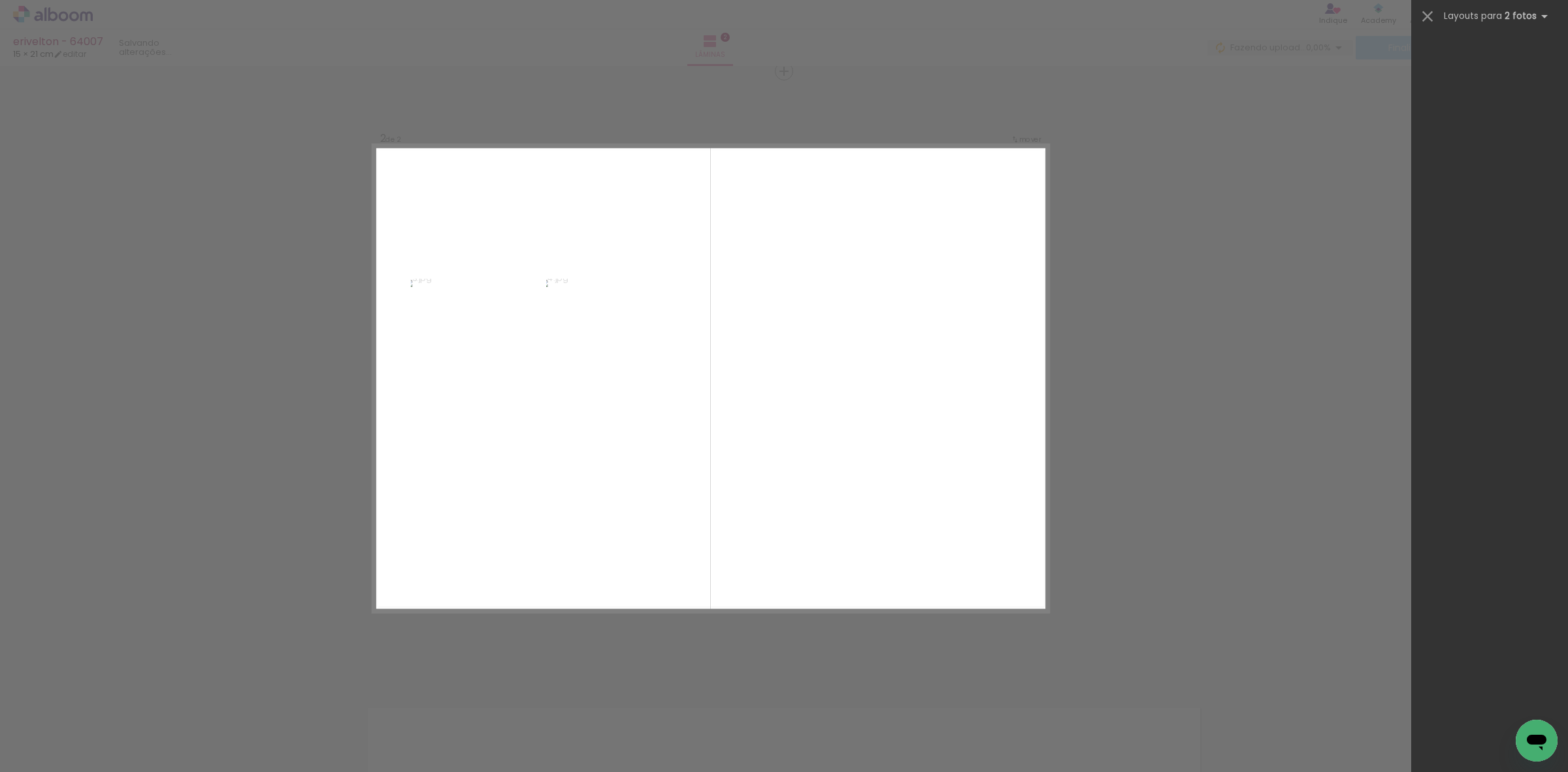
scroll to position [0, 0]
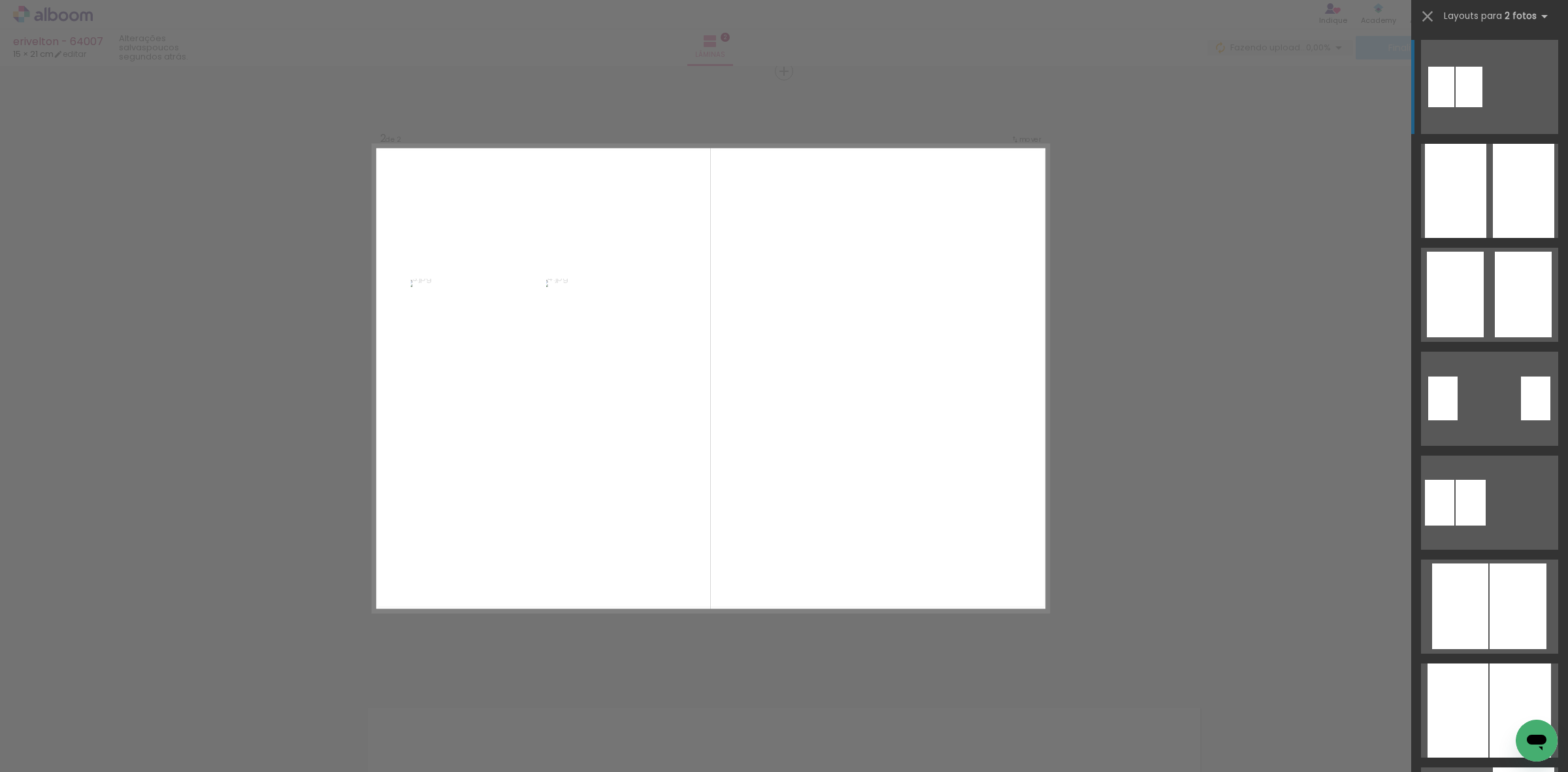
click at [1276, 553] on div "Confirmar Cancelar" at bounding box center [784, 372] width 1568 height 1875
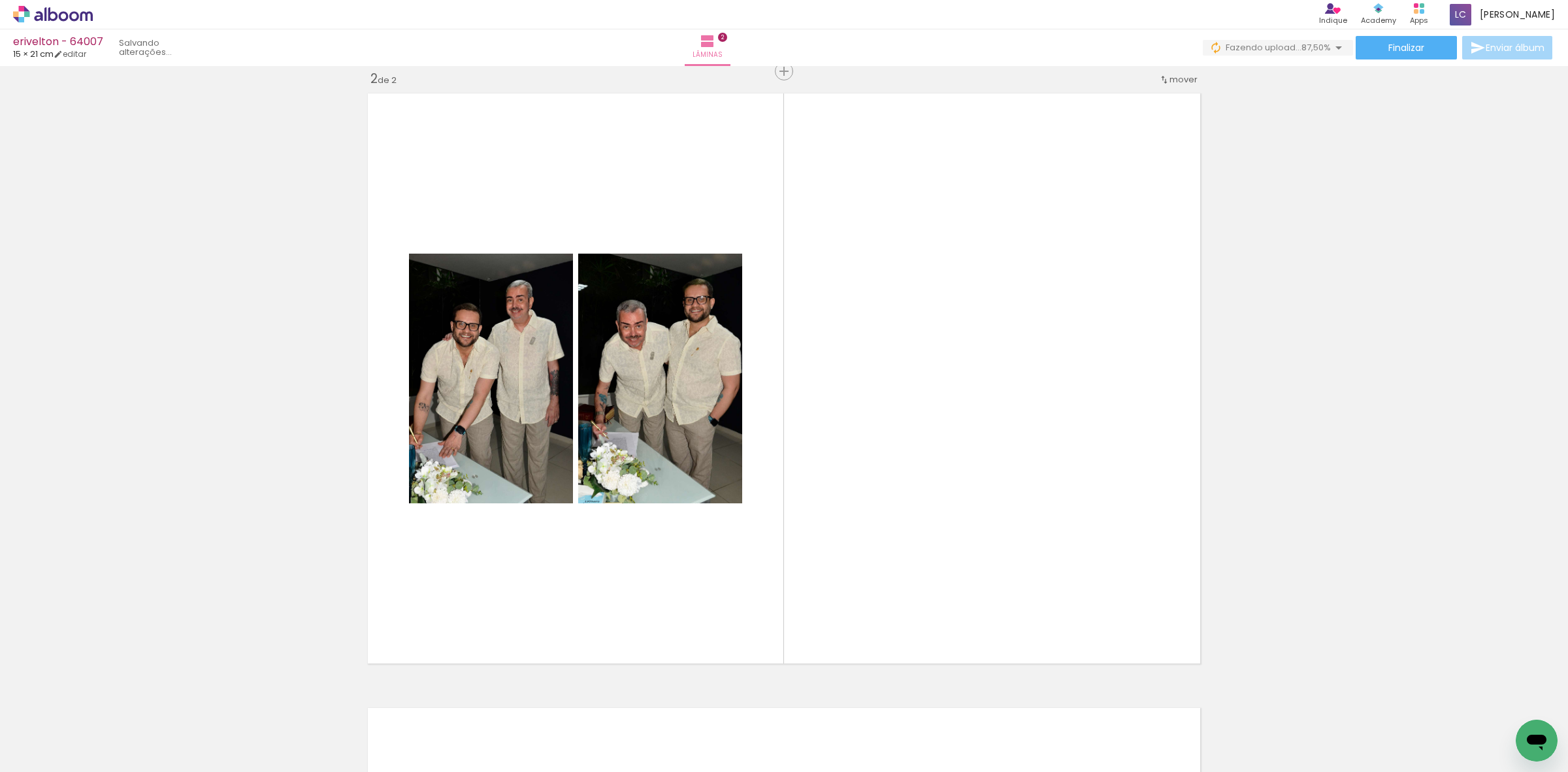
click at [104, 309] on div "Inserir lâmina 1 de 2 Inserir lâmina 2 de 2" at bounding box center [784, 362] width 1568 height 1844
